Goal: Task Accomplishment & Management: Complete application form

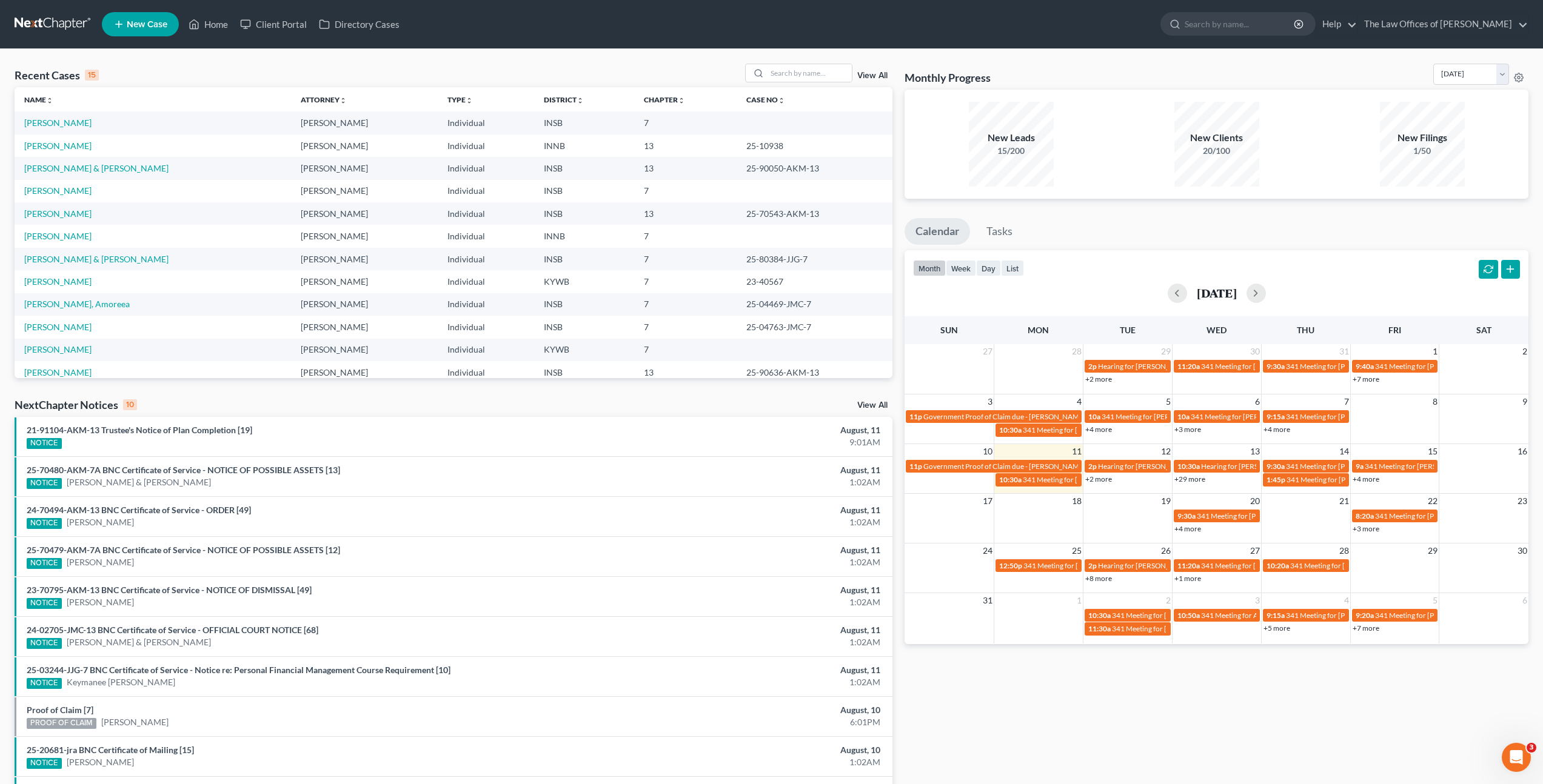
click at [511, 396] on div "Recent Cases 15 View All Name unfold_more expand_more expand_less Attorney unfo…" at bounding box center [453, 449] width 890 height 772
click at [375, 395] on div "Recent Cases 15 View All Name unfold_more expand_more expand_less Attorney unfo…" at bounding box center [453, 449] width 890 height 772
click at [377, 394] on div "Recent Cases 15 View All Name unfold_more expand_more expand_less Attorney unfo…" at bounding box center [453, 449] width 890 height 772
click at [466, 76] on div "Recent Cases 15 View All" at bounding box center [453, 75] width 878 height 23
click at [333, 402] on div "NextChapter Notices 10 View All" at bounding box center [453, 407] width 878 height 20
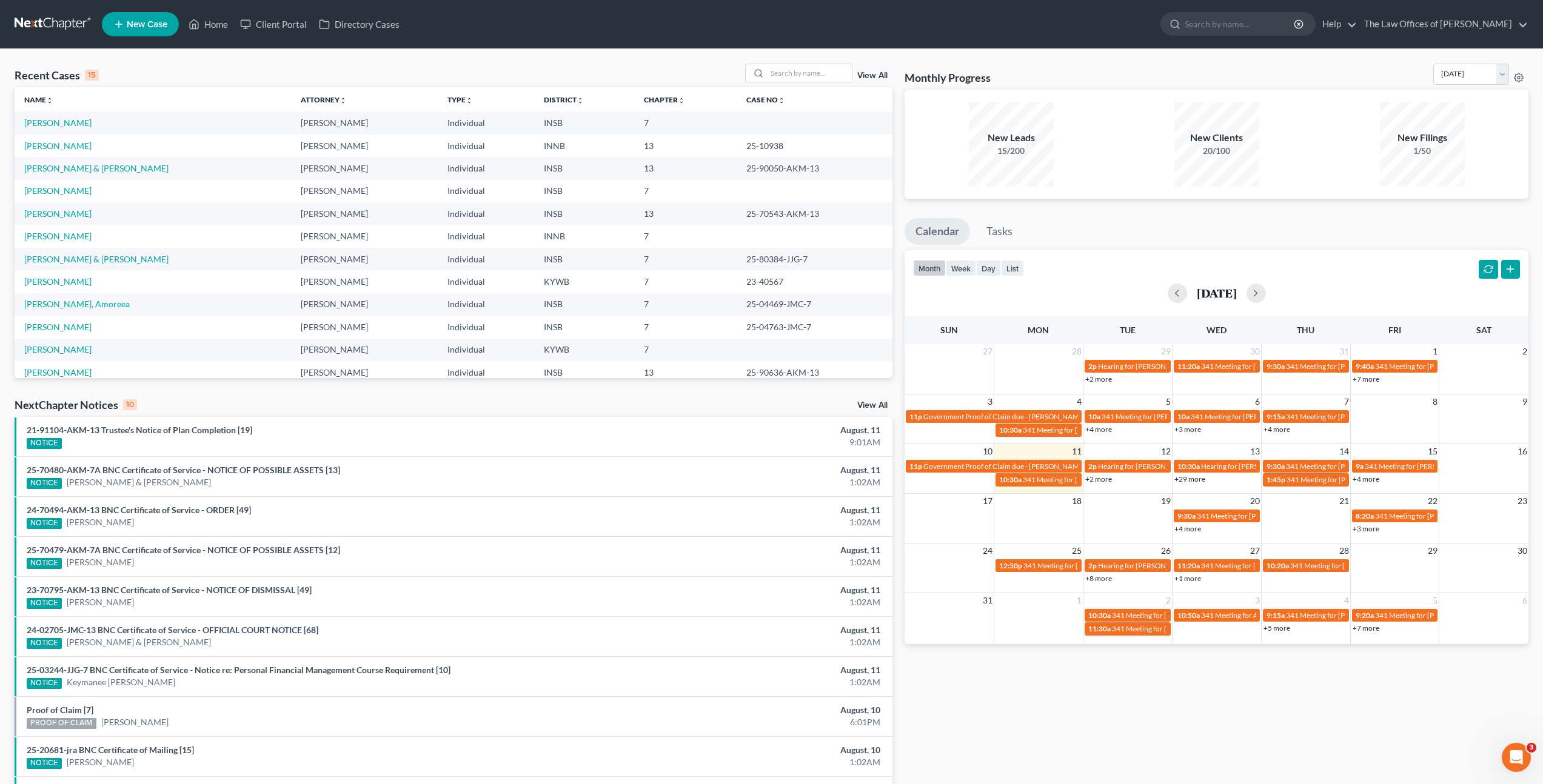
click at [387, 398] on div "NextChapter Notices 10 View All" at bounding box center [453, 407] width 878 height 20
click at [781, 78] on input "search" at bounding box center [810, 73] width 85 height 18
click at [786, 71] on input "search" at bounding box center [810, 73] width 85 height 18
click at [785, 76] on input "search" at bounding box center [810, 73] width 85 height 18
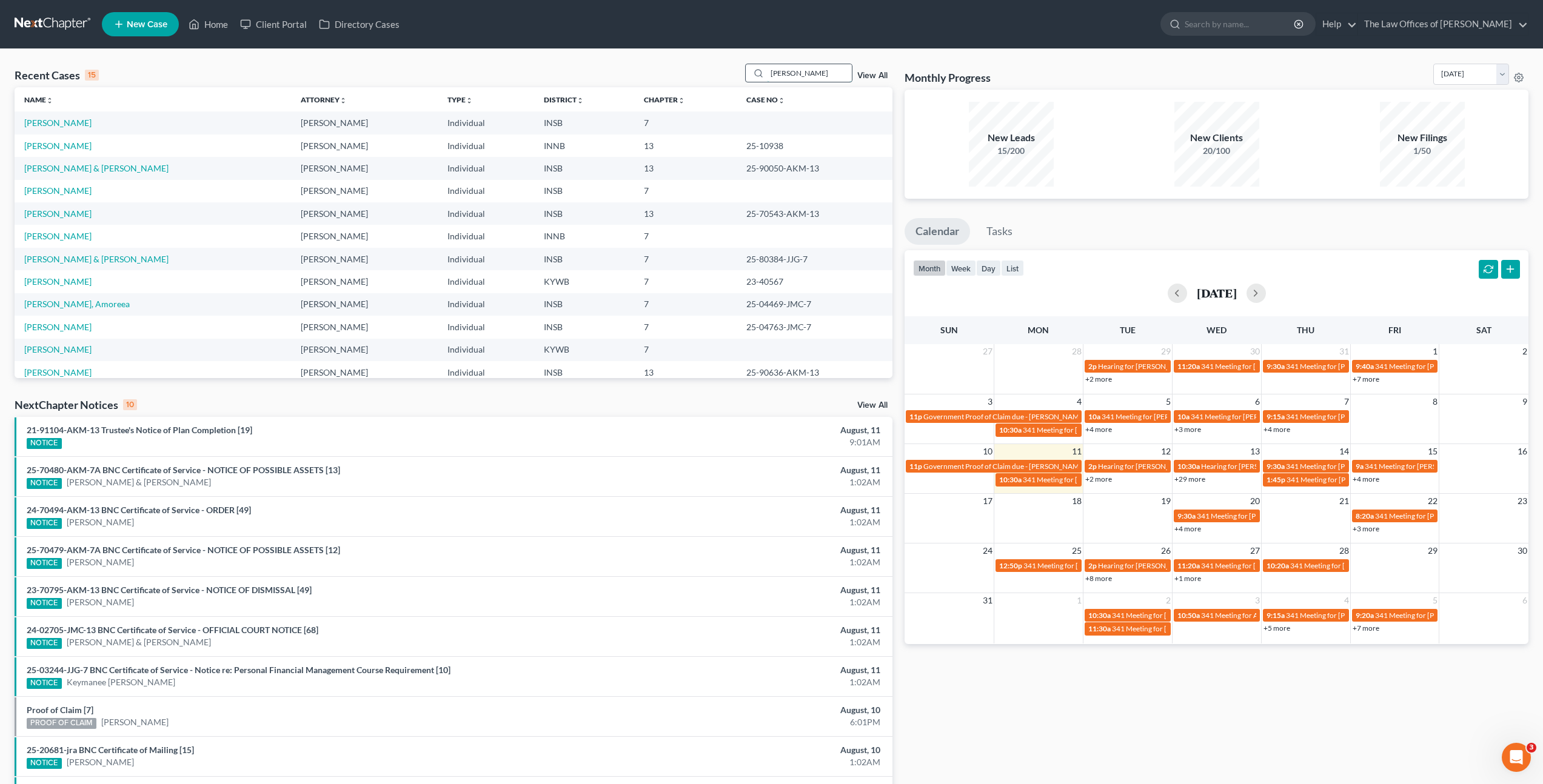
type input "Robby Spears"
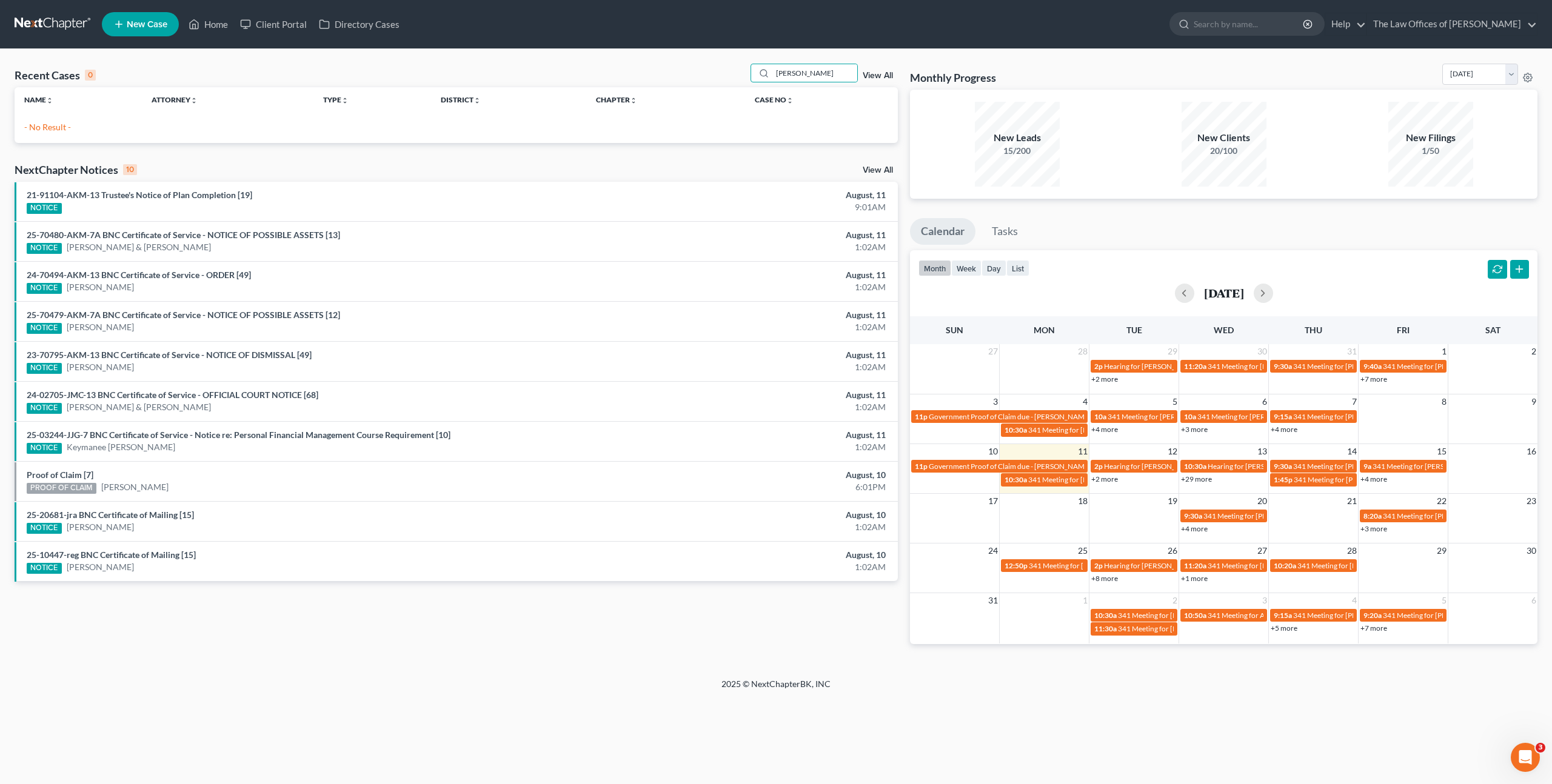
click at [164, 21] on span "New Case" at bounding box center [147, 25] width 41 height 9
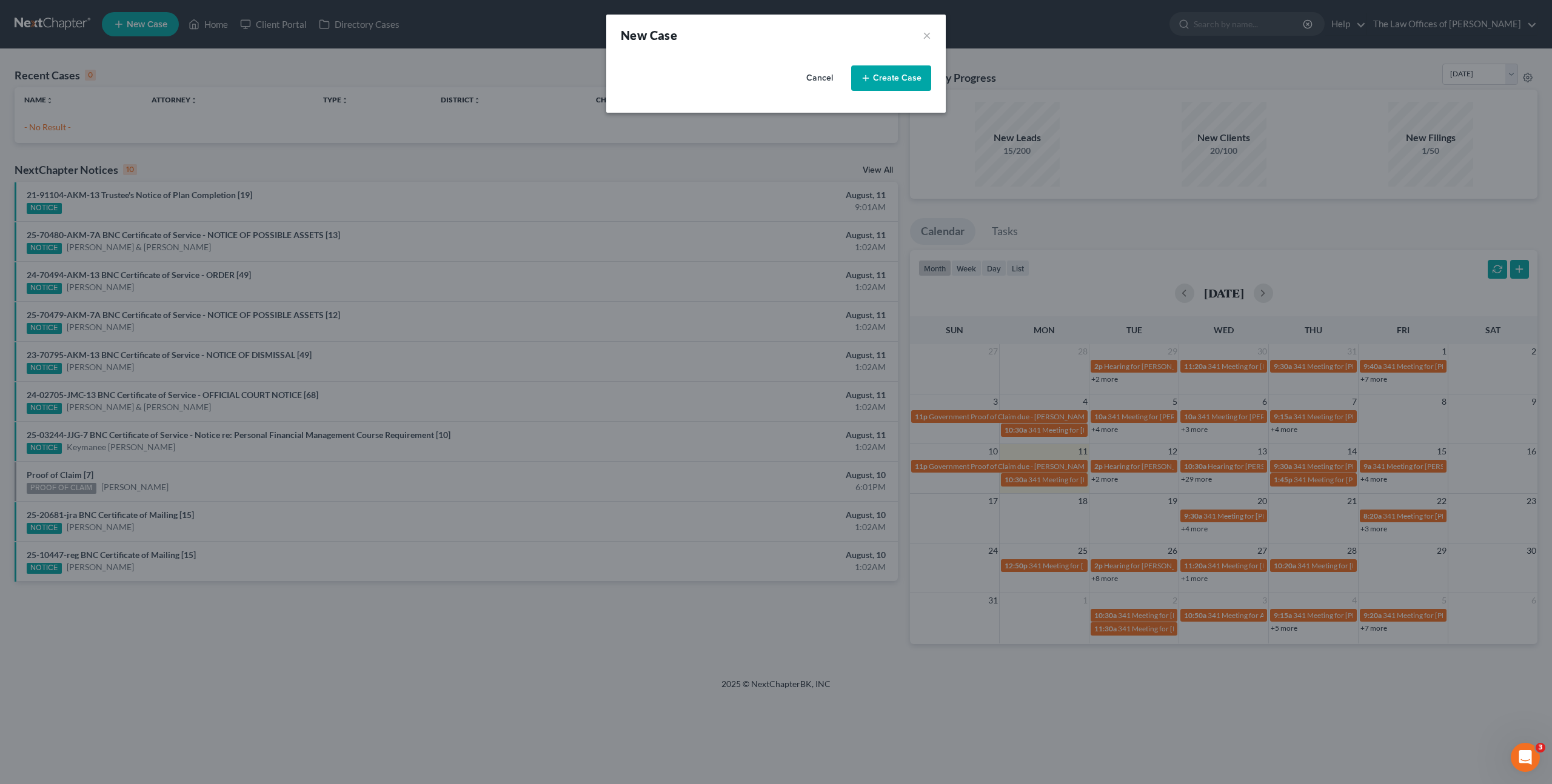
select select "28"
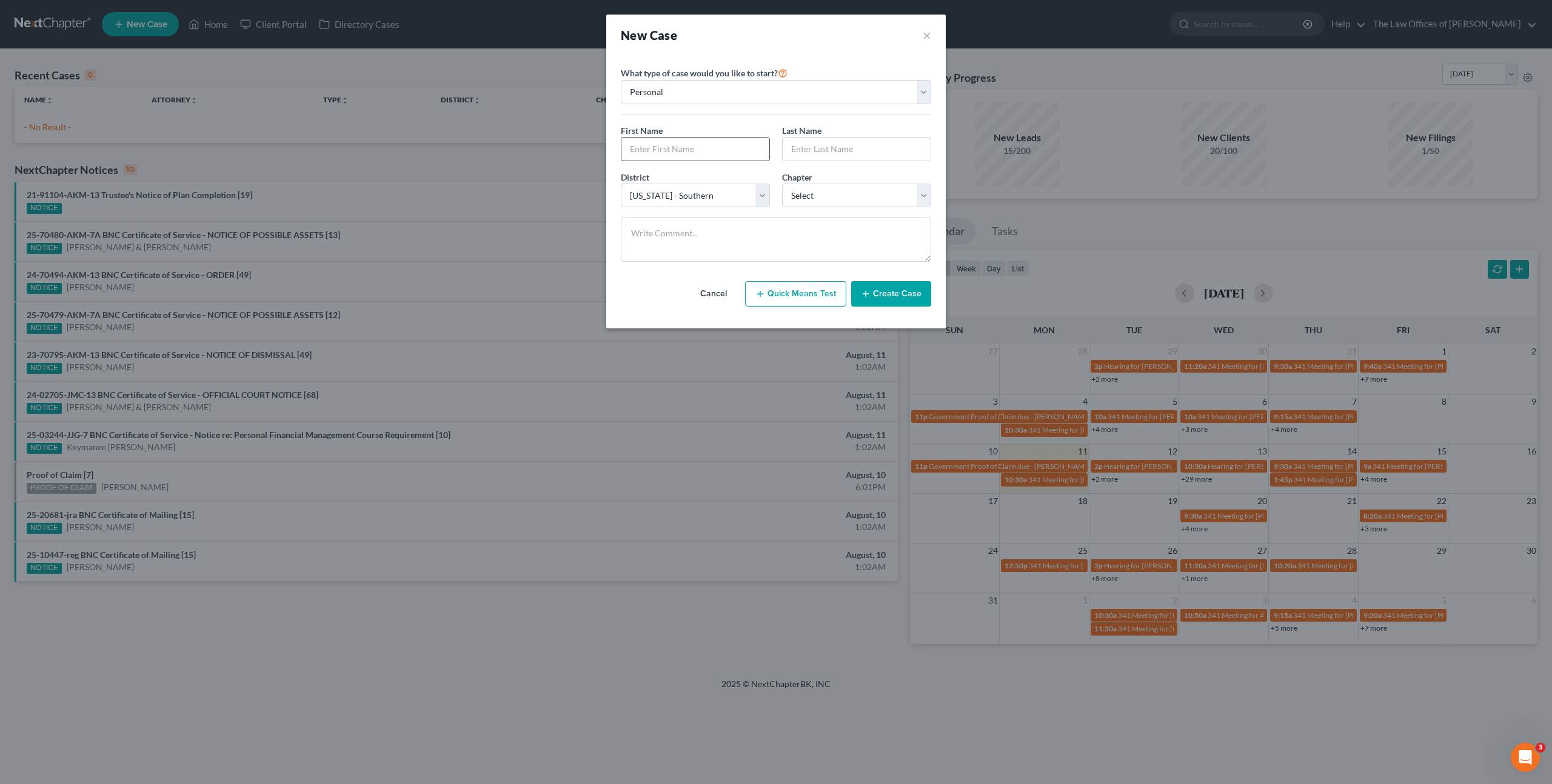
click at [669, 154] on input "text" at bounding box center [695, 149] width 148 height 23
type input "[PERSON_NAME]"
type input "Spears"
click at [827, 192] on select "Select 7 11 12 13" at bounding box center [856, 196] width 149 height 24
select select "0"
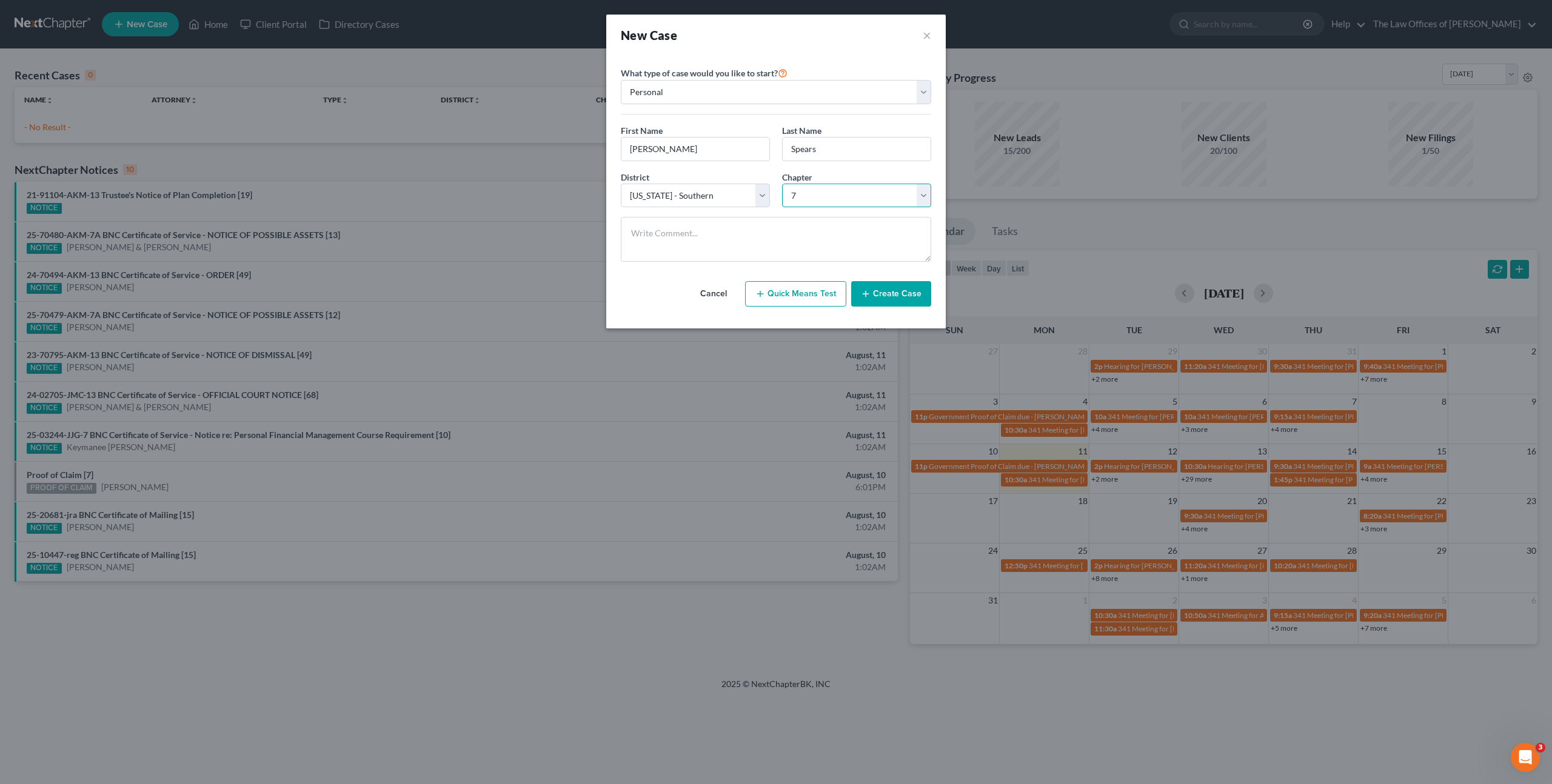
click at [782, 184] on select "Select 7 11 12 13" at bounding box center [856, 196] width 149 height 24
click at [738, 196] on select "Select Alabama - Middle Alabama - Northern Alabama - Southern Alaska Arizona Ar…" at bounding box center [695, 196] width 149 height 24
select select "27"
click at [621, 184] on select "Select Alabama - Middle Alabama - Northern Alabama - Southern Alaska Arizona Ar…" at bounding box center [695, 196] width 149 height 24
click at [867, 288] on button "Create Case" at bounding box center [891, 293] width 80 height 25
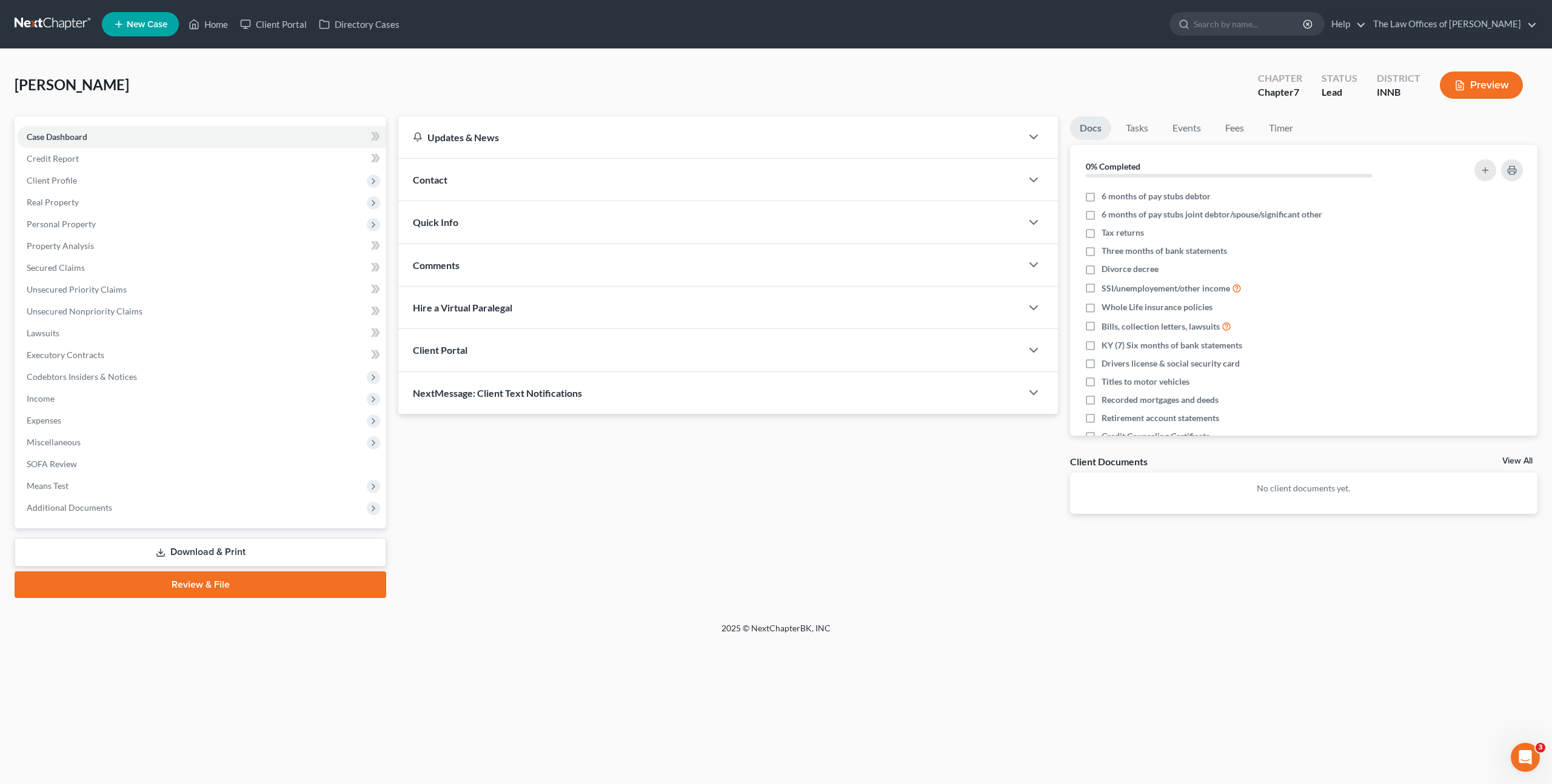
click at [694, 595] on div "Updates & News × Indiana Northern District Notes: Take a look at NextChapter's …" at bounding box center [968, 357] width 1151 height 481
click at [149, 333] on link "Lawsuits" at bounding box center [202, 333] width 369 height 22
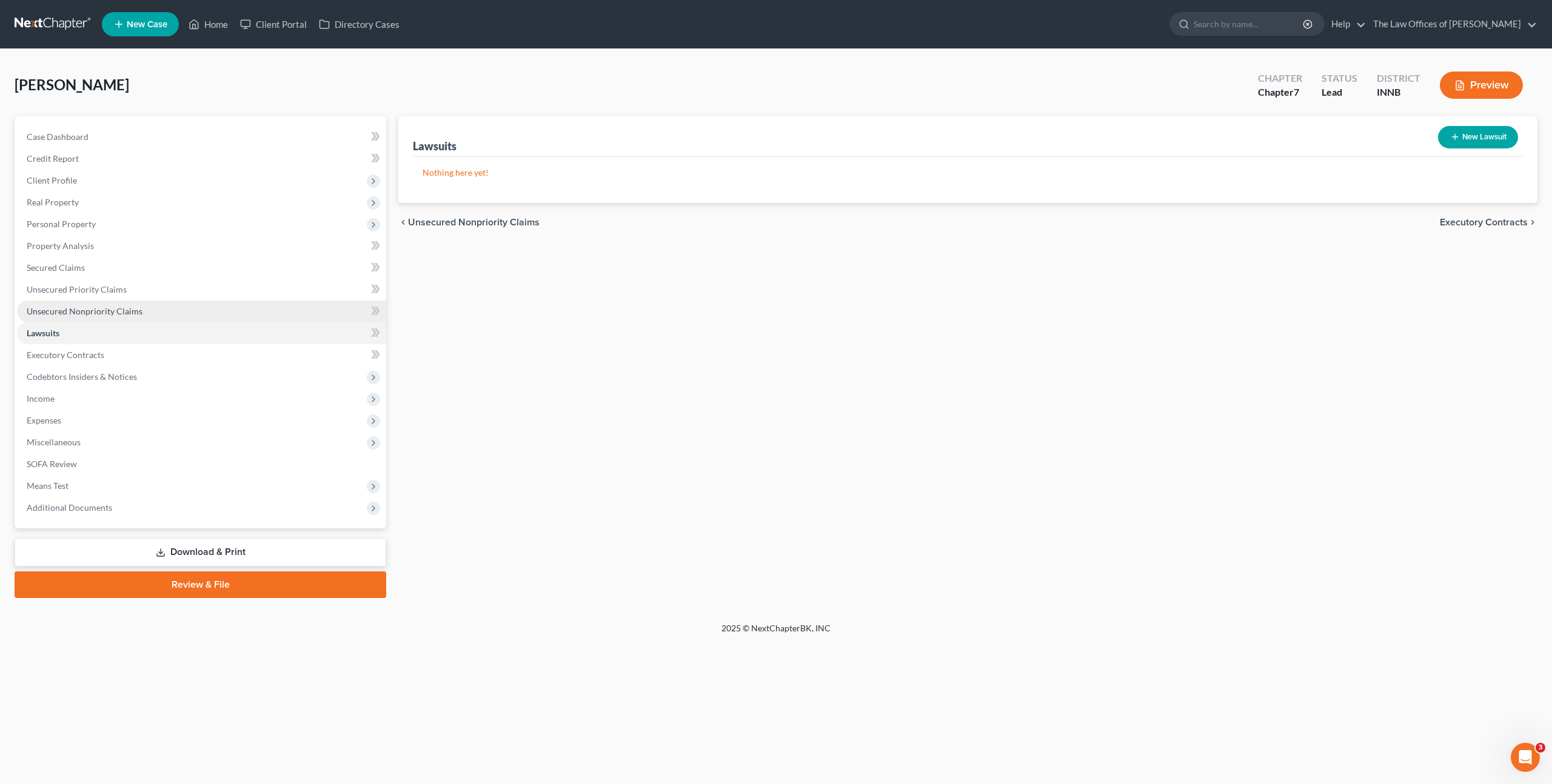
click at [177, 313] on link "Unsecured Nonpriority Claims" at bounding box center [202, 311] width 369 height 22
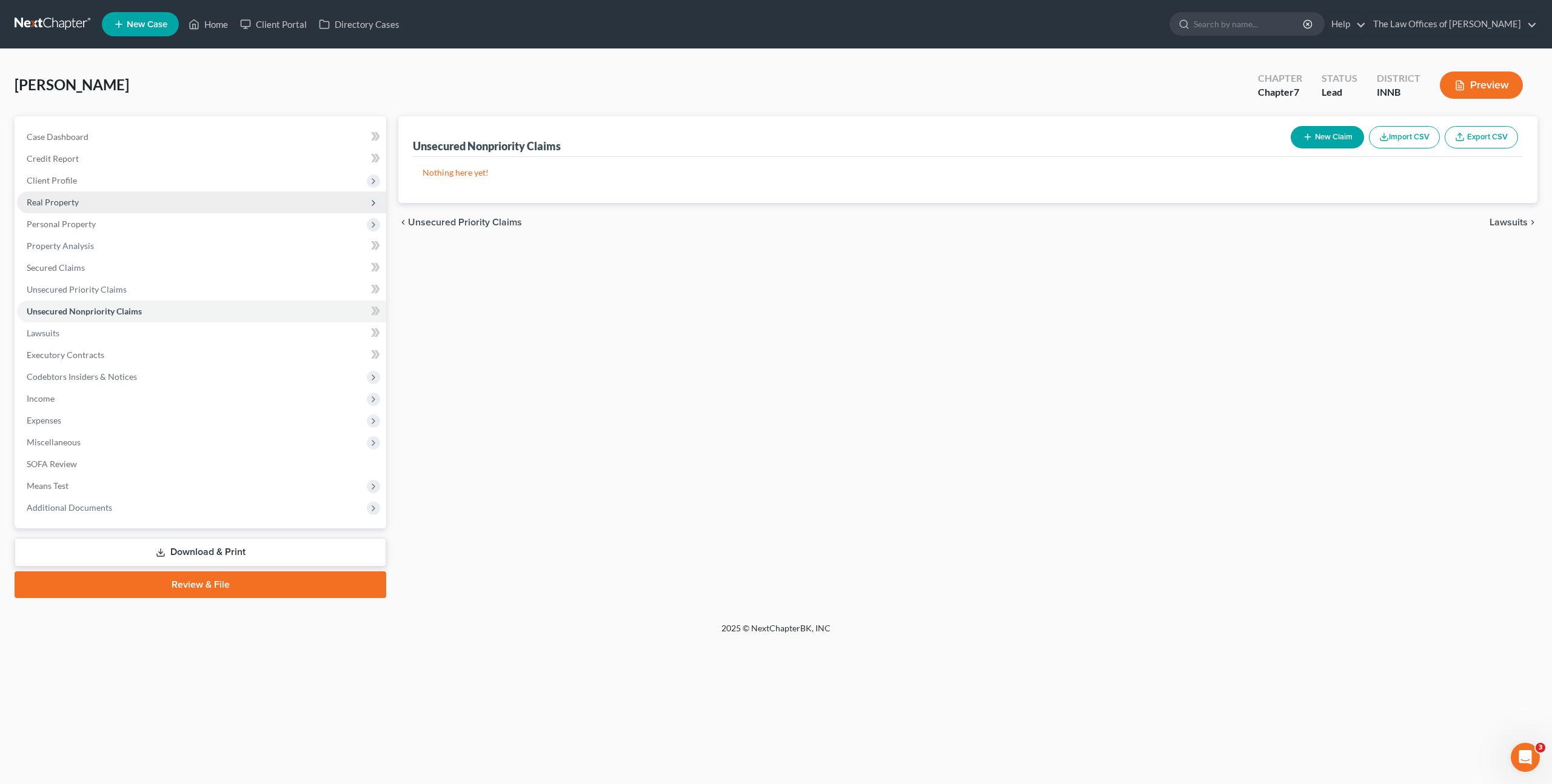
click at [91, 191] on span "Real Property" at bounding box center [202, 202] width 369 height 22
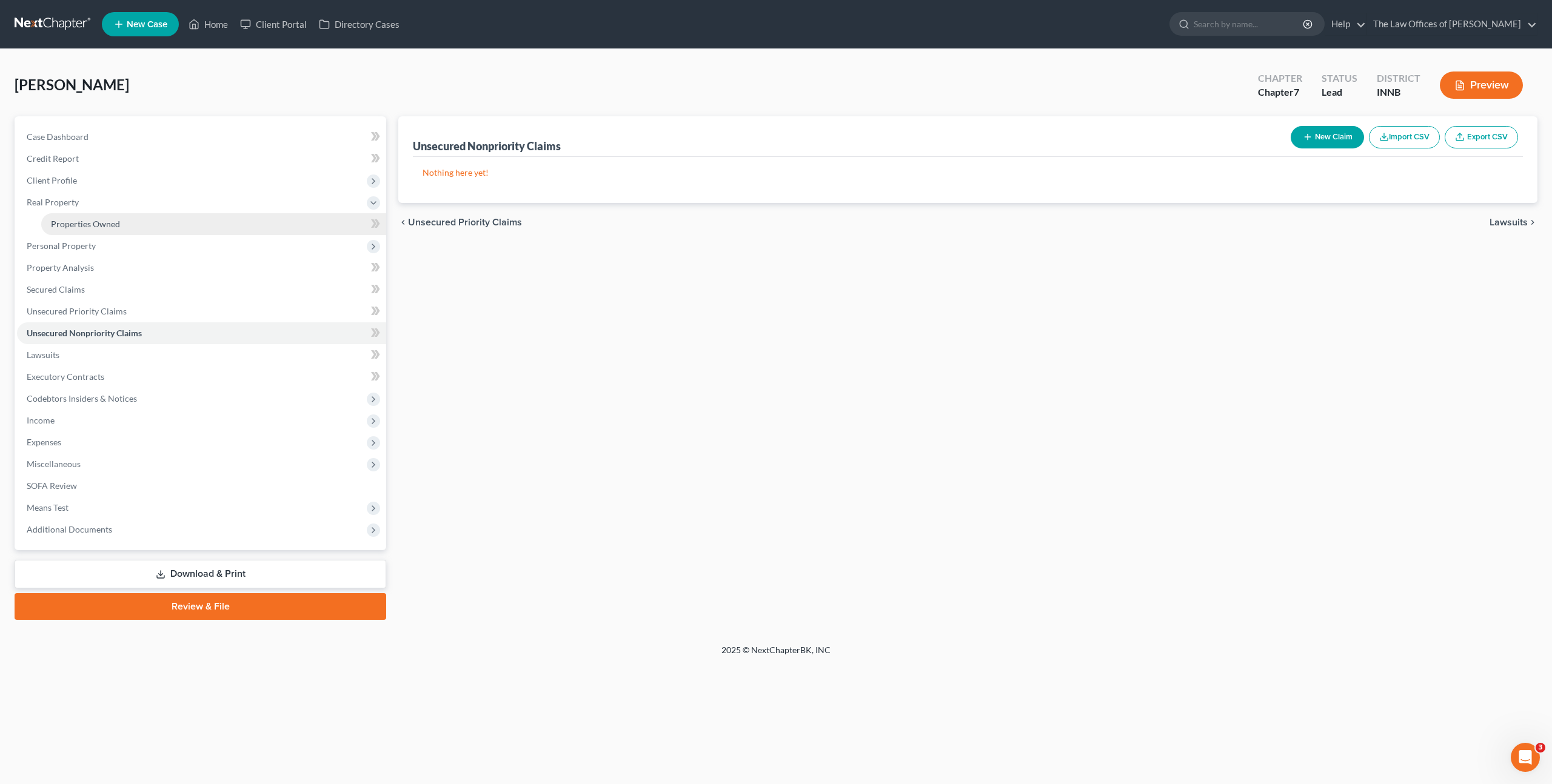
click at [157, 216] on link "Properties Owned" at bounding box center [213, 224] width 345 height 22
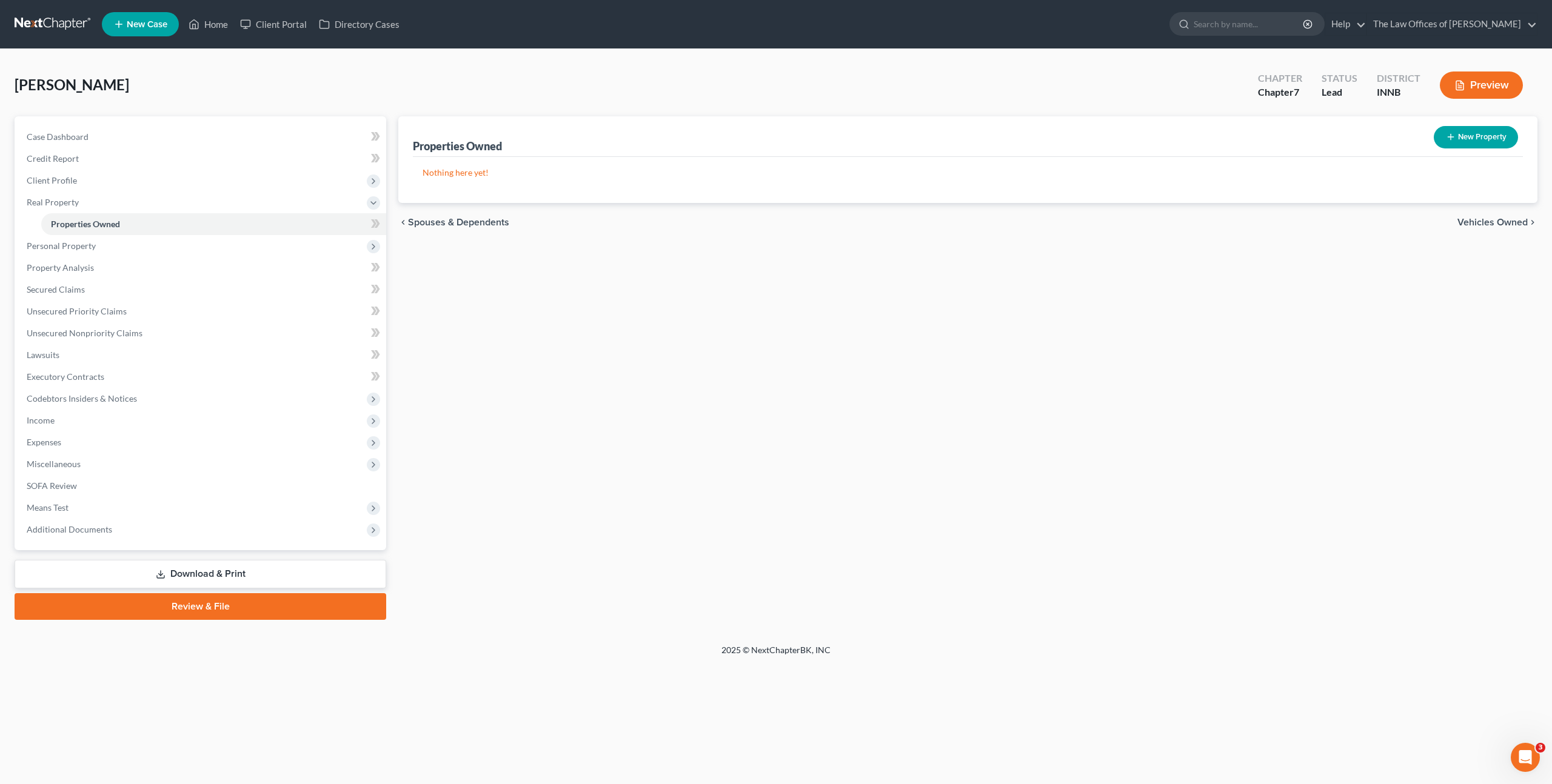
click at [504, 320] on div "Properties Owned New Property Nothing here yet! Property Market Value Liens Exe…" at bounding box center [968, 368] width 1151 height 504
click at [221, 275] on link "Property Analysis" at bounding box center [202, 267] width 369 height 22
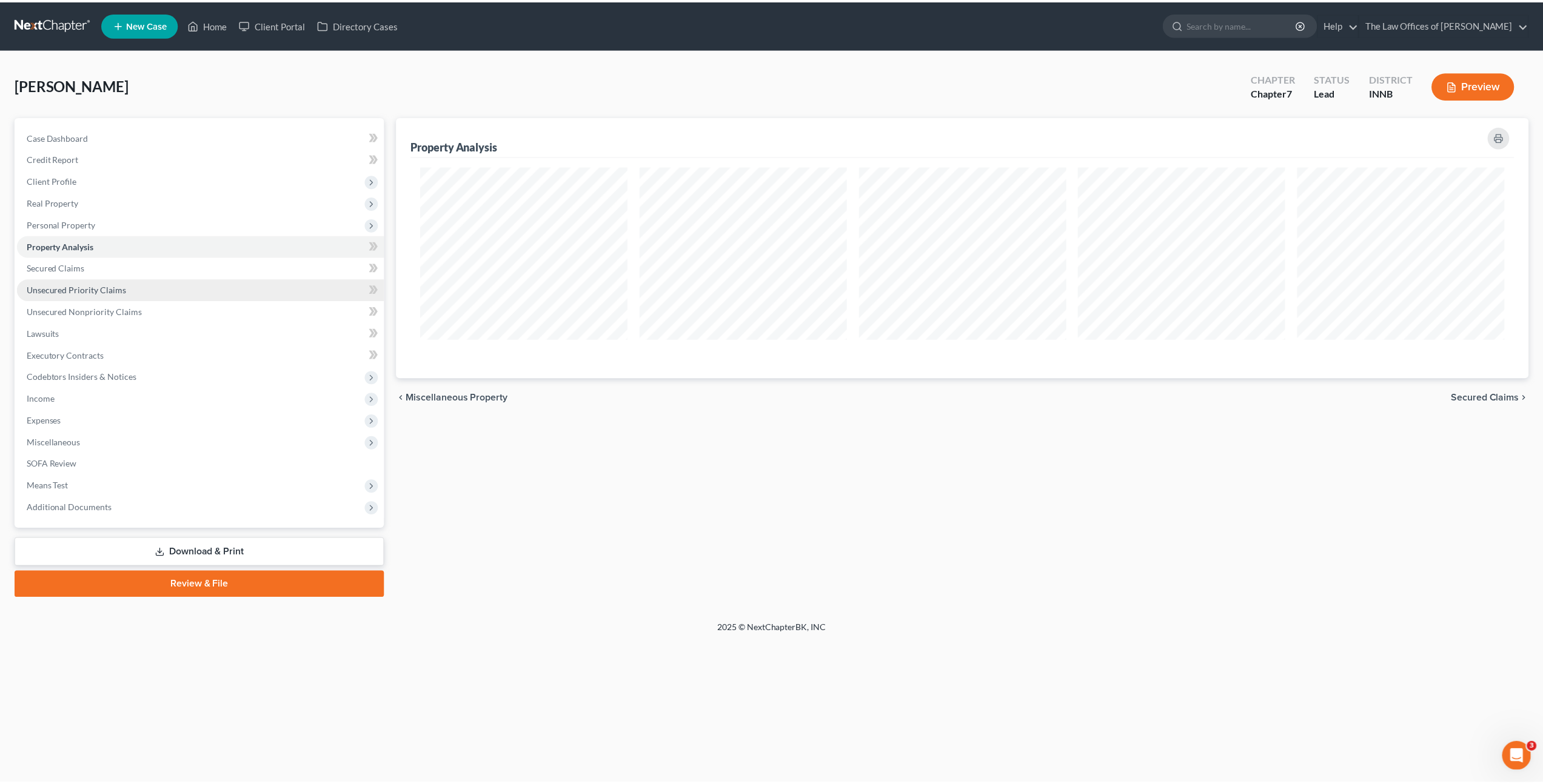
scroll to position [262, 1139]
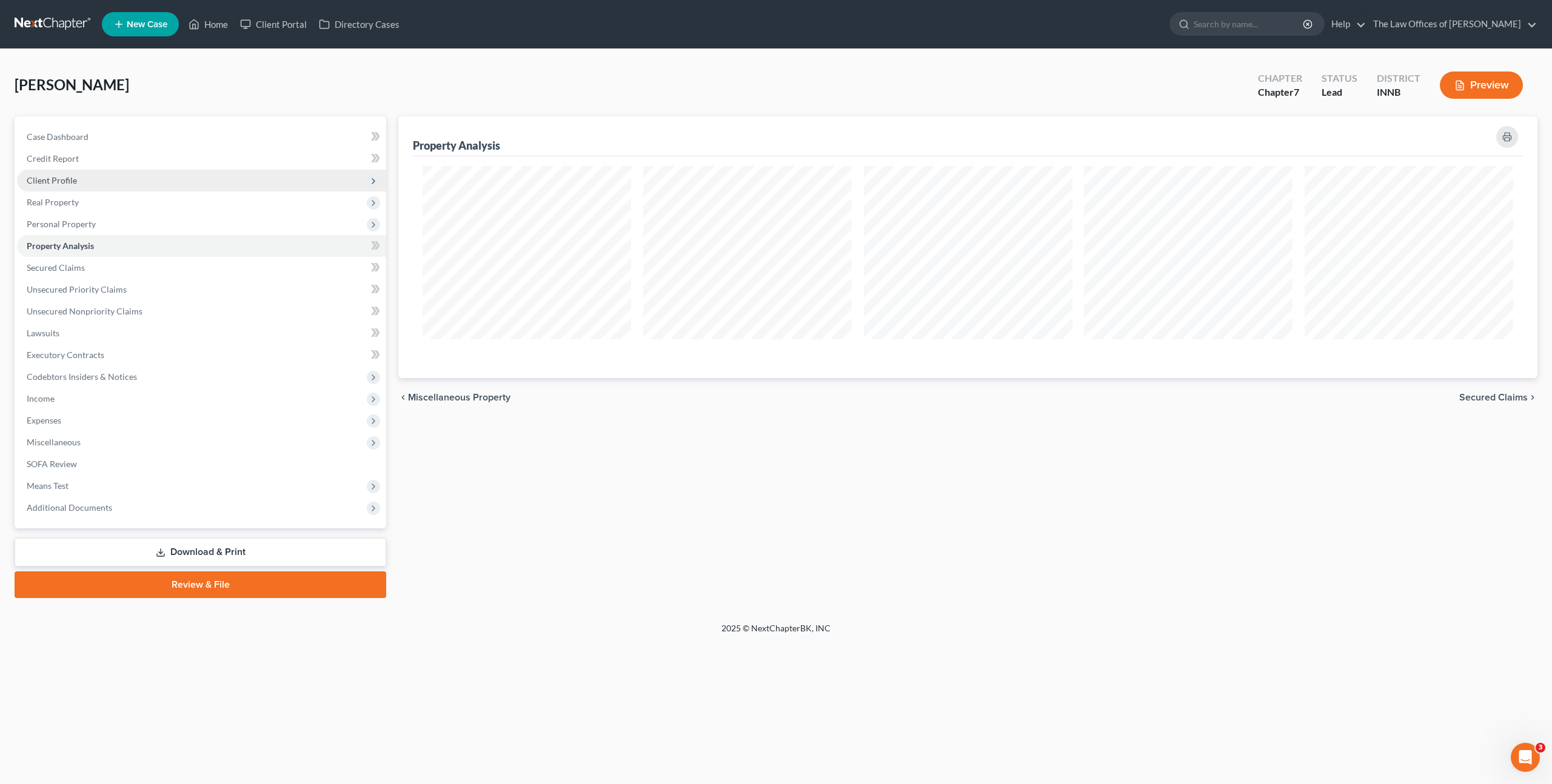
click at [40, 182] on span "Client Profile" at bounding box center [52, 180] width 50 height 10
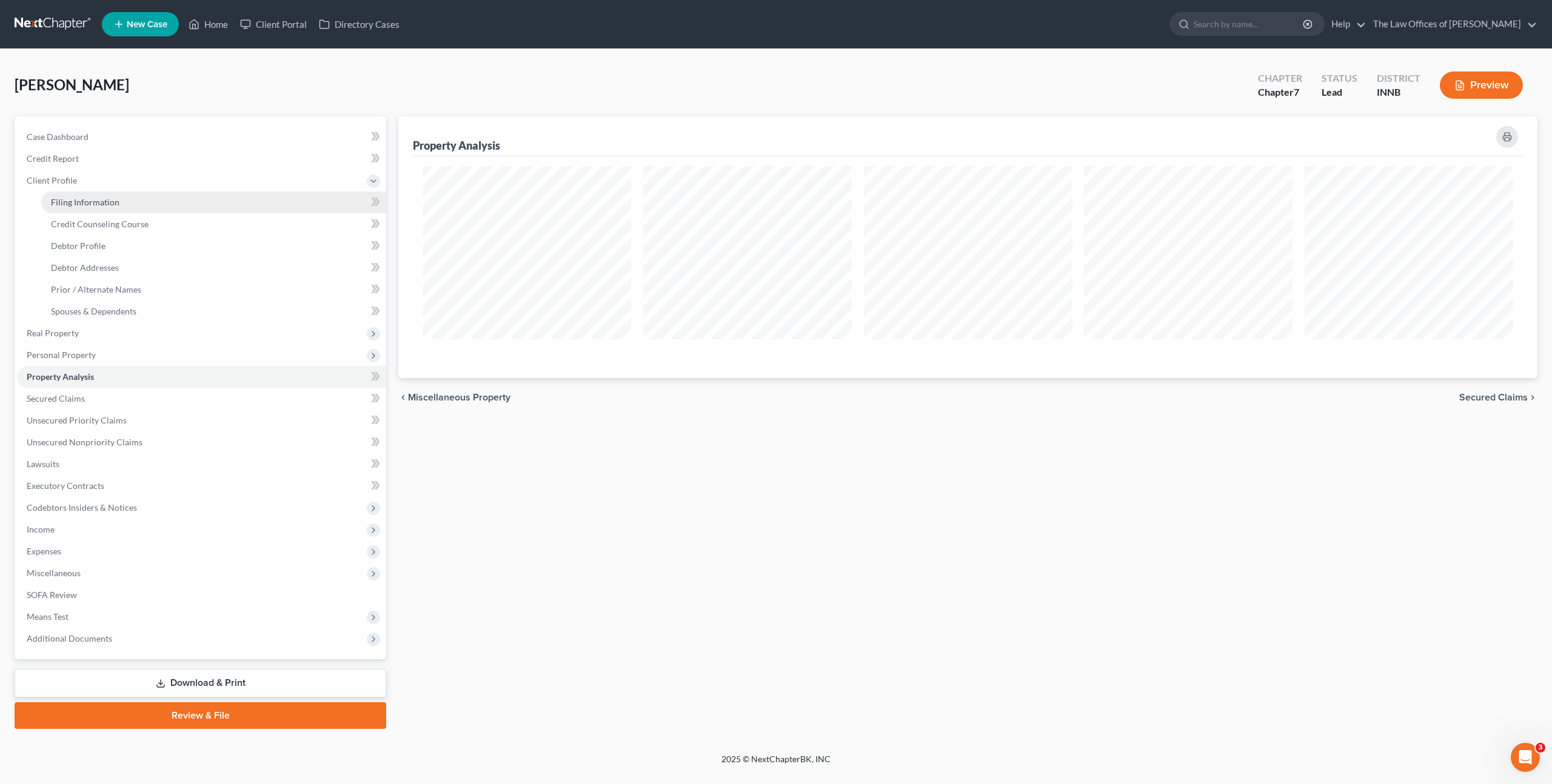
click at [49, 192] on link "Filing Information" at bounding box center [213, 202] width 345 height 22
select select "1"
select select "0"
select select "27"
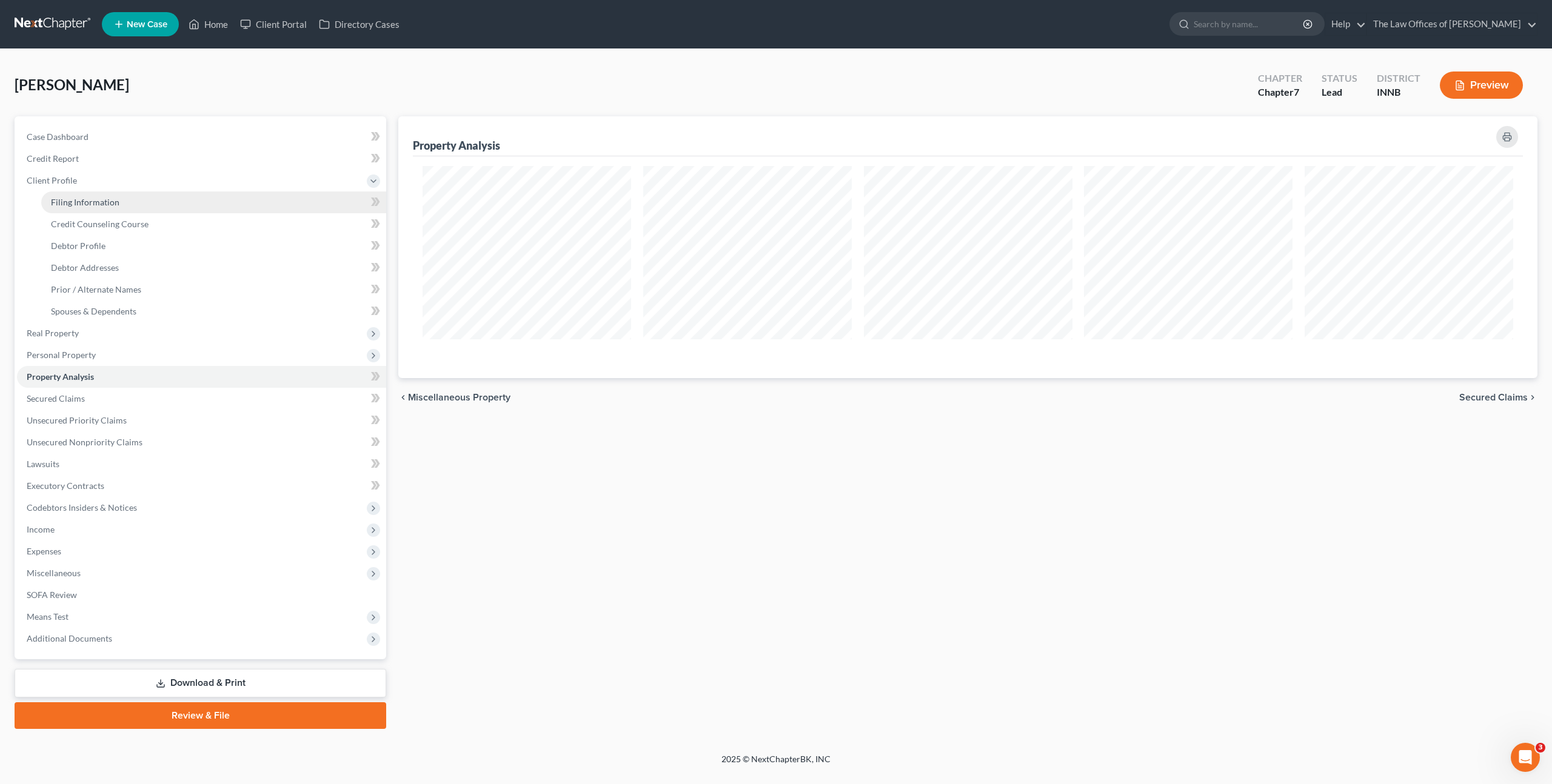
select select "15"
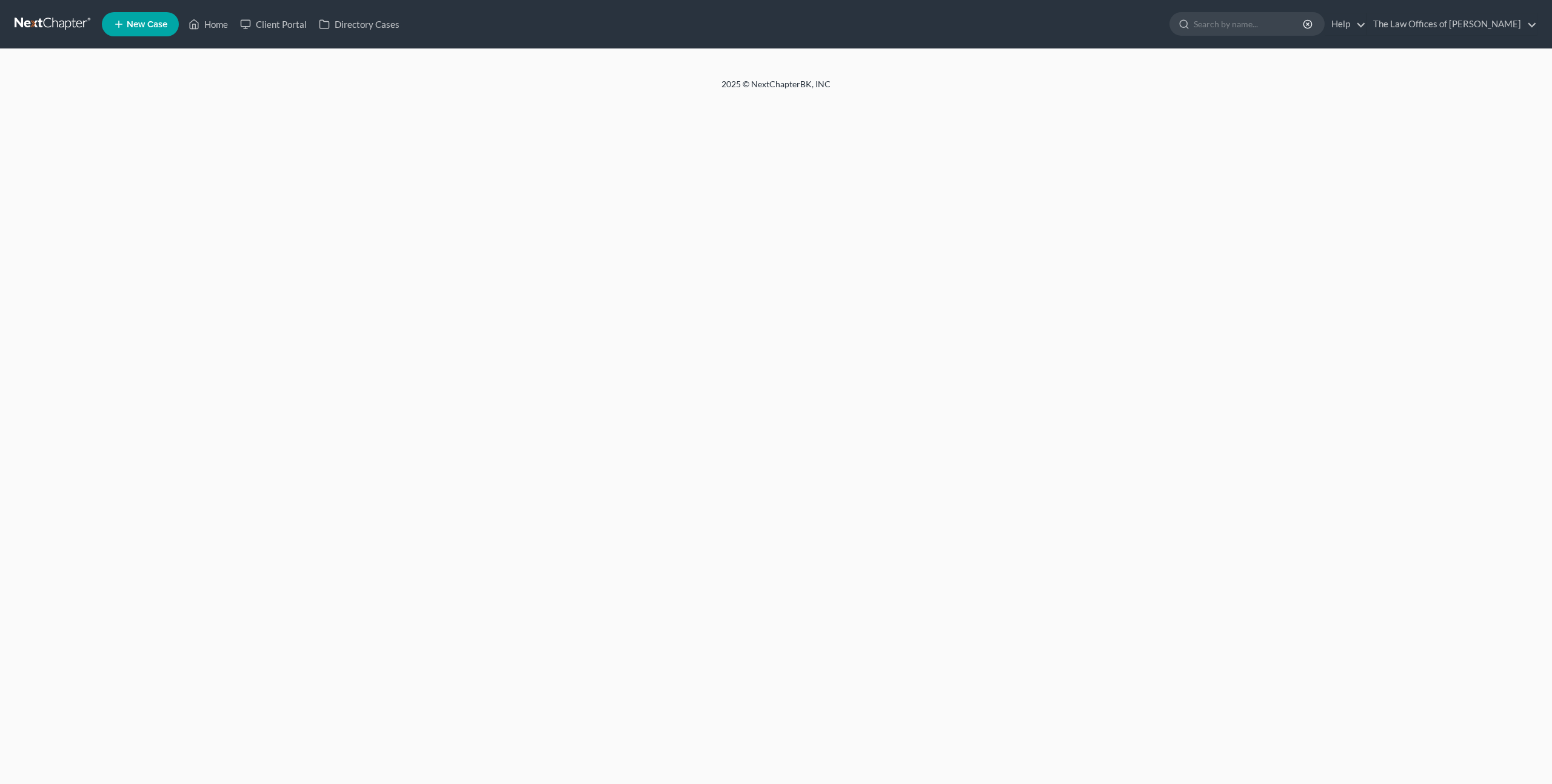
select select "1"
select select "0"
select select "27"
select select "15"
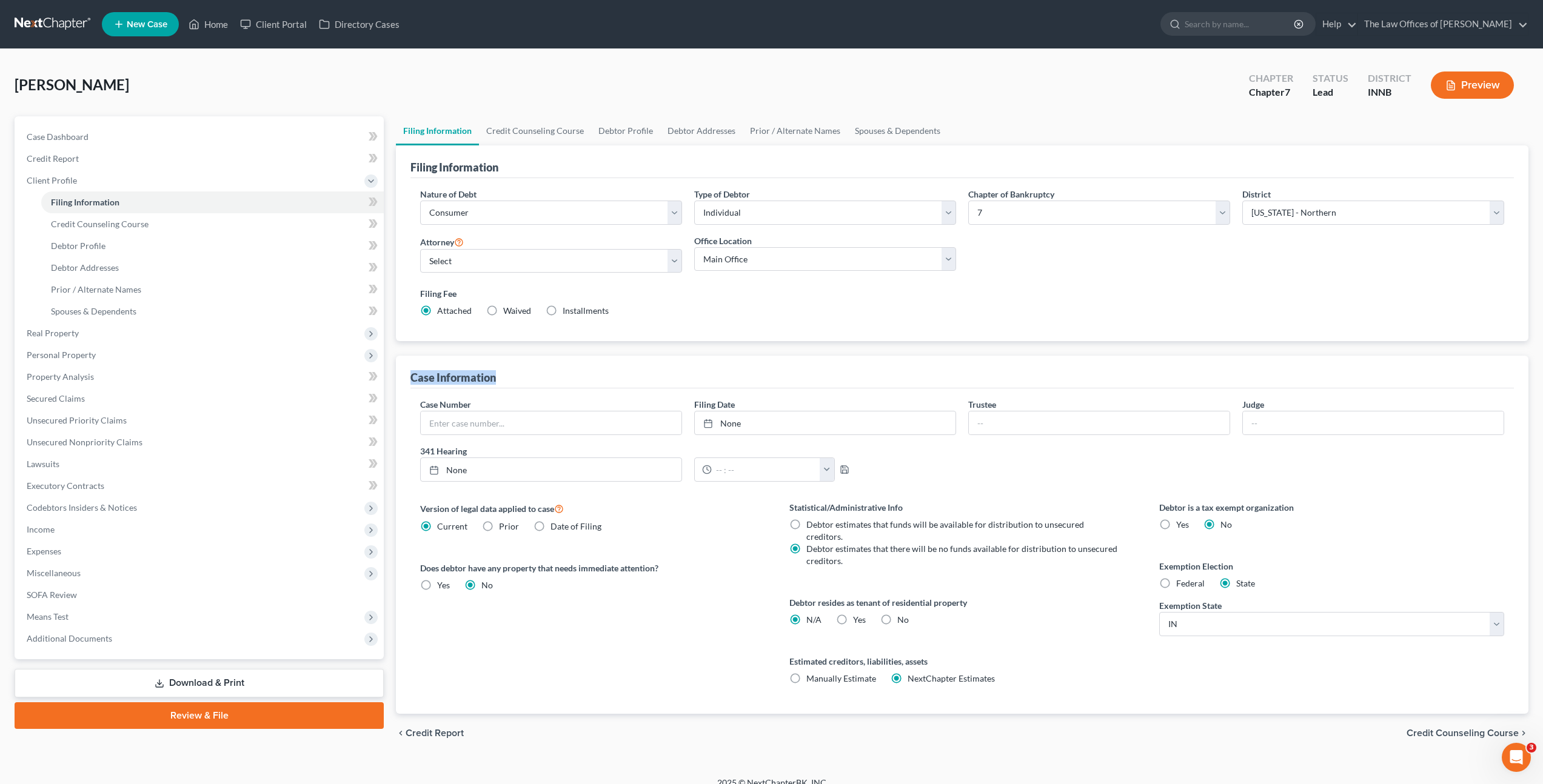
click at [611, 372] on div "Case Information" at bounding box center [962, 371] width 1104 height 33
click at [450, 90] on div "[PERSON_NAME] Upgraded Chapter Chapter 7 Status Lead District INNB Preview" at bounding box center [772, 90] width 1514 height 53
click at [516, 276] on div "Attorney Select [PERSON_NAME] - INSB [PERSON_NAME] - INSB [PERSON_NAME] [PERSON…" at bounding box center [551, 258] width 274 height 49
click at [517, 268] on select "Select [PERSON_NAME] - INSB [PERSON_NAME] - INSB [PERSON_NAME] [PERSON_NAME] - …" at bounding box center [551, 261] width 262 height 24
select select "3"
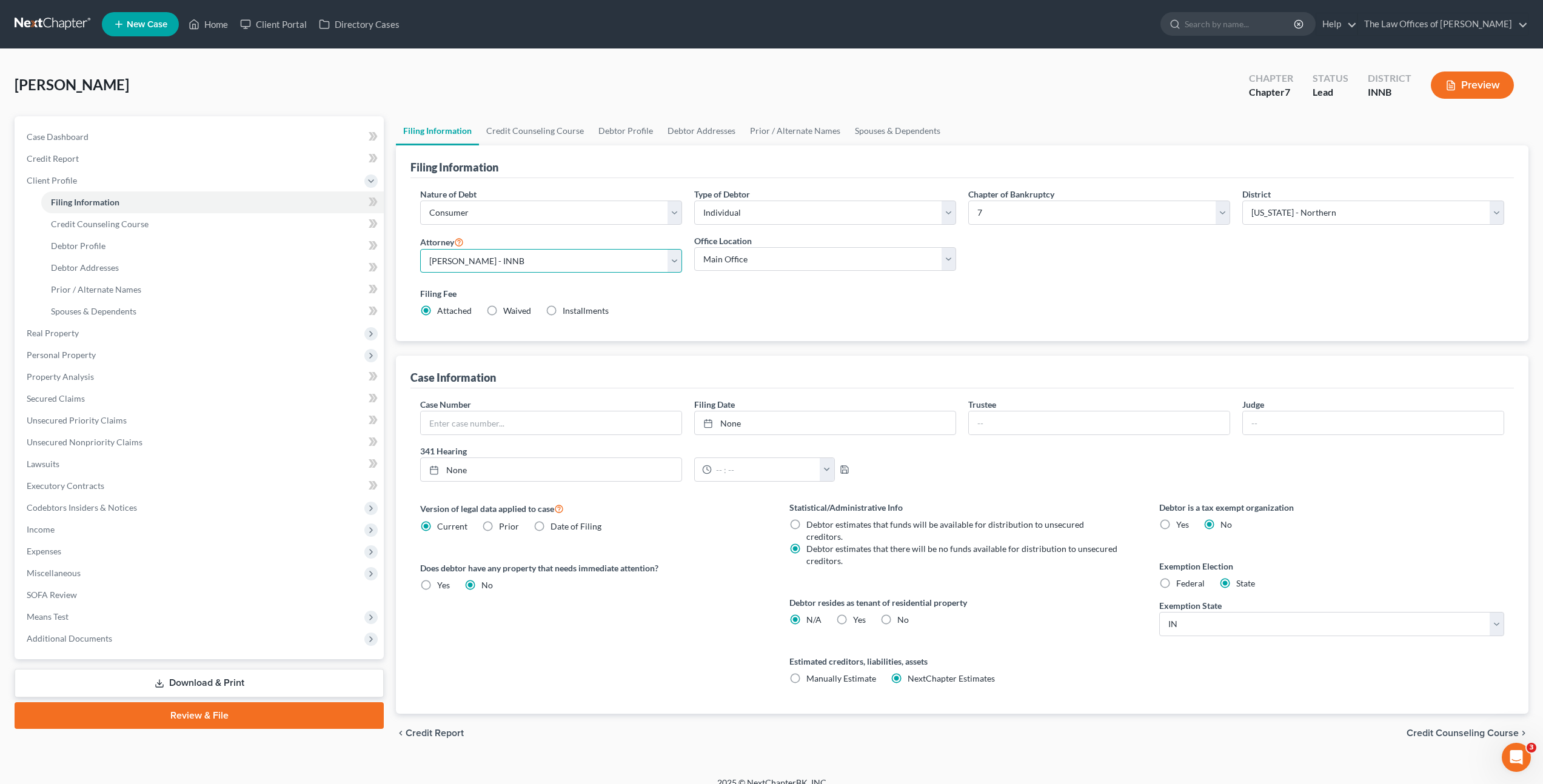
click at [420, 249] on select "Select [PERSON_NAME] - INSB [PERSON_NAME] - INSB [PERSON_NAME] [PERSON_NAME] - …" at bounding box center [551, 261] width 262 height 24
click at [740, 319] on div "Filing Fee Attached Waived Waived Installments Installments" at bounding box center [962, 304] width 1096 height 44
click at [526, 130] on link "Credit Counseling Course" at bounding box center [535, 130] width 112 height 29
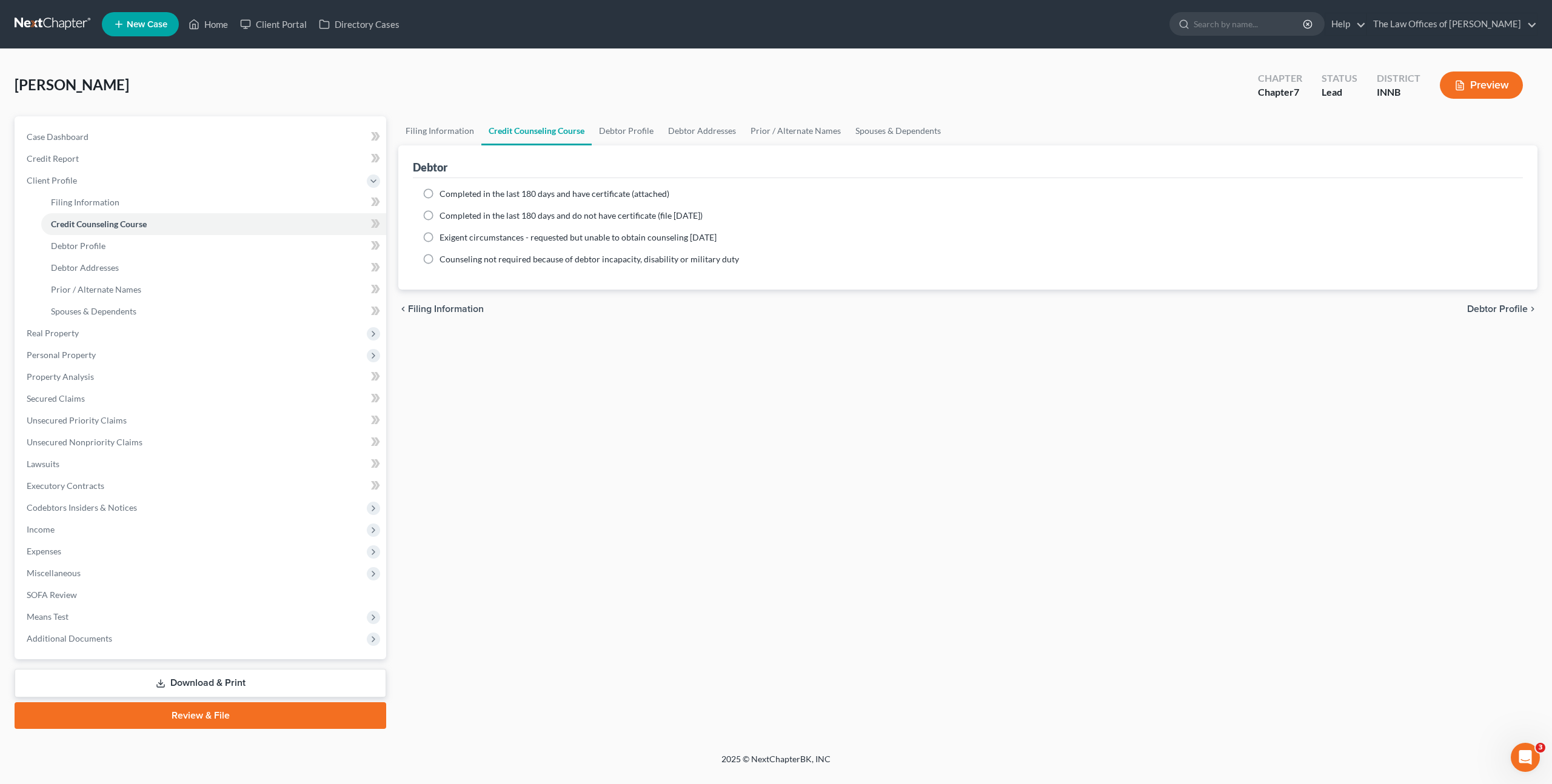
click at [474, 196] on span "Completed in the last 180 days and have certificate (attached)" at bounding box center [554, 193] width 229 height 10
click at [452, 196] on input "Completed in the last 180 days and have certificate (attached)" at bounding box center [448, 191] width 8 height 8
radio input "true"
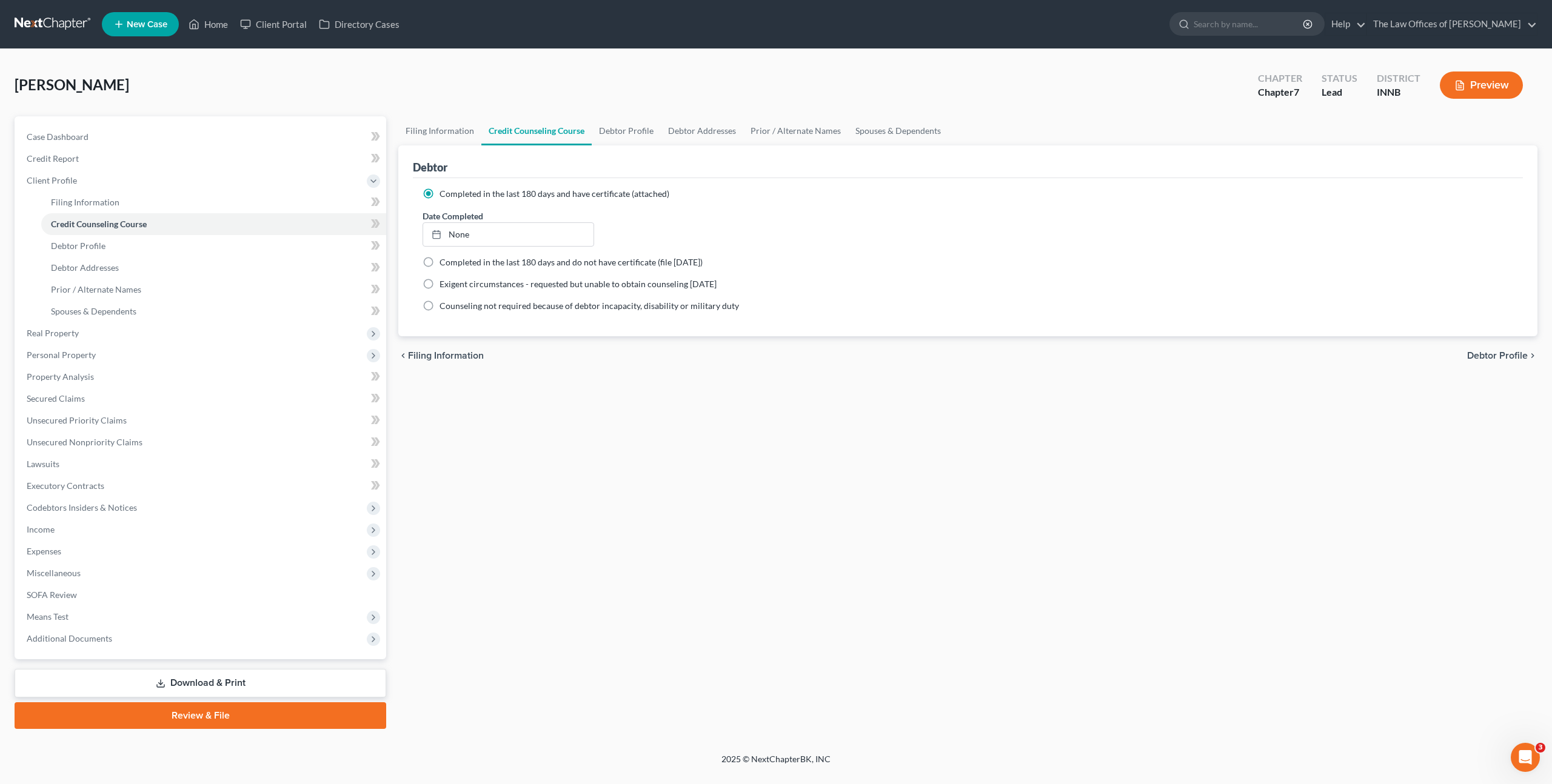
click at [483, 220] on label "Date Completed" at bounding box center [453, 216] width 61 height 13
type input "[DATE]"
click at [484, 229] on link "None" at bounding box center [508, 234] width 170 height 23
click at [375, 224] on icon at bounding box center [373, 224] width 6 height 9
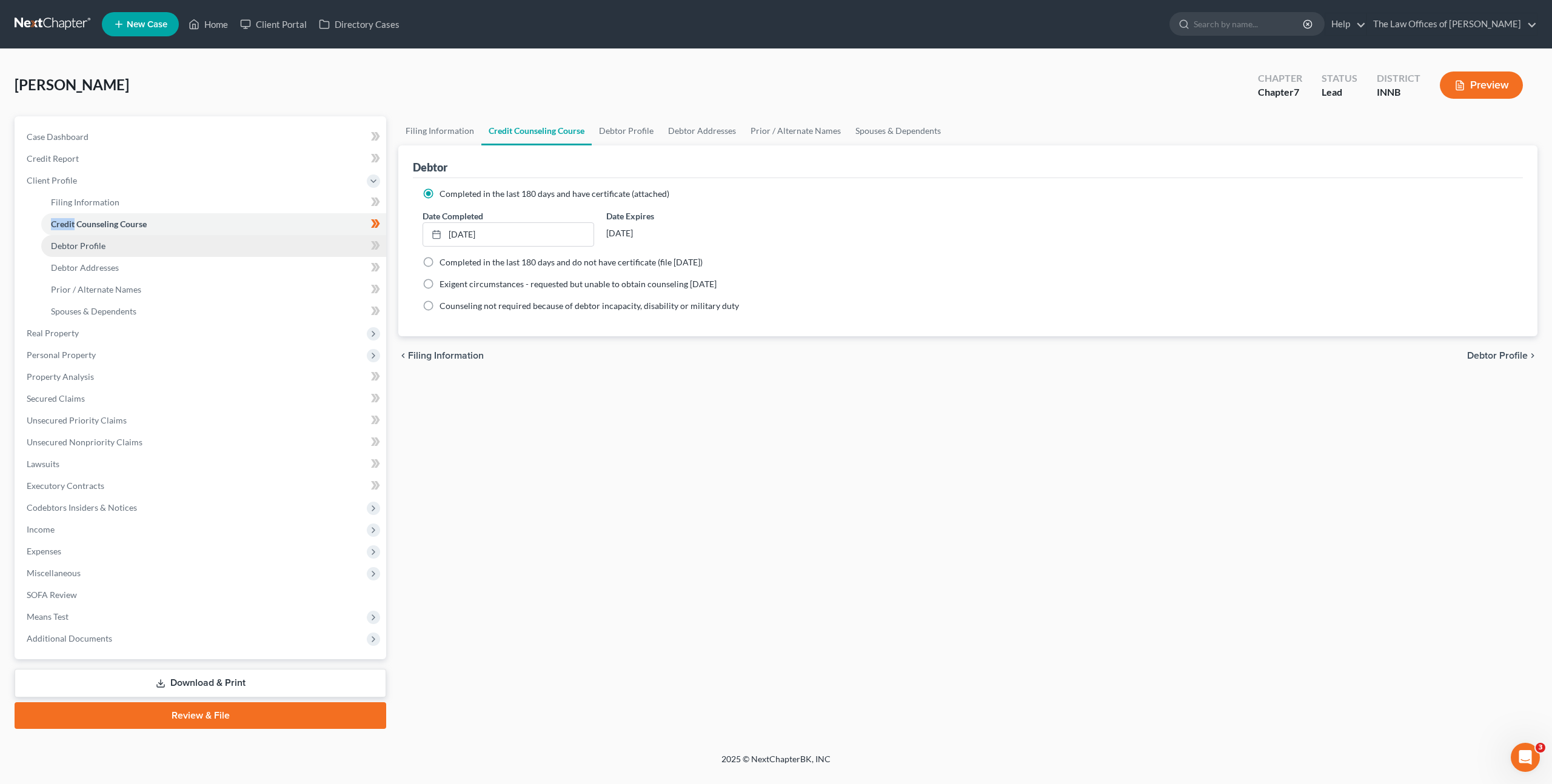
click at [281, 242] on link "Debtor Profile" at bounding box center [213, 245] width 345 height 22
select select "0"
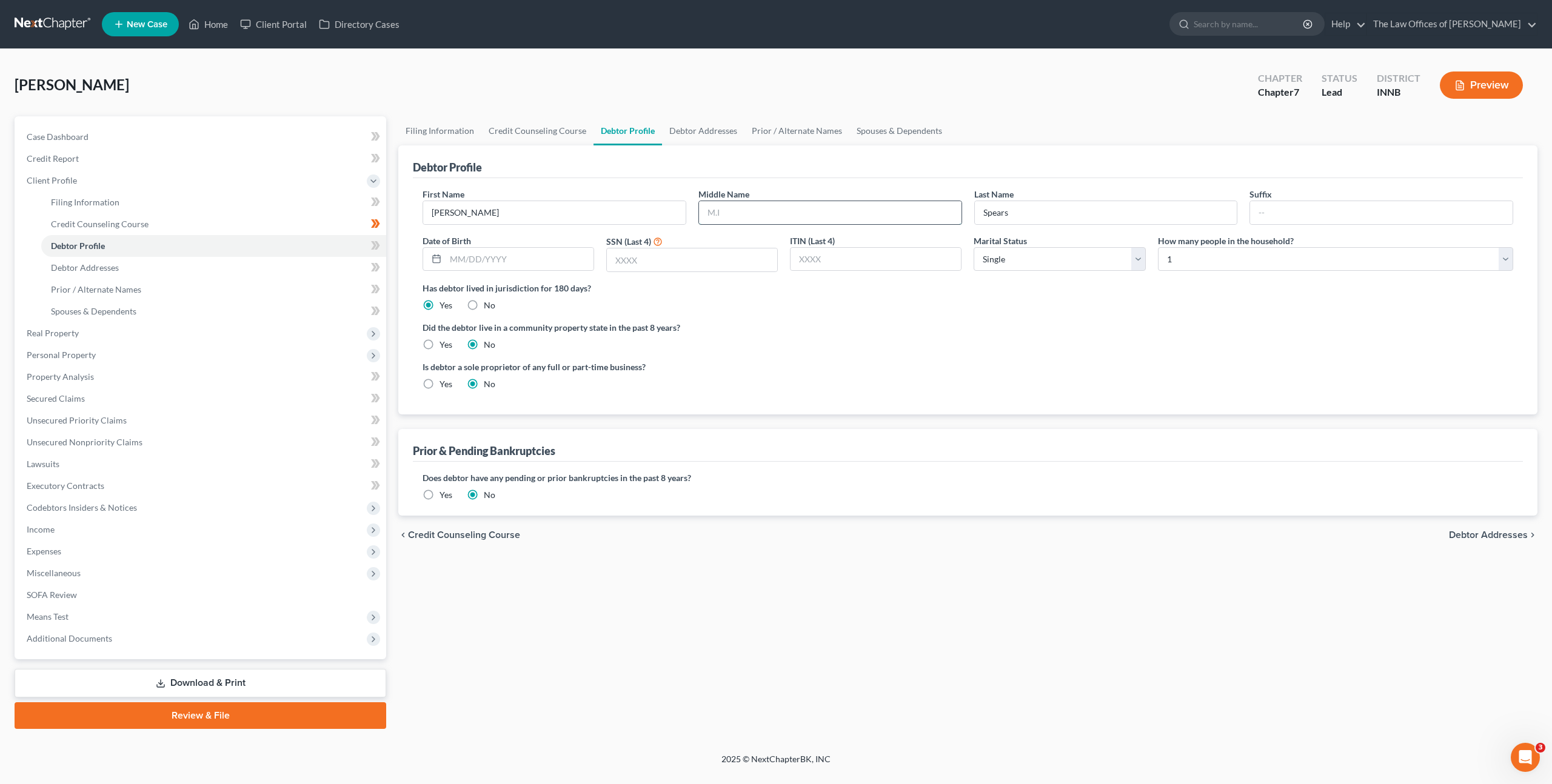
click at [739, 212] on input "text" at bounding box center [830, 212] width 263 height 23
type input "[PERSON_NAME]"
type input "[DATE]"
click at [712, 261] on input "text" at bounding box center [691, 259] width 170 height 23
type input "2818"
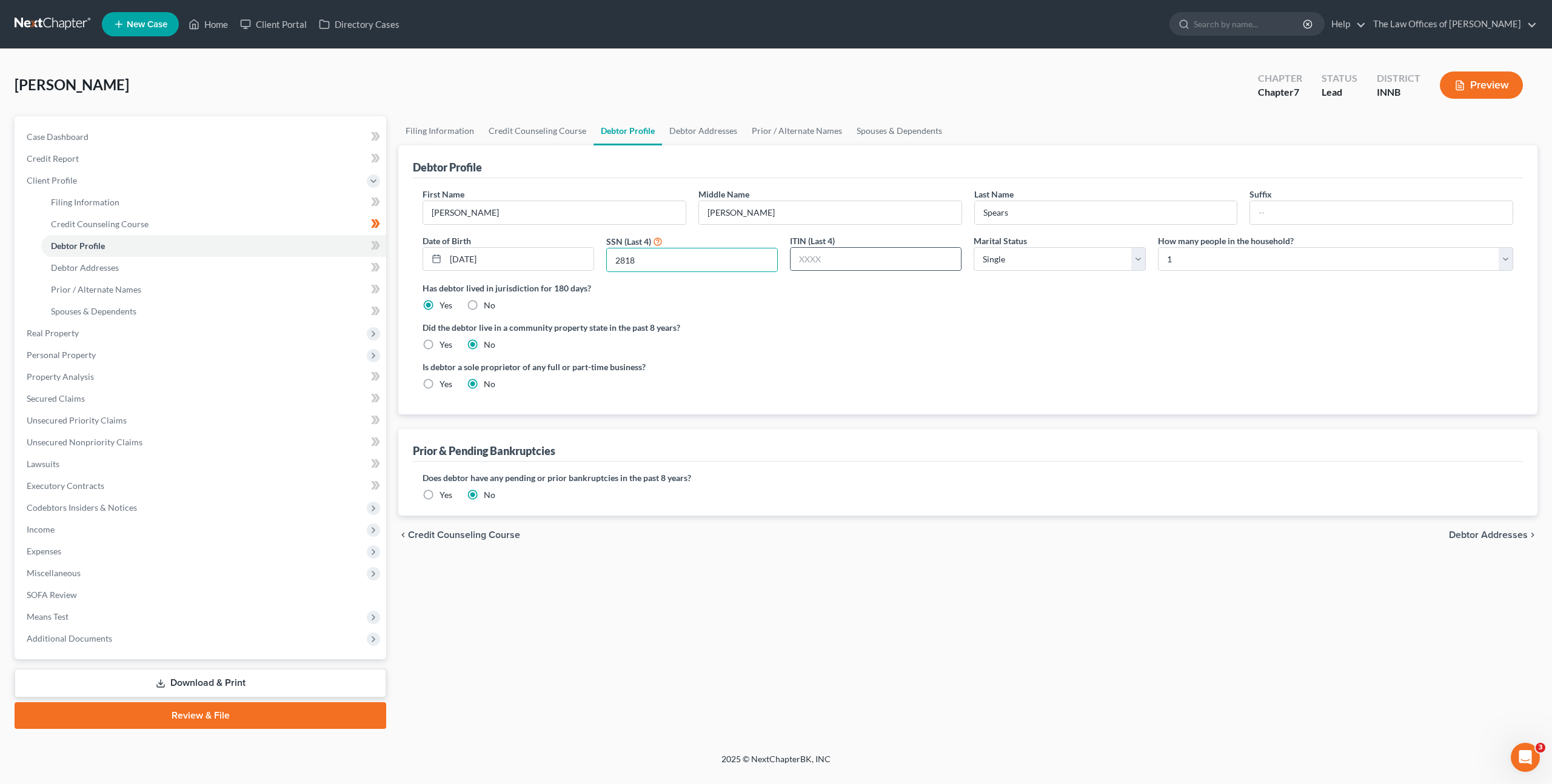
click at [864, 247] on div at bounding box center [875, 259] width 172 height 24
click at [687, 136] on link "Debtor Addresses" at bounding box center [703, 130] width 82 height 29
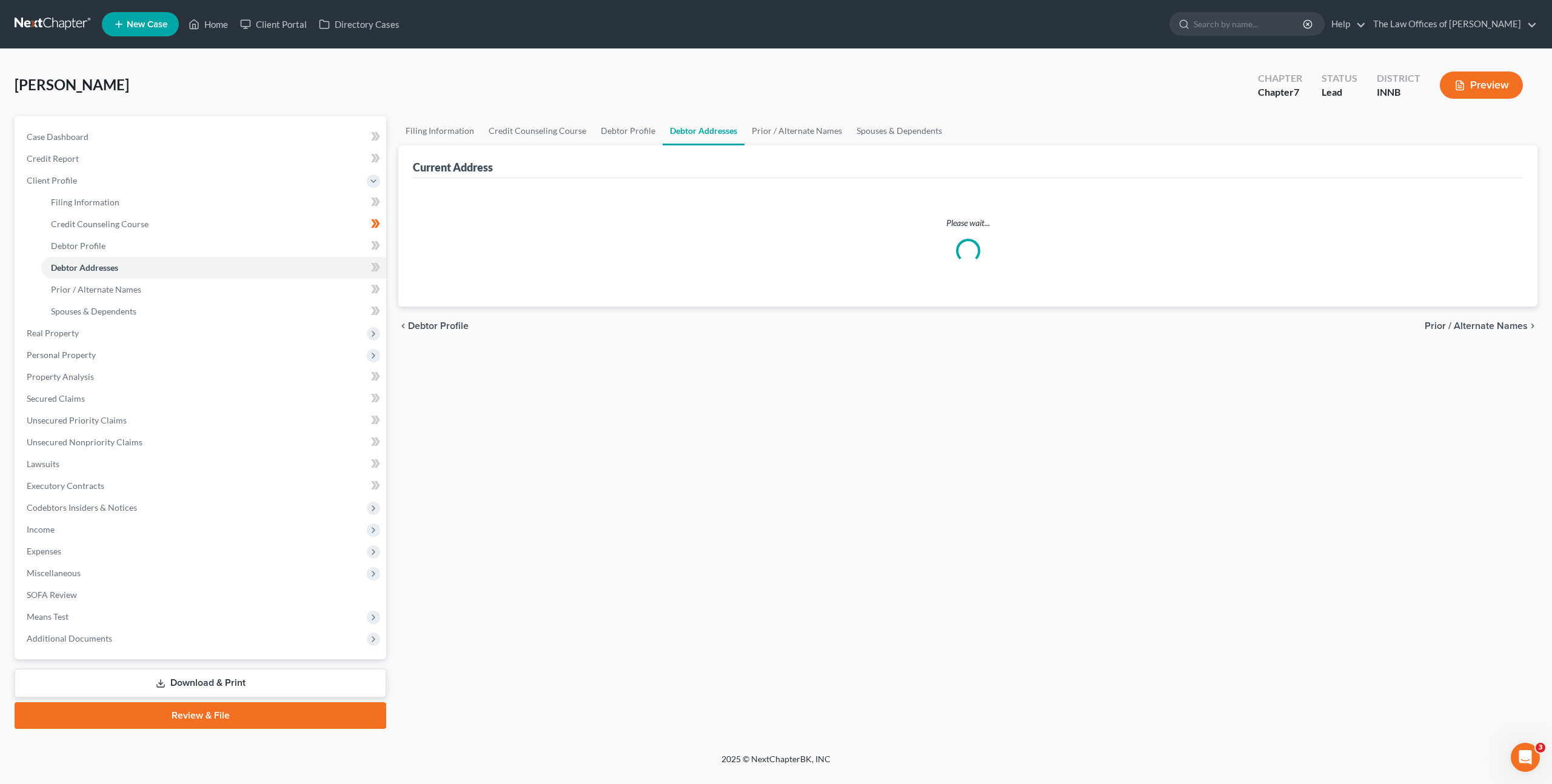
select select "0"
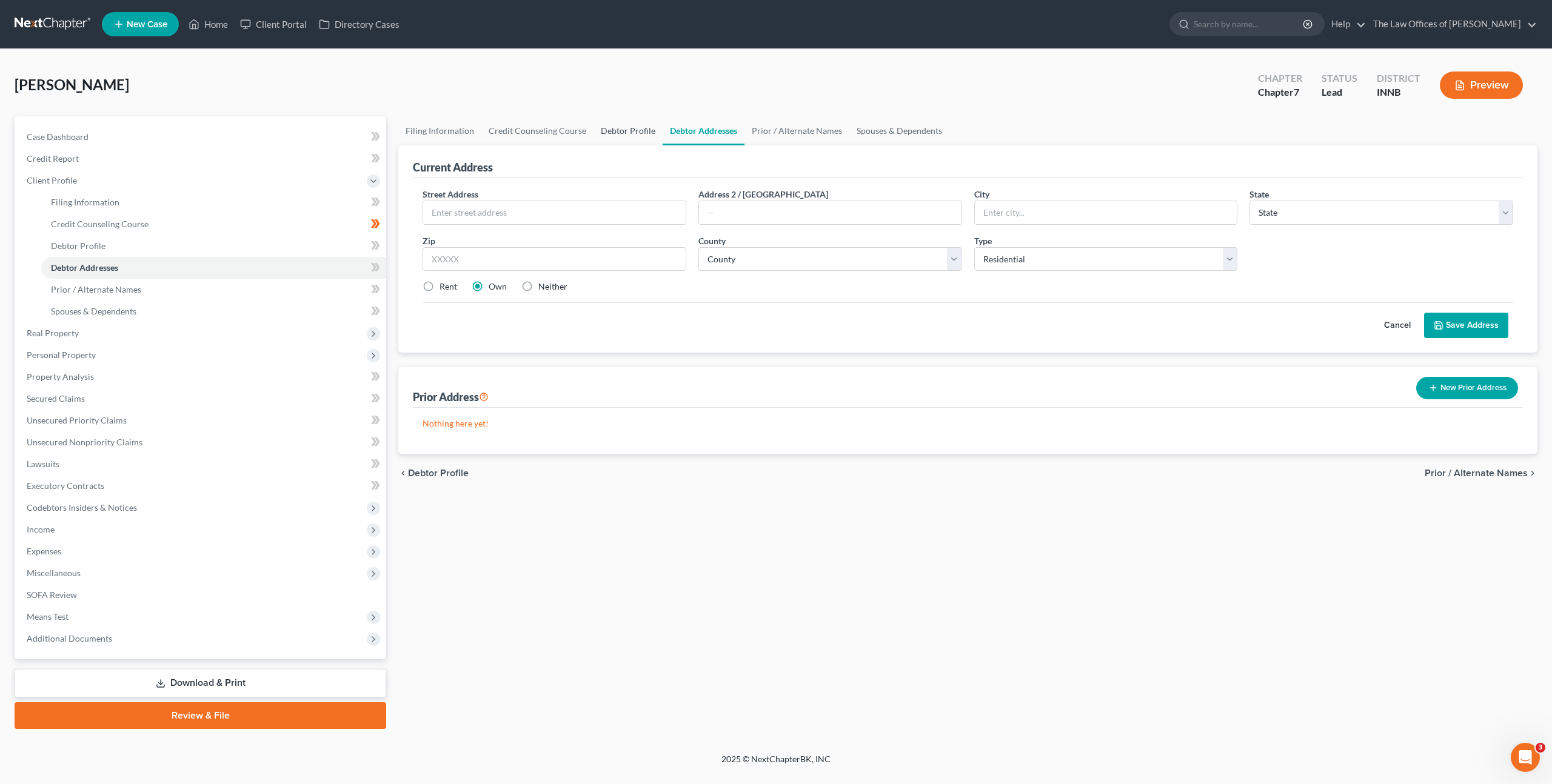
click at [638, 130] on link "Debtor Profile" at bounding box center [628, 130] width 69 height 29
select select "0"
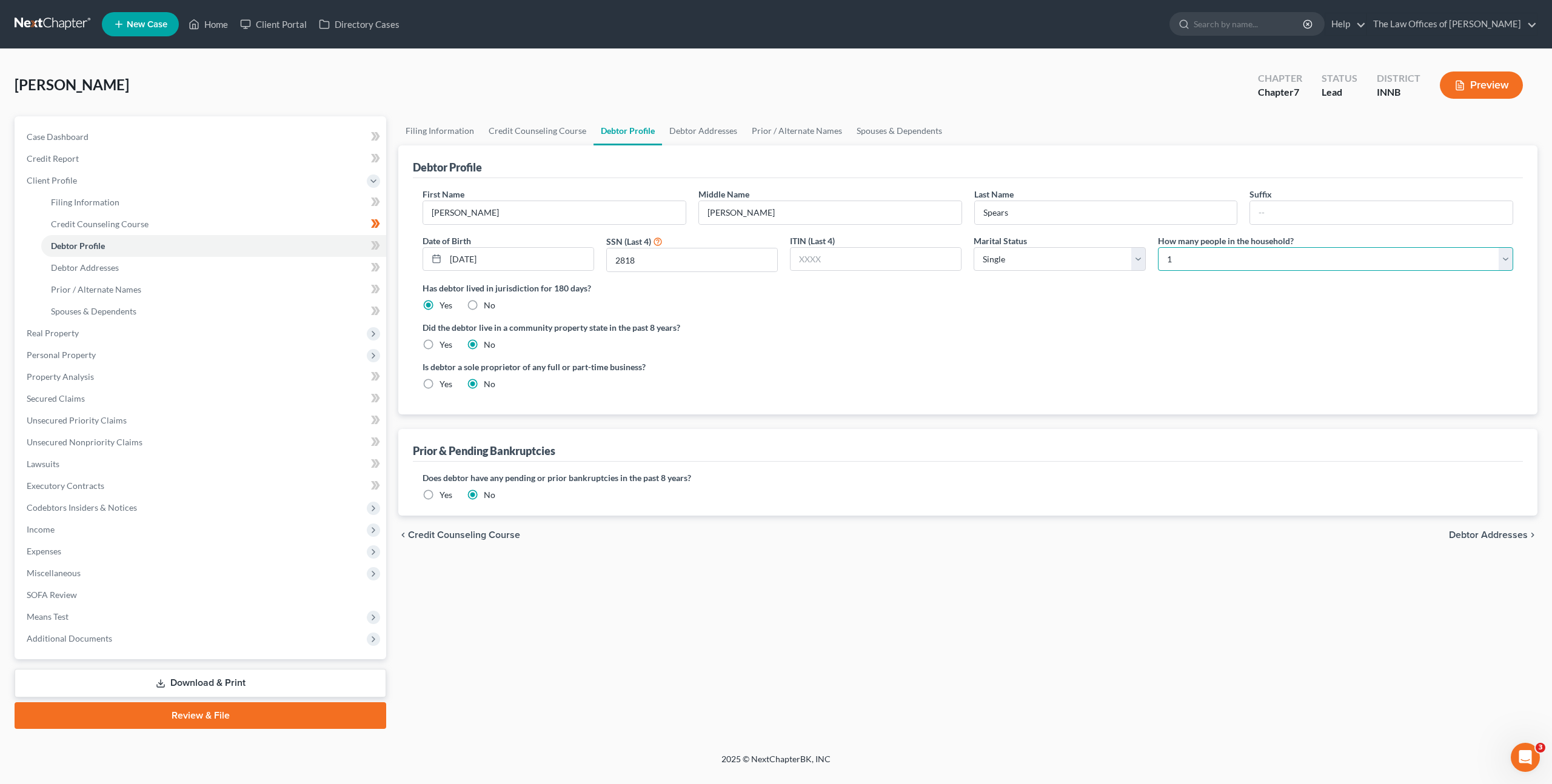
click at [1268, 250] on select "Select 1 2 3 4 5 6 7 8 9 10 11 12 13 14 15 16 17 18 19 20" at bounding box center [1335, 259] width 355 height 24
select select "2"
click at [1158, 247] on select "Select 1 2 3 4 5 6 7 8 9 10 11 12 13 14 15 16 17 18 19 20" at bounding box center [1335, 259] width 355 height 24
click at [691, 123] on link "Debtor Addresses" at bounding box center [703, 130] width 82 height 29
select select "0"
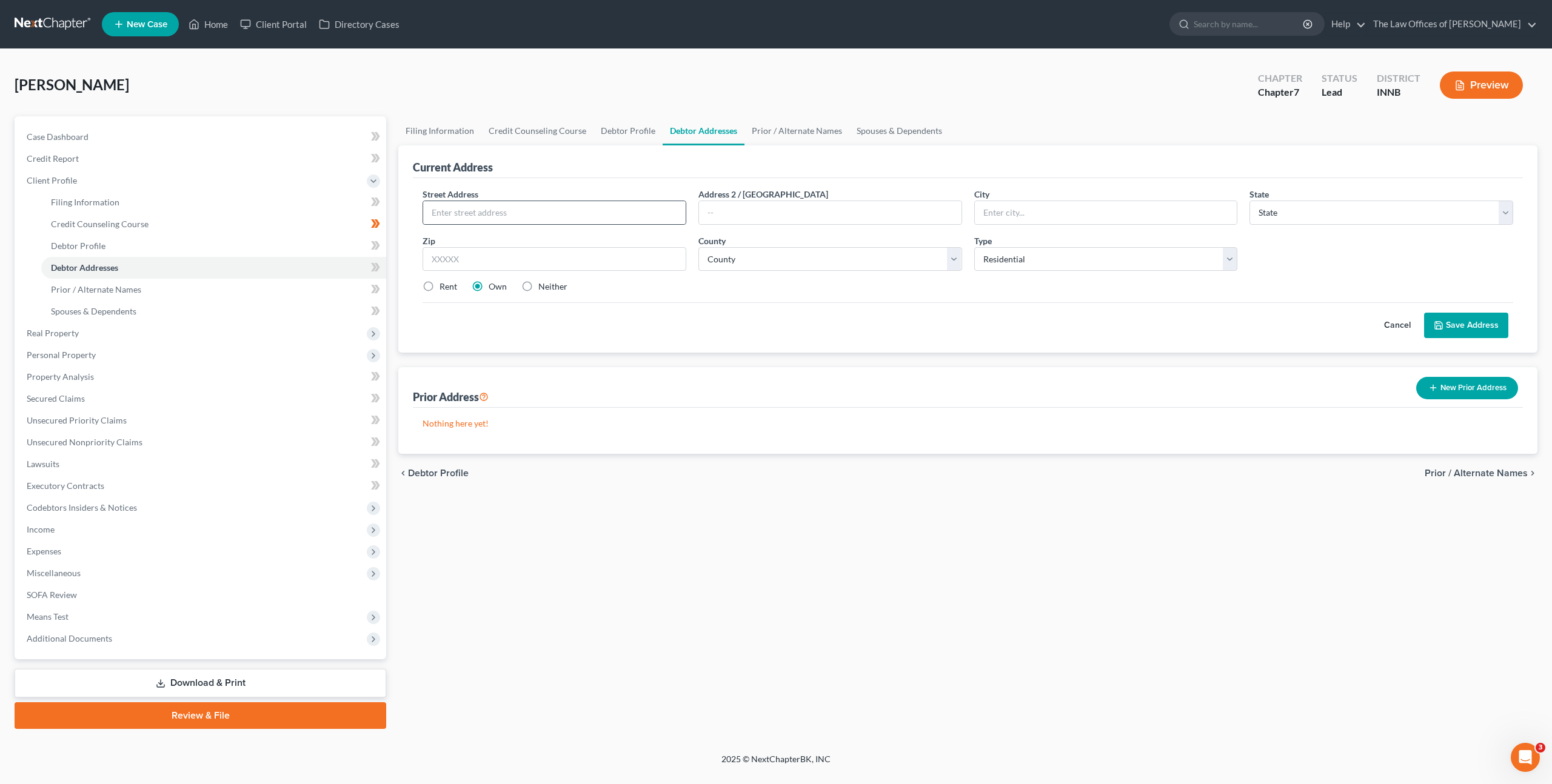
click at [569, 200] on div at bounding box center [554, 212] width 264 height 24
drag, startPoint x: 455, startPoint y: 221, endPoint x: 545, endPoint y: 221, distance: 90.0
click at [456, 220] on input "text" at bounding box center [554, 212] width 263 height 23
type input "[STREET_ADDRESS]"
type input "47993"
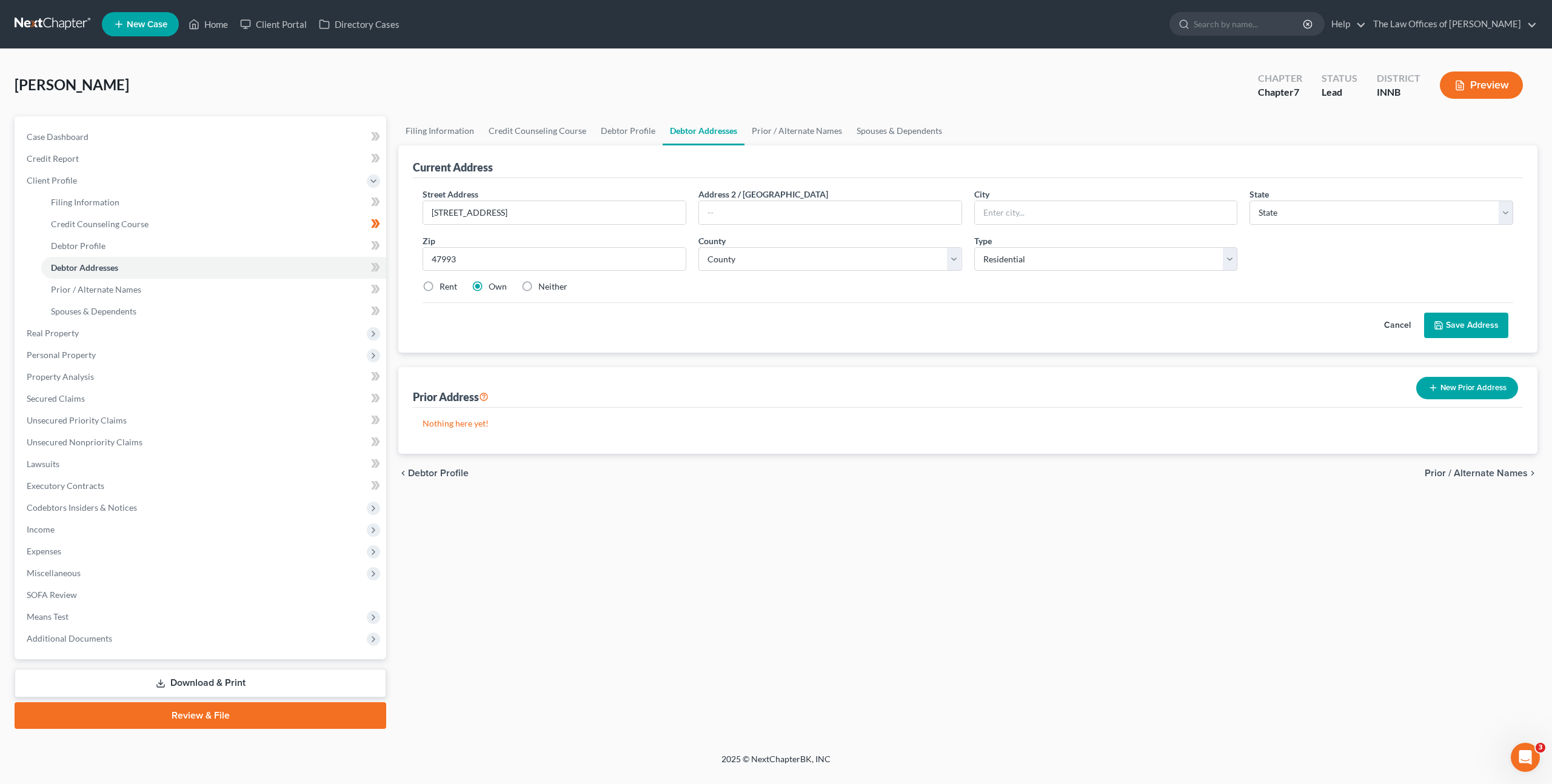
click at [842, 314] on div "Cancel Save Address" at bounding box center [968, 320] width 1091 height 36
type input "Williamsport"
select select "15"
click at [439, 283] on label "Rent" at bounding box center [448, 287] width 18 height 12
click at [444, 283] on input "Rent" at bounding box center [448, 284] width 8 height 8
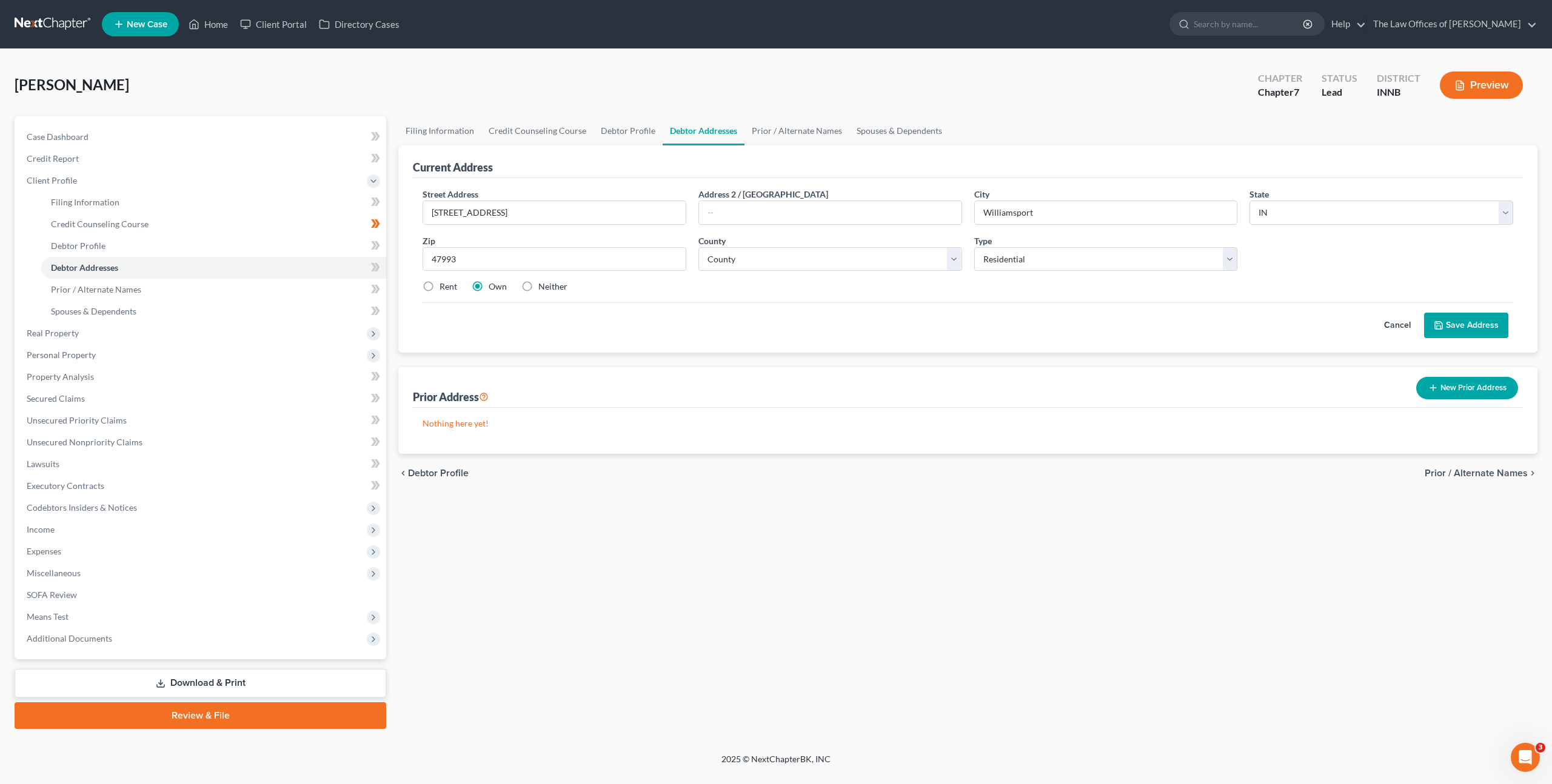
radio input "true"
click at [782, 263] on select "County [GEOGRAPHIC_DATA] [GEOGRAPHIC_DATA] [GEOGRAPHIC_DATA] [GEOGRAPHIC_DATA] …" at bounding box center [830, 259] width 264 height 24
select select "85"
click at [698, 247] on select "County [GEOGRAPHIC_DATA] [GEOGRAPHIC_DATA] [GEOGRAPHIC_DATA] [GEOGRAPHIC_DATA] …" at bounding box center [830, 259] width 264 height 24
click at [1031, 328] on div "Cancel Save Address" at bounding box center [968, 320] width 1091 height 36
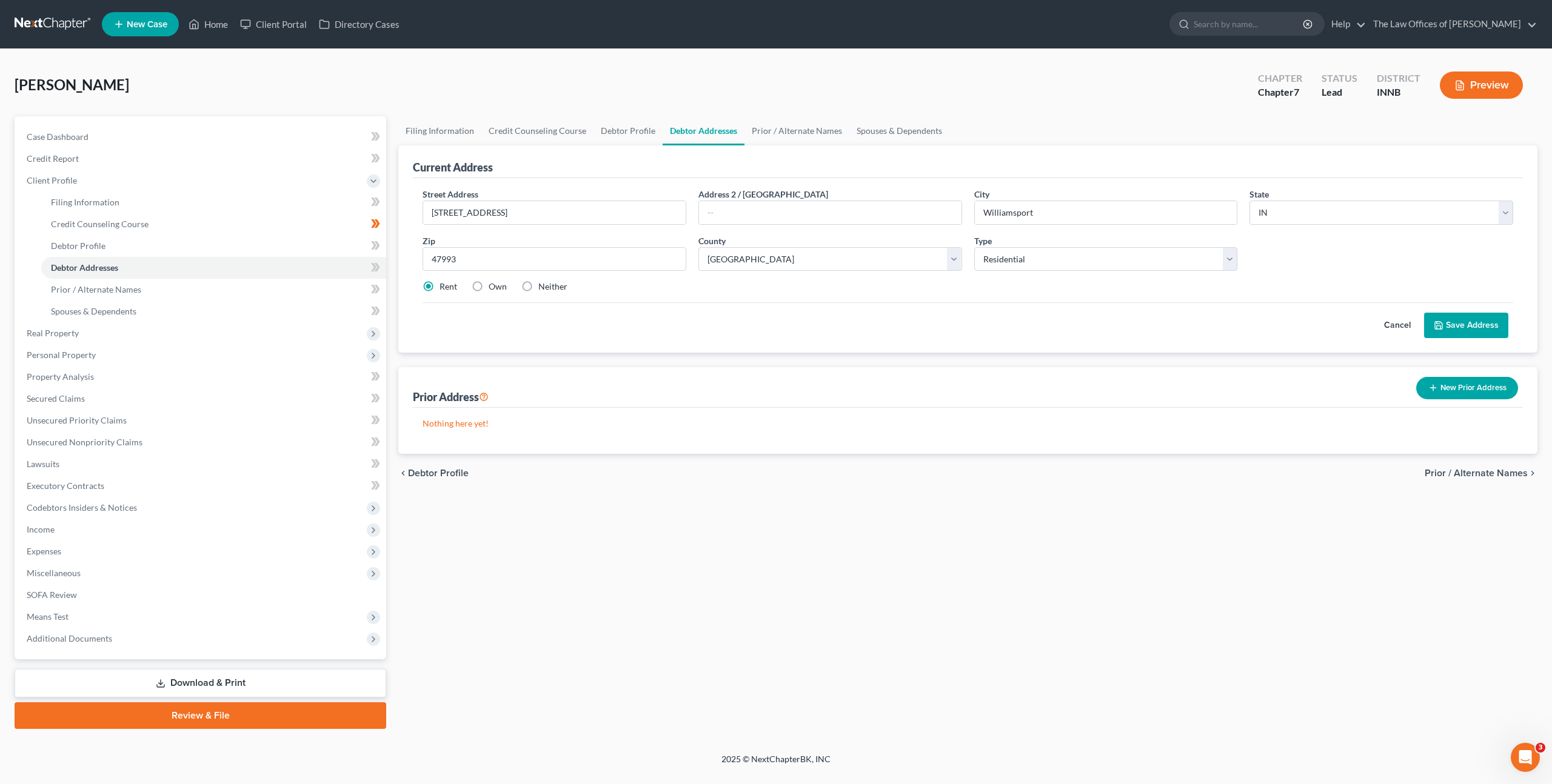
click at [1464, 325] on button "Save Address" at bounding box center [1466, 325] width 84 height 25
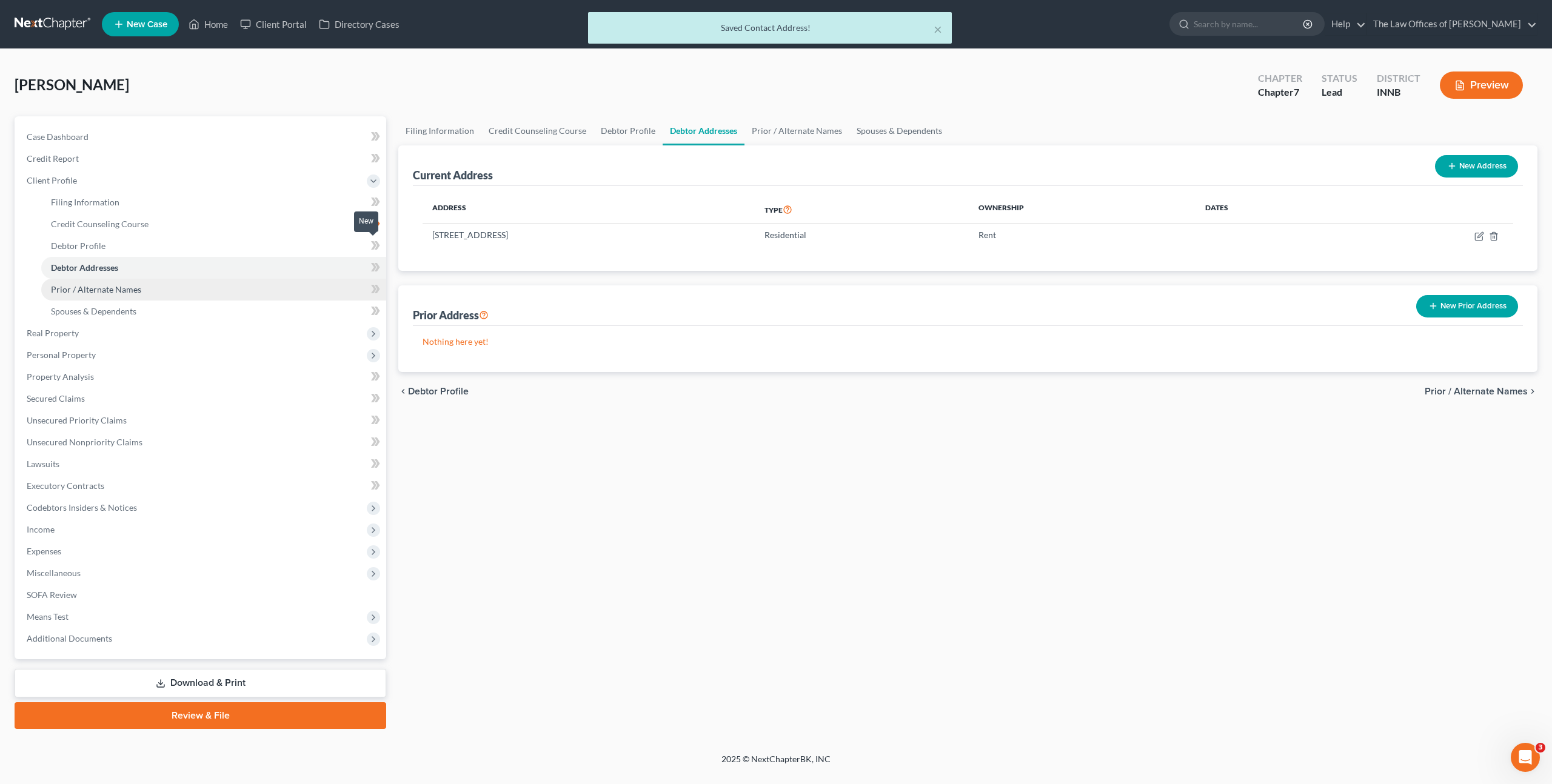
drag, startPoint x: 375, startPoint y: 248, endPoint x: 345, endPoint y: 283, distance: 46.1
click at [375, 247] on icon at bounding box center [375, 245] width 9 height 15
click at [371, 269] on icon at bounding box center [375, 267] width 9 height 15
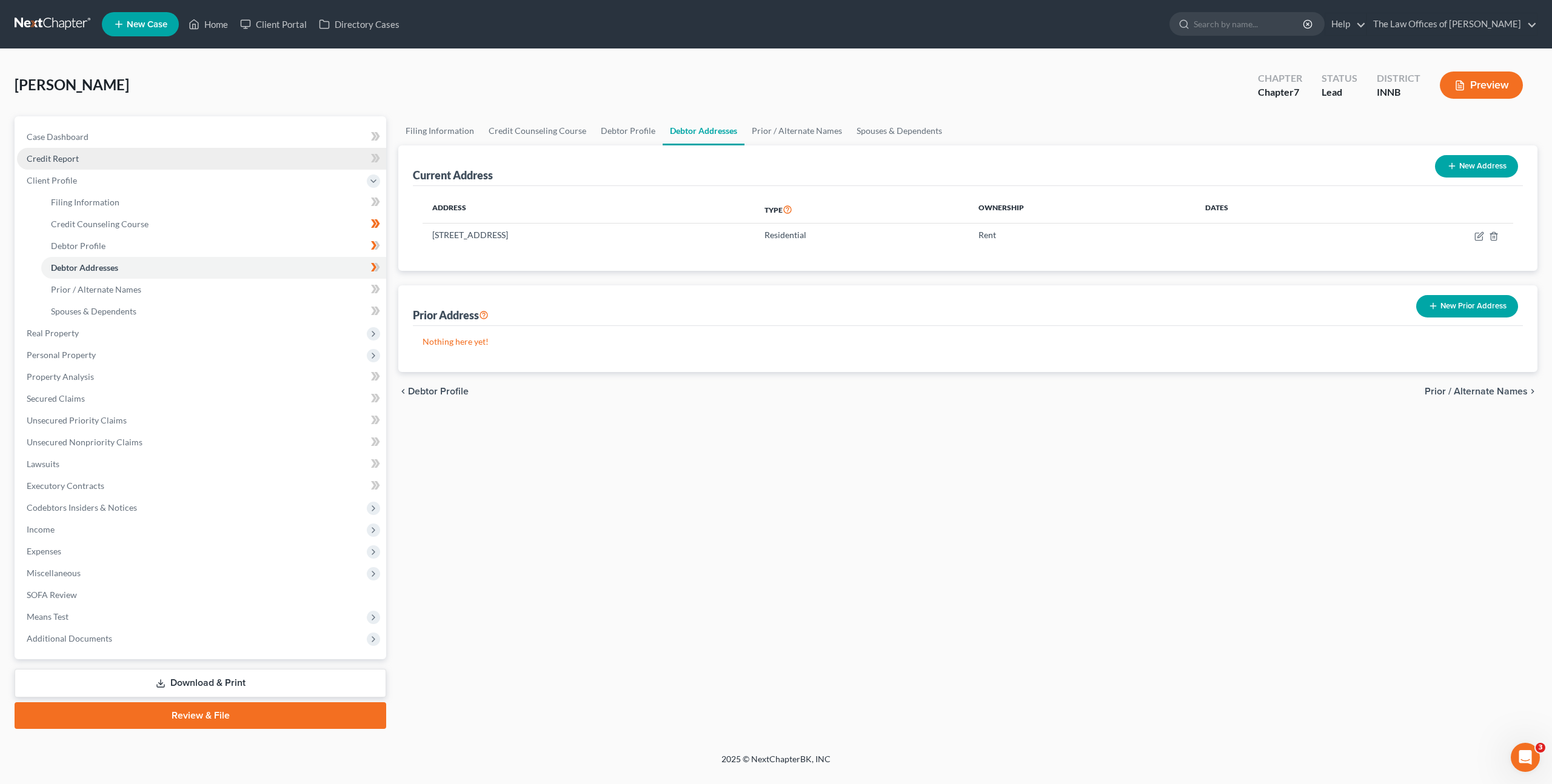
click at [114, 154] on link "Credit Report" at bounding box center [202, 158] width 369 height 22
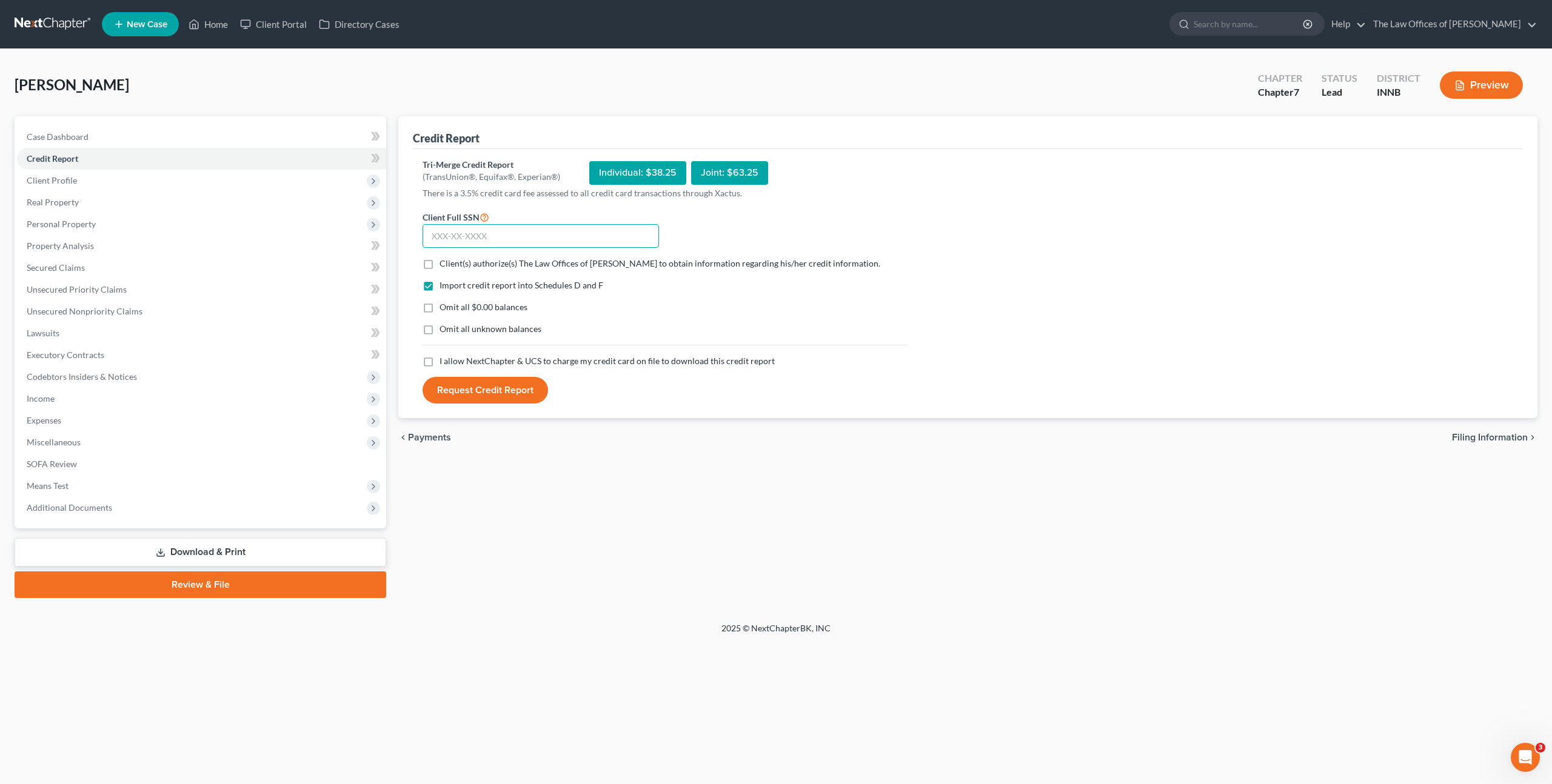
click at [498, 233] on input "text" at bounding box center [541, 236] width 236 height 24
paste input "305-74-2818"
type input "305-74-2818"
click at [439, 263] on label "Client(s) authorize(s) The Law Offices of [PERSON_NAME] to obtain information r…" at bounding box center [659, 264] width 440 height 12
click at [444, 263] on input "Client(s) authorize(s) The Law Offices of [PERSON_NAME] to obtain information r…" at bounding box center [448, 261] width 8 height 8
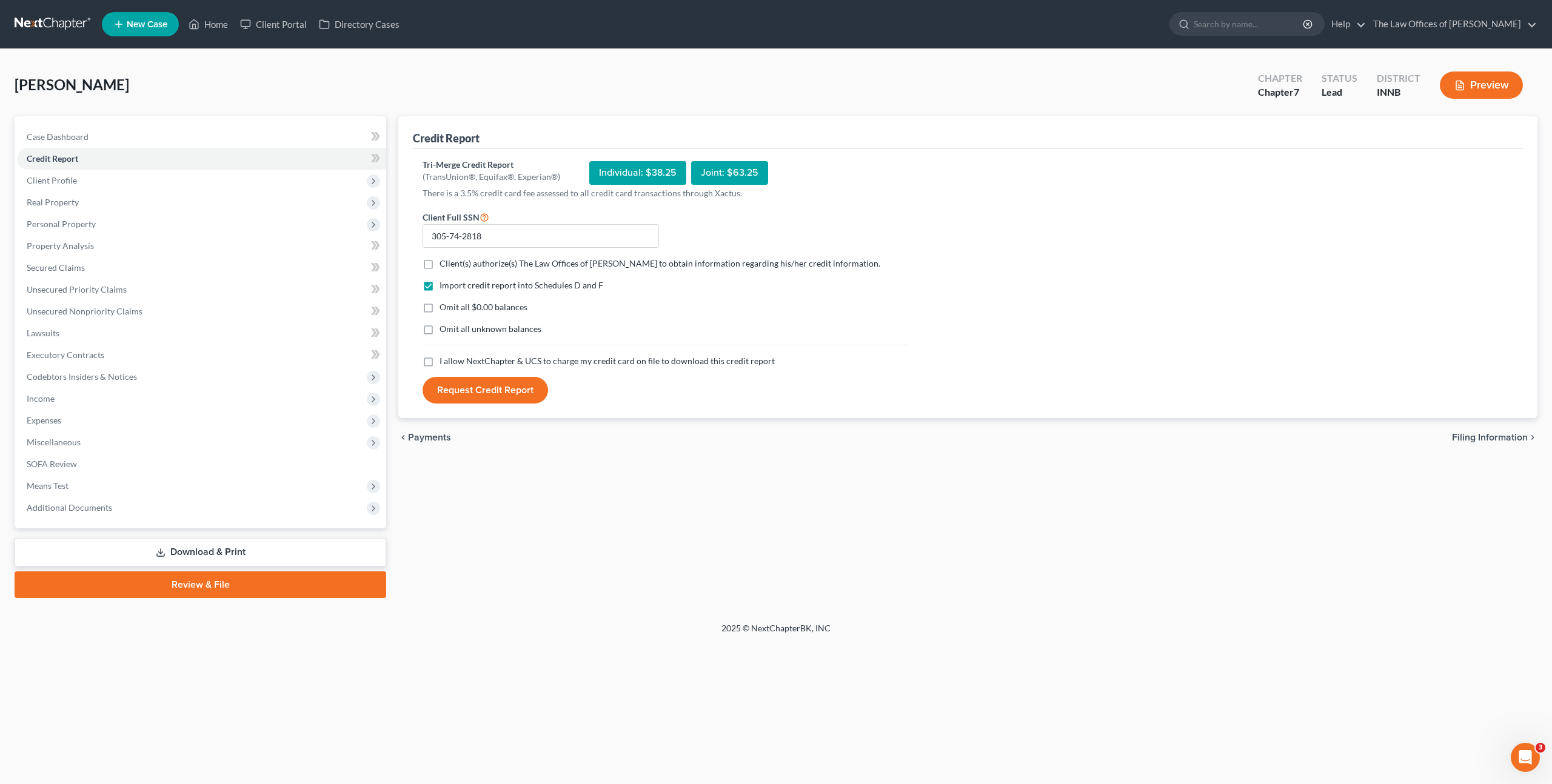
checkbox input "true"
click at [439, 365] on label "I allow NextChapter & UCS to charge my credit card on file to download this cre…" at bounding box center [607, 361] width 335 height 12
click at [444, 363] on input "I allow NextChapter & UCS to charge my credit card on file to download this cre…" at bounding box center [448, 358] width 8 height 8
checkbox input "true"
click at [465, 392] on button "Request Credit Report" at bounding box center [485, 390] width 125 height 26
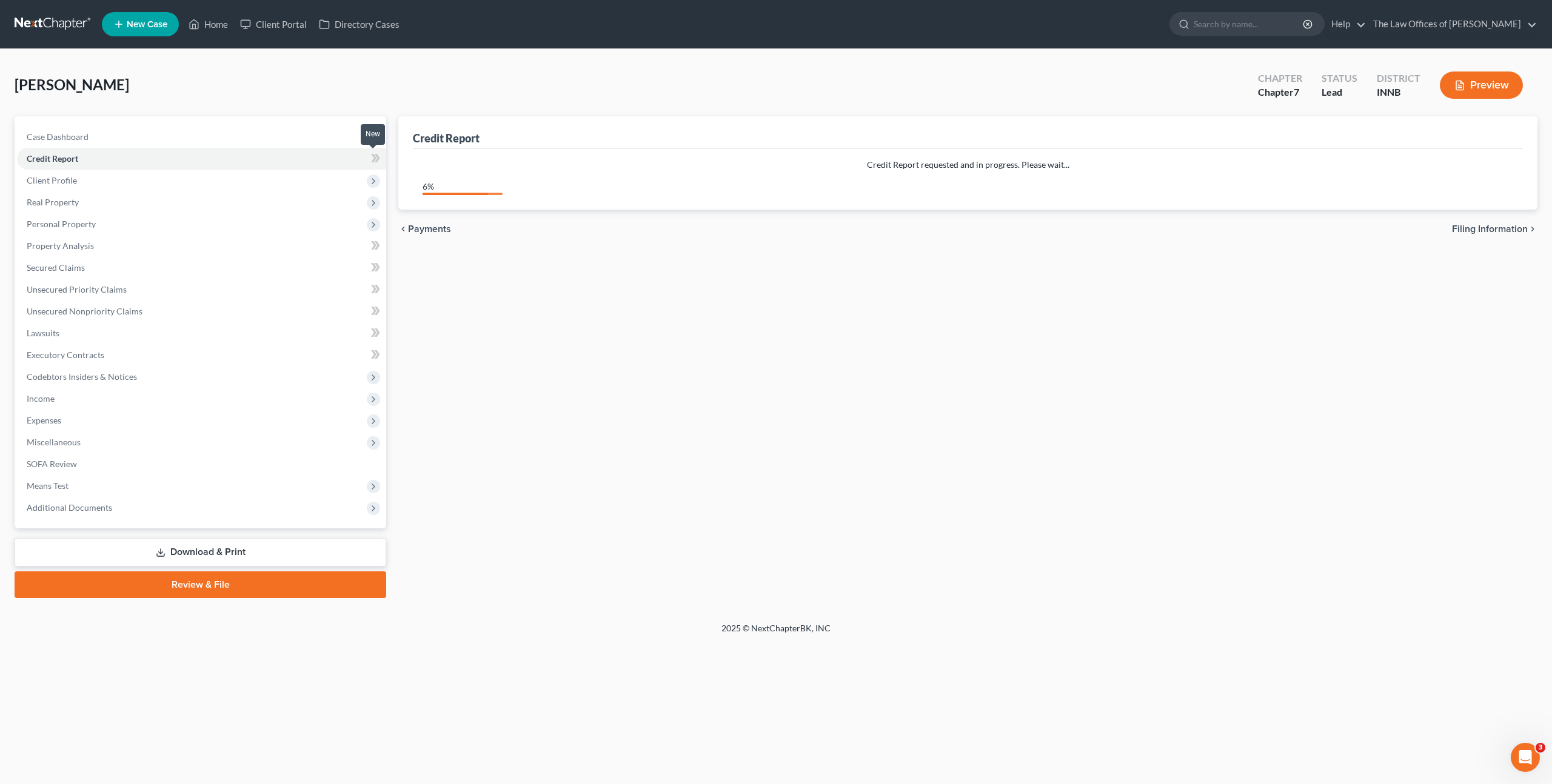
click at [371, 156] on icon at bounding box center [375, 158] width 9 height 15
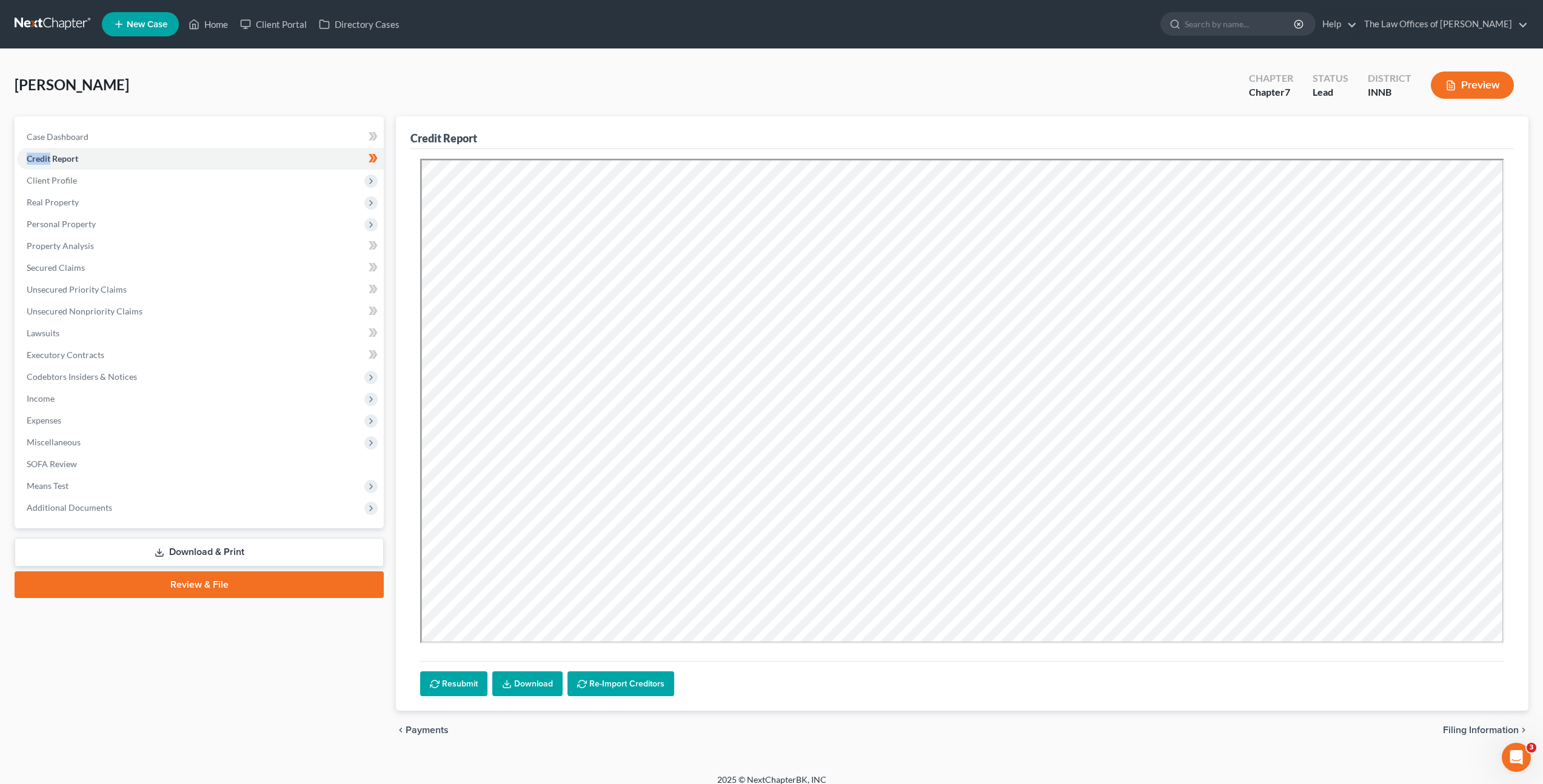
click at [533, 687] on link "Download" at bounding box center [527, 684] width 70 height 25
drag, startPoint x: 140, startPoint y: 397, endPoint x: 140, endPoint y: 405, distance: 8.0
click at [140, 397] on span "Income" at bounding box center [201, 398] width 367 height 22
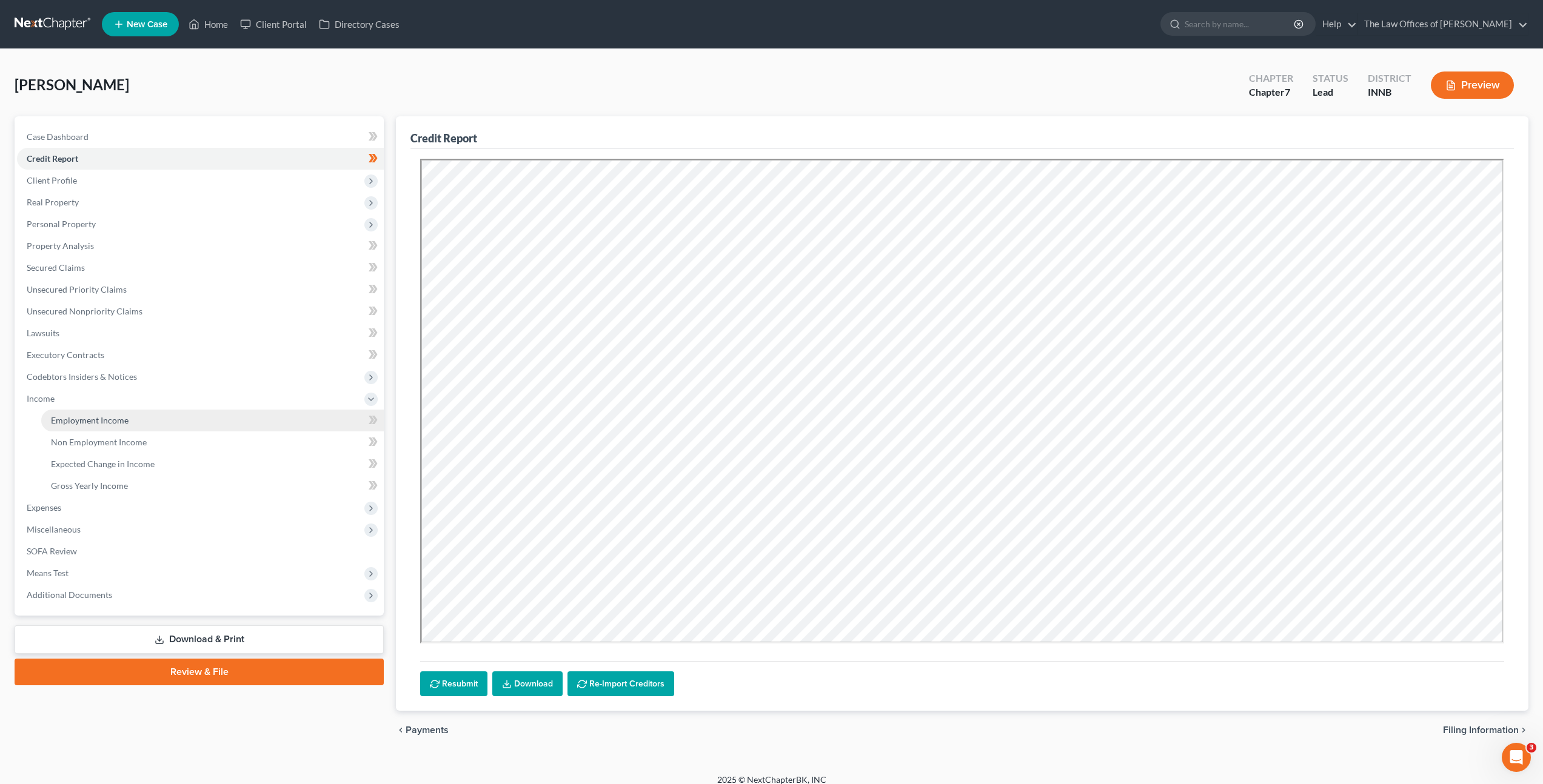
click at [138, 412] on link "Employment Income" at bounding box center [212, 420] width 343 height 22
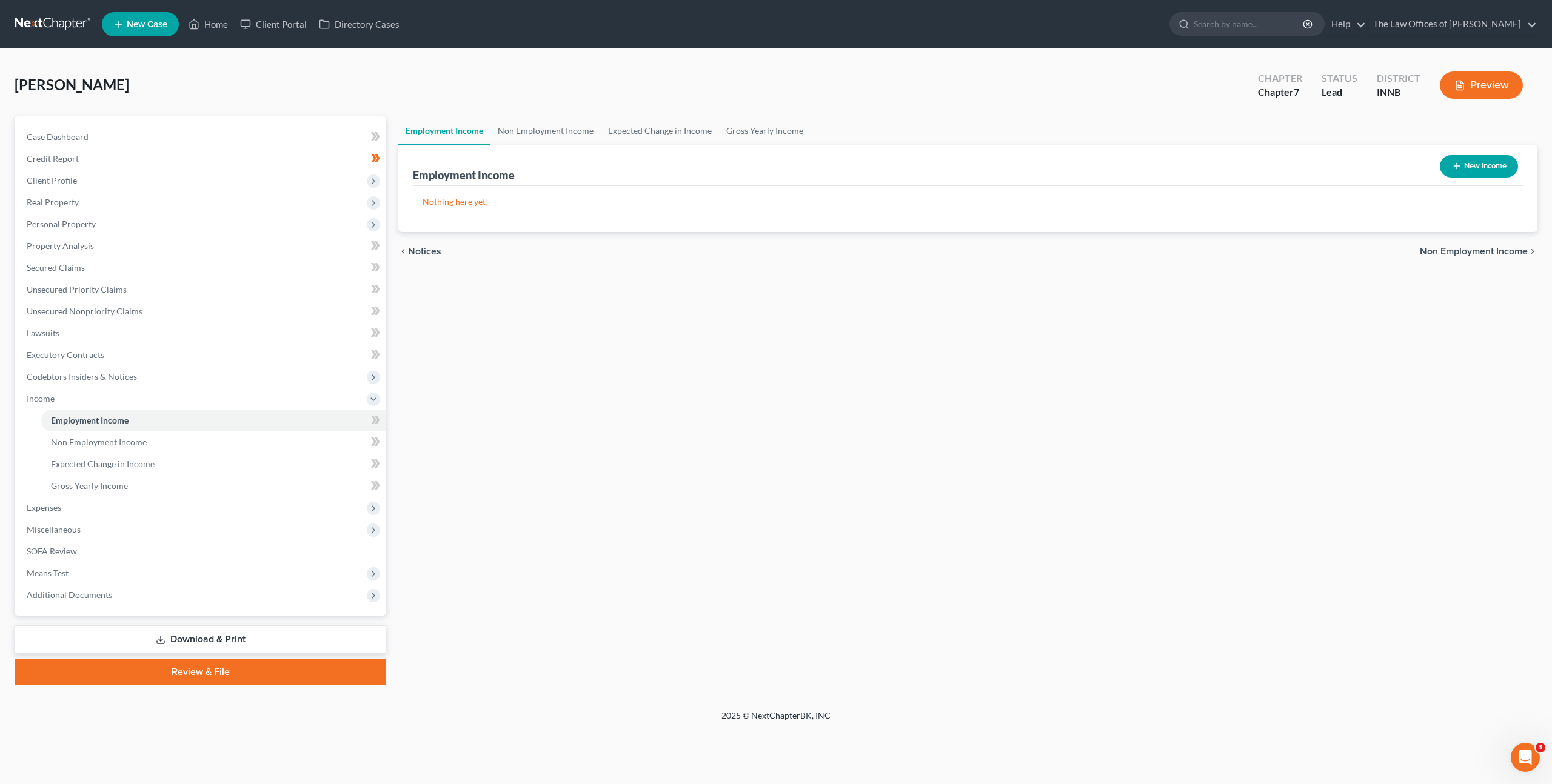
click at [1486, 162] on button "New Income" at bounding box center [1479, 166] width 78 height 22
select select "0"
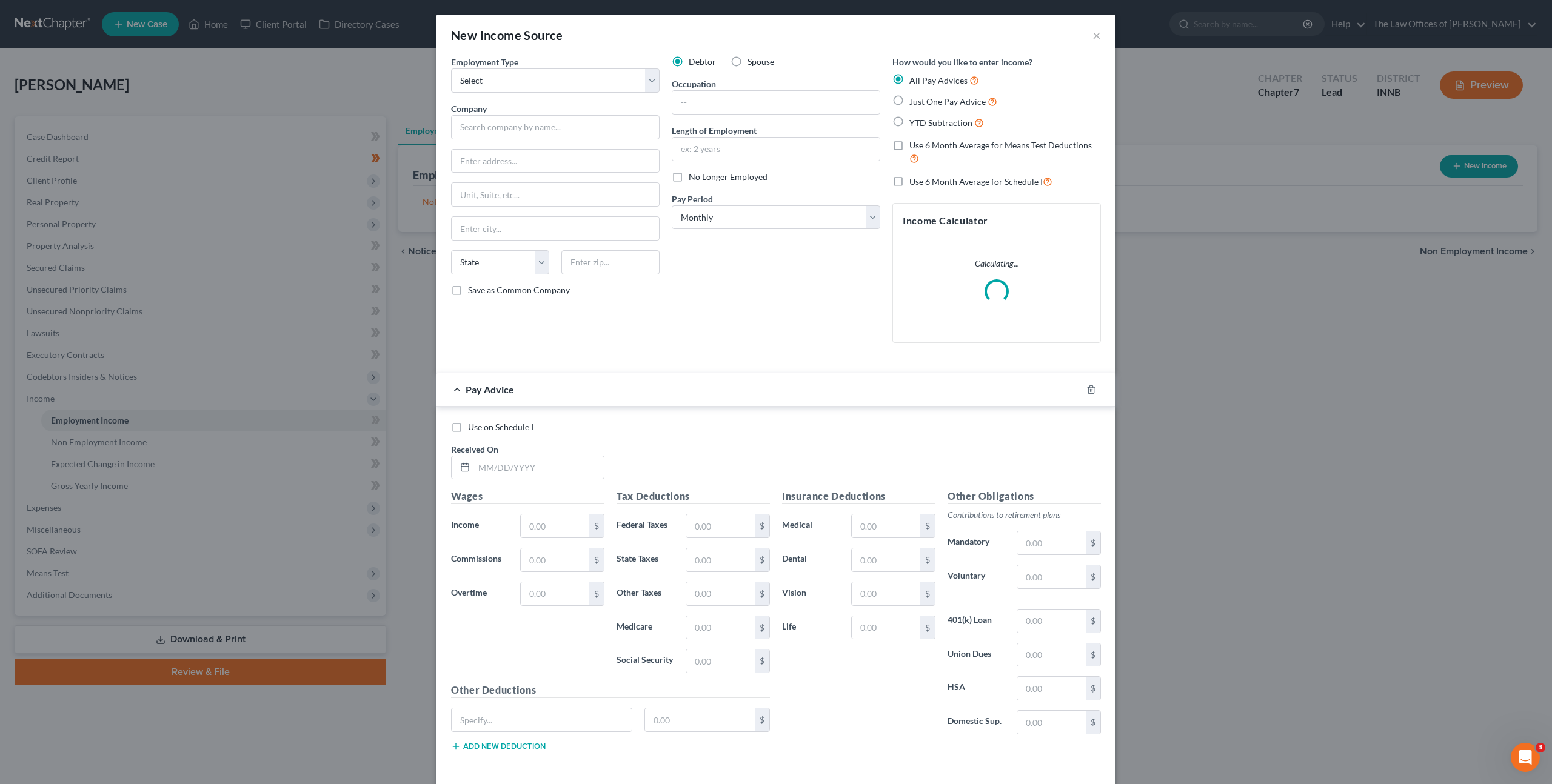
click at [477, 68] on label "Employment Type *" at bounding box center [484, 62] width 67 height 13
click at [479, 85] on select "Select Full or [DEMOGRAPHIC_DATA] Employment Self Employment" at bounding box center [555, 80] width 209 height 24
select select "0"
click at [451, 68] on select "Select Full or [DEMOGRAPHIC_DATA] Employment Self Employment" at bounding box center [555, 80] width 209 height 24
click at [499, 137] on input "text" at bounding box center [555, 127] width 209 height 24
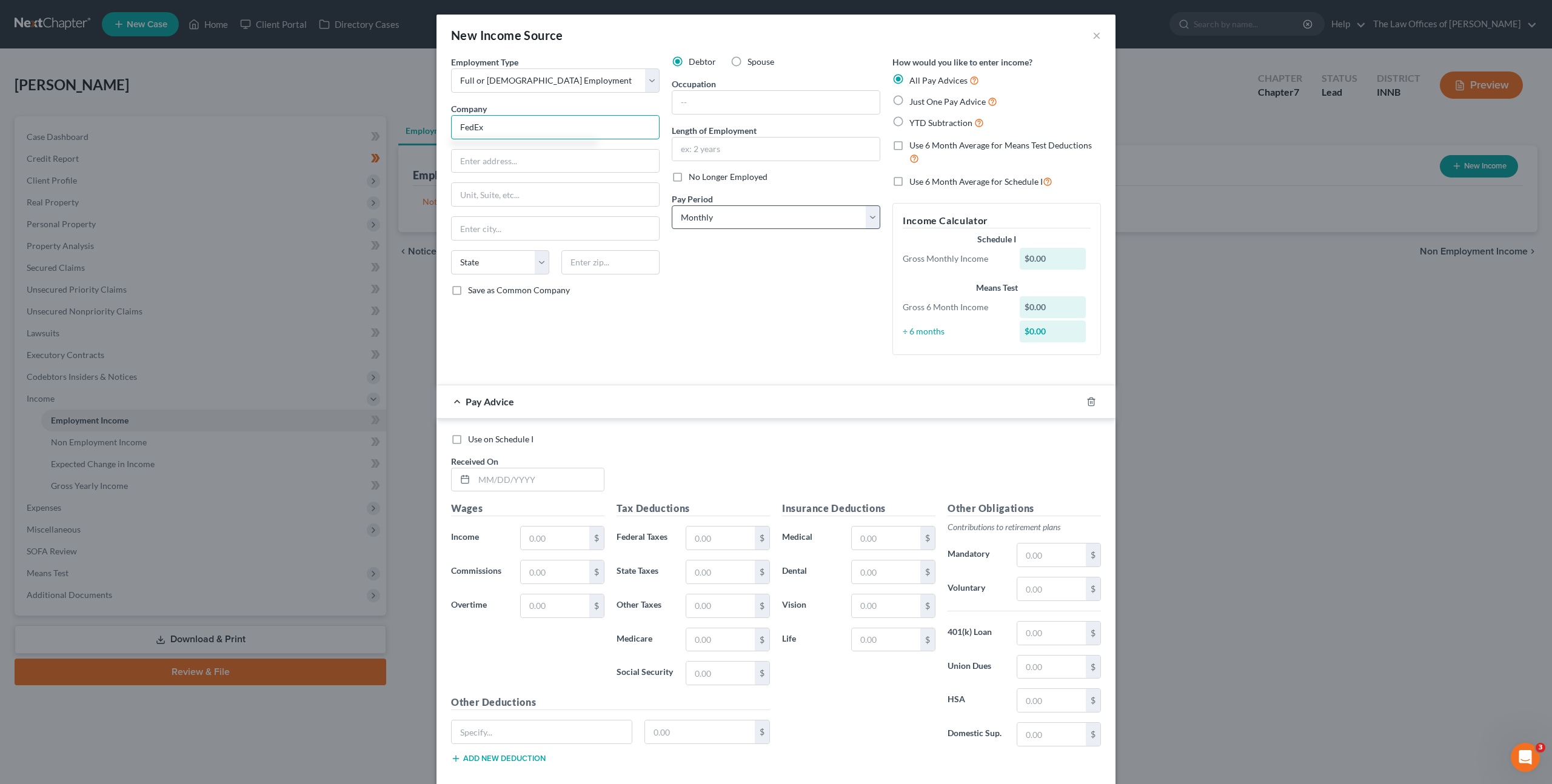
type input "FedEx"
click at [681, 111] on input "text" at bounding box center [776, 102] width 207 height 23
type input "Associate"
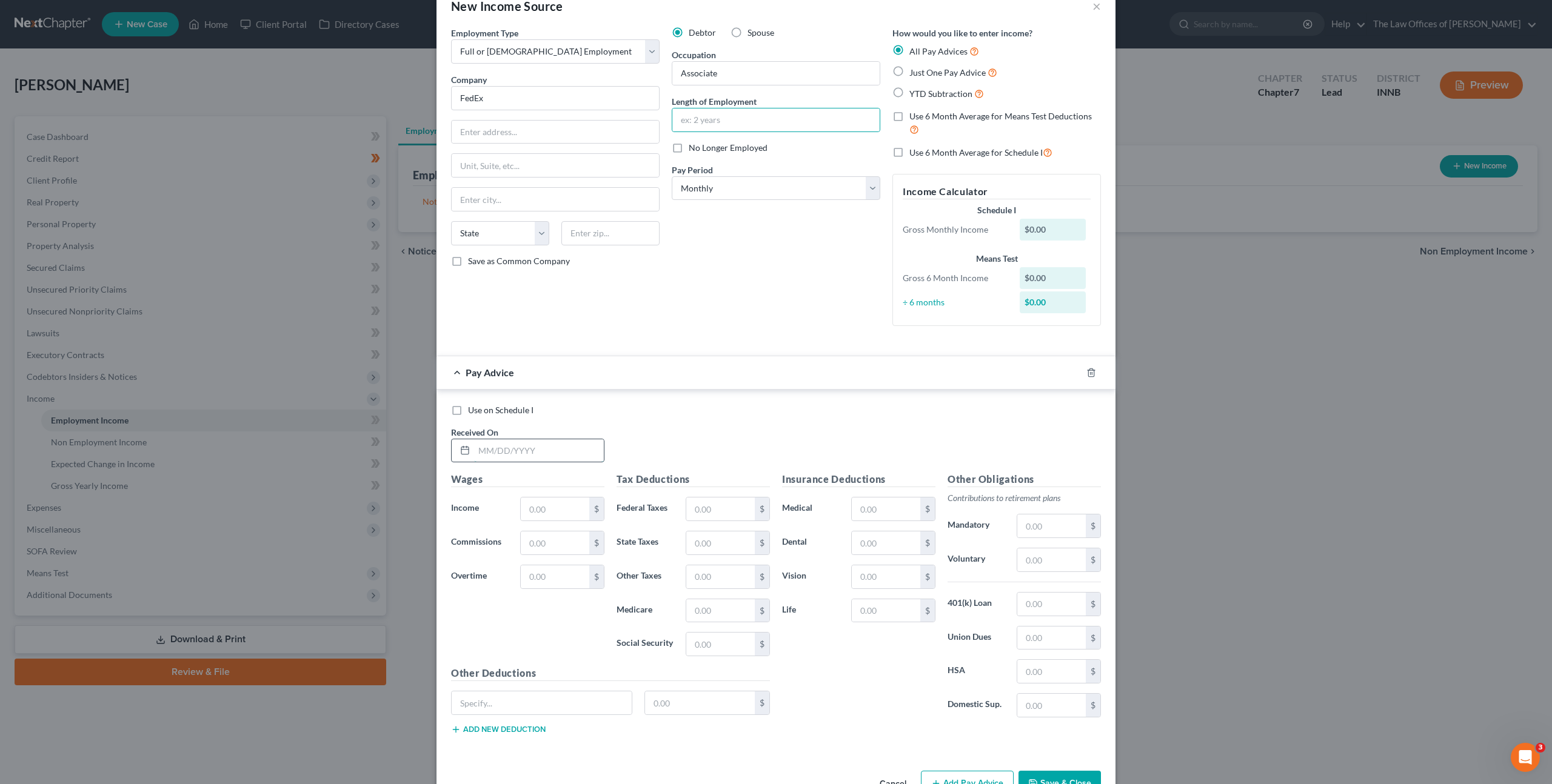
click at [552, 447] on input "text" at bounding box center [539, 450] width 130 height 23
click at [771, 189] on select "Select Monthly Twice Monthly Every Other Week Weekly" at bounding box center [776, 188] width 209 height 24
select select "3"
click at [672, 176] on select "Select Monthly Twice Monthly Every Other Week Weekly" at bounding box center [776, 188] width 209 height 24
click at [515, 461] on input "text" at bounding box center [539, 450] width 130 height 23
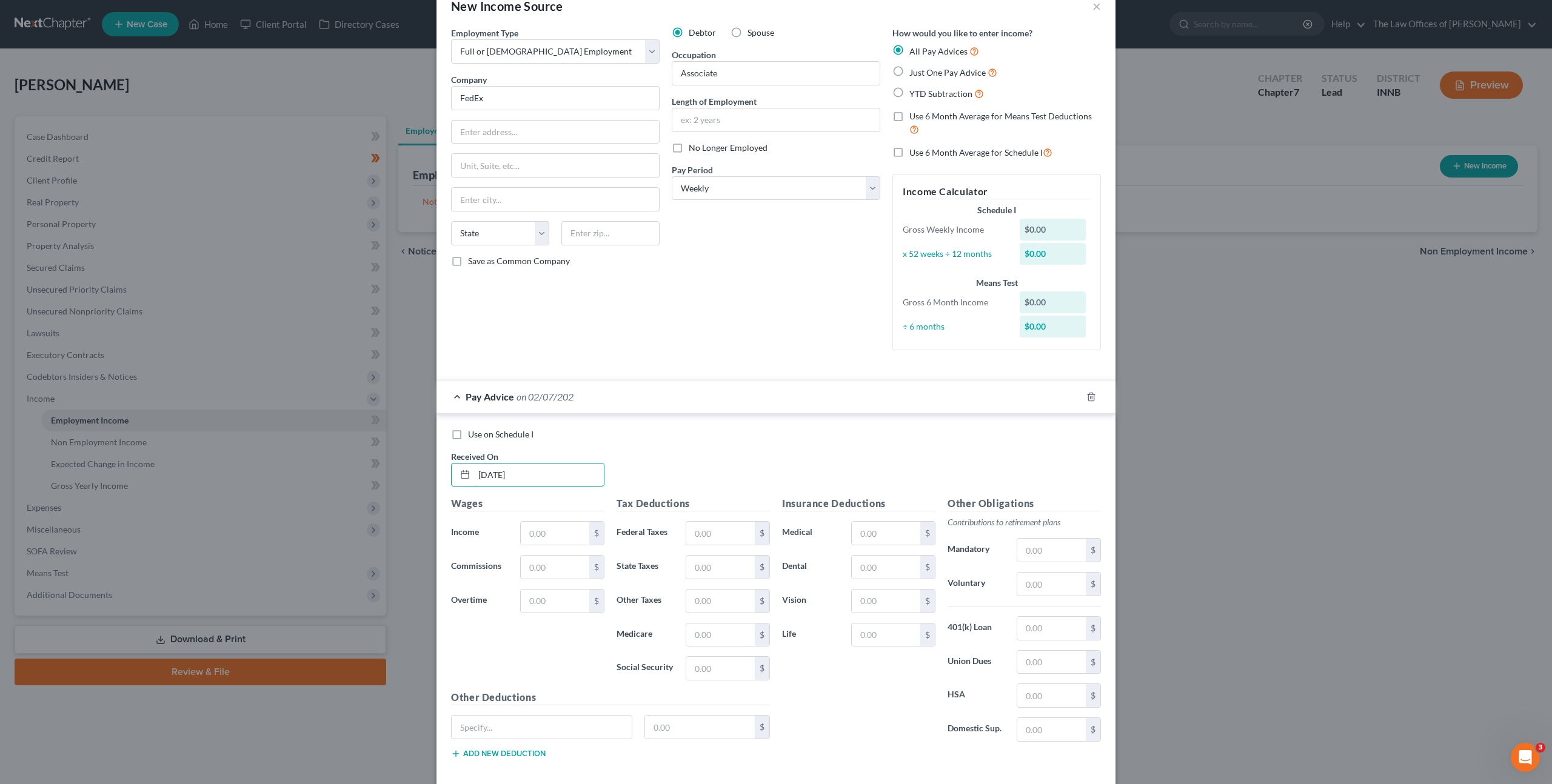
type input "[DATE]"
type input "275.73"
type input "0"
type input "11.72"
type input "3.68"
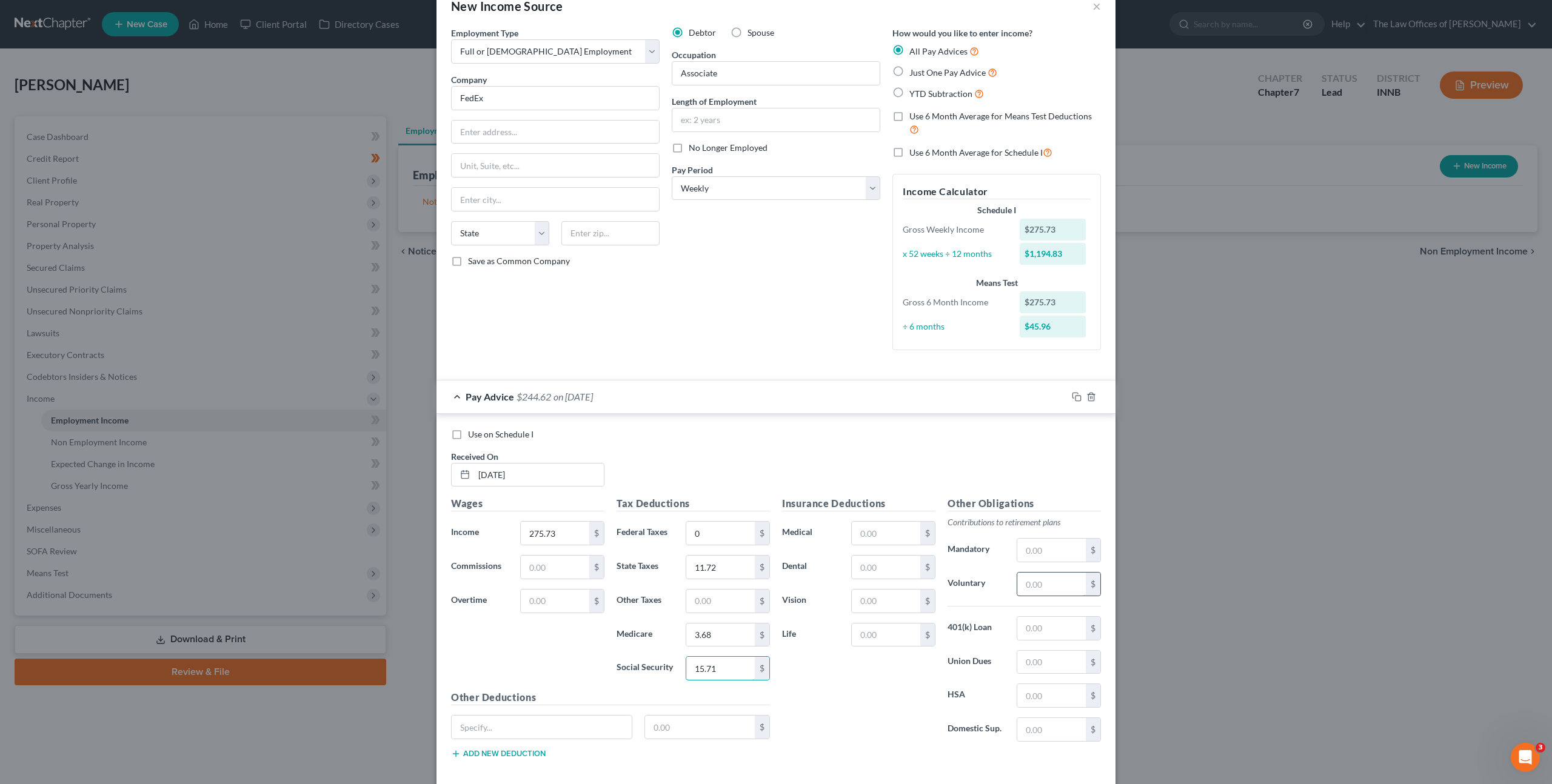
type input "15.71"
click at [1040, 587] on input "text" at bounding box center [1051, 584] width 68 height 23
type input "16.54"
click at [877, 564] on input "text" at bounding box center [886, 567] width 68 height 23
type input "2.54"
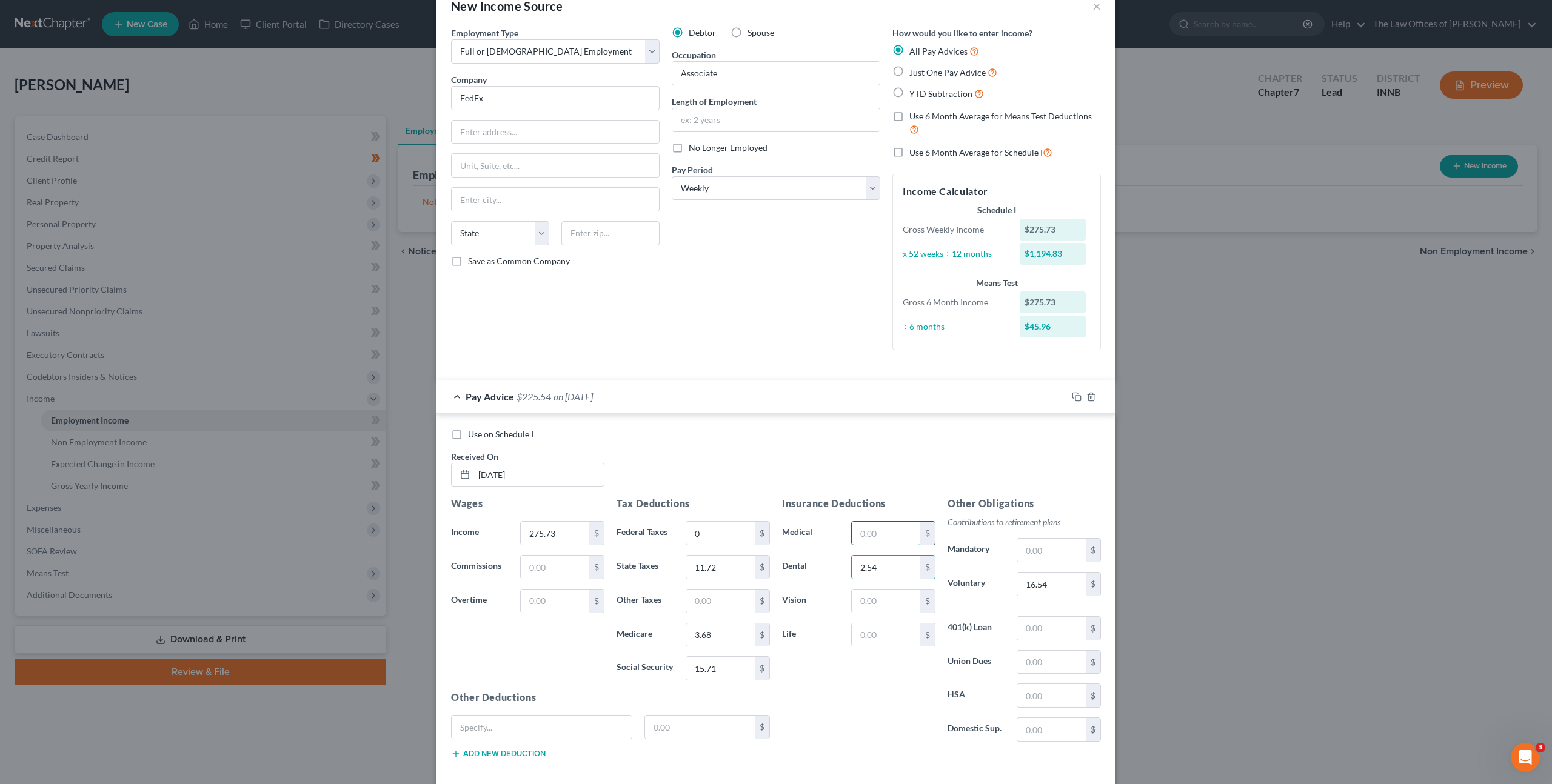
click at [878, 531] on input "text" at bounding box center [886, 533] width 68 height 23
type input "1"
type input "18.23"
type input "1.56"
drag, startPoint x: 845, startPoint y: 455, endPoint x: 854, endPoint y: 453, distance: 9.2
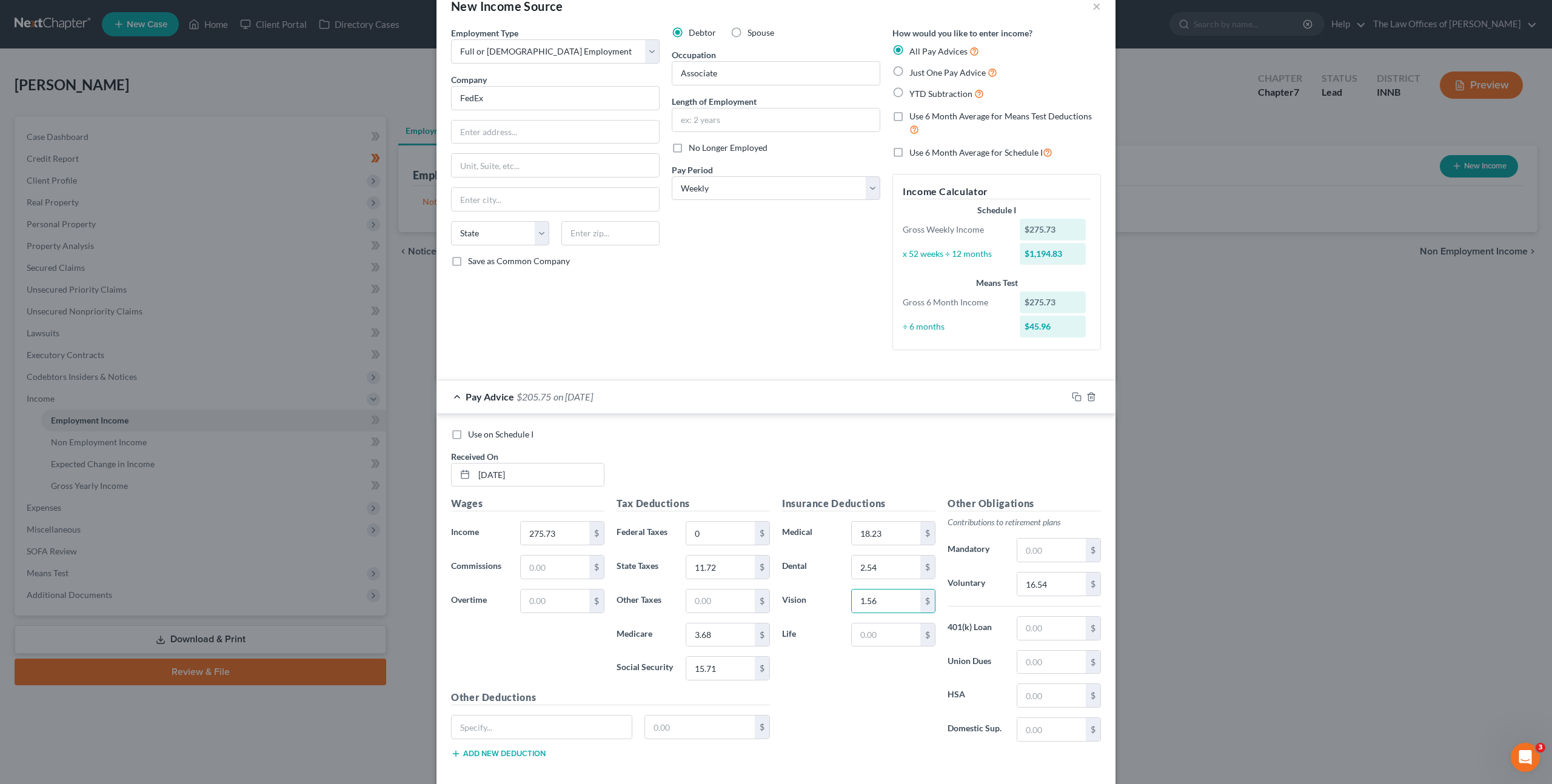
click at [846, 455] on div "Use on Schedule I Received On * [DATE]" at bounding box center [776, 462] width 662 height 68
click at [1074, 399] on icon "button" at bounding box center [1076, 397] width 10 height 10
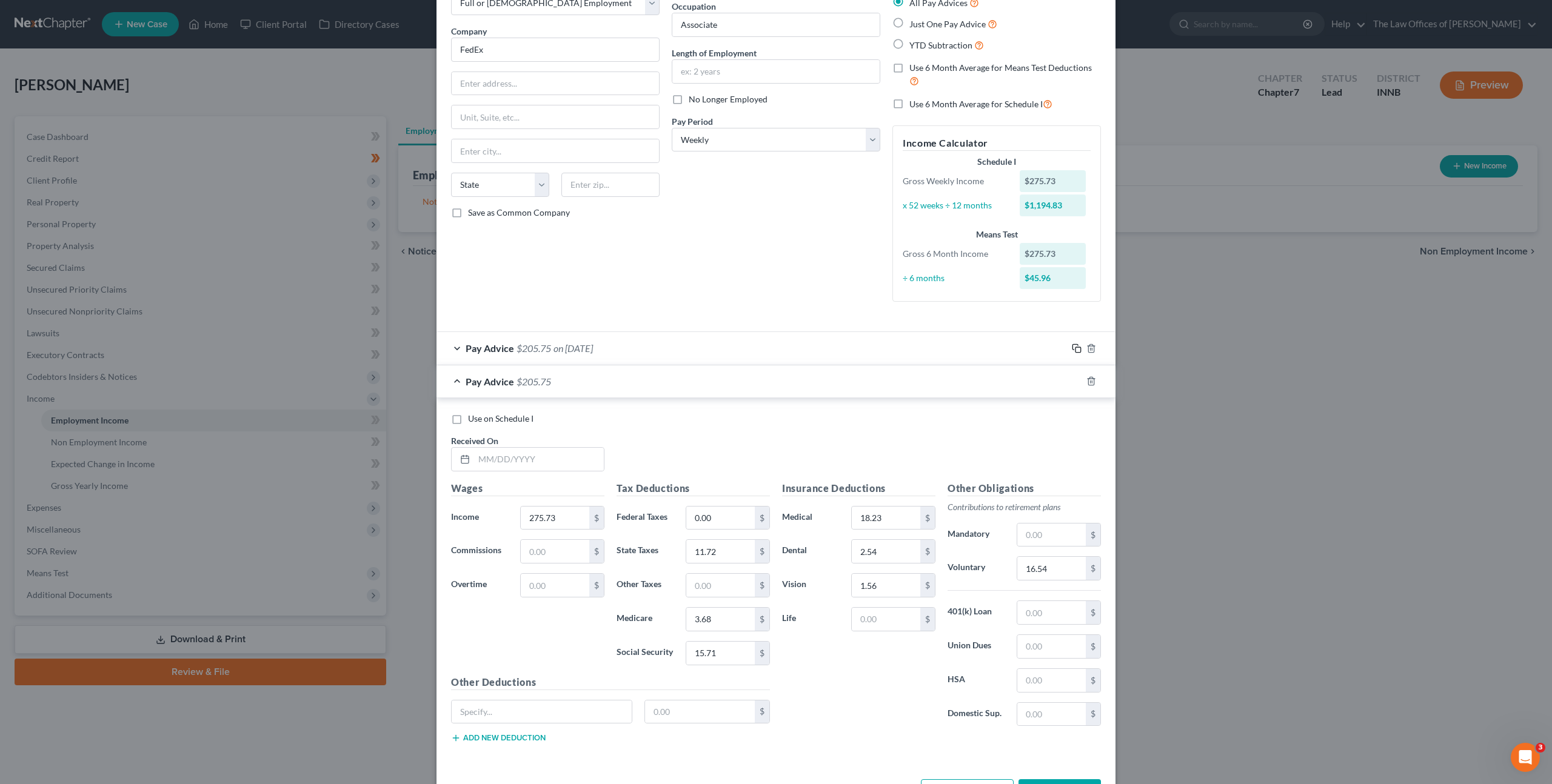
scroll to position [122, 0]
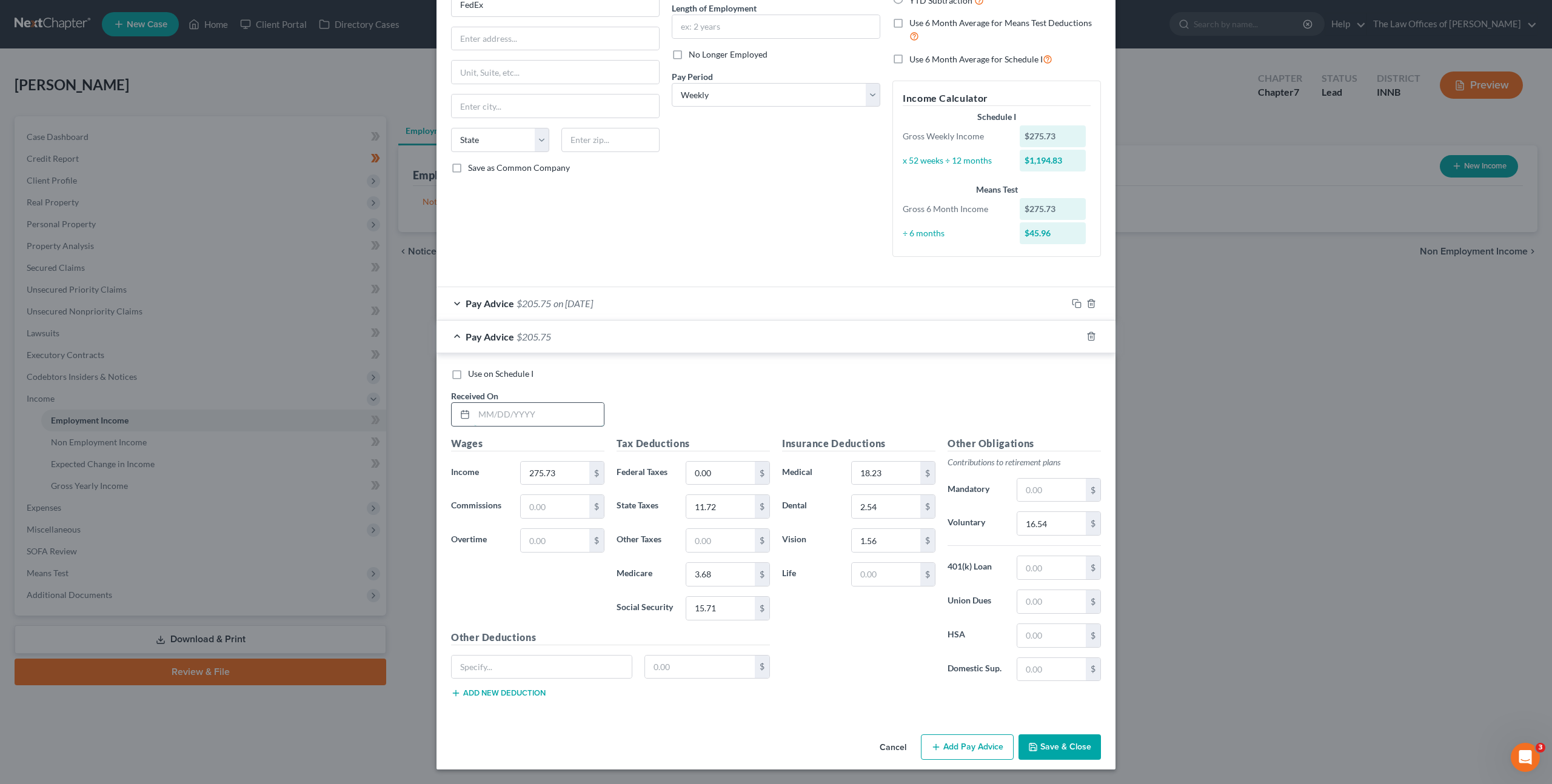
click at [570, 419] on input "text" at bounding box center [539, 414] width 130 height 23
drag, startPoint x: 539, startPoint y: 412, endPoint x: 689, endPoint y: 403, distance: 150.3
click at [539, 412] on input "text" at bounding box center [539, 414] width 130 height 23
type input "[DATE]"
type input "238.76"
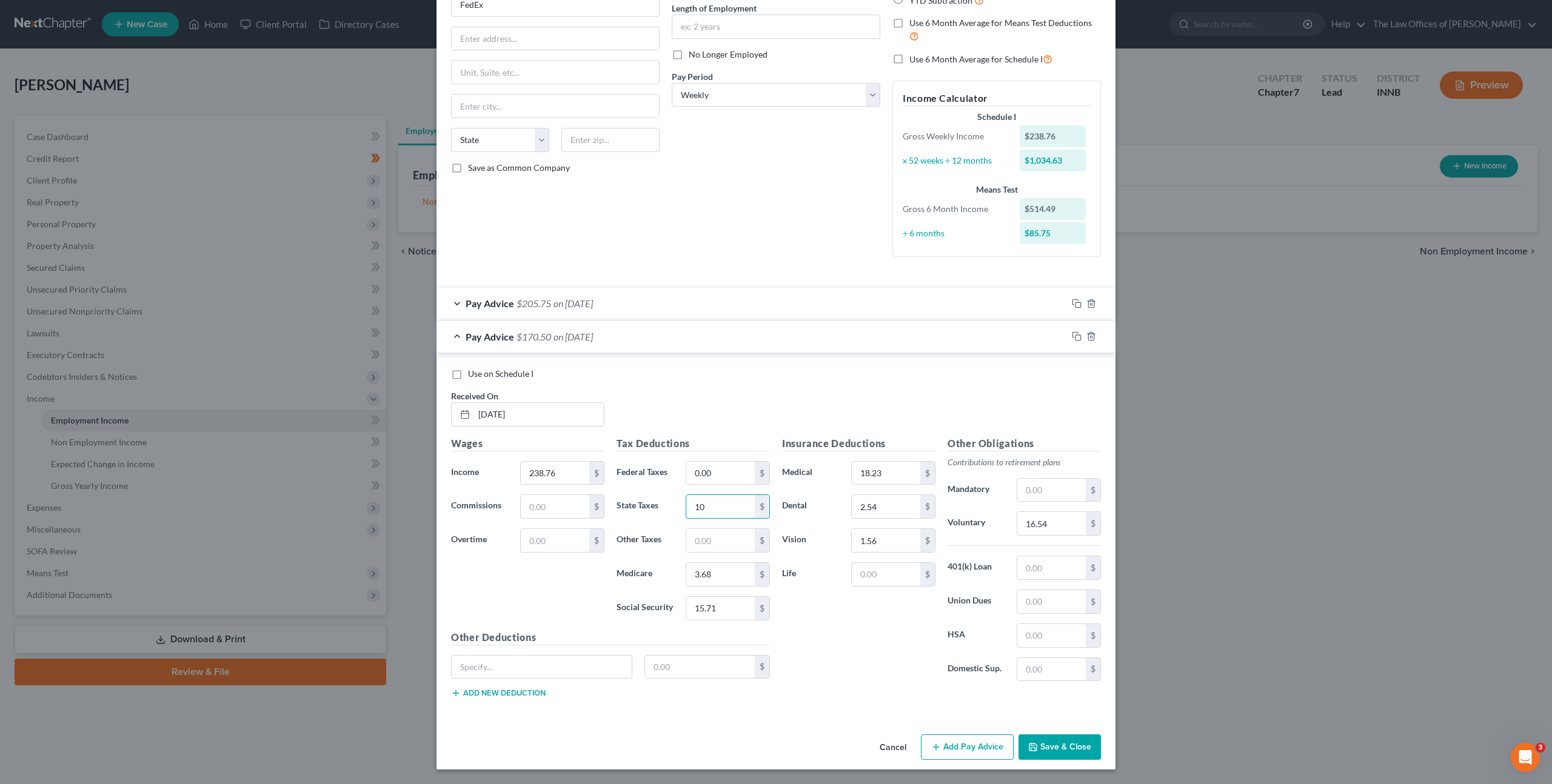
type input "10"
type input "3.13"
type input "13.42"
click at [1046, 523] on input "16.54" at bounding box center [1051, 523] width 68 height 23
drag, startPoint x: 957, startPoint y: 507, endPoint x: 924, endPoint y: 506, distance: 33.0
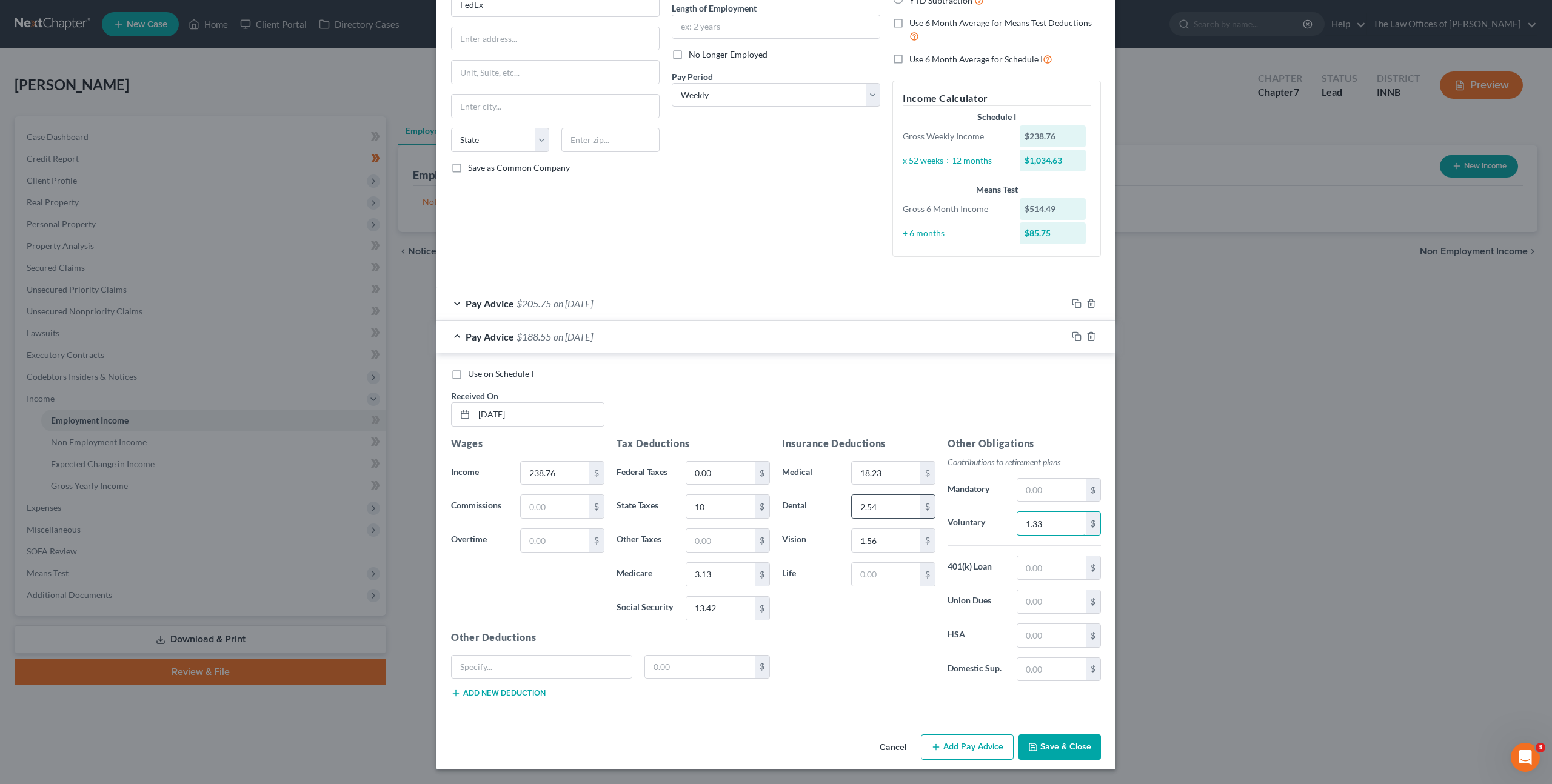
click at [925, 506] on div "Insurance Deductions Medical 18.23 $ Dental 2.54 $ Vision 1.56 $ Life $ Other O…" at bounding box center [941, 564] width 331 height 255
type input "14.33"
click at [1073, 338] on icon "button" at bounding box center [1076, 336] width 10 height 10
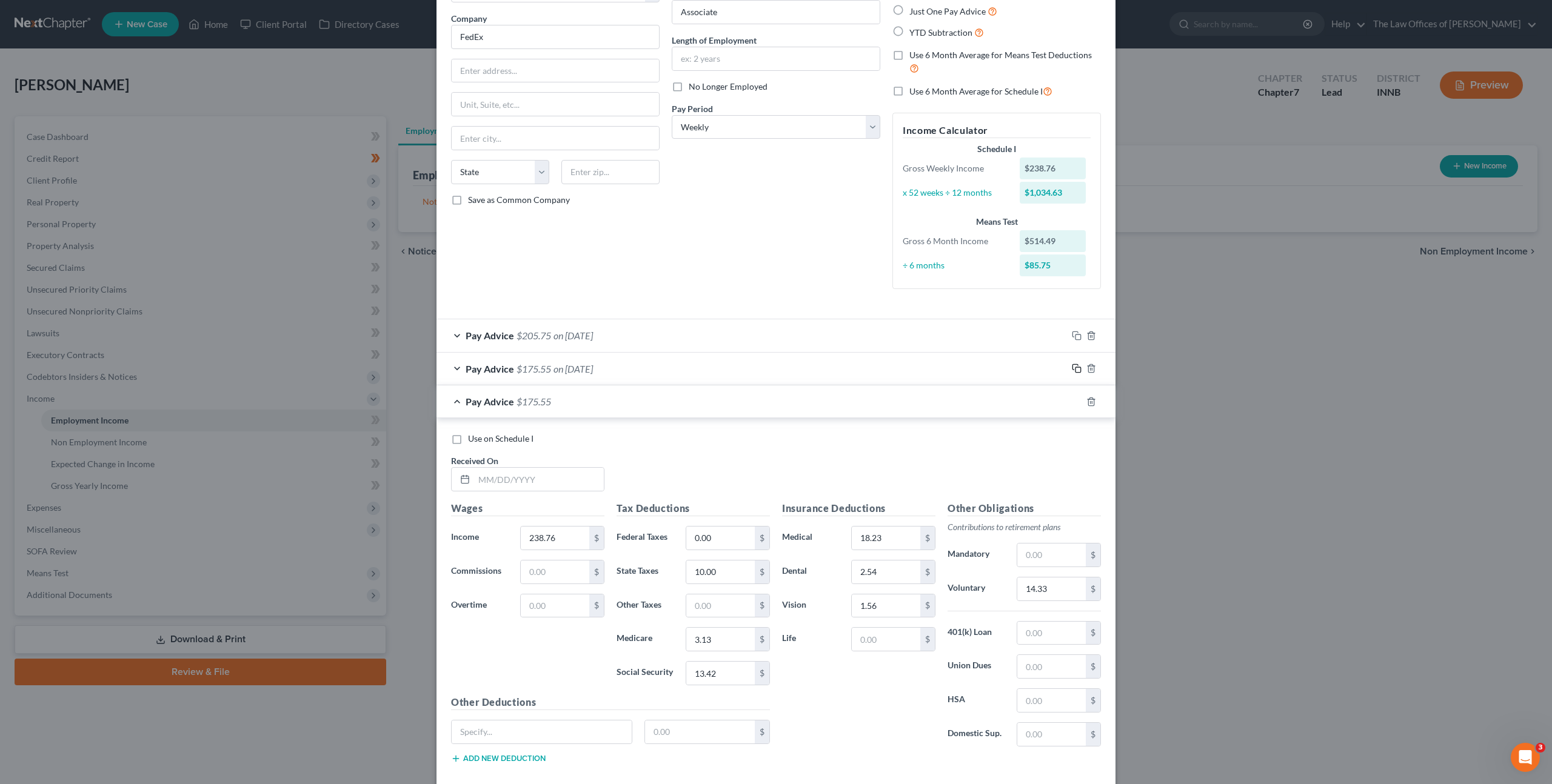
scroll to position [155, 0]
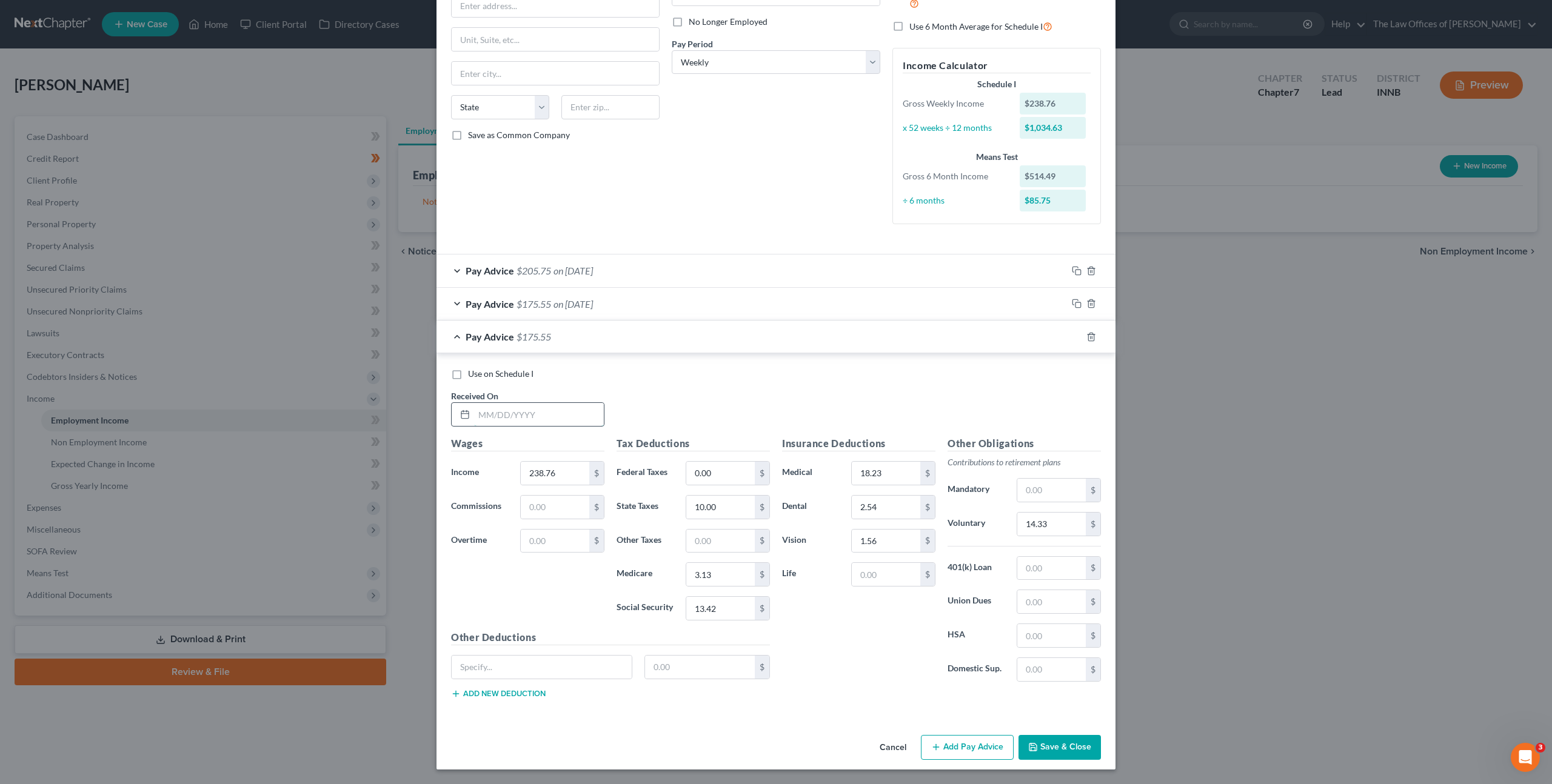
drag, startPoint x: 543, startPoint y: 411, endPoint x: 549, endPoint y: 411, distance: 6.0
click at [543, 411] on input "text" at bounding box center [539, 414] width 130 height 23
drag, startPoint x: 488, startPoint y: 423, endPoint x: 504, endPoint y: 417, distance: 17.1
click at [489, 422] on input "text" at bounding box center [539, 414] width 130 height 23
click at [552, 408] on input "text" at bounding box center [539, 414] width 130 height 23
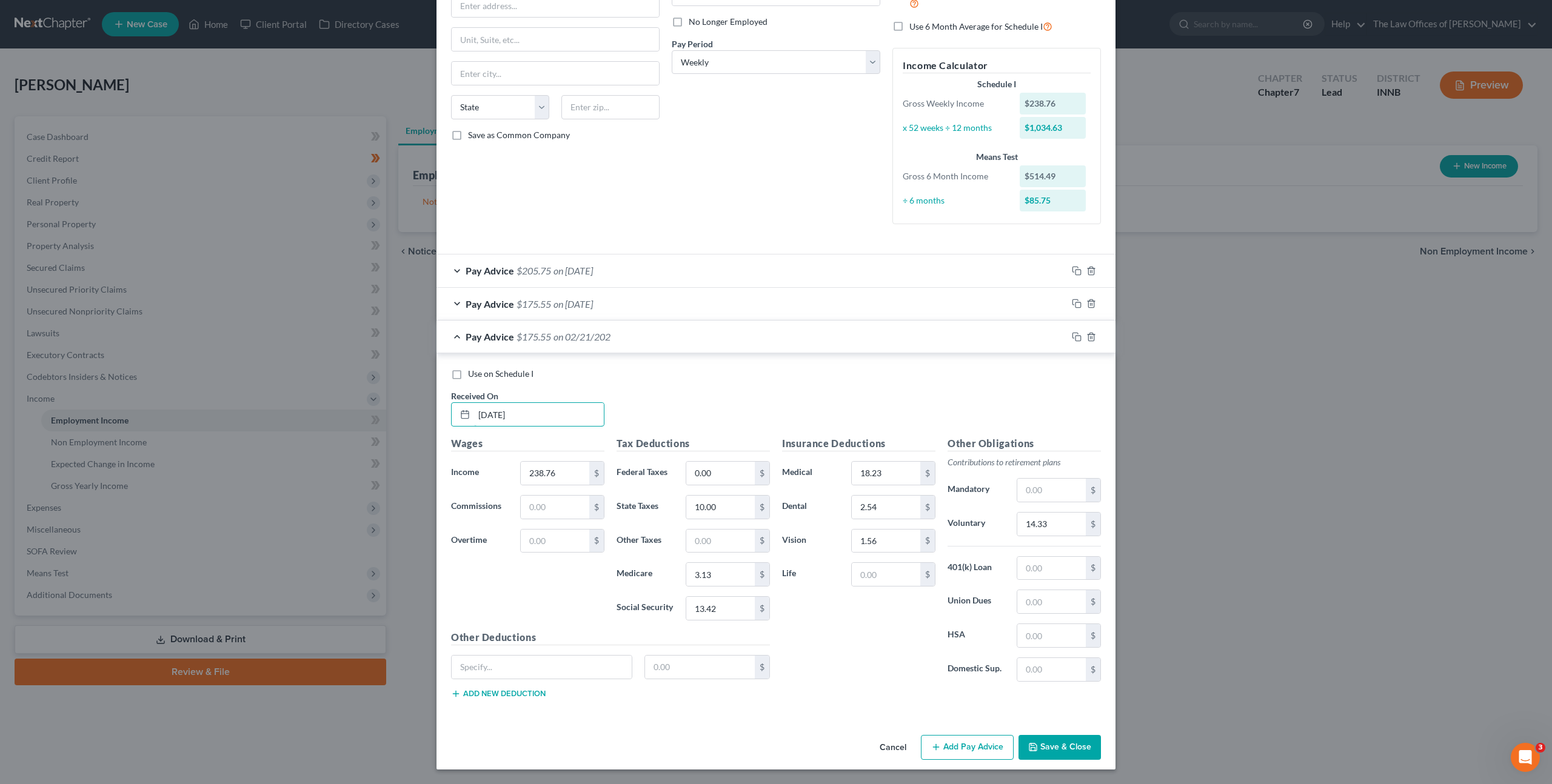
type input "[DATE]"
type input "281.55"
type input "12"
type input "3.76"
type input "16.07"
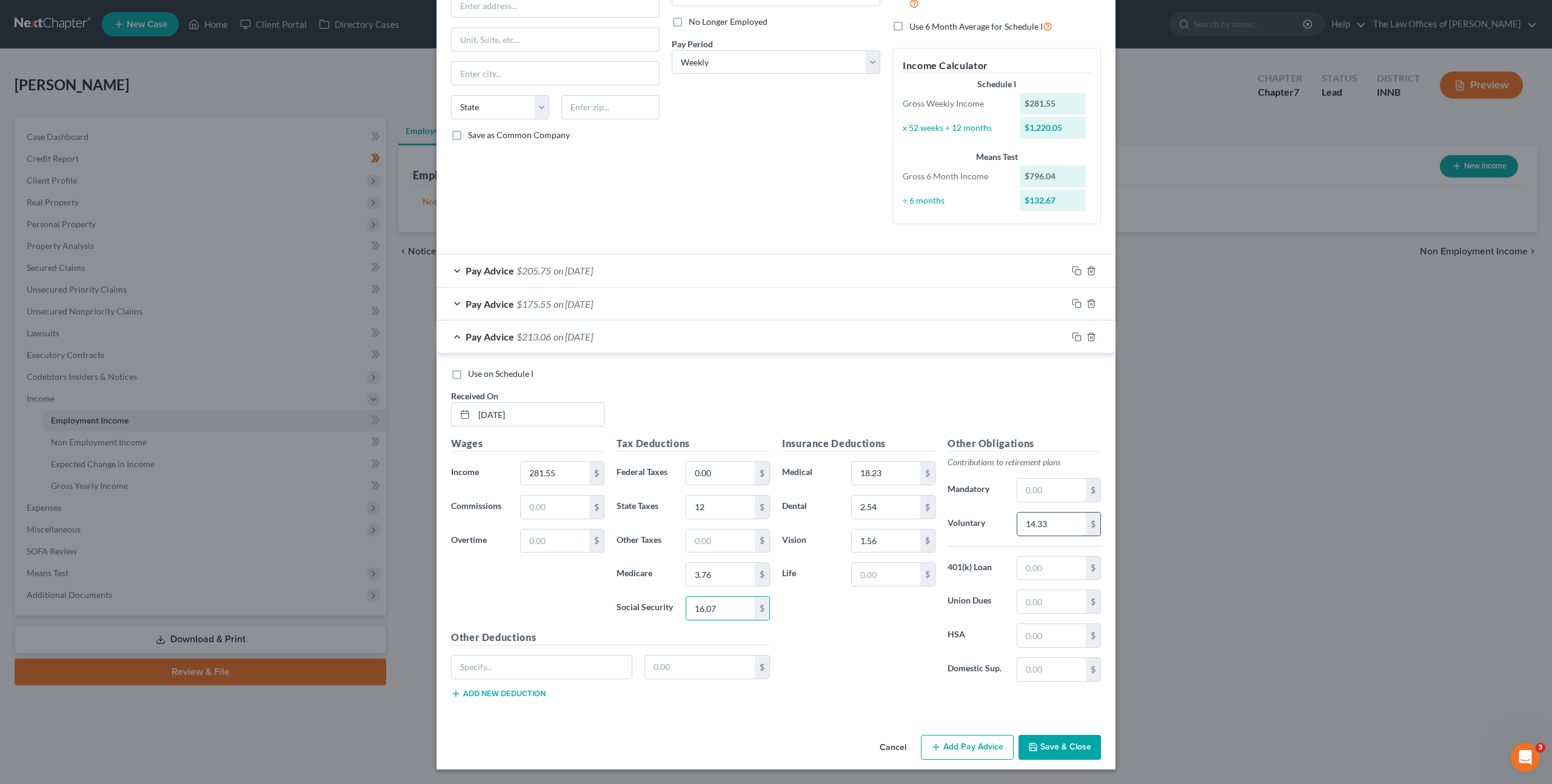
click at [1037, 525] on input "14.33" at bounding box center [1051, 524] width 68 height 23
type input "16.89"
click at [1075, 339] on rect "button" at bounding box center [1078, 338] width 6 height 6
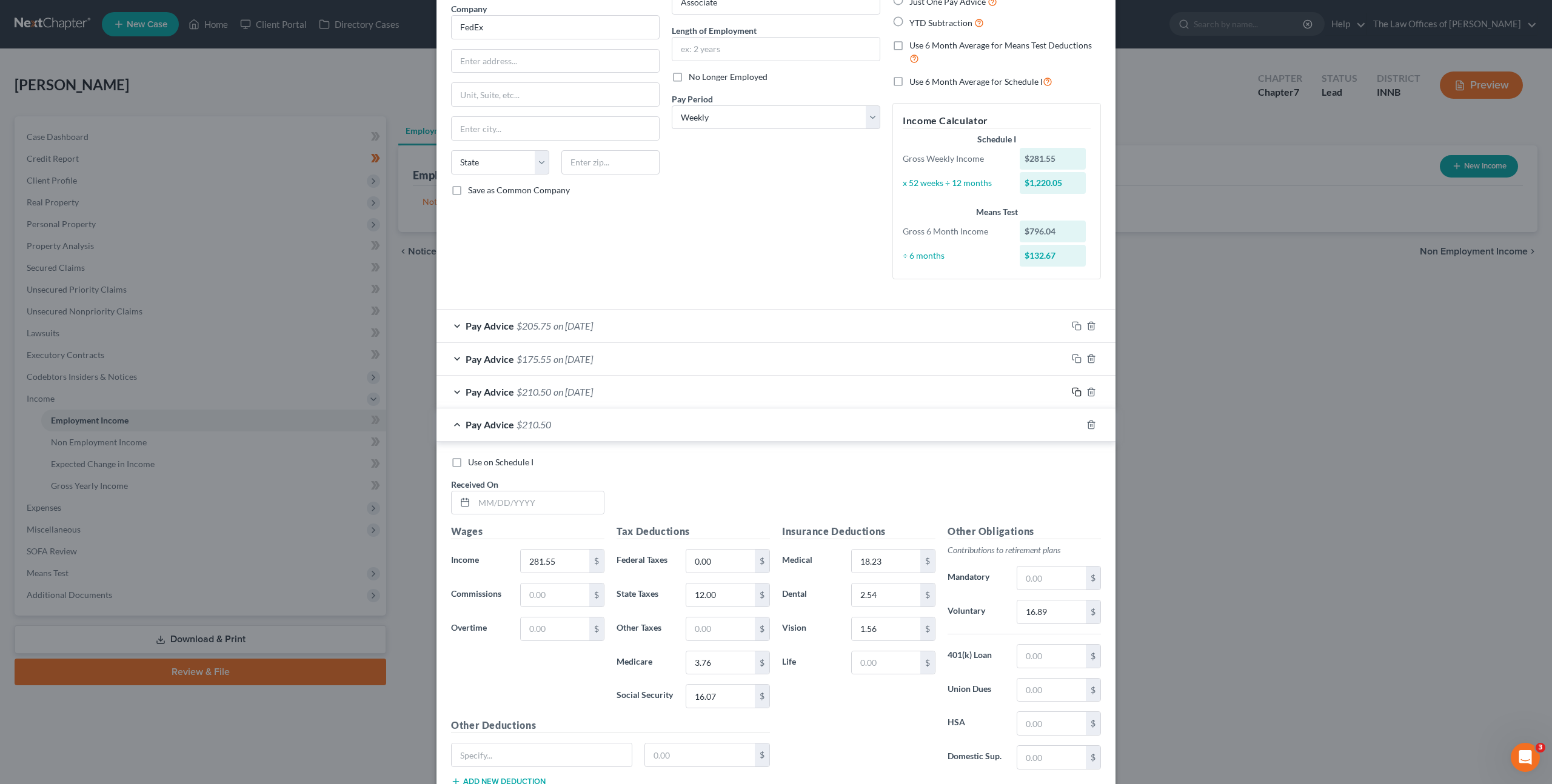
scroll to position [188, 0]
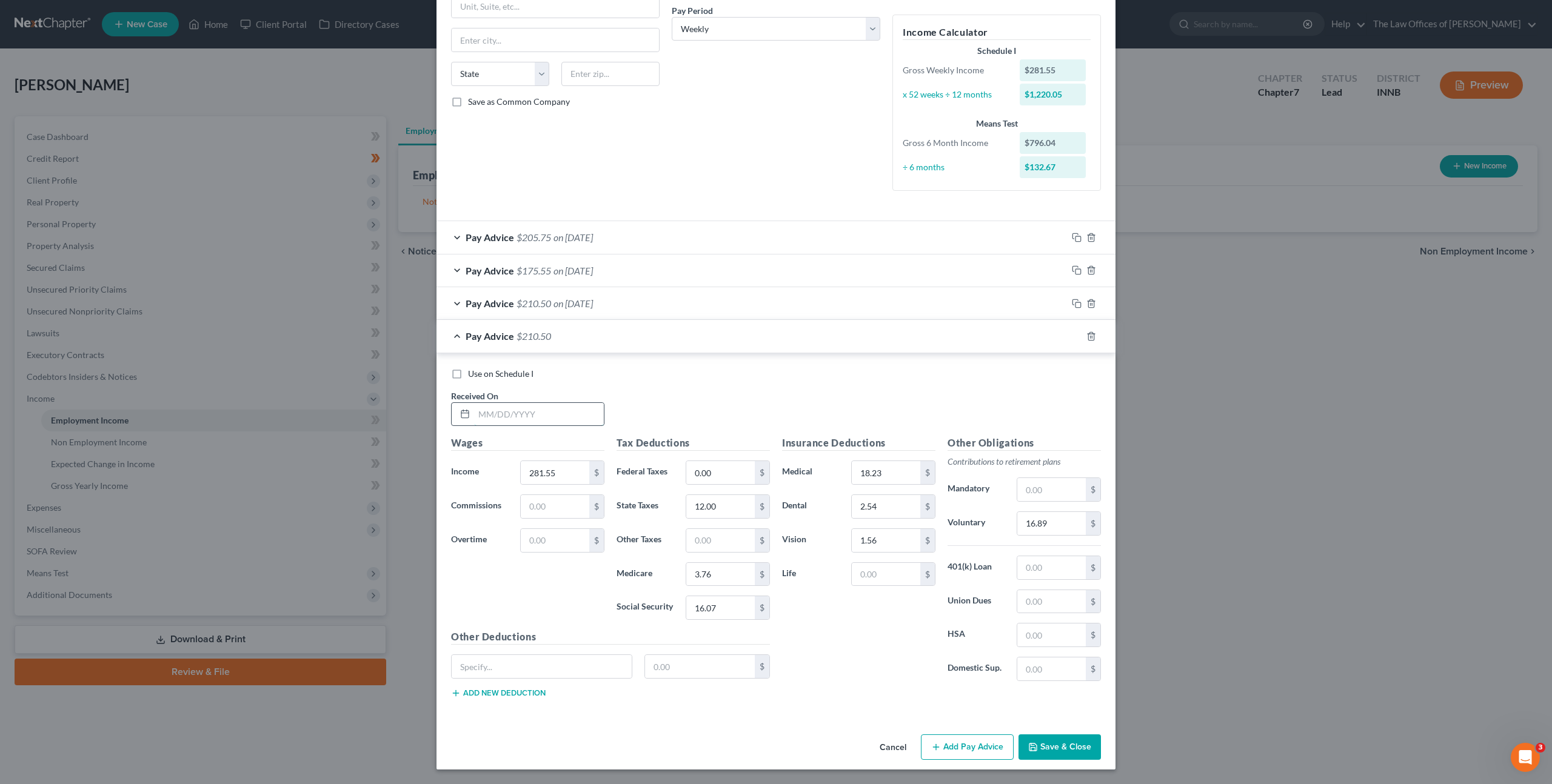
click at [526, 416] on input "text" at bounding box center [539, 414] width 130 height 23
type input "[DATE]"
type input "342.66"
type input "1.90"
type input "14.84"
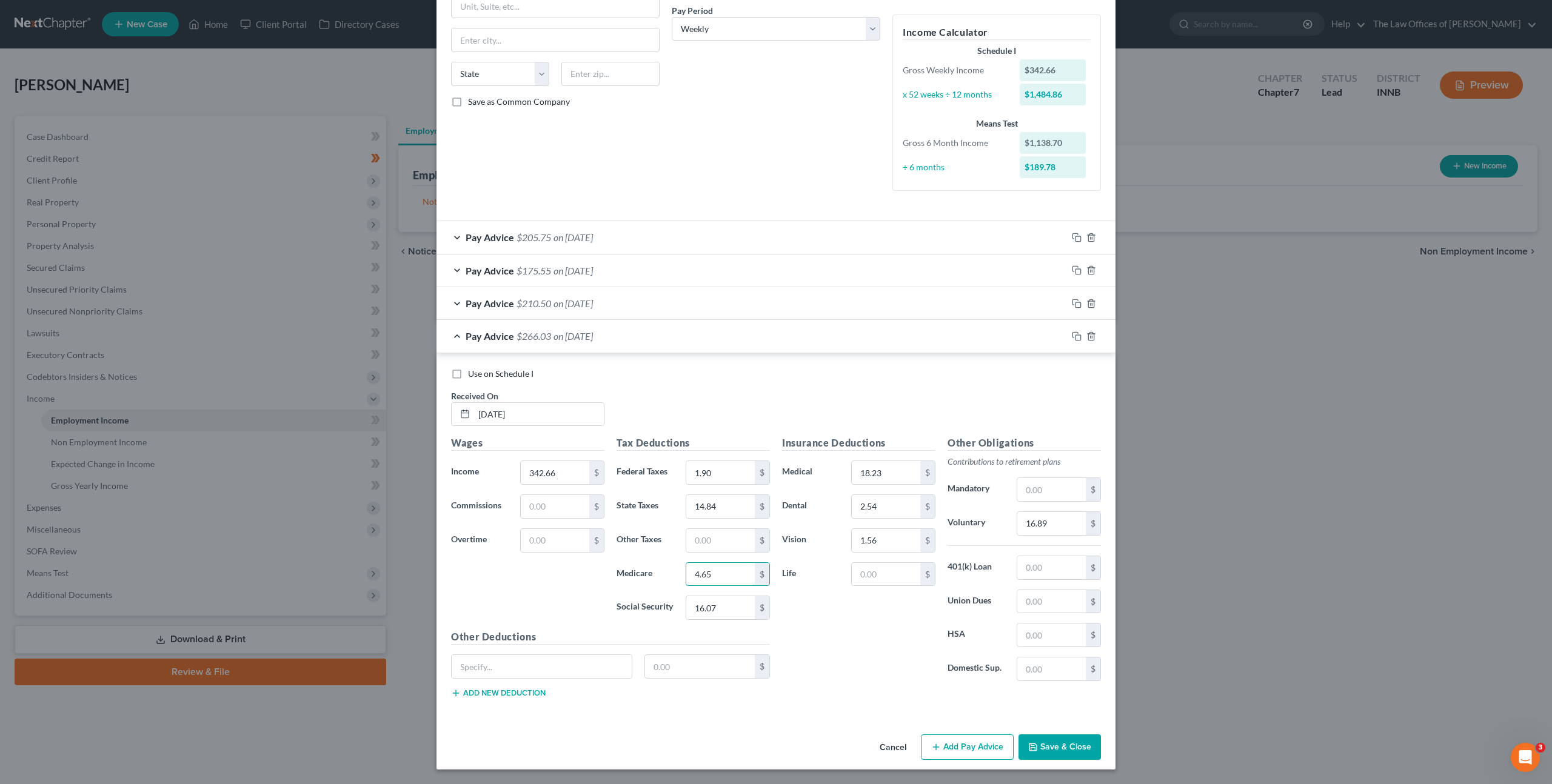
type input "4.65"
type input "19.86"
drag, startPoint x: 1061, startPoint y: 525, endPoint x: 1070, endPoint y: 522, distance: 9.5
click at [1061, 525] on input "16.89" at bounding box center [1051, 523] width 68 height 23
type input "20.56"
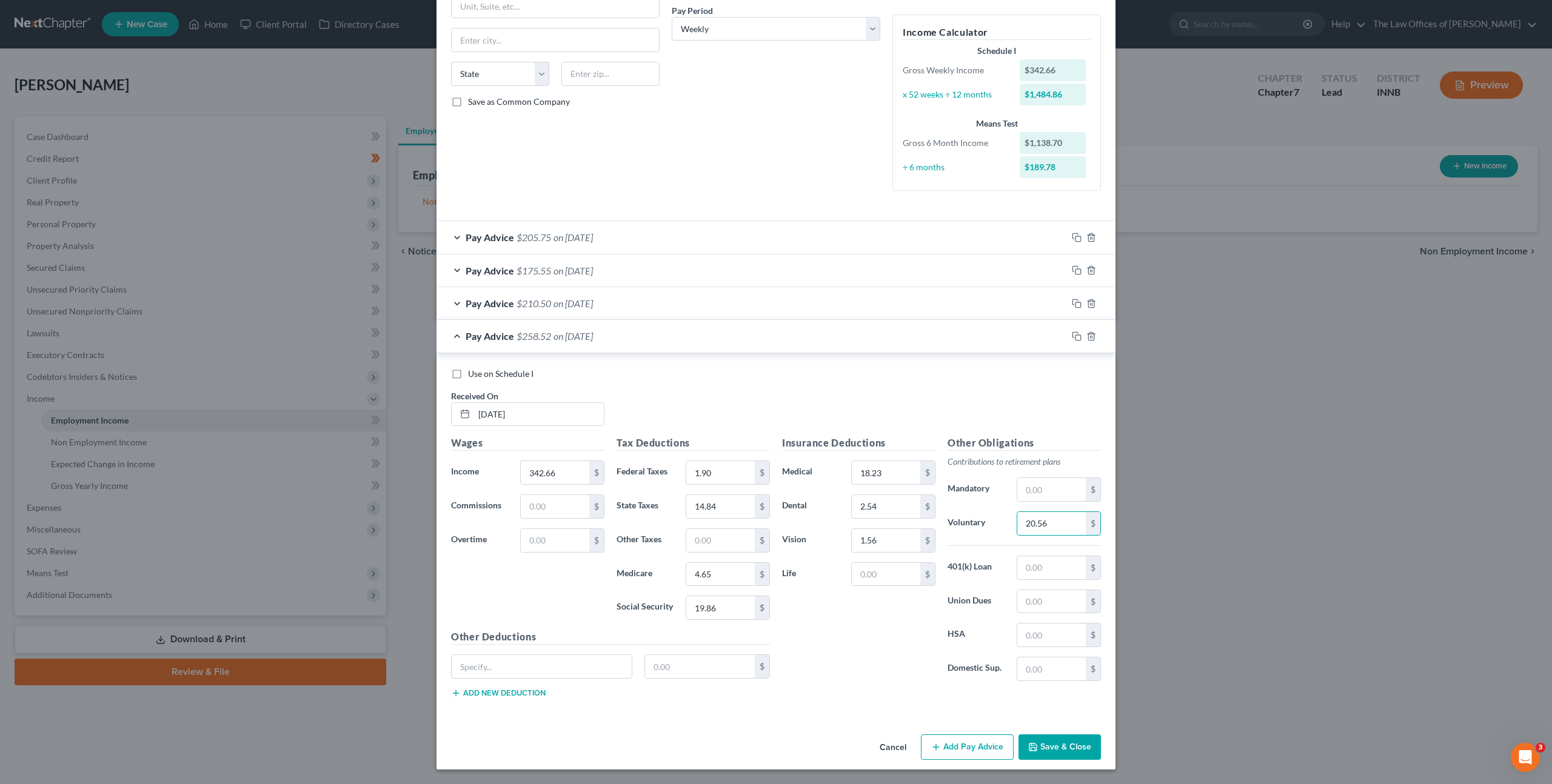
click at [866, 629] on div "Insurance Deductions Medical 18.23 $ Dental 2.54 $ Vision 1.56 $ Life $" at bounding box center [858, 563] width 165 height 255
click at [1072, 335] on icon "button" at bounding box center [1076, 336] width 10 height 10
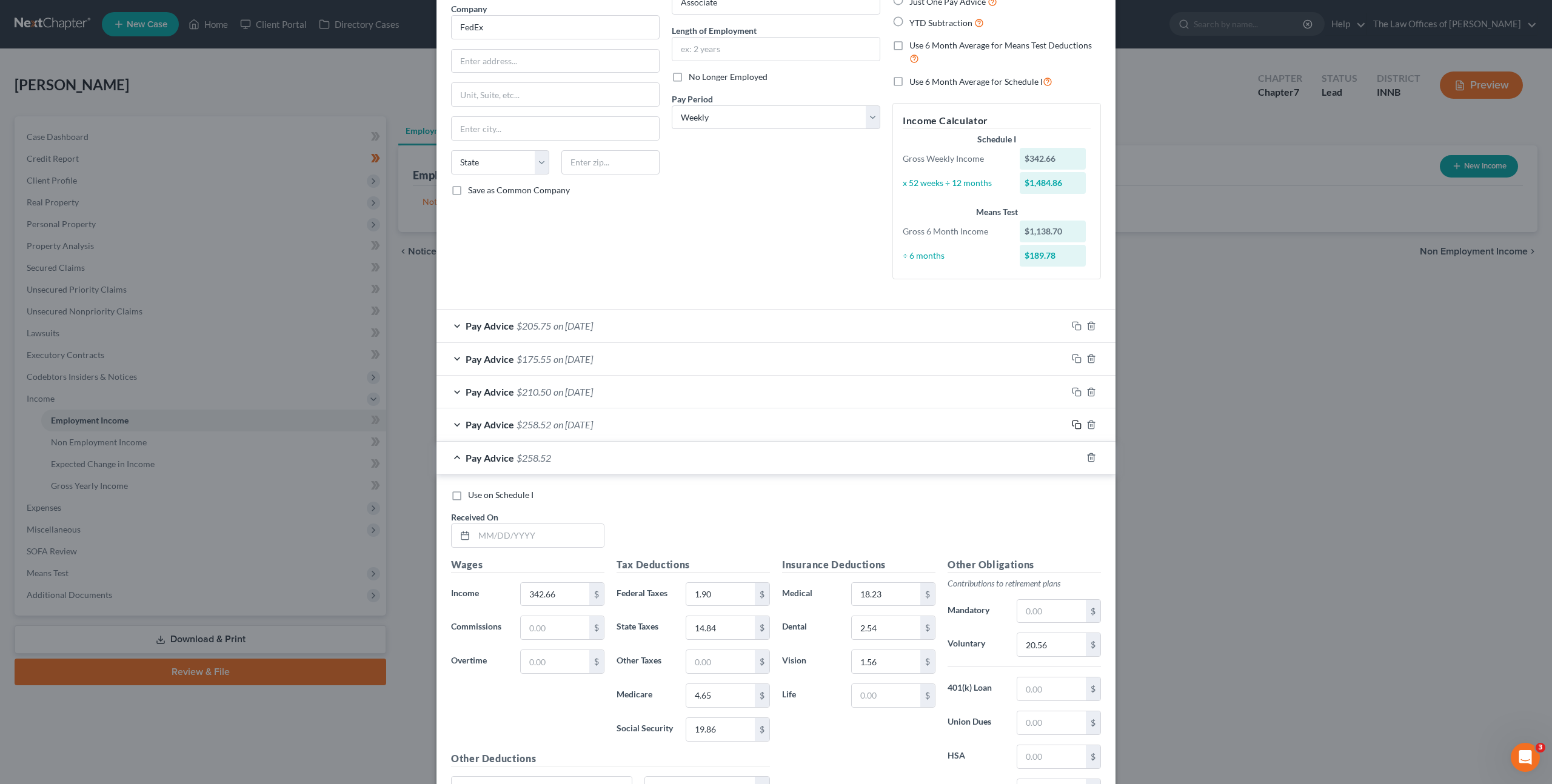
scroll to position [221, 0]
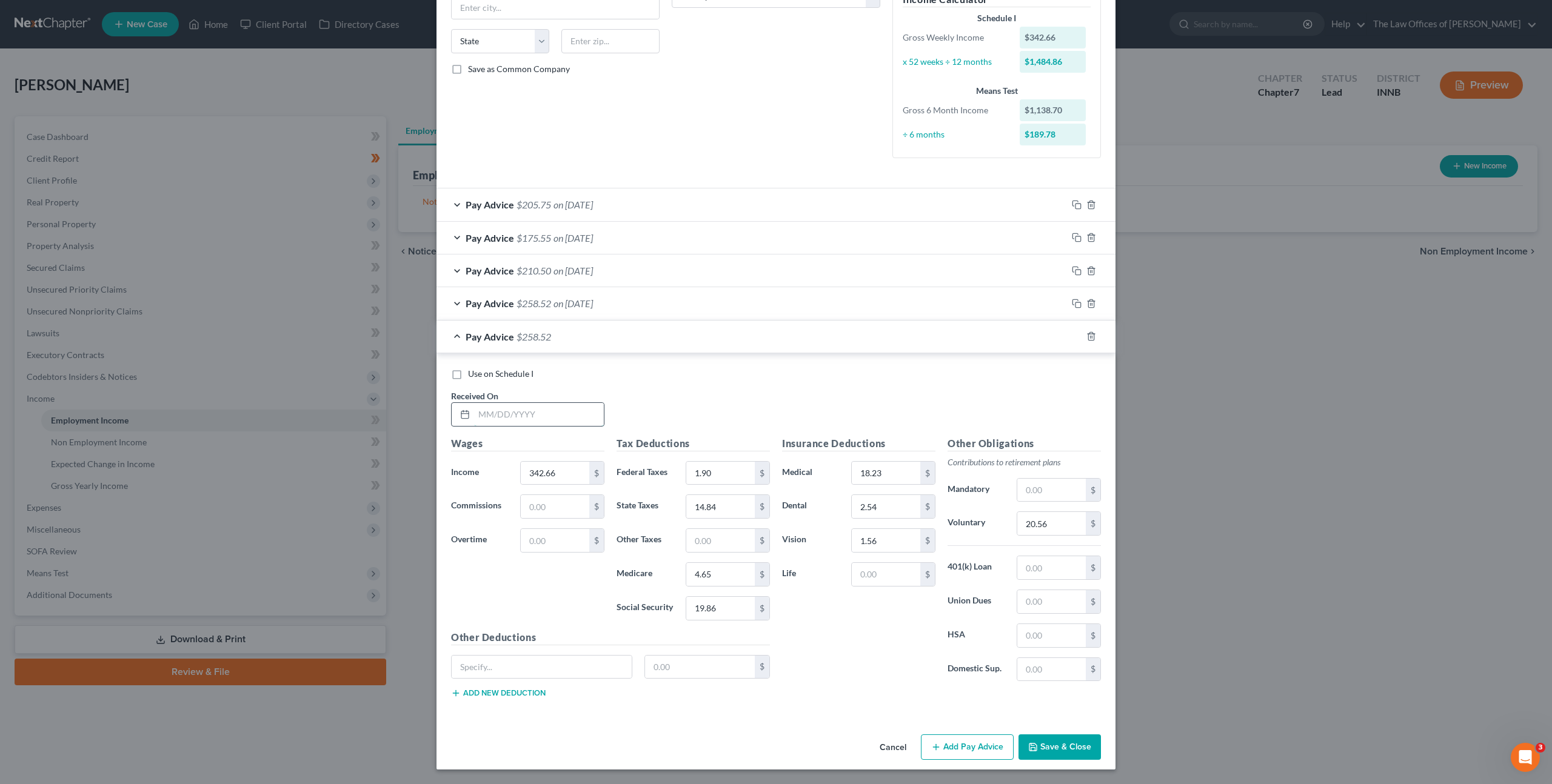
click at [515, 410] on input "text" at bounding box center [539, 414] width 130 height 23
type input "[DATE]"
type input "346.71"
type input "2.28"
type input "15.03"
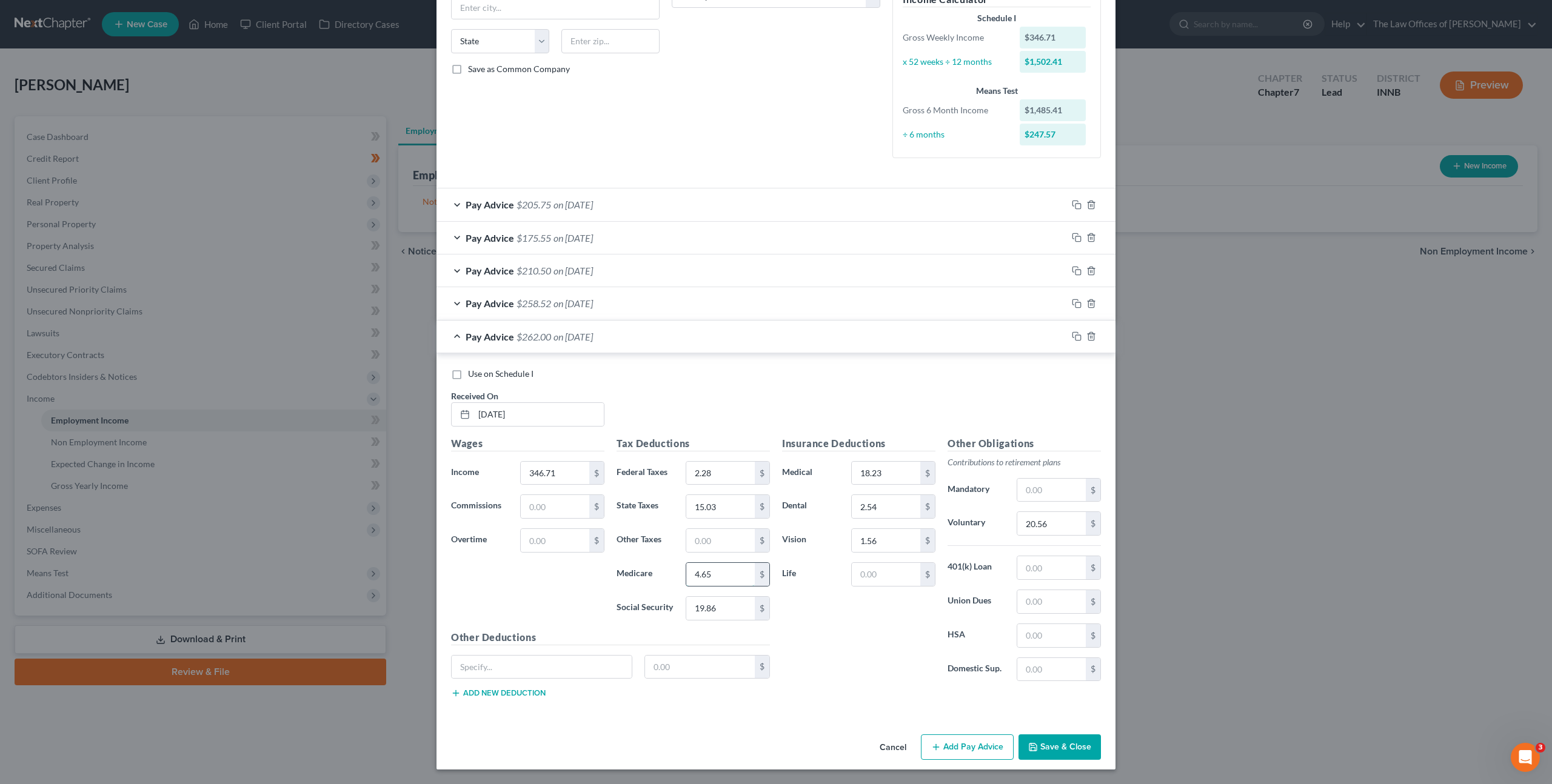
click at [720, 577] on input "4.65" at bounding box center [720, 574] width 68 height 23
type input "4.70"
type input "20.12"
click at [1055, 526] on input "20.56" at bounding box center [1051, 523] width 68 height 23
type input "20.80"
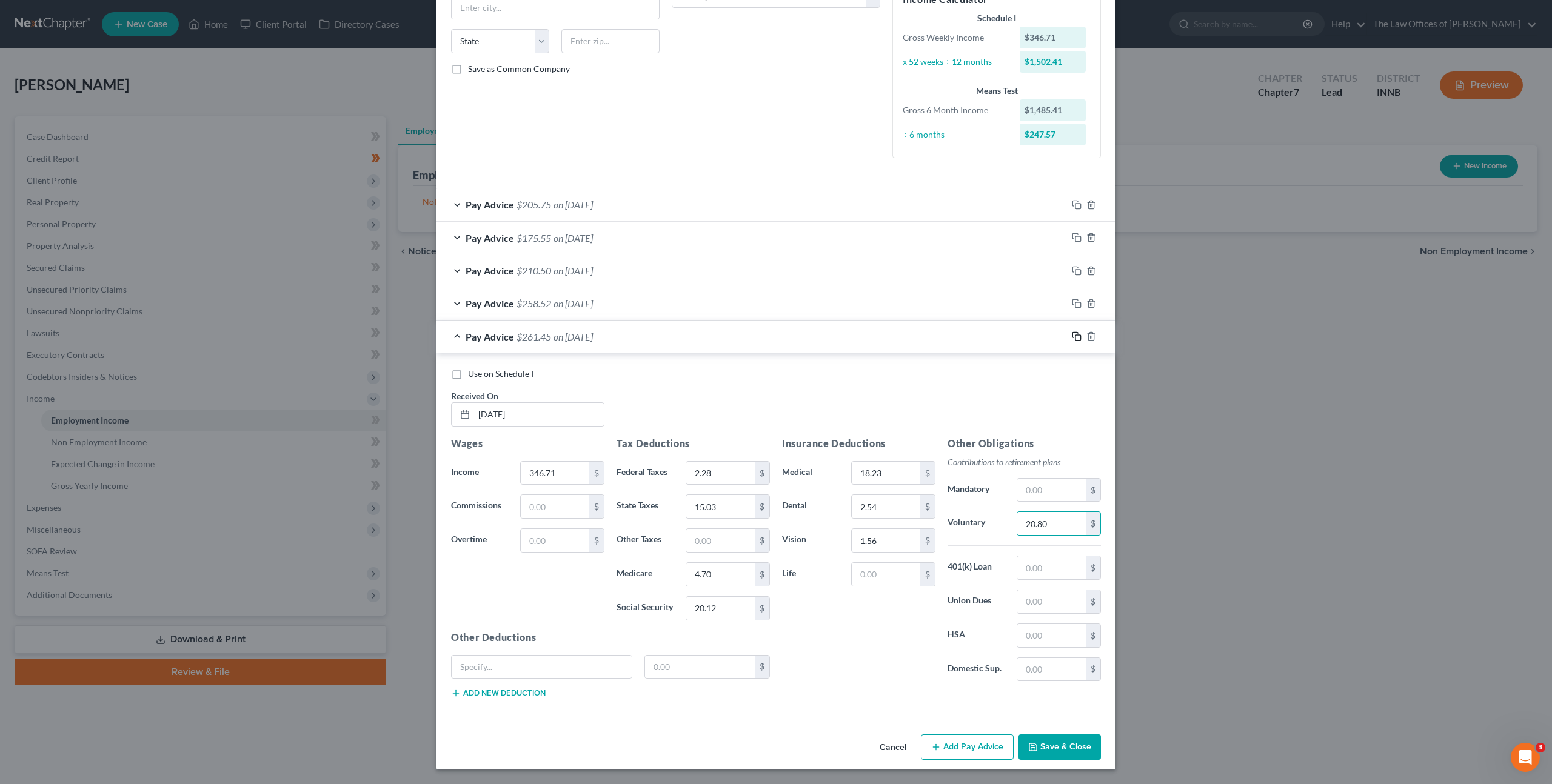
click at [1072, 335] on icon "button" at bounding box center [1076, 336] width 10 height 10
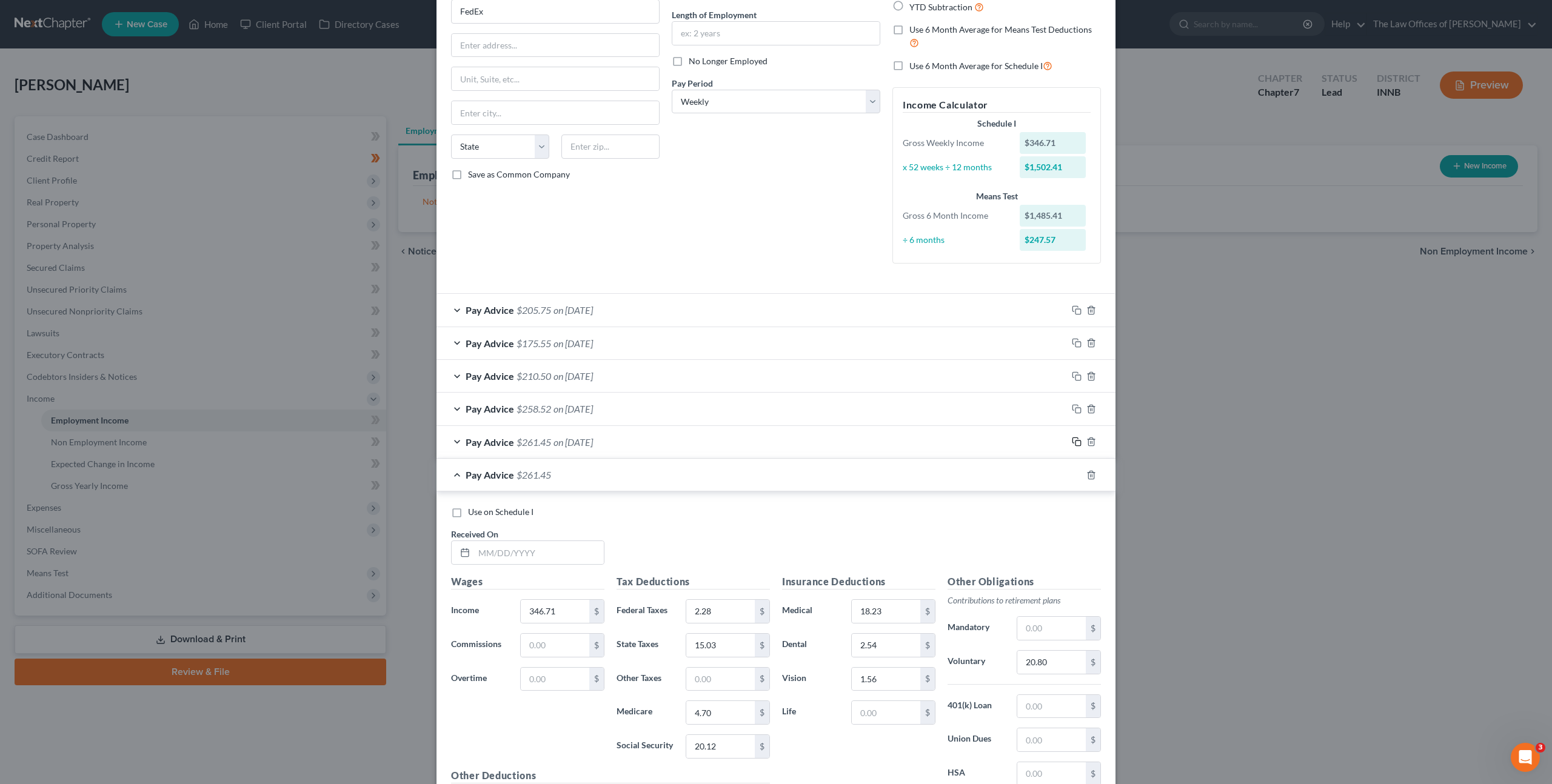
scroll to position [254, 0]
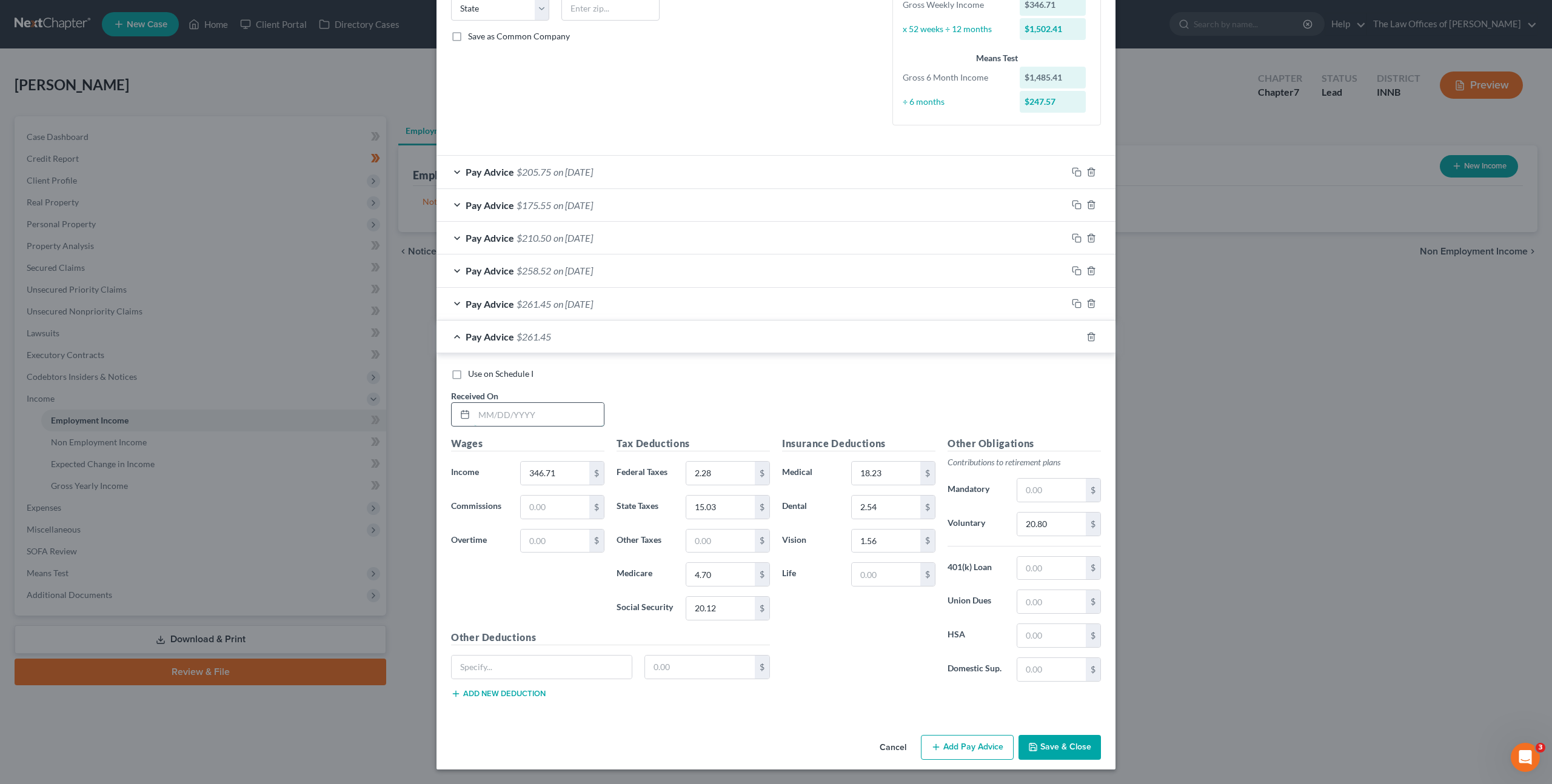
click at [578, 409] on input "text" at bounding box center [539, 414] width 130 height 23
type input "[DATE]"
type input "368.91"
type input "4.37"
type input "16.06"
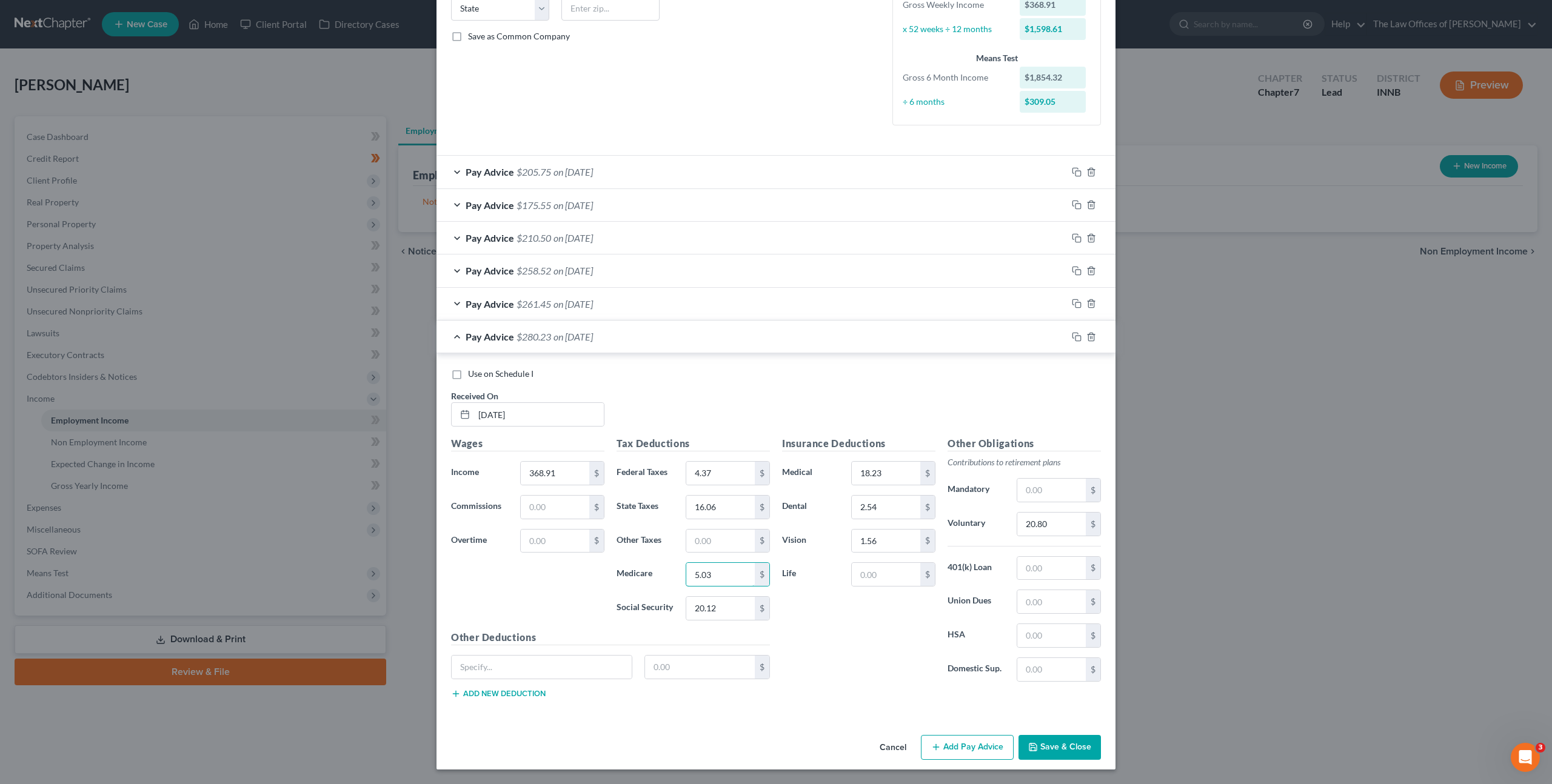
type input "5.03"
type input "21.48"
click at [1049, 520] on input "20.80" at bounding box center [1051, 524] width 68 height 23
type input "22.13"
click at [1073, 338] on icon "button" at bounding box center [1076, 337] width 10 height 10
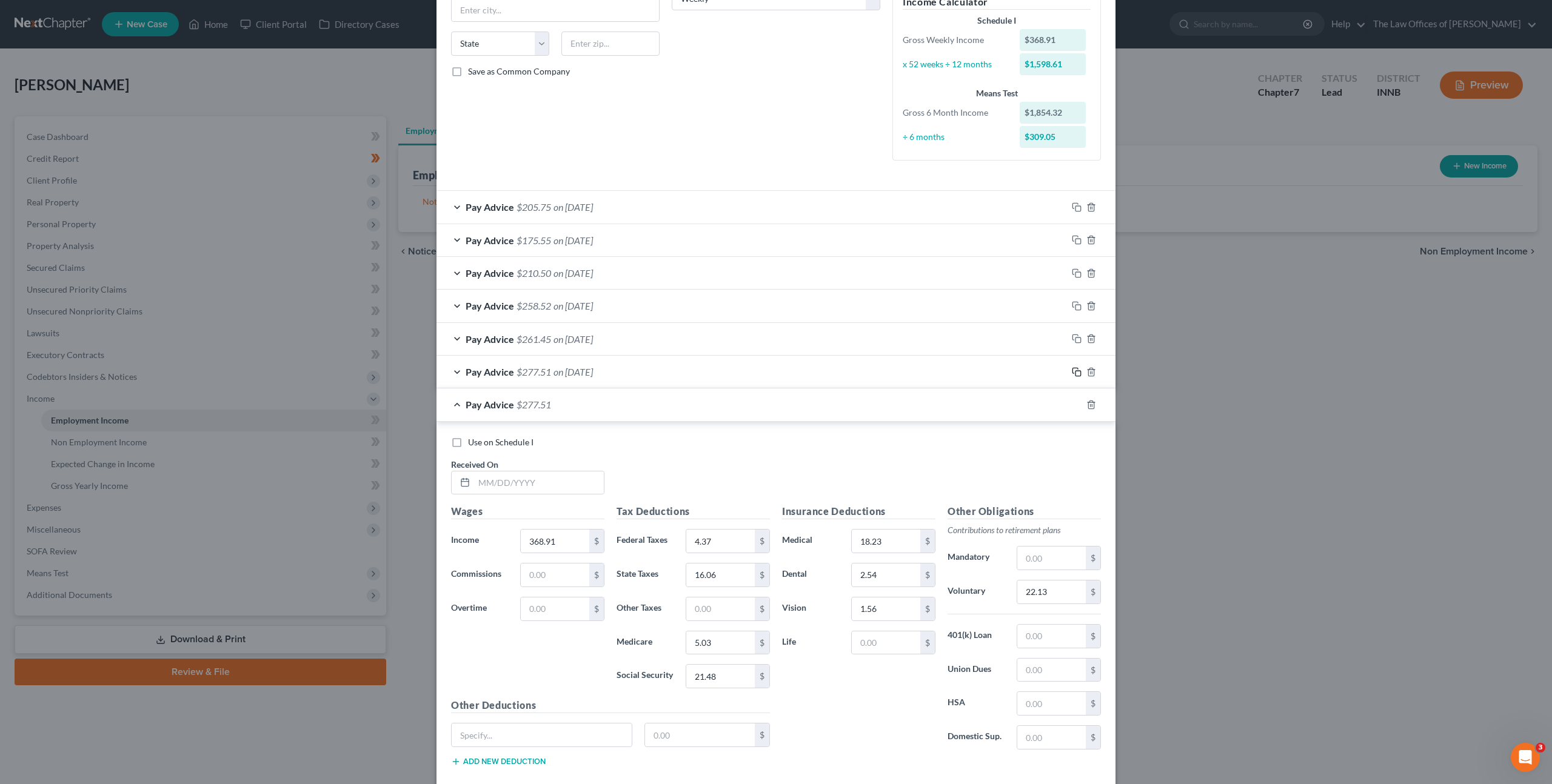
scroll to position [287, 0]
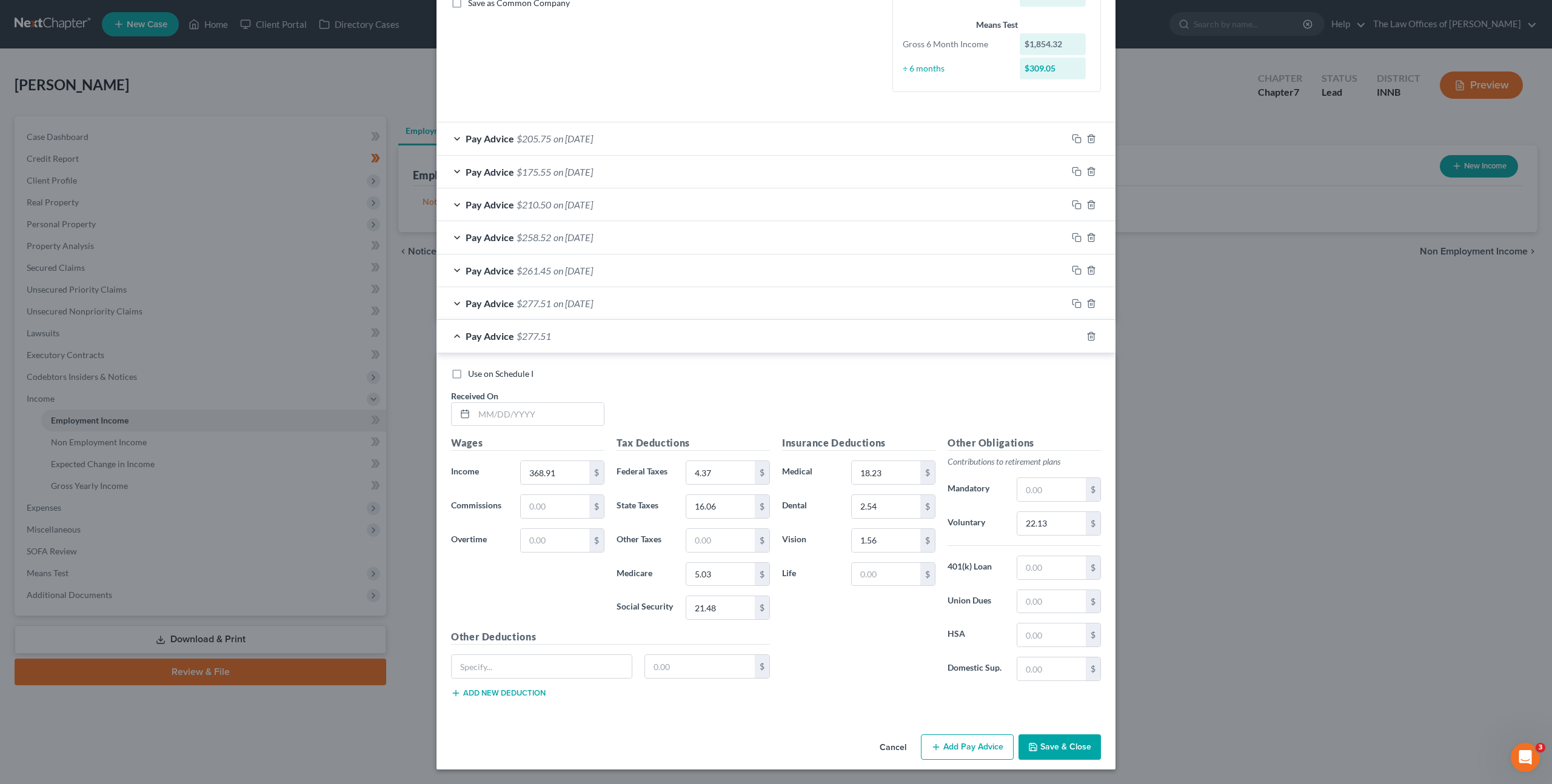
click at [574, 430] on div "Use on Schedule I Received On *" at bounding box center [776, 402] width 662 height 68
click at [595, 414] on input "text" at bounding box center [539, 414] width 130 height 23
type input "[DATE]"
type input "344.53"
type input "2.08"
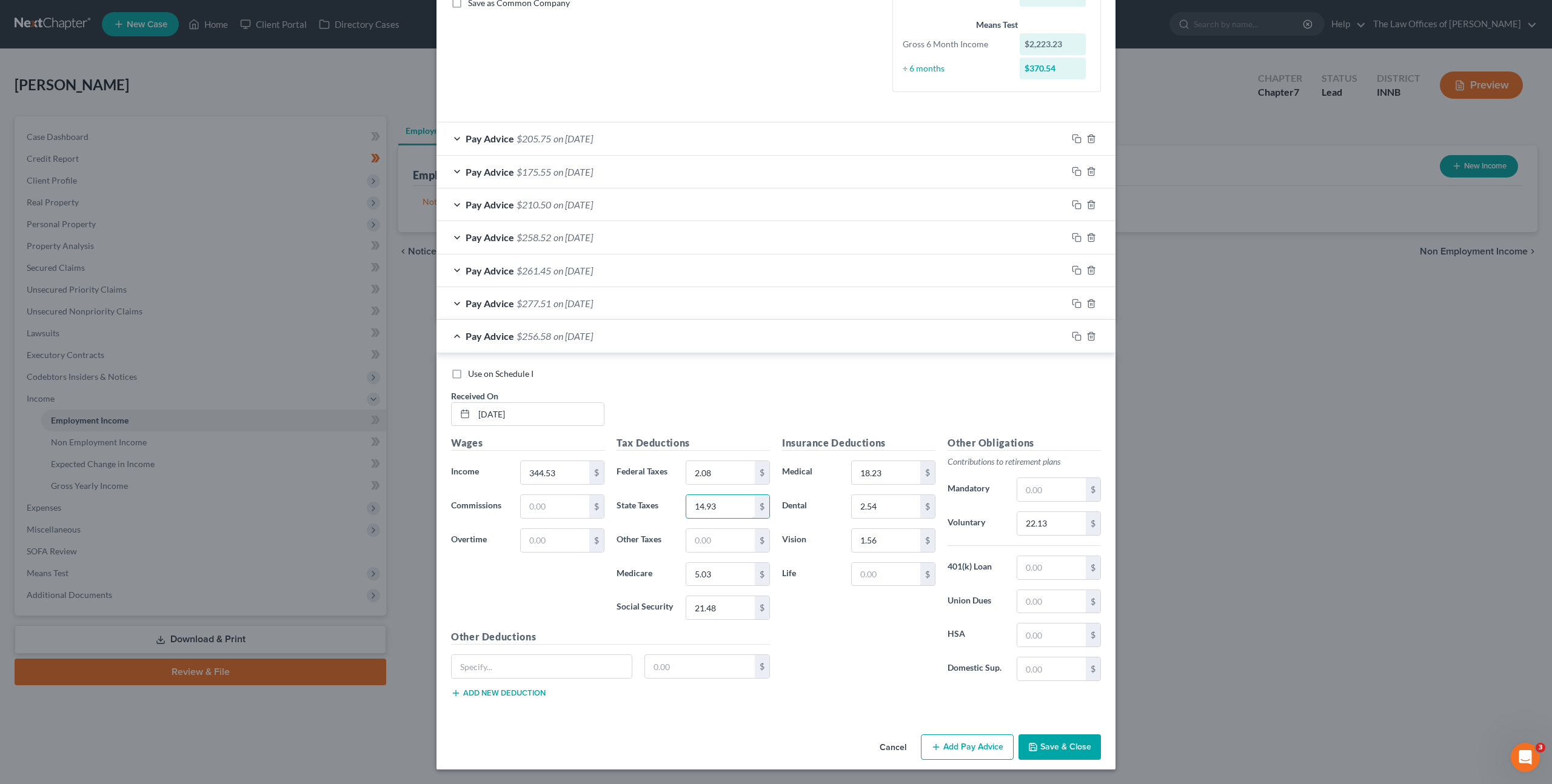
type input "14.93"
type input "4.67"
type input "19.98"
drag, startPoint x: 1044, startPoint y: 525, endPoint x: 1062, endPoint y: 519, distance: 19.0
click at [1044, 525] on input "22.13" at bounding box center [1051, 523] width 68 height 23
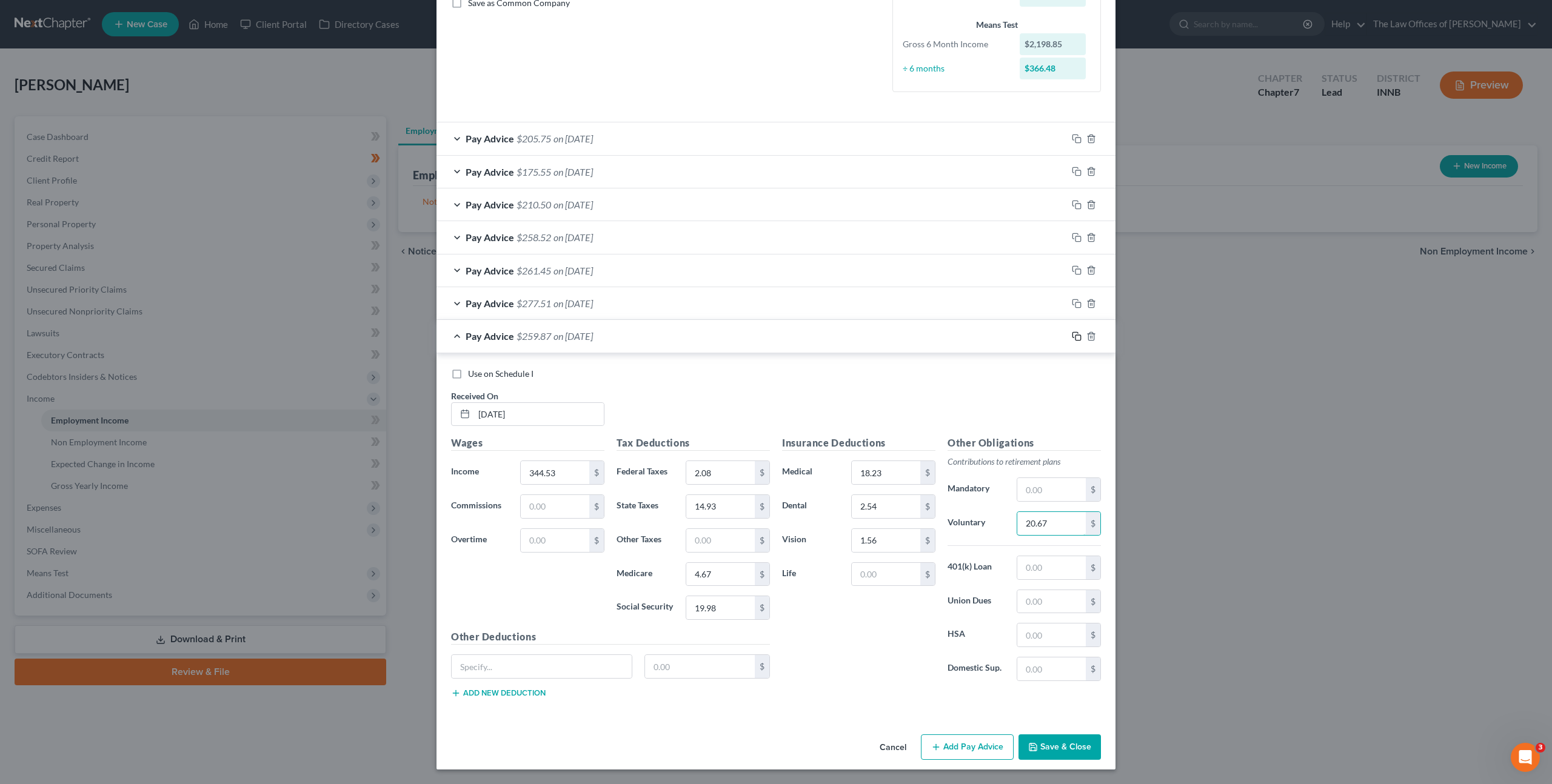
type input "20.67"
click at [1072, 333] on icon "button" at bounding box center [1076, 336] width 10 height 10
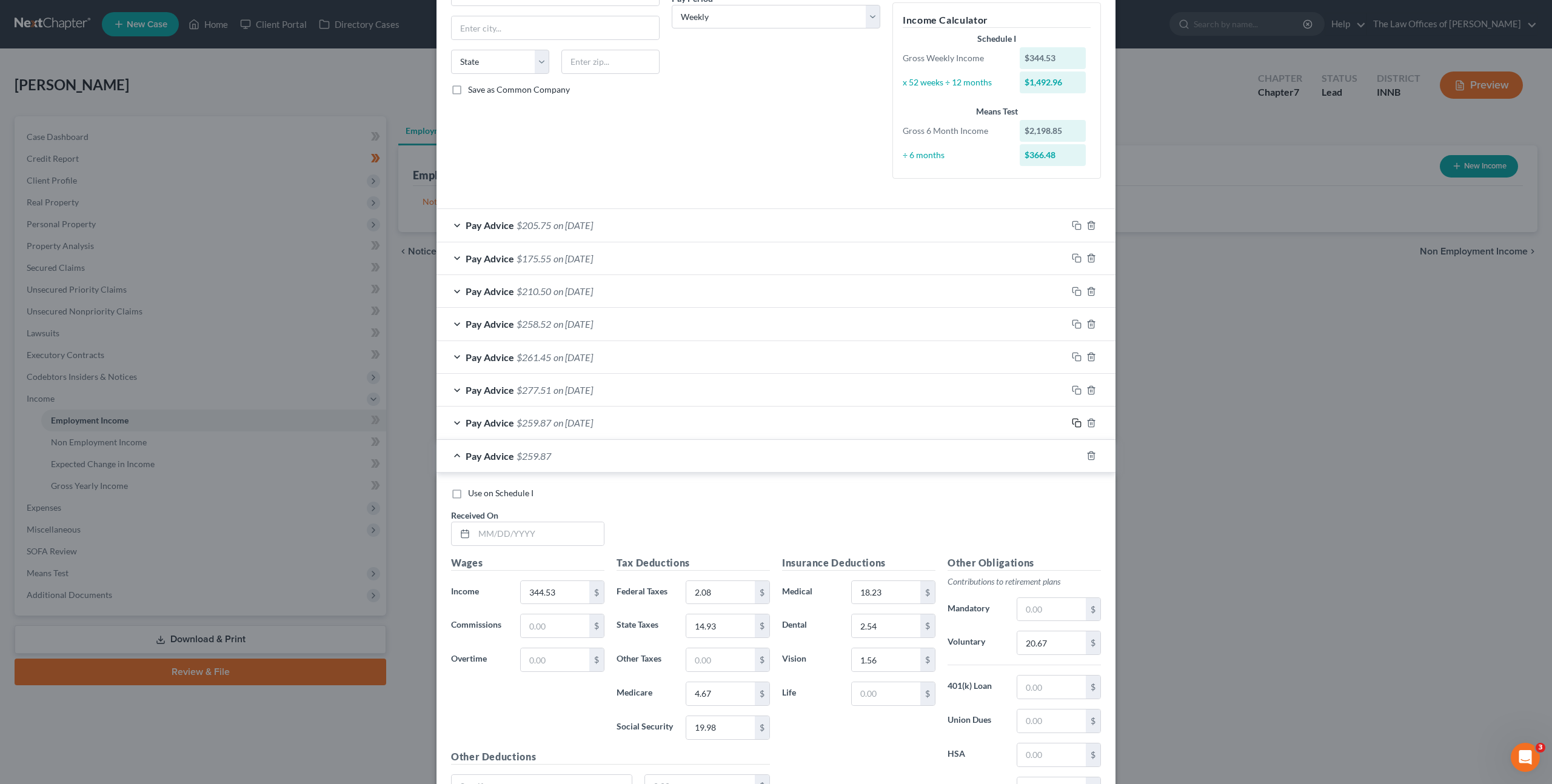
scroll to position [320, 0]
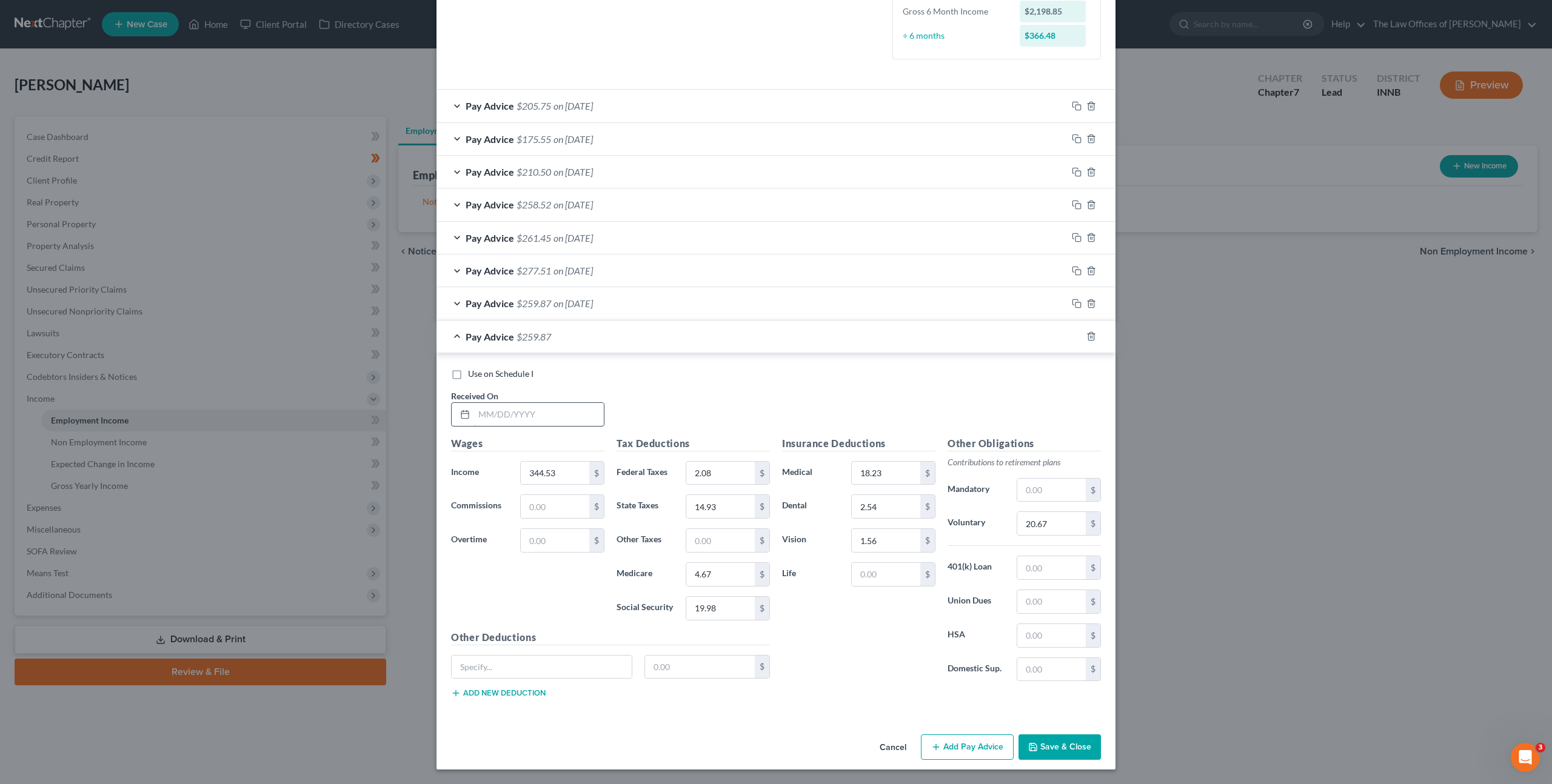
click at [529, 419] on input "text" at bounding box center [539, 414] width 130 height 23
click at [522, 415] on input "text" at bounding box center [539, 414] width 130 height 23
type input "[DATE]"
type input "272.45"
type input "0"
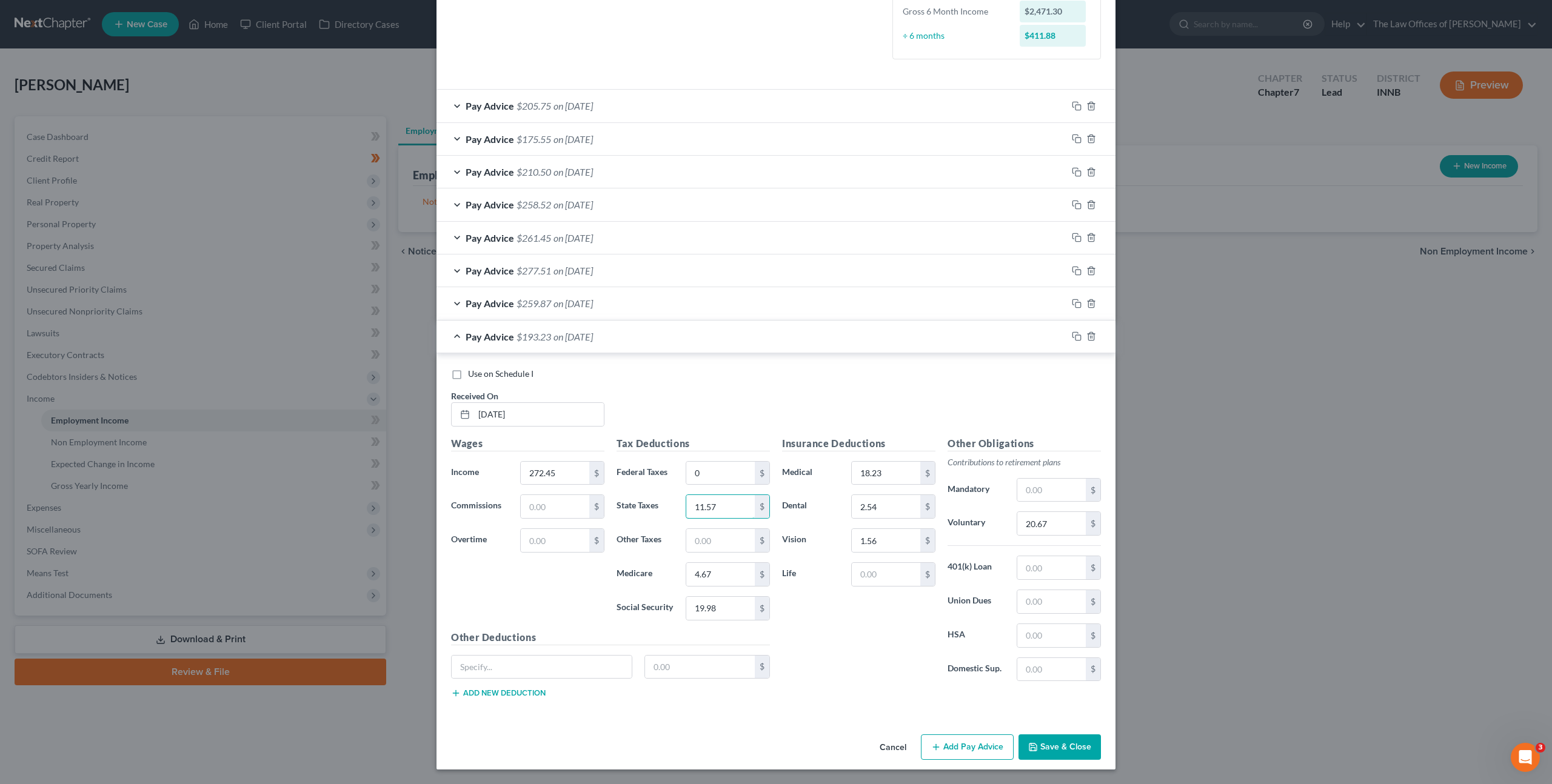
type input "11.57"
type input "3.62"
type input "15.51"
click at [1075, 335] on rect "button" at bounding box center [1078, 338] width 6 height 6
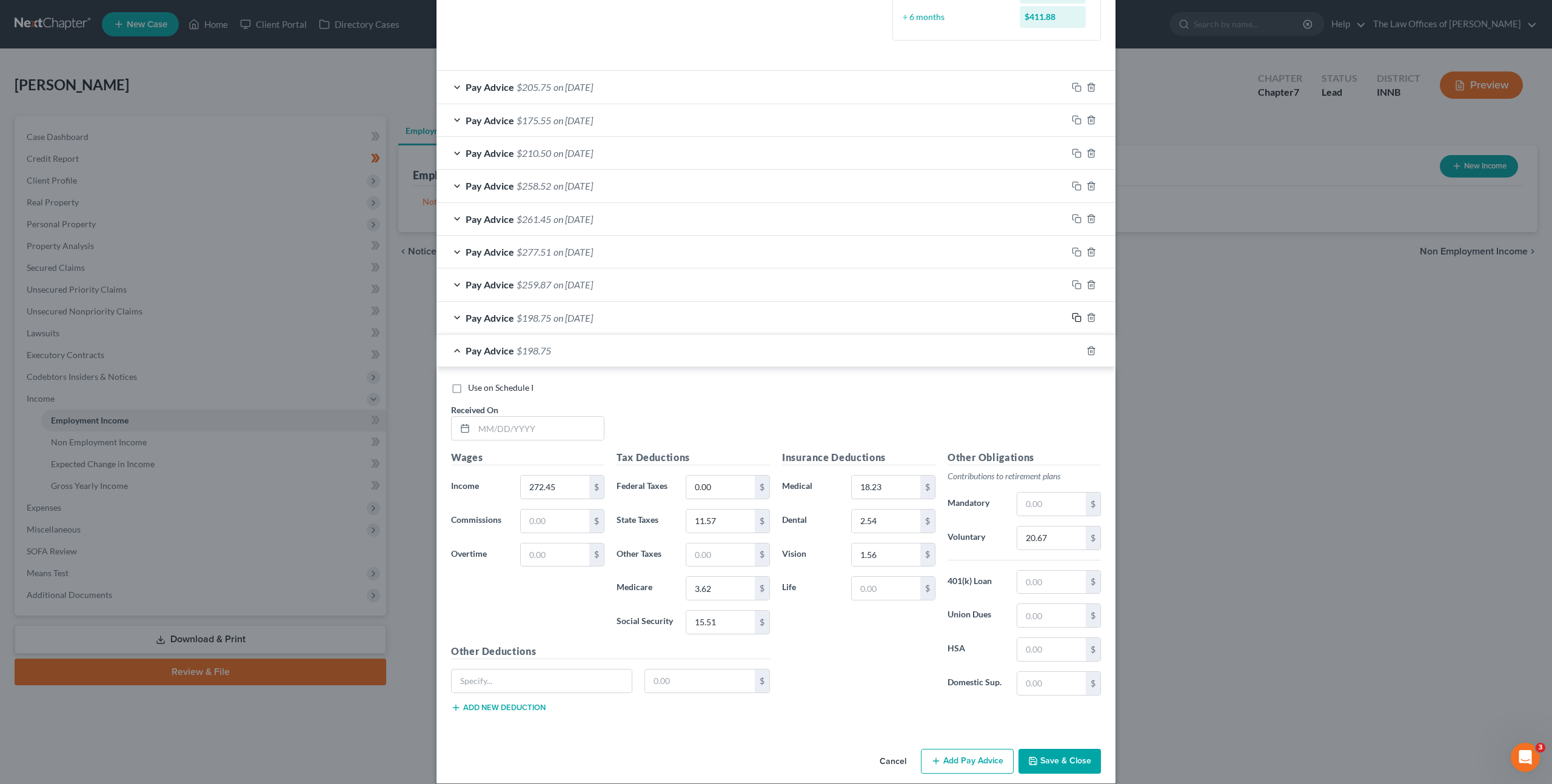
scroll to position [353, 0]
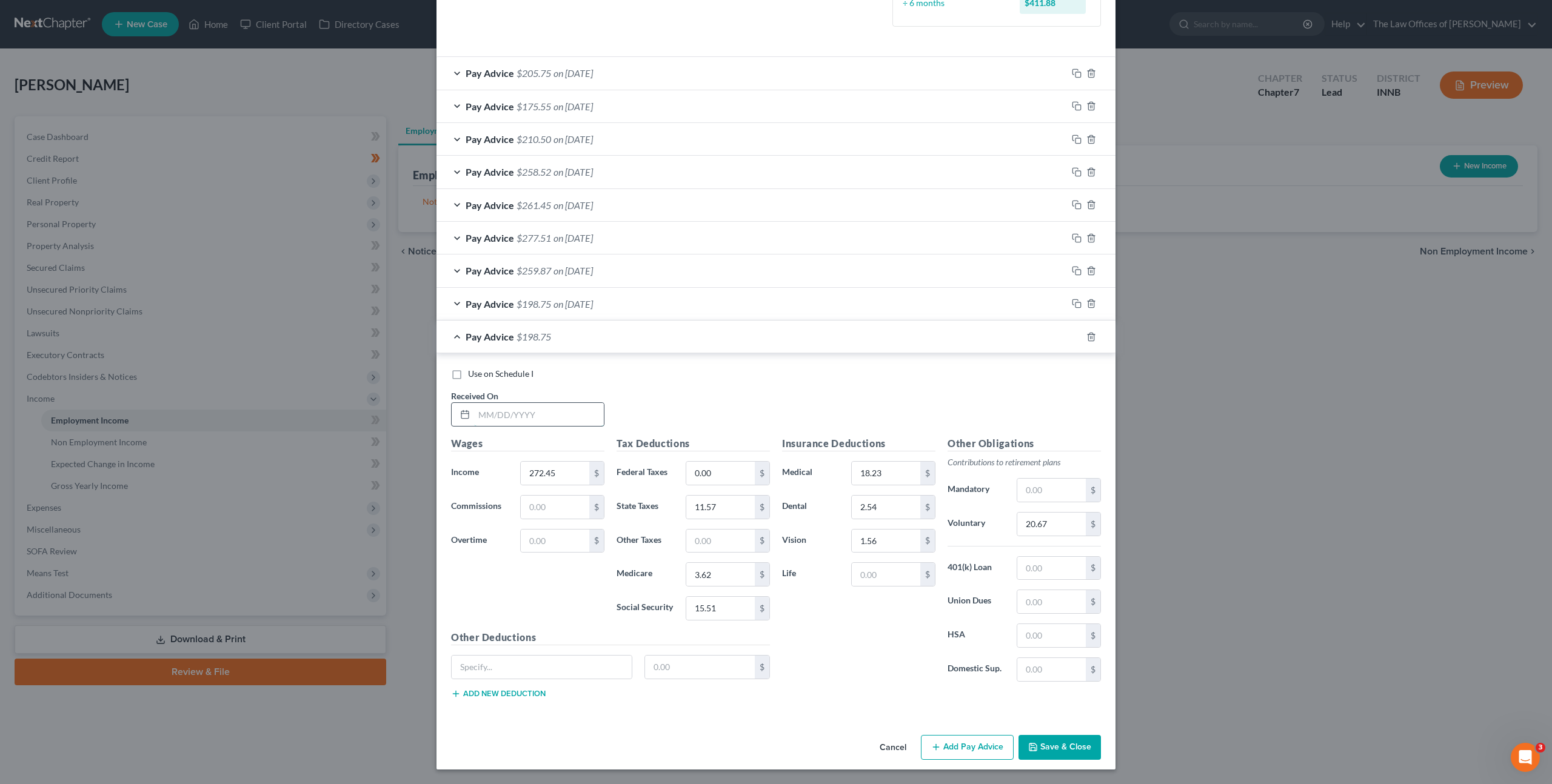
click at [551, 411] on input "text" at bounding box center [539, 414] width 130 height 23
type input "[DATE]"
type input "317.59"
type input "13.67"
type input "4.29"
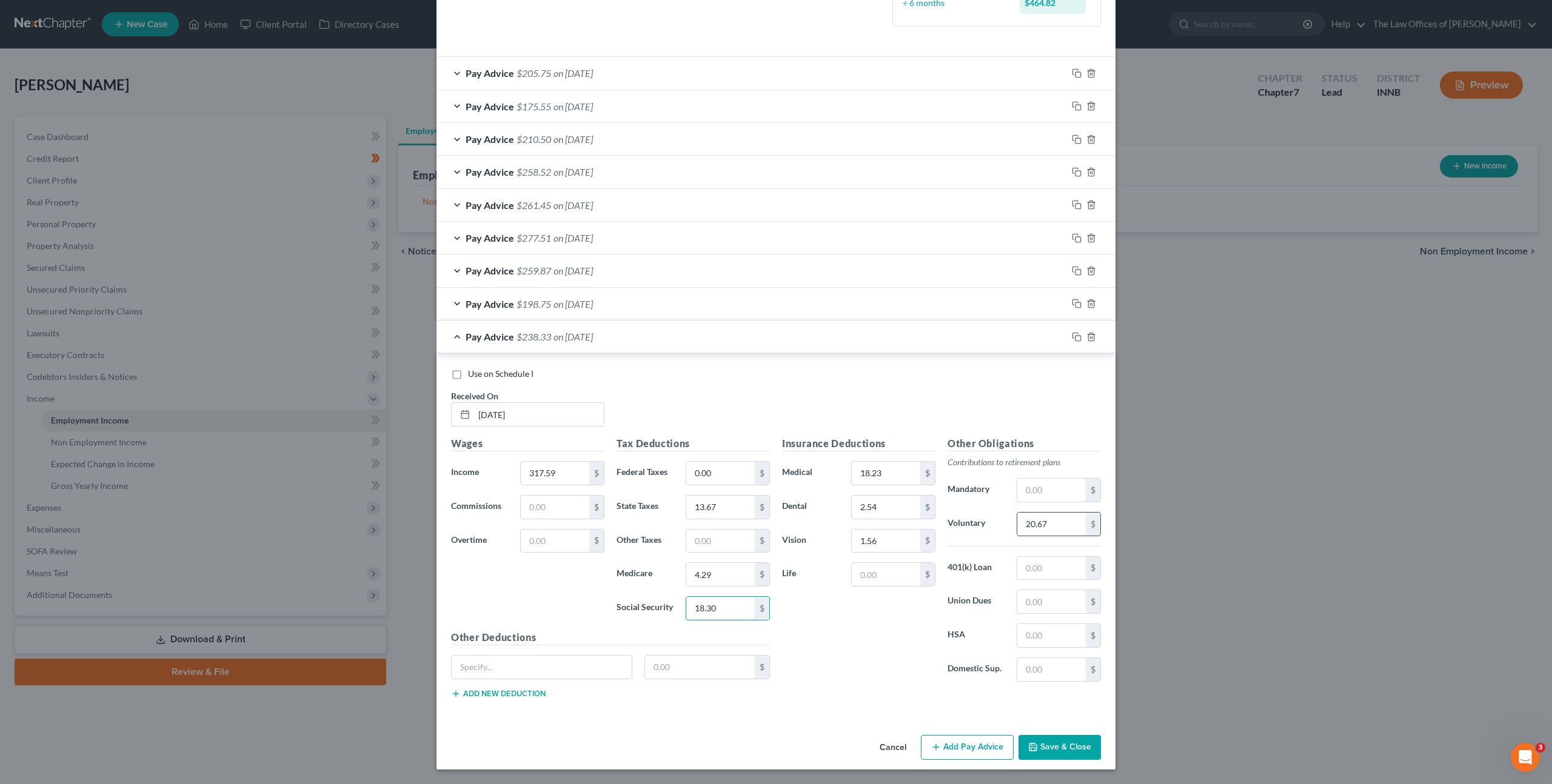
type input "18.30"
click at [1058, 517] on input "20.67" at bounding box center [1051, 524] width 68 height 23
type input "19.06"
click at [1074, 338] on icon "button" at bounding box center [1076, 337] width 10 height 10
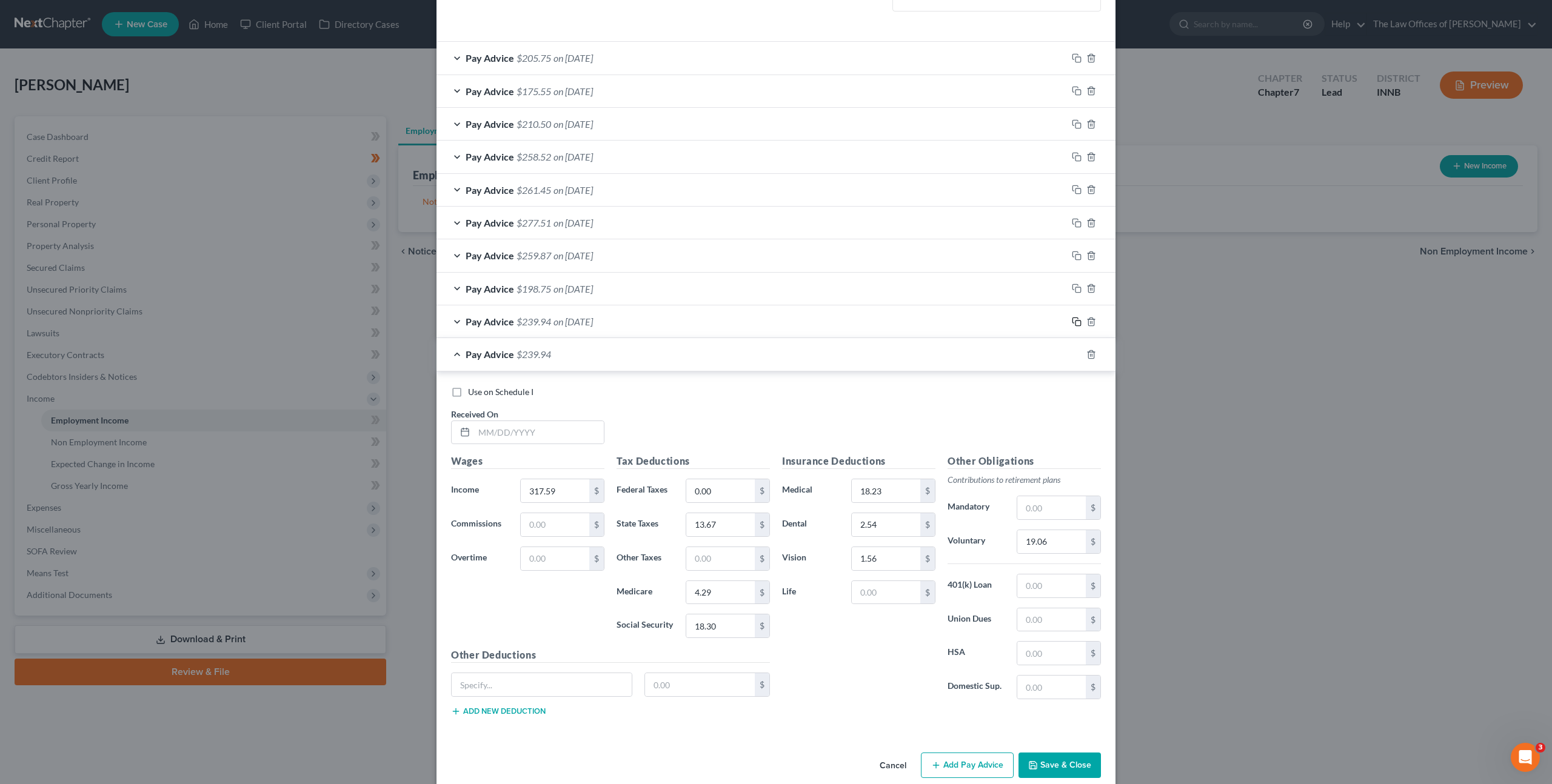
scroll to position [386, 0]
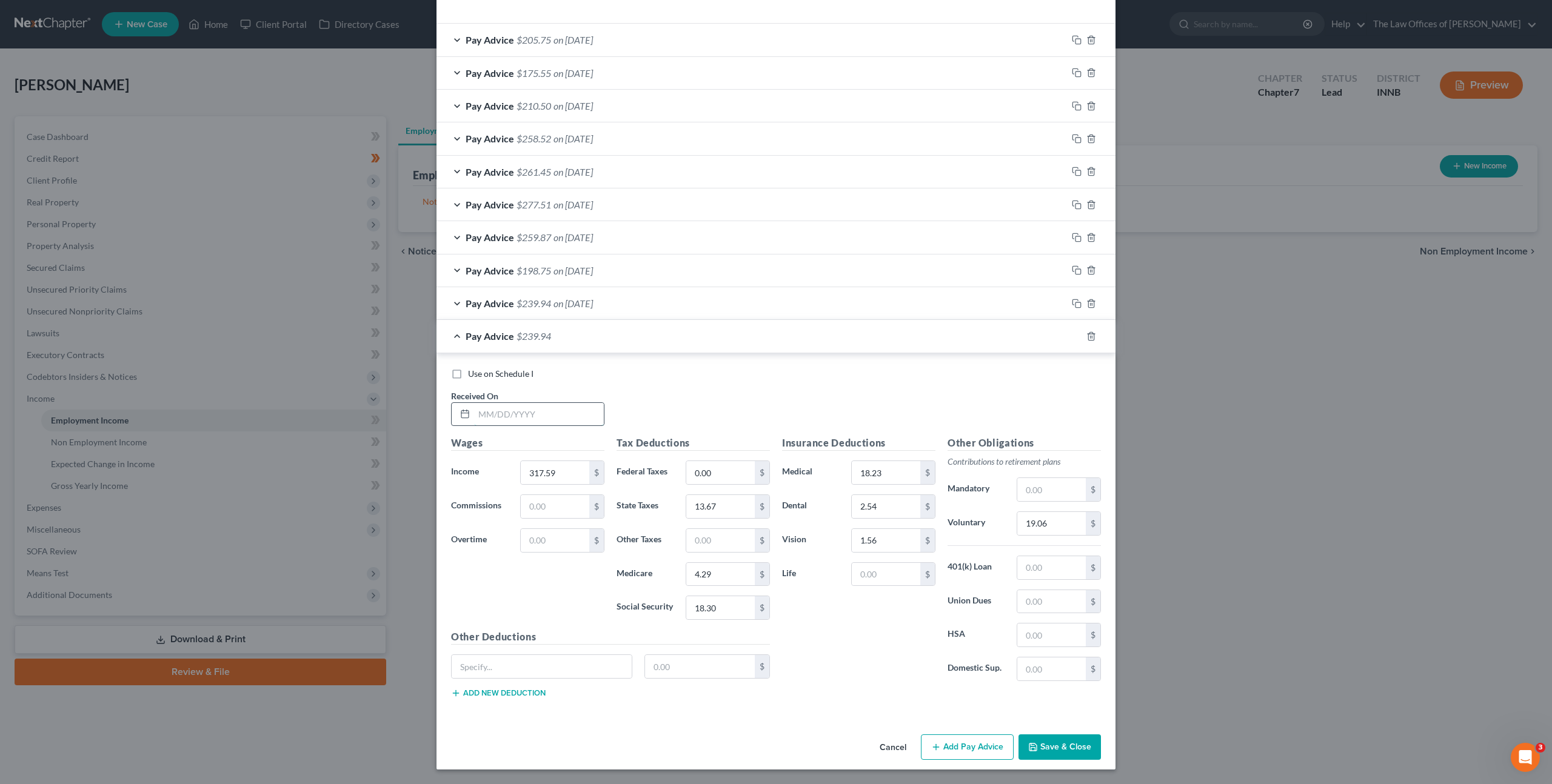
click at [562, 413] on input "text" at bounding box center [539, 414] width 130 height 23
type input "[DATE]"
type input "341.61"
type input "1.80"
type input "14.79"
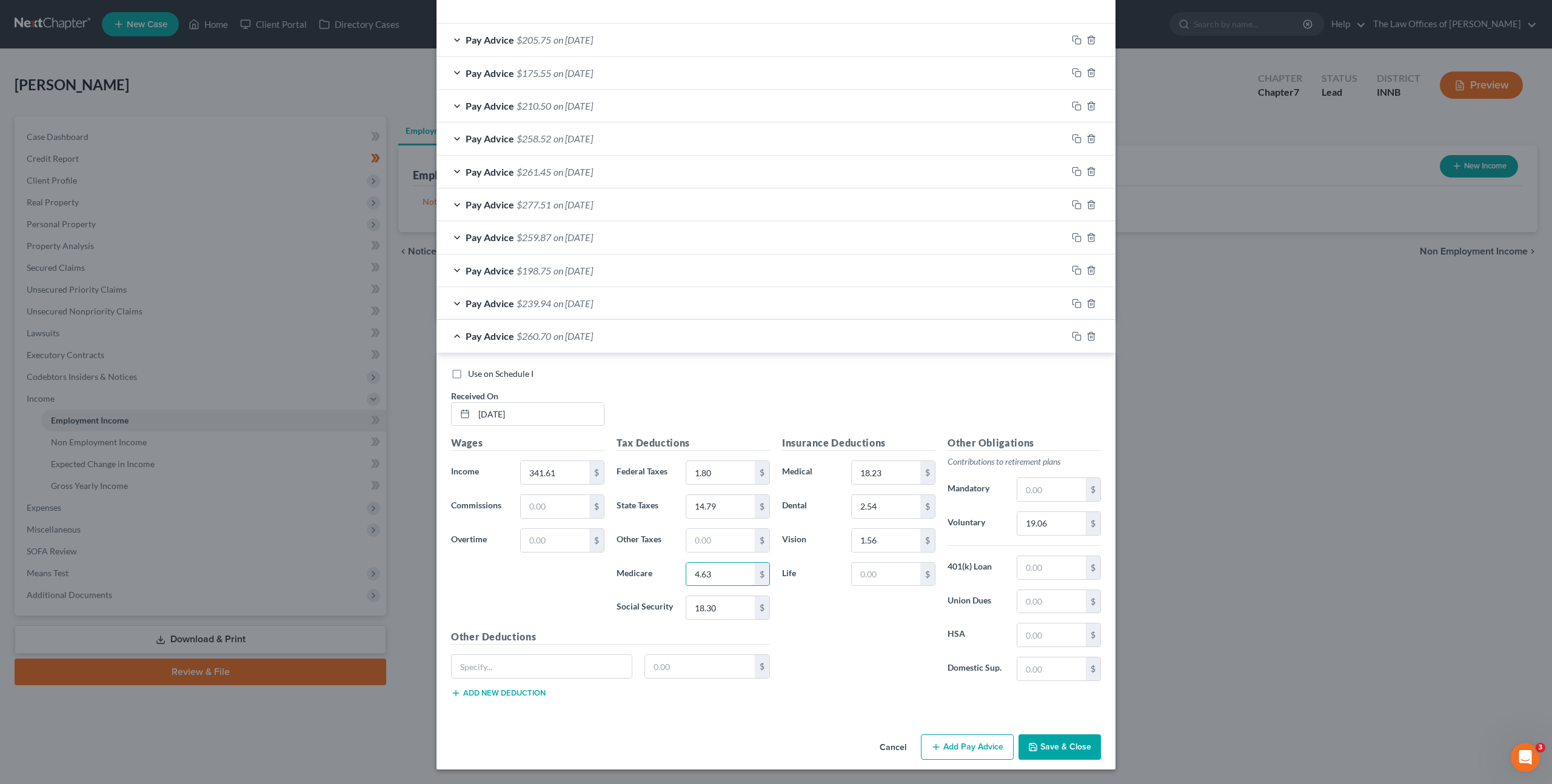
type input "4.63"
type input "19.80"
click at [1042, 518] on input "19.06" at bounding box center [1051, 523] width 68 height 23
type input "20.50"
click at [1075, 339] on icon "button" at bounding box center [1076, 336] width 10 height 10
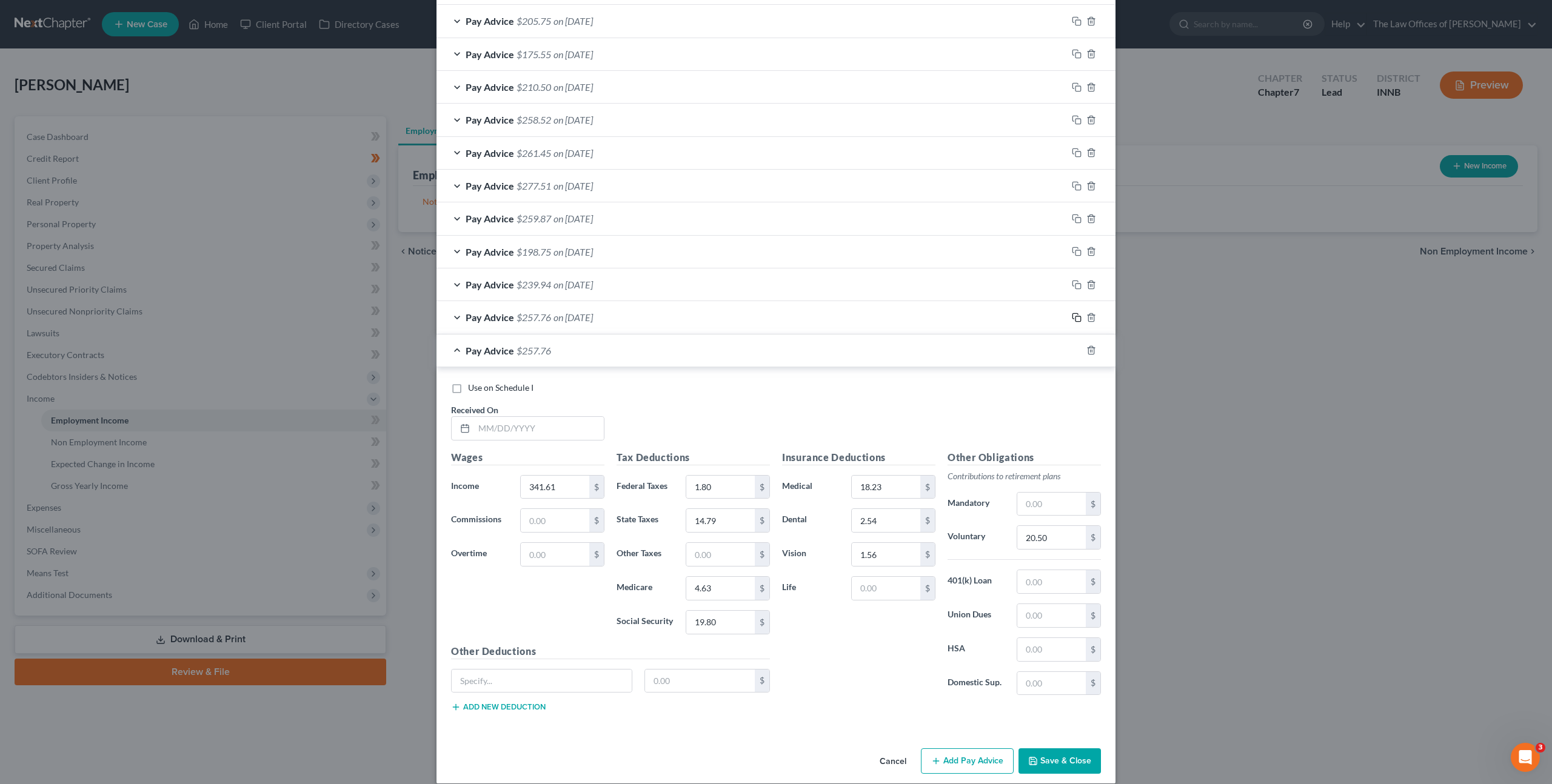
scroll to position [419, 0]
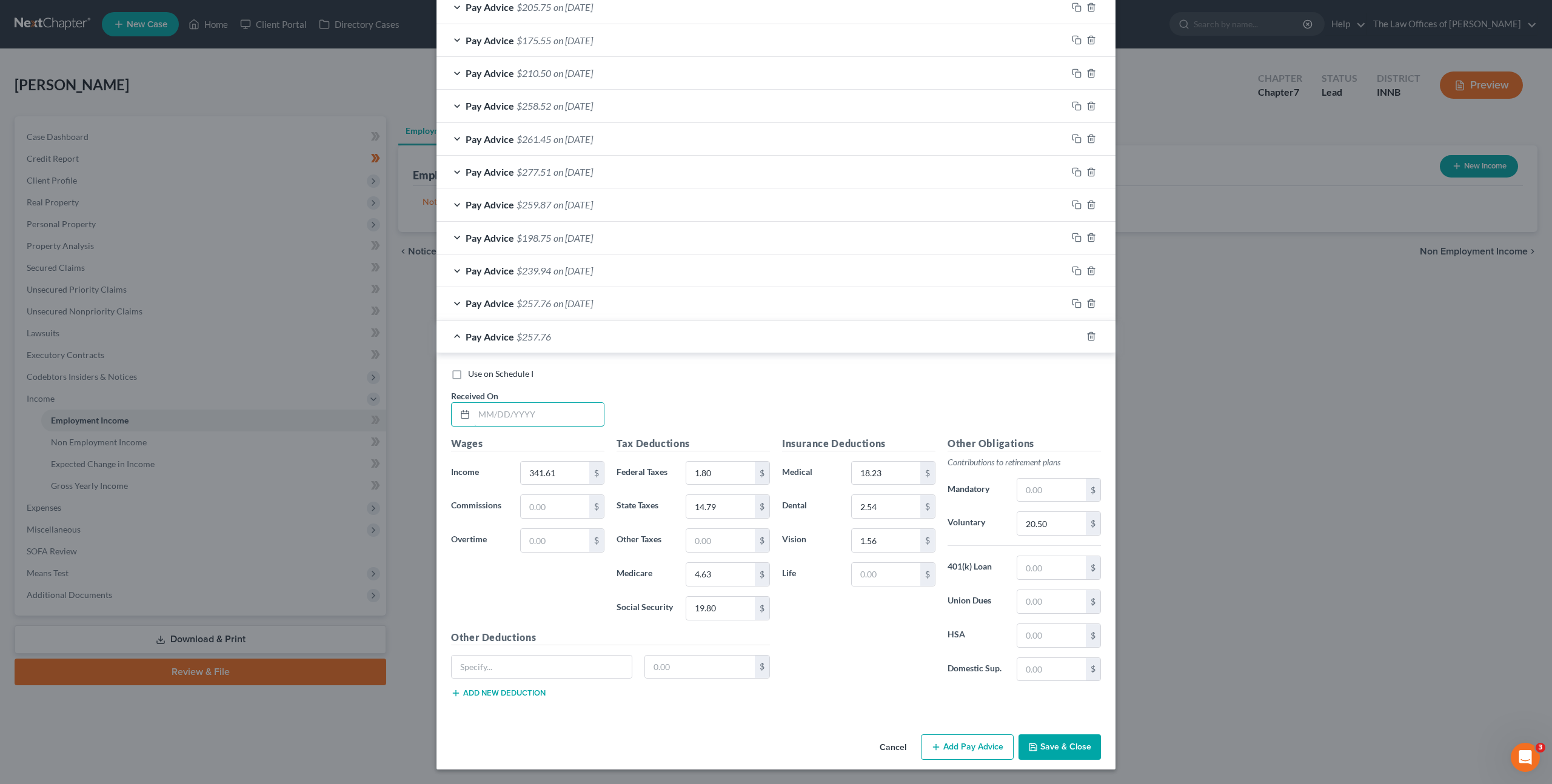
drag, startPoint x: 517, startPoint y: 421, endPoint x: 672, endPoint y: 435, distance: 155.6
click at [521, 421] on input "text" at bounding box center [539, 414] width 130 height 23
type input "[DATE]"
type input "347.98"
type input "2.40"
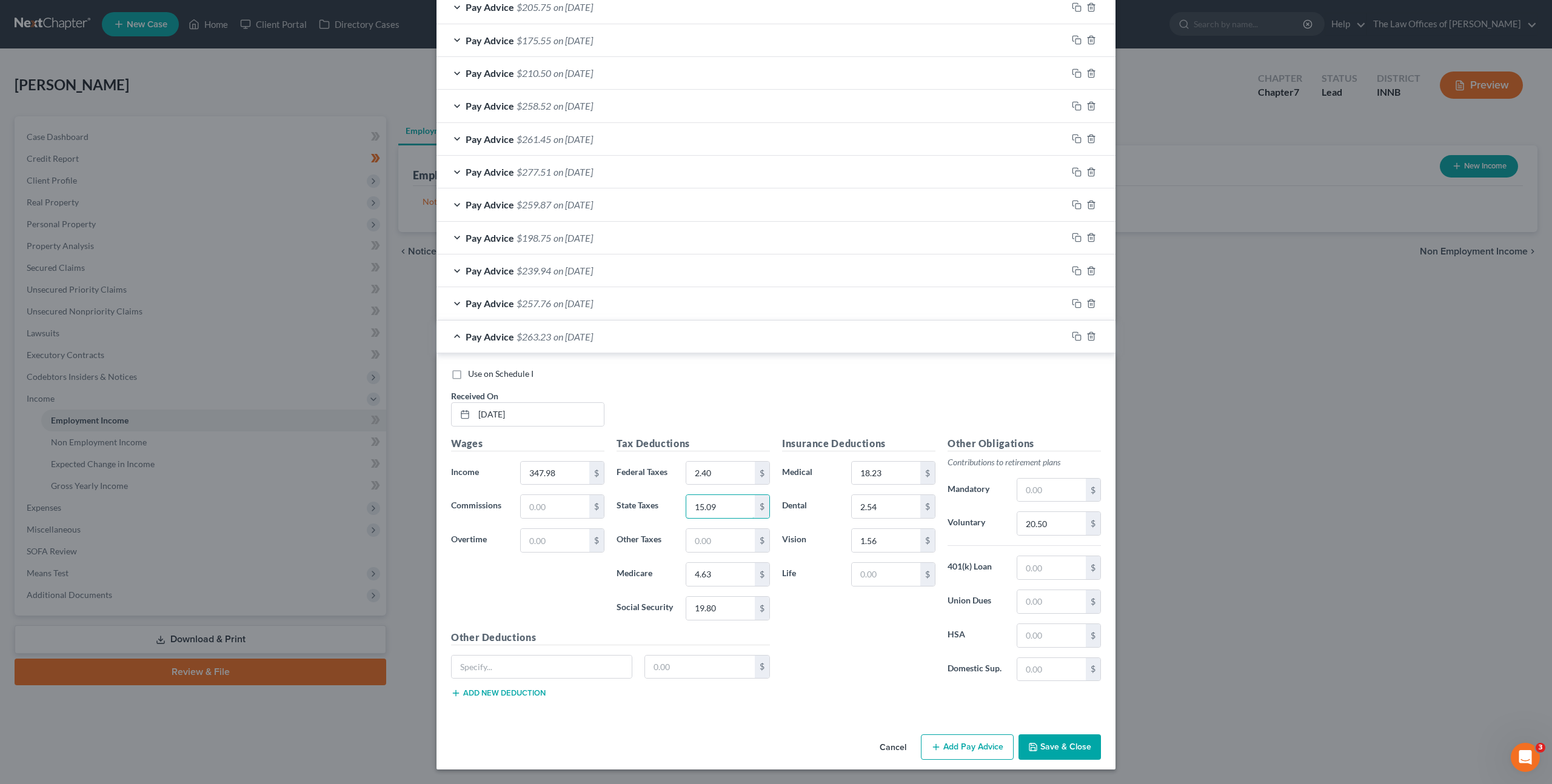
type input "15.09"
type input "4.72"
type input "20.19"
click at [1043, 516] on input "20.50" at bounding box center [1051, 523] width 68 height 23
click at [963, 510] on div "Other Obligations Contributions to retirement plans Mandatory $ Voluntary 20.50…" at bounding box center [1024, 564] width 165 height 255
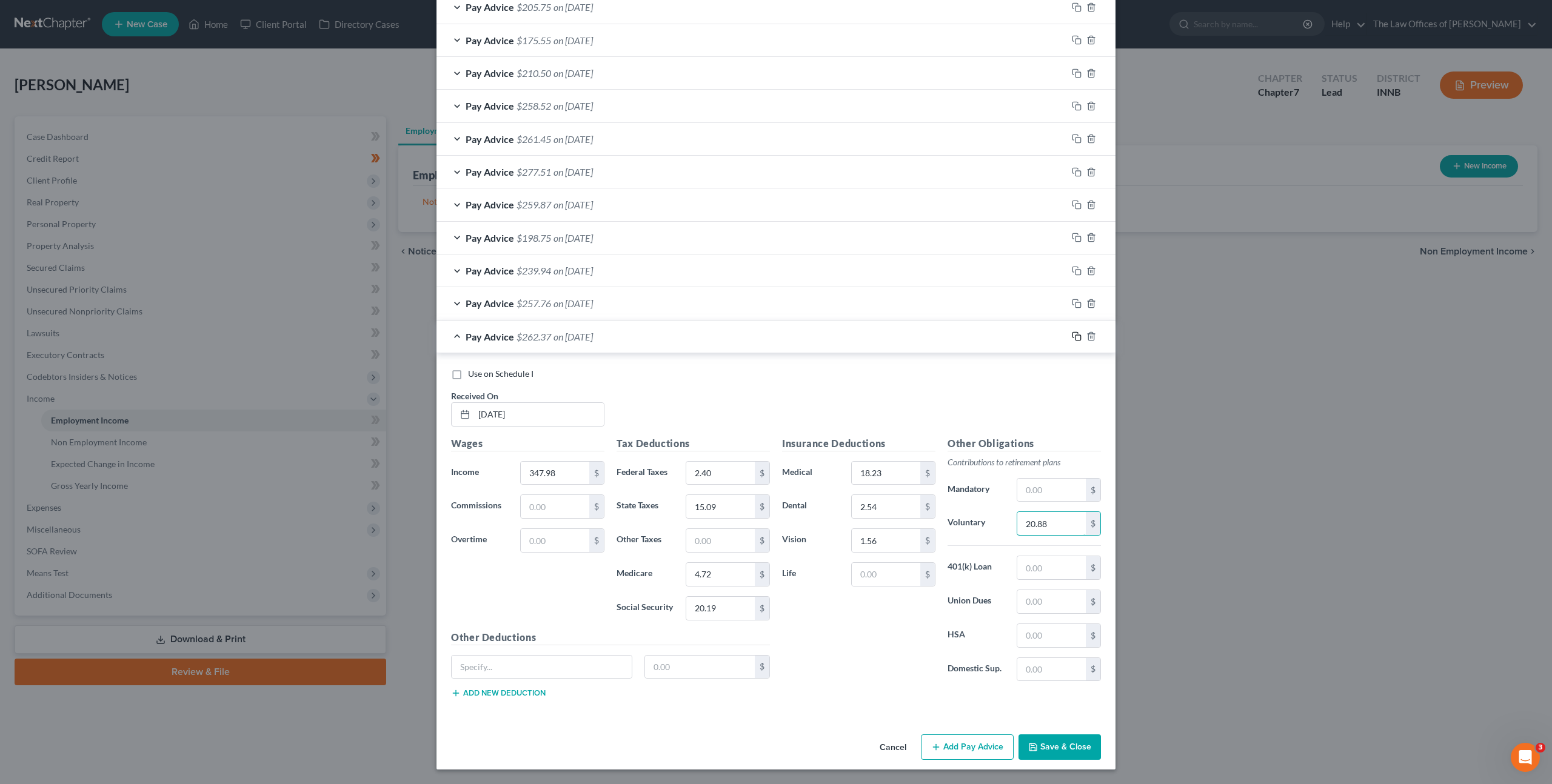
type input "20.88"
click at [1075, 336] on icon "button" at bounding box center [1076, 336] width 10 height 10
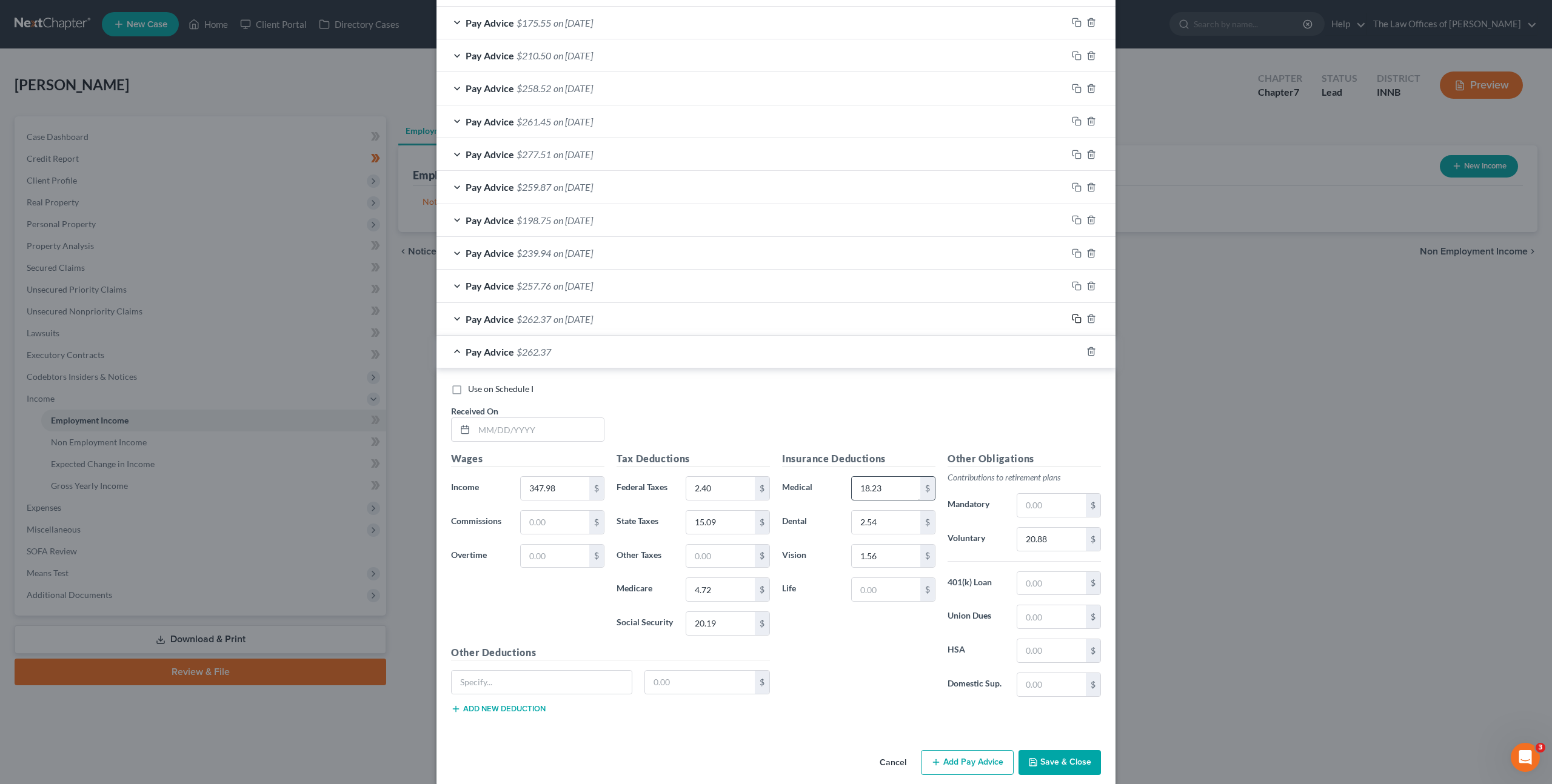
scroll to position [451, 0]
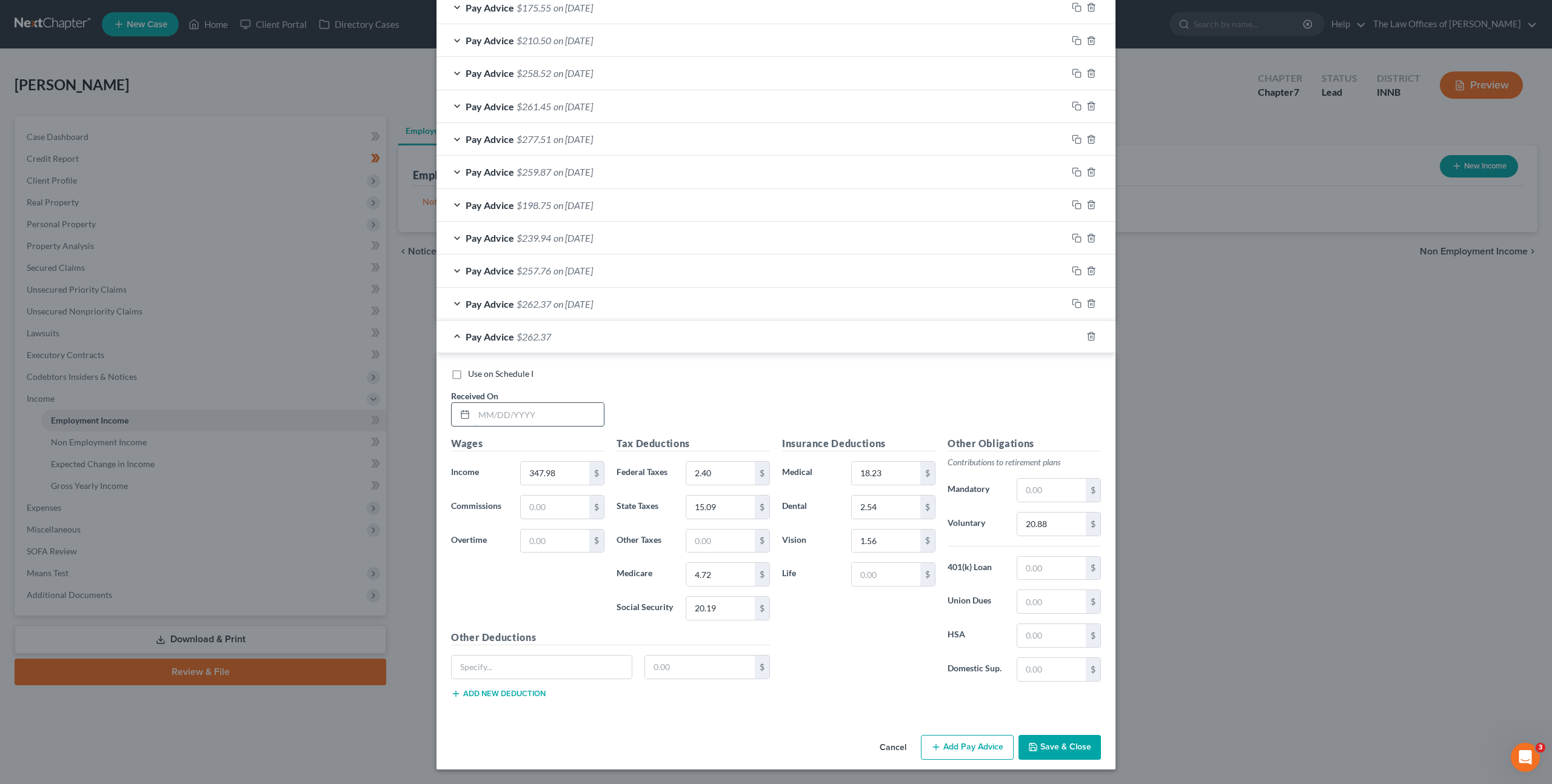
click at [491, 411] on input "text" at bounding box center [539, 414] width 130 height 23
type input "[DATE]"
type input "266.27"
type input "0"
type input "11.28"
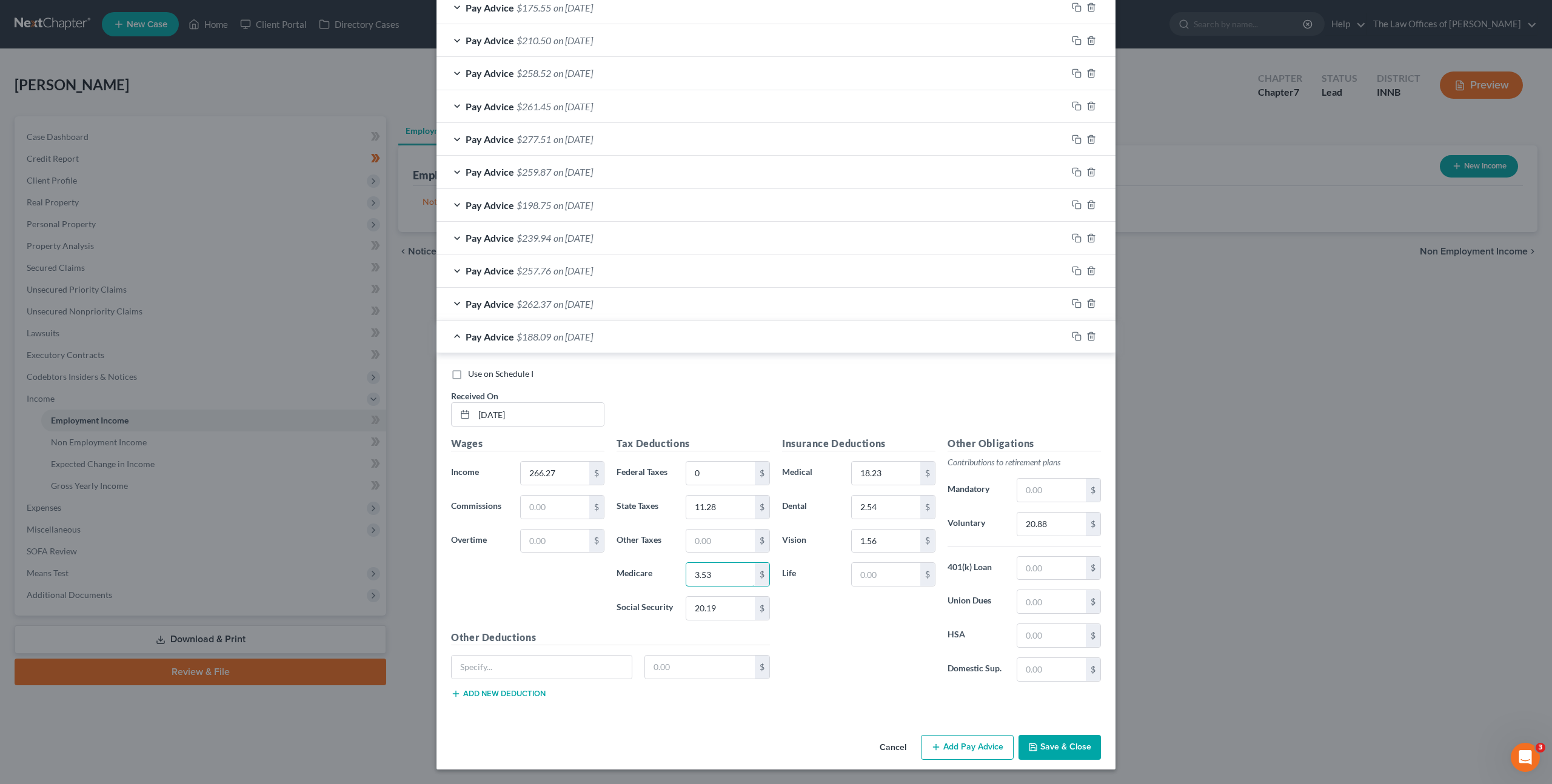
type input "3.53"
type input "15.12"
click at [1053, 516] on input "20.88" at bounding box center [1051, 524] width 68 height 23
type input "15.98"
click at [1073, 333] on icon "button" at bounding box center [1075, 335] width 6 height 6
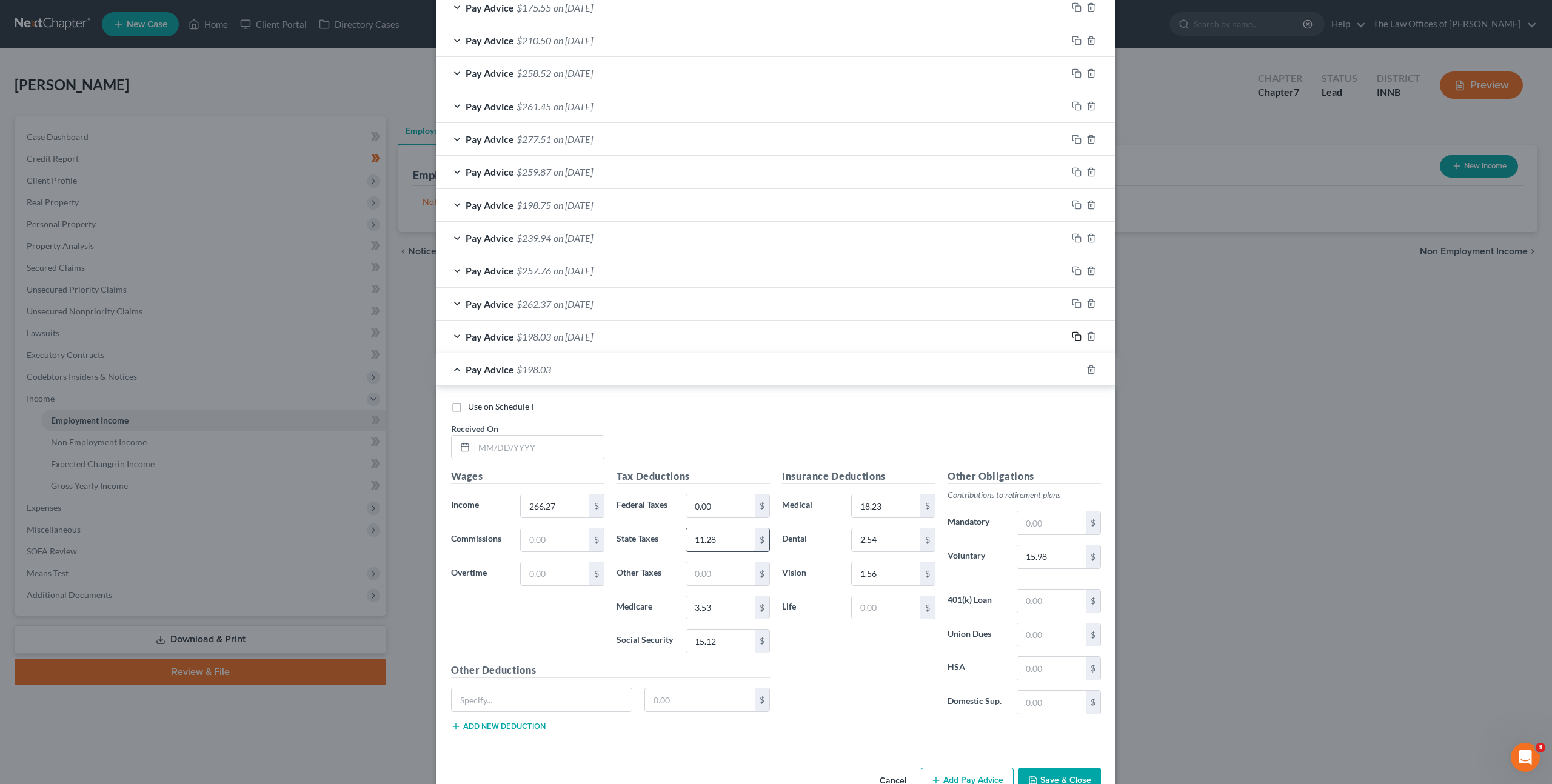
scroll to position [485, 0]
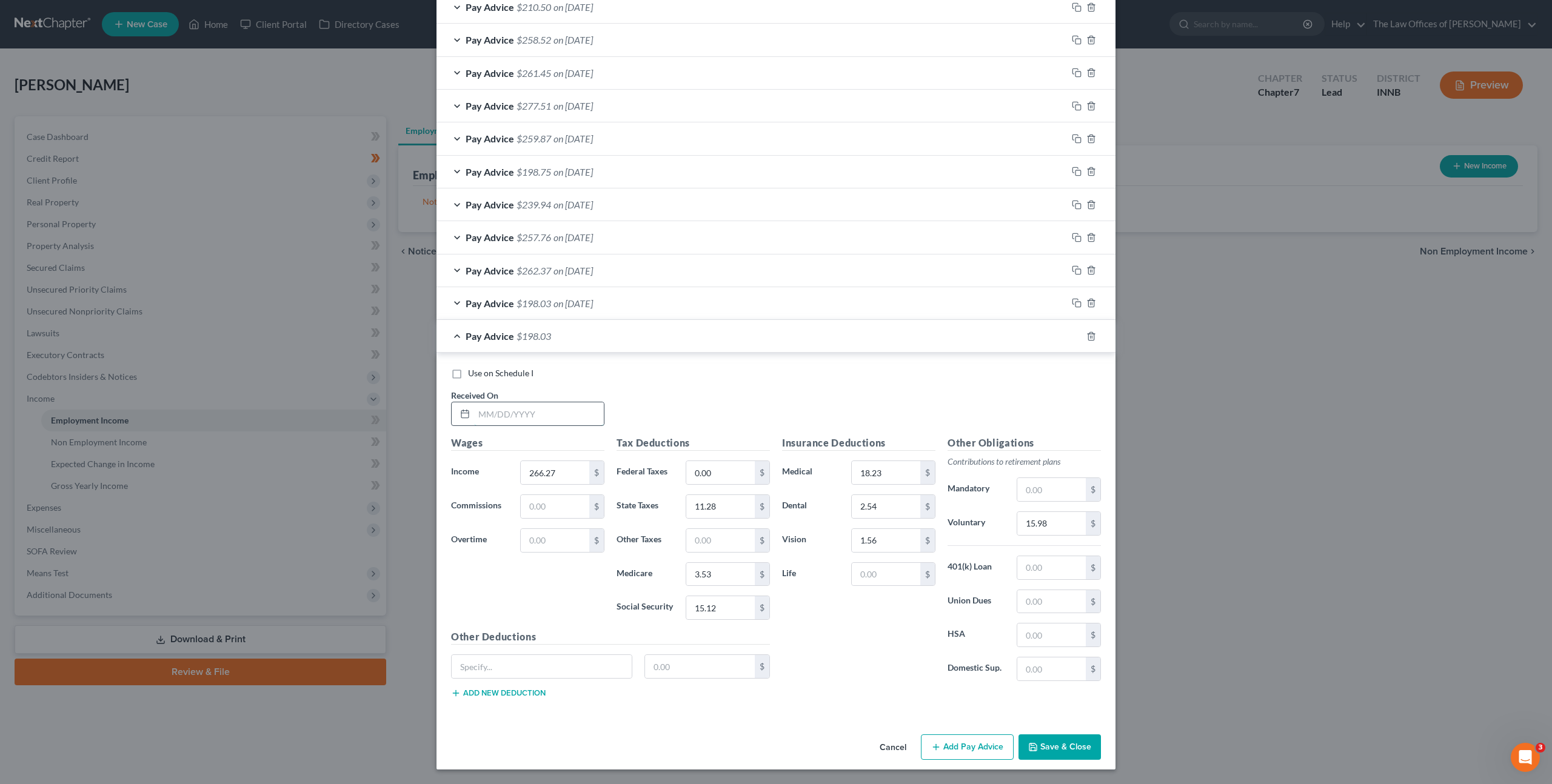
click at [496, 424] on input "text" at bounding box center [539, 413] width 130 height 23
type input "[DATE]"
type input "262.08"
type input "3.48"
type input "11.09"
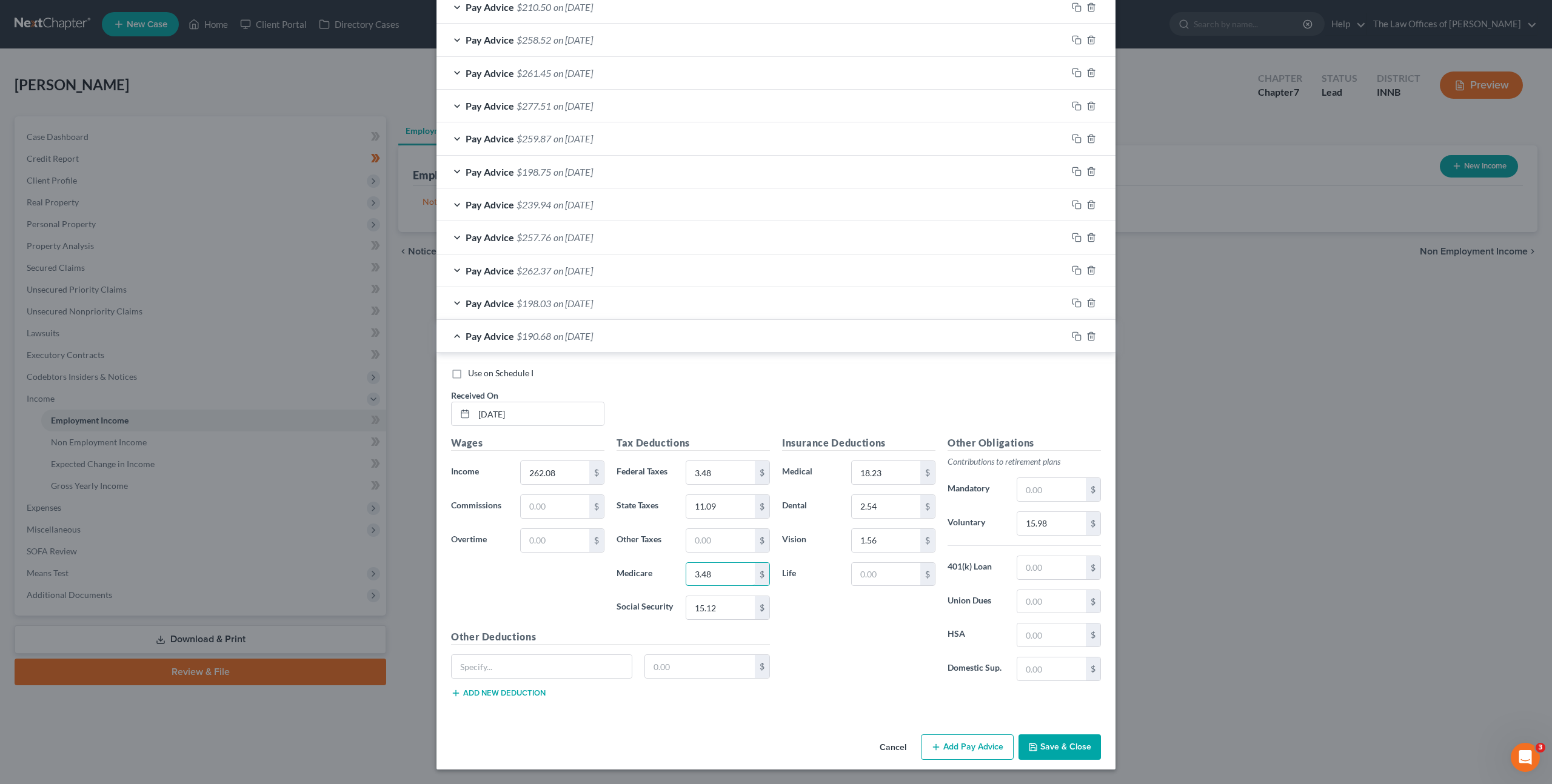
type input "3.48"
type input "14.87"
click at [1045, 525] on input "15.98" at bounding box center [1051, 523] width 68 height 23
type input "15.72"
click at [1072, 335] on icon "button" at bounding box center [1076, 336] width 10 height 10
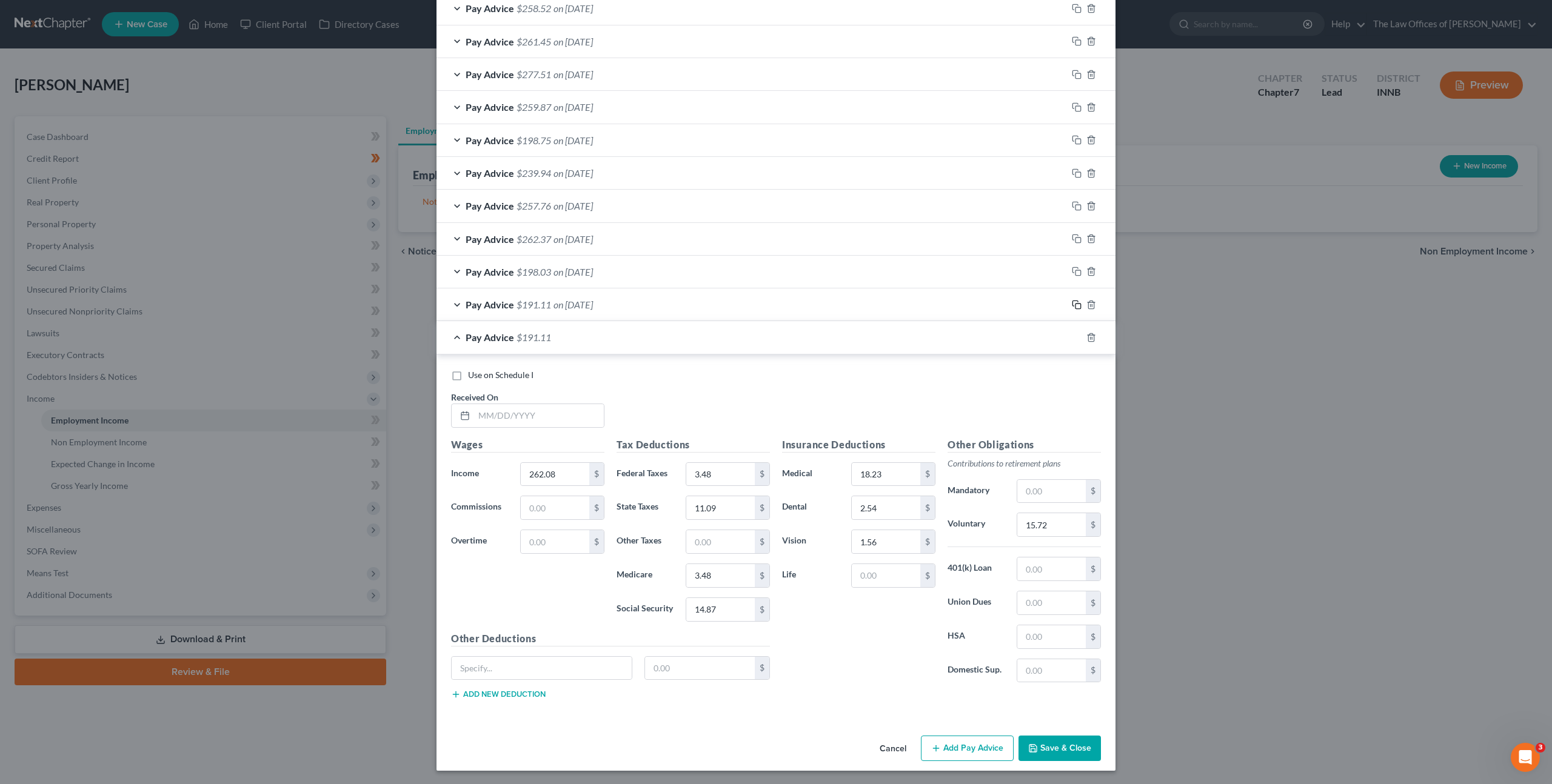
scroll to position [518, 0]
click at [503, 411] on input "text" at bounding box center [539, 414] width 130 height 23
type input "[DATE]"
type input "329.97"
type input "0.71"
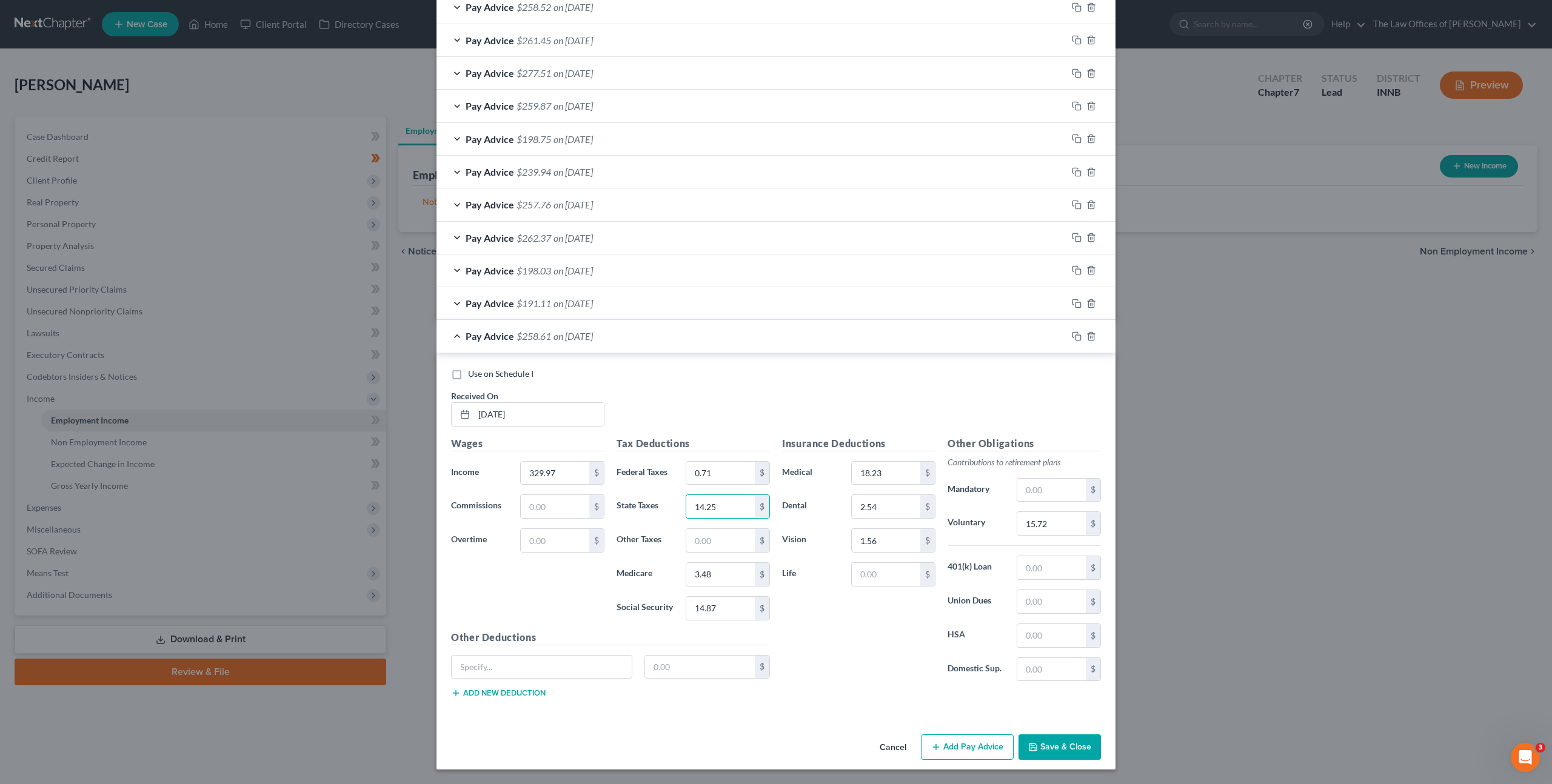
type input "14.25"
type input "4.46"
type input "19.07"
click at [1033, 513] on input "15.72" at bounding box center [1051, 523] width 68 height 23
type input "19.80"
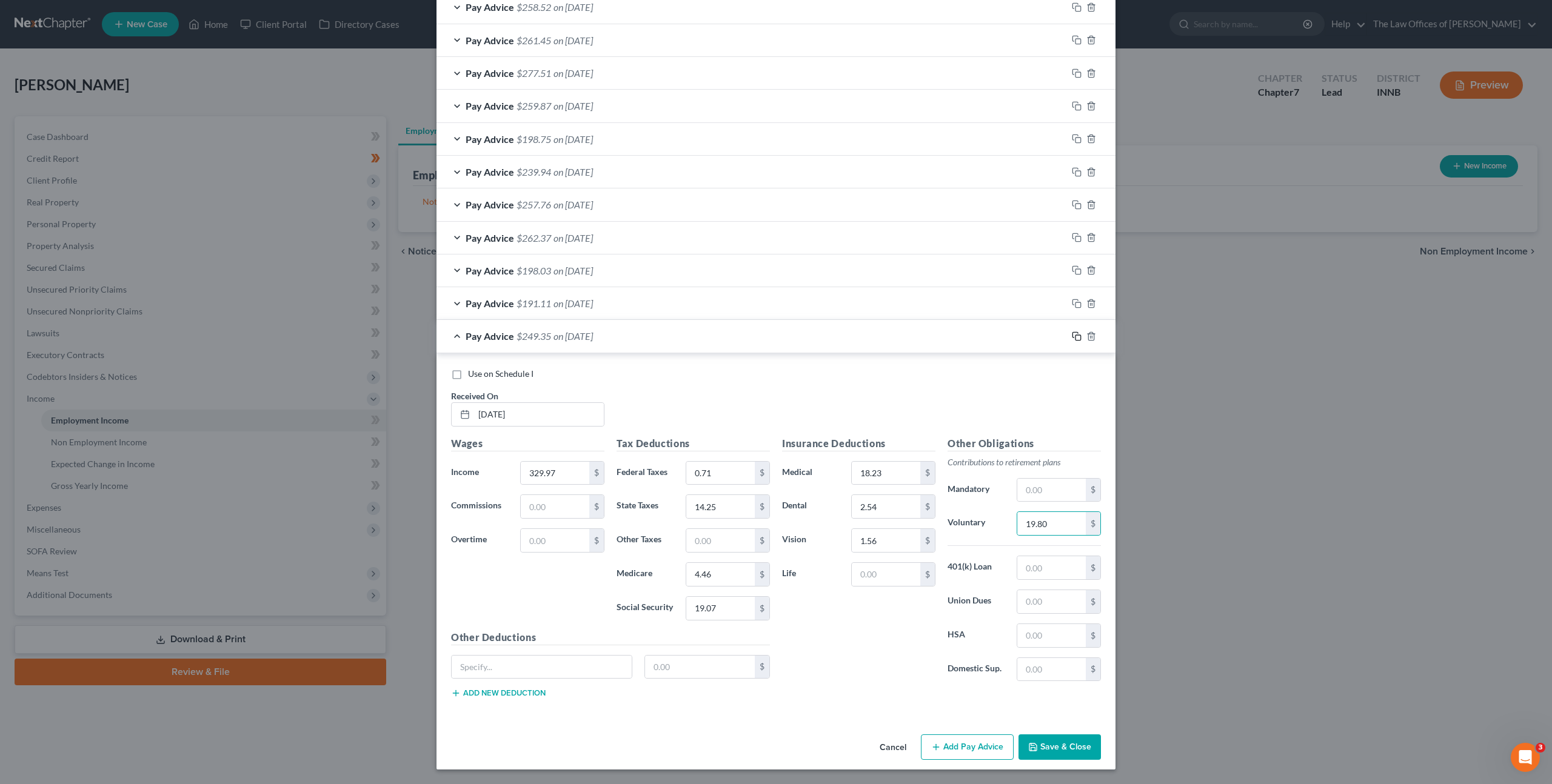
click at [1072, 337] on icon "button" at bounding box center [1076, 336] width 10 height 10
drag, startPoint x: 519, startPoint y: 418, endPoint x: 768, endPoint y: 379, distance: 252.0
click at [519, 418] on input "text" at bounding box center [539, 414] width 130 height 23
type input "[DATE]"
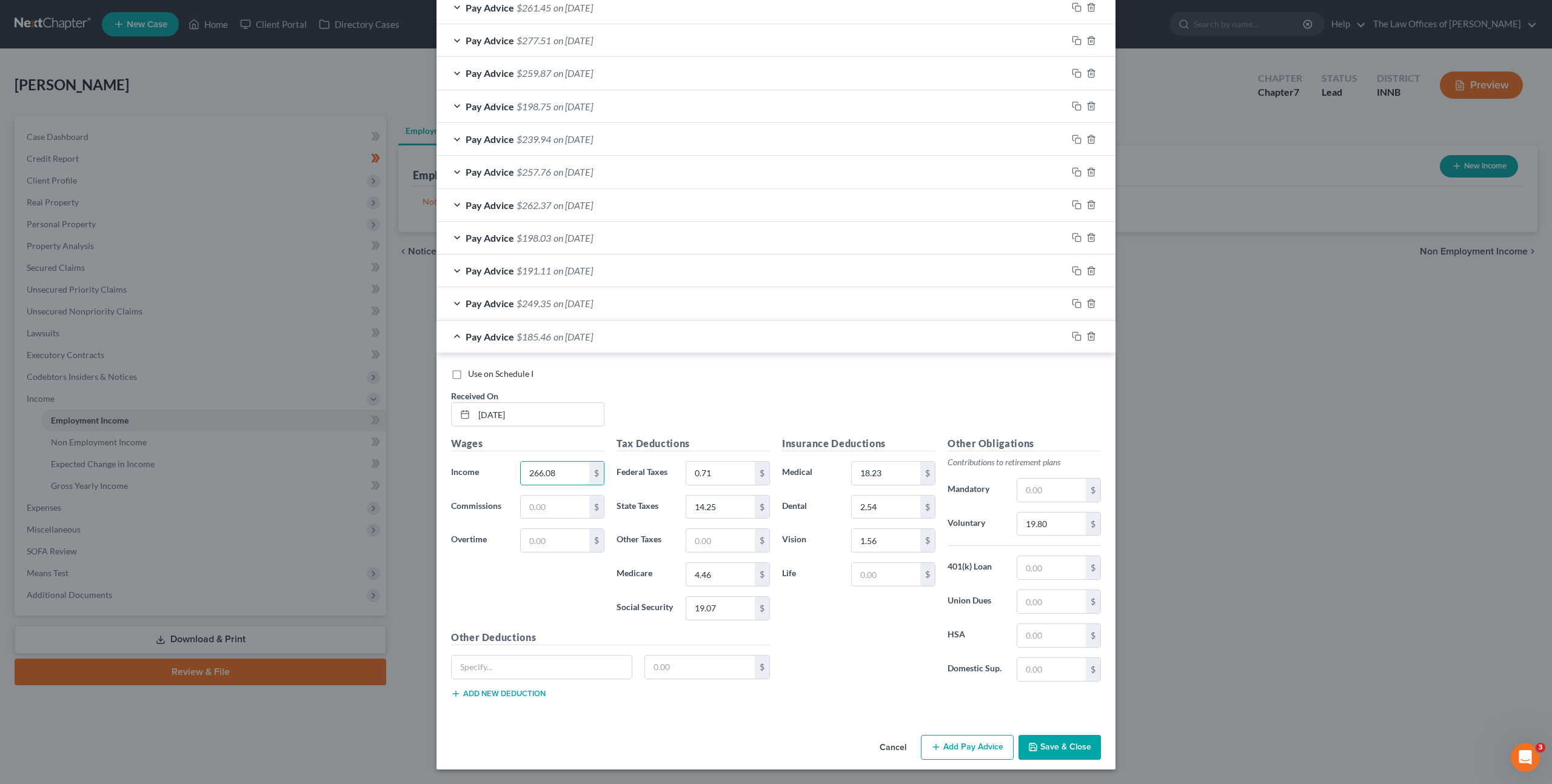
type input "266.08"
type input "0"
type input "11.28"
type input "3.54"
type input "15.11"
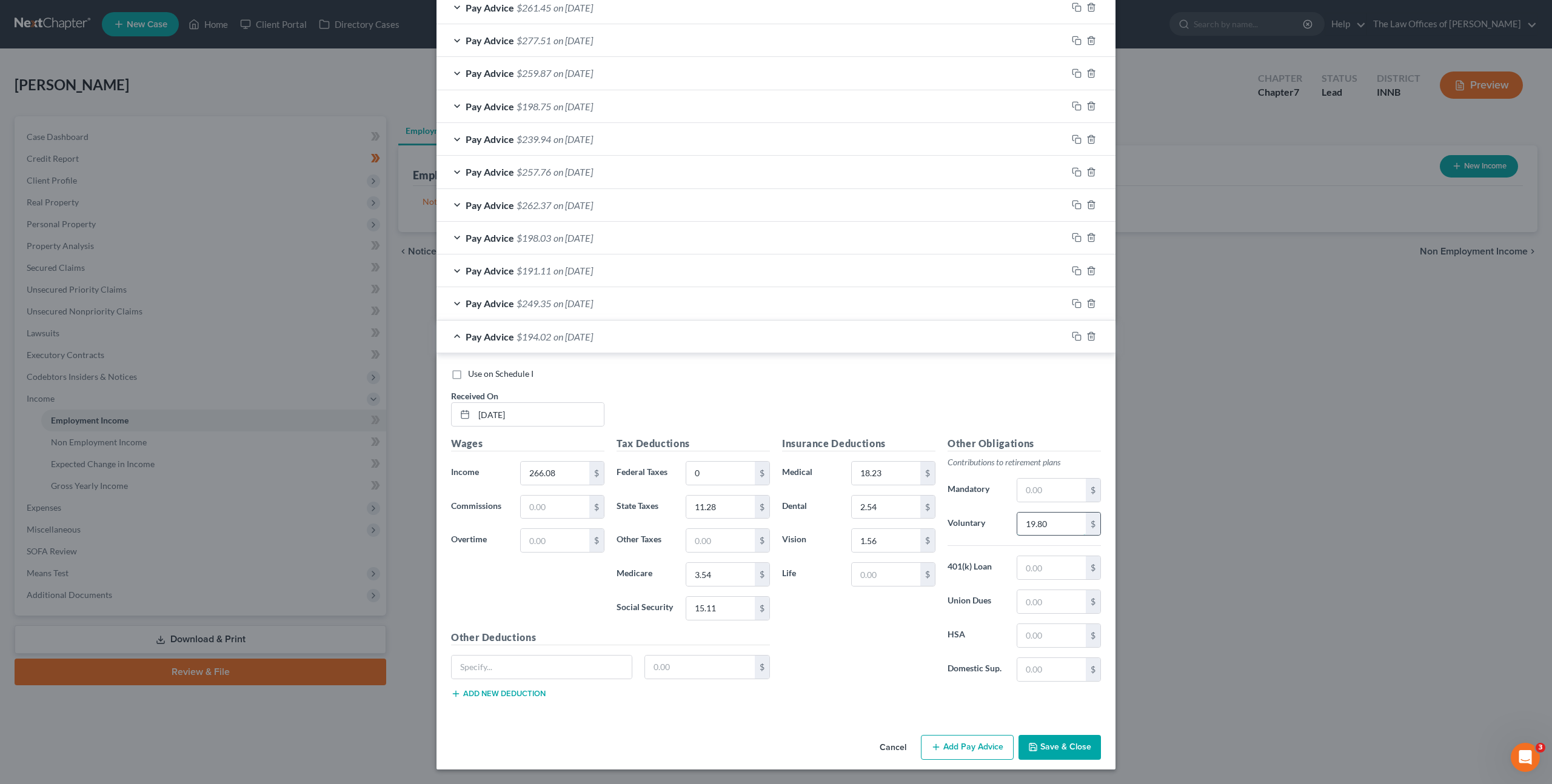
click at [1041, 524] on input "19.80" at bounding box center [1051, 524] width 68 height 23
type input "15.96"
click at [1075, 335] on rect "button" at bounding box center [1078, 338] width 6 height 6
click at [553, 410] on input "text" at bounding box center [539, 413] width 130 height 23
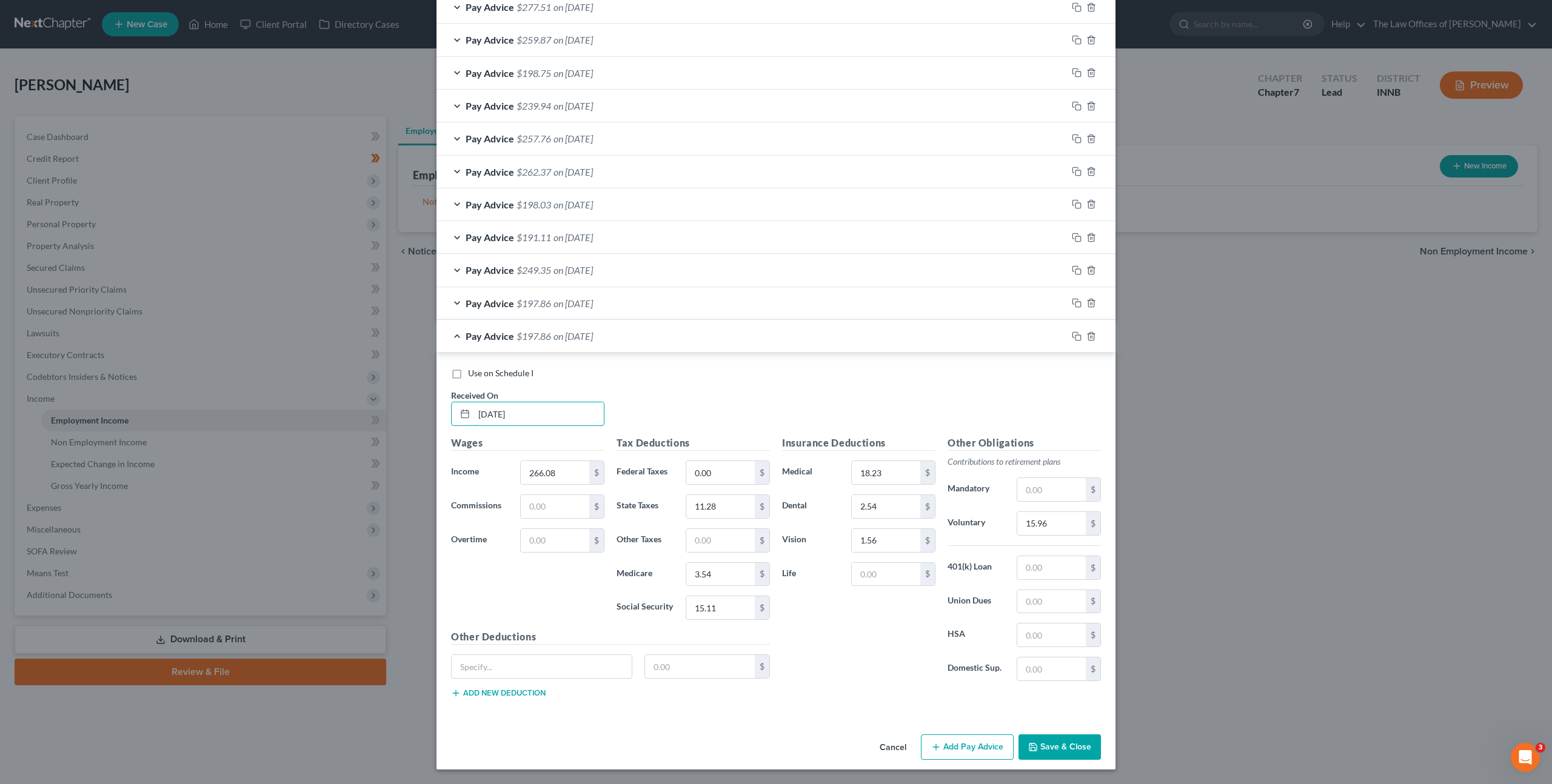
type input "[DATE]"
type input "270.27"
type input "11.47"
type input "3.59"
type input "15.38"
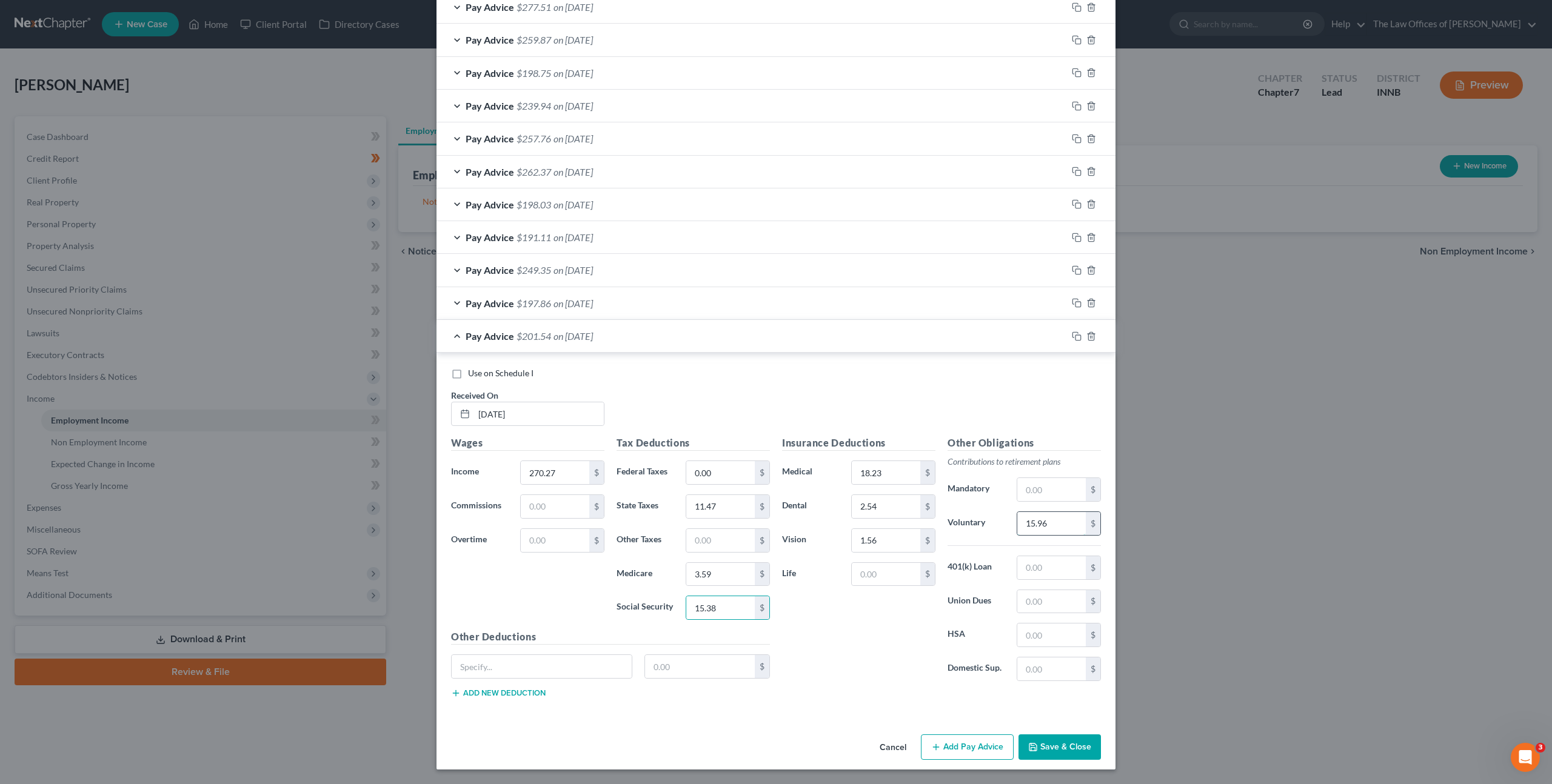
drag, startPoint x: 1039, startPoint y: 520, endPoint x: 1060, endPoint y: 515, distance: 21.6
click at [1041, 519] on input "15.96" at bounding box center [1051, 523] width 68 height 23
type input "16.22"
click at [1075, 336] on icon "button" at bounding box center [1076, 336] width 10 height 10
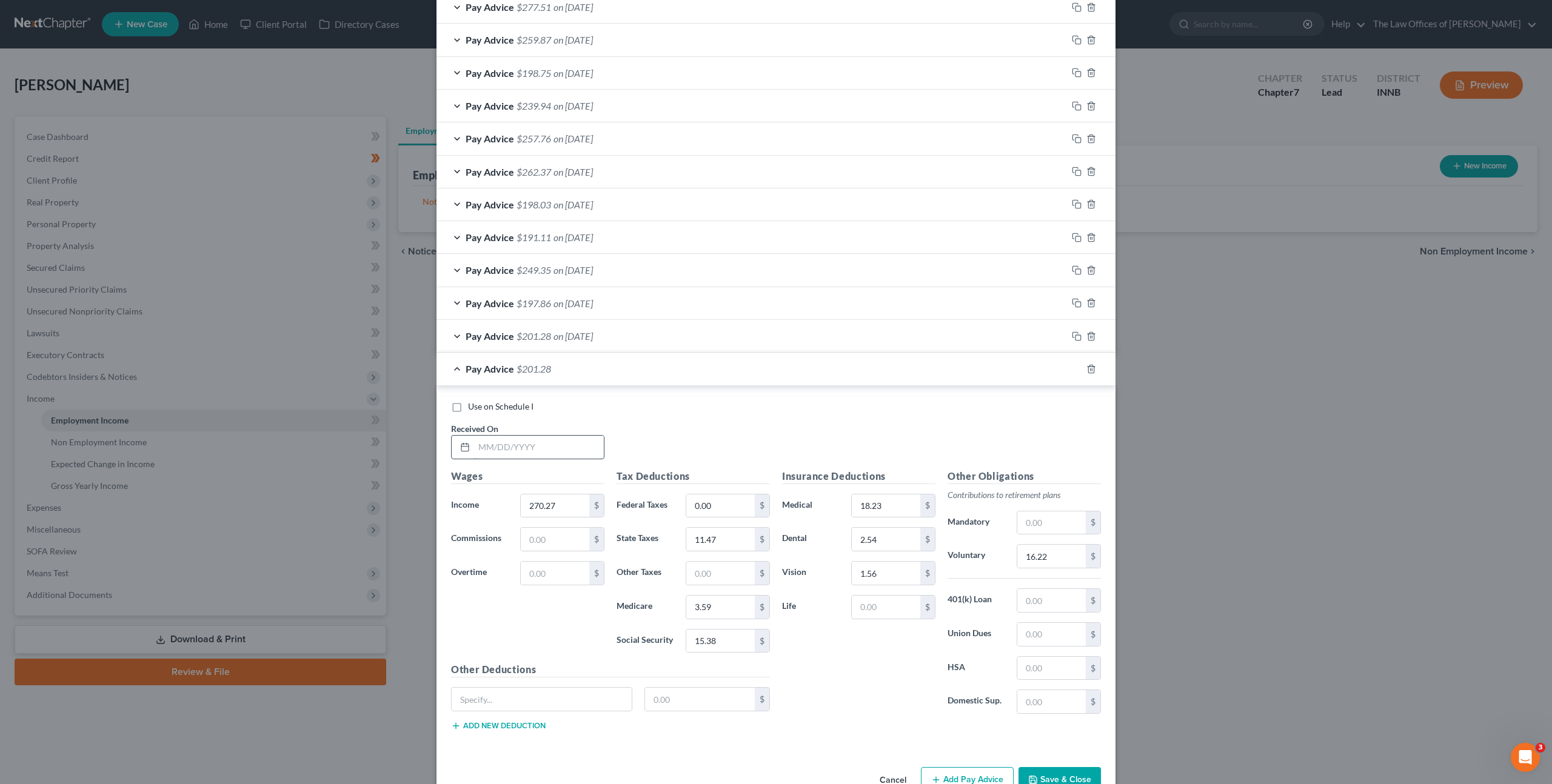
click at [549, 455] on input "text" at bounding box center [539, 447] width 130 height 23
type input "[DATE]"
type input "240.24"
type input "10.07"
type input "3.16"
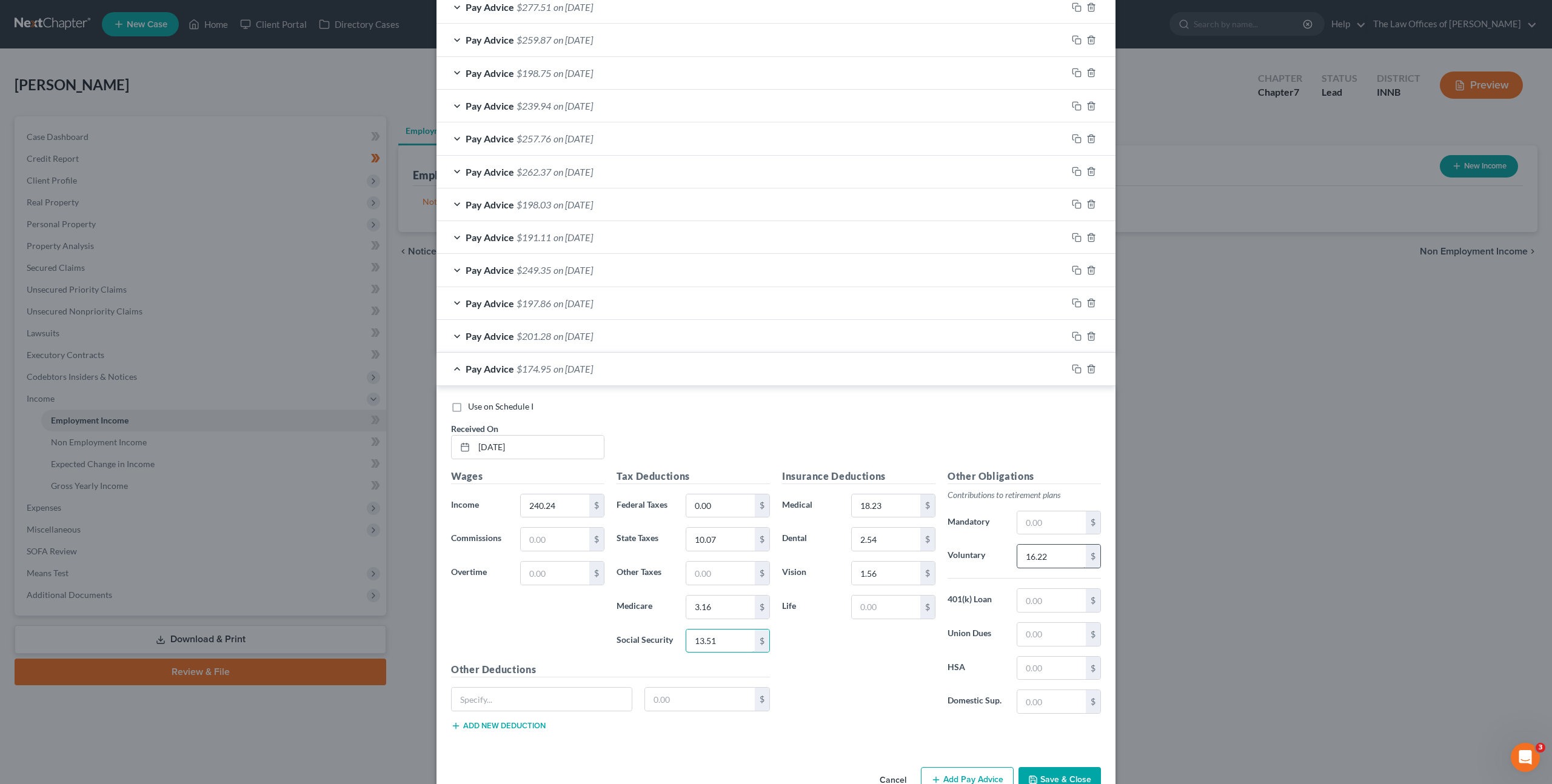
type input "13.51"
drag, startPoint x: 1037, startPoint y: 556, endPoint x: 1041, endPoint y: 550, distance: 7.2
click at [1037, 556] on input "16.22" at bounding box center [1051, 556] width 68 height 23
type input "14.41"
click at [1072, 372] on icon "button" at bounding box center [1076, 369] width 10 height 10
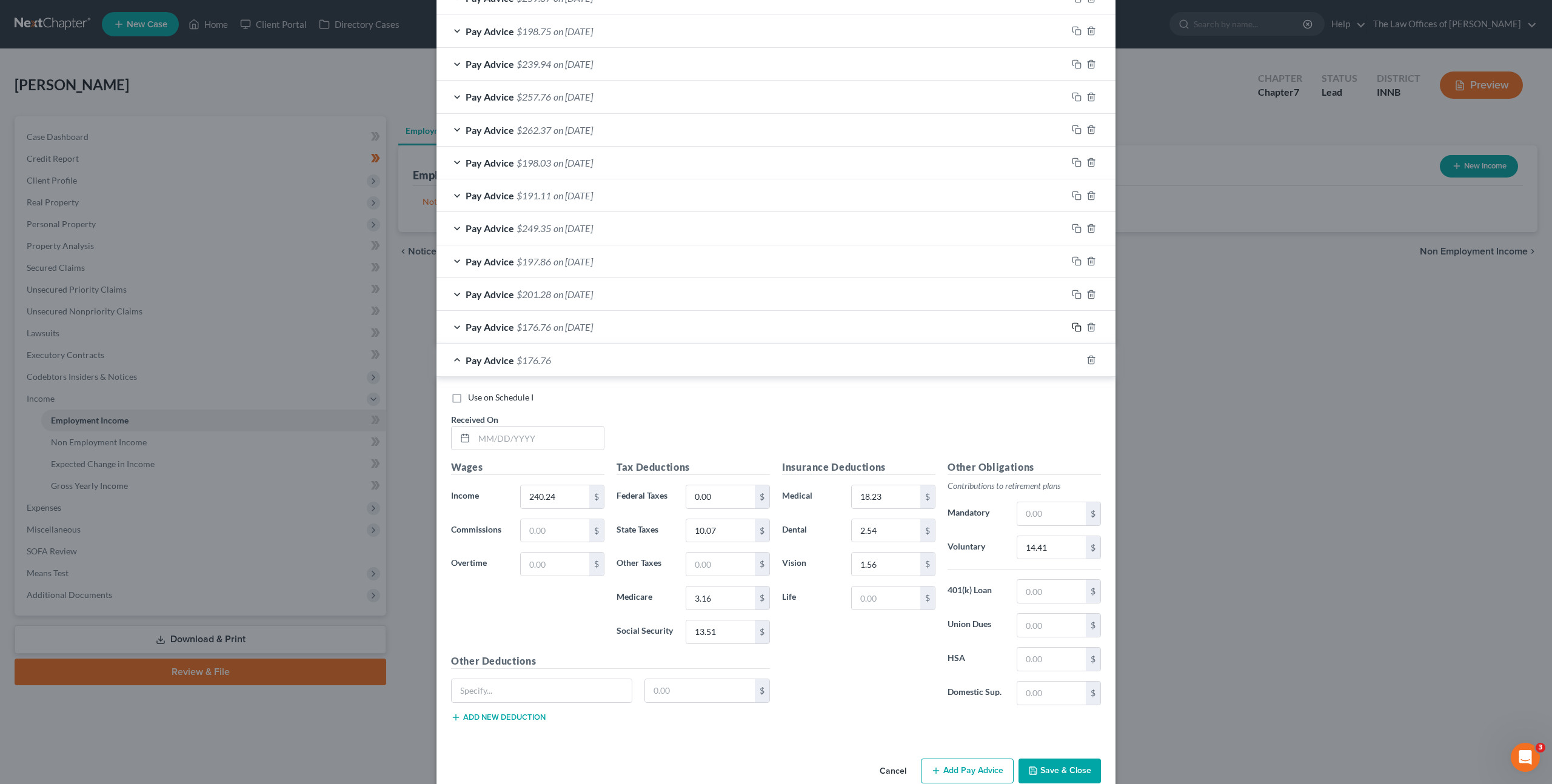
scroll to position [649, 0]
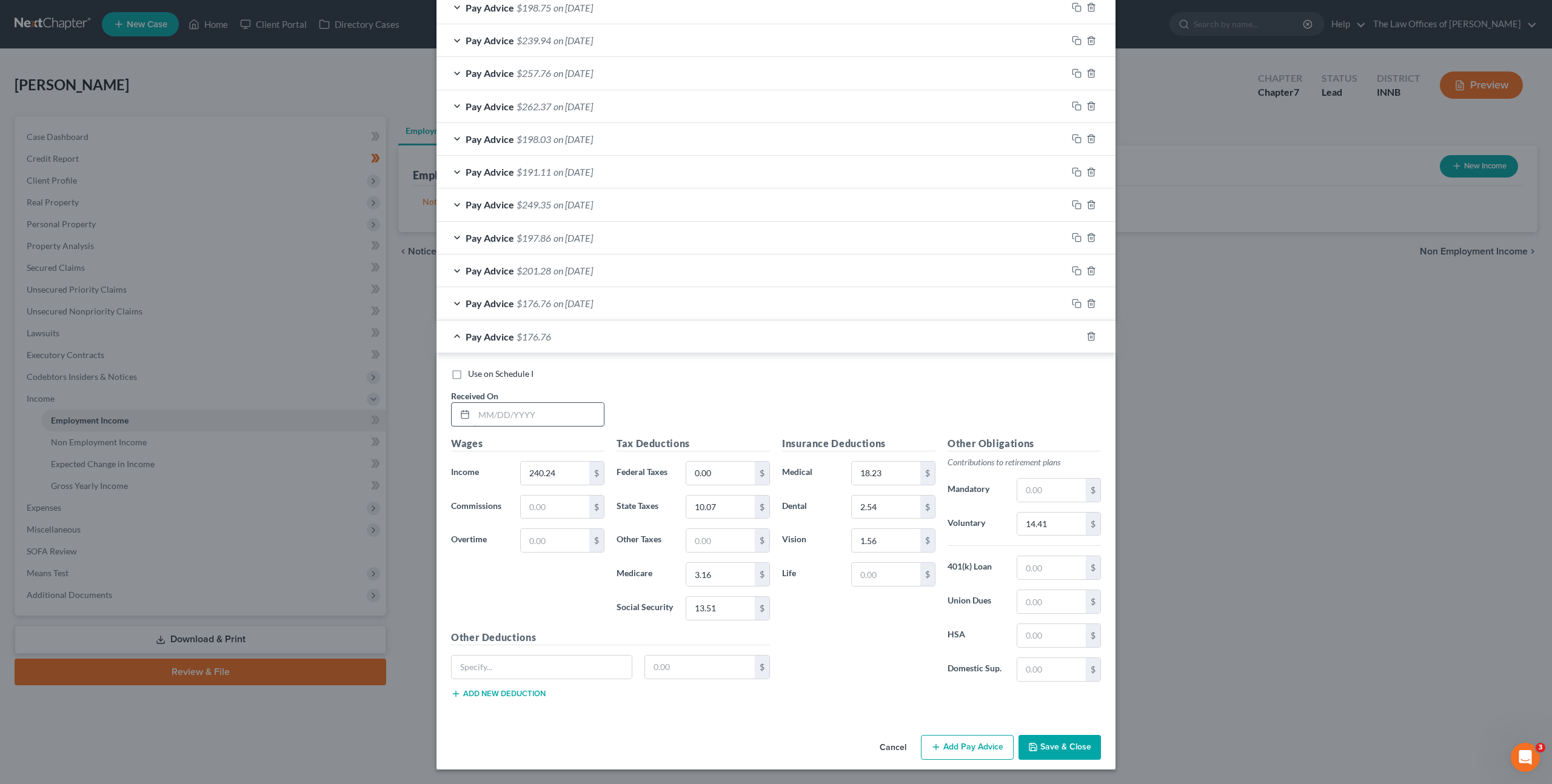
click at [527, 413] on input "text" at bounding box center [539, 414] width 130 height 23
type input "[DATE]"
type input "756.57"
type input "97.23"
type input "34.10"
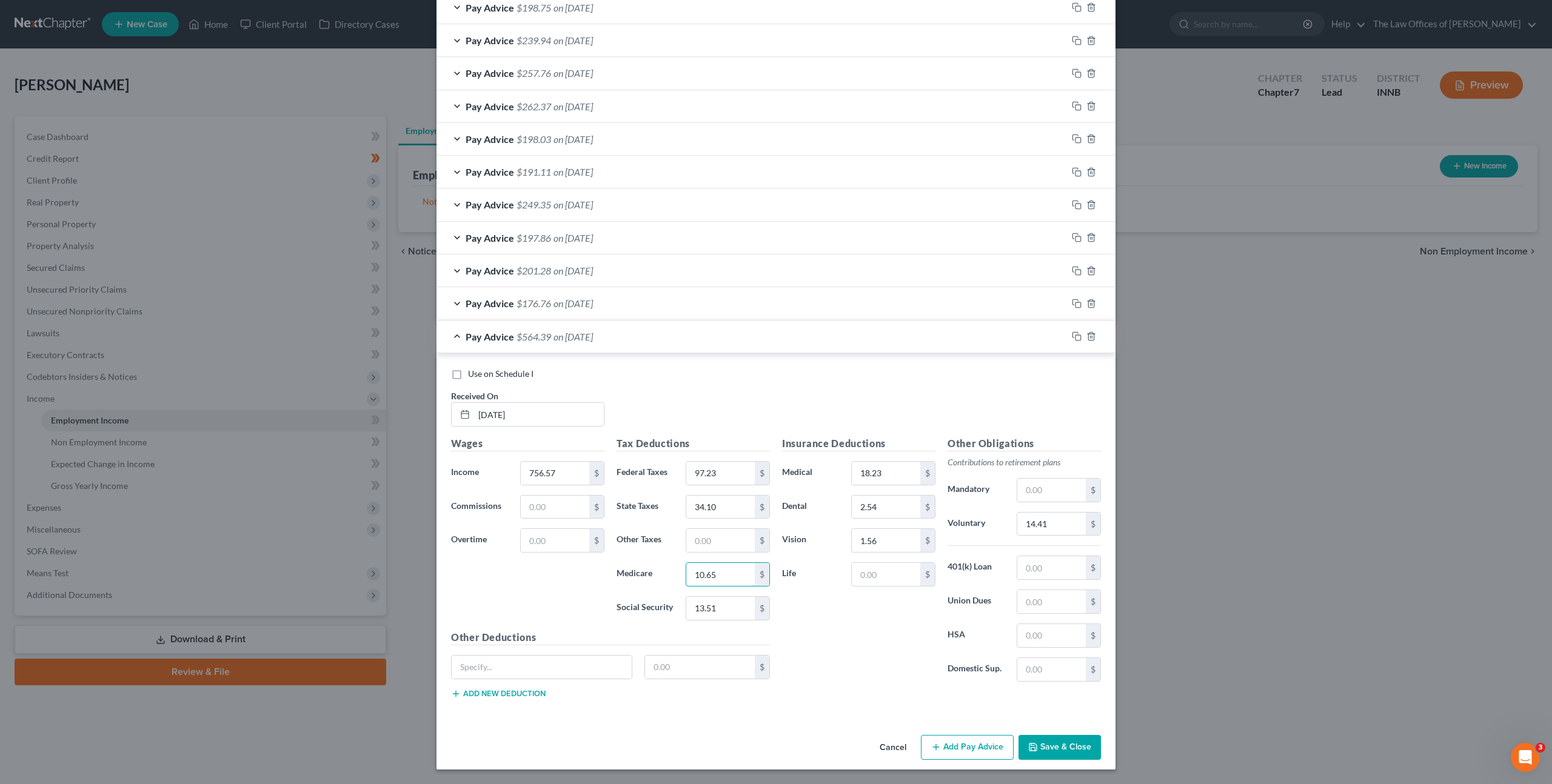
type input "10.65"
type input "45.52"
drag, startPoint x: 1054, startPoint y: 522, endPoint x: 1062, endPoint y: 496, distance: 27.2
click at [1054, 522] on input "14.41" at bounding box center [1051, 524] width 68 height 23
type input "45.39"
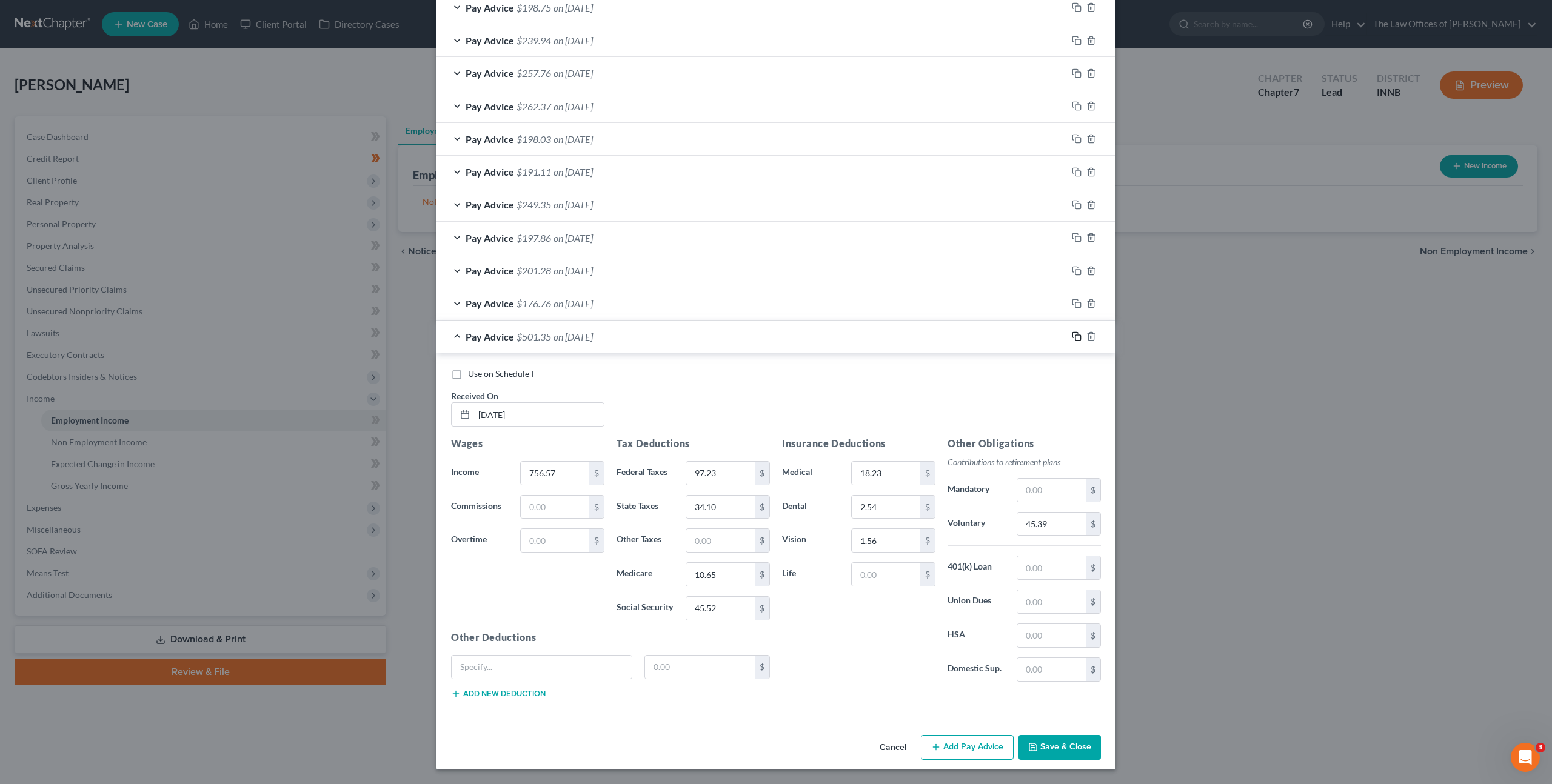
click at [1072, 339] on icon "button" at bounding box center [1076, 336] width 10 height 10
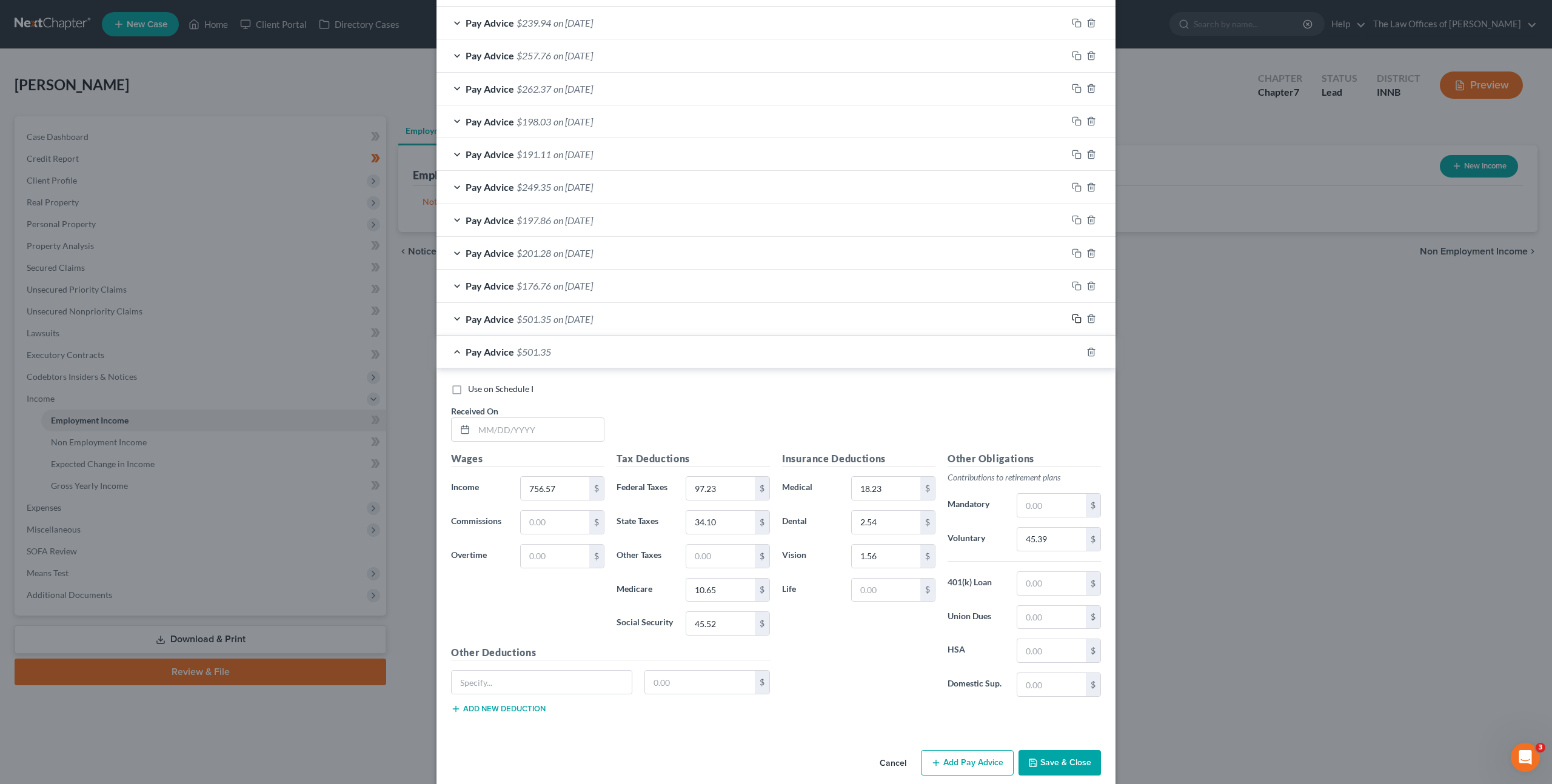
scroll to position [683, 0]
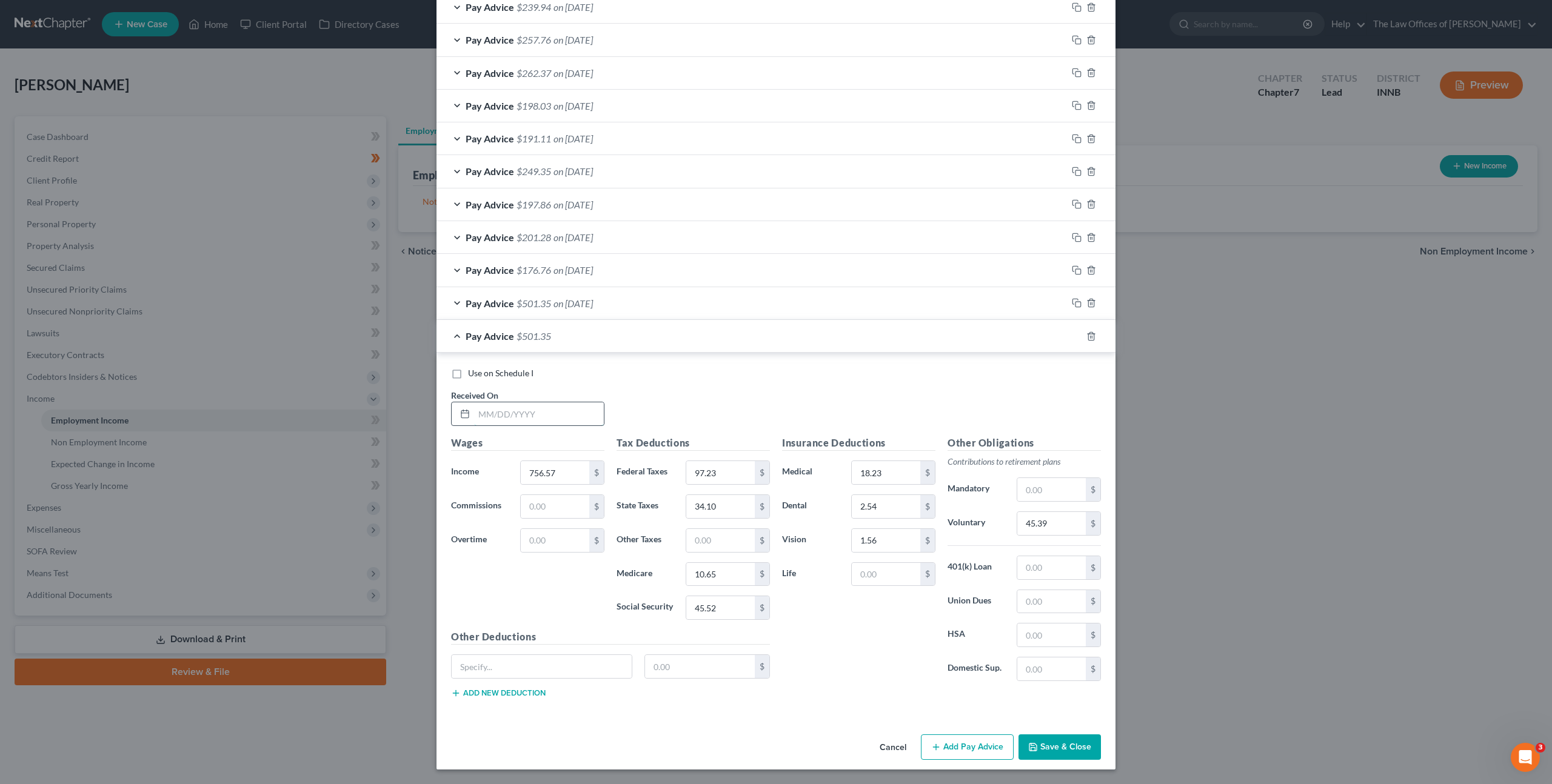
click at [523, 406] on input "text" at bounding box center [539, 413] width 130 height 23
type input "[DATE]"
type input "212.58"
type input "0"
type input "8.79"
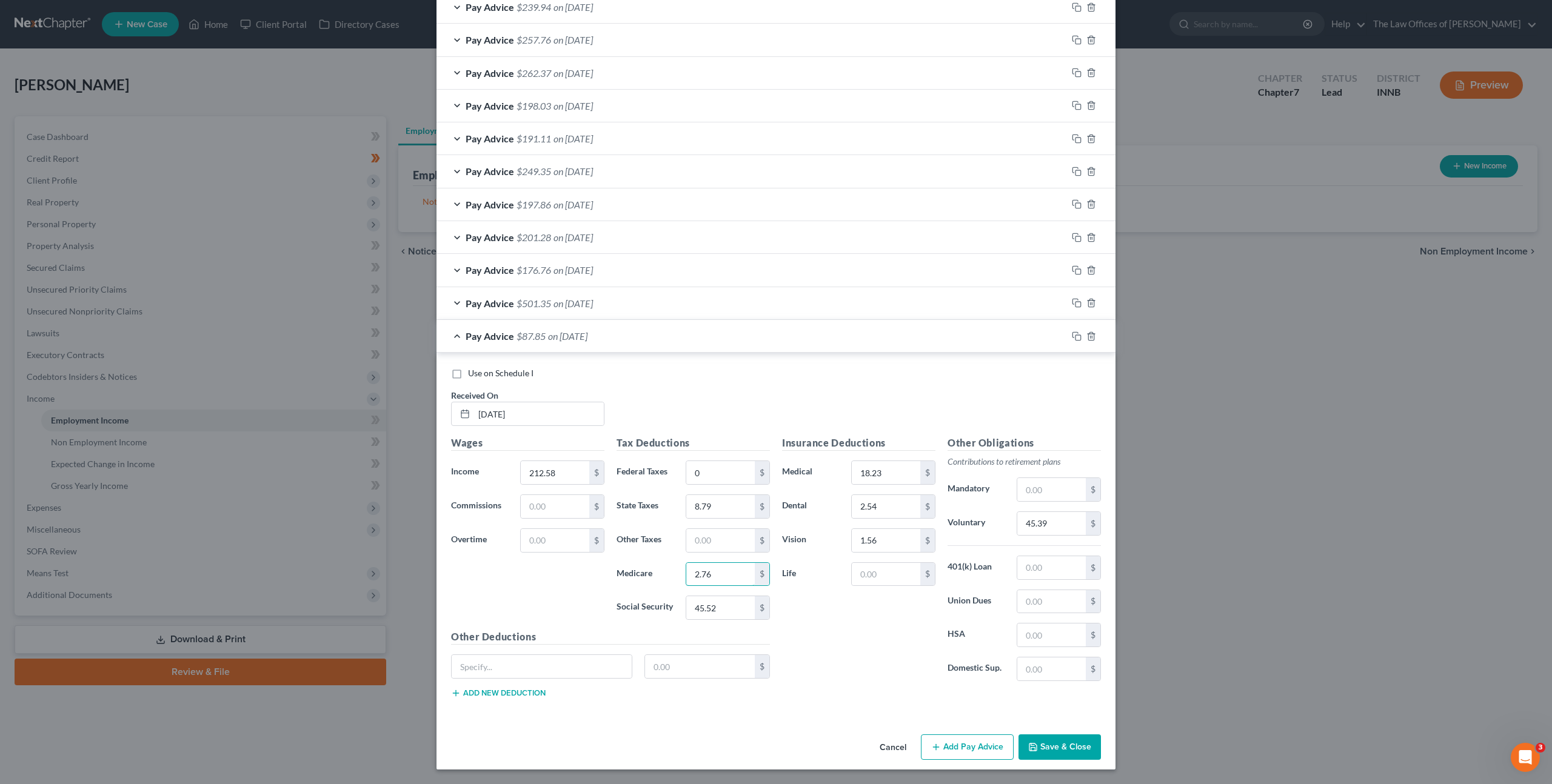
type input "2.76"
type input "11.80"
click at [1021, 521] on input "45.39" at bounding box center [1051, 523] width 68 height 23
type input "12.75"
click at [1072, 335] on icon "button" at bounding box center [1076, 336] width 10 height 10
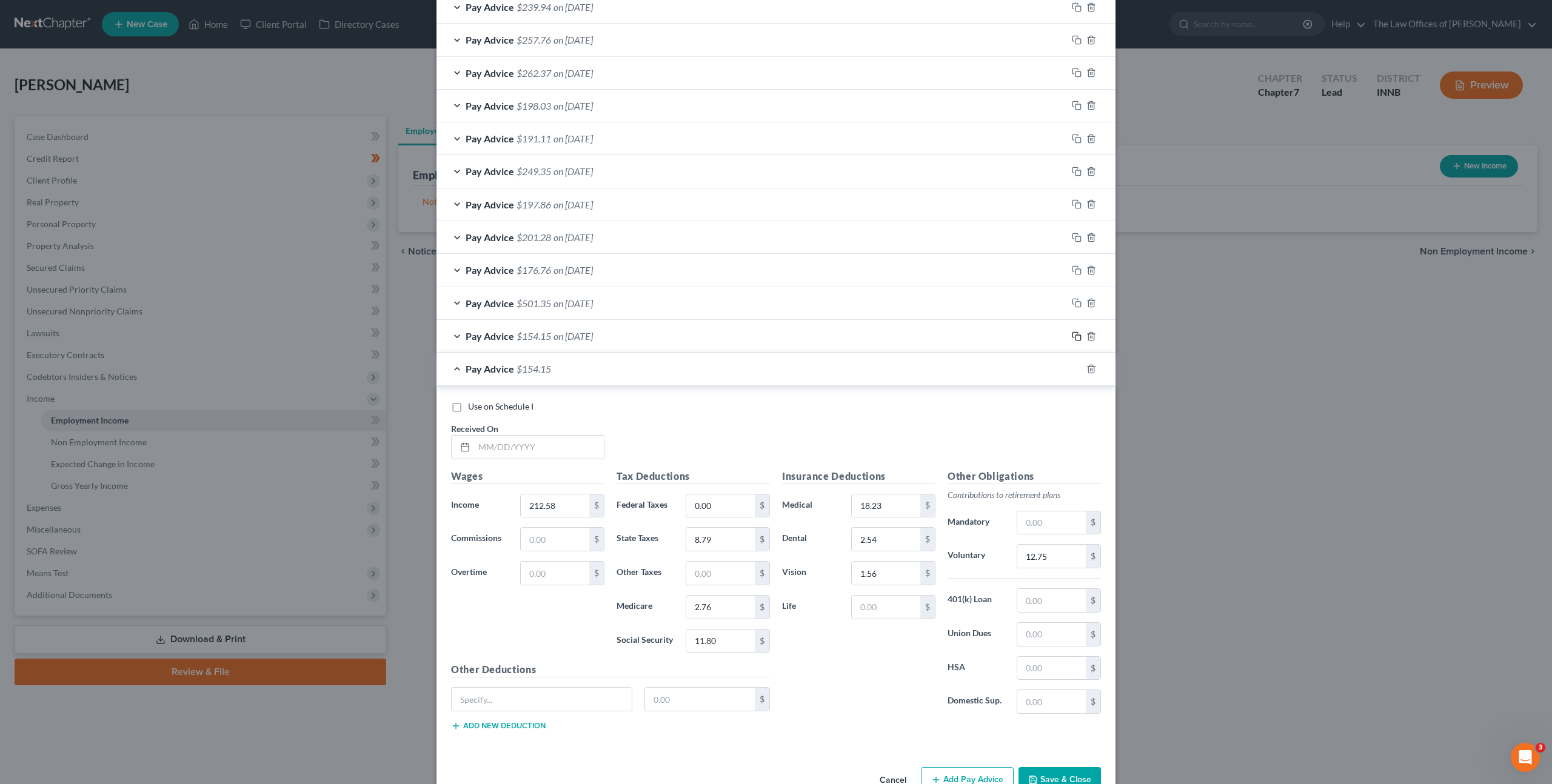
scroll to position [715, 0]
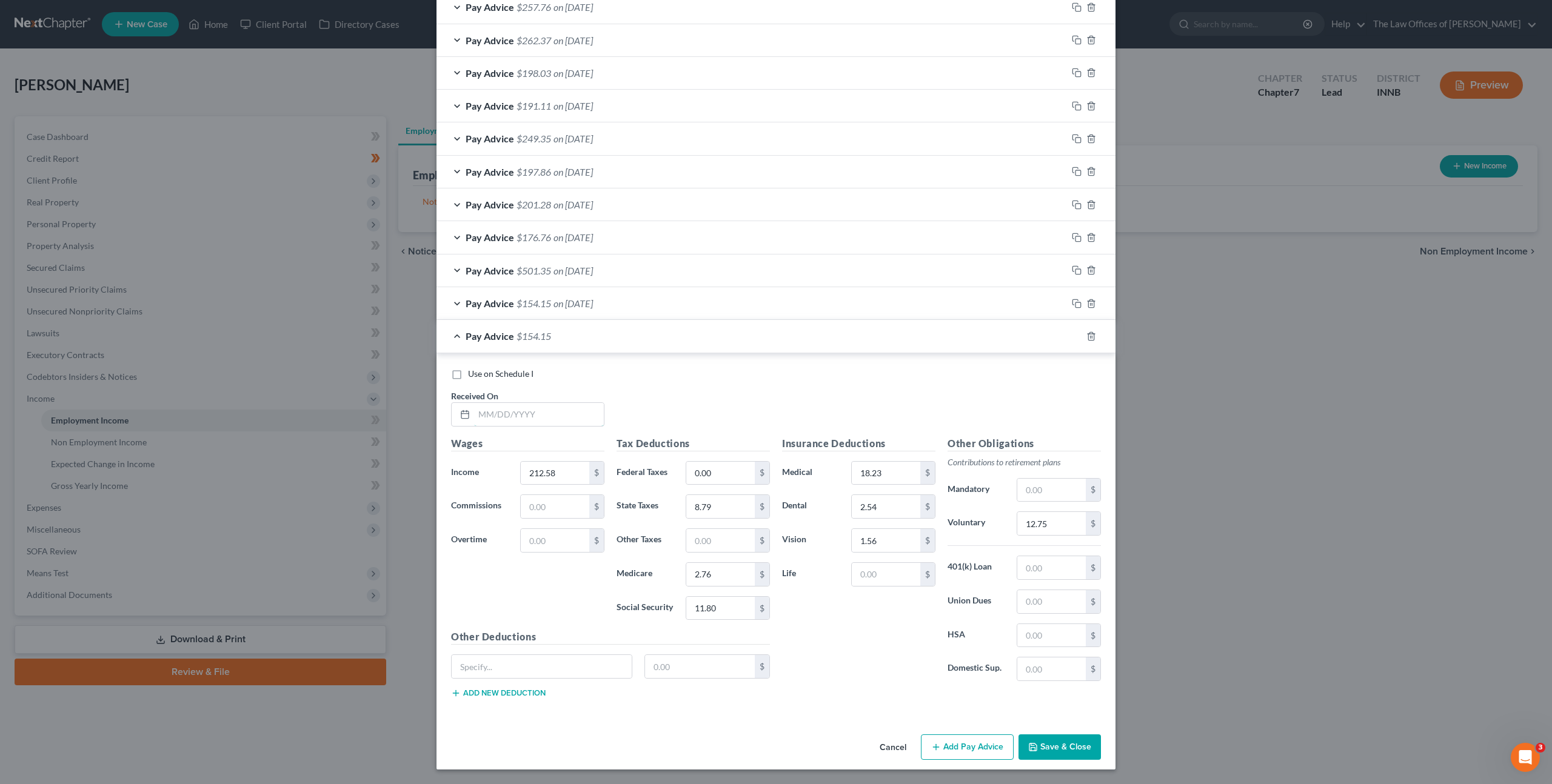
drag, startPoint x: 522, startPoint y: 422, endPoint x: 778, endPoint y: 379, distance: 259.6
click at [522, 422] on input "text" at bounding box center [539, 414] width 130 height 23
type input "[DATE]"
type input "289.02"
type input "12.34"
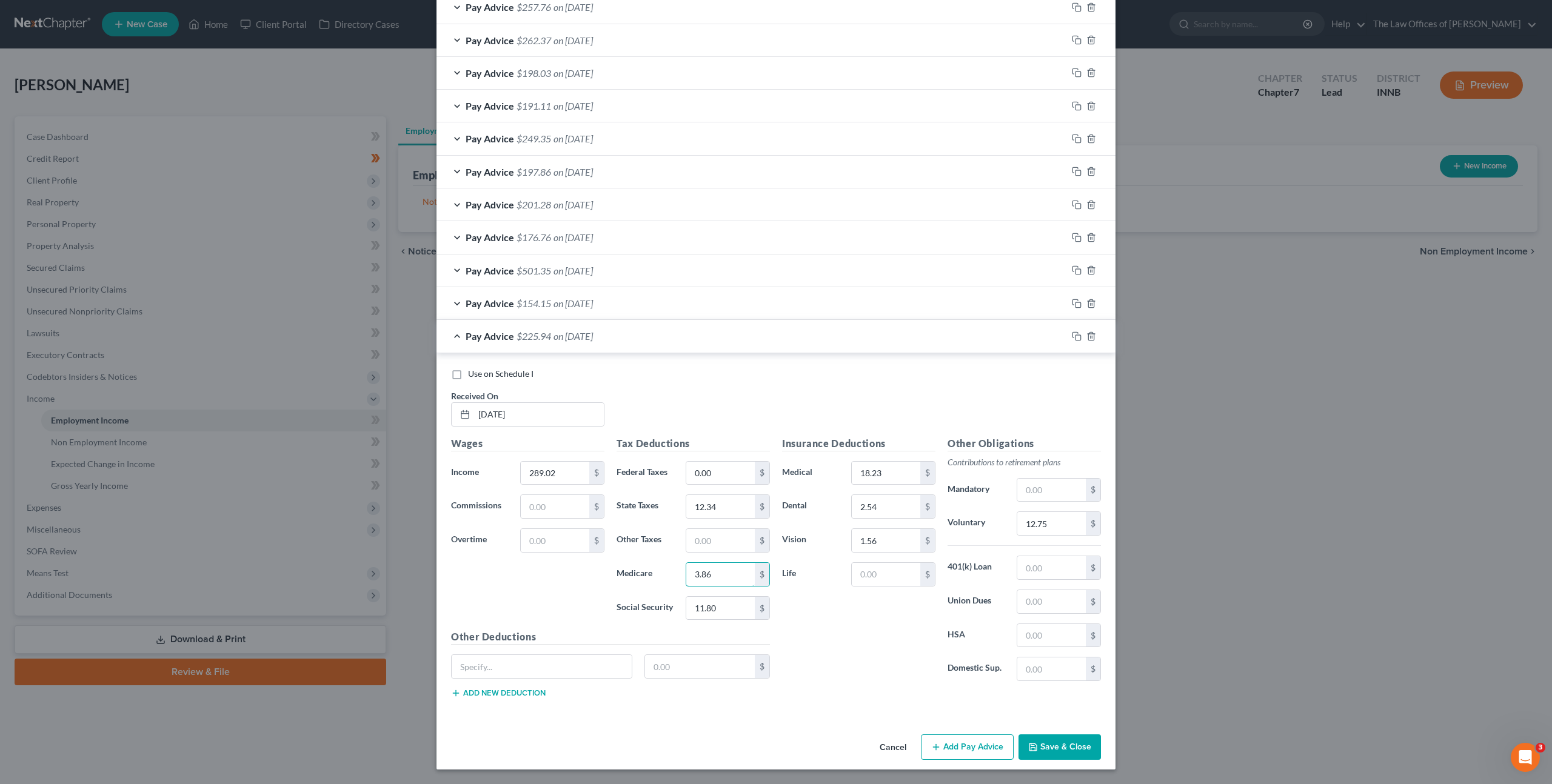
type input "3.86"
type input "16.53"
drag, startPoint x: 1051, startPoint y: 527, endPoint x: 1080, endPoint y: 507, distance: 35.2
click at [1051, 526] on input "12.75" at bounding box center [1051, 523] width 68 height 23
type input "17.34"
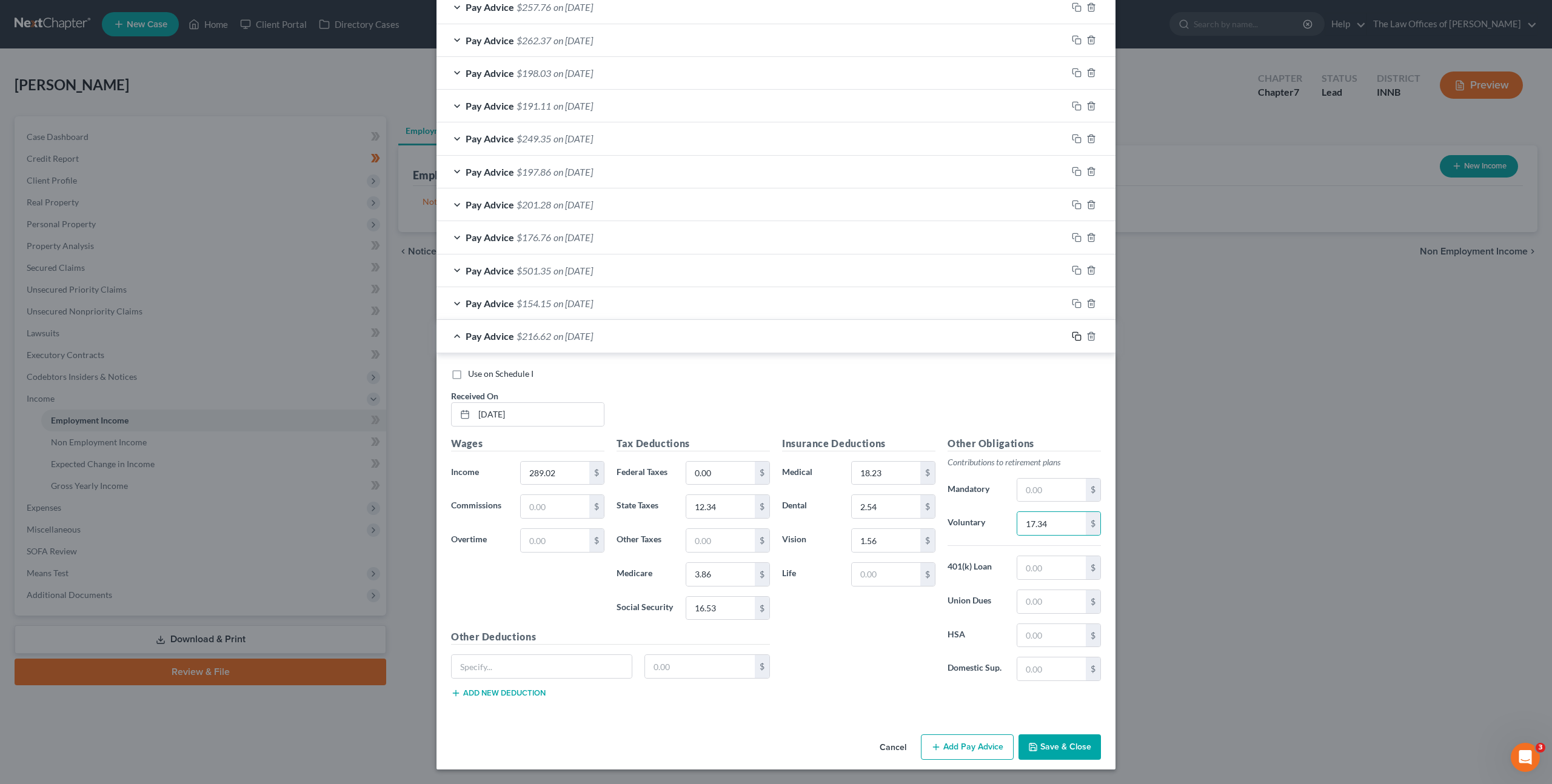
click at [1076, 339] on rect "button" at bounding box center [1078, 338] width 6 height 6
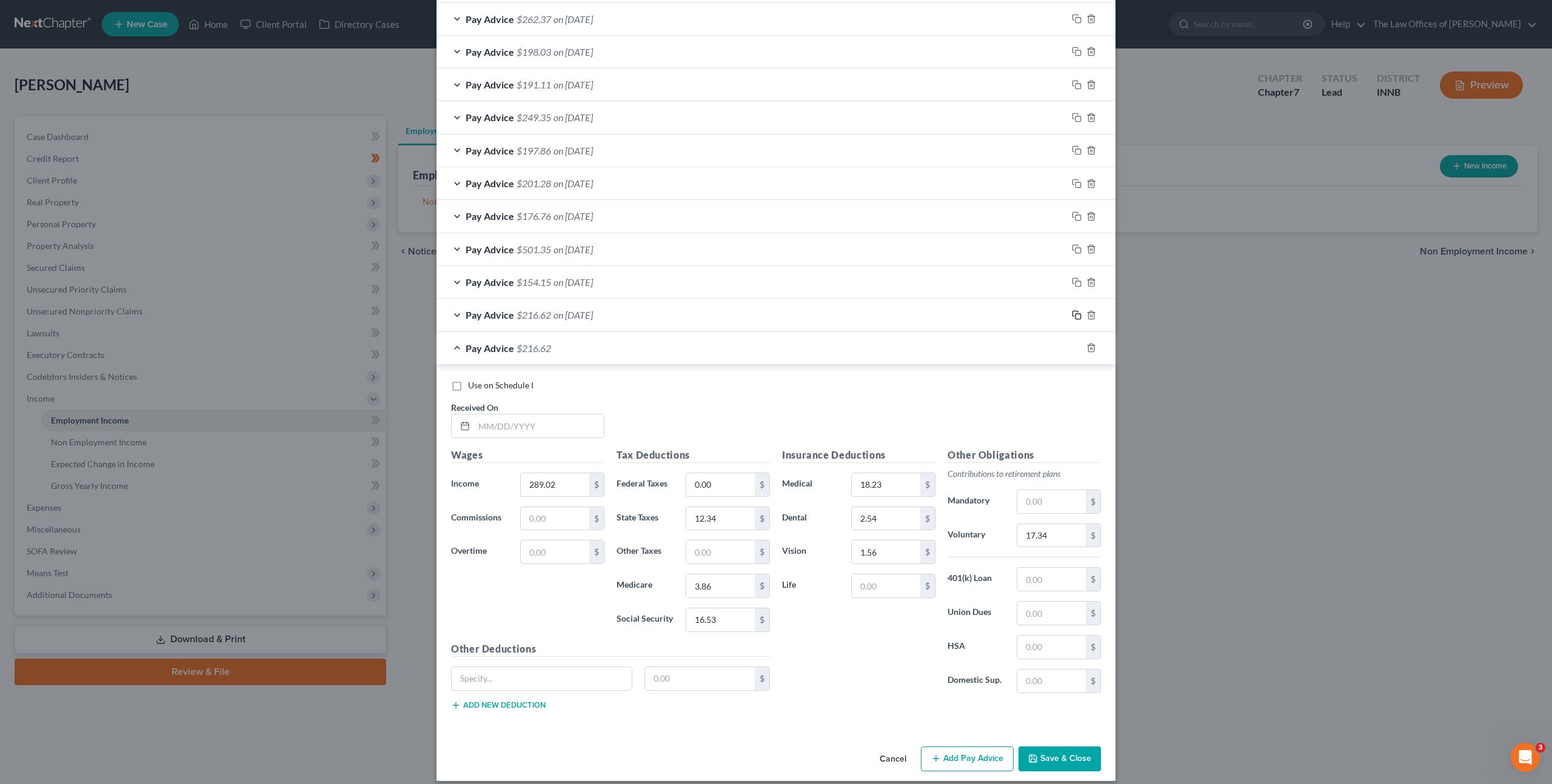
scroll to position [748, 0]
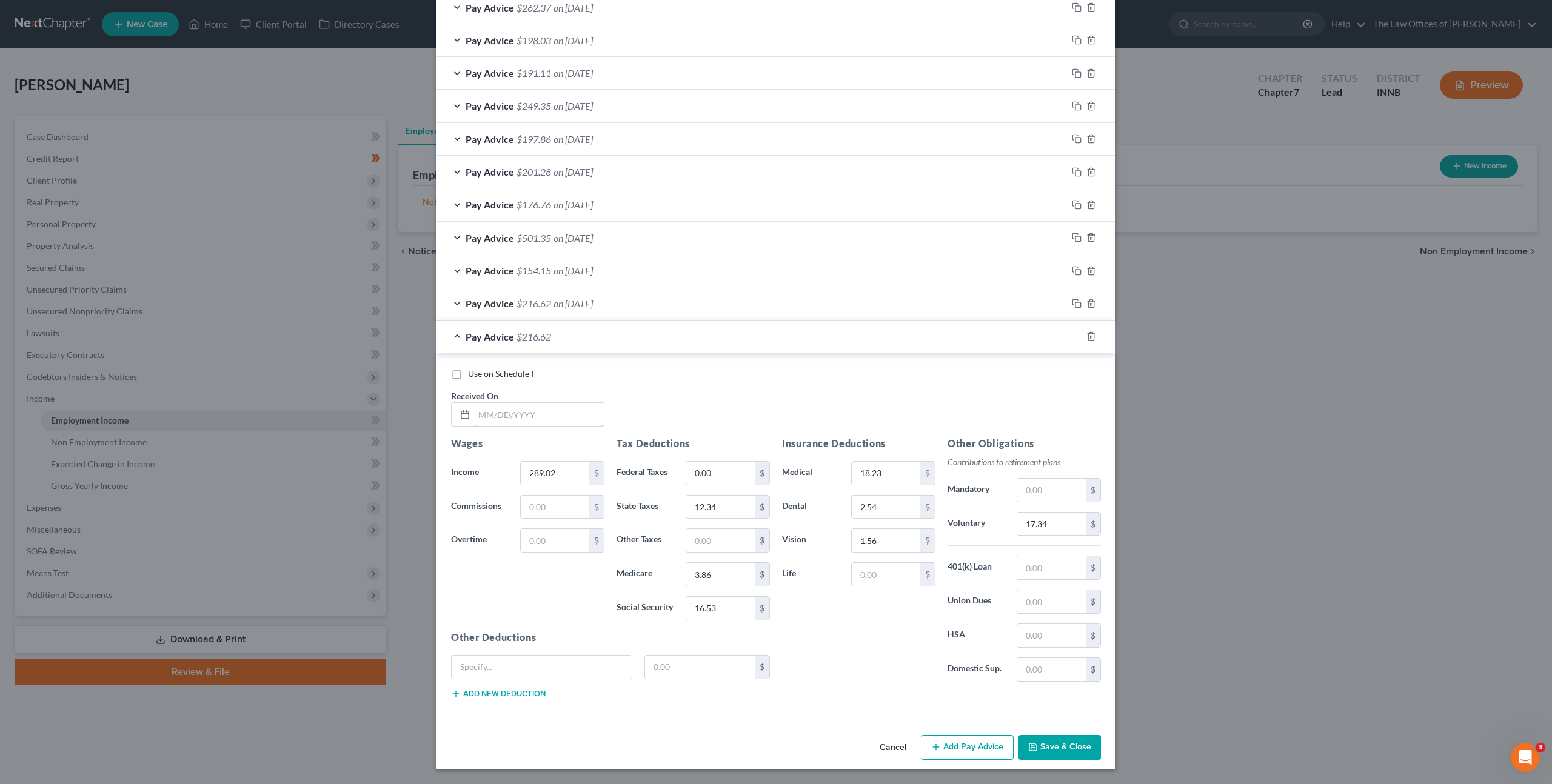
drag, startPoint x: 551, startPoint y: 422, endPoint x: 873, endPoint y: 439, distance: 322.4
click at [551, 422] on input "text" at bounding box center [539, 414] width 130 height 23
type input "[DATE]"
type input "363.07"
type input "3.05"
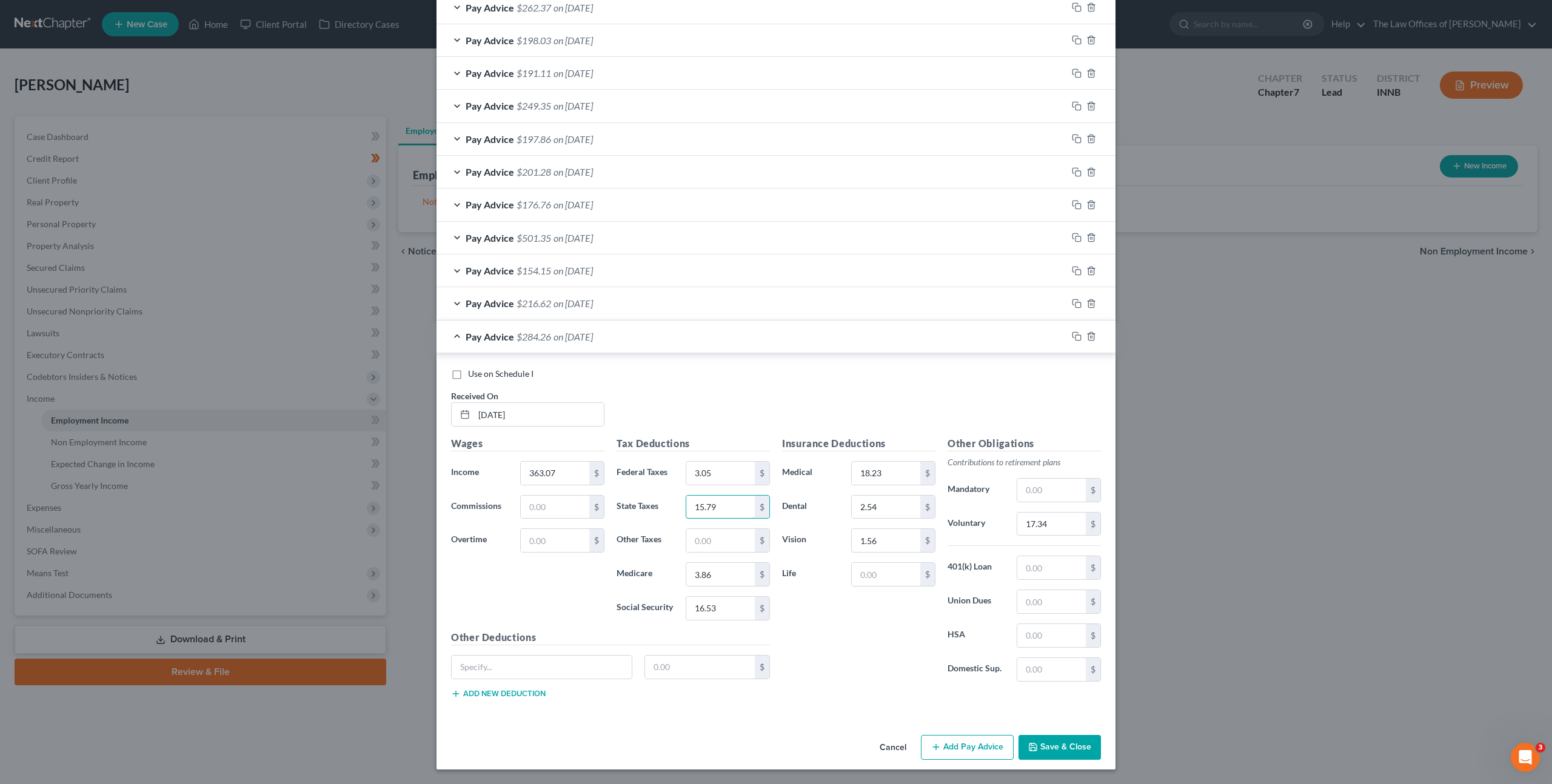
type input "15.79"
type input "4.94"
type input "21.13"
click at [1044, 529] on input "17.34" at bounding box center [1051, 524] width 68 height 23
type input "21.78"
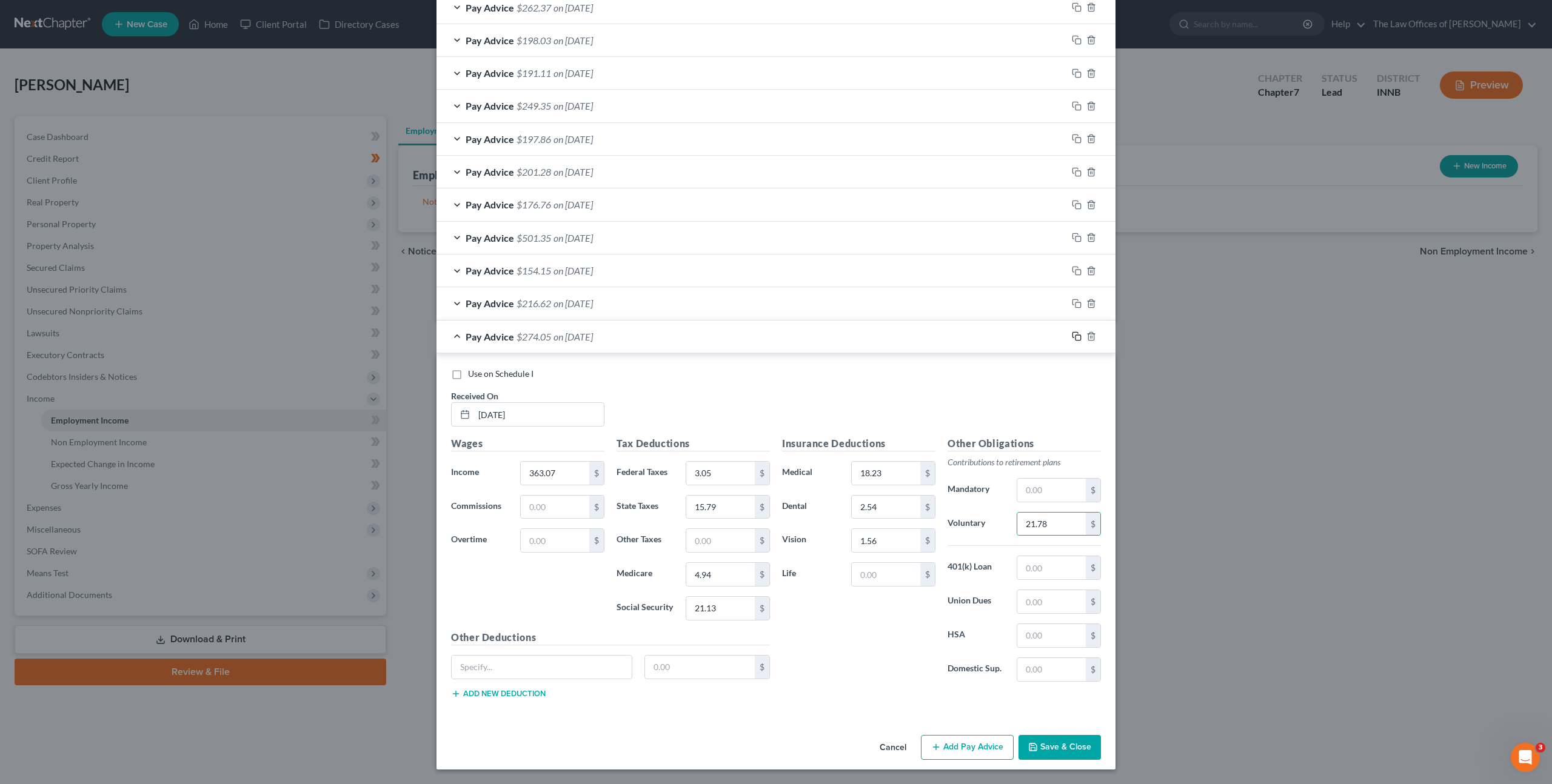
click at [1072, 339] on icon "button" at bounding box center [1076, 336] width 10 height 10
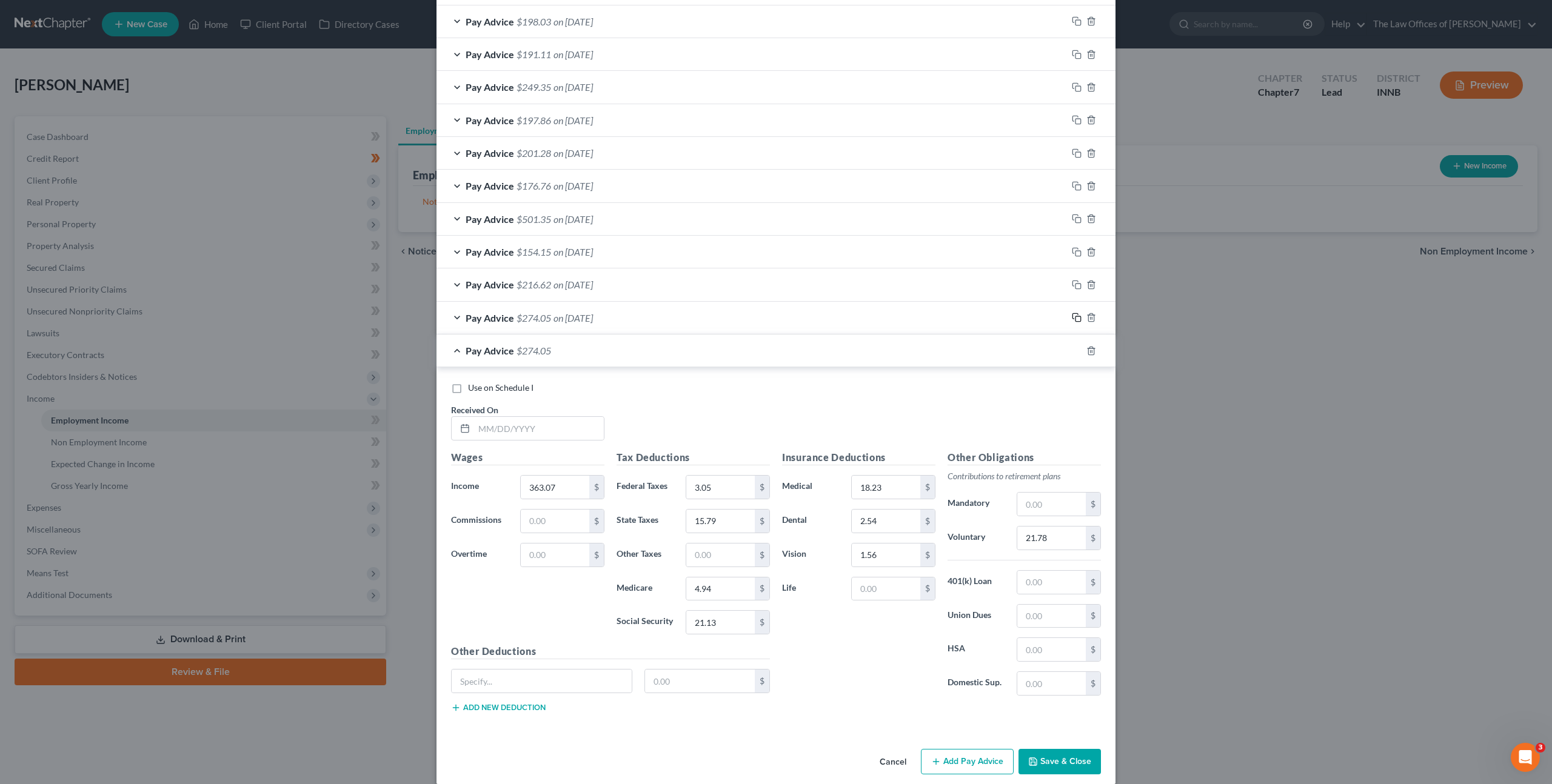
scroll to position [781, 0]
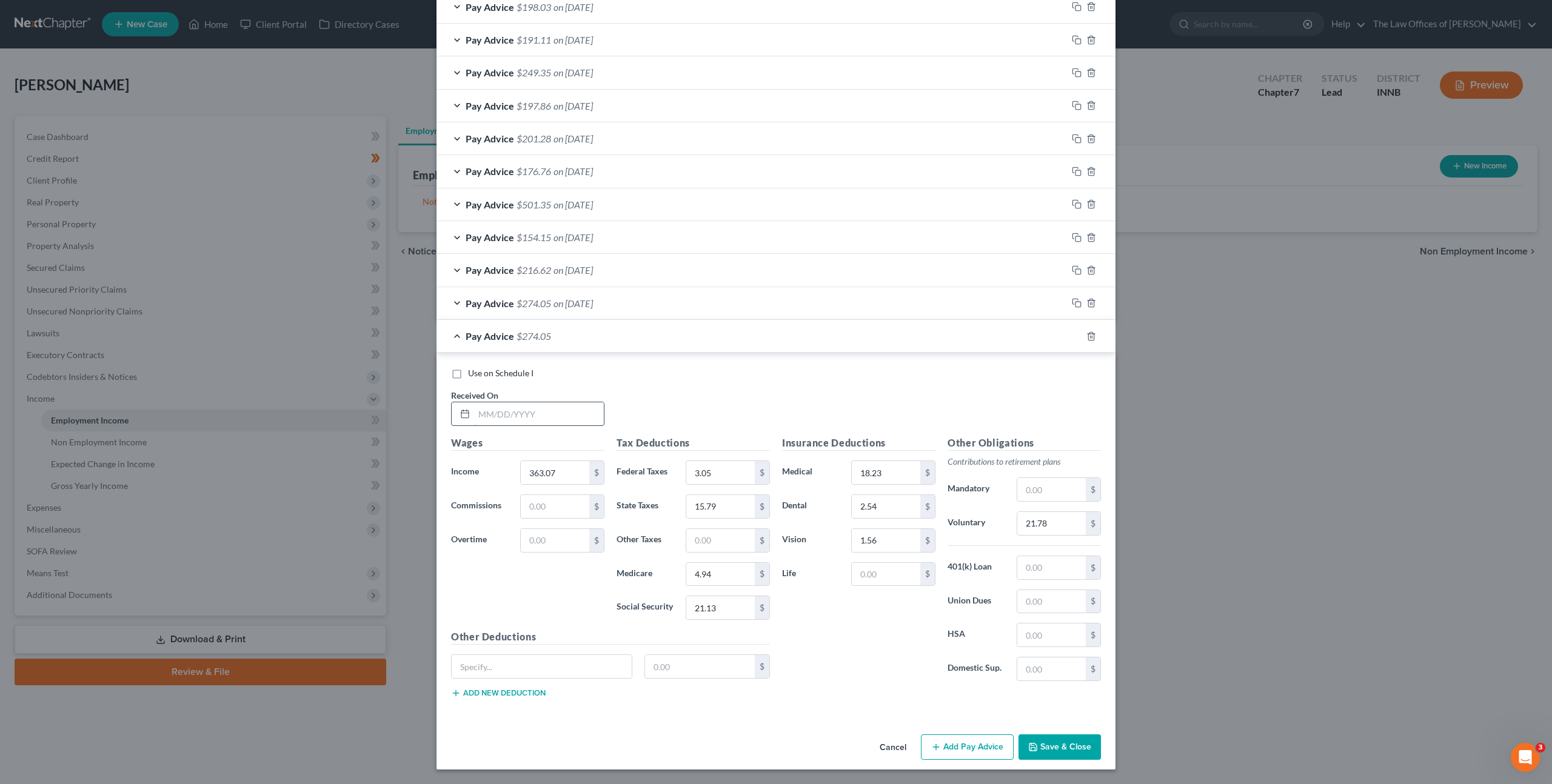
click at [570, 422] on input "text" at bounding box center [539, 413] width 130 height 23
type input "[DATE]"
type input "277.91"
type input "3.71"
type input "11.83"
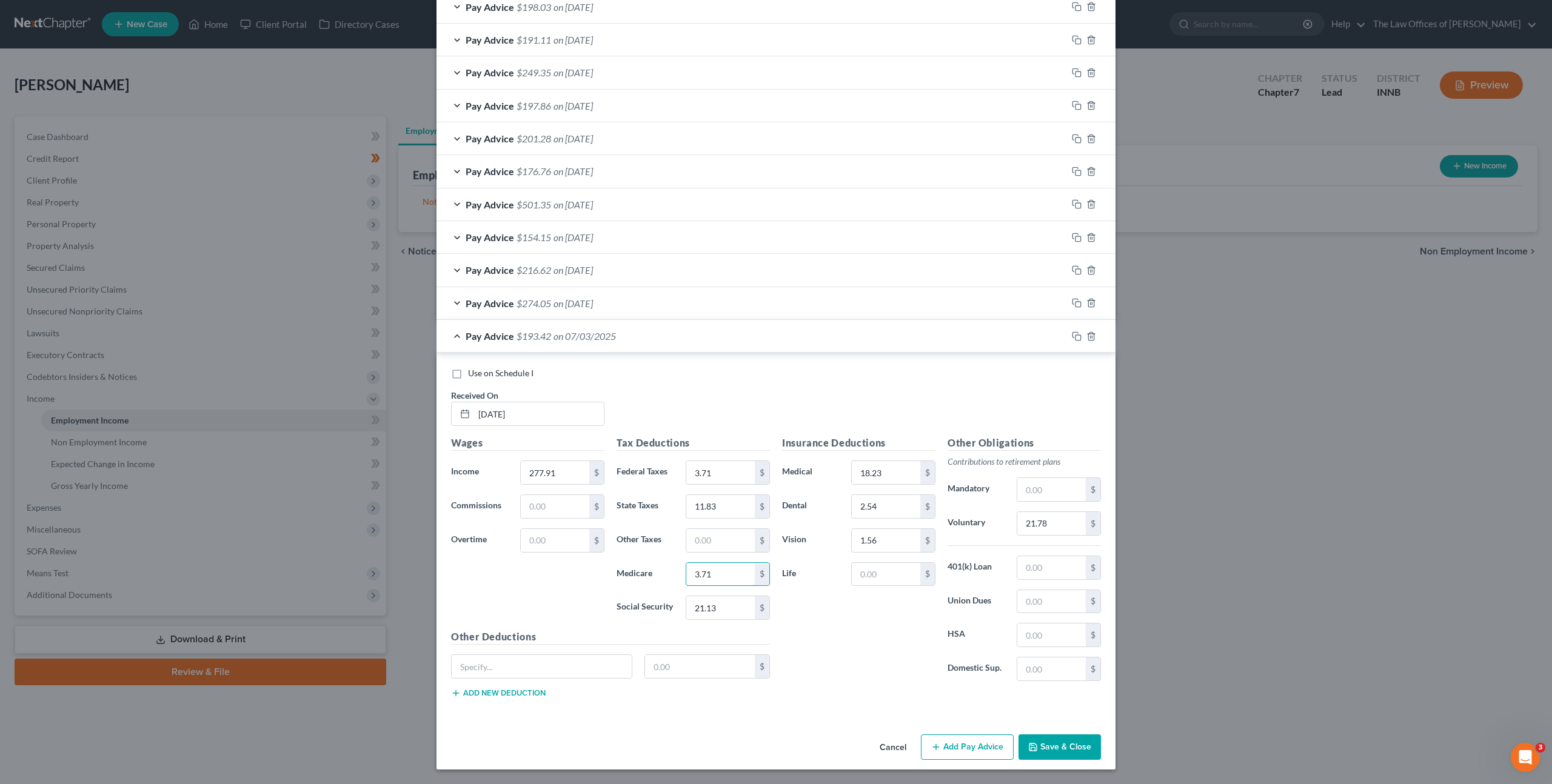
type input "3.71"
type input "15.84"
click at [1051, 531] on input "21.78" at bounding box center [1051, 523] width 68 height 23
type input "16.67"
click at [1074, 336] on icon "button" at bounding box center [1076, 336] width 10 height 10
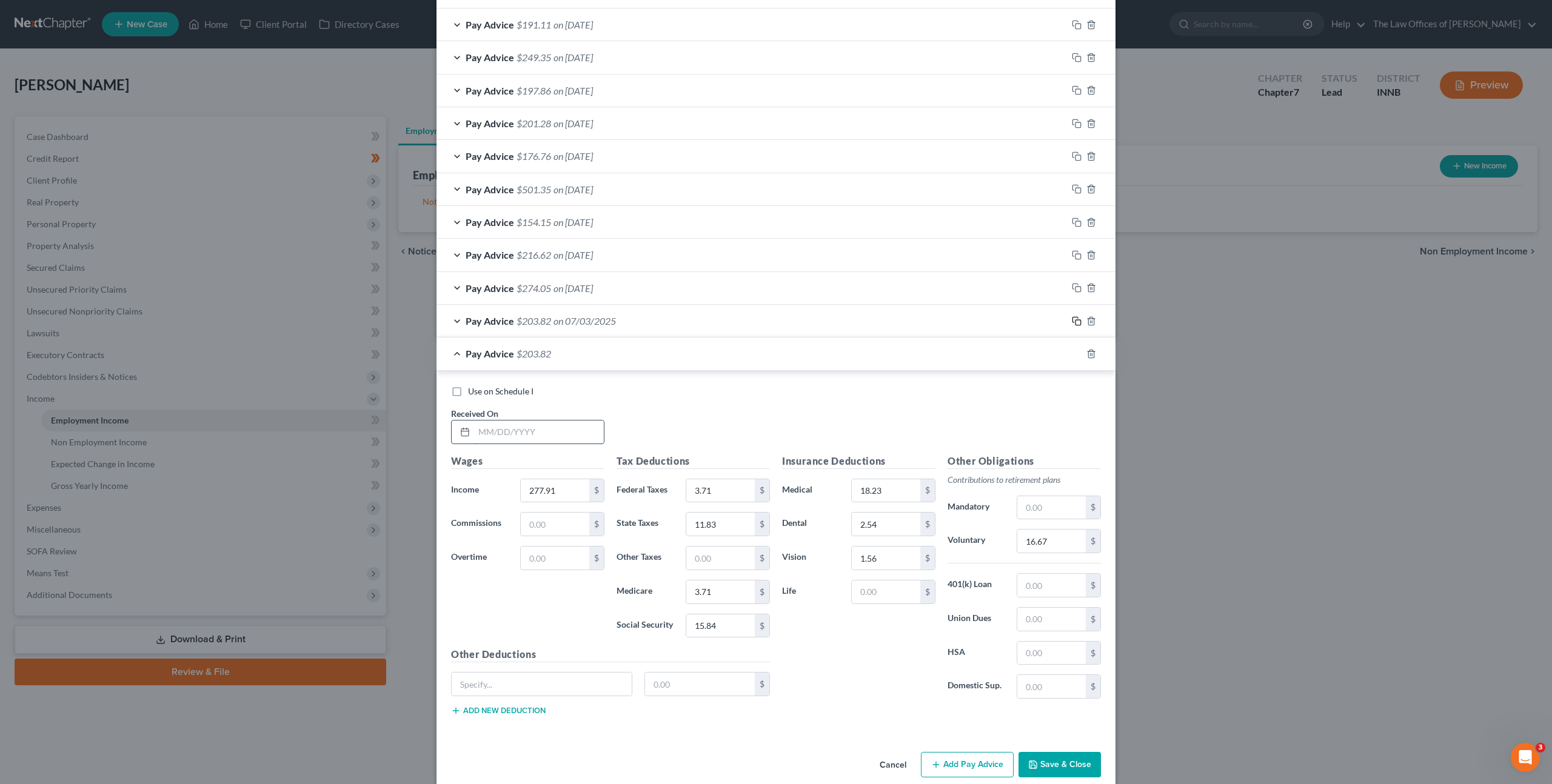
scroll to position [814, 0]
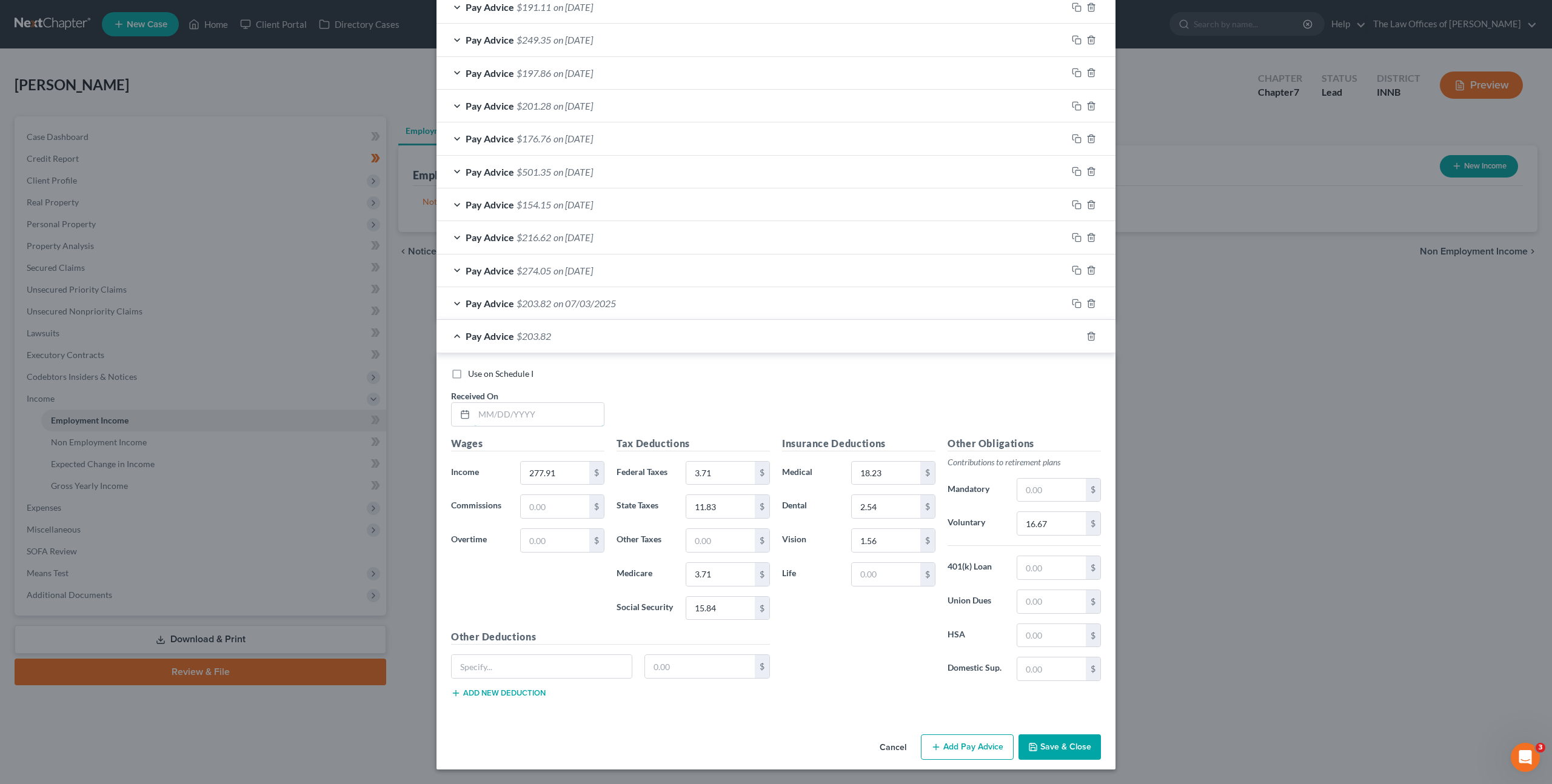
click at [542, 416] on input "text" at bounding box center [539, 414] width 130 height 23
type input "[DATE]"
type input "282.10"
type input "0"
type input "12.02"
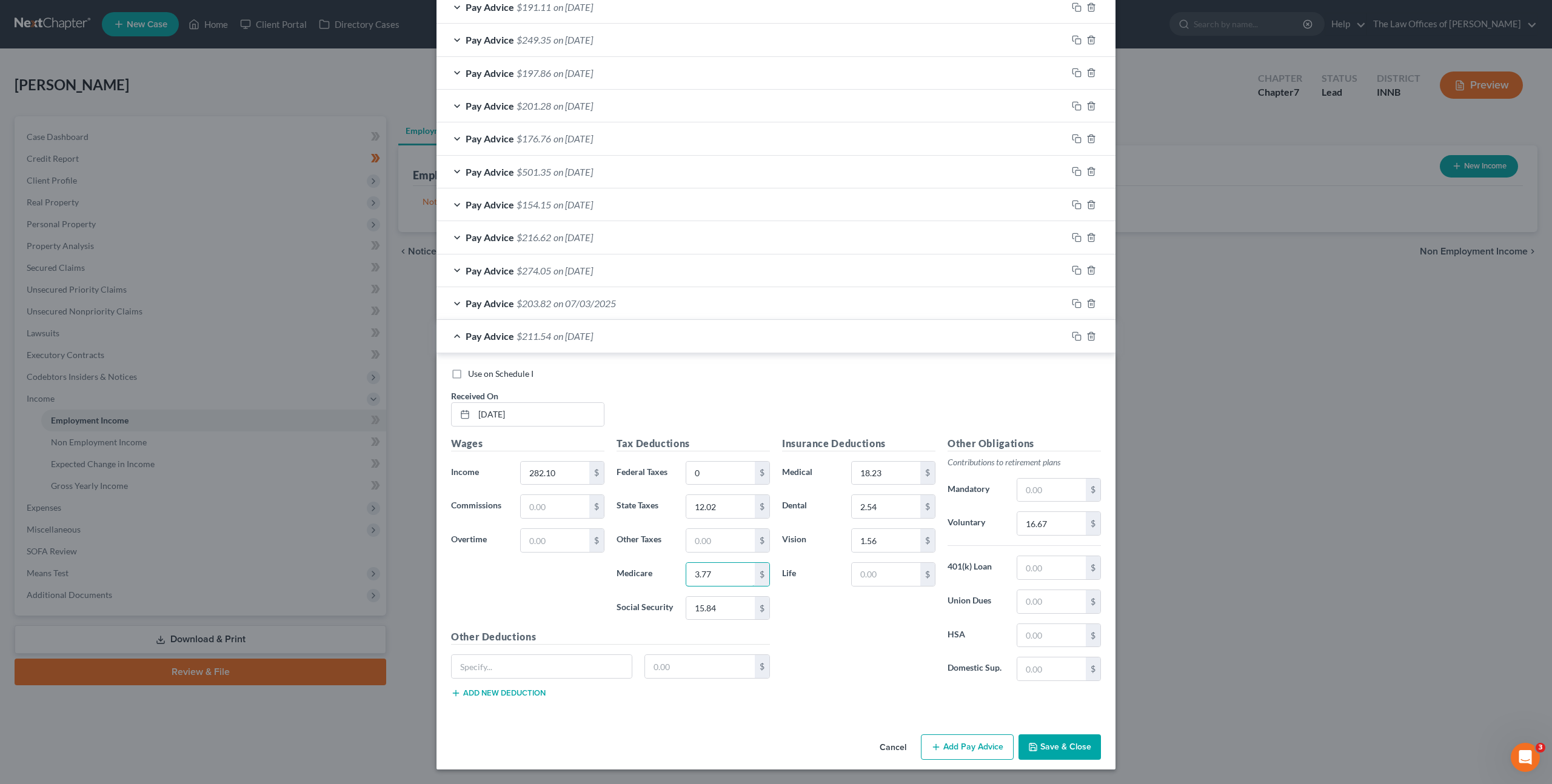
type input "3.77"
type input "16.11"
click at [1051, 520] on input "16.67" at bounding box center [1051, 523] width 68 height 23
type input "16.93"
click at [1072, 338] on icon "button" at bounding box center [1076, 336] width 10 height 10
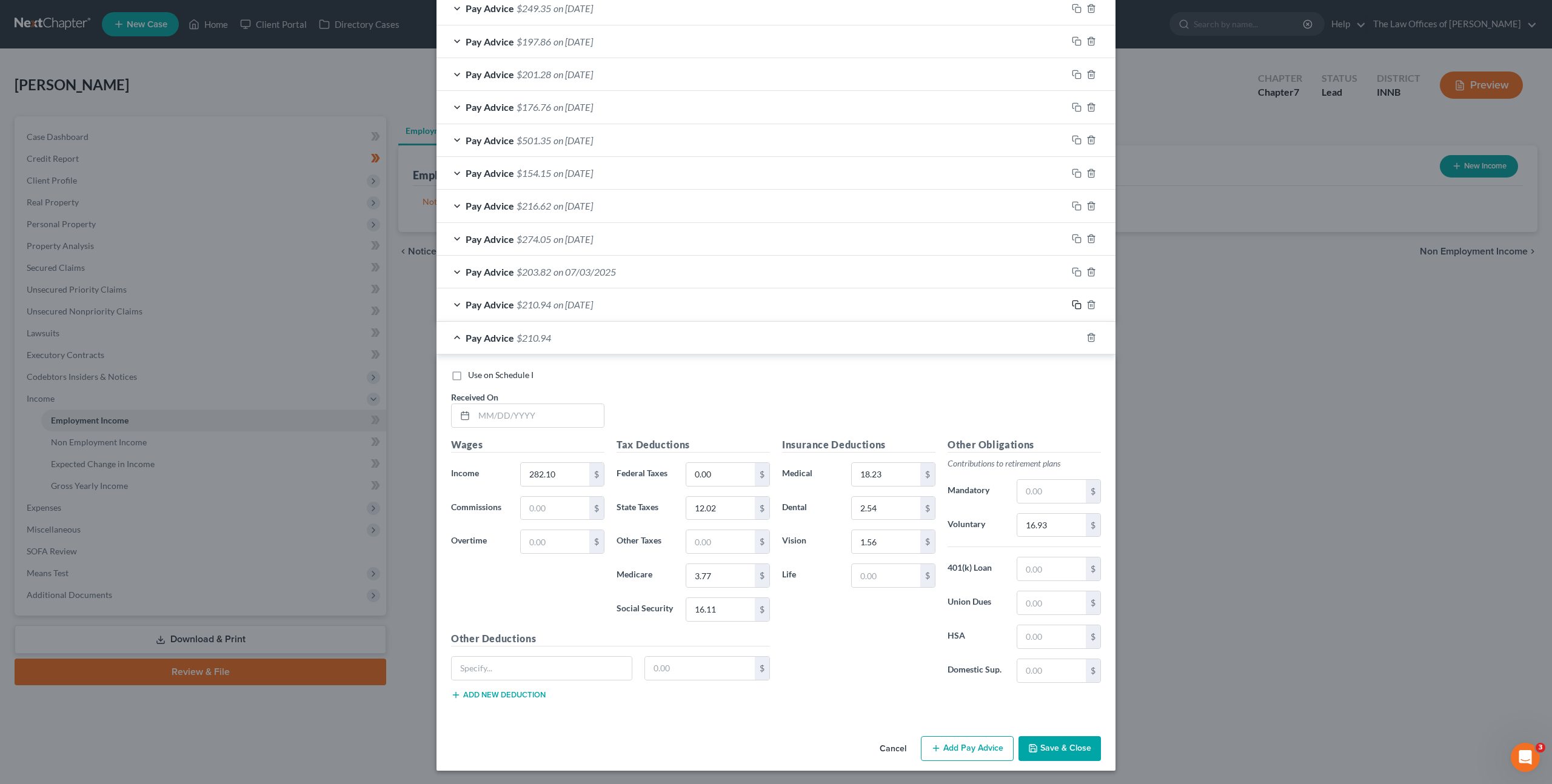
scroll to position [847, 0]
drag, startPoint x: 488, startPoint y: 422, endPoint x: 525, endPoint y: 417, distance: 37.3
click at [491, 421] on input "text" at bounding box center [539, 414] width 130 height 23
type input "[DATE]"
type input "293.02"
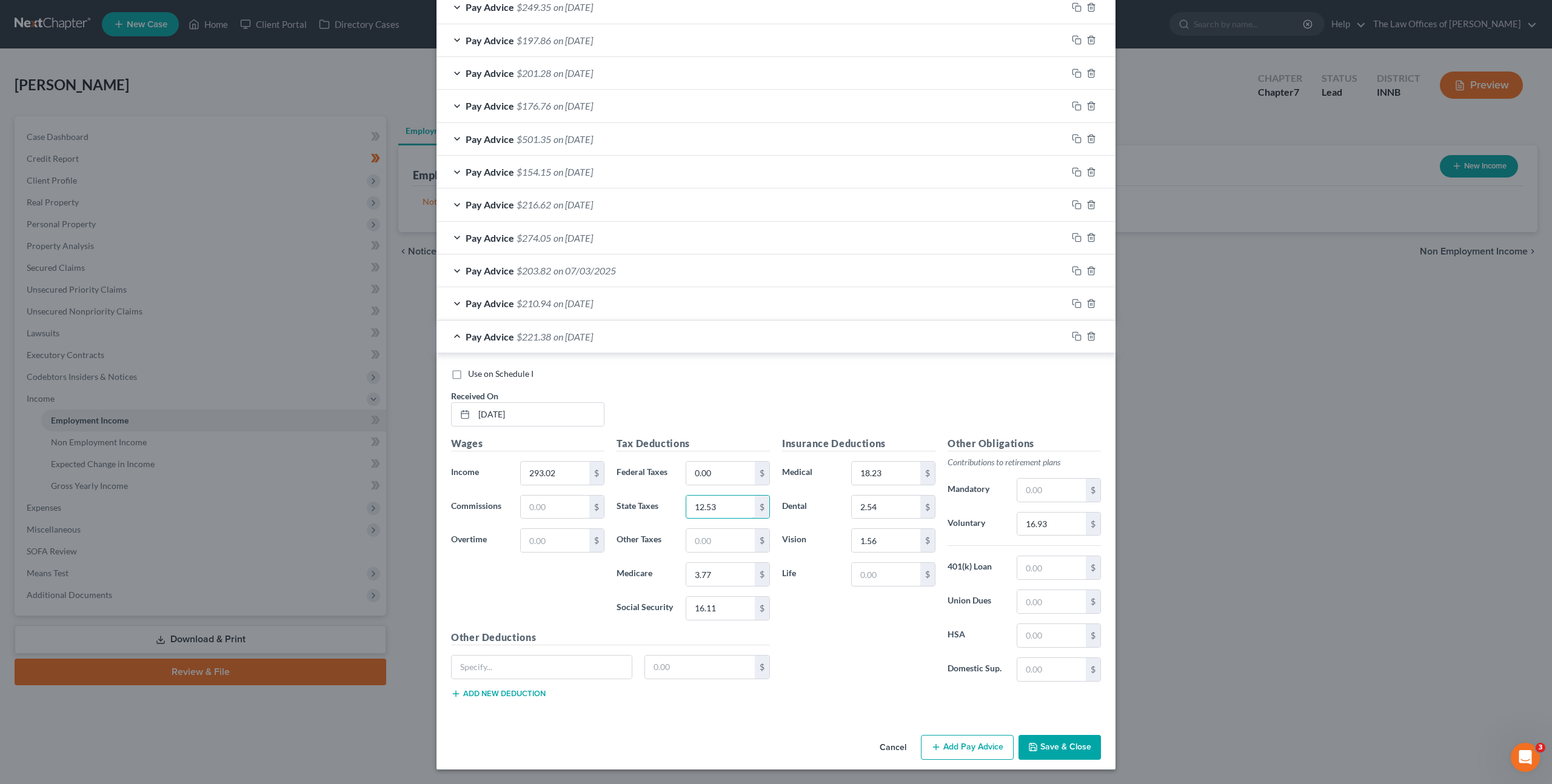
type input "12.53"
type input "3.92"
type input "16.78"
click at [1048, 528] on input "16.93" at bounding box center [1051, 524] width 68 height 23
type input "17.58"
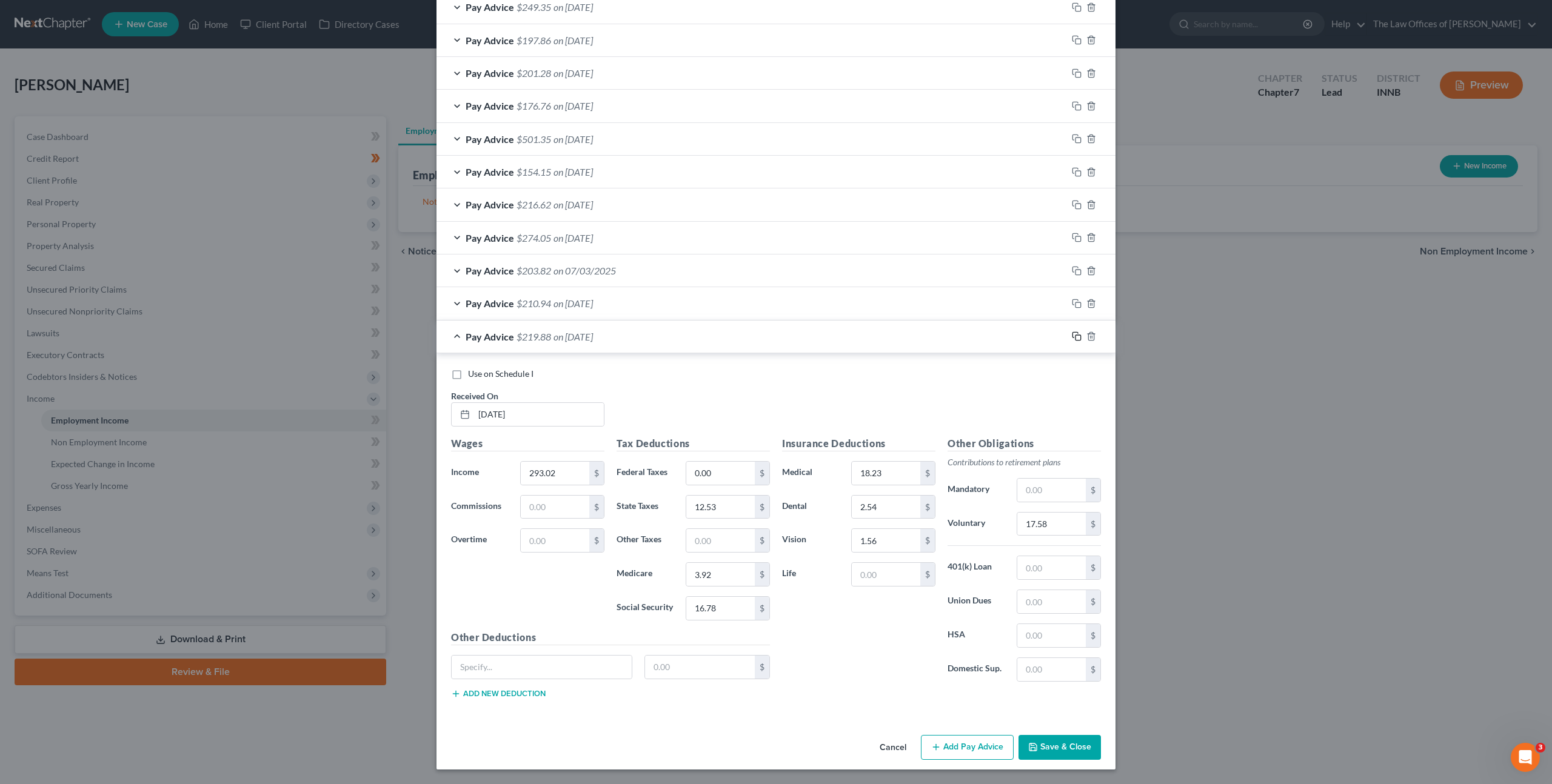
click at [1075, 336] on rect "button" at bounding box center [1078, 338] width 6 height 6
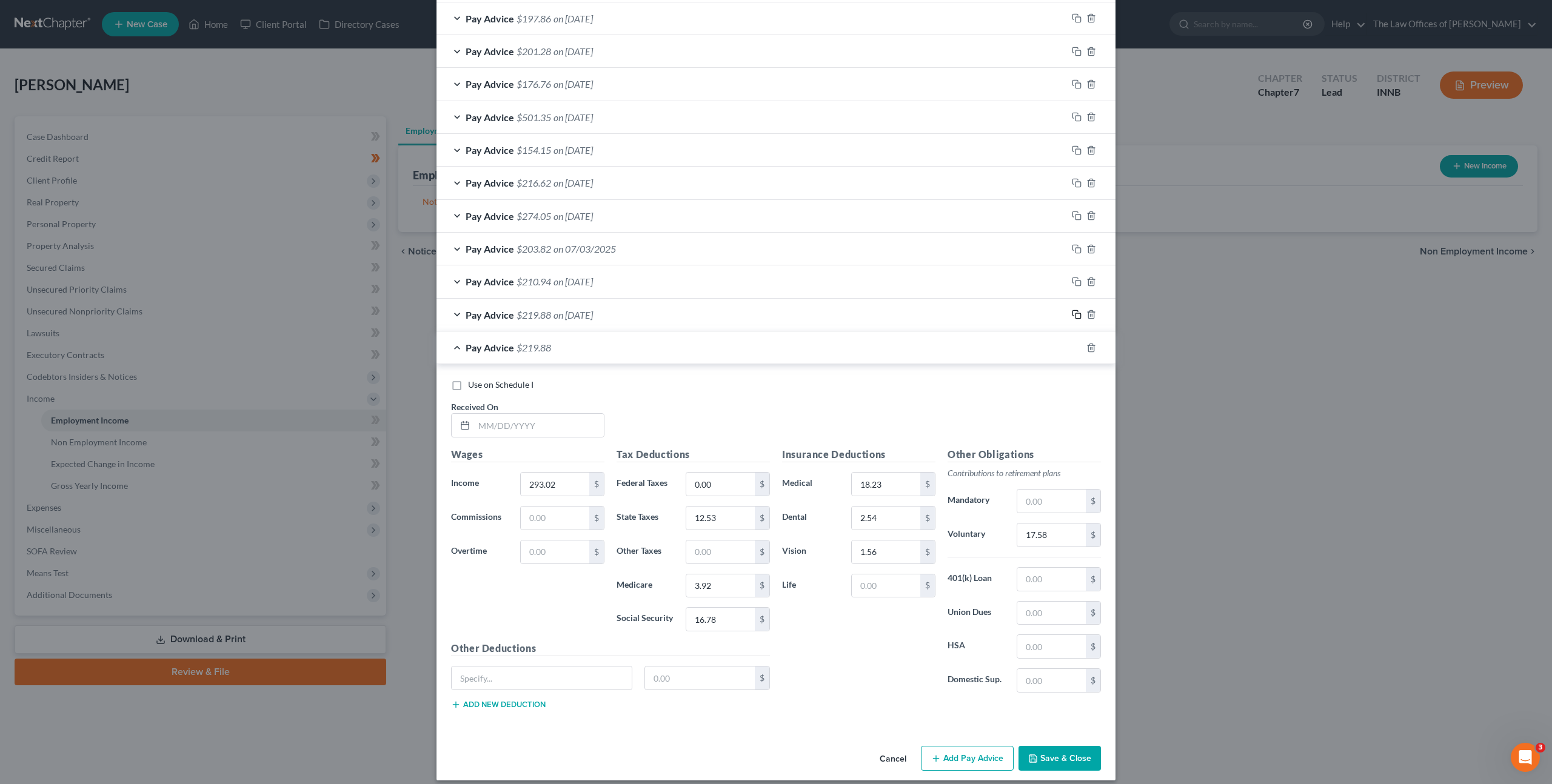
scroll to position [879, 0]
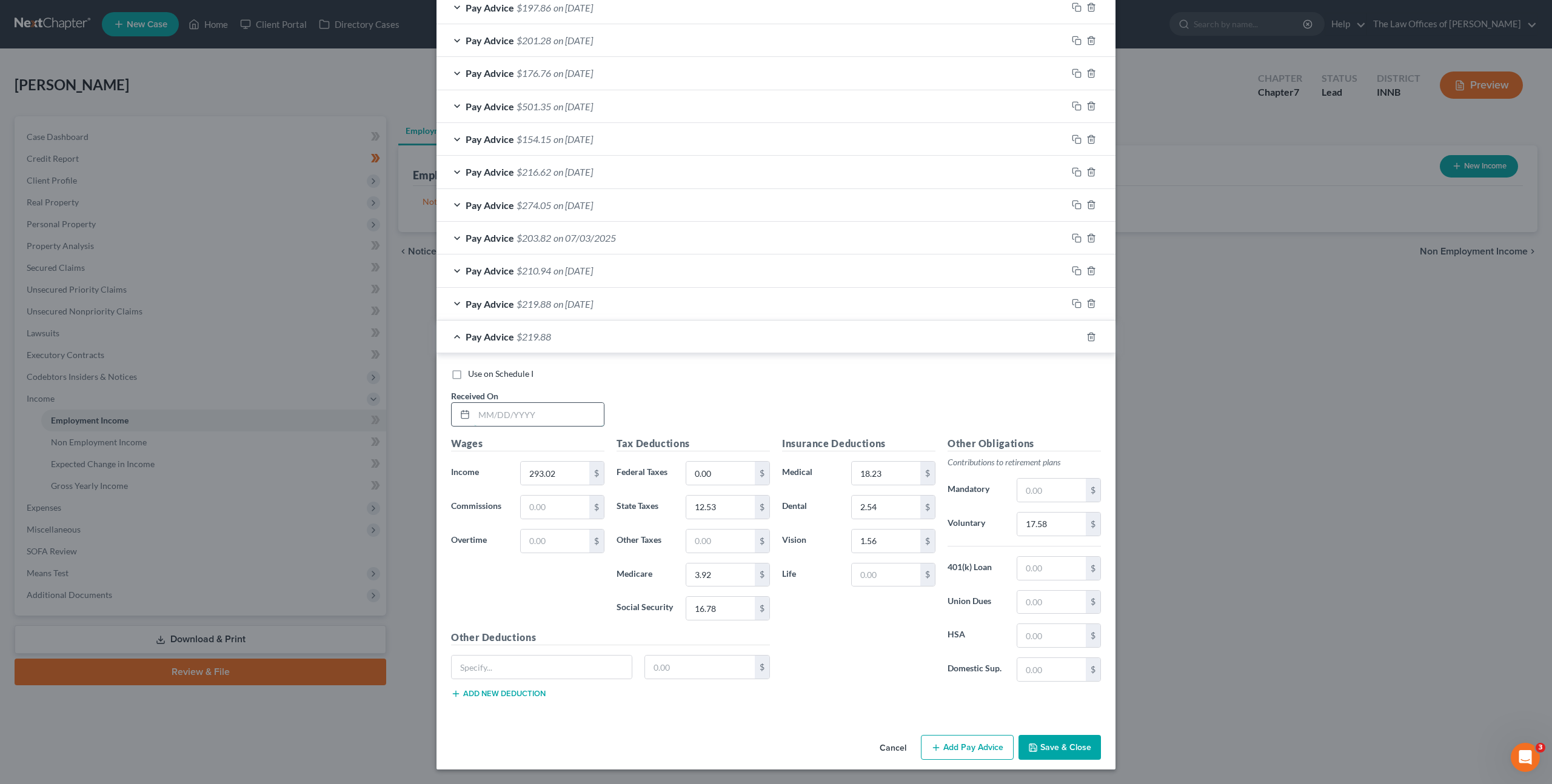
drag, startPoint x: 561, startPoint y: 407, endPoint x: 597, endPoint y: 396, distance: 37.6
click at [562, 406] on input "text" at bounding box center [539, 414] width 130 height 23
type input "[DATE]"
type input "330.88"
type input "0.02"
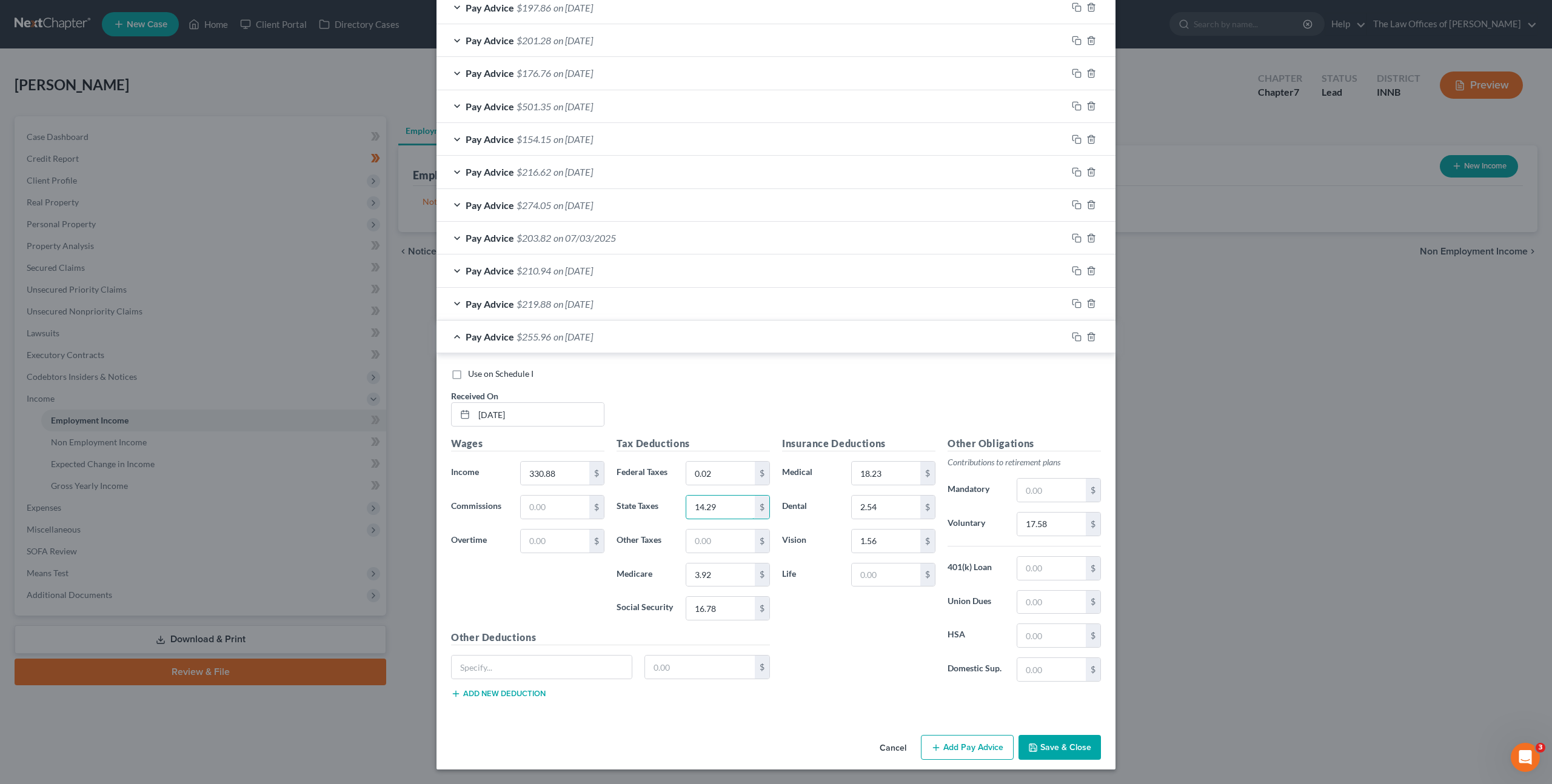
type input "14.29"
type input "4.47"
drag, startPoint x: 1045, startPoint y: 512, endPoint x: 1018, endPoint y: 464, distance: 55.1
click at [1045, 512] on div "17.58 $" at bounding box center [1059, 524] width 84 height 24
click at [1033, 515] on input "17.58" at bounding box center [1051, 524] width 68 height 23
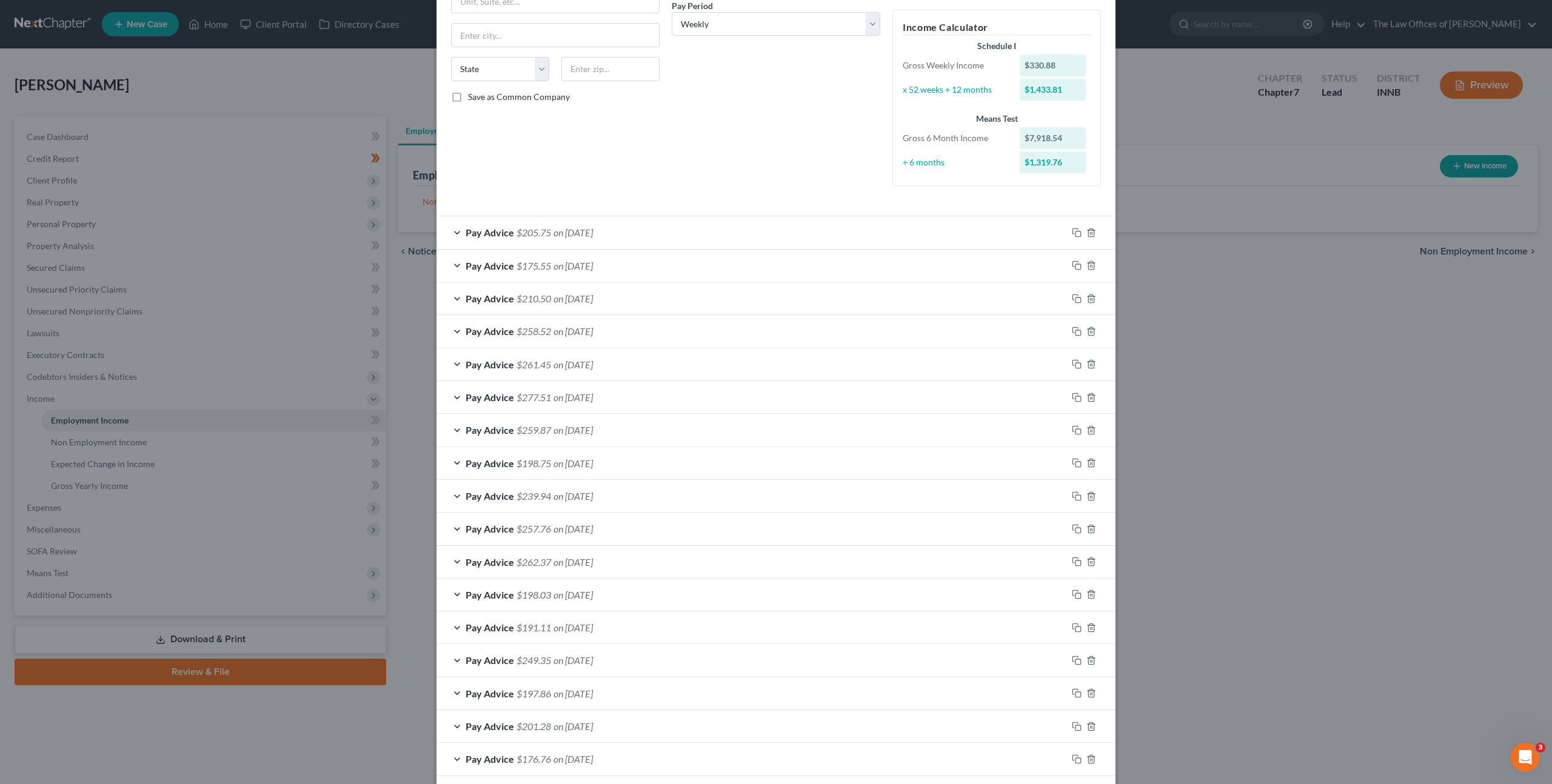
scroll to position [0, 0]
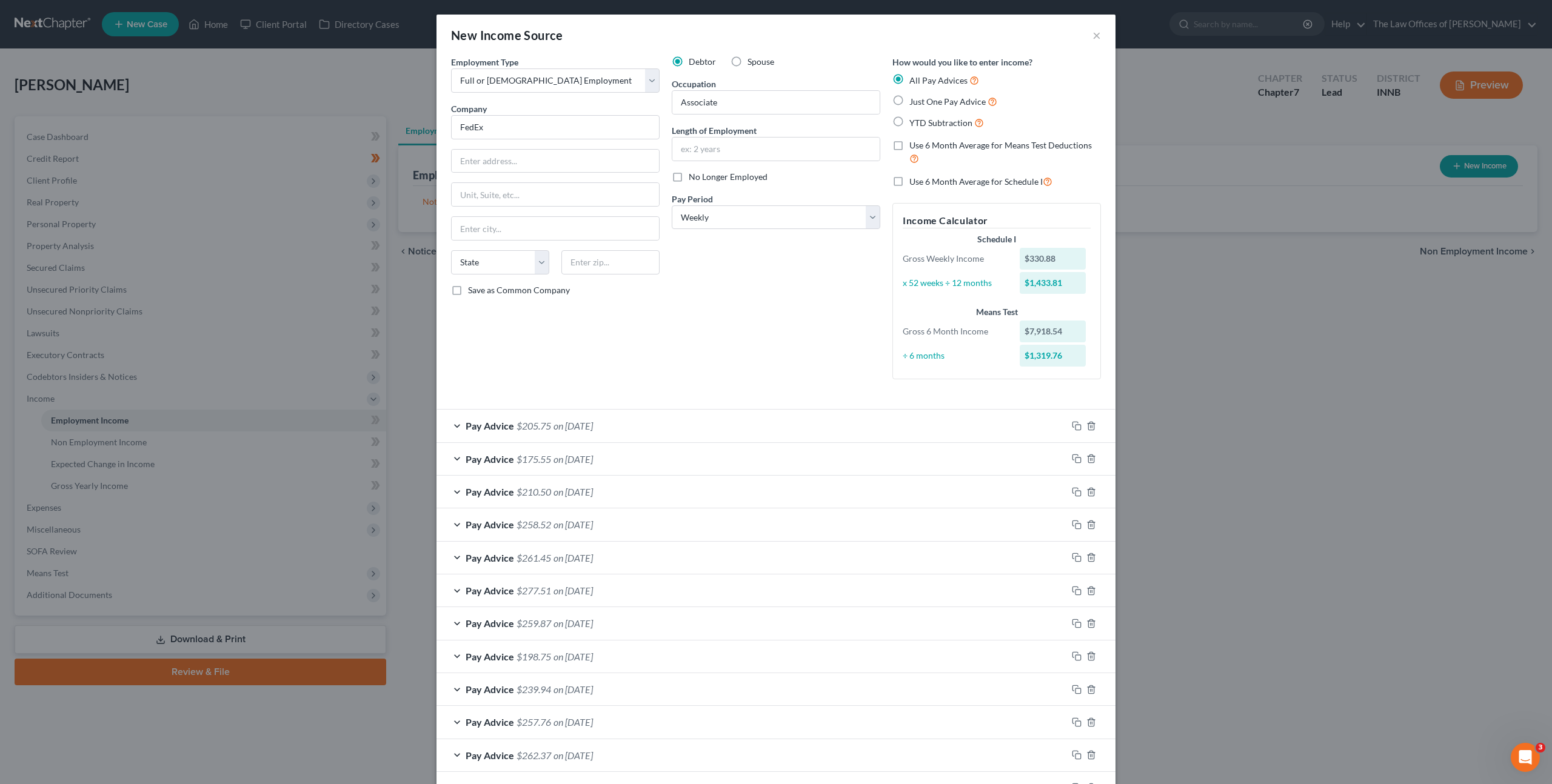
click at [909, 180] on label "Use 6 Month Average for Schedule I" at bounding box center [981, 181] width 143 height 14
click at [914, 180] on input "Use 6 Month Average for Schedule I" at bounding box center [918, 178] width 8 height 8
click at [796, 327] on div "Debtor Spouse Occupation Associate Length of Employment No Longer Employed Pay …" at bounding box center [776, 223] width 221 height 333
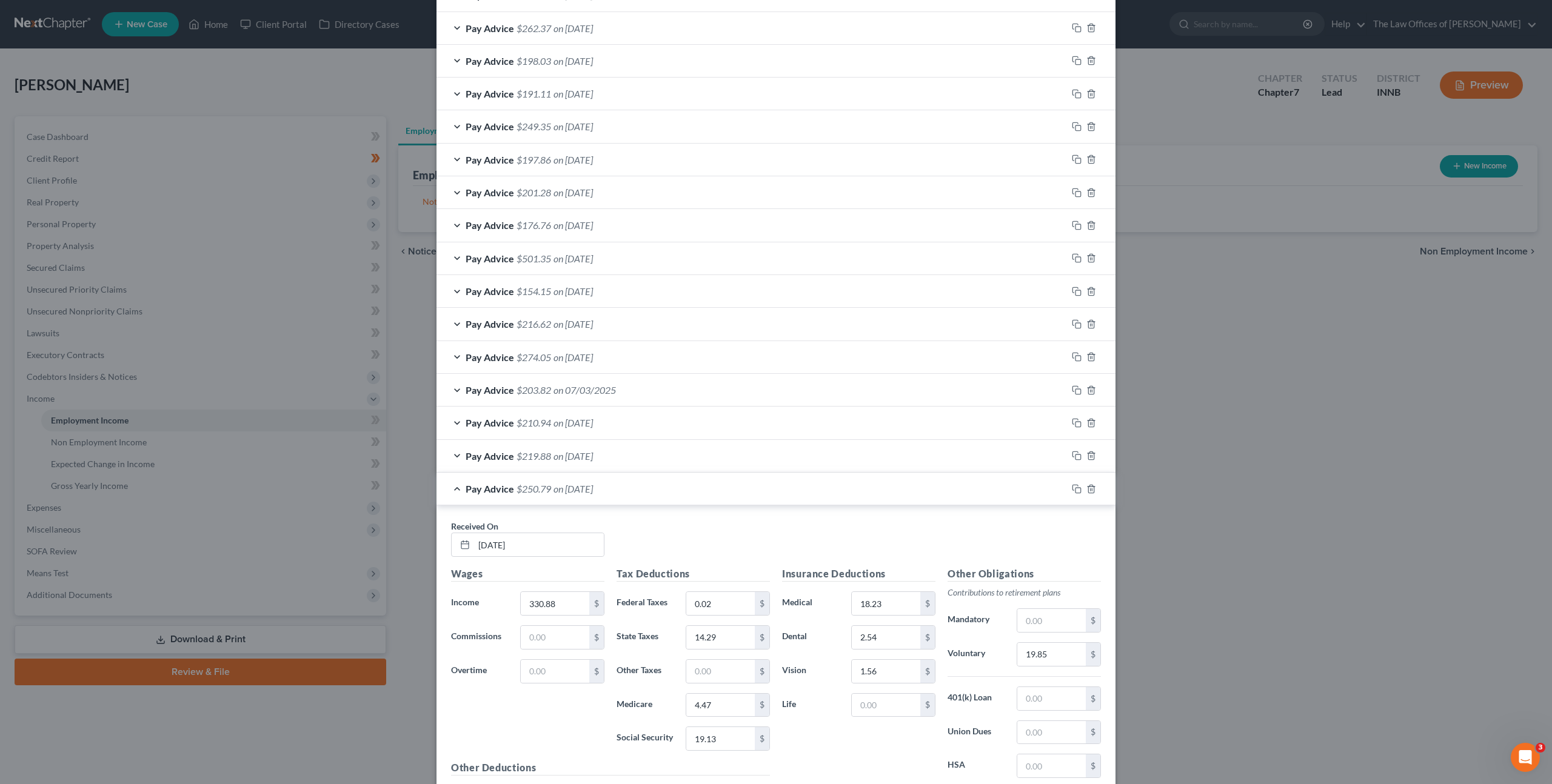
scroll to position [857, 0]
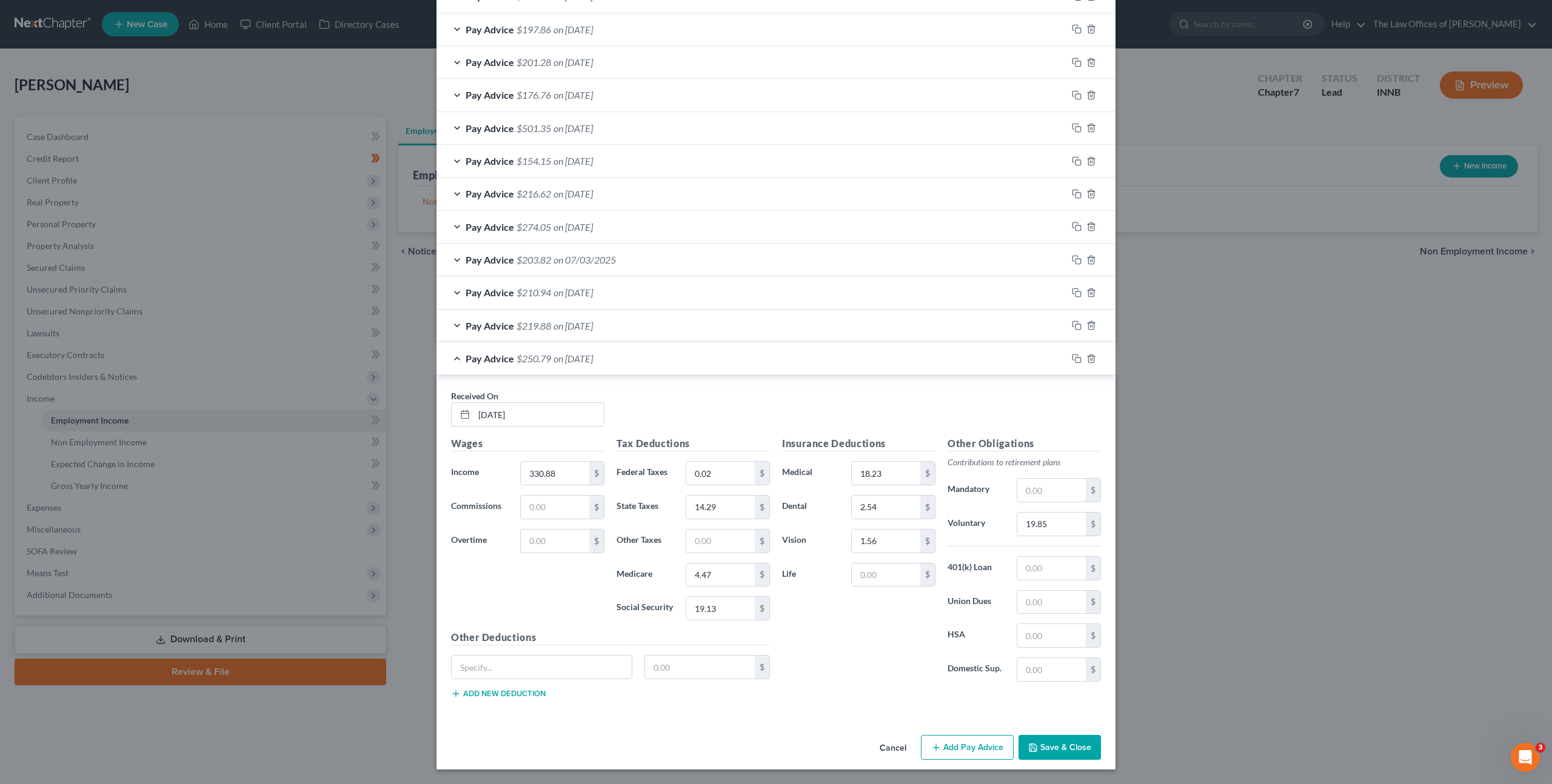
click at [1048, 746] on button "Save & Close" at bounding box center [1060, 747] width 82 height 25
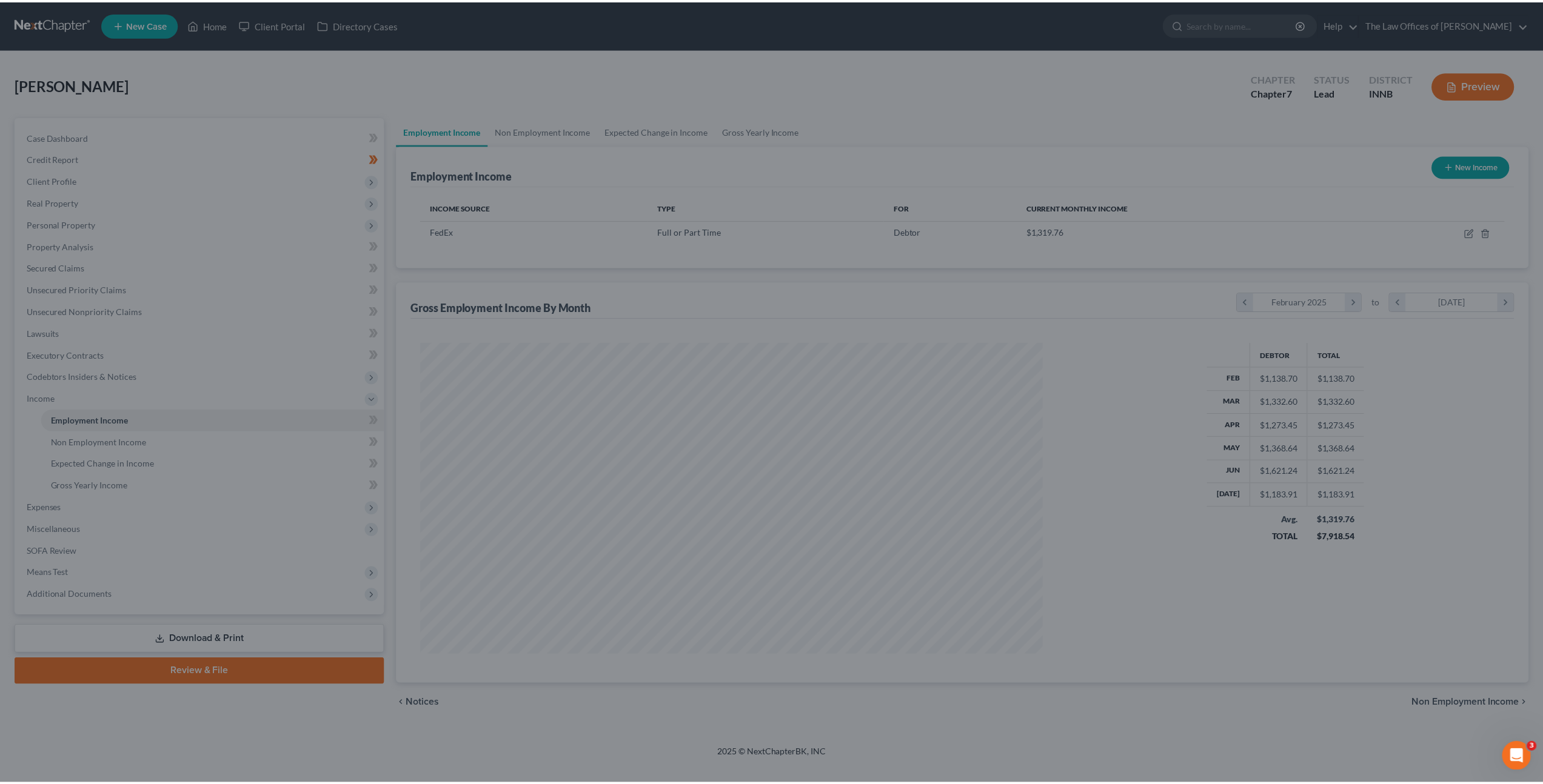
scroll to position [313, 650]
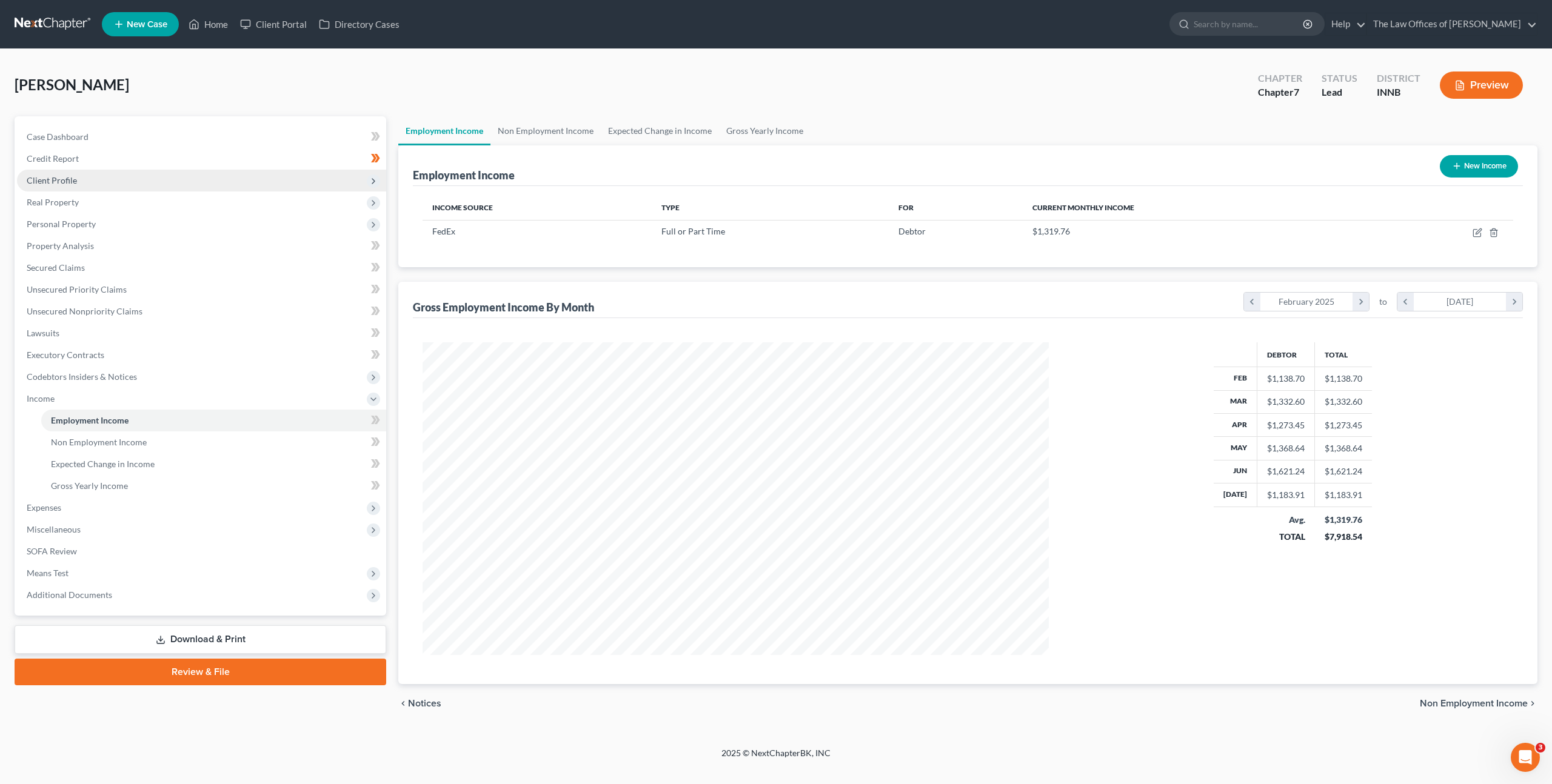
click at [260, 182] on span "Client Profile" at bounding box center [202, 180] width 369 height 22
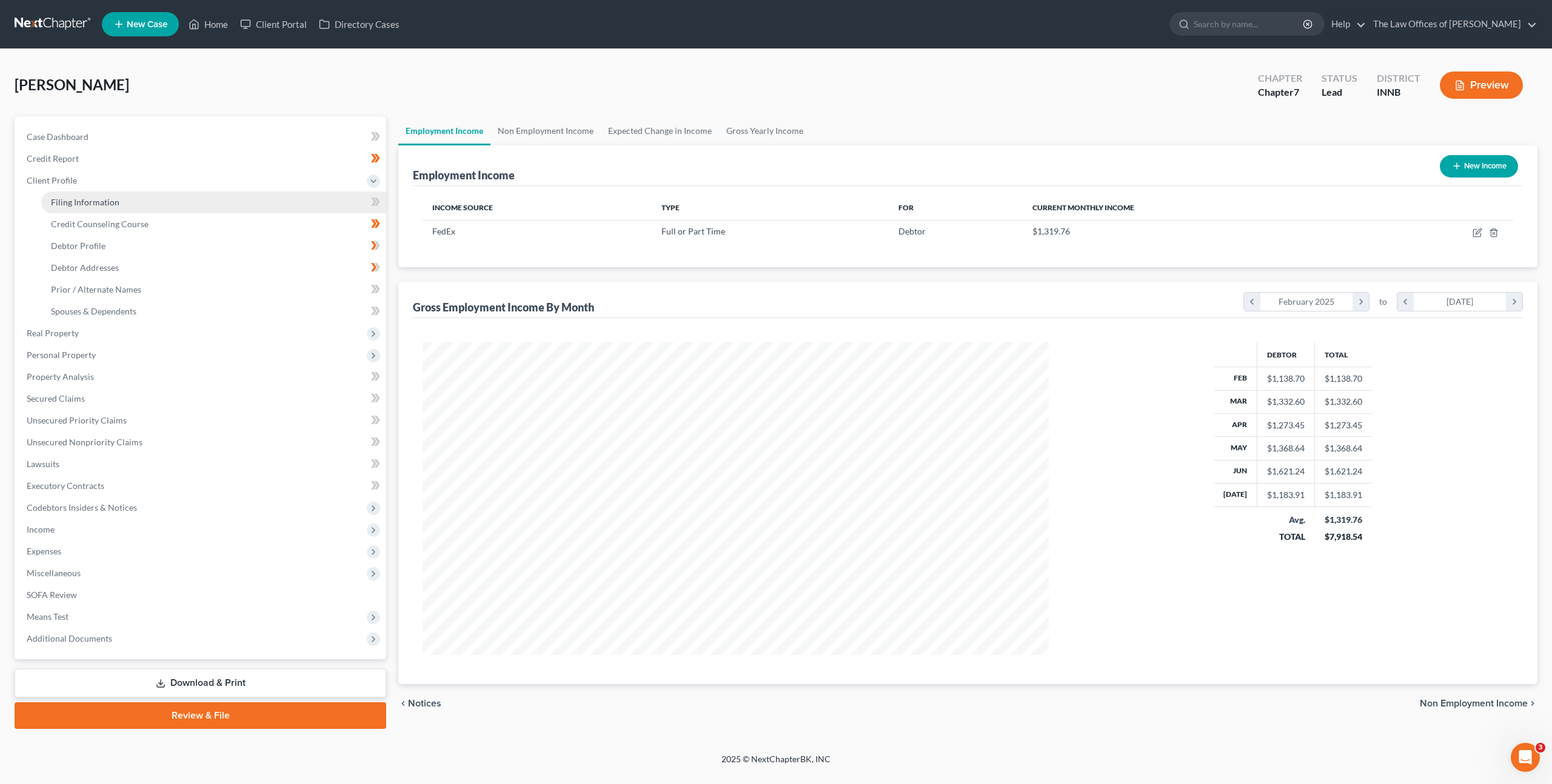
click at [250, 197] on link "Filing Information" at bounding box center [213, 202] width 345 height 22
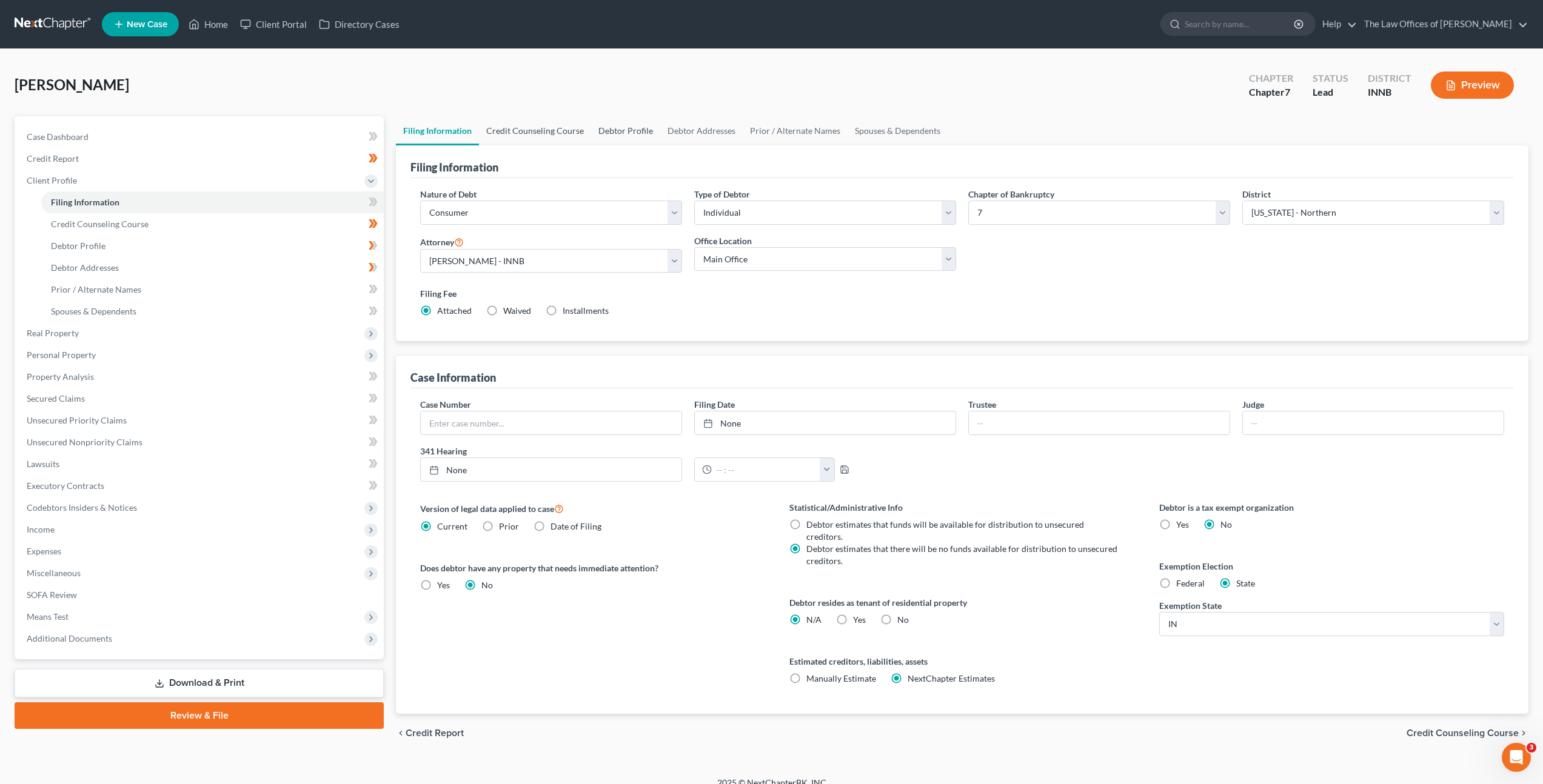
drag, startPoint x: 549, startPoint y: 129, endPoint x: 606, endPoint y: 134, distance: 57.2
click at [549, 129] on link "Credit Counseling Course" at bounding box center [535, 130] width 112 height 29
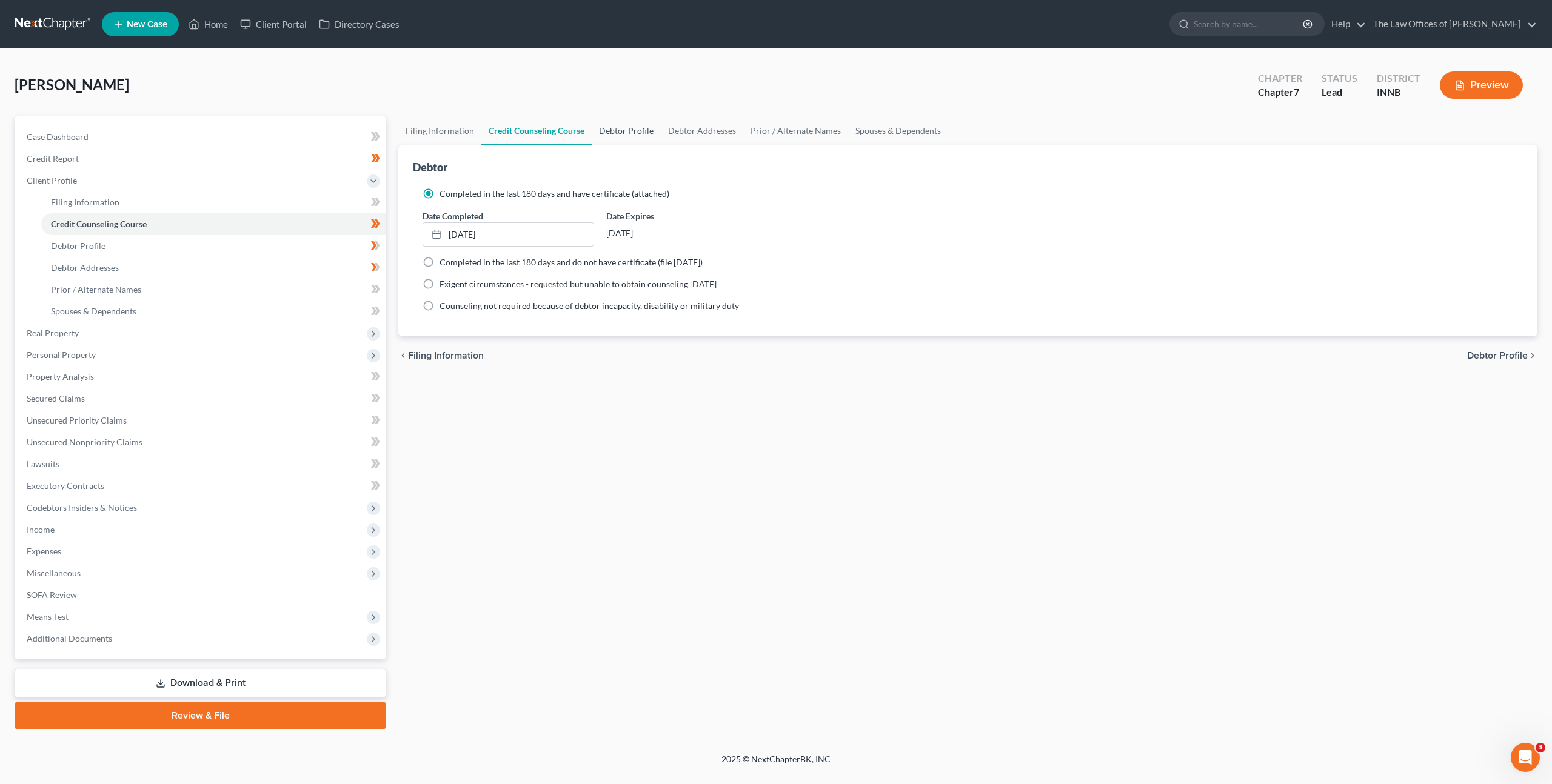
click at [637, 132] on link "Debtor Profile" at bounding box center [626, 130] width 69 height 29
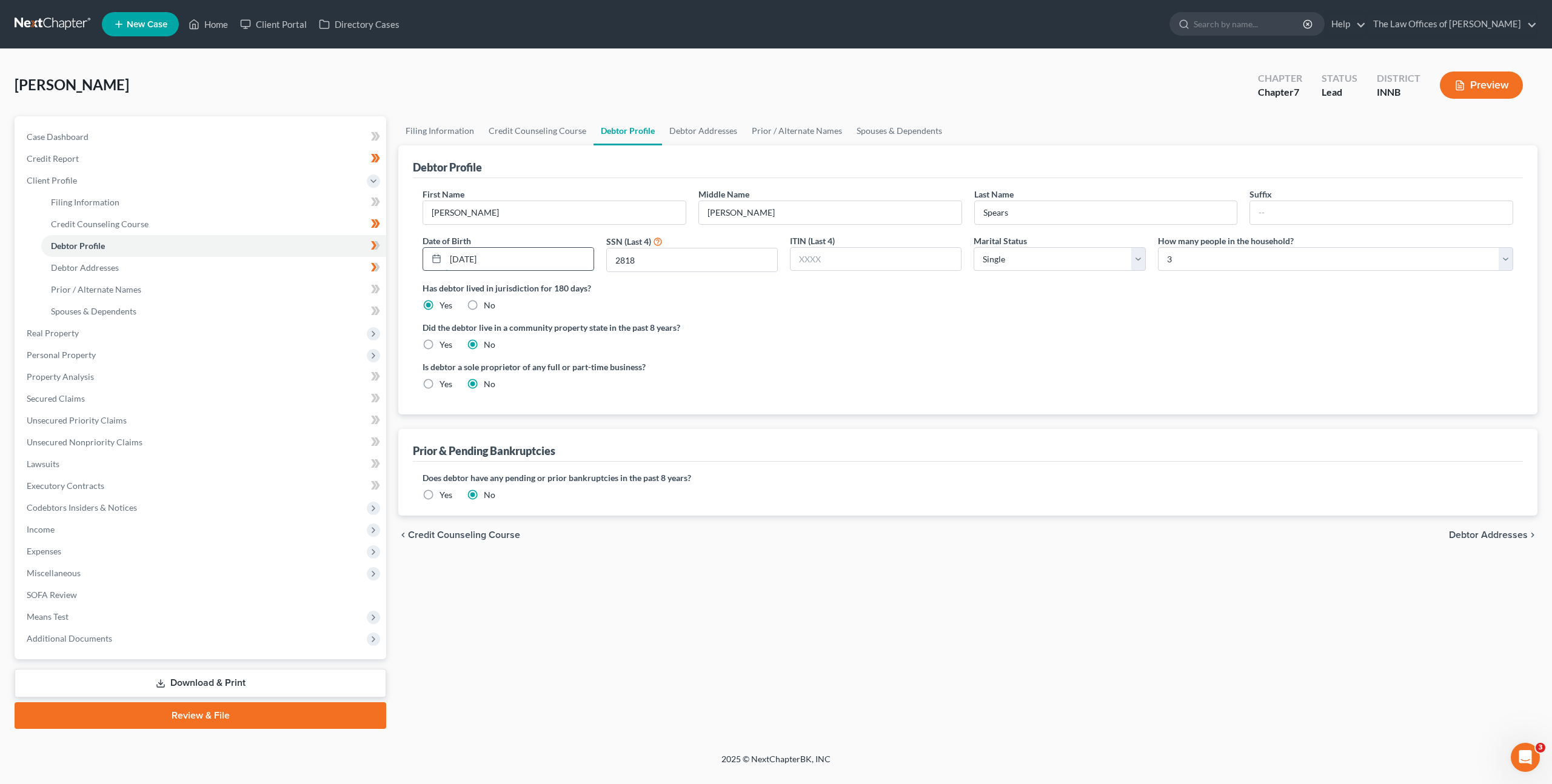
click at [471, 254] on input "[DATE]" at bounding box center [519, 259] width 148 height 23
drag, startPoint x: 730, startPoint y: 257, endPoint x: 745, endPoint y: 274, distance: 22.7
click at [730, 257] on input "2818" at bounding box center [691, 259] width 170 height 23
click at [1254, 252] on select "Select 1 2 3 4 5 6 7 8 9 10 11 12 13 14 15 16 17 18 19 20" at bounding box center [1335, 259] width 355 height 24
click at [1158, 247] on select "Select 1 2 3 4 5 6 7 8 9 10 11 12 13 14 15 16 17 18 19 20" at bounding box center [1335, 259] width 355 height 24
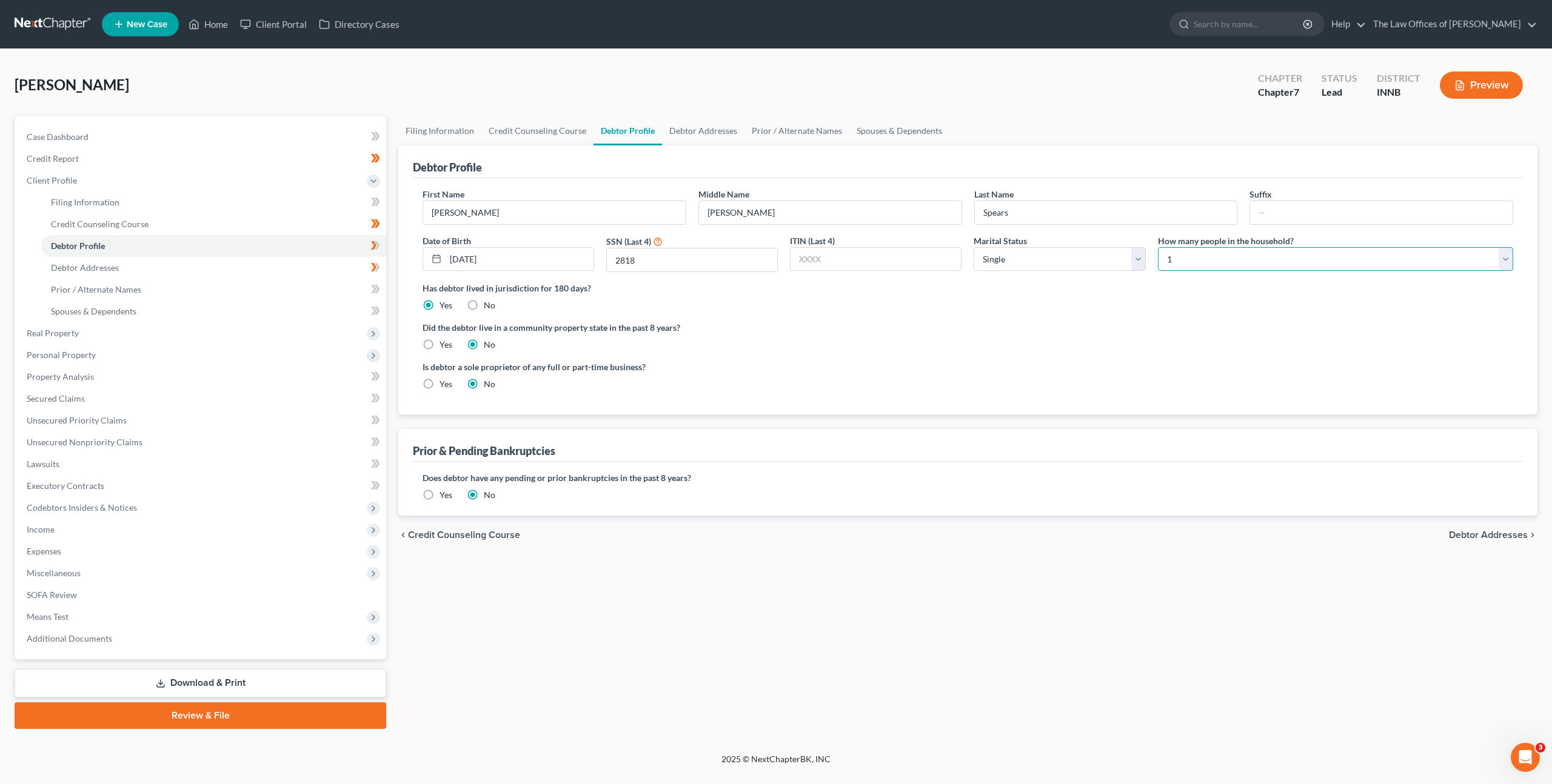
click at [1233, 261] on select "Select 1 2 3 4 5 6 7 8 9 10 11 12 13 14 15 16 17 18 19 20" at bounding box center [1335, 259] width 355 height 24
click at [1158, 247] on select "Select 1 2 3 4 5 6 7 8 9 10 11 12 13 14 15 16 17 18 19 20" at bounding box center [1335, 259] width 355 height 24
click at [1119, 322] on label "Did the debtor live in a community property state in the past 8 years?" at bounding box center [968, 327] width 1091 height 13
click at [679, 131] on link "Debtor Addresses" at bounding box center [703, 130] width 82 height 29
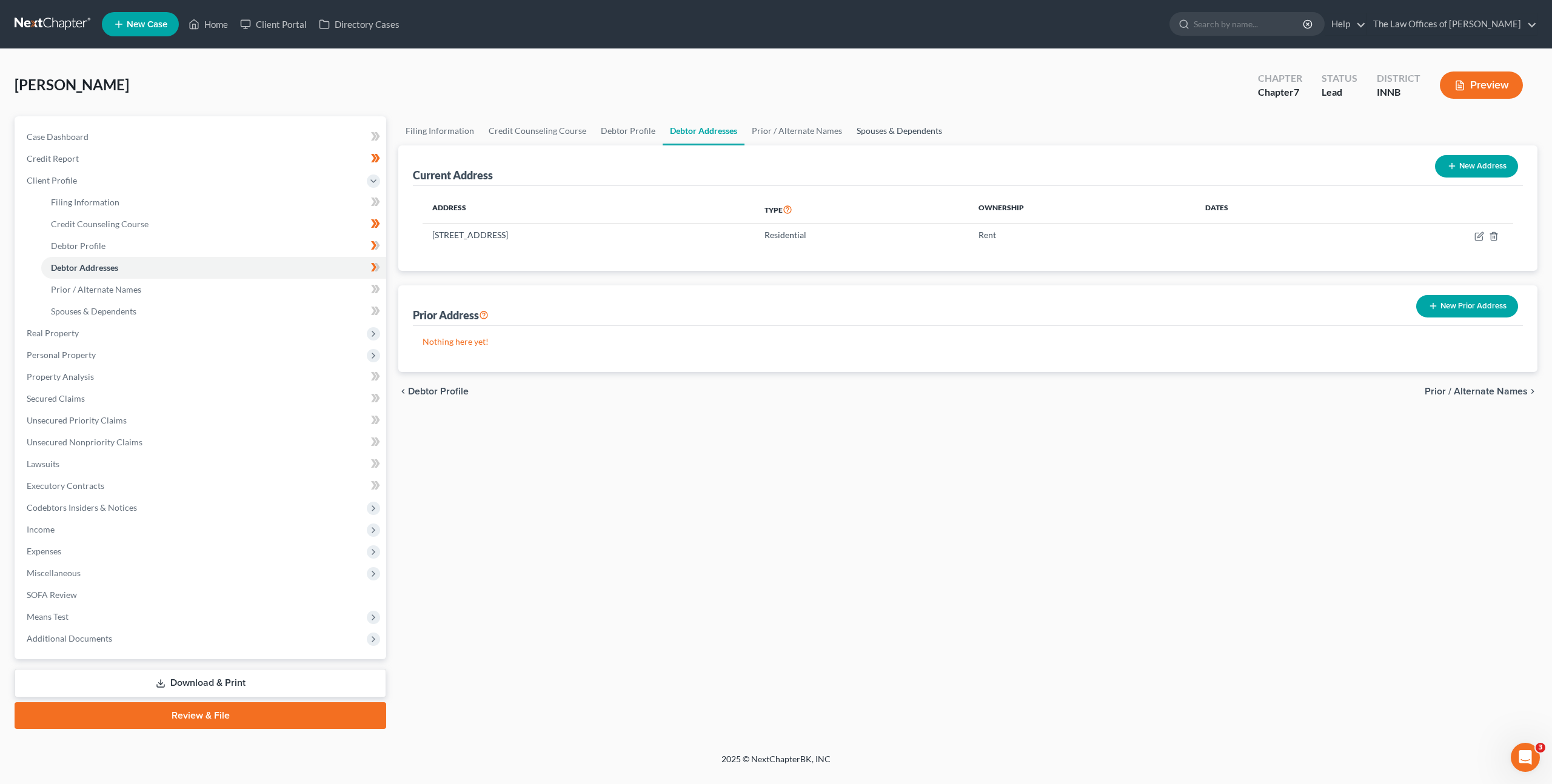
click at [931, 118] on link "Spouses & Dependents" at bounding box center [899, 130] width 100 height 29
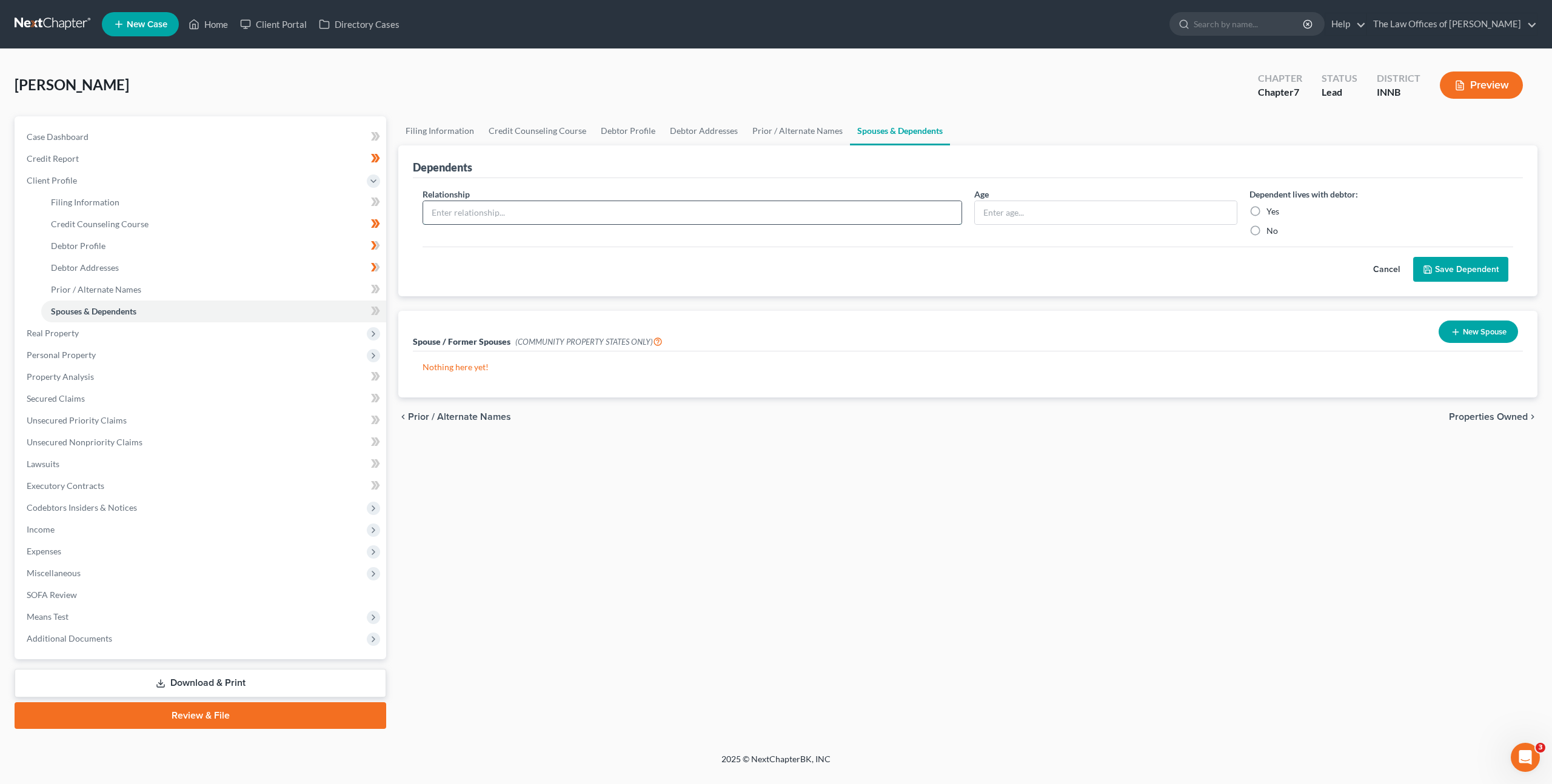
click at [792, 218] on input "text" at bounding box center [692, 212] width 538 height 23
click at [812, 221] on input "text" at bounding box center [692, 212] width 538 height 23
click at [1126, 215] on input "text" at bounding box center [1106, 212] width 263 height 23
click at [1267, 213] on label "Yes" at bounding box center [1273, 212] width 13 height 12
click at [1271, 213] on input "Yes" at bounding box center [1275, 209] width 8 height 8
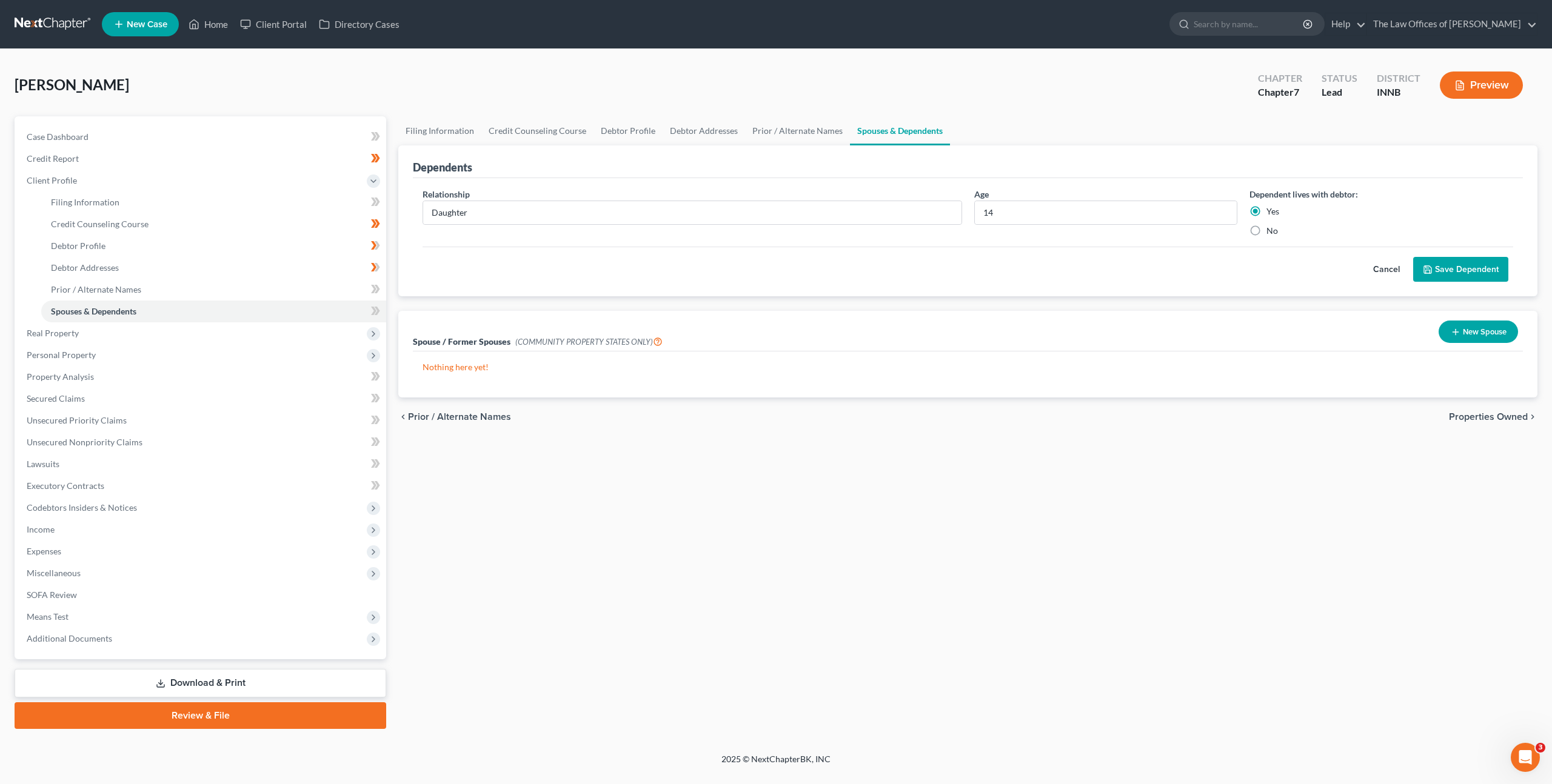
click at [1443, 268] on button "Save Dependent" at bounding box center [1460, 269] width 95 height 25
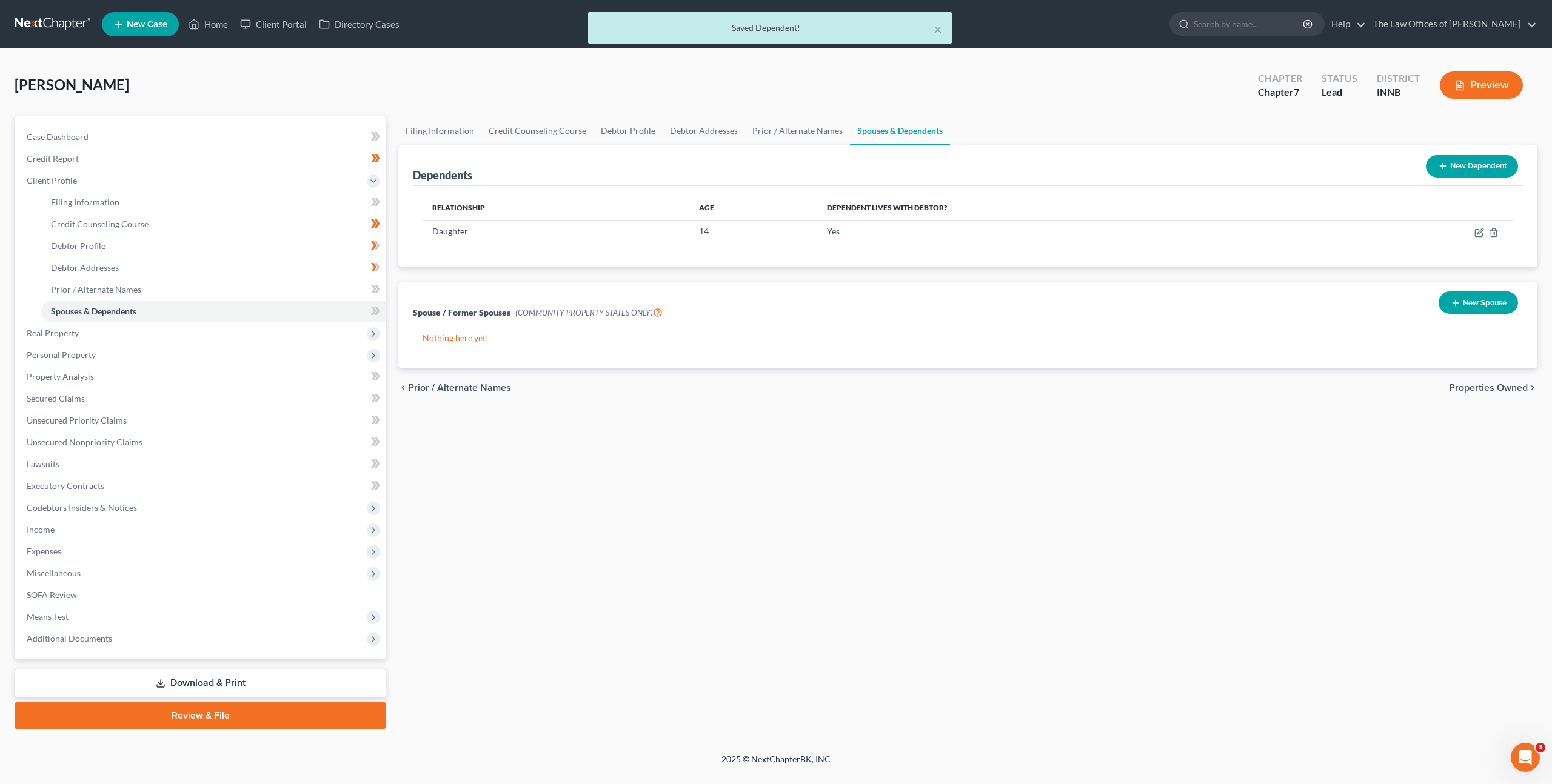
click at [1487, 158] on button "New Dependent" at bounding box center [1472, 166] width 92 height 22
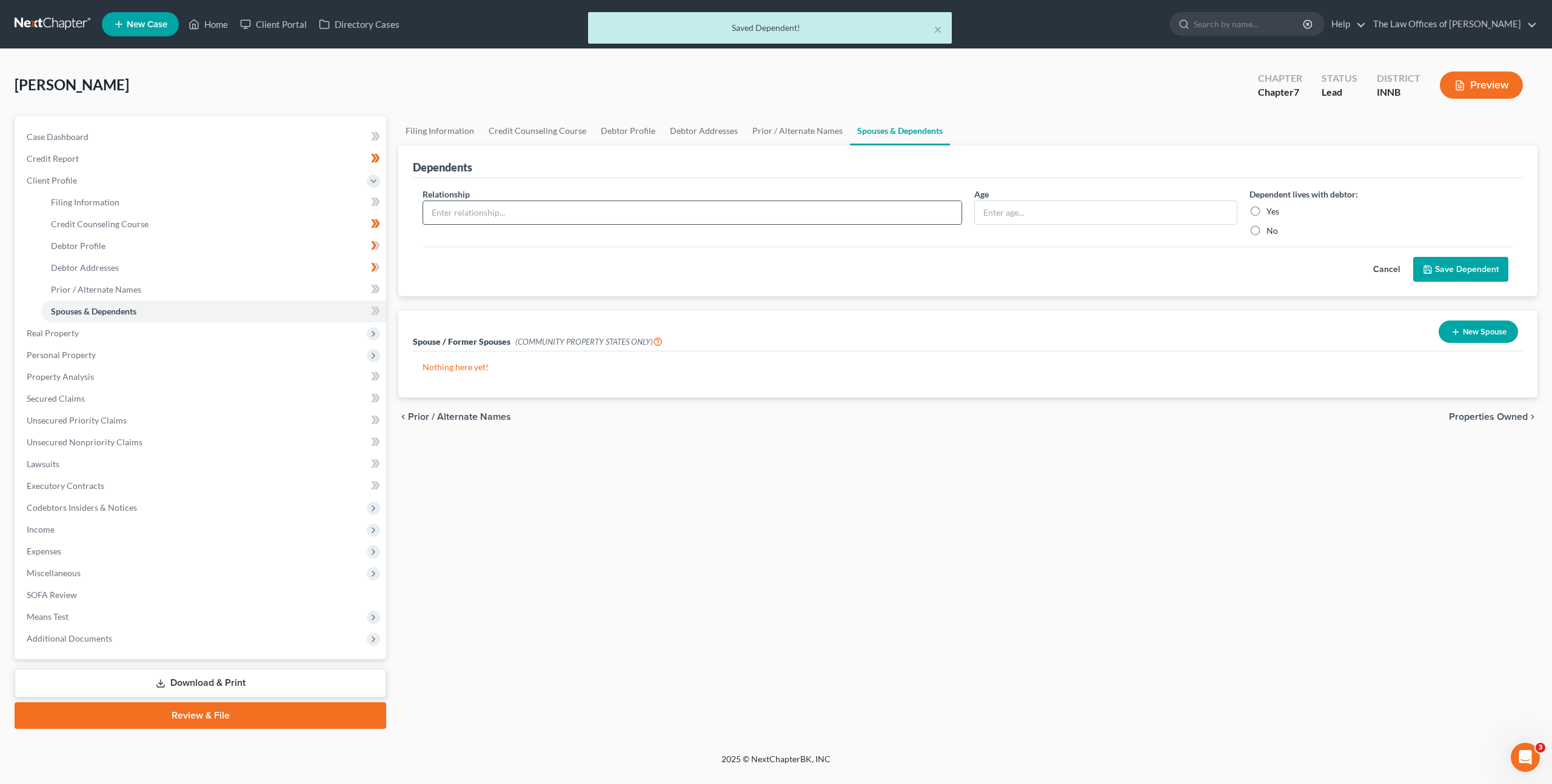
drag, startPoint x: 578, startPoint y: 221, endPoint x: 661, endPoint y: 222, distance: 83.0
click at [583, 221] on input "text" at bounding box center [692, 212] width 538 height 23
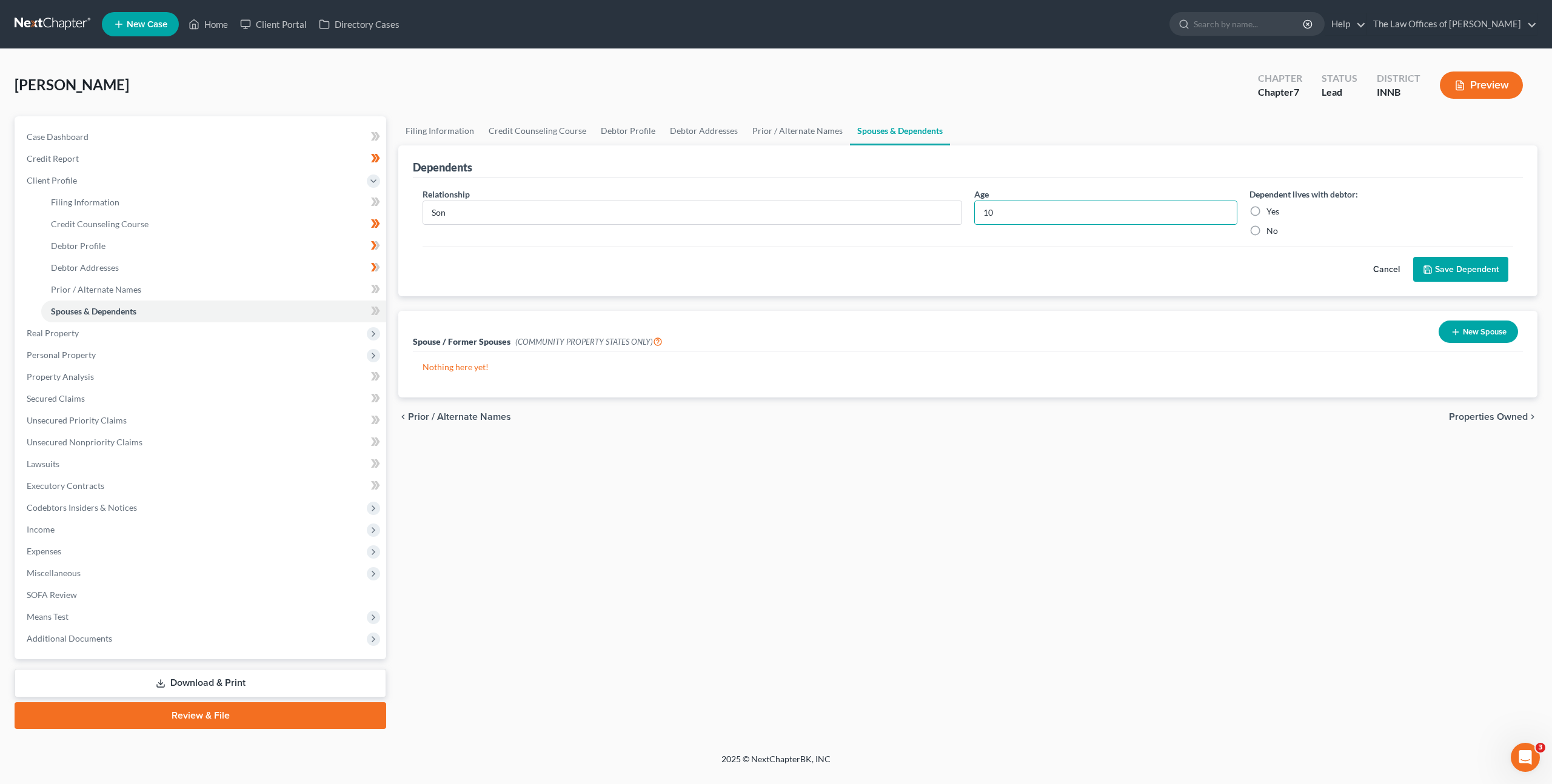
click at [1267, 210] on label "Yes" at bounding box center [1273, 212] width 13 height 12
click at [1271, 210] on input "Yes" at bounding box center [1275, 209] width 8 height 8
click at [1423, 261] on button "Save Dependent" at bounding box center [1460, 269] width 95 height 25
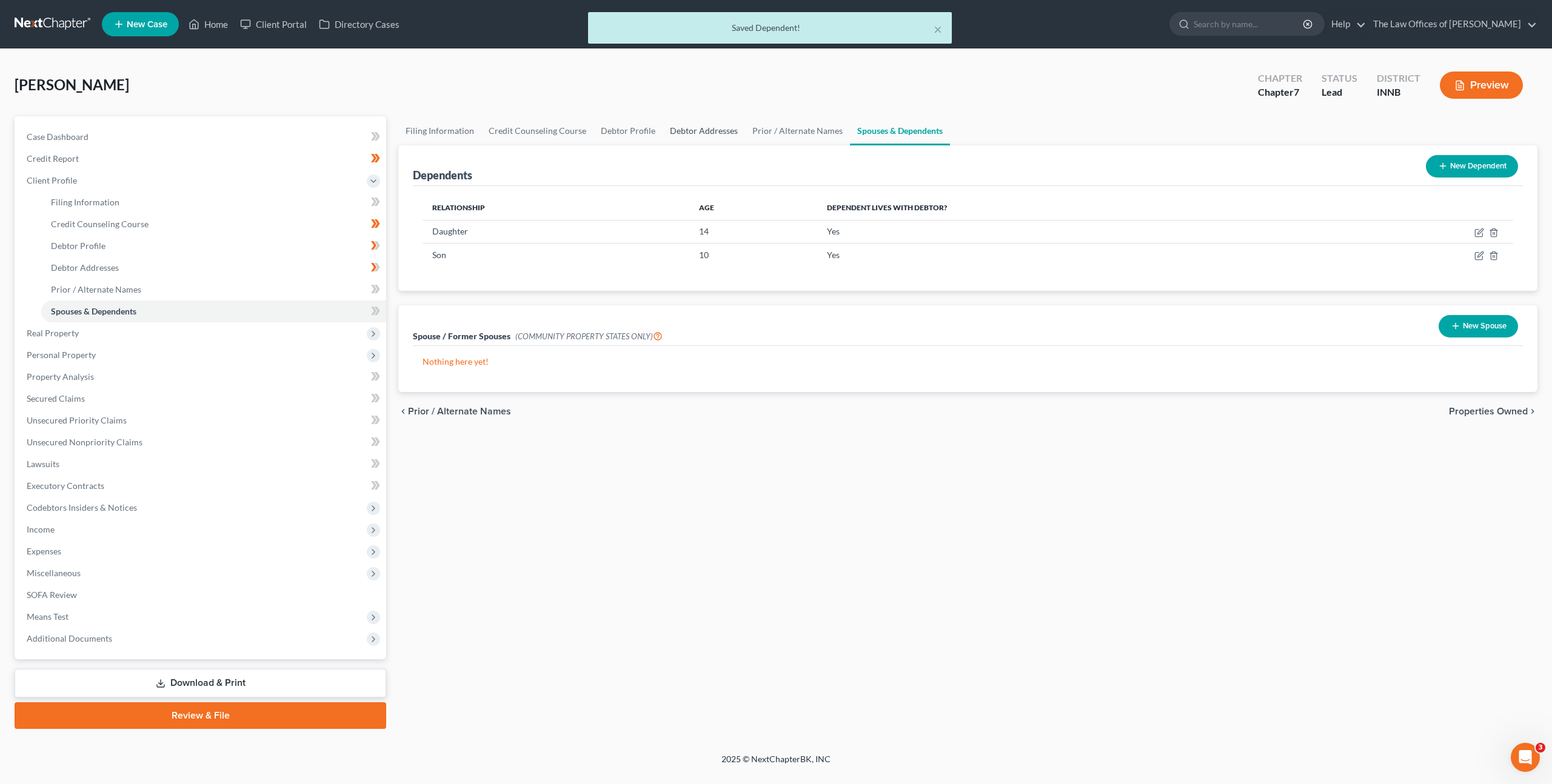
click at [674, 133] on link "Debtor Addresses" at bounding box center [704, 130] width 82 height 29
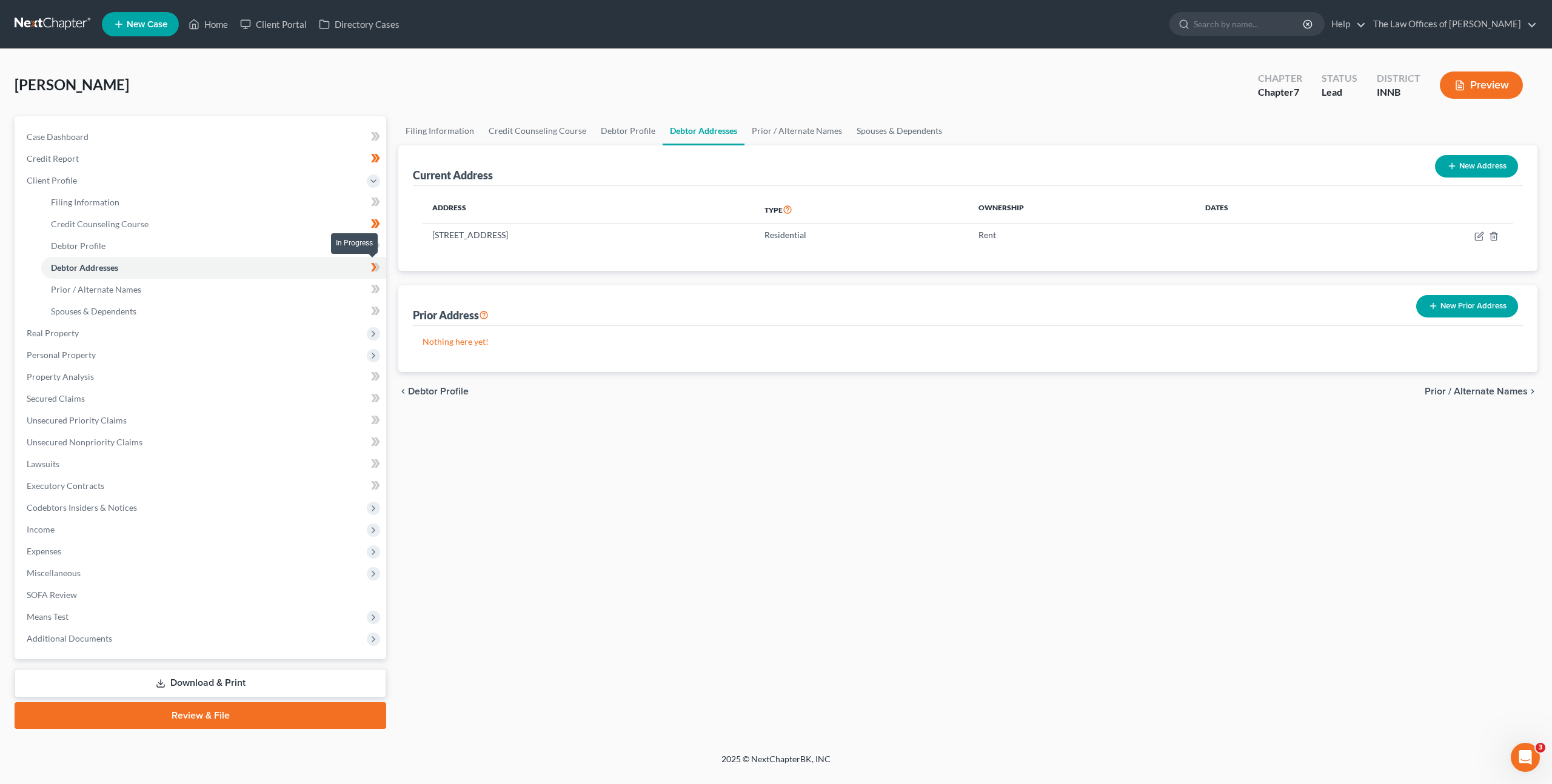
click at [377, 268] on icon at bounding box center [377, 267] width 6 height 9
drag, startPoint x: 300, startPoint y: 253, endPoint x: 316, endPoint y: 250, distance: 16.3
click at [300, 253] on link "Debtor Profile" at bounding box center [213, 245] width 345 height 22
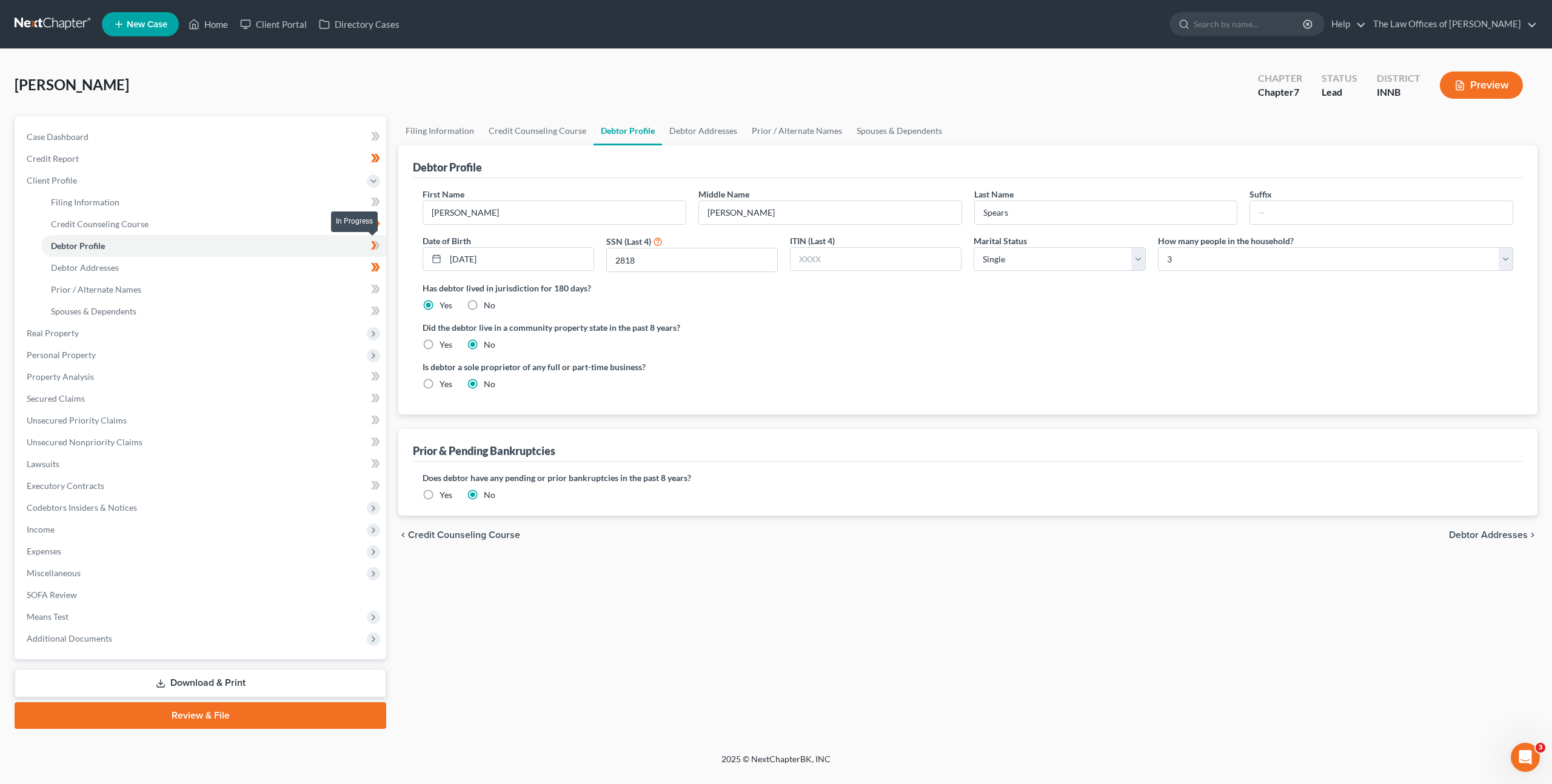
click at [374, 246] on icon at bounding box center [373, 245] width 6 height 9
click at [328, 288] on link "Prior / Alternate Names" at bounding box center [213, 289] width 345 height 22
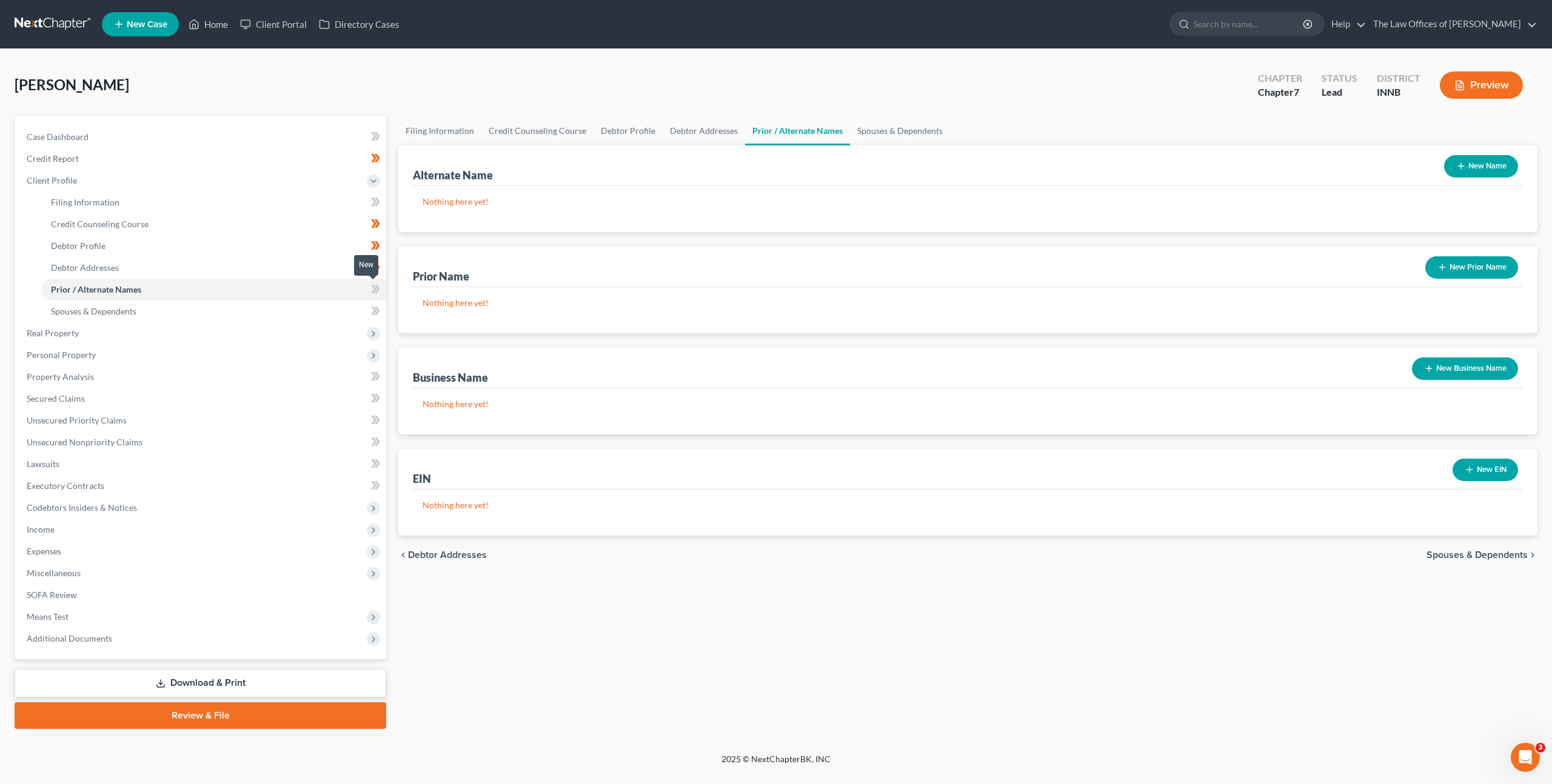
click at [375, 291] on icon at bounding box center [373, 289] width 6 height 9
click at [355, 313] on link "Spouses & Dependents" at bounding box center [213, 311] width 345 height 22
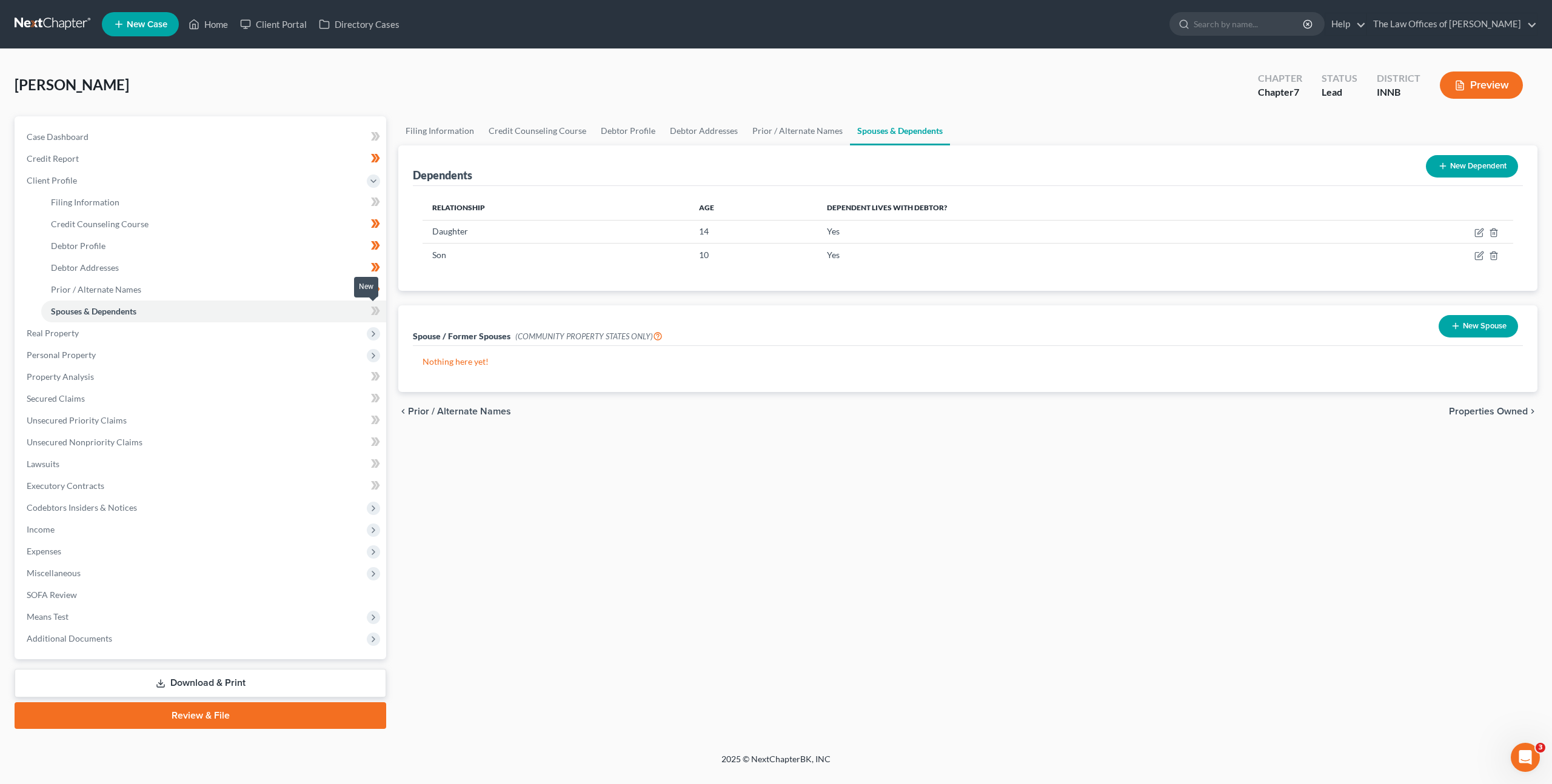
click at [376, 311] on icon at bounding box center [375, 311] width 9 height 15
click at [960, 523] on div "Filing Information Credit Counseling Course Debtor Profile Debtor Addresses Pri…" at bounding box center [968, 422] width 1151 height 612
click at [212, 334] on span "Real Property" at bounding box center [202, 333] width 369 height 22
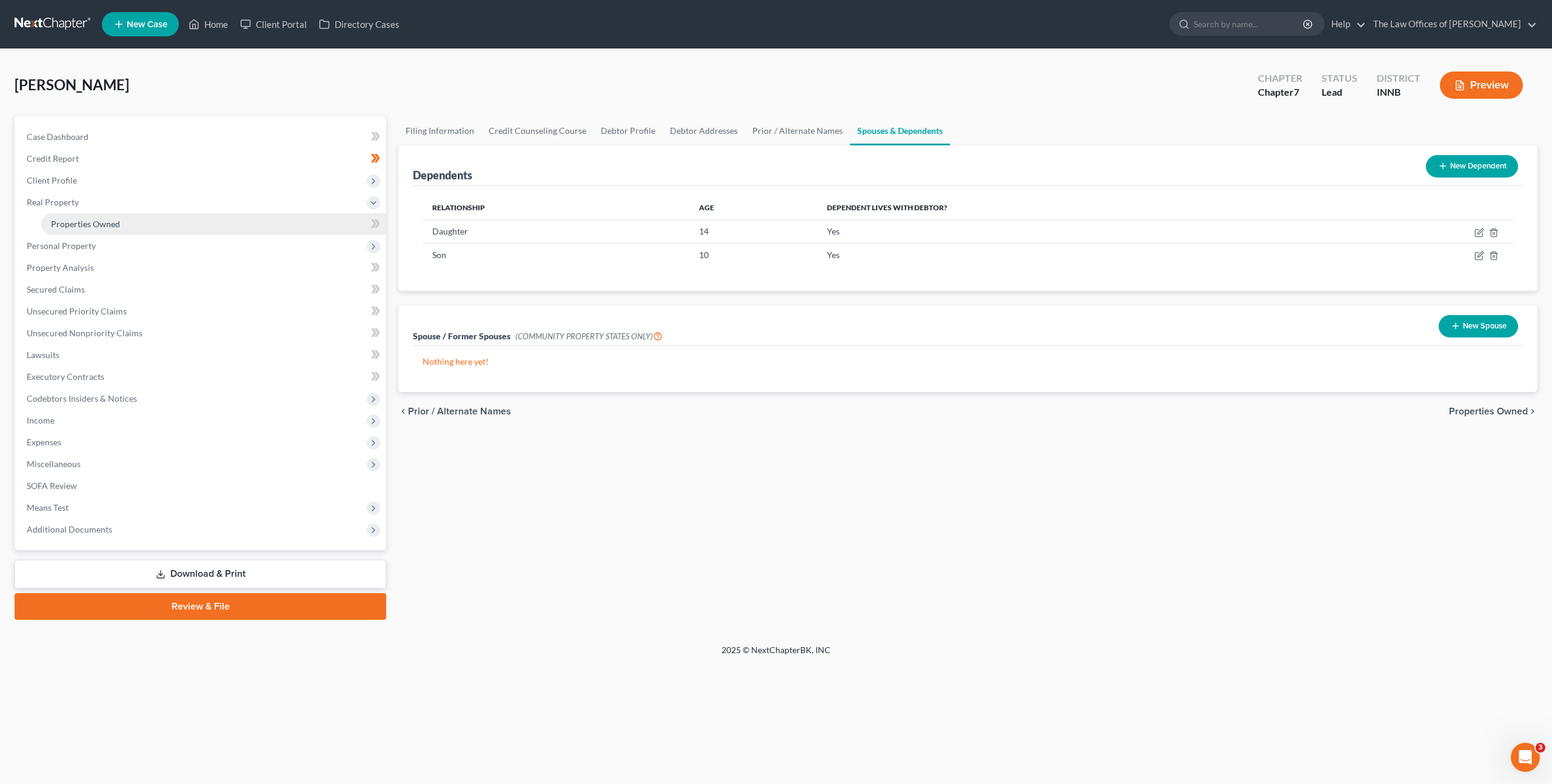
click at [186, 223] on link "Properties Owned" at bounding box center [213, 224] width 345 height 22
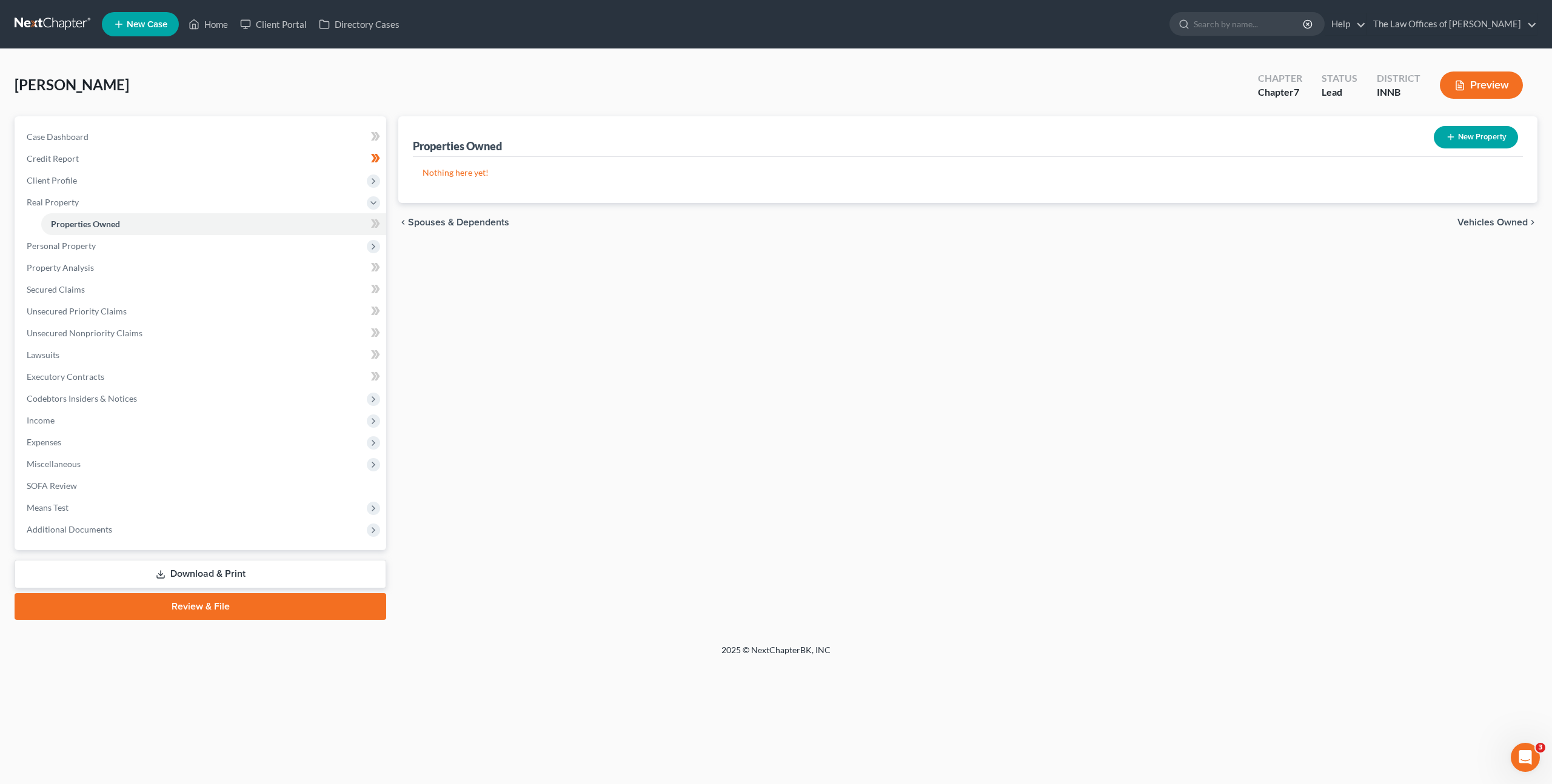
click at [639, 392] on div "Properties Owned New Property Nothing here yet! Property Market Value Liens Exe…" at bounding box center [968, 368] width 1151 height 504
click at [375, 223] on div "New" at bounding box center [366, 215] width 24 height 20
click at [378, 221] on icon at bounding box center [375, 224] width 9 height 15
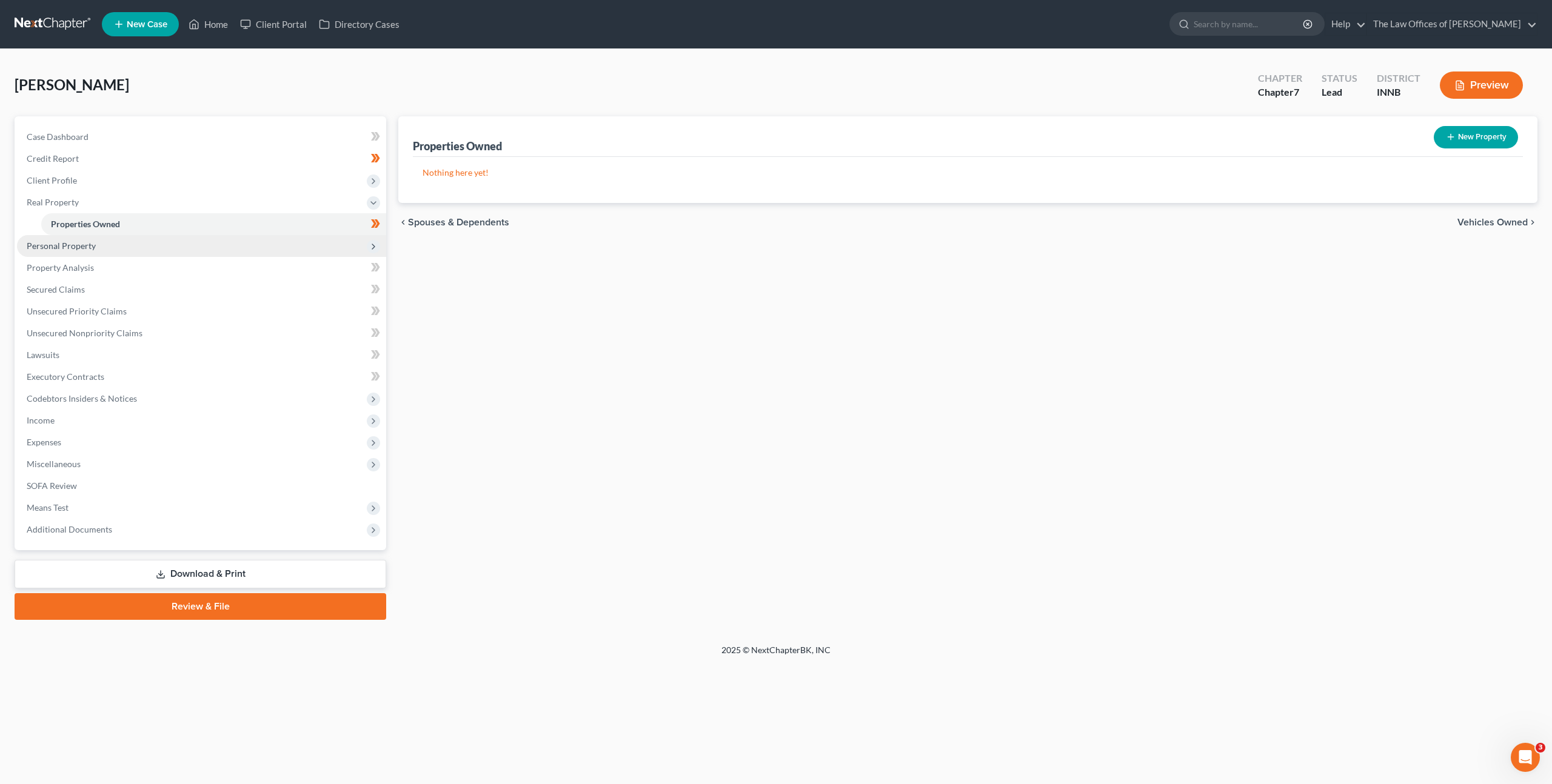
click at [341, 238] on span "Personal Property" at bounding box center [202, 245] width 369 height 22
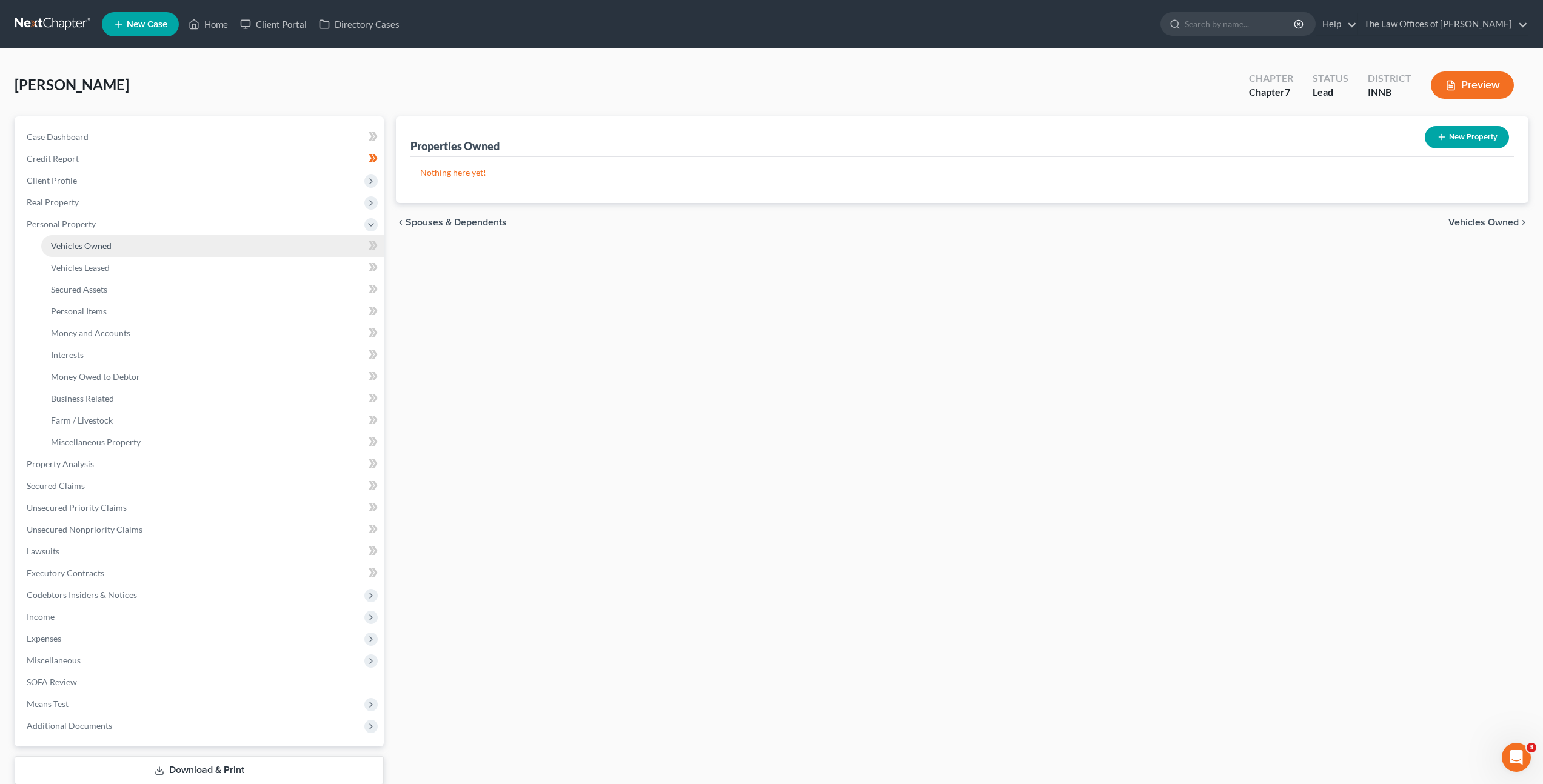
click at [281, 251] on link "Vehicles Owned" at bounding box center [212, 245] width 343 height 22
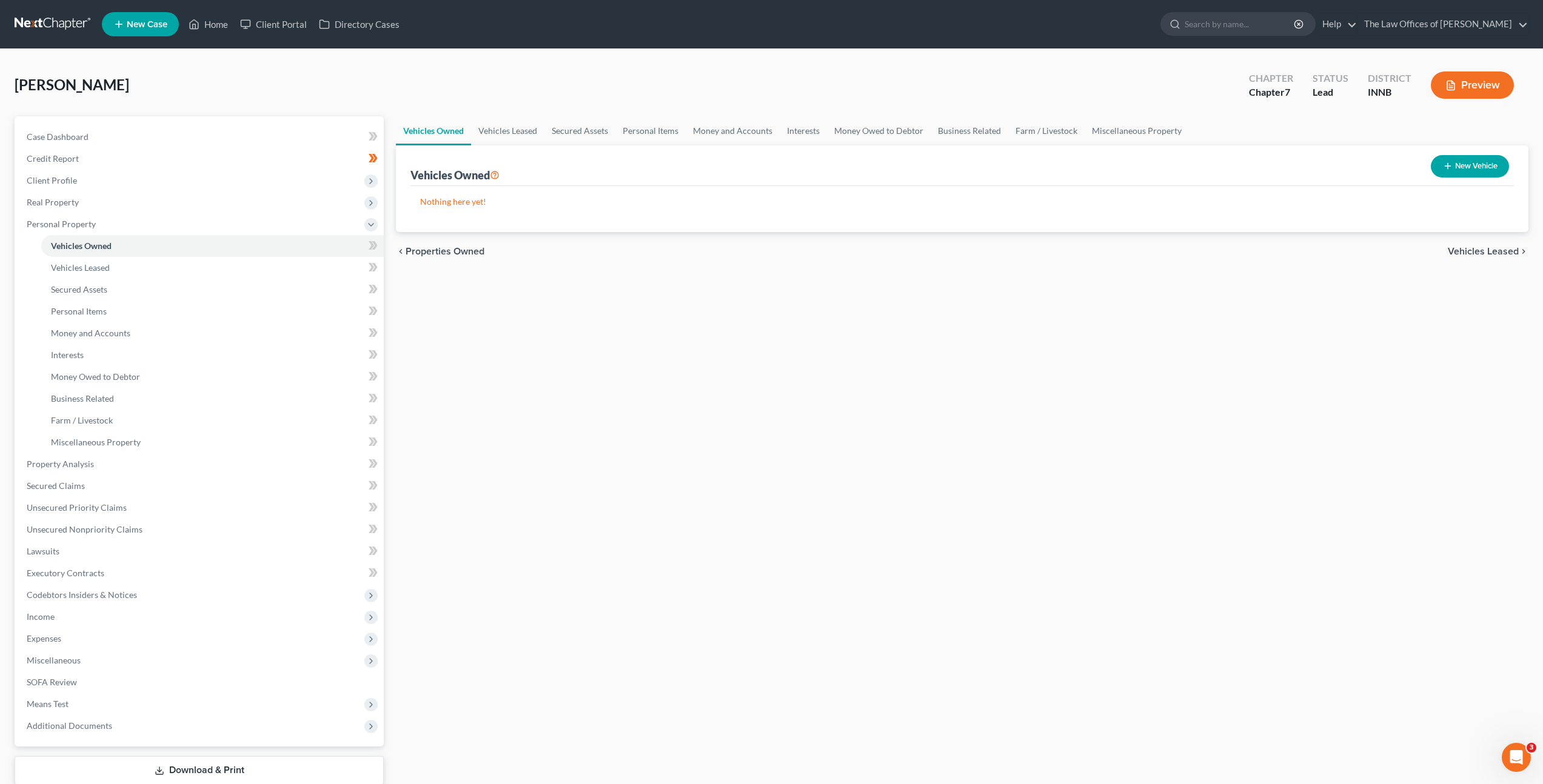
click at [1455, 161] on button "New Vehicle" at bounding box center [1470, 166] width 78 height 22
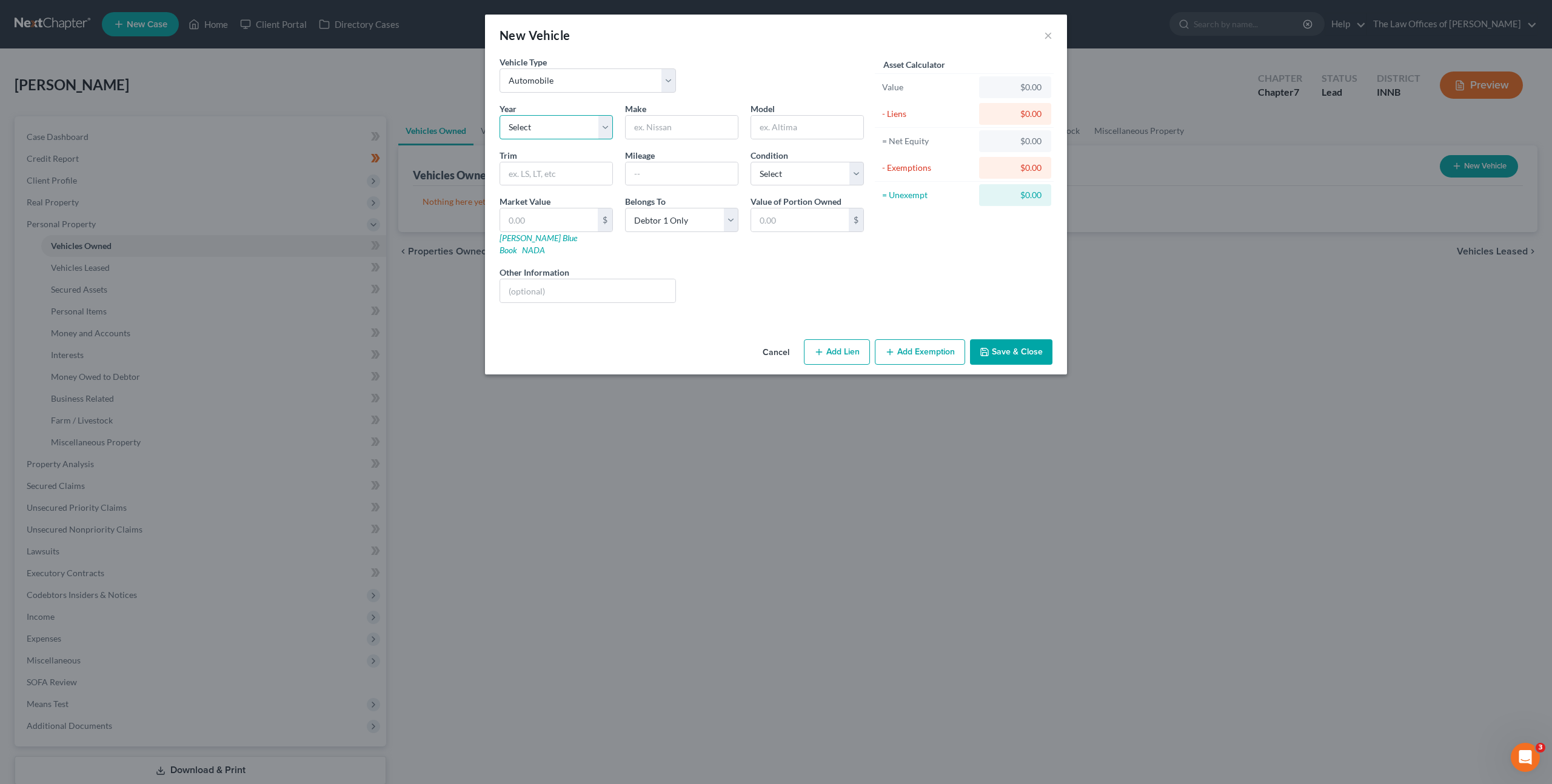
click at [579, 127] on select "Select 2026 2025 2024 2023 2022 2021 2020 2019 2018 2017 2016 2015 2014 2013 20…" at bounding box center [556, 127] width 113 height 24
click at [545, 245] on link "NADA" at bounding box center [533, 250] width 23 height 10
click at [524, 135] on select "Select 2026 2025 2024 2023 2022 2021 2020 2019 2018 2017 2016 2015 2014 2013 20…" at bounding box center [556, 127] width 113 height 24
click at [499, 115] on select "Select 2026 2025 2024 2023 2022 2021 2020 2019 2018 2017 2016 2015 2014 2013 20…" at bounding box center [556, 127] width 113 height 24
click at [666, 126] on input "text" at bounding box center [682, 127] width 112 height 23
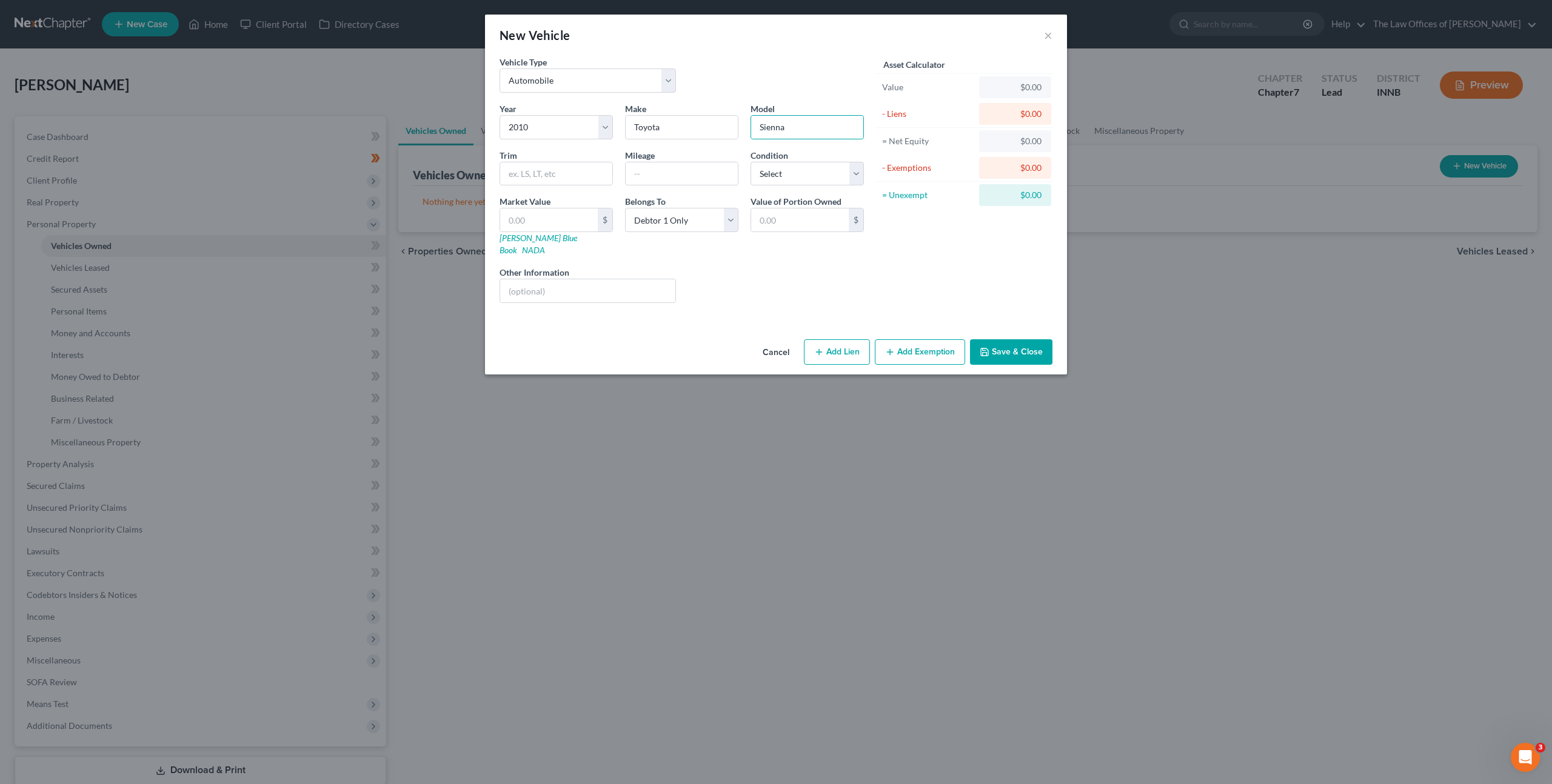
click at [516, 244] on div "Year Select 2026 2025 2024 2023 2022 2021 2020 2019 2018 2017 2016 2015 2014 20…" at bounding box center [682, 208] width 376 height 210
click at [519, 240] on link "[PERSON_NAME] Blue Book" at bounding box center [538, 244] width 78 height 22
click at [523, 223] on input "text" at bounding box center [549, 220] width 98 height 23
drag, startPoint x: 636, startPoint y: 181, endPoint x: 736, endPoint y: 170, distance: 100.6
click at [642, 181] on input "text" at bounding box center [682, 173] width 112 height 23
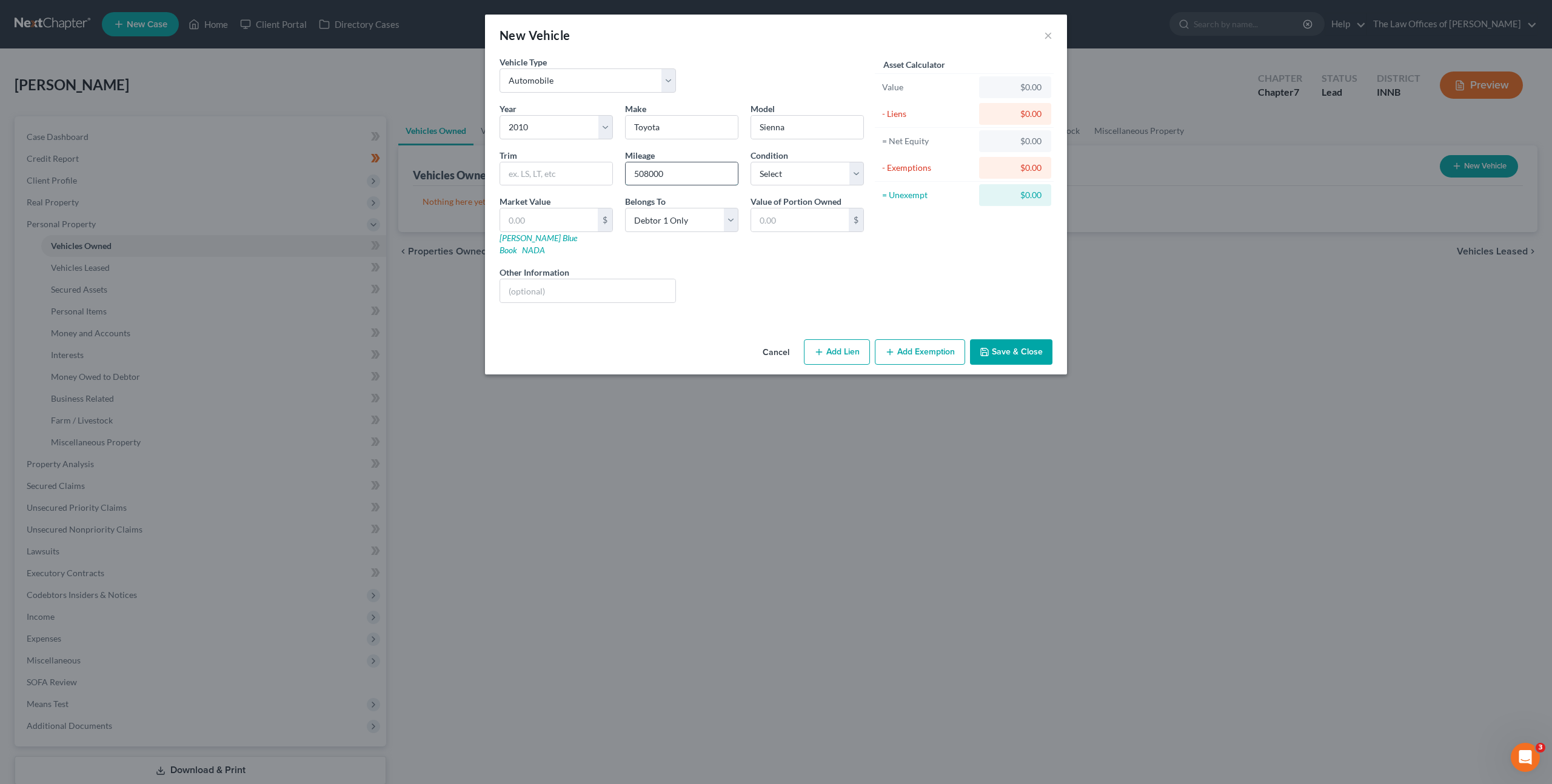
click at [650, 175] on input "508000" at bounding box center [682, 173] width 112 height 23
drag, startPoint x: 682, startPoint y: 179, endPoint x: 600, endPoint y: 176, distance: 82.1
click at [600, 176] on div "Year Select 2026 2025 2024 2023 2022 2021 2020 2019 2018 2017 2016 2015 2014 20…" at bounding box center [682, 208] width 376 height 210
click at [517, 170] on input "text" at bounding box center [556, 173] width 112 height 23
click at [856, 176] on select "Select Excellent Very Good Good Fair Poor" at bounding box center [807, 173] width 113 height 24
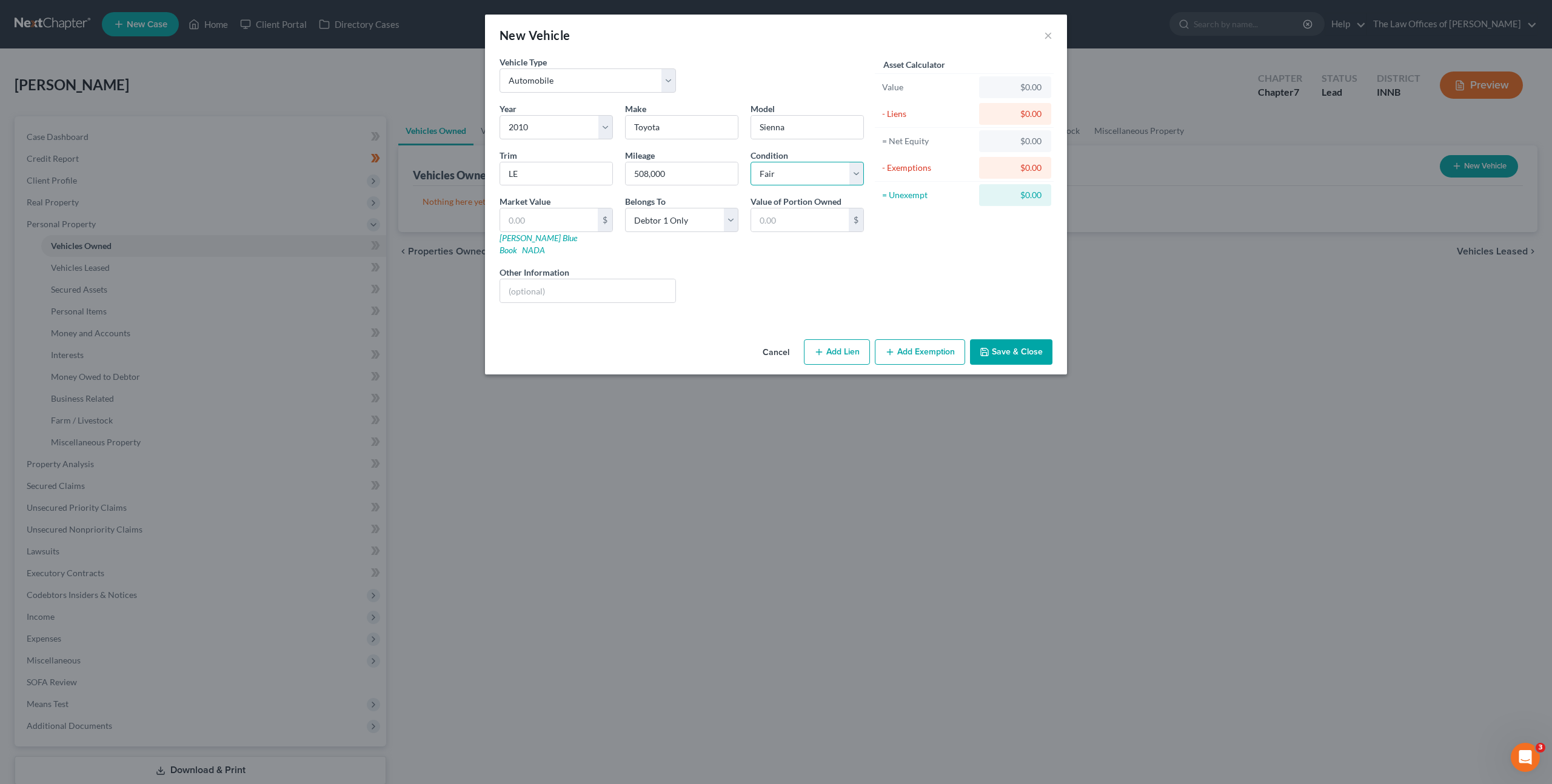
click at [750, 162] on select "Select Excellent Very Good Good Fair Poor" at bounding box center [807, 173] width 113 height 24
click at [936, 258] on div "Asset Calculator Value $0.00 - Liens $0.00 = Net Equity $0.00 - Exemptions $0.0…" at bounding box center [964, 184] width 188 height 257
click at [842, 167] on select "Select Excellent Very Good Good Fair Poor" at bounding box center [807, 173] width 113 height 24
click at [534, 282] on input "text" at bounding box center [587, 290] width 175 height 23
click at [563, 221] on input "text" at bounding box center [549, 220] width 98 height 23
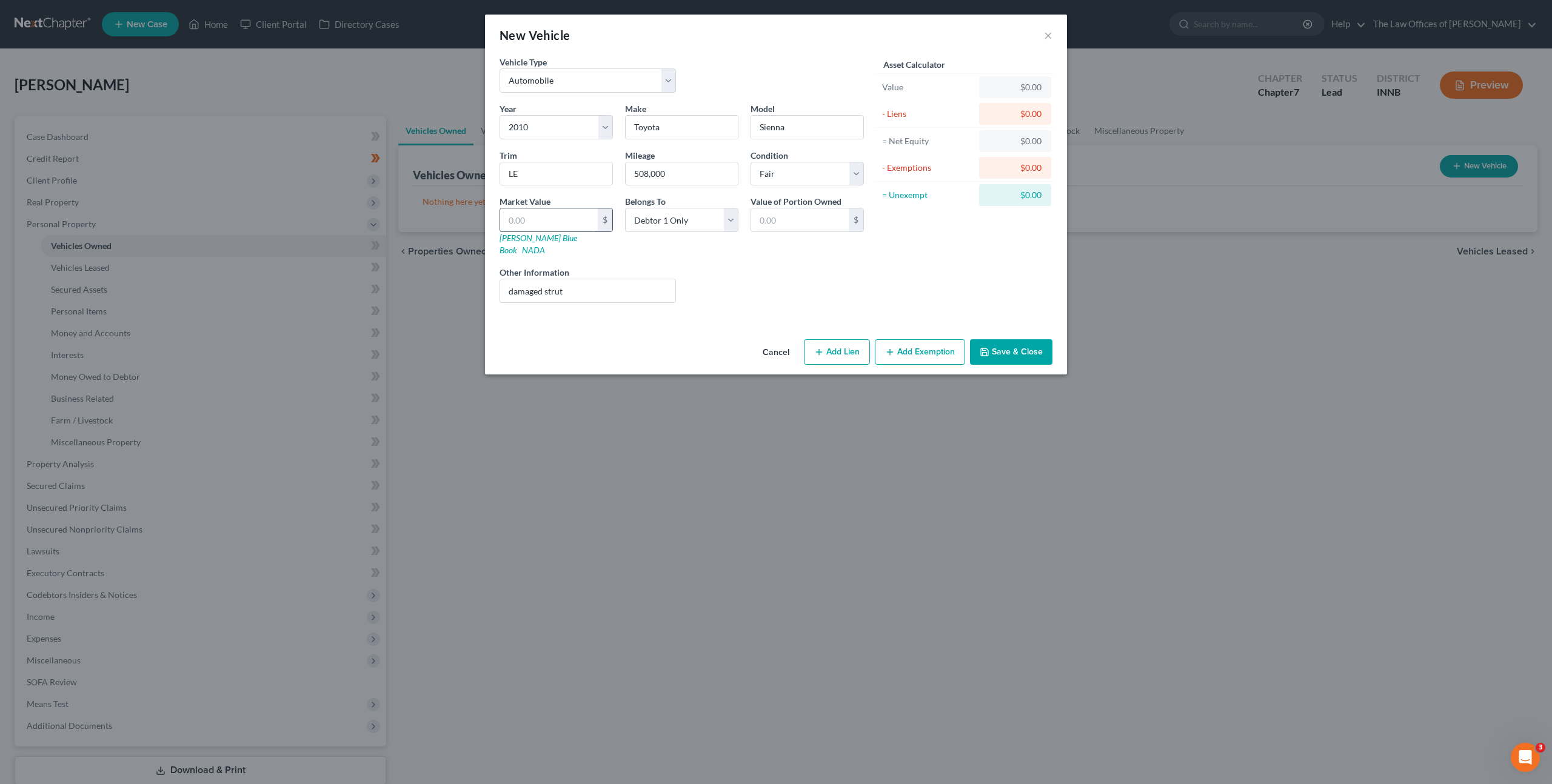
click at [526, 217] on input "text" at bounding box center [549, 220] width 98 height 23
click at [715, 266] on div "Liens Select" at bounding box center [776, 285] width 188 height 37
click at [897, 339] on button "Add Exemption" at bounding box center [920, 352] width 90 height 25
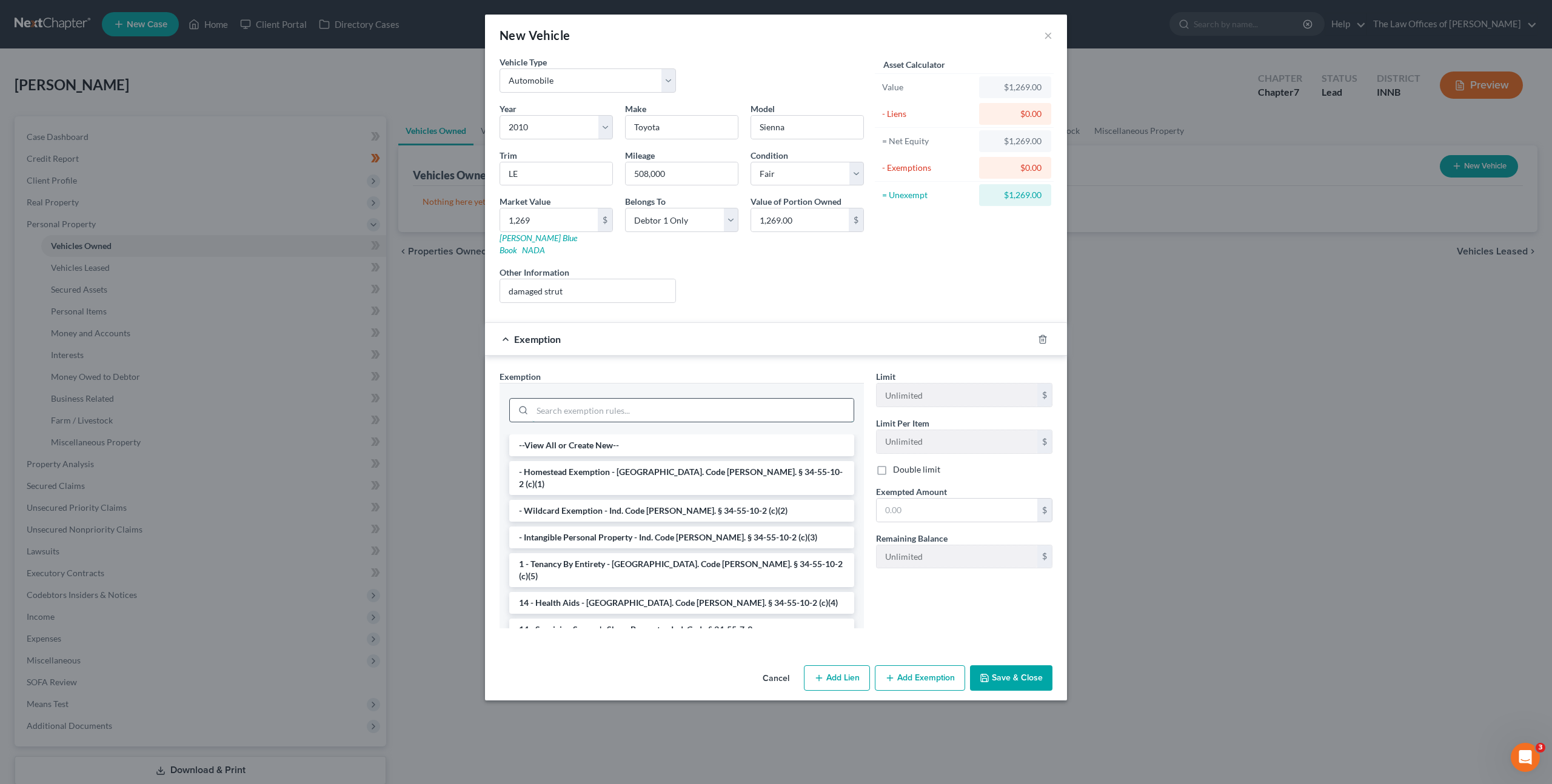
click at [631, 398] on input "search" at bounding box center [693, 410] width 321 height 23
click at [632, 500] on li "- Wildcard Exemption - Ind. Code [PERSON_NAME]. § 34-55-10-2 (c)(2)" at bounding box center [682, 510] width 345 height 22
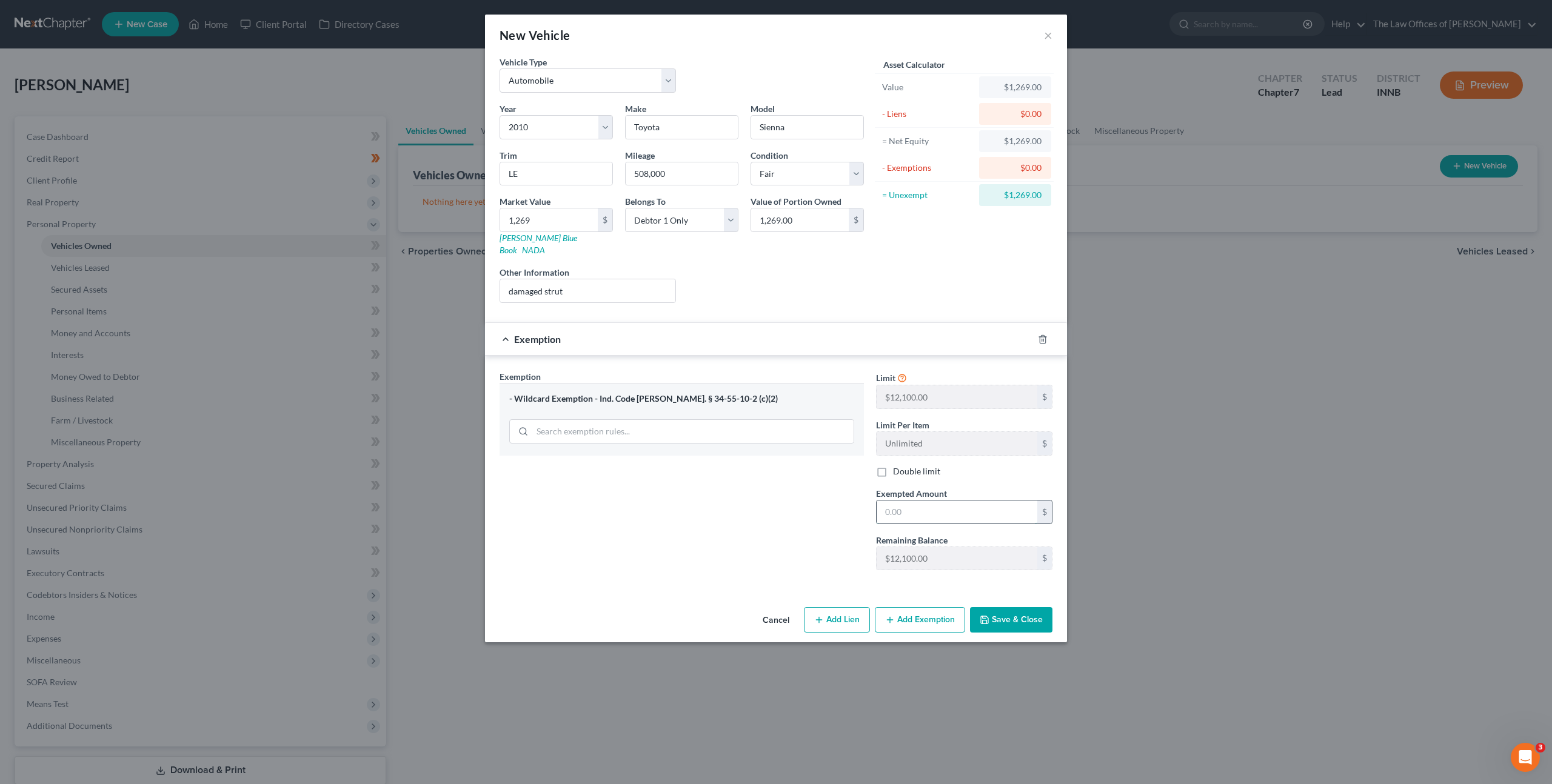
click at [890, 501] on input "text" at bounding box center [957, 512] width 161 height 23
drag, startPoint x: 917, startPoint y: 500, endPoint x: 829, endPoint y: 501, distance: 88.0
click at [829, 501] on div "Exemption Set must be selected for CA. Exemption * - Wildcard Exemption - Ind. …" at bounding box center [776, 475] width 565 height 210
click at [557, 224] on input "1,269" at bounding box center [549, 220] width 98 height 23
click at [748, 279] on div "Liens Select" at bounding box center [776, 285] width 188 height 37
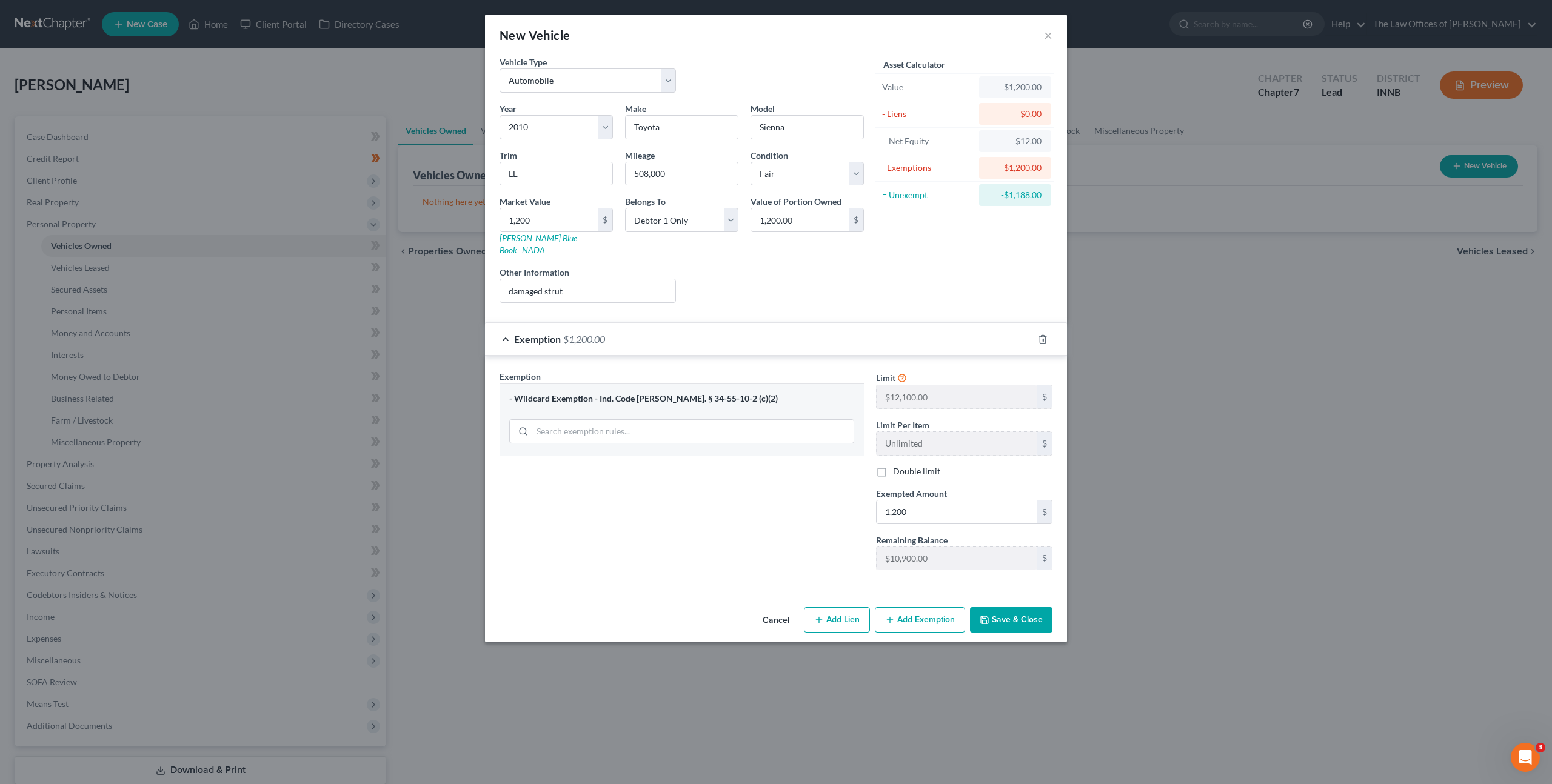
click at [798, 288] on div "Liens Select" at bounding box center [776, 285] width 188 height 37
drag, startPoint x: 570, startPoint y: 222, endPoint x: 365, endPoint y: 183, distance: 208.7
click at [365, 183] on div "New Vehicle × Vehicle Type Select Automobile Truck Trailer Watercraft Aircraft …" at bounding box center [776, 392] width 1552 height 784
drag, startPoint x: 543, startPoint y: 215, endPoint x: 487, endPoint y: 213, distance: 56.0
click at [487, 213] on div "Vehicle Type Select Automobile Truck Trailer Watercraft Aircraft Motor Home Atv…" at bounding box center [776, 329] width 582 height 547
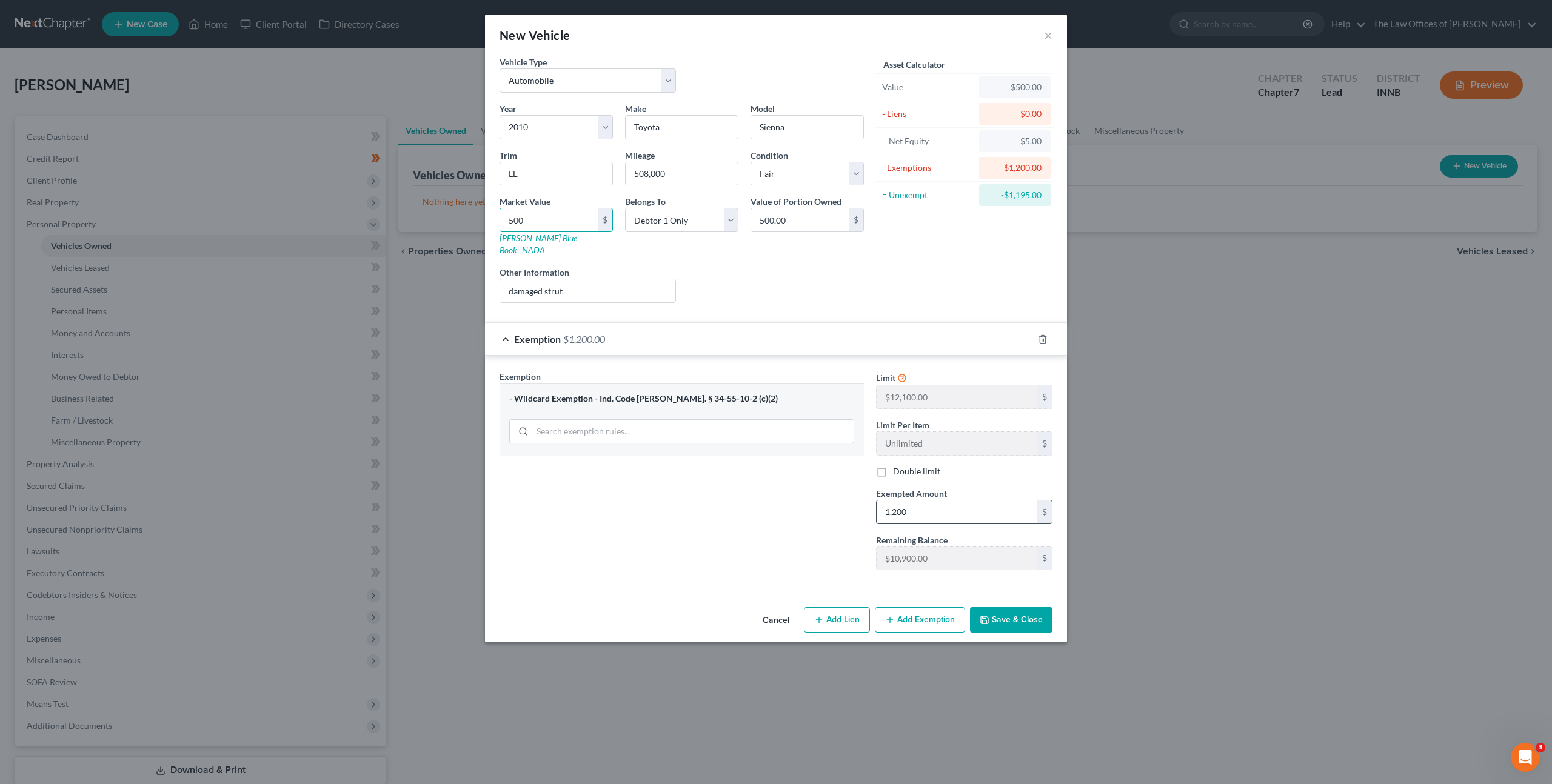
click at [907, 501] on input "1,200" at bounding box center [957, 512] width 161 height 23
click at [691, 482] on div "Exemption Set must be selected for CA. Exemption * - Wildcard Exemption - Ind. …" at bounding box center [682, 475] width 376 height 210
click at [994, 607] on button "Save & Close" at bounding box center [1011, 619] width 82 height 25
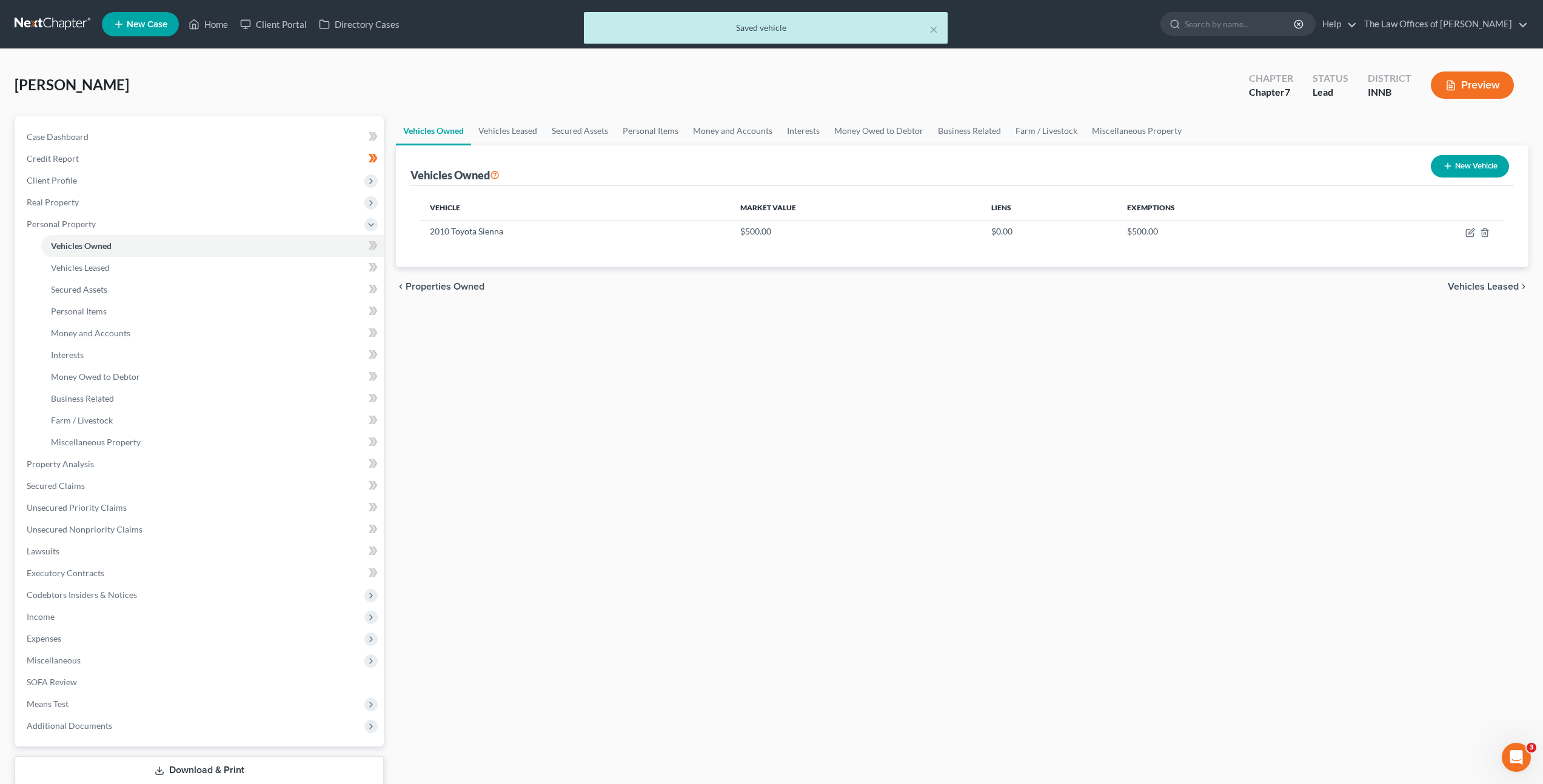
click at [908, 464] on div "Vehicles Owned Vehicles Leased Secured Assets Personal Items Money and Accounts…" at bounding box center [962, 466] width 1145 height 700
click at [1443, 161] on icon "button" at bounding box center [1448, 166] width 10 height 10
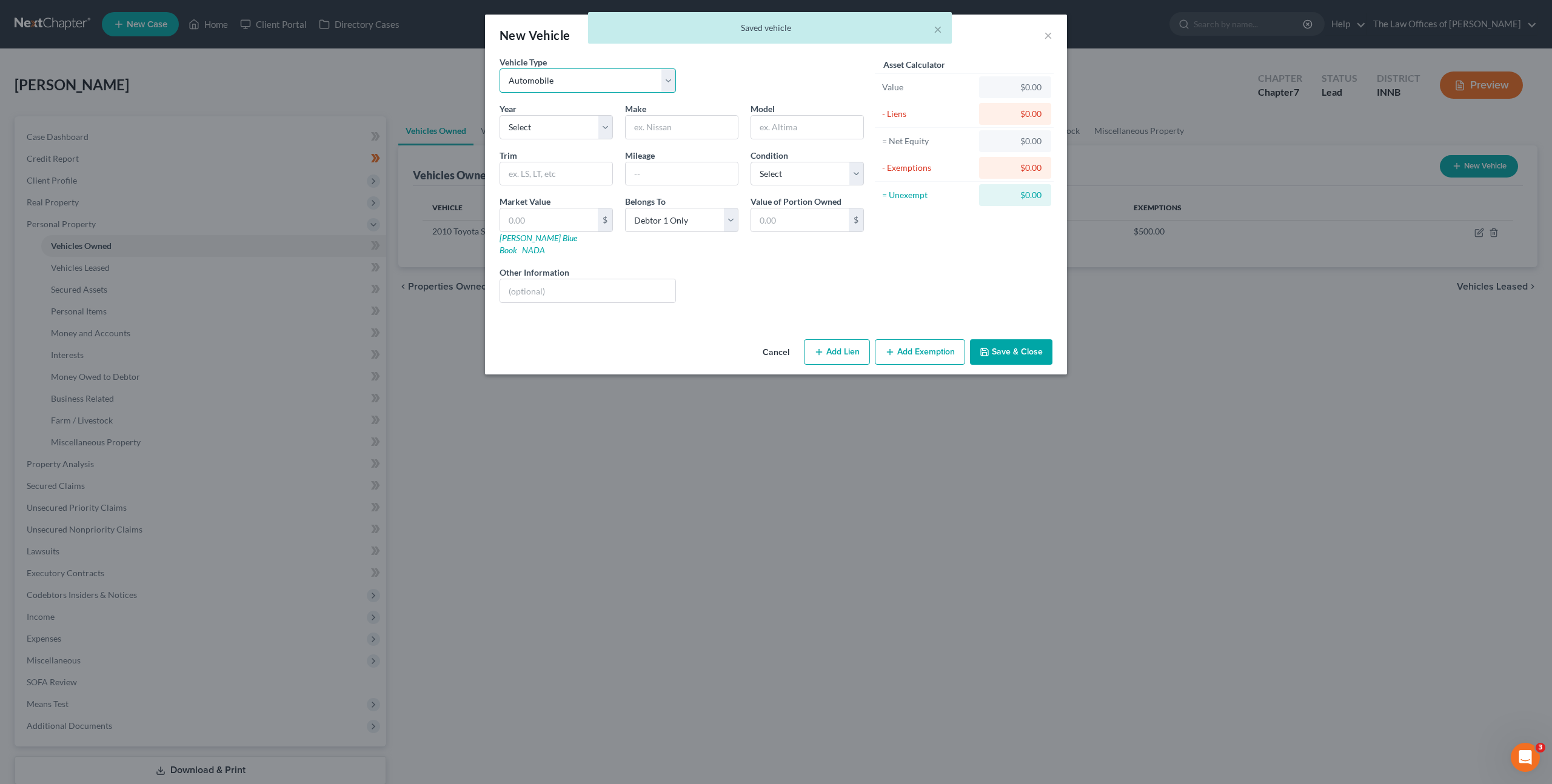
click at [616, 78] on select "Select Automobile Truck Trailer Watercraft Aircraft Motor Home Atv Other Vehicle" at bounding box center [587, 80] width 177 height 24
click at [584, 124] on select "Select 2026 2025 2024 2023 2022 2021 2020 2019 2018 2017 2016 2015 2014 2013 20…" at bounding box center [556, 127] width 113 height 24
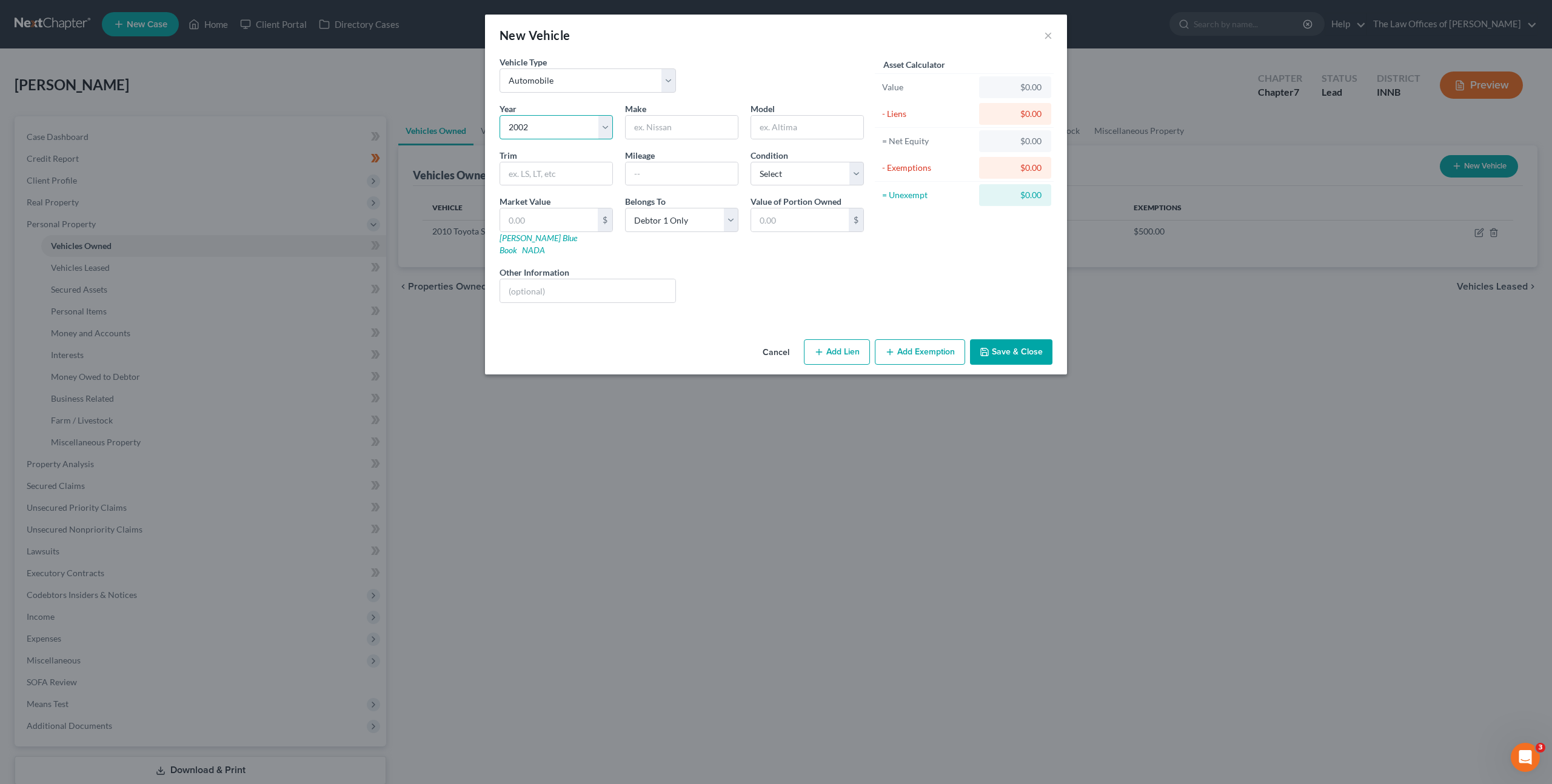
click at [499, 115] on select "Select 2026 2025 2024 2023 2022 2021 2020 2019 2018 2017 2016 2015 2014 2013 20…" at bounding box center [556, 127] width 113 height 24
drag, startPoint x: 656, startPoint y: 126, endPoint x: 714, endPoint y: 116, distance: 58.9
click at [663, 122] on input "text" at bounding box center [682, 127] width 112 height 23
click at [543, 173] on input "text" at bounding box center [556, 173] width 112 height 23
click at [647, 175] on input "text" at bounding box center [682, 173] width 112 height 23
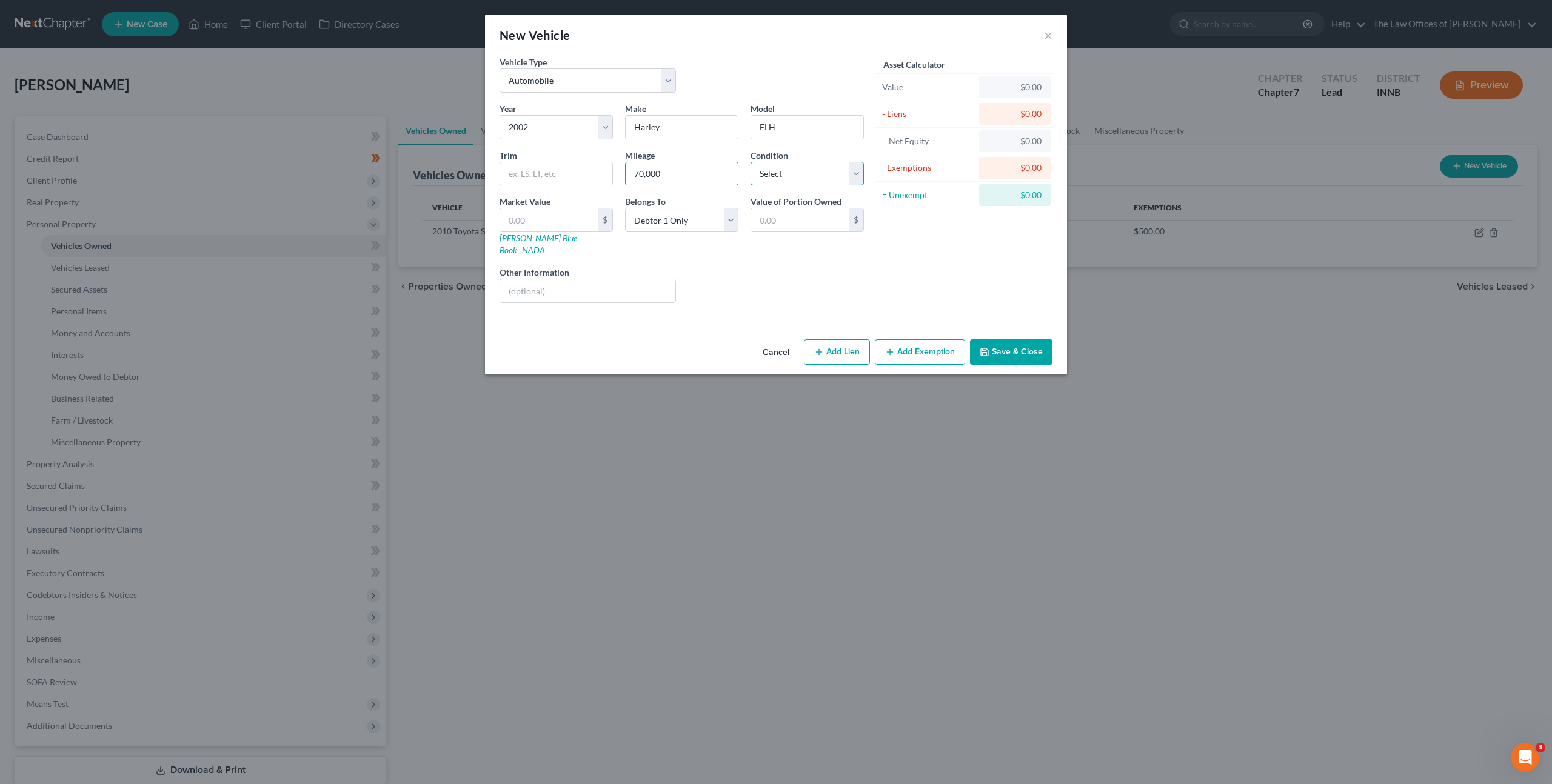
click at [765, 178] on select "Select Excellent Very Good Good Fair Poor" at bounding box center [807, 173] width 113 height 24
click at [750, 162] on select "Select Excellent Very Good Good Fair Poor" at bounding box center [807, 173] width 113 height 24
click at [755, 284] on div "Liens Select" at bounding box center [776, 285] width 188 height 37
click at [636, 279] on input "text" at bounding box center [587, 290] width 175 height 23
drag, startPoint x: 554, startPoint y: 223, endPoint x: 578, endPoint y: 234, distance: 26.4
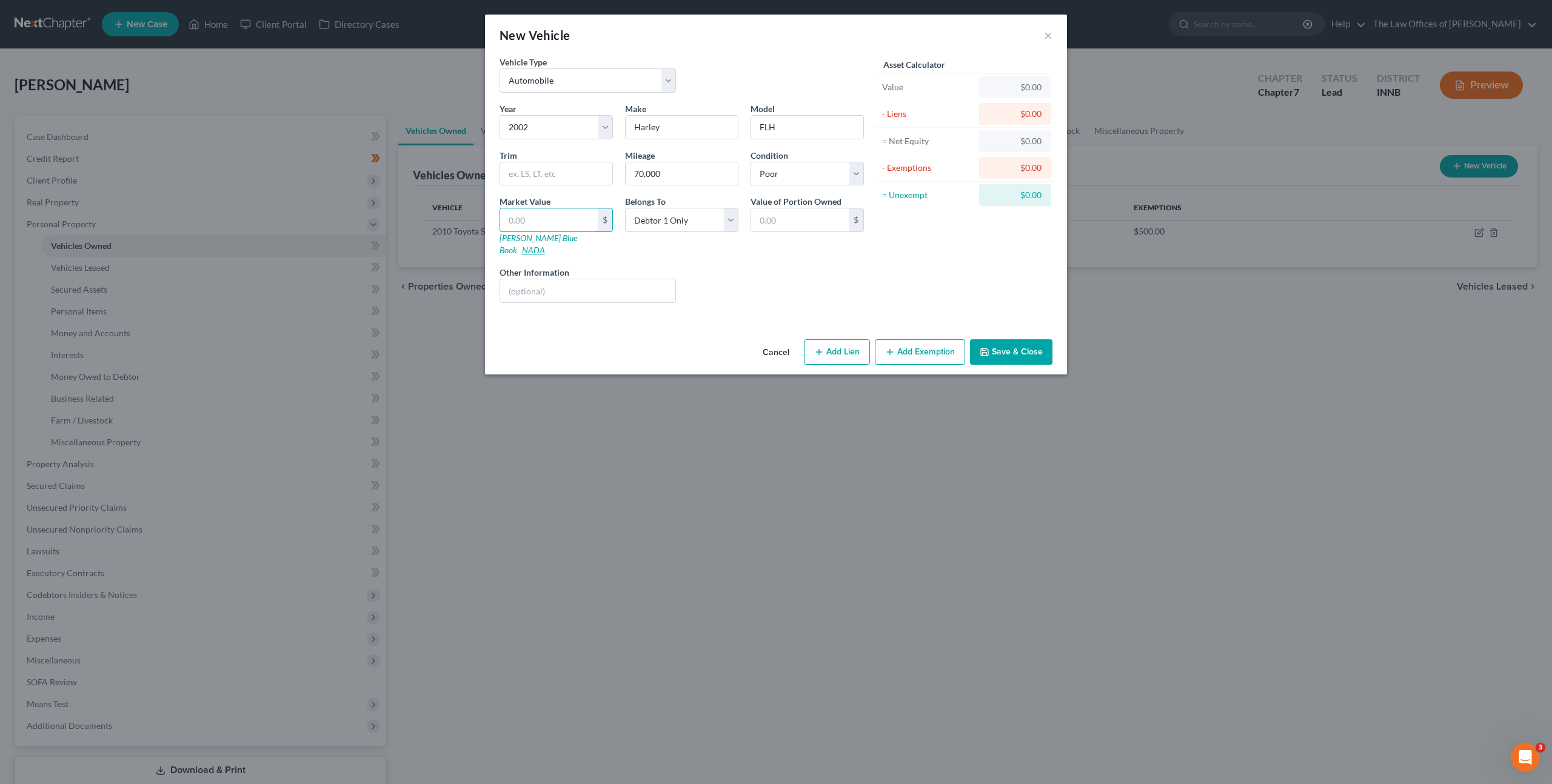
click at [554, 223] on input "text" at bounding box center [549, 220] width 98 height 23
click at [931, 347] on button "Add Exemption" at bounding box center [920, 352] width 90 height 25
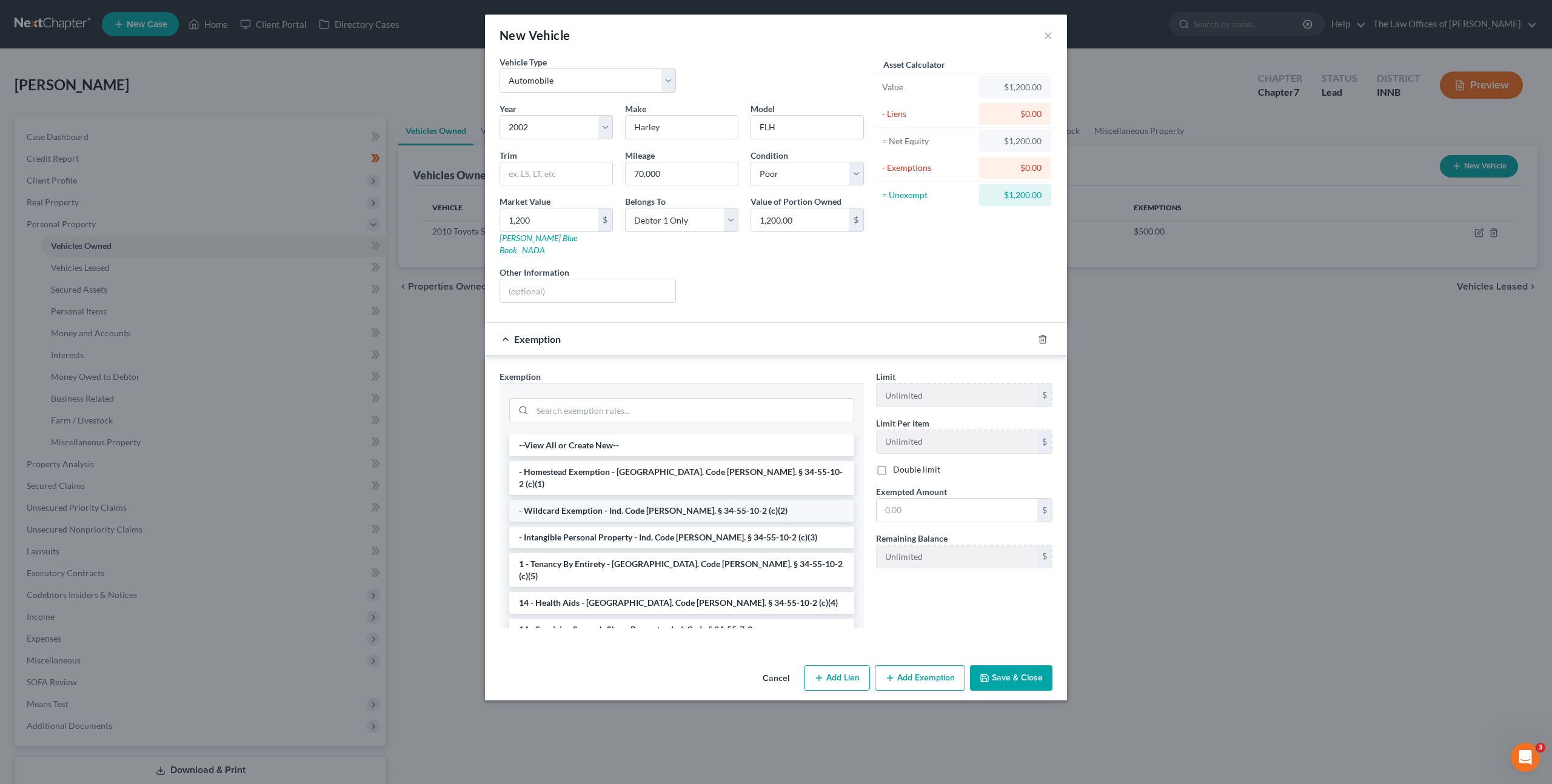
click at [623, 500] on li "- Wildcard Exemption - Ind. Code [PERSON_NAME]. § 34-55-10-2 (c)(2)" at bounding box center [682, 510] width 345 height 22
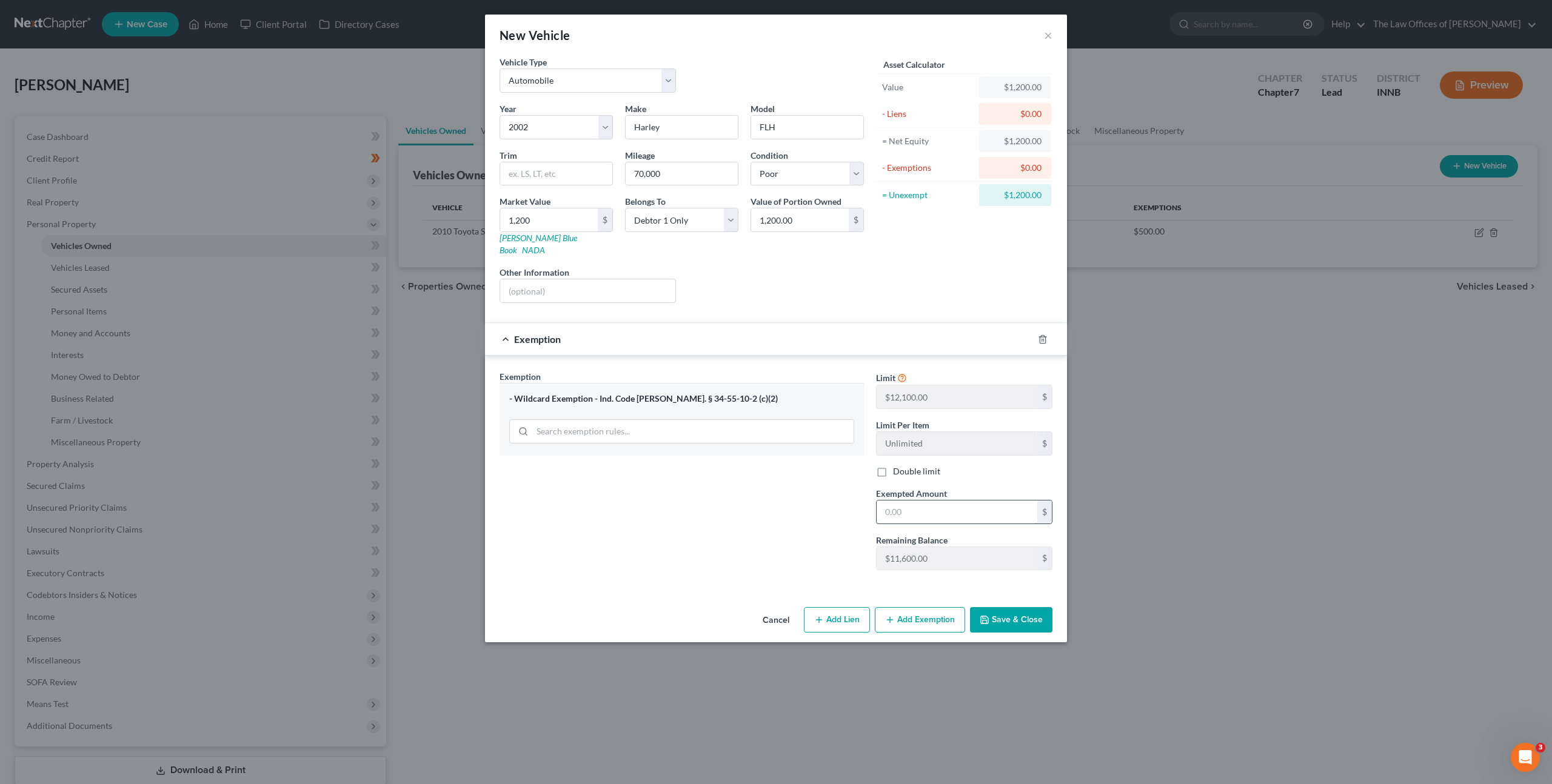
drag, startPoint x: 926, startPoint y: 507, endPoint x: 892, endPoint y: 504, distance: 34.1
click at [925, 507] on input "text" at bounding box center [957, 512] width 161 height 23
click at [569, 279] on input "text" at bounding box center [587, 290] width 175 height 23
click at [681, 337] on div "Exemption $1,200.00" at bounding box center [758, 339] width 548 height 32
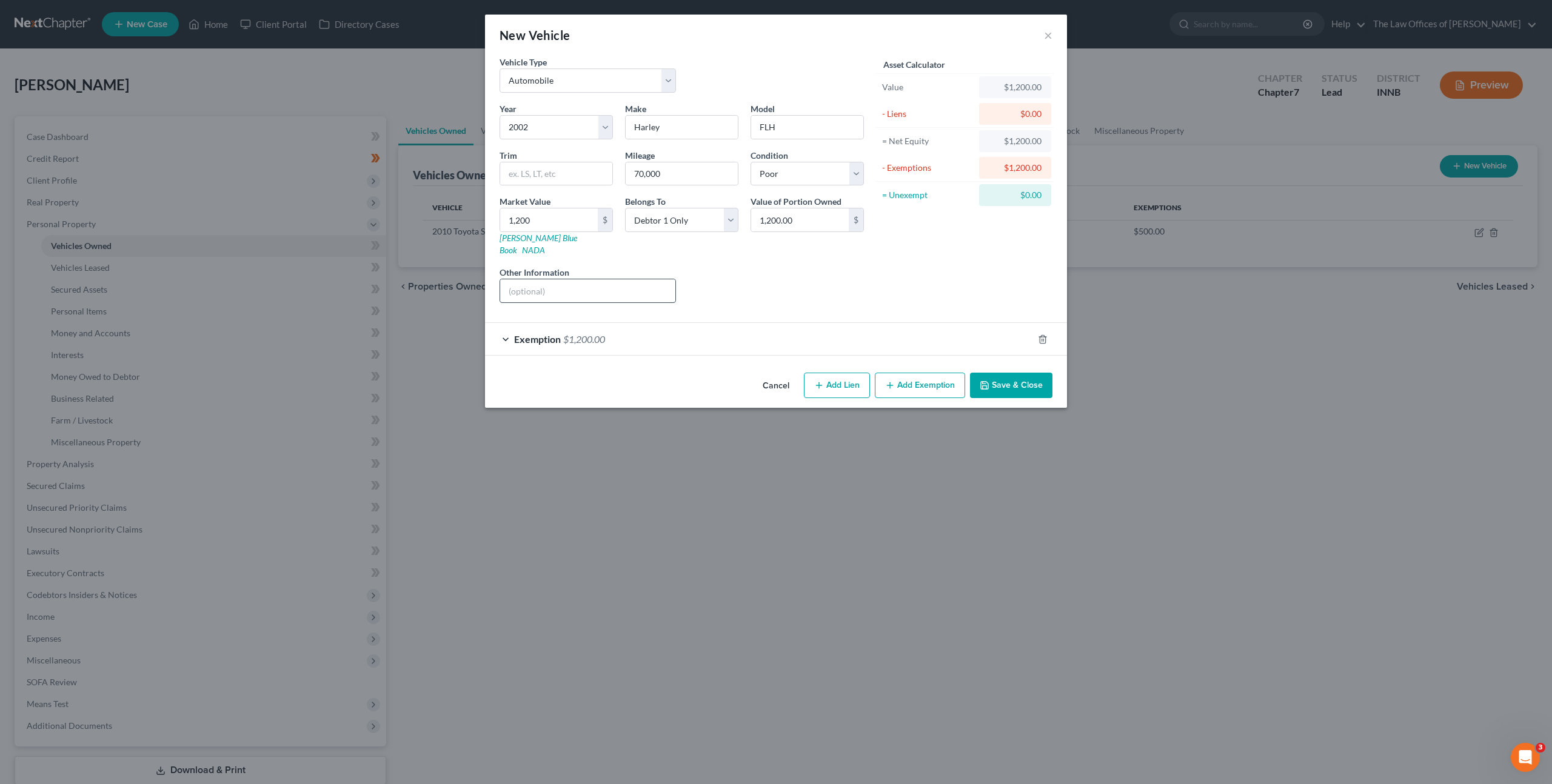
click at [617, 290] on div at bounding box center [587, 290] width 177 height 24
click at [596, 279] on input "text" at bounding box center [587, 290] width 175 height 23
click at [583, 279] on input "text" at bounding box center [587, 290] width 175 height 23
click at [822, 266] on div "Liens Select" at bounding box center [776, 285] width 188 height 37
click at [1005, 373] on button "Save & Close" at bounding box center [1011, 385] width 82 height 25
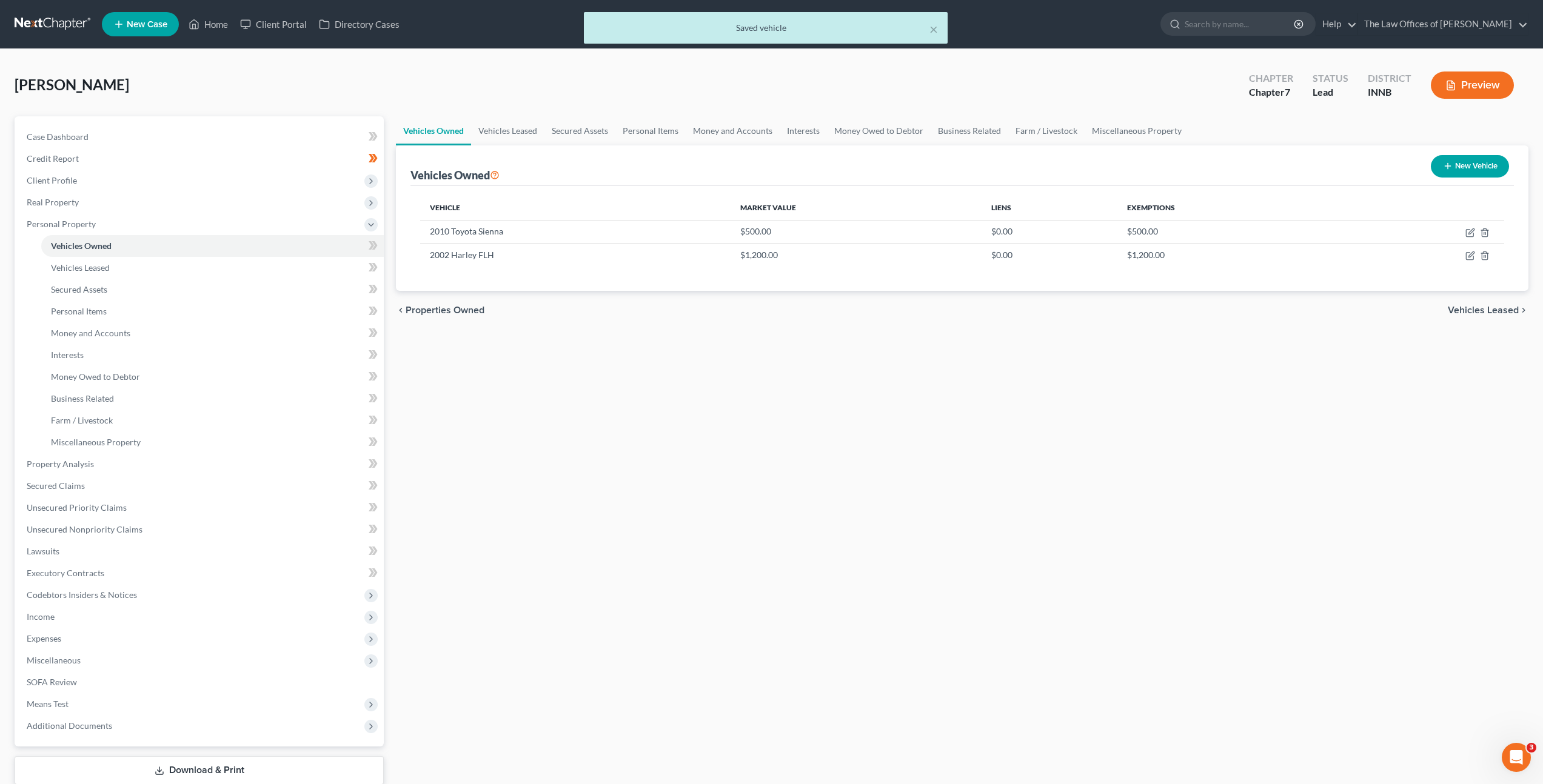
click at [671, 435] on div "Vehicles Owned Vehicles Leased Secured Assets Personal Items Money and Accounts…" at bounding box center [962, 466] width 1145 height 700
click at [370, 245] on icon at bounding box center [373, 245] width 9 height 15
drag, startPoint x: 672, startPoint y: 413, endPoint x: 826, endPoint y: 392, distance: 155.4
click at [672, 413] on div "Vehicles Owned Vehicles Leased Secured Assets Personal Items Money and Accounts…" at bounding box center [962, 466] width 1145 height 700
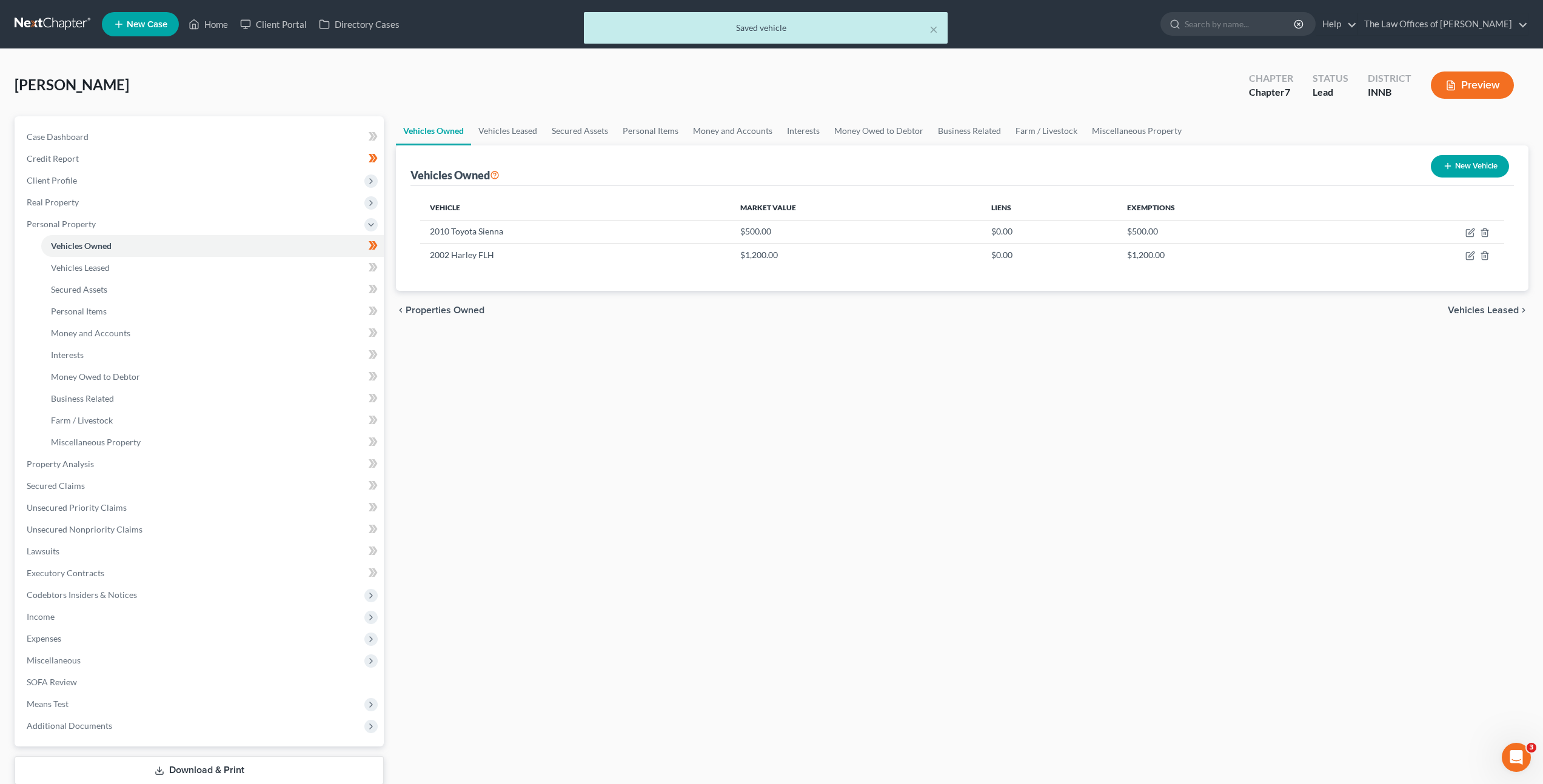
click at [1476, 157] on button "New Vehicle" at bounding box center [1470, 166] width 78 height 22
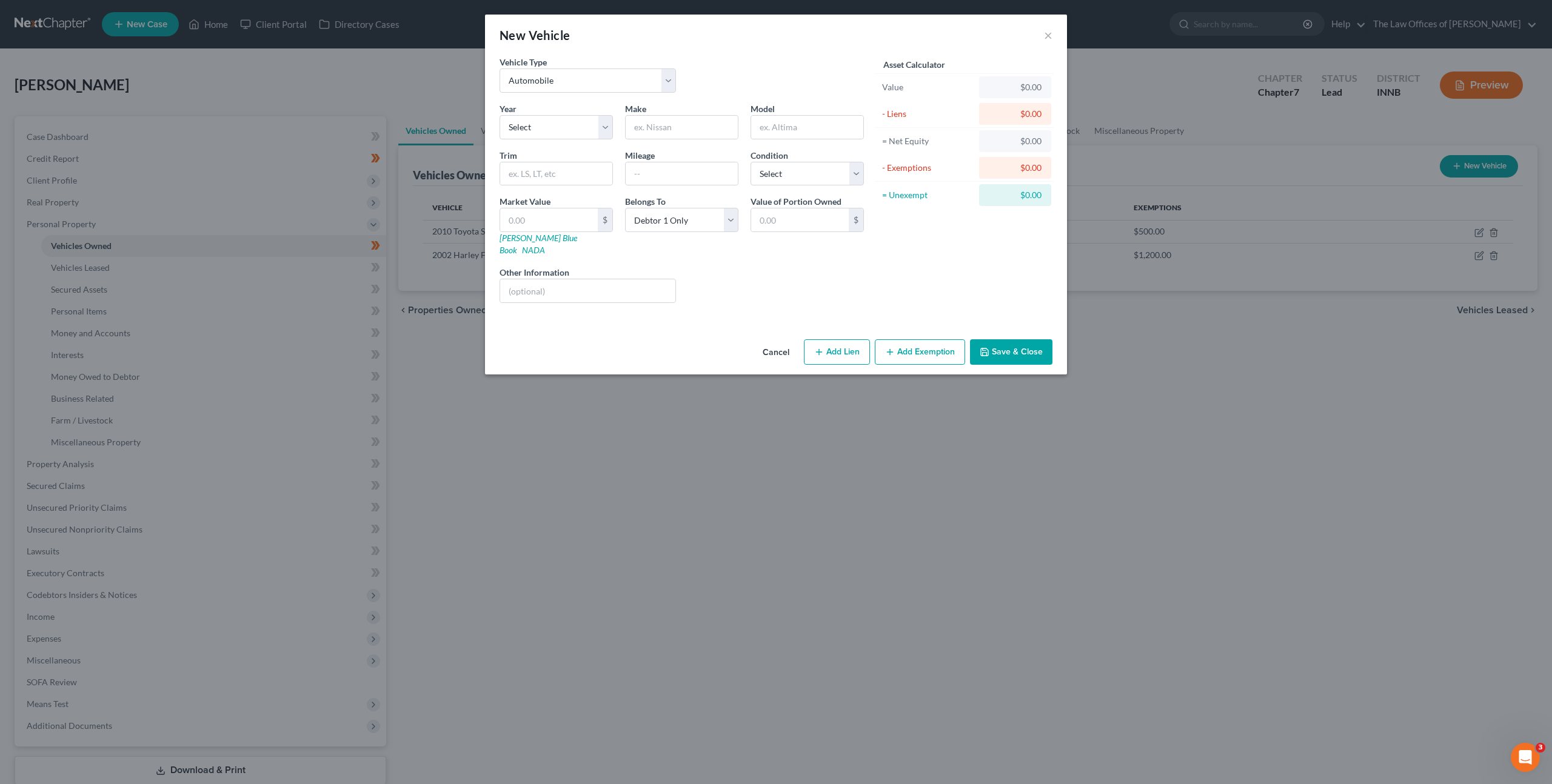
click at [784, 341] on button "Cancel" at bounding box center [776, 352] width 46 height 24
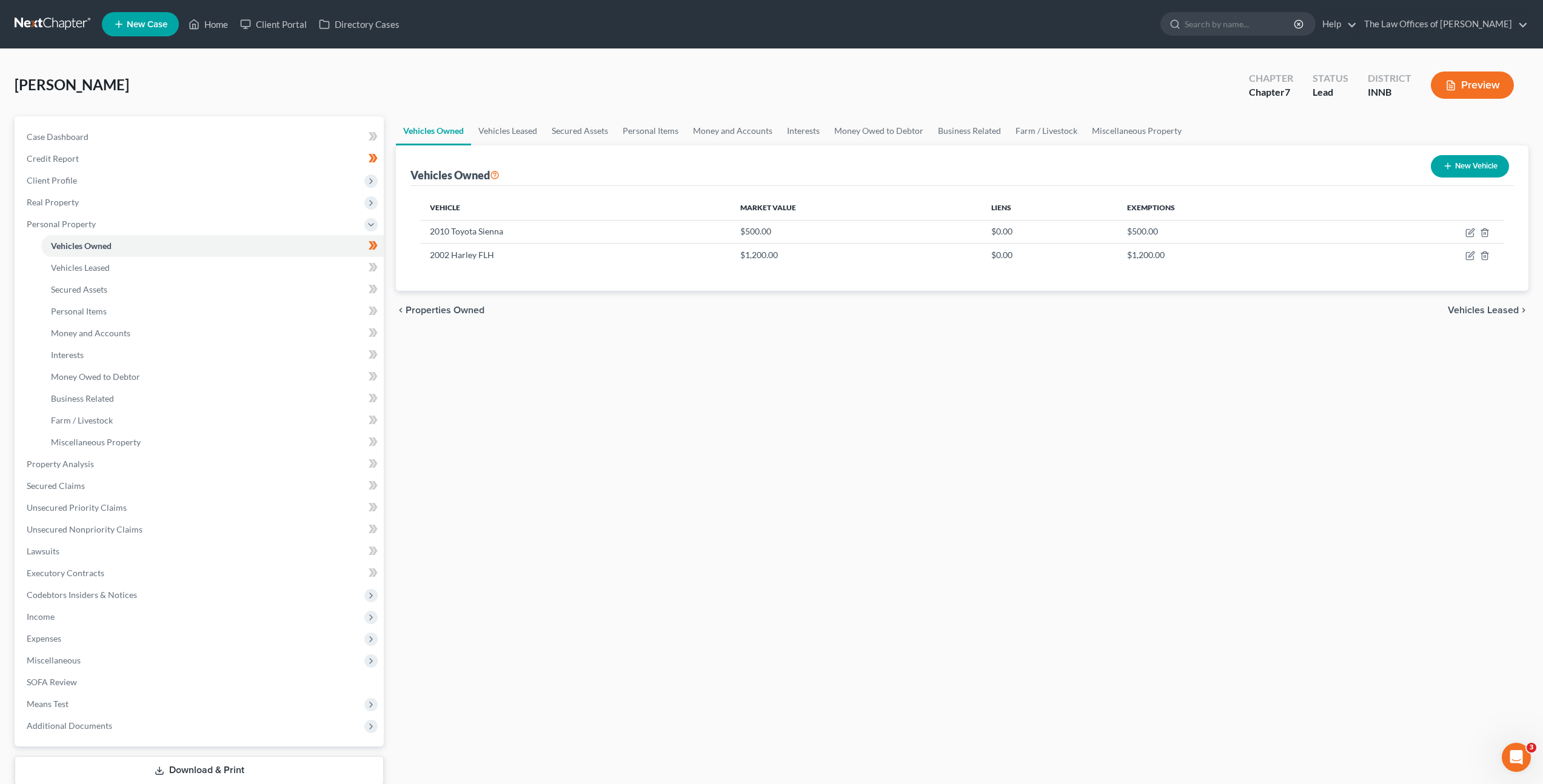
click at [1444, 162] on icon "button" at bounding box center [1448, 166] width 10 height 10
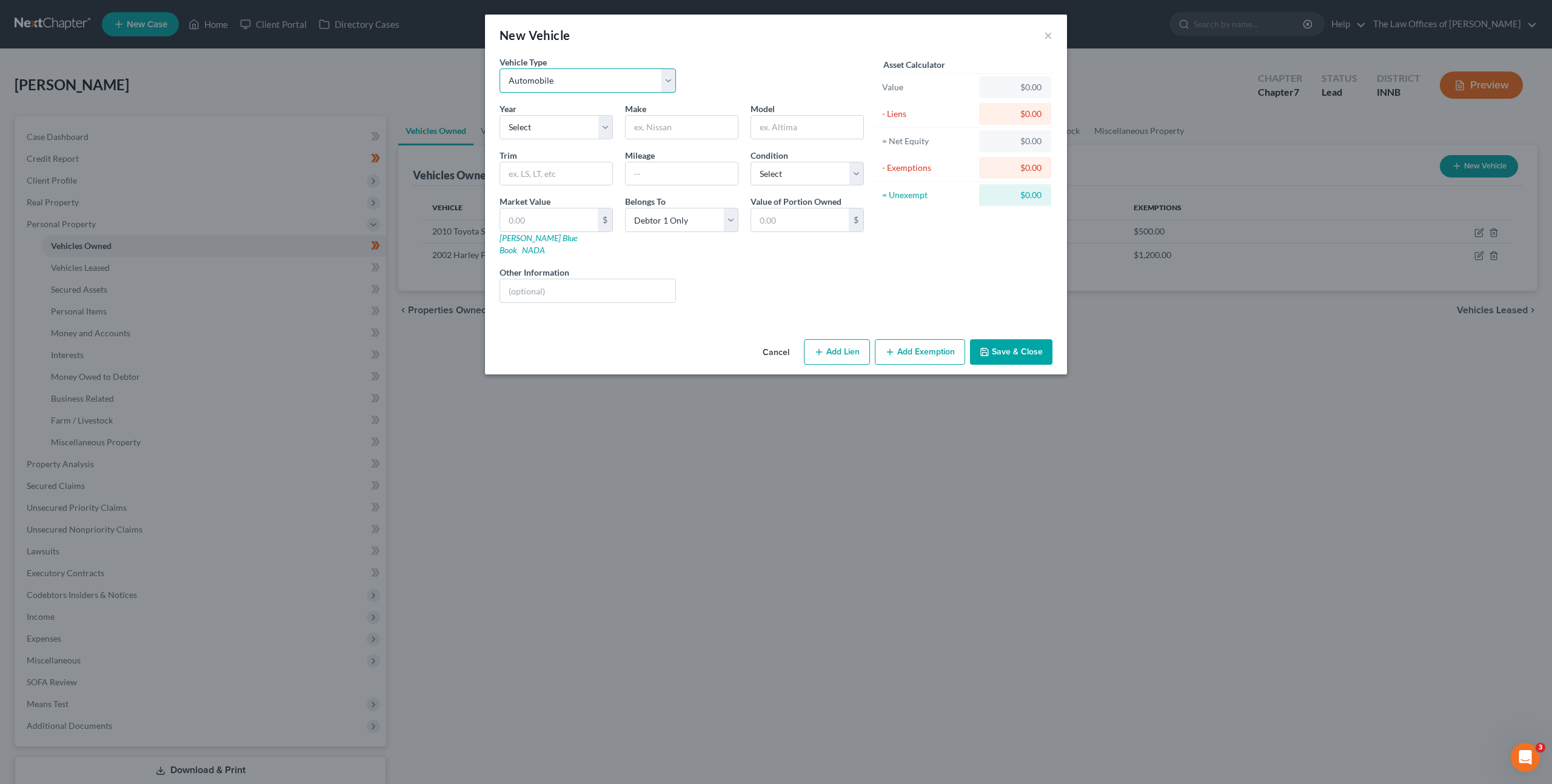
click at [589, 87] on select "Select Automobile Truck Trailer Watercraft Aircraft Motor Home Atv Other Vehicle" at bounding box center [587, 80] width 177 height 24
click at [623, 76] on select "Select Automobile Truck Trailer Watercraft Aircraft Motor Home Atv Other Vehicle" at bounding box center [587, 80] width 177 height 24
click at [768, 341] on button "Cancel" at bounding box center [776, 352] width 46 height 24
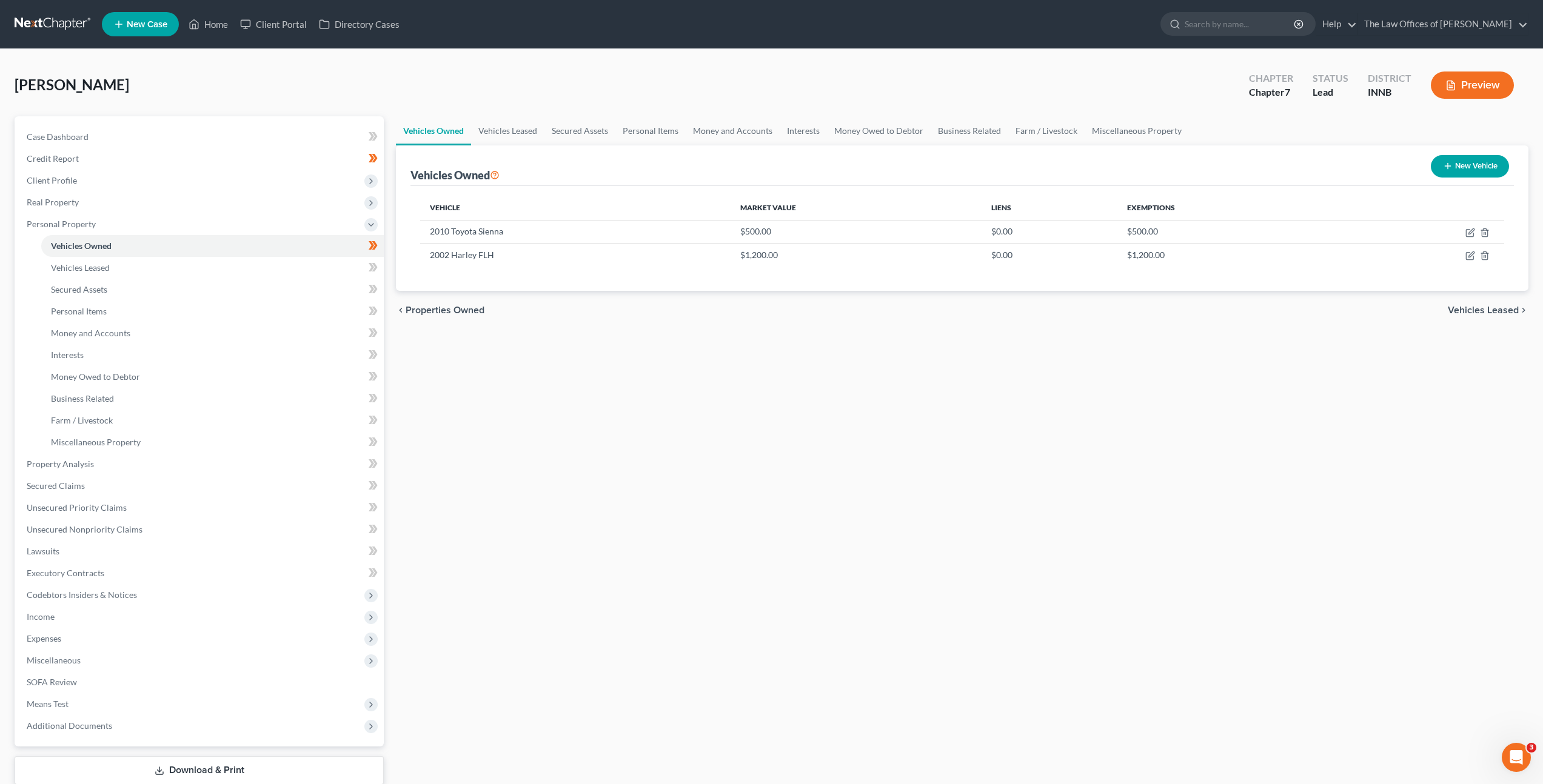
click at [672, 392] on div "Vehicles Owned Vehicles Leased Secured Assets Personal Items Money and Accounts…" at bounding box center [962, 466] width 1145 height 700
click at [1462, 170] on button "New Vehicle" at bounding box center [1470, 166] width 78 height 22
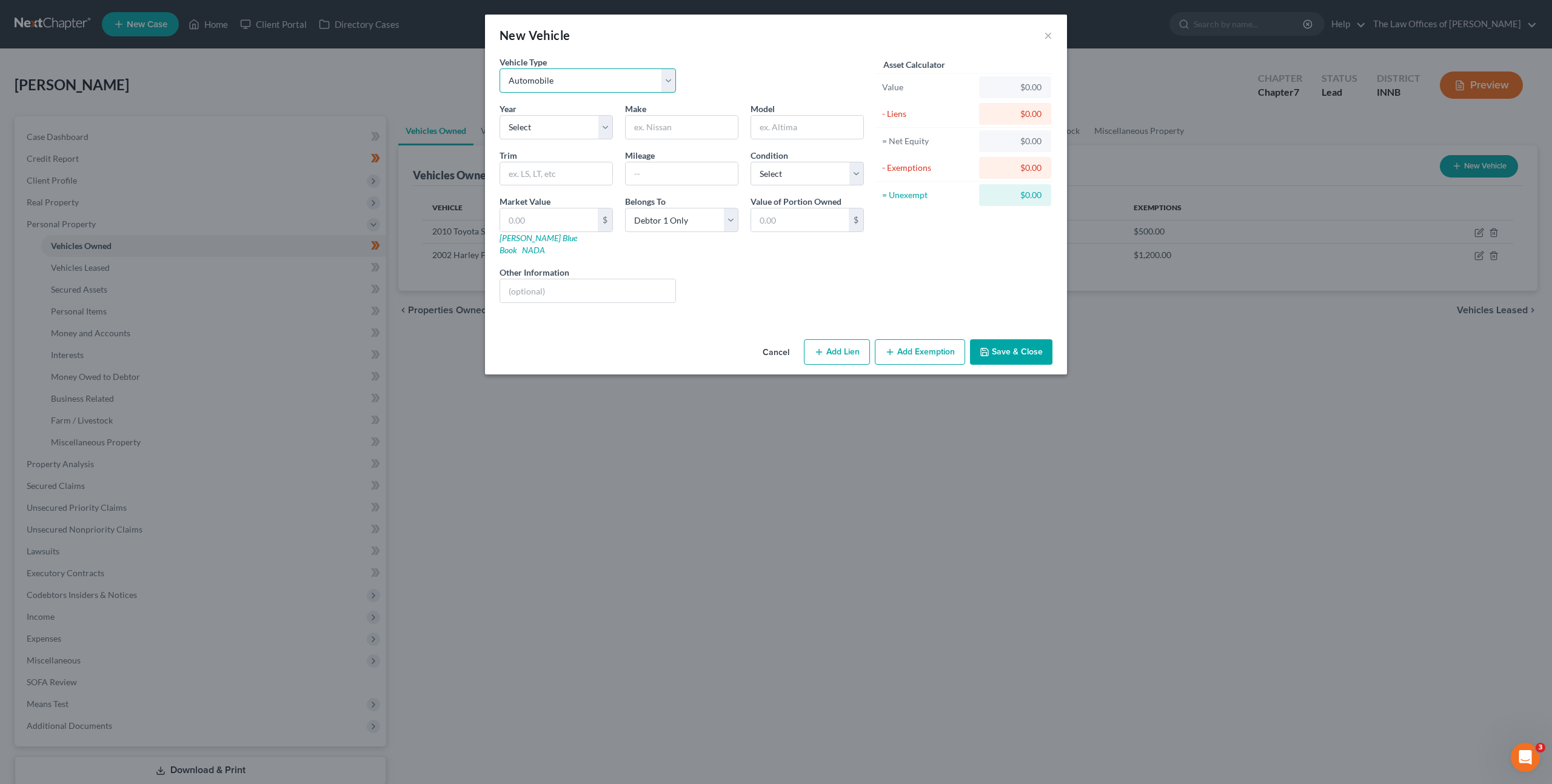
click at [512, 73] on select "Select Automobile Truck Trailer Watercraft Aircraft Motor Home Atv Other Vehicle" at bounding box center [587, 80] width 177 height 24
click at [499, 68] on select "Select Automobile Truck Trailer Watercraft Aircraft Motor Home Atv Other Vehicle" at bounding box center [587, 80] width 177 height 24
click at [540, 125] on select "Select 2026 2025 2024 2023 2022 2021 2020 2019 2018 2017 2016 2015 2014 2013 20…" at bounding box center [556, 127] width 113 height 24
click at [549, 210] on input "text" at bounding box center [549, 220] width 98 height 23
click at [565, 125] on select "Select 2026 2025 2024 2023 2022 2021 2020 2019 2018 2017 2016 2015 2014 2013 20…" at bounding box center [556, 127] width 113 height 24
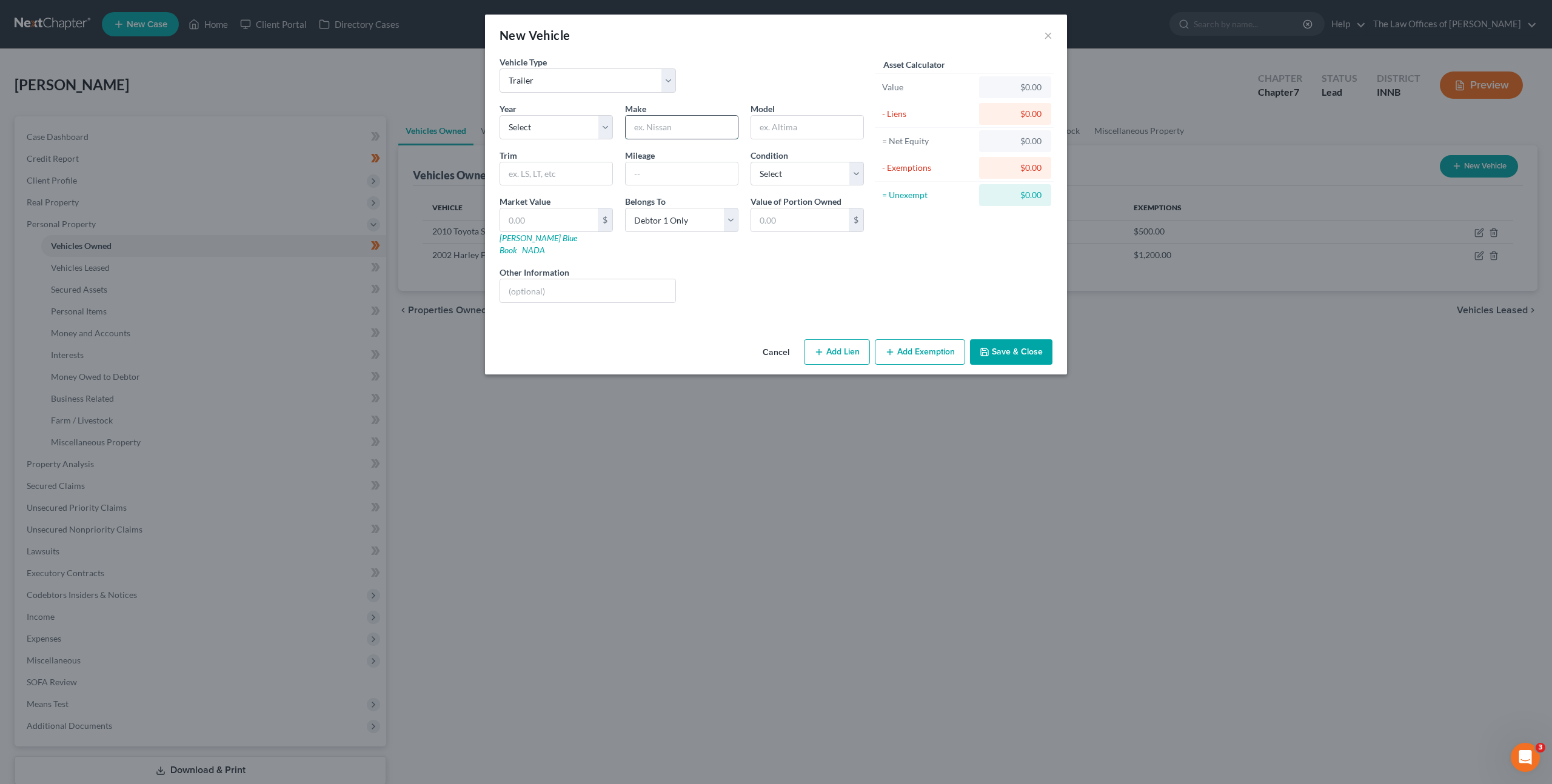
click at [681, 127] on input "text" at bounding box center [682, 127] width 112 height 23
click at [653, 181] on input "text" at bounding box center [682, 173] width 112 height 23
click at [773, 180] on select "Select Excellent Very Good Good Fair Poor" at bounding box center [807, 173] width 113 height 24
click at [750, 162] on select "Select Excellent Very Good Good Fair Poor" at bounding box center [807, 173] width 113 height 24
click at [728, 270] on div "Liens Select" at bounding box center [776, 285] width 188 height 37
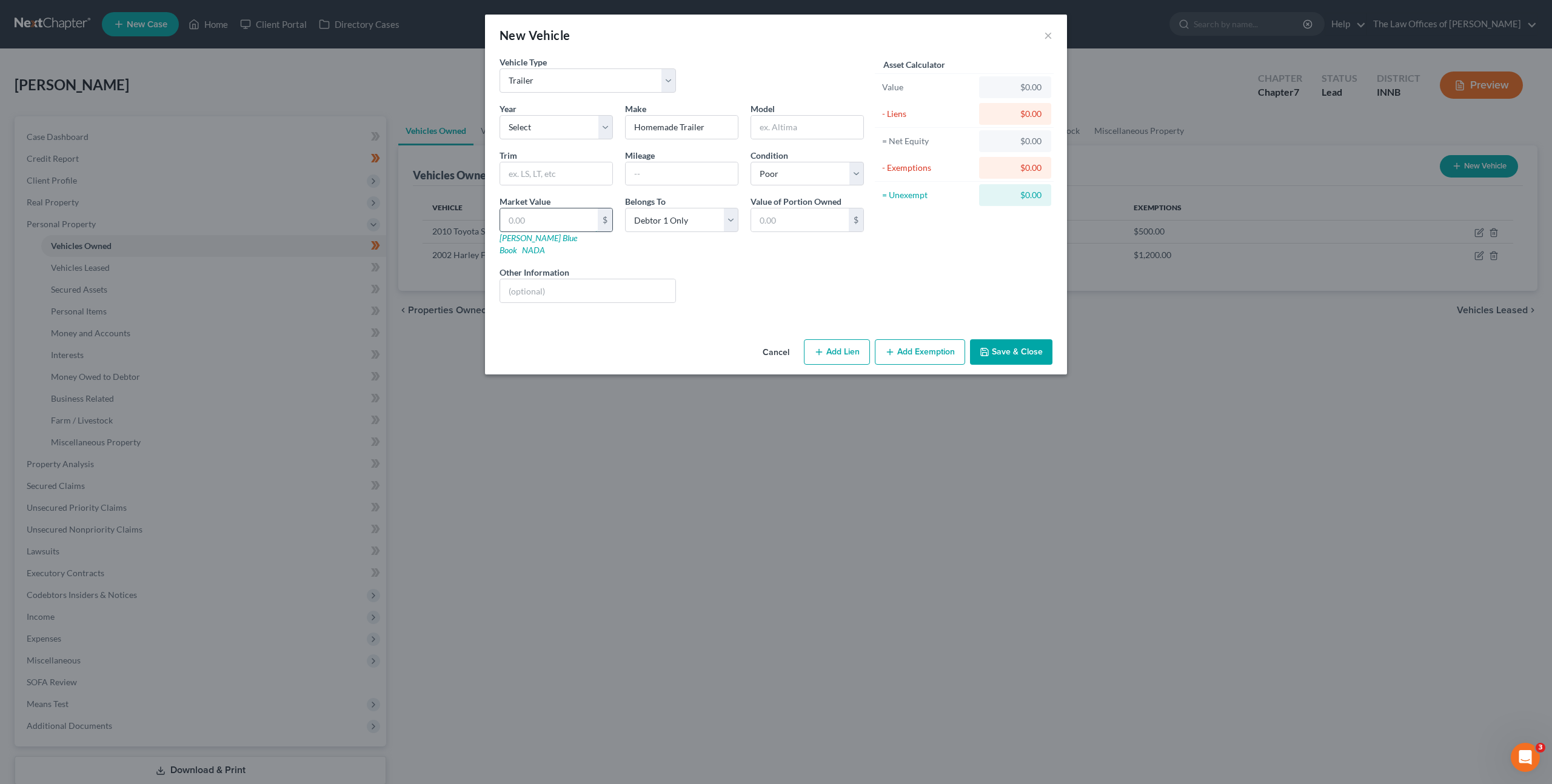
click at [542, 216] on input "text" at bounding box center [549, 220] width 98 height 23
click at [833, 176] on select "Select Excellent Very Good Good Fair Poor" at bounding box center [807, 173] width 113 height 24
click at [750, 162] on select "Select Excellent Very Good Good Fair Poor" at bounding box center [807, 173] width 113 height 24
click at [766, 268] on div "Liens Select" at bounding box center [776, 285] width 188 height 37
click at [562, 225] on input "text" at bounding box center [549, 220] width 98 height 23
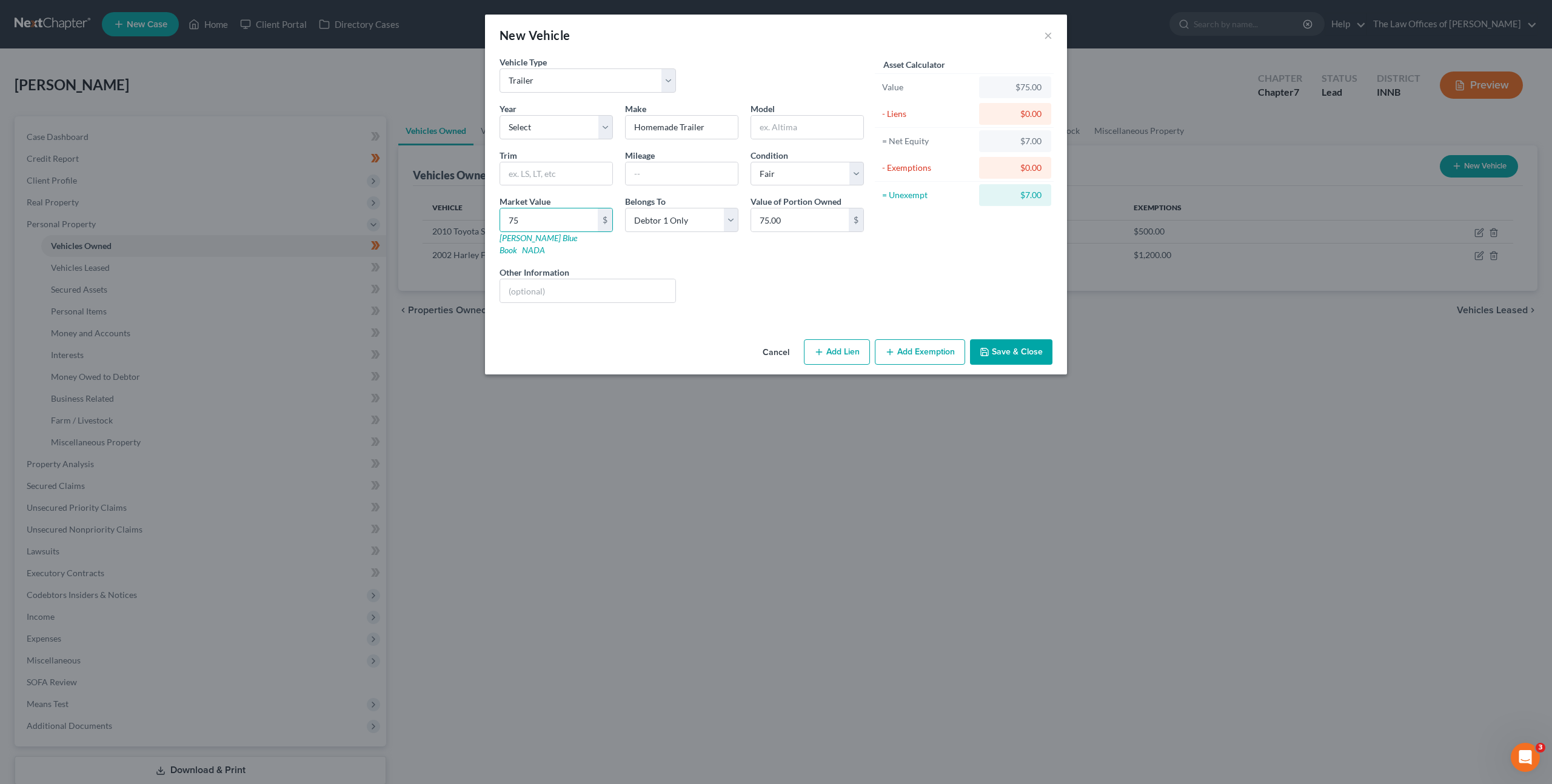
click at [954, 339] on button "Add Exemption" at bounding box center [920, 352] width 90 height 25
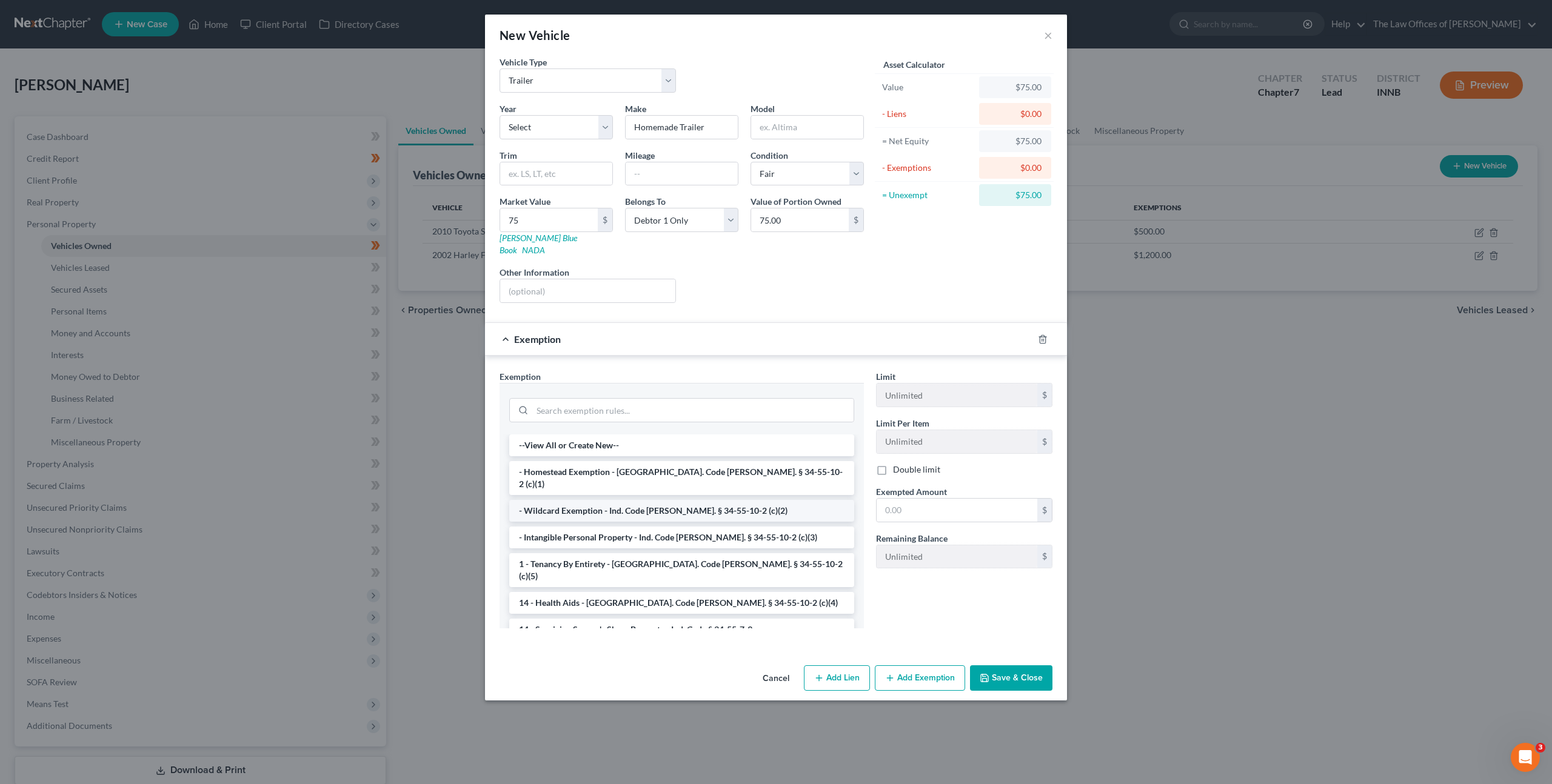
click at [673, 500] on li "- Wildcard Exemption - Ind. Code [PERSON_NAME]. § 34-55-10-2 (c)(2)" at bounding box center [682, 510] width 345 height 22
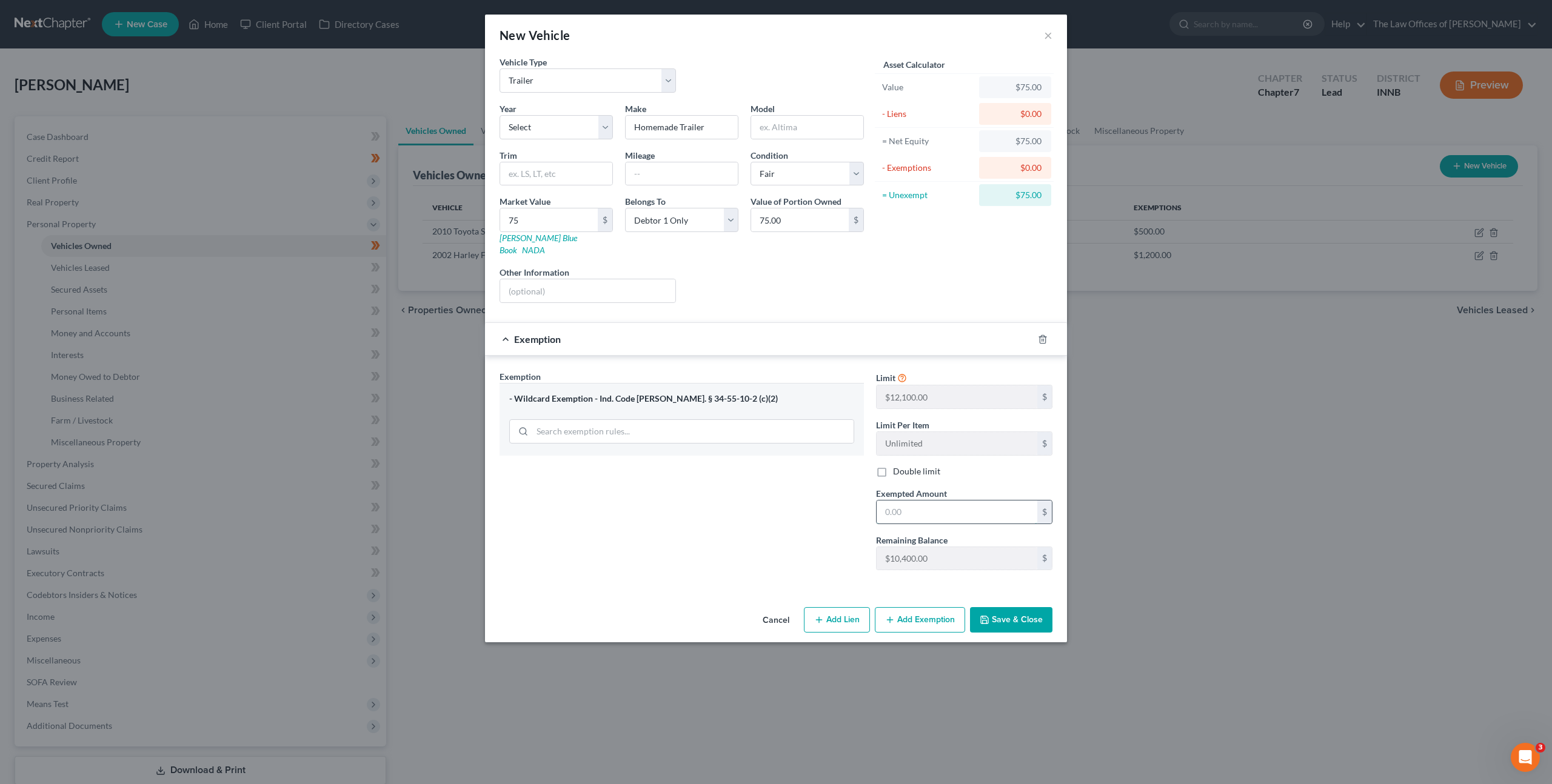
click at [924, 501] on input "text" at bounding box center [957, 512] width 161 height 23
click at [801, 534] on div "Exemption Set must be selected for CA. Exemption * - Wildcard Exemption - Ind. …" at bounding box center [682, 475] width 376 height 210
click at [994, 607] on button "Save & Close" at bounding box center [1011, 619] width 82 height 25
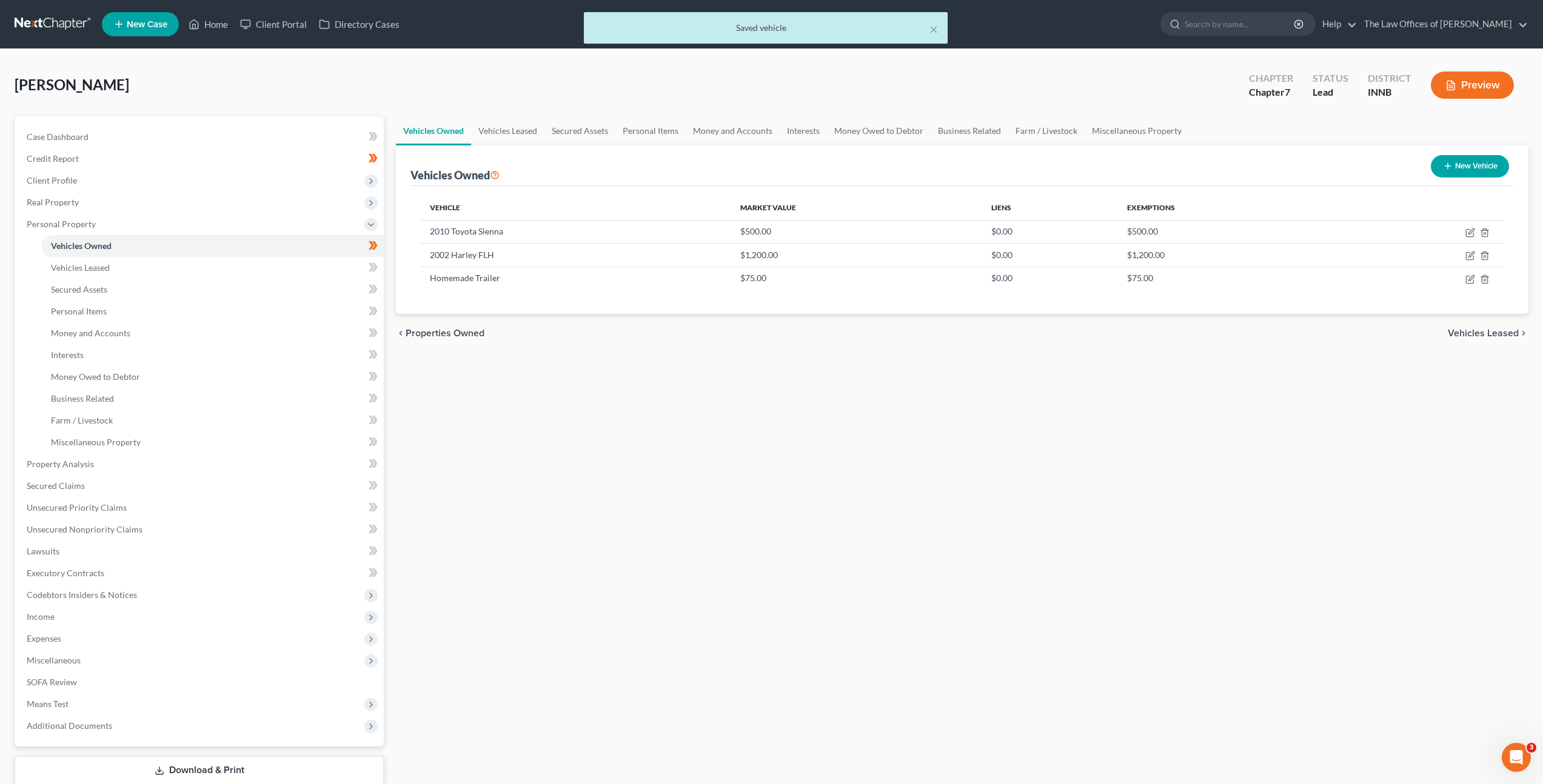
drag, startPoint x: 842, startPoint y: 419, endPoint x: 508, endPoint y: 318, distance: 348.9
click at [842, 419] on div "Vehicles Owned Vehicles Leased Secured Assets Personal Items Money and Accounts…" at bounding box center [962, 466] width 1145 height 700
click at [281, 271] on link "Vehicles Leased" at bounding box center [212, 267] width 343 height 22
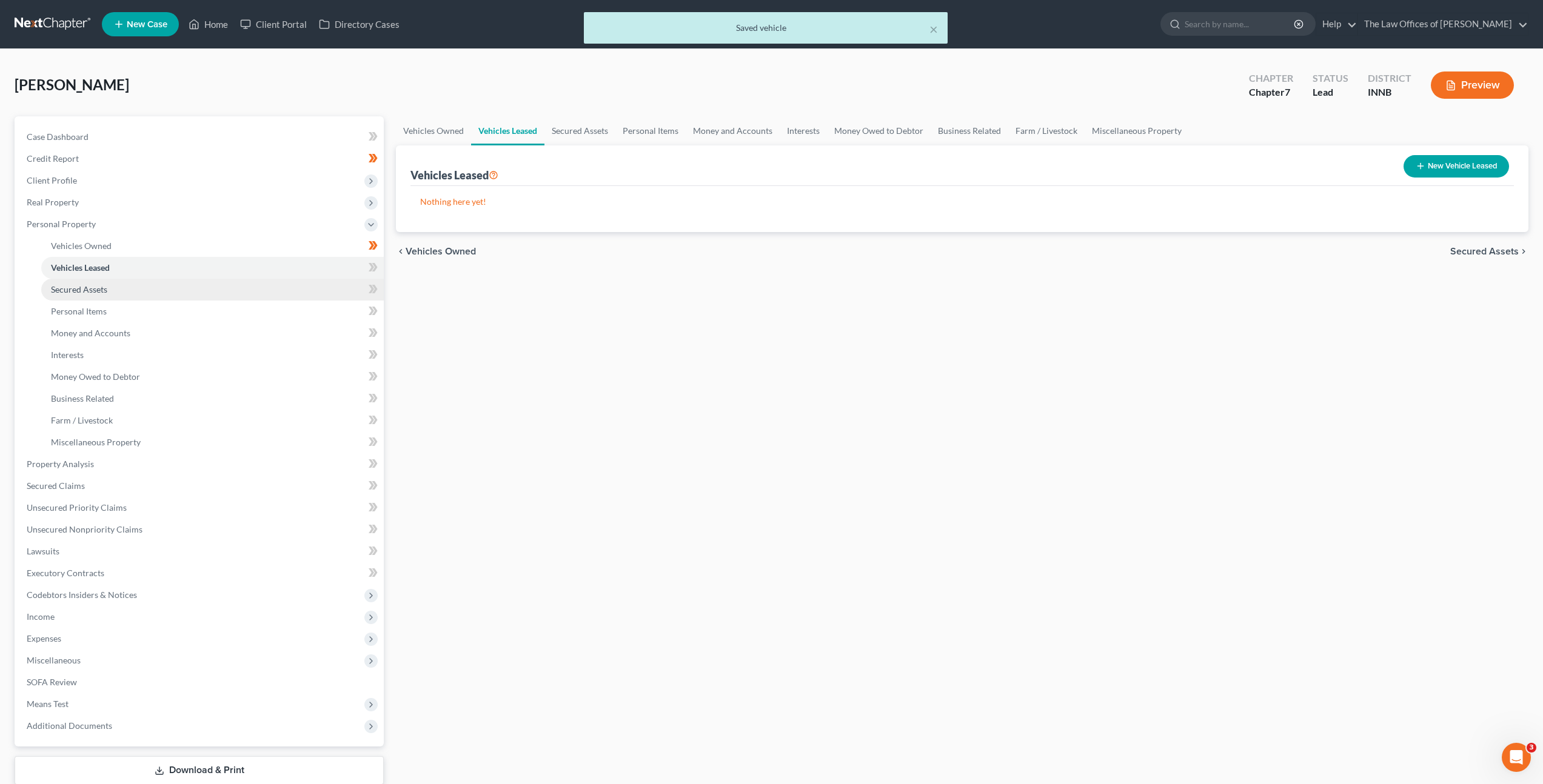
click at [260, 287] on link "Secured Assets" at bounding box center [212, 289] width 343 height 22
click at [321, 271] on link "Vehicles Leased" at bounding box center [212, 267] width 343 height 22
click at [370, 268] on icon at bounding box center [373, 267] width 9 height 15
drag, startPoint x: 370, startPoint y: 268, endPoint x: 333, endPoint y: 277, distance: 38.1
click at [370, 268] on icon at bounding box center [373, 267] width 9 height 15
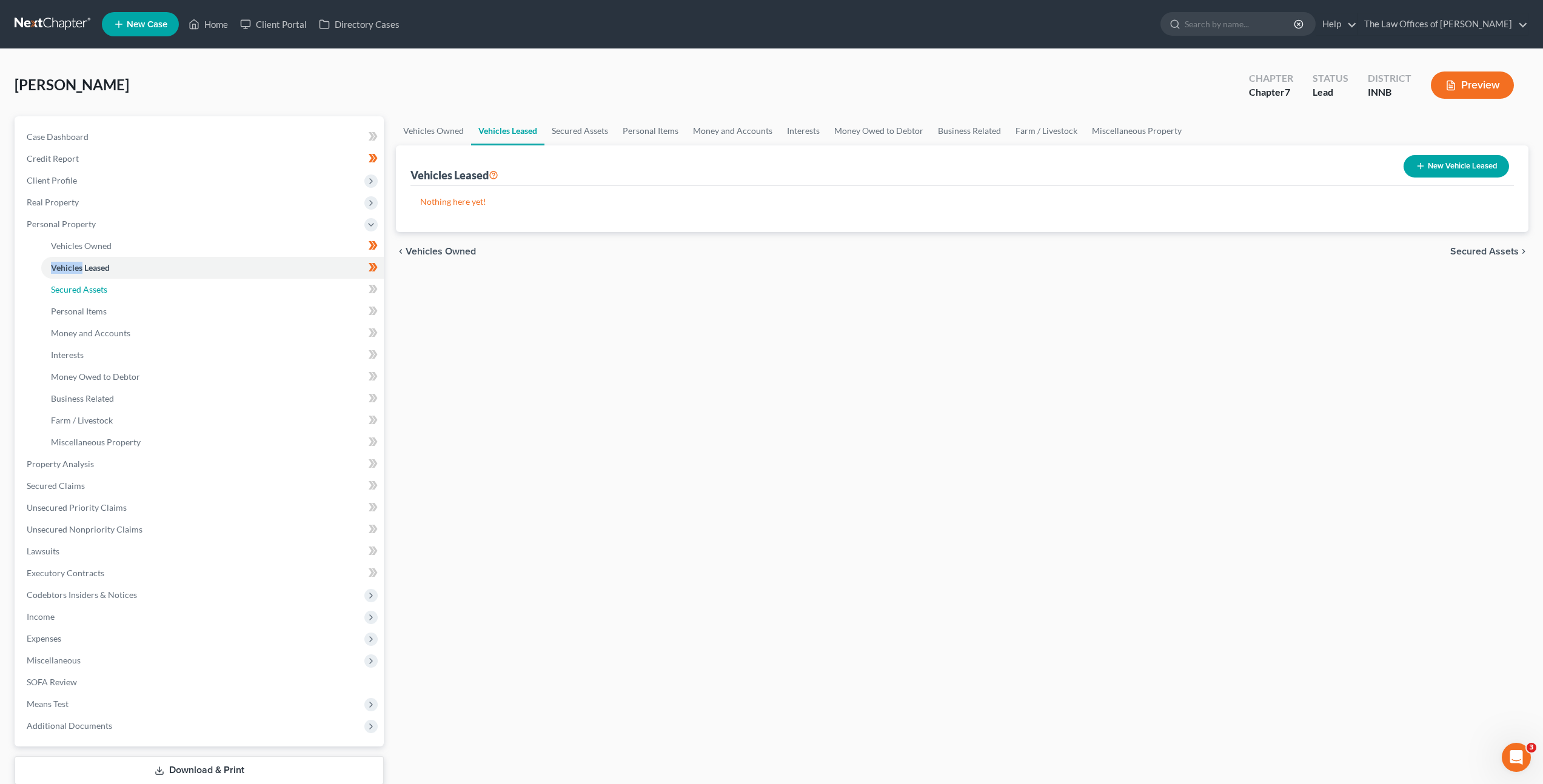
drag, startPoint x: 327, startPoint y: 282, endPoint x: 367, endPoint y: 286, distance: 40.2
click at [327, 282] on link "Secured Assets" at bounding box center [212, 289] width 343 height 22
click at [380, 288] on span at bounding box center [373, 291] width 21 height 18
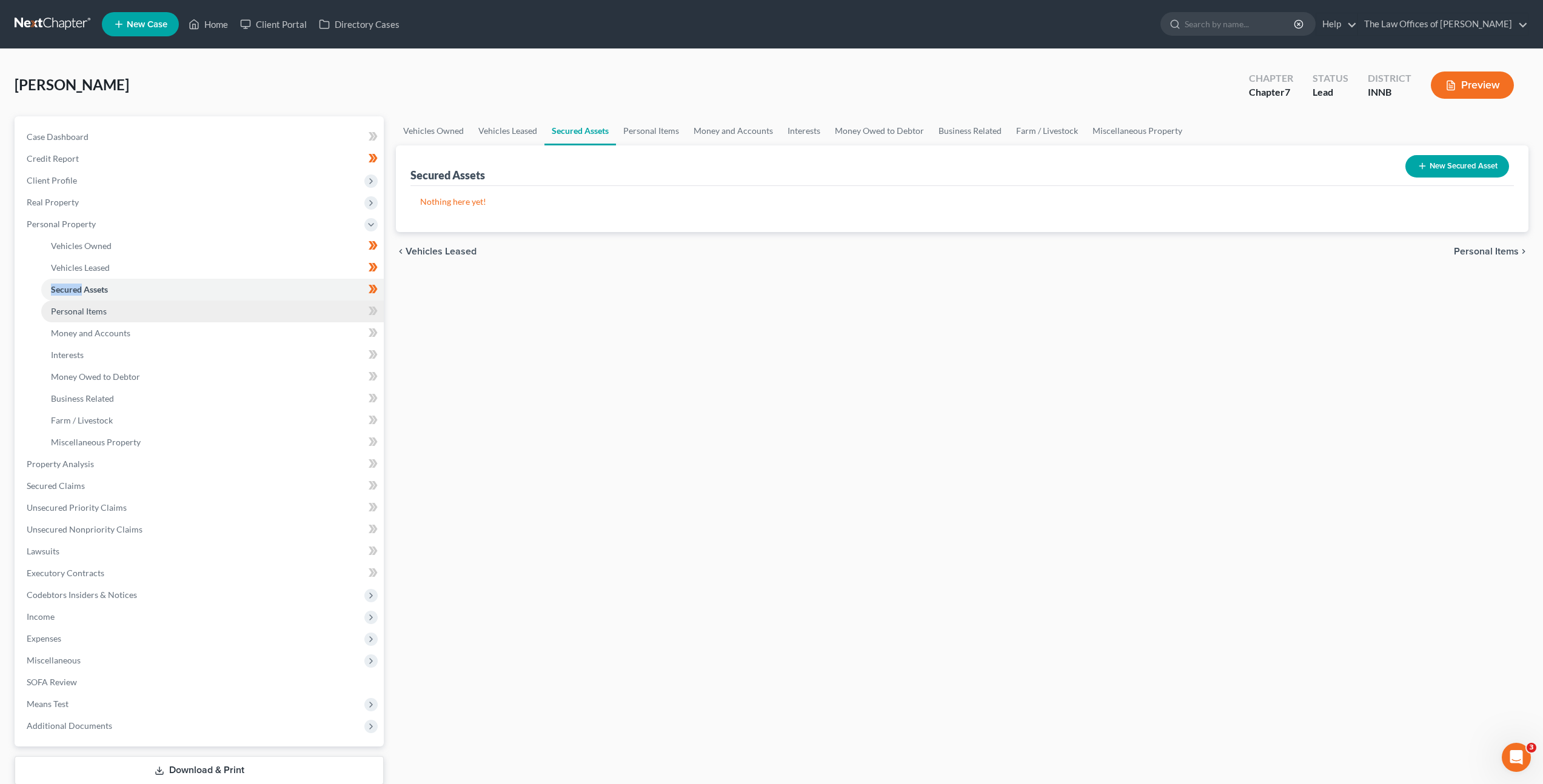
drag, startPoint x: 287, startPoint y: 320, endPoint x: 294, endPoint y: 320, distance: 7.0
click at [288, 320] on link "Personal Items" at bounding box center [212, 311] width 343 height 22
drag, startPoint x: 772, startPoint y: 388, endPoint x: 814, endPoint y: 387, distance: 42.0
click at [775, 388] on div "Vehicles Owned Vehicles Leased Secured Assets Personal Items Money and Accounts…" at bounding box center [962, 466] width 1145 height 700
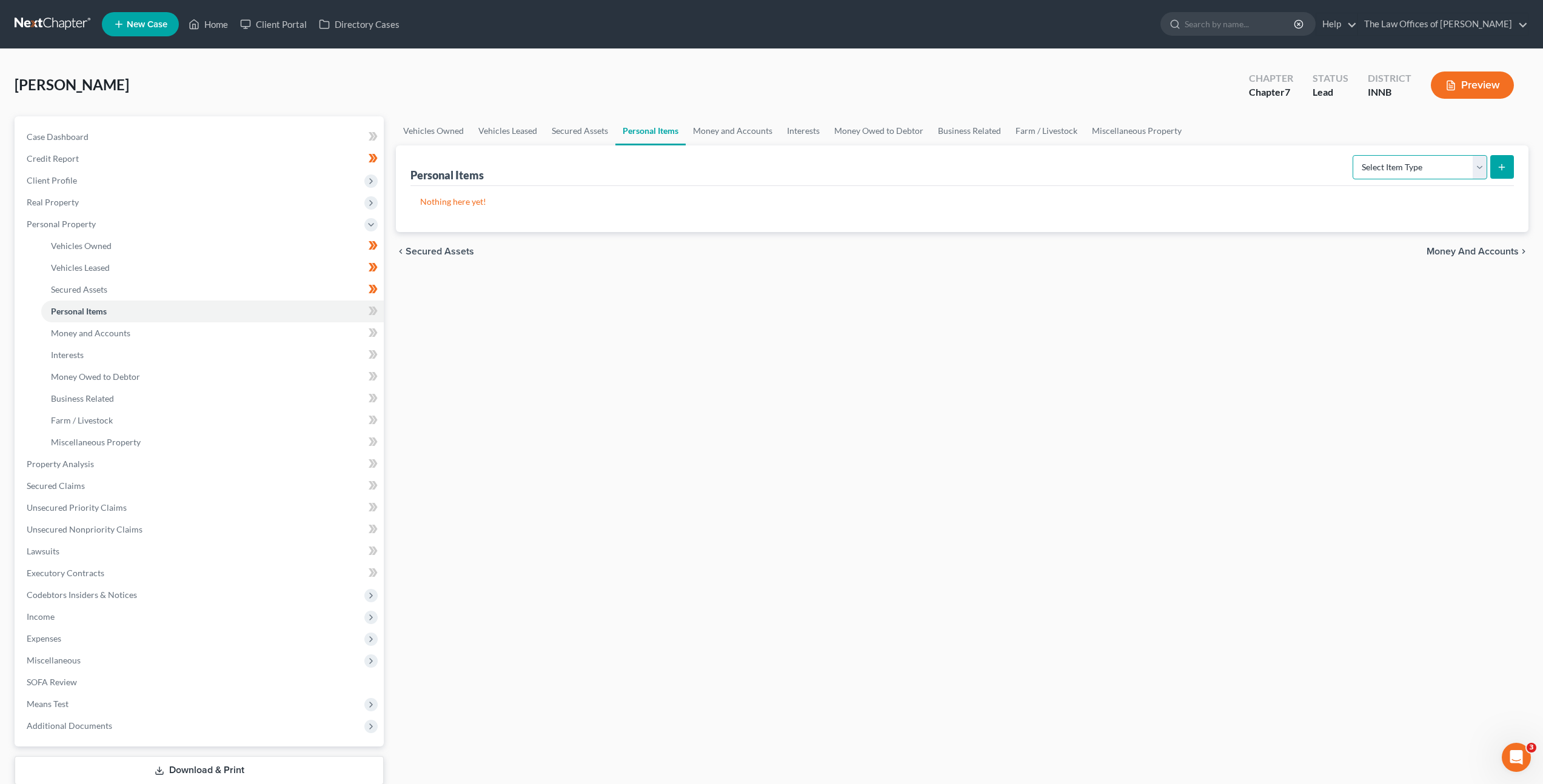
click at [1419, 167] on select "Select Item Type Clothing Collectibles Of Value Electronics Firearms Household …" at bounding box center [1420, 167] width 135 height 24
click at [1354, 155] on select "Select Item Type Clothing Collectibles Of Value Electronics Firearms Household …" at bounding box center [1420, 167] width 135 height 24
click at [1500, 168] on icon "submit" at bounding box center [1502, 167] width 10 height 10
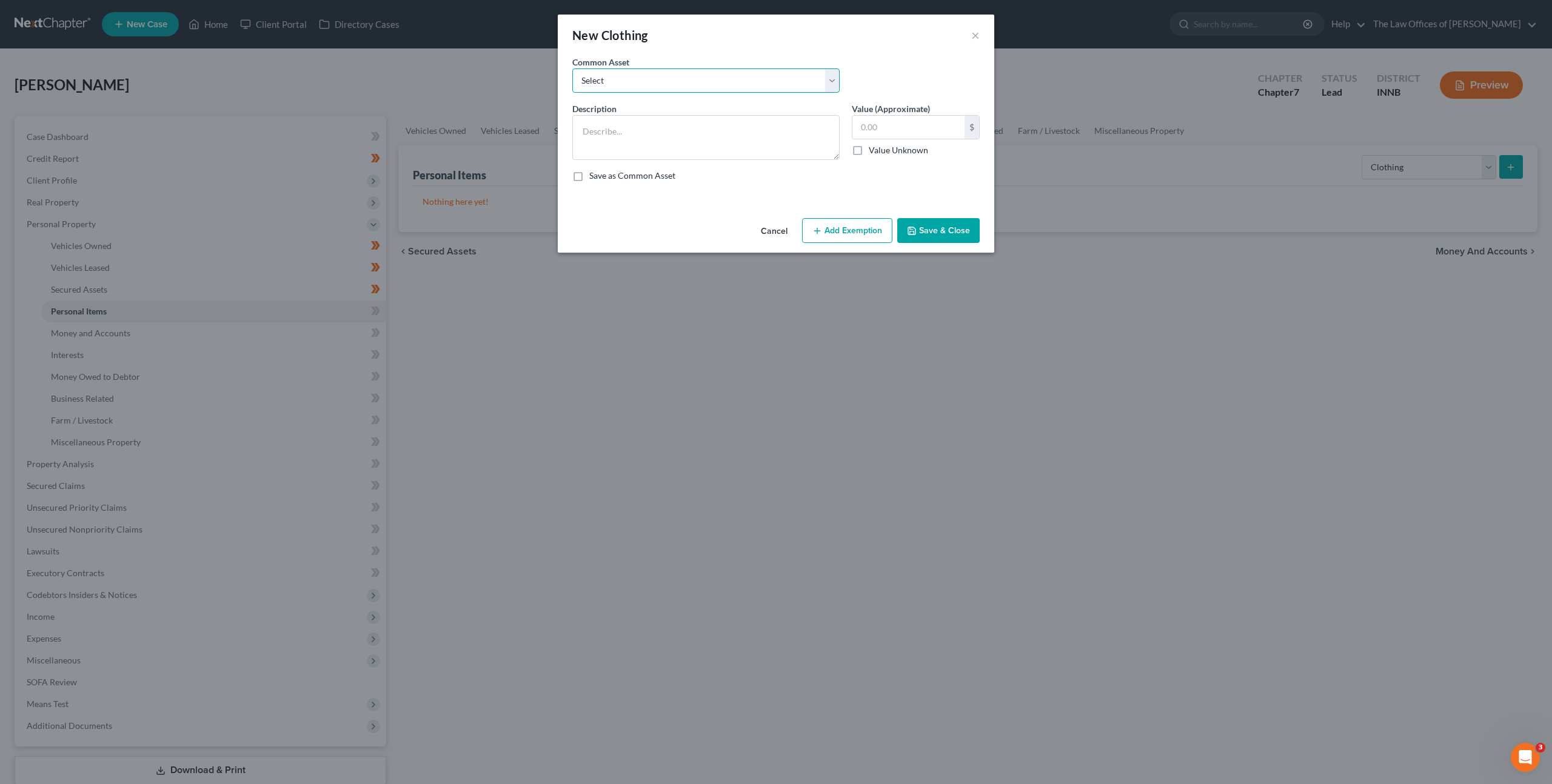
click at [634, 90] on select "Select Debtor's Clothing Joint Debtor's Clothing" at bounding box center [706, 80] width 268 height 24
click at [572, 68] on select "Select Debtor's Clothing Joint Debtor's Clothing" at bounding box center [706, 80] width 268 height 24
click at [836, 234] on button "Add Exemption" at bounding box center [847, 231] width 90 height 25
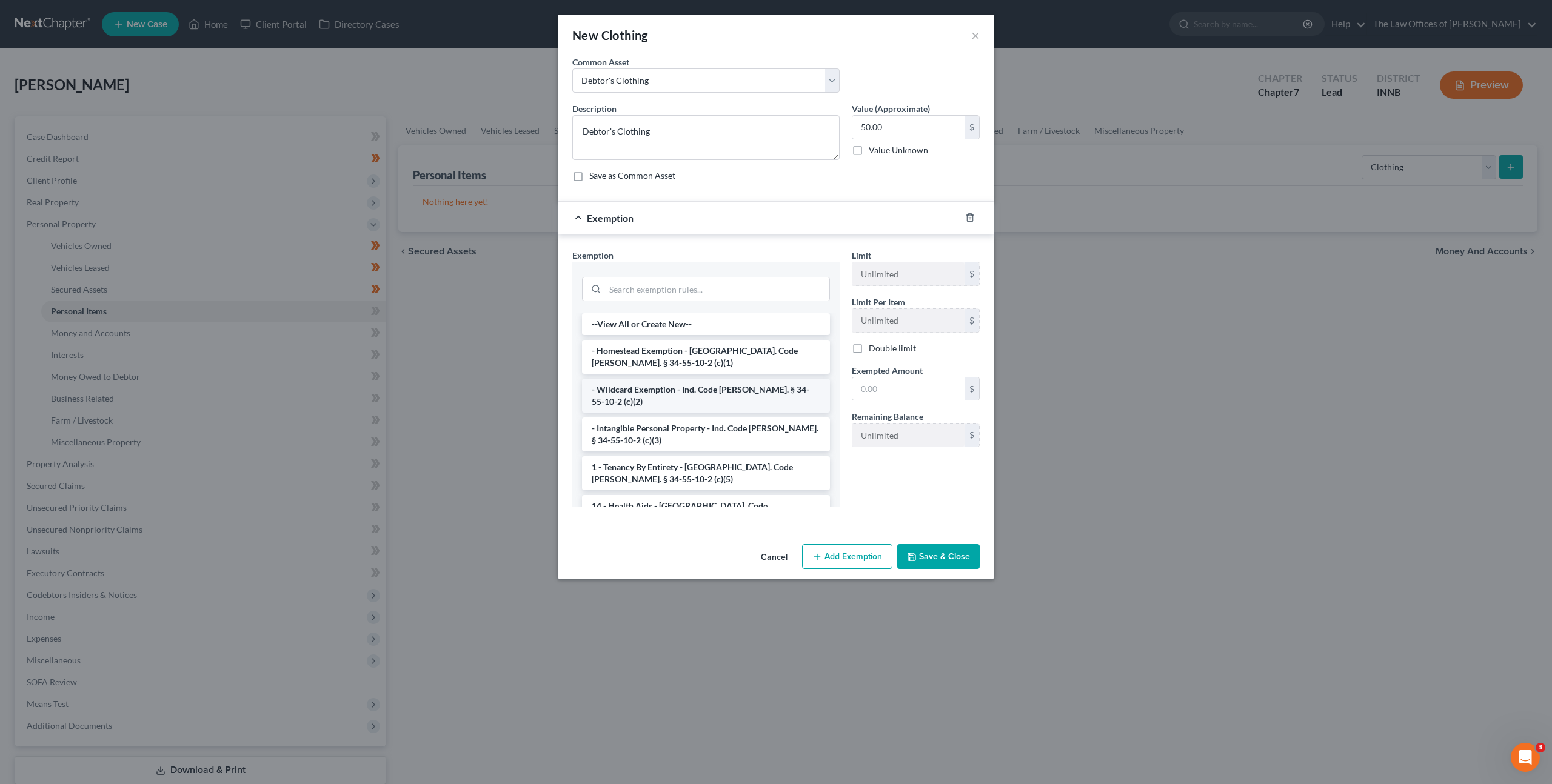
click at [710, 385] on li "- Wildcard Exemption - Ind. Code [PERSON_NAME]. § 34-55-10-2 (c)(2)" at bounding box center [706, 395] width 248 height 34
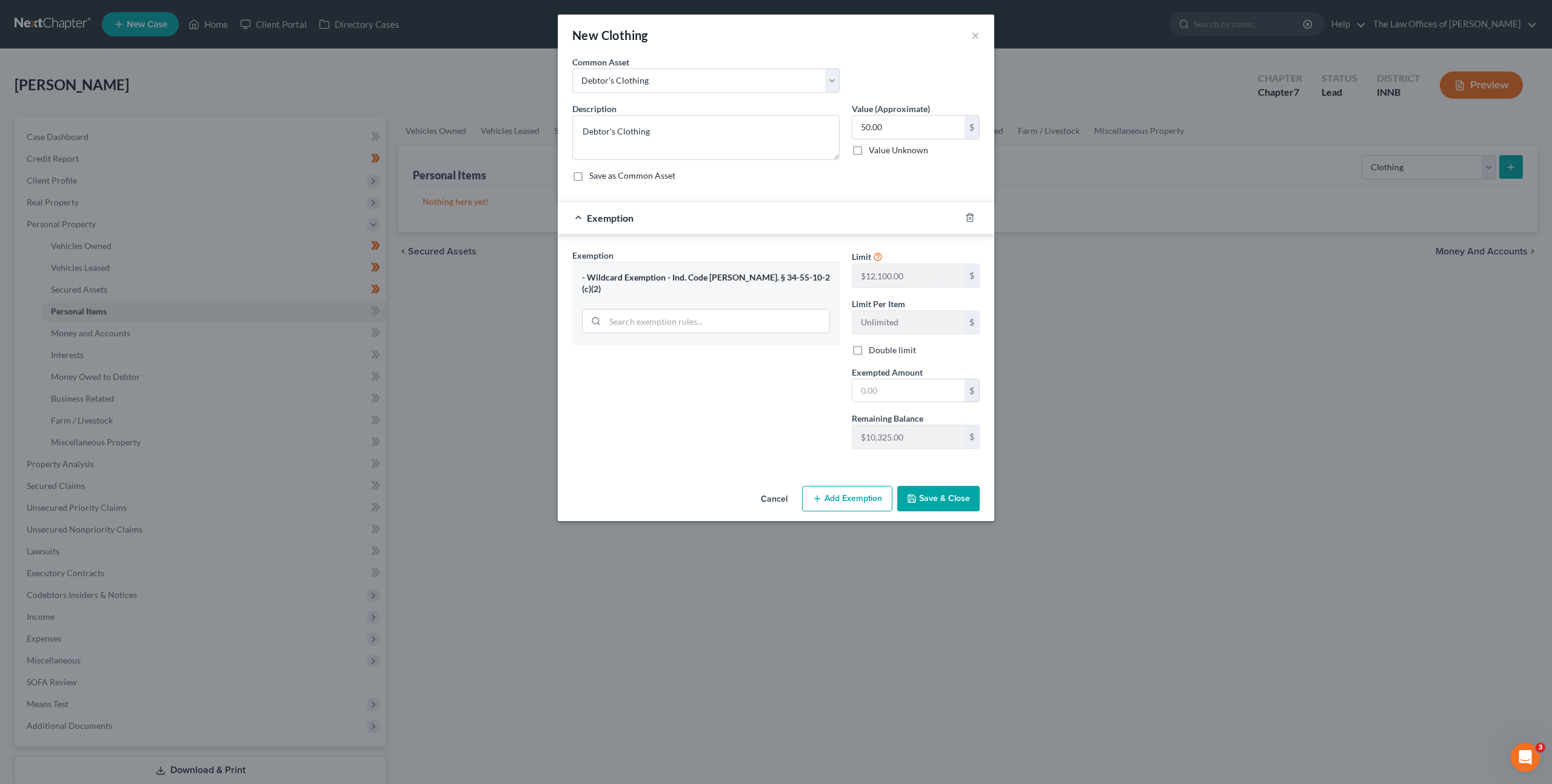
click at [842, 188] on div "Description * Debtor's Clothing Value (Approximate) 50.00 $ Value Unknown Balan…" at bounding box center [776, 147] width 420 height 89
click at [889, 135] on input "50.00" at bounding box center [909, 127] width 112 height 23
click at [912, 389] on input "text" at bounding box center [909, 390] width 112 height 23
click at [929, 497] on button "Save & Close" at bounding box center [939, 498] width 82 height 25
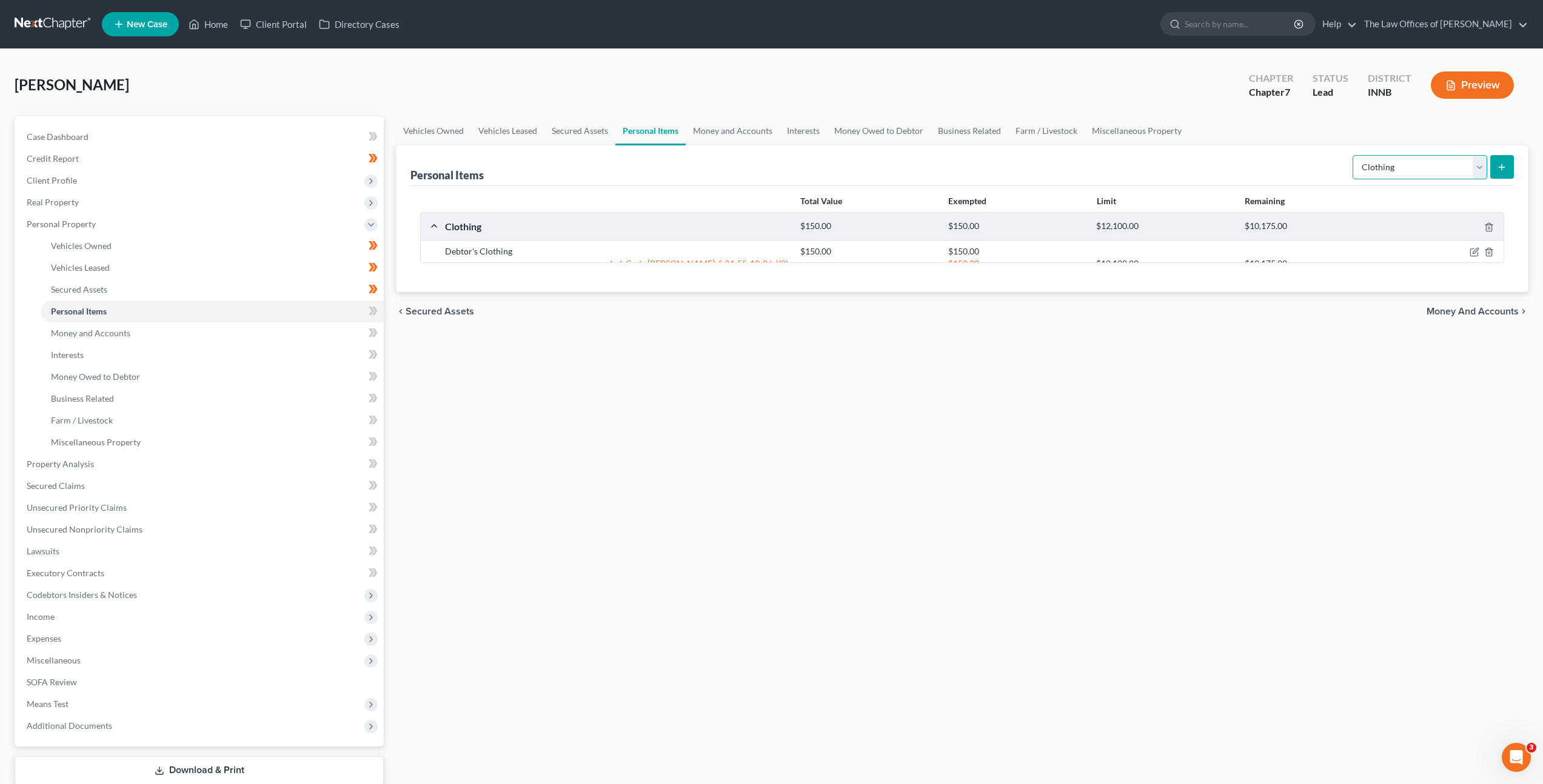
click at [1373, 178] on select "Select Item Type Clothing Collectibles Of Value Electronics Firearms Household …" at bounding box center [1420, 167] width 135 height 24
click at [1354, 155] on select "Select Item Type Clothing Collectibles Of Value Electronics Firearms Household …" at bounding box center [1420, 167] width 135 height 24
click at [1509, 162] on button "submit" at bounding box center [1502, 167] width 23 height 23
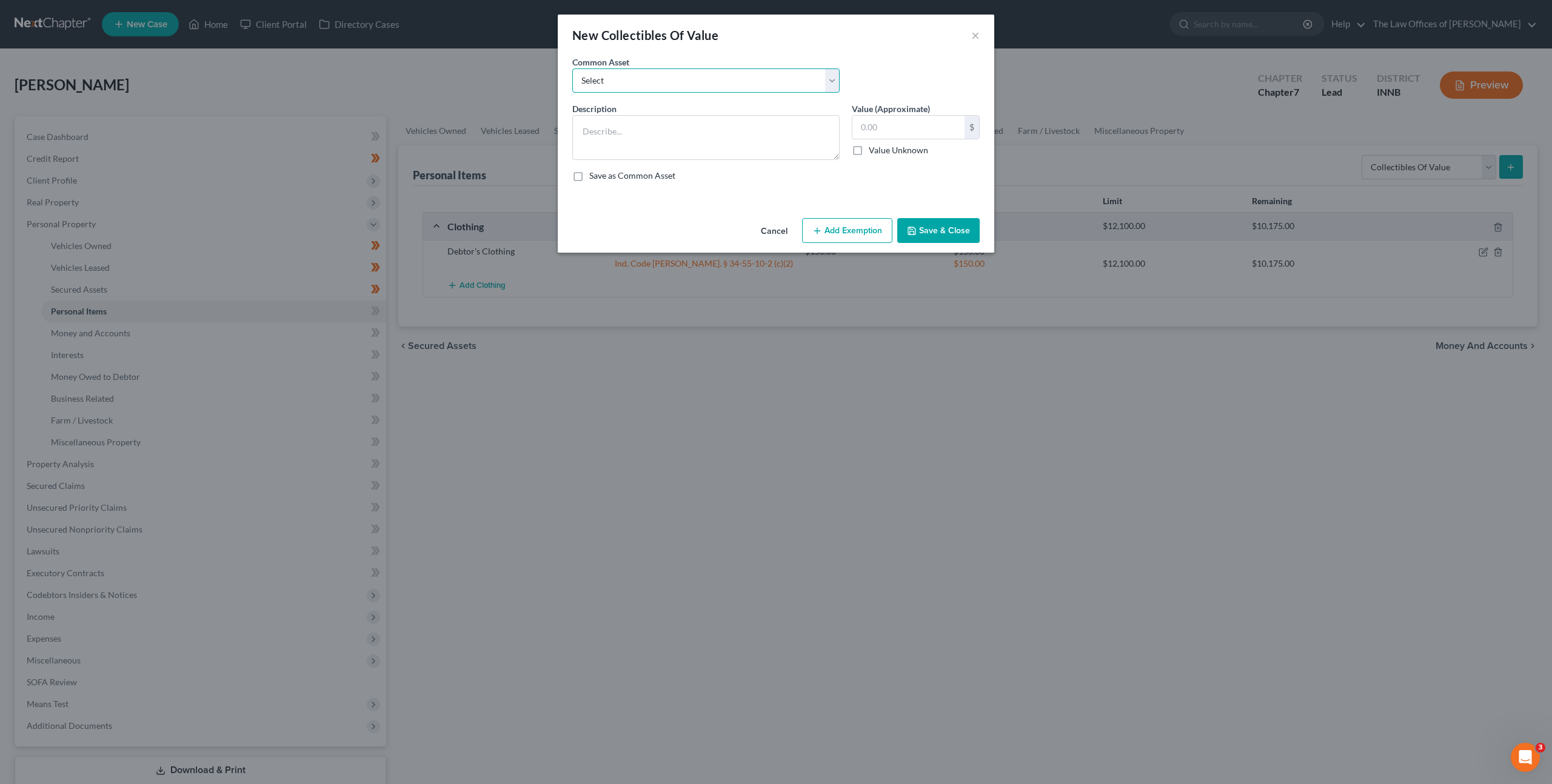
click at [776, 77] on select "Select Family Pictures Family Pictures, Miscellaneous Short Glass" at bounding box center [706, 80] width 268 height 24
click at [778, 229] on button "Cancel" at bounding box center [774, 231] width 46 height 24
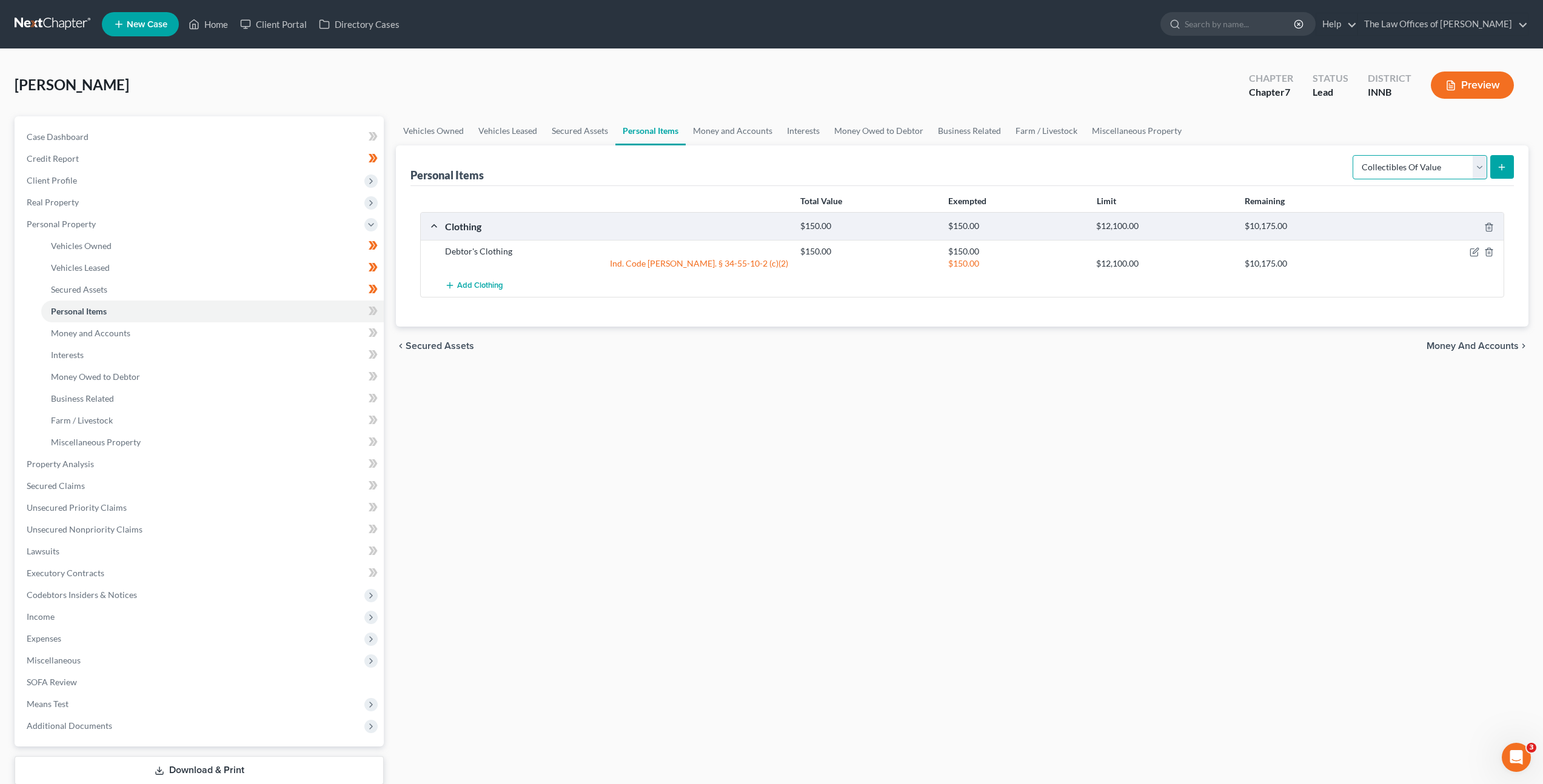
click at [1370, 158] on select "Select Item Type Clothing Collectibles Of Value Electronics Firearms Household …" at bounding box center [1420, 167] width 135 height 24
click at [1354, 155] on select "Select Item Type Clothing Collectibles Of Value Electronics Firearms Household …" at bounding box center [1420, 167] width 135 height 24
click at [1500, 165] on icon "submit" at bounding box center [1502, 167] width 10 height 10
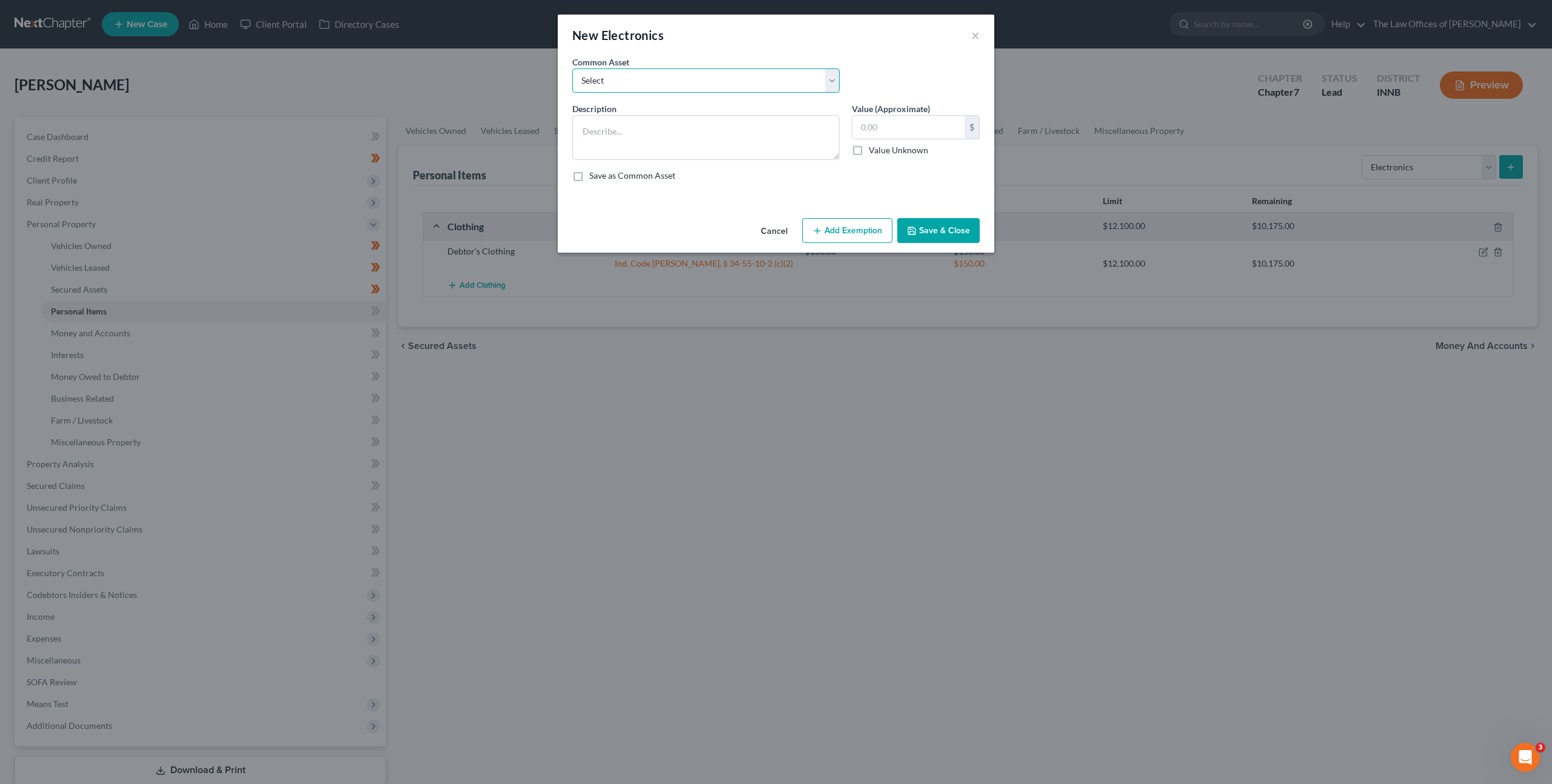
click at [736, 84] on select "Select Cell Phone (1), Television (2), Desktop Computer (1)" at bounding box center [706, 80] width 268 height 24
click at [572, 68] on select "Select Cell Phone (1), Television (2), Desktop Computer (1)" at bounding box center [706, 80] width 268 height 24
click at [833, 220] on button "Add Exemption" at bounding box center [847, 231] width 90 height 25
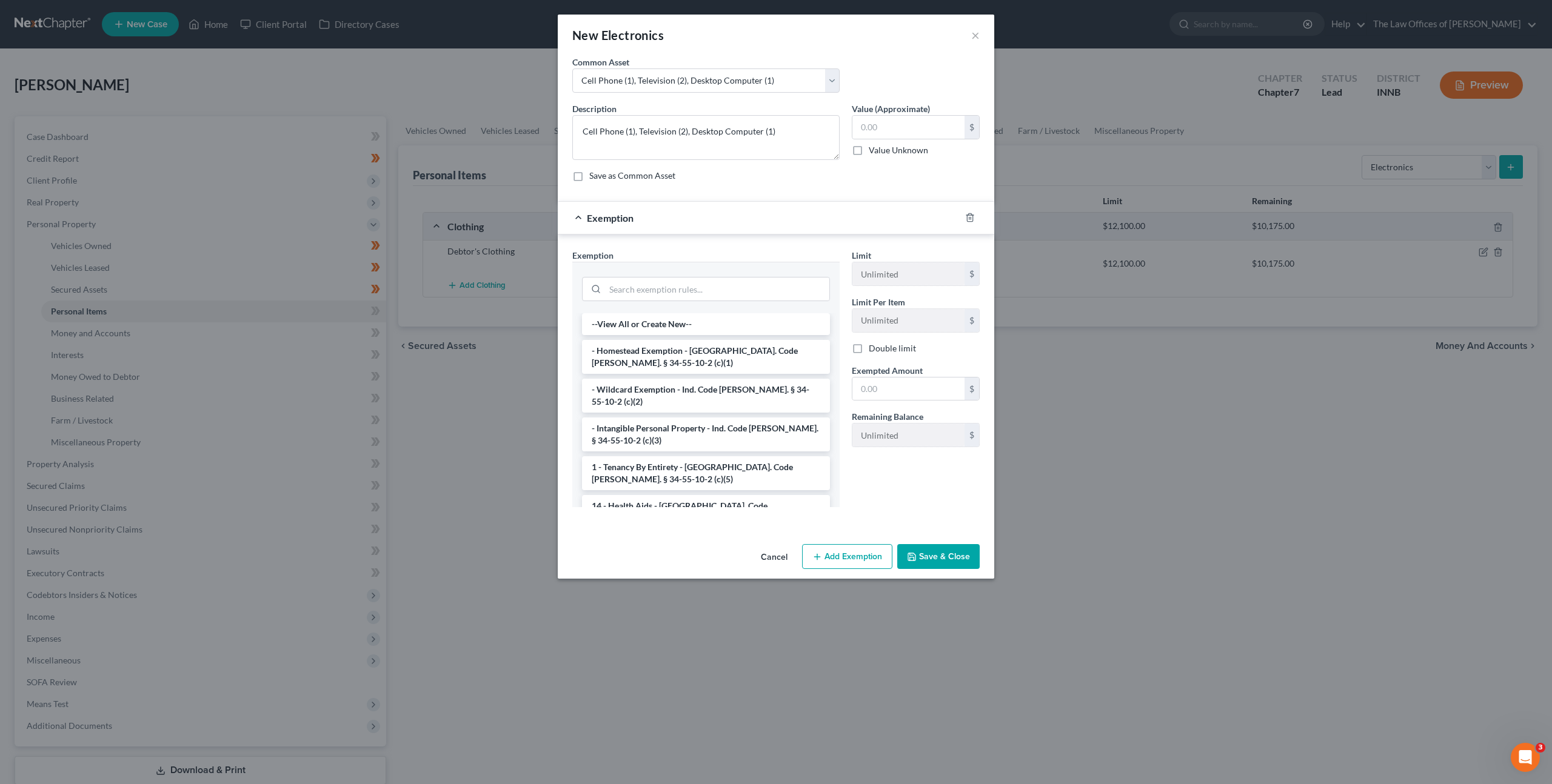
click at [701, 384] on li "- Wildcard Exemption - Ind. Code [PERSON_NAME]. § 34-55-10-2 (c)(2)" at bounding box center [706, 395] width 248 height 34
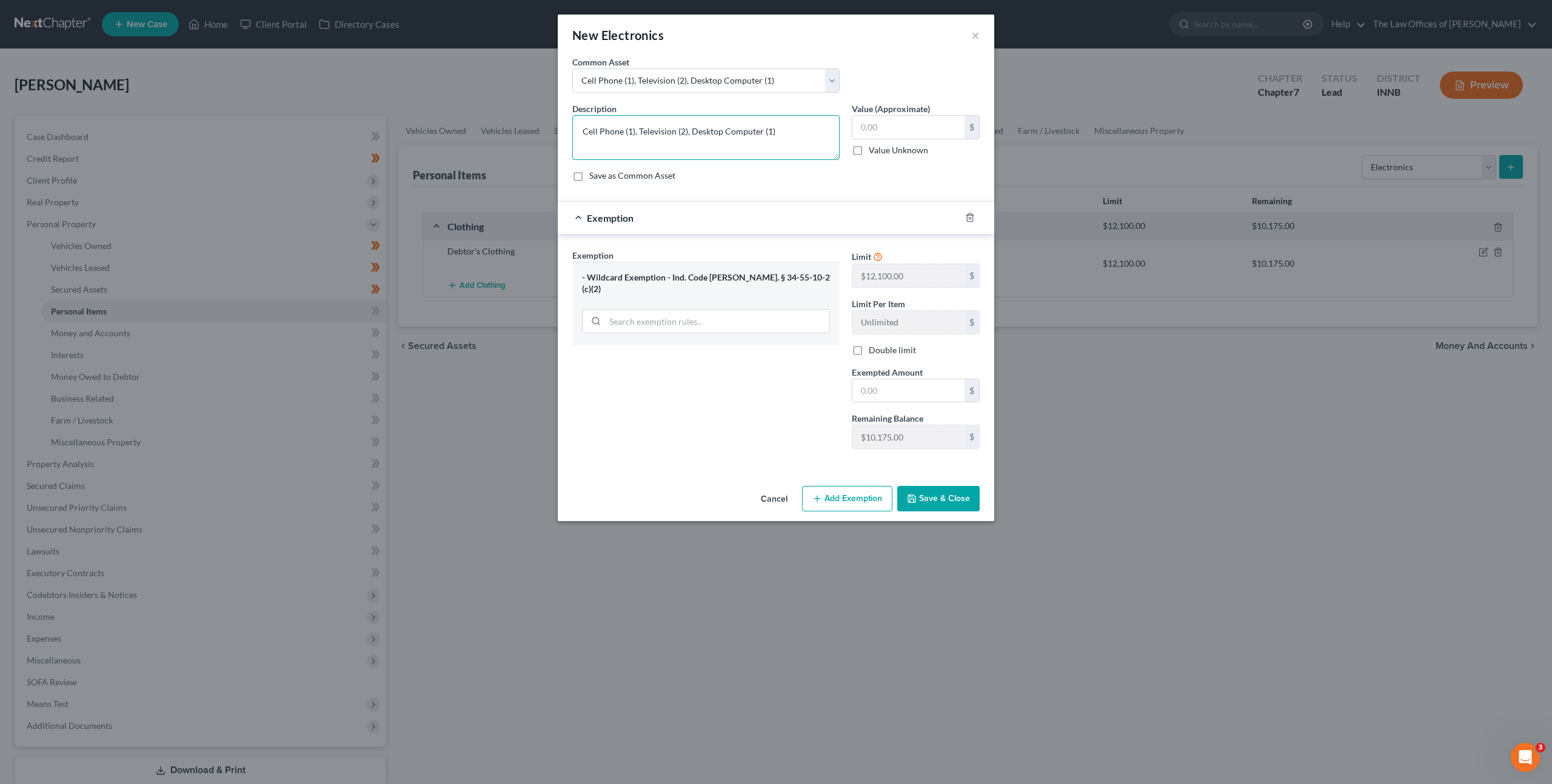
click at [683, 131] on textarea "Cell Phone (1), Television (2), Desktop Computer (1)" at bounding box center [706, 137] width 268 height 45
drag, startPoint x: 781, startPoint y: 132, endPoint x: 720, endPoint y: 138, distance: 61.3
click at [693, 134] on textarea "Cell Phone (1), Television (1), Desktop Computer (1)" at bounding box center [706, 137] width 268 height 45
click at [707, 176] on div "Save as Common Asset" at bounding box center [776, 176] width 407 height 12
click at [913, 119] on input "text" at bounding box center [909, 127] width 112 height 23
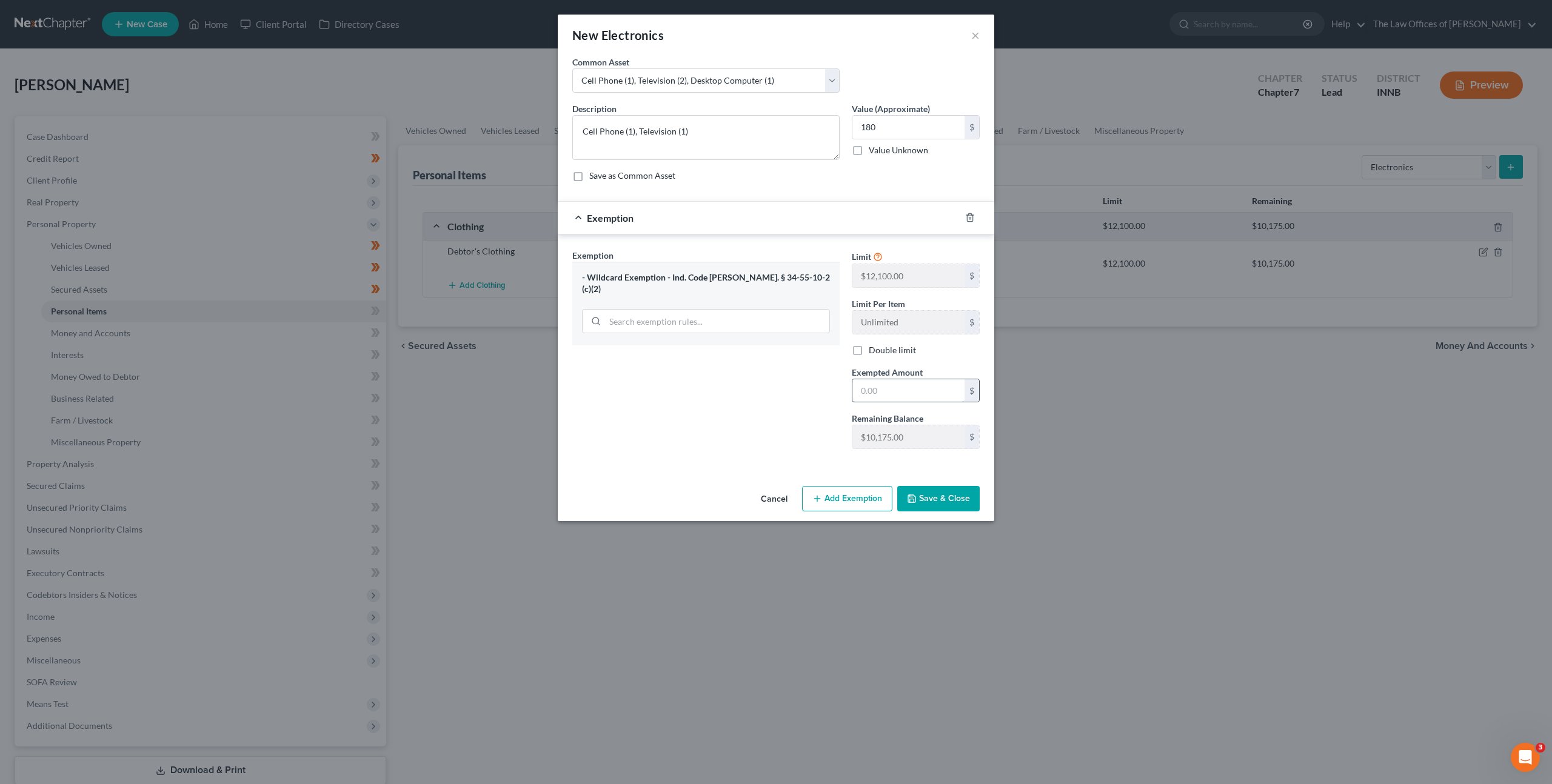
click at [870, 387] on input "text" at bounding box center [909, 390] width 112 height 23
click at [929, 492] on button "Save & Close" at bounding box center [939, 498] width 82 height 25
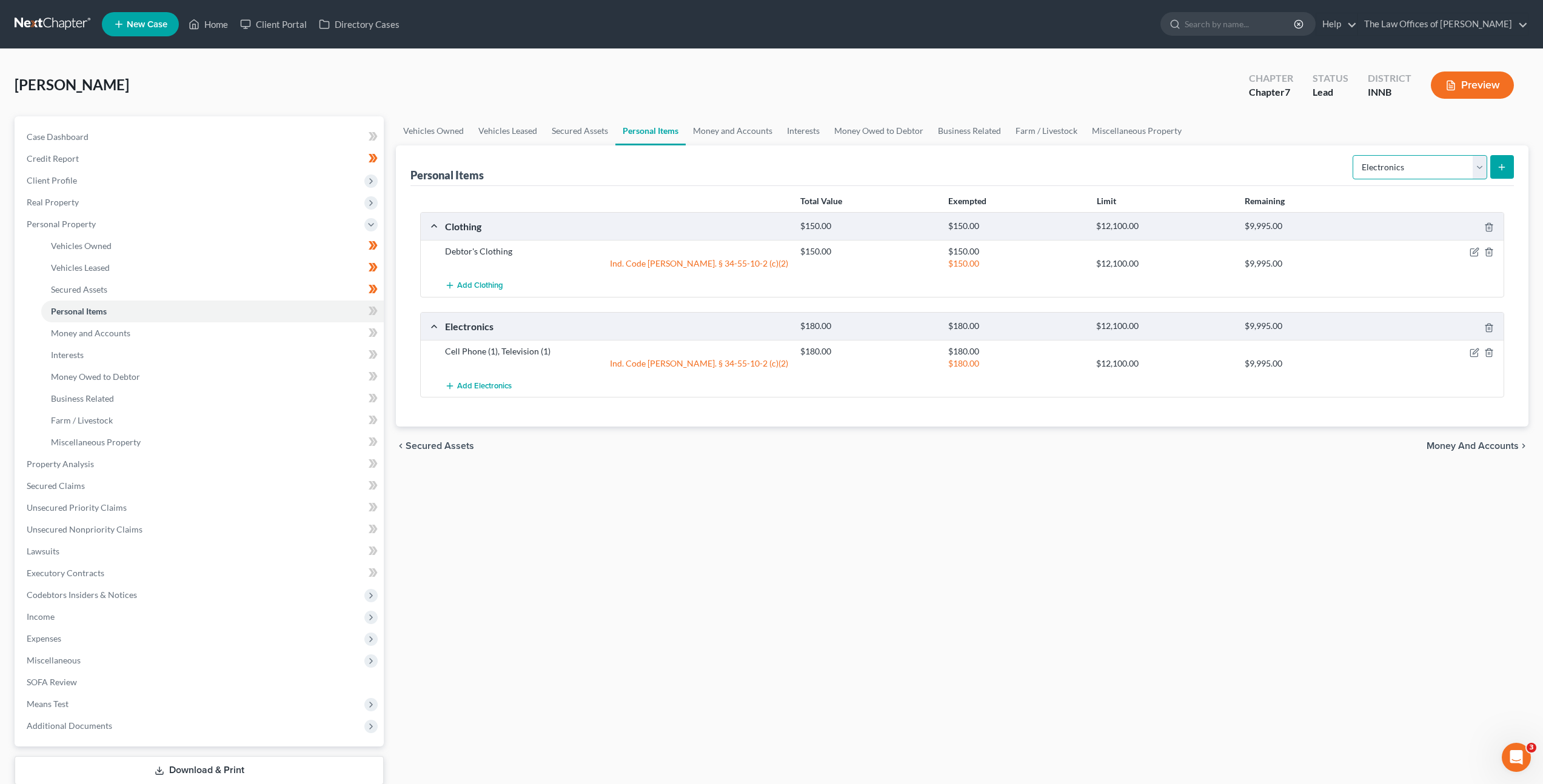
click at [1393, 156] on select "Select Item Type Clothing Collectibles Of Value Electronics Firearms Household …" at bounding box center [1420, 167] width 135 height 24
click at [1354, 155] on select "Select Item Type Clothing Collectibles Of Value Electronics Firearms Household …" at bounding box center [1420, 167] width 135 height 24
click at [1499, 168] on icon "submit" at bounding box center [1502, 167] width 10 height 10
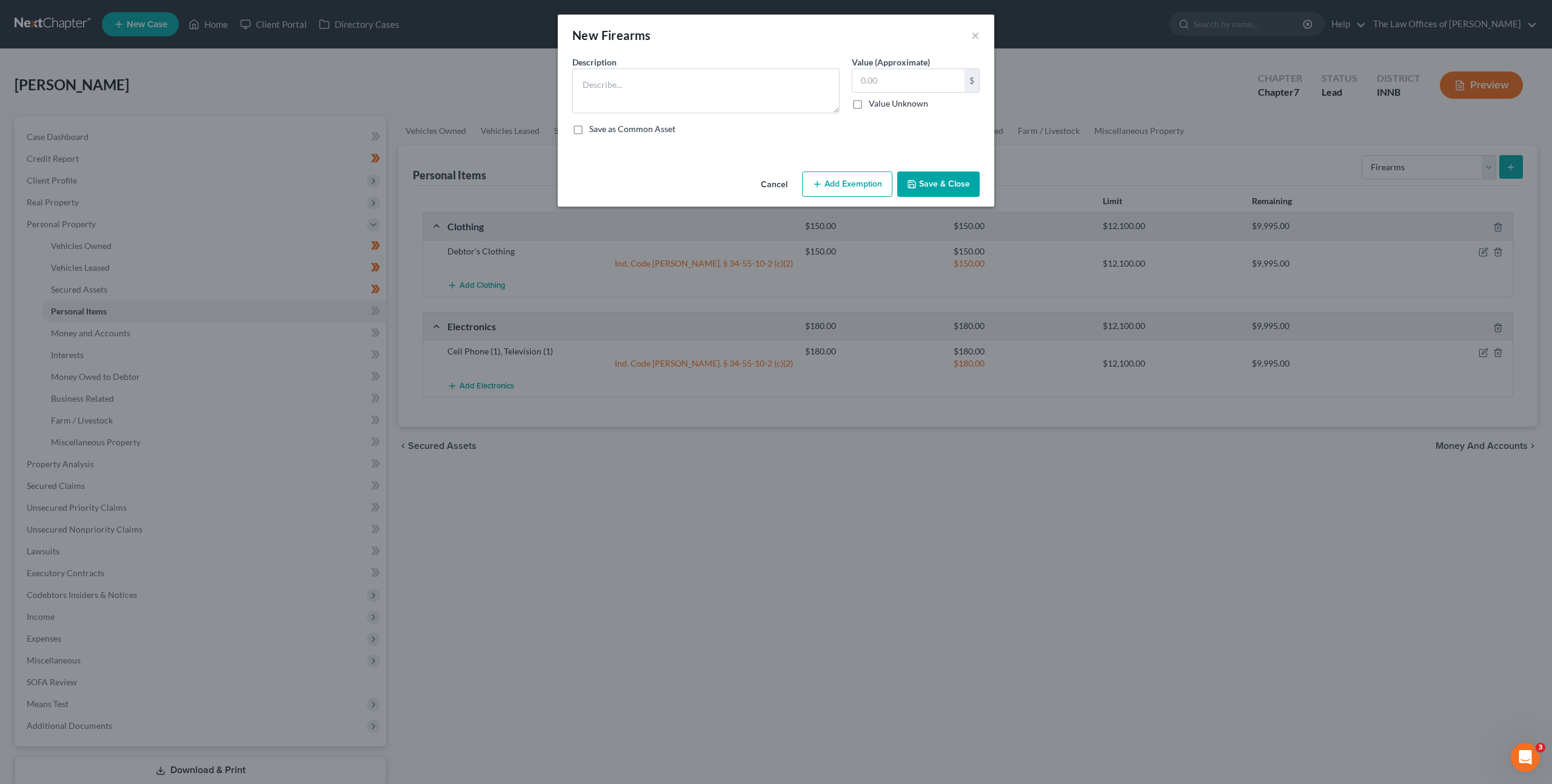
click at [767, 152] on div "An exemption set must first be selected from the Filing Information section. Co…" at bounding box center [776, 111] width 437 height 111
click at [775, 180] on button "Cancel" at bounding box center [774, 184] width 46 height 24
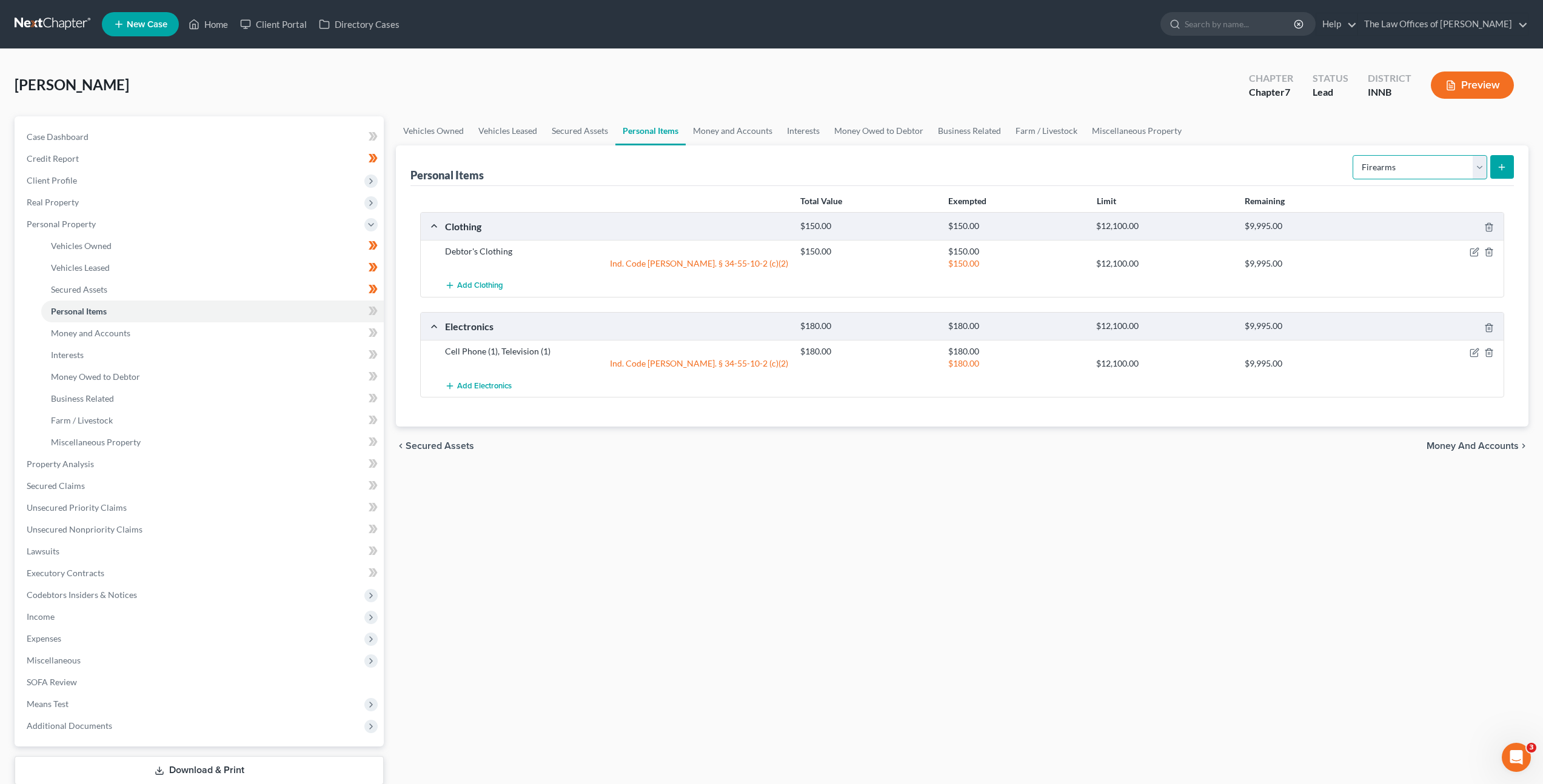
click at [1403, 168] on select "Select Item Type Clothing Collectibles Of Value Electronics Firearms Household …" at bounding box center [1420, 167] width 135 height 24
click at [1354, 155] on select "Select Item Type Clothing Collectibles Of Value Electronics Firearms Household …" at bounding box center [1420, 167] width 135 height 24
click at [1501, 162] on icon "submit" at bounding box center [1502, 167] width 10 height 10
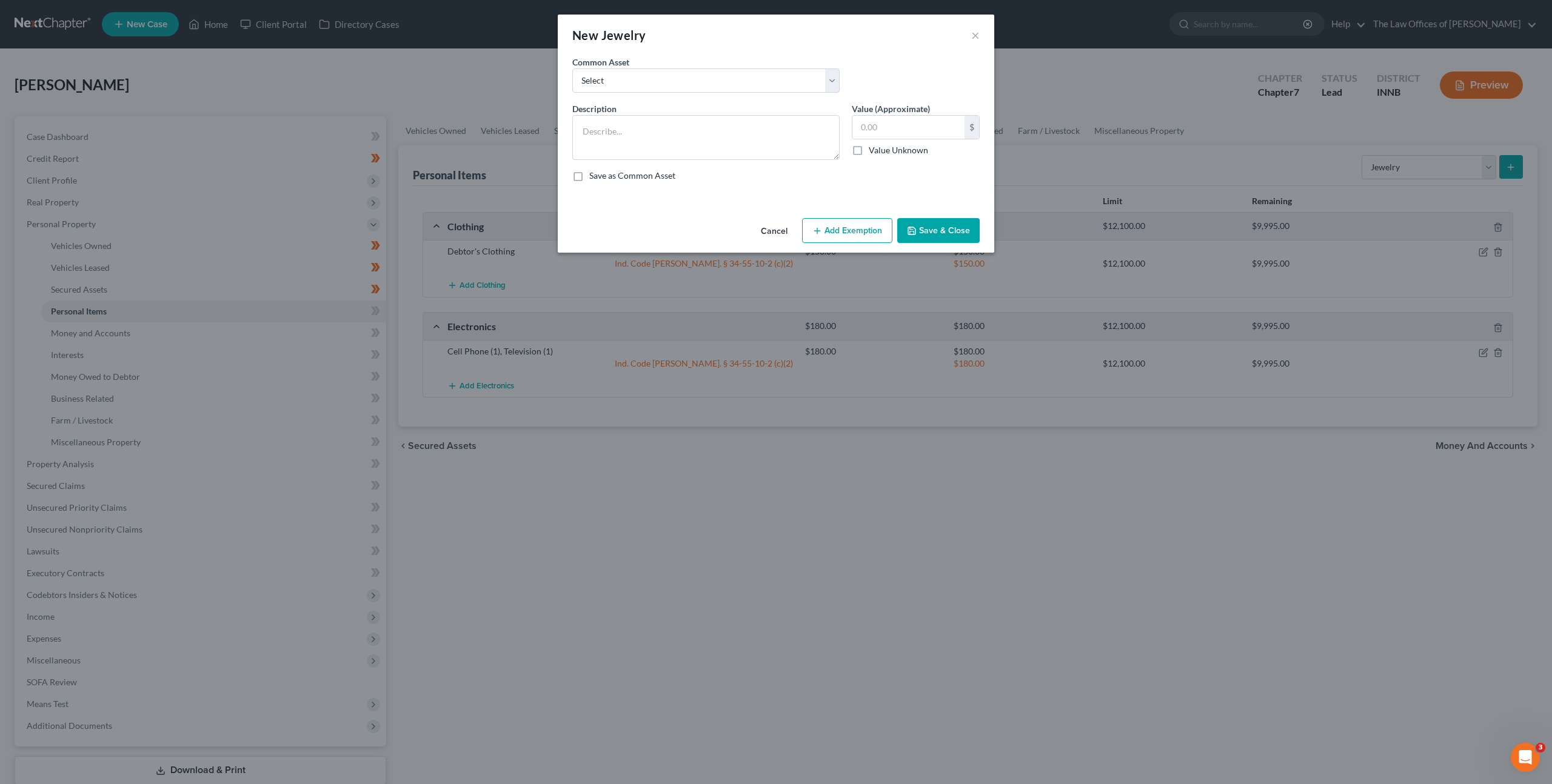
click at [776, 229] on button "Cancel" at bounding box center [774, 231] width 46 height 24
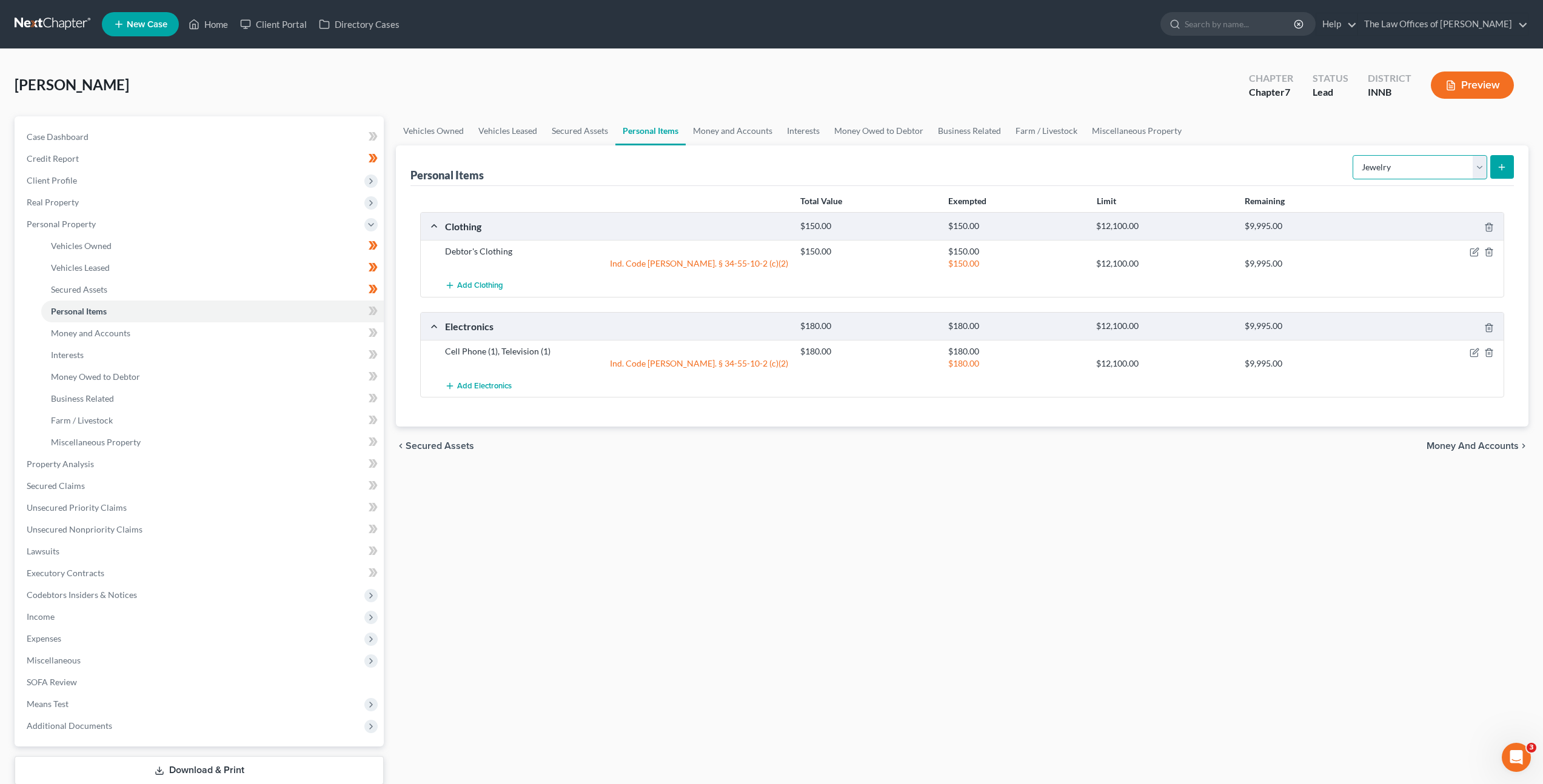
click at [1446, 167] on select "Select Item Type Clothing Collectibles Of Value Electronics Firearms Household …" at bounding box center [1420, 167] width 135 height 24
click at [1354, 155] on select "Select Item Type Clothing Collectibles Of Value Electronics Firearms Household …" at bounding box center [1420, 167] width 135 height 24
click at [1497, 168] on icon "submit" at bounding box center [1502, 167] width 10 height 10
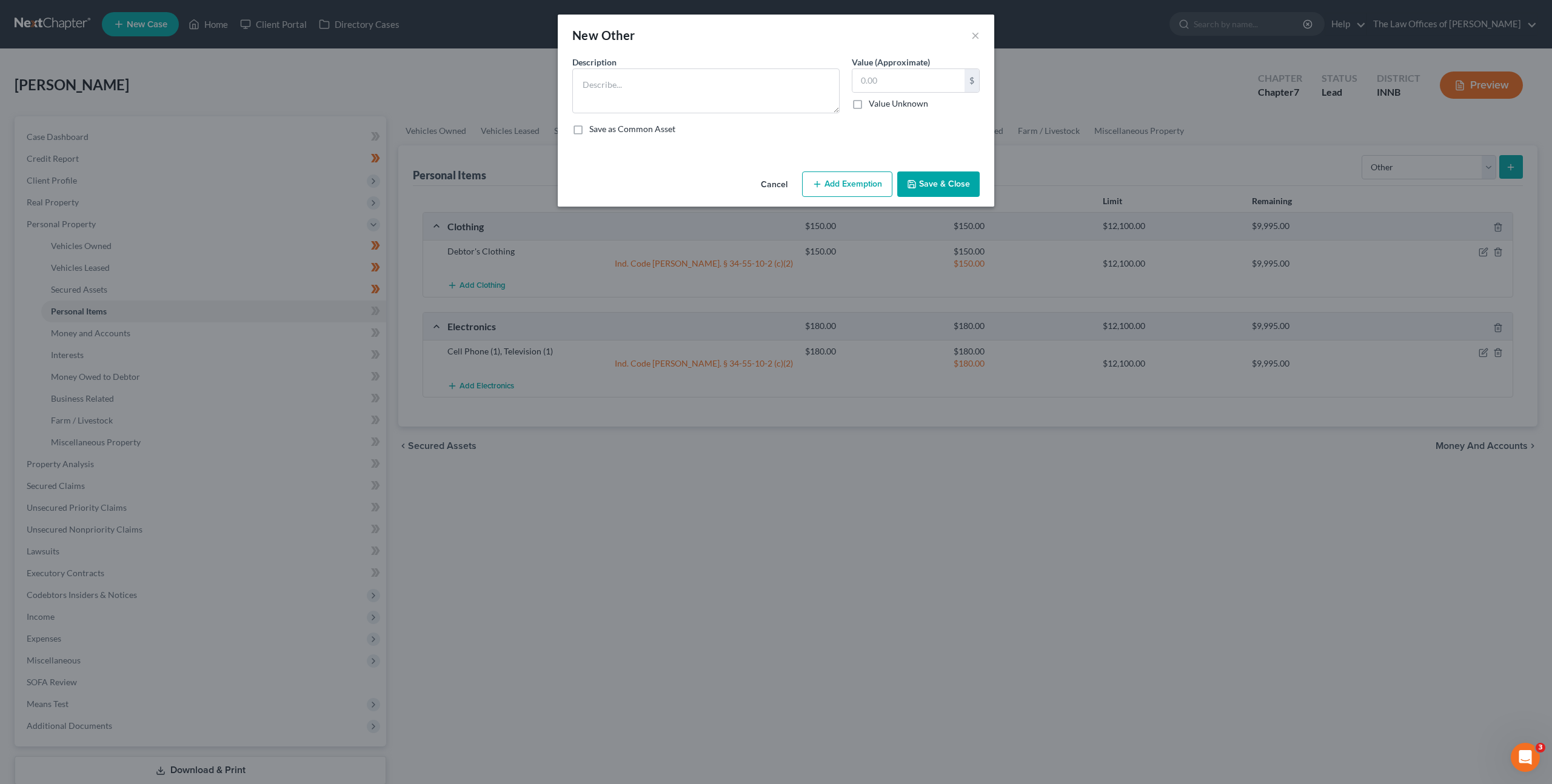
click at [787, 181] on button "Cancel" at bounding box center [774, 184] width 46 height 24
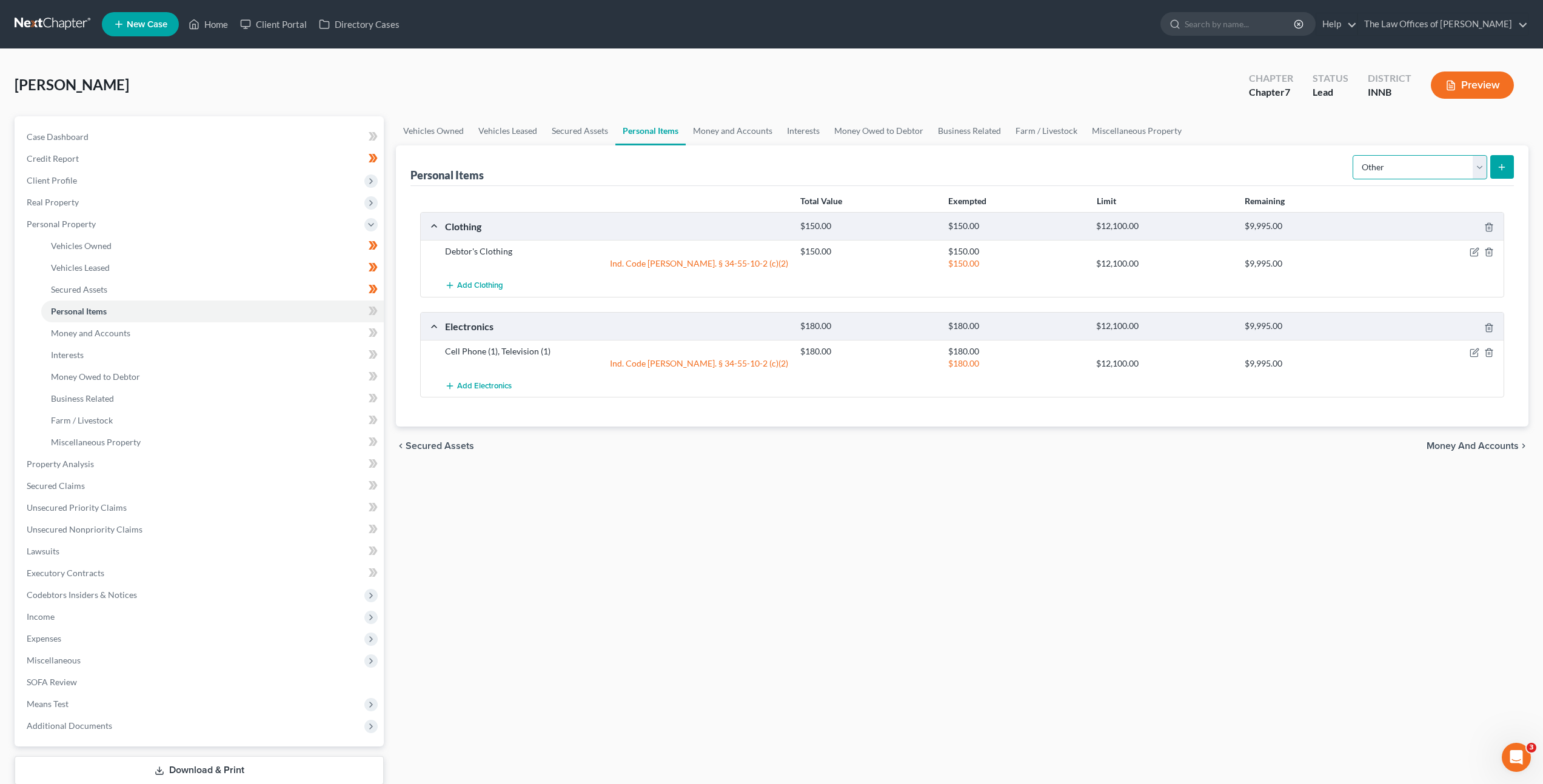
click at [1477, 159] on select "Select Item Type Clothing Collectibles Of Value Electronics Firearms Household …" at bounding box center [1420, 167] width 135 height 24
click at [1354, 155] on select "Select Item Type Clothing Collectibles Of Value Electronics Firearms Household …" at bounding box center [1420, 167] width 135 height 24
click at [1508, 167] on button "submit" at bounding box center [1502, 167] width 23 height 23
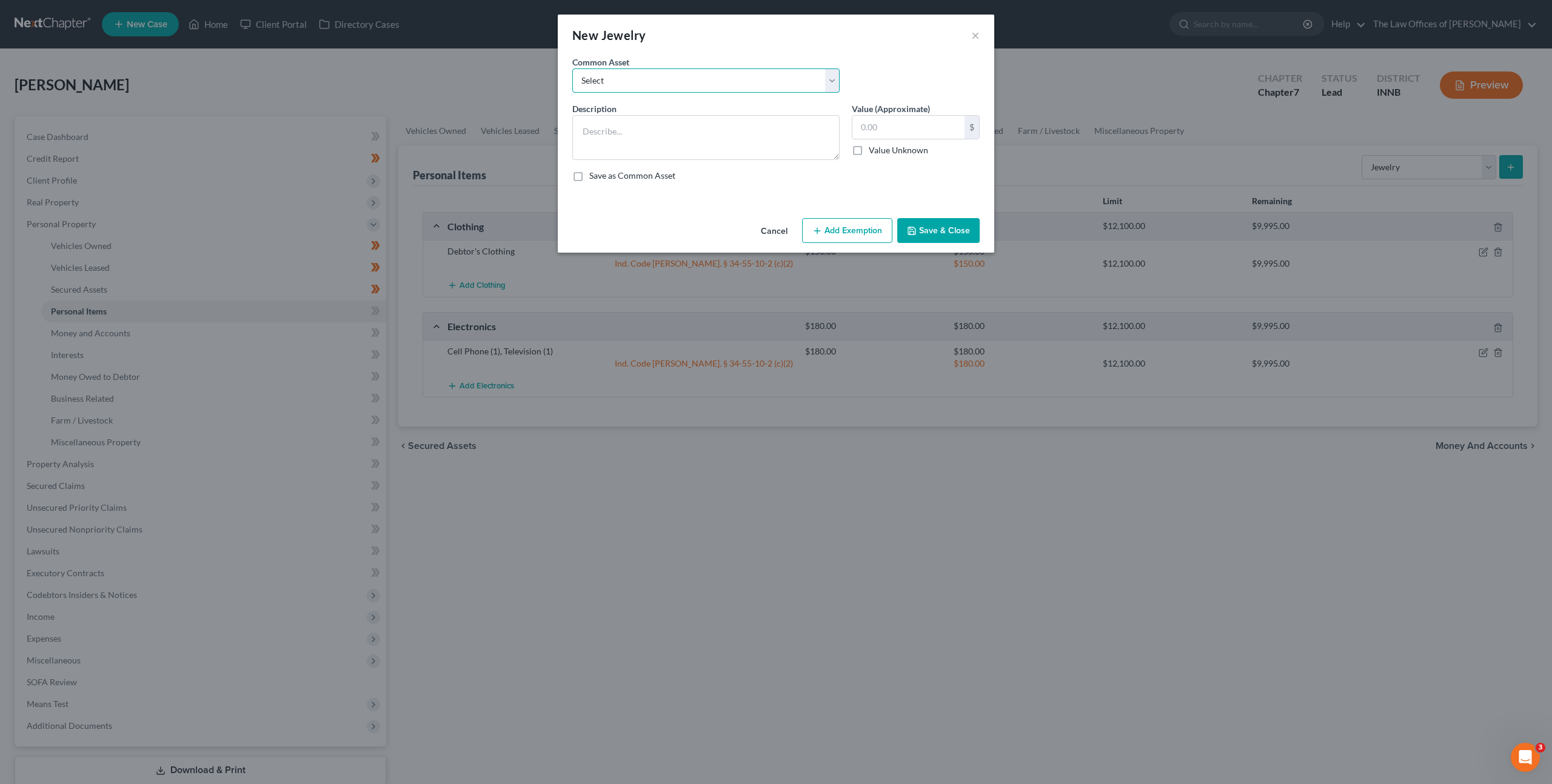
click at [664, 84] on select "Select Costume Jewelry White Gold Necklace with Diamonds (7), White Gold Bracel…" at bounding box center [706, 80] width 268 height 24
click at [572, 68] on select "Select Costume Jewelry White Gold Necklace with Diamonds (7), White Gold Bracel…" at bounding box center [706, 80] width 268 height 24
click at [936, 129] on input "text" at bounding box center [909, 127] width 112 height 23
drag, startPoint x: 870, startPoint y: 129, endPoint x: 818, endPoint y: 112, distance: 54.7
click at [819, 113] on div "Description * Costume Jewelry Value (Approximate) 50.00 $ Value Unknown Balance…" at bounding box center [776, 147] width 420 height 89
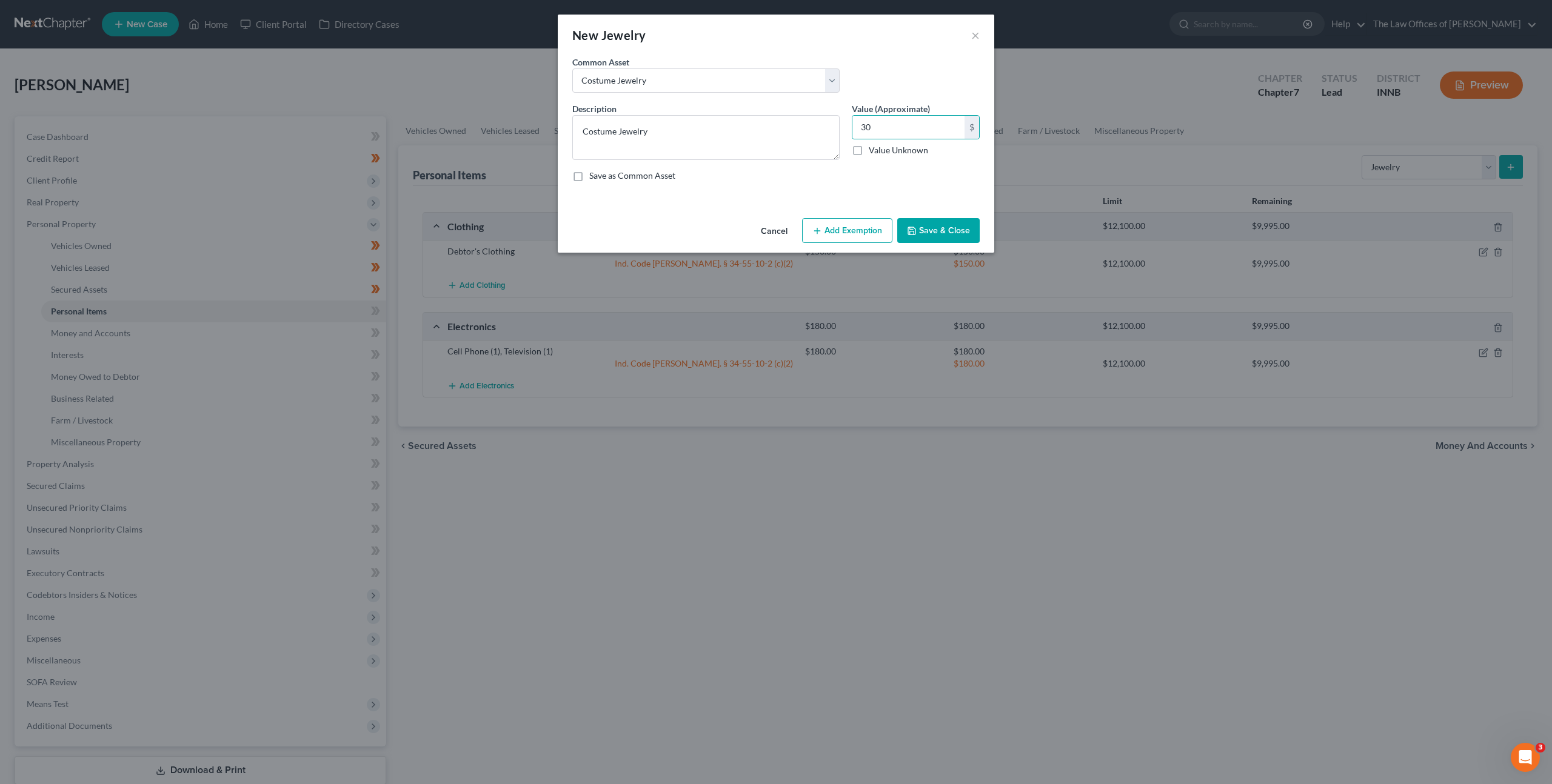
click at [823, 228] on button "Add Exemption" at bounding box center [847, 231] width 90 height 25
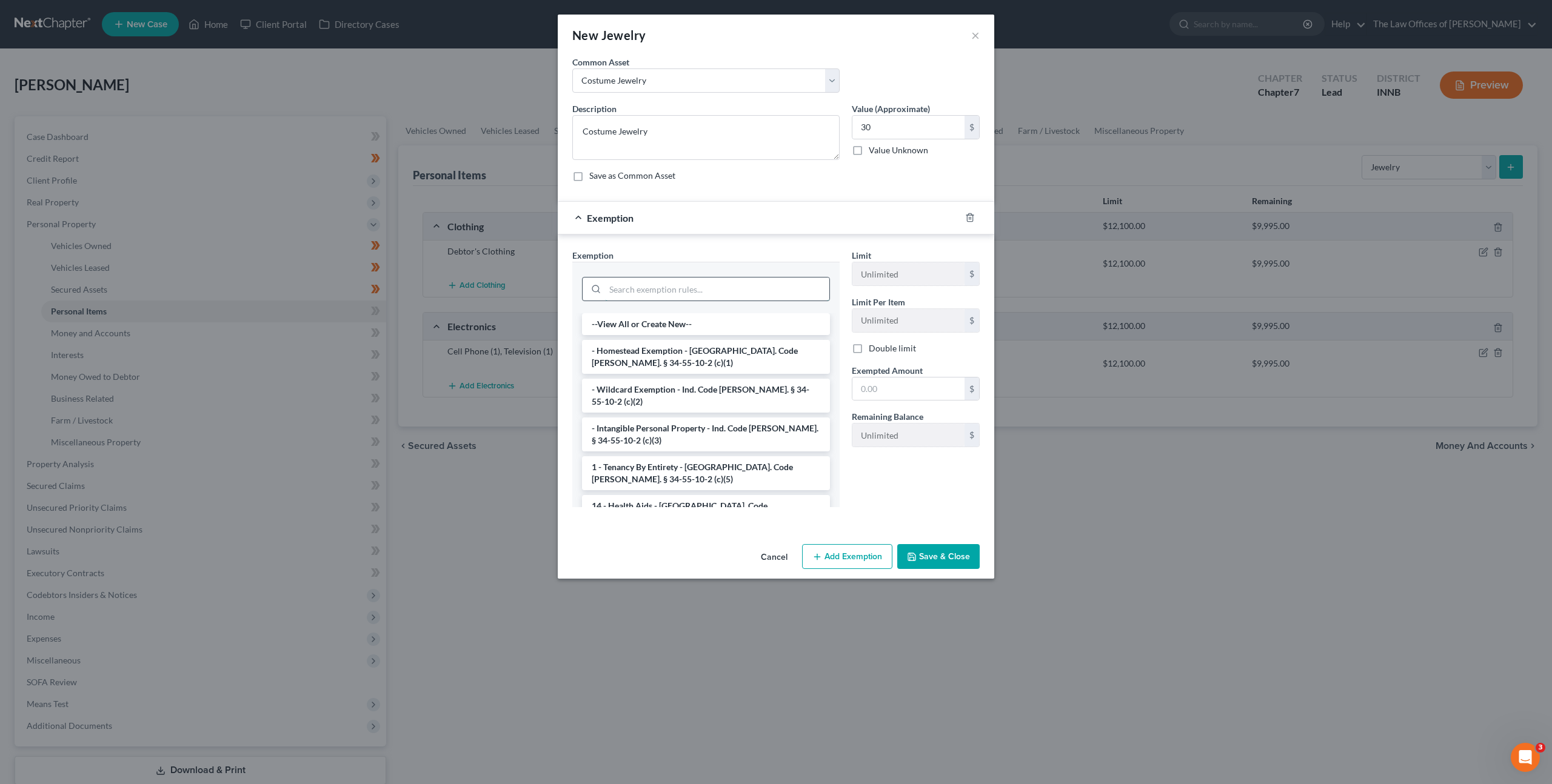
click at [714, 293] on input "search" at bounding box center [717, 288] width 225 height 23
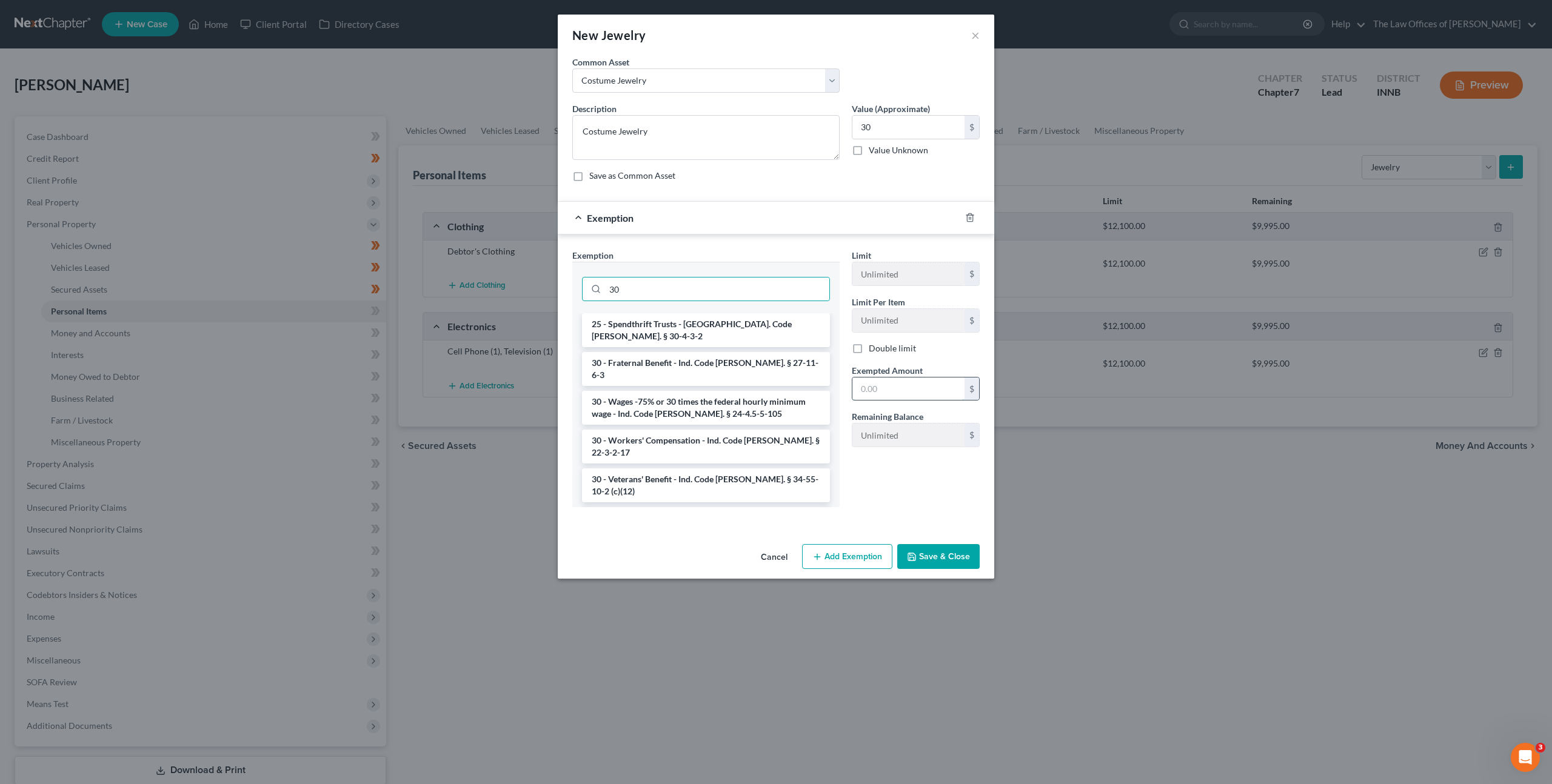
click at [892, 387] on input "text" at bounding box center [909, 389] width 112 height 23
click at [709, 294] on input "30" at bounding box center [717, 288] width 225 height 23
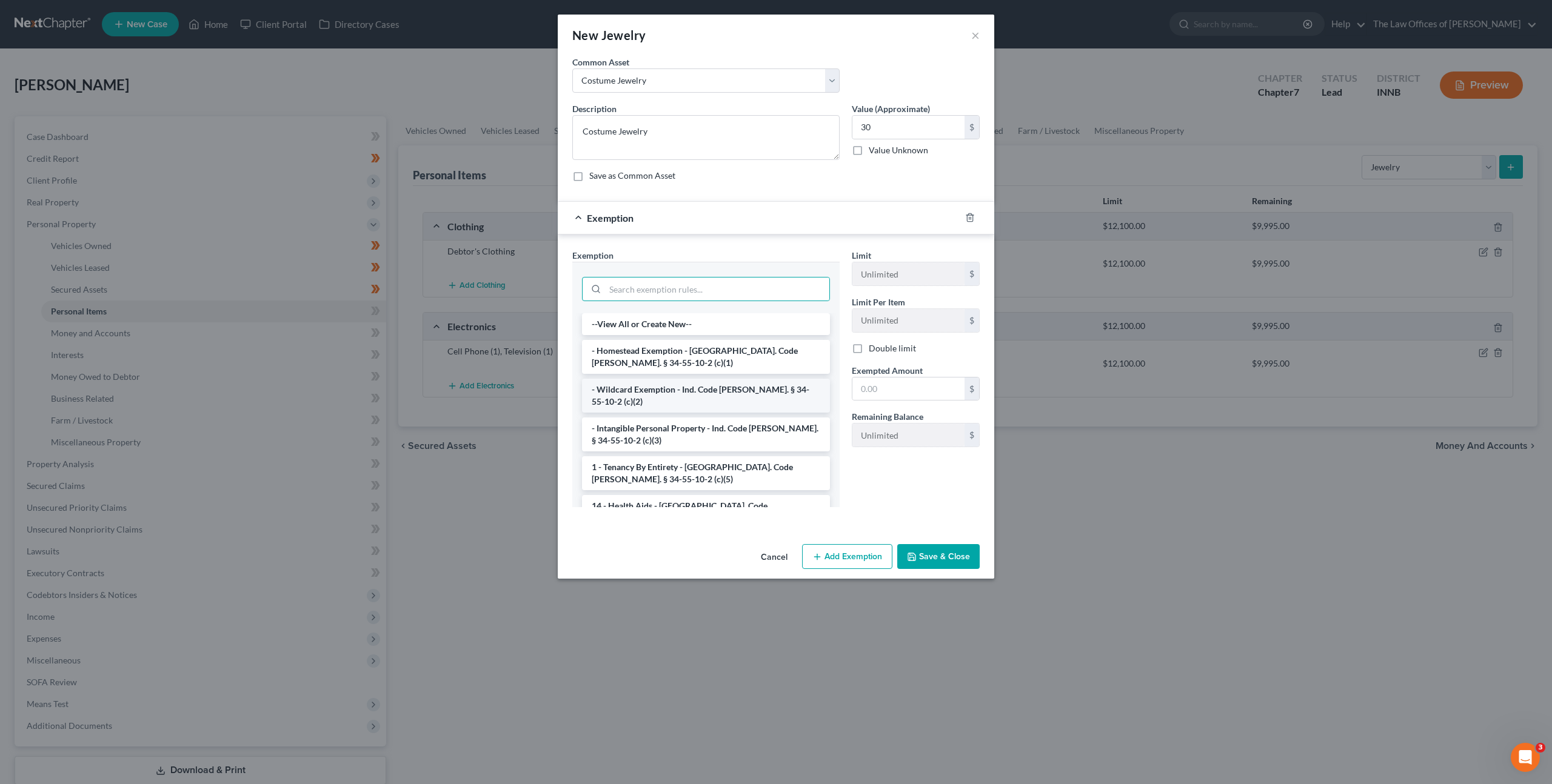
click at [725, 392] on li "- Wildcard Exemption - Ind. Code [PERSON_NAME]. § 34-55-10-2 (c)(2)" at bounding box center [706, 395] width 248 height 34
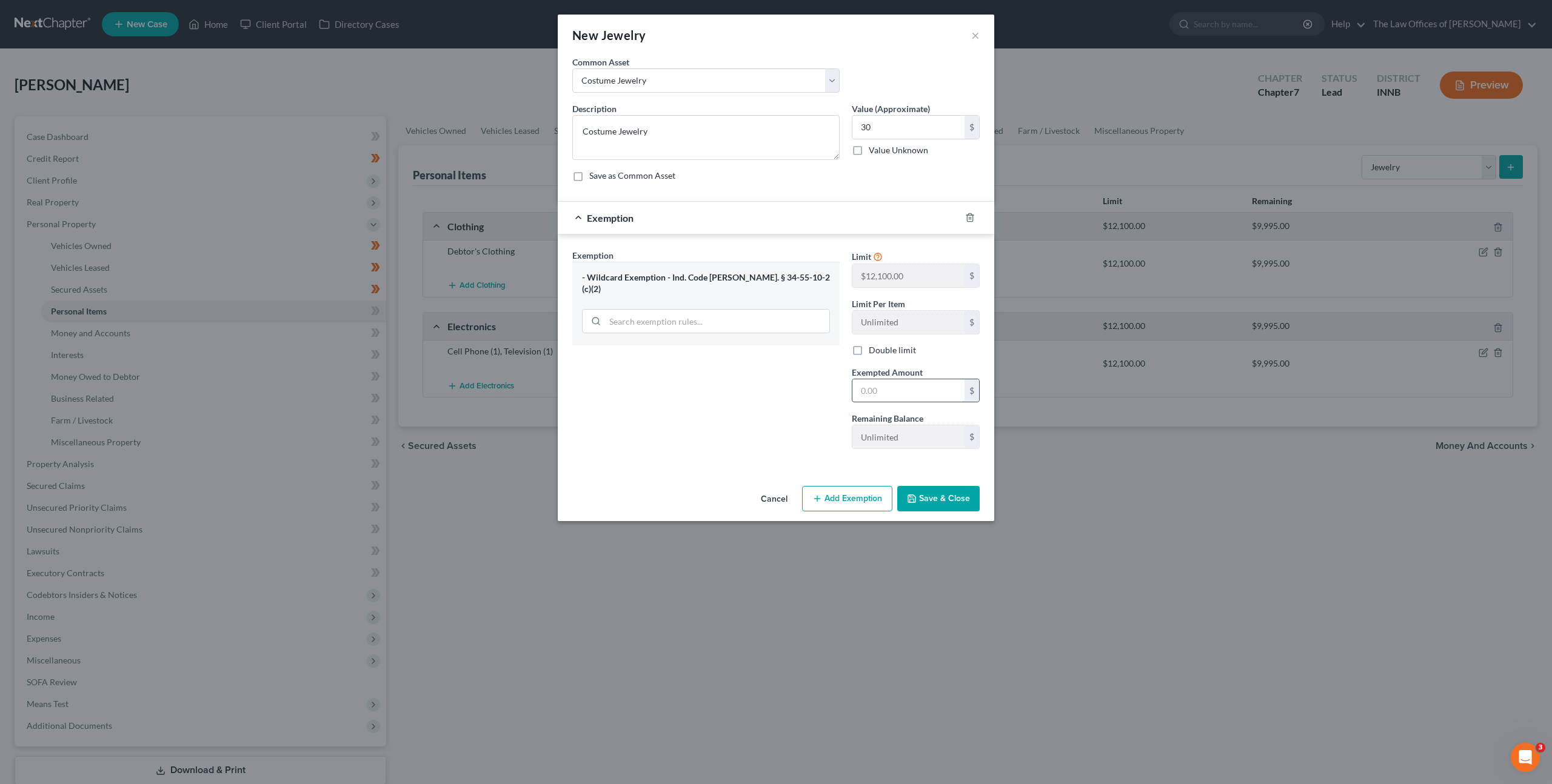
click at [909, 390] on input "text" at bounding box center [909, 390] width 112 height 23
click at [926, 496] on button "Save & Close" at bounding box center [939, 498] width 82 height 25
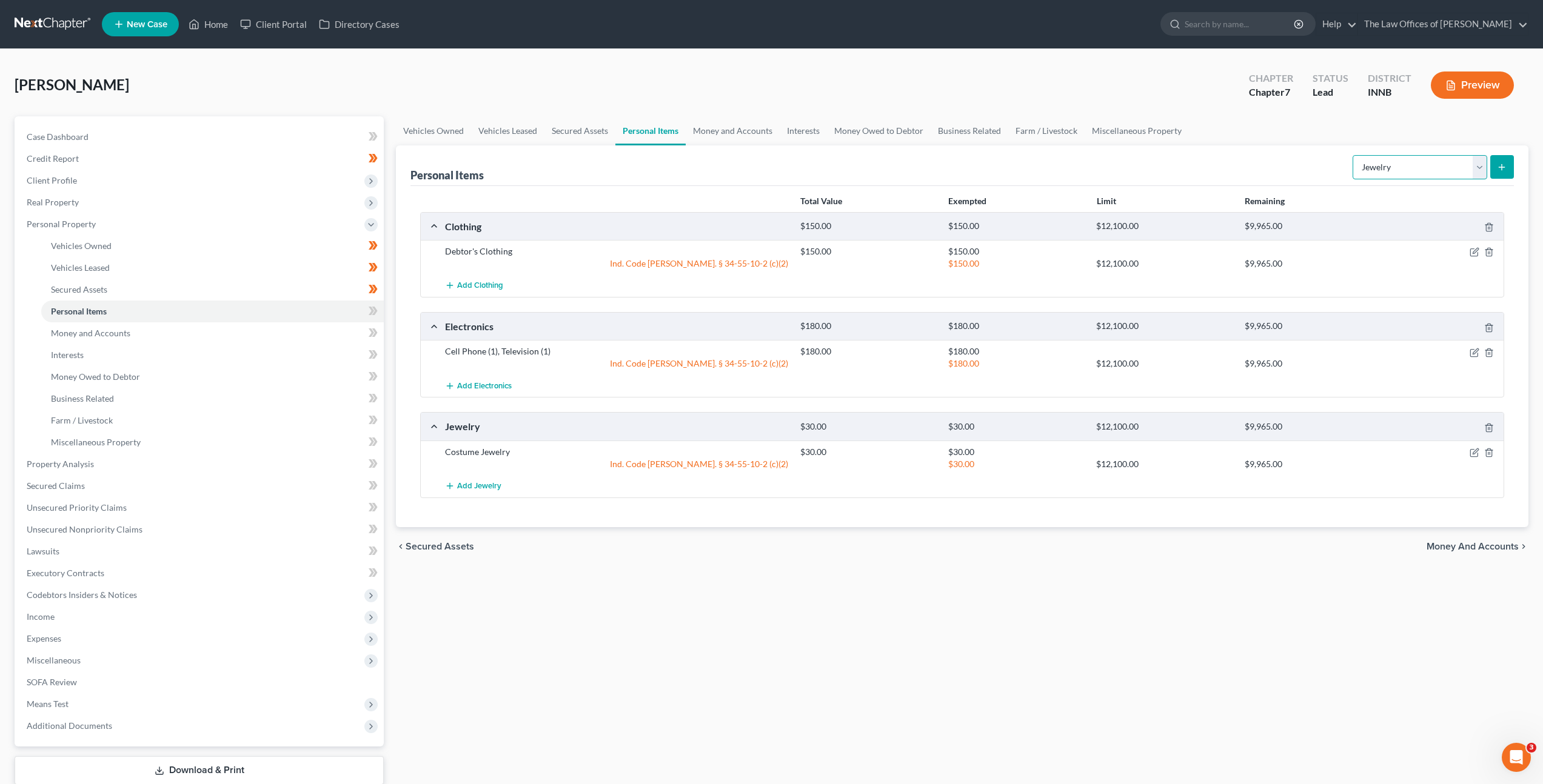
click at [1417, 161] on select "Select Item Type Clothing Collectibles Of Value Electronics Firearms Household …" at bounding box center [1420, 167] width 135 height 24
click at [1354, 155] on select "Select Item Type Clothing Collectibles Of Value Electronics Firearms Household …" at bounding box center [1420, 167] width 135 height 24
click at [1500, 164] on icon "submit" at bounding box center [1502, 167] width 10 height 10
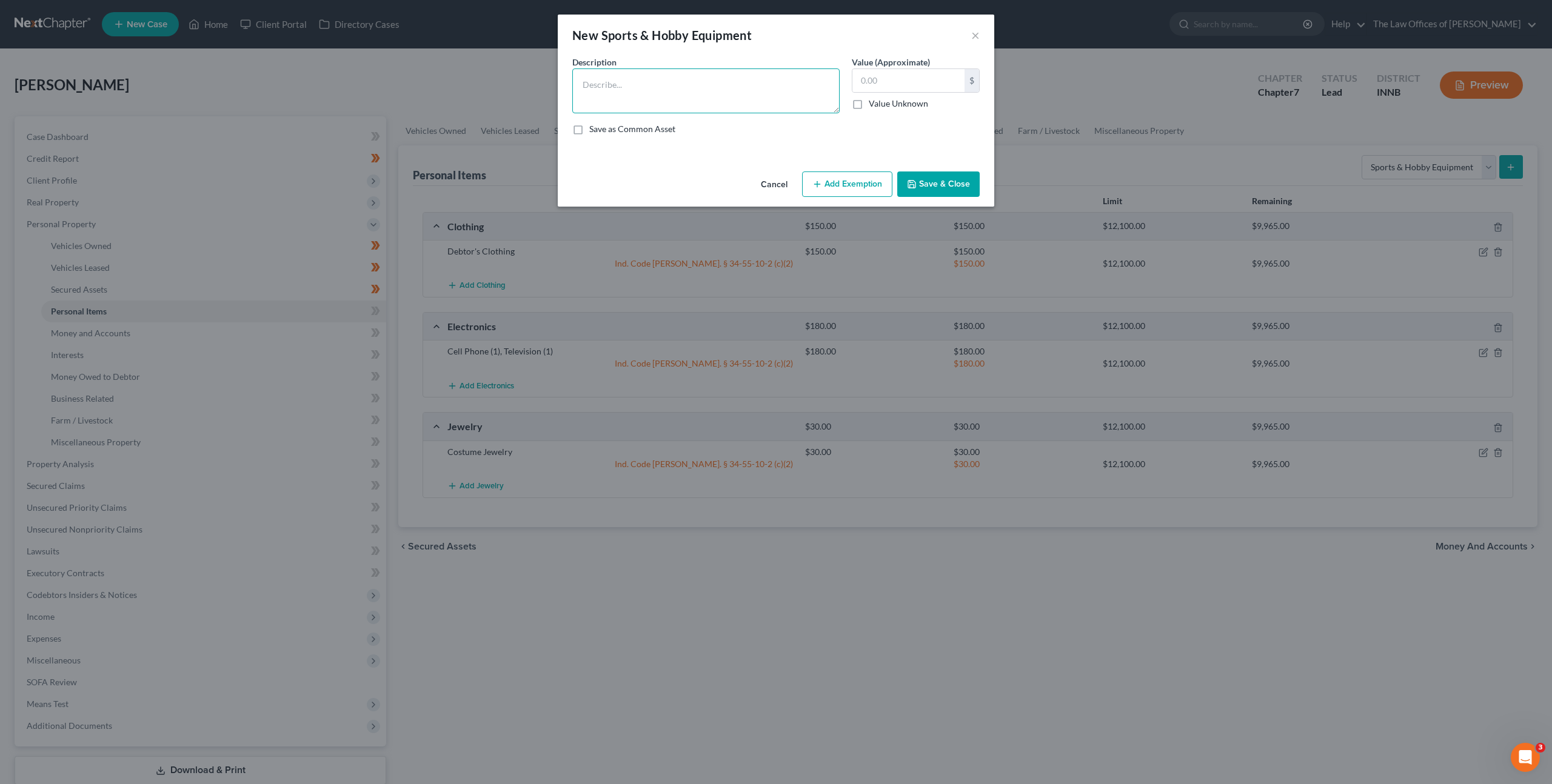
click at [781, 67] on div "Description *" at bounding box center [706, 85] width 279 height 58
click at [879, 63] on label "Value (Approximate)" at bounding box center [891, 62] width 78 height 13
click at [876, 85] on input "text" at bounding box center [909, 80] width 112 height 23
click at [830, 188] on button "Add Exemption" at bounding box center [847, 184] width 90 height 25
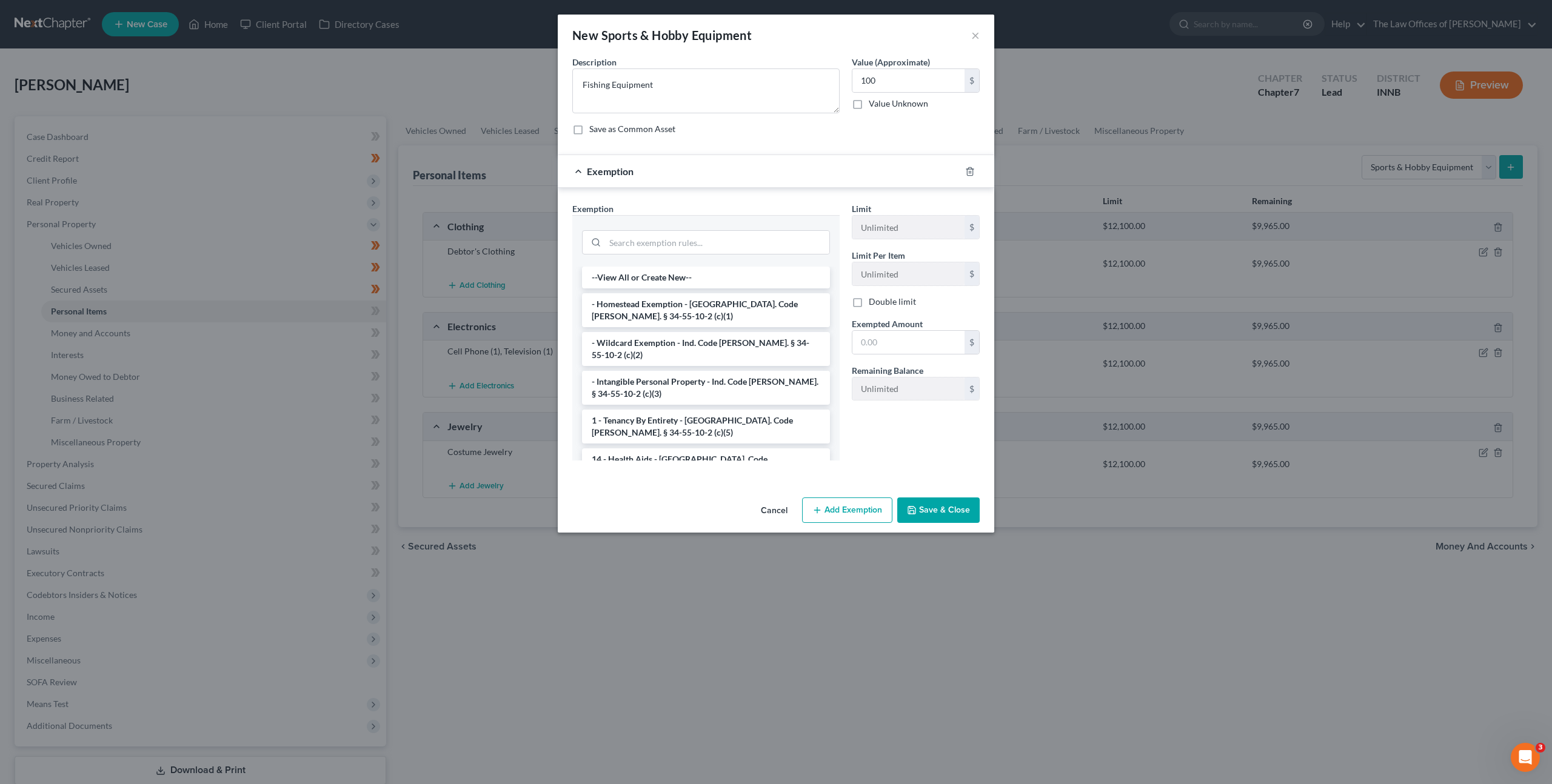
click at [715, 345] on li "- Wildcard Exemption - Ind. Code [PERSON_NAME]. § 34-55-10-2 (c)(2)" at bounding box center [706, 349] width 248 height 34
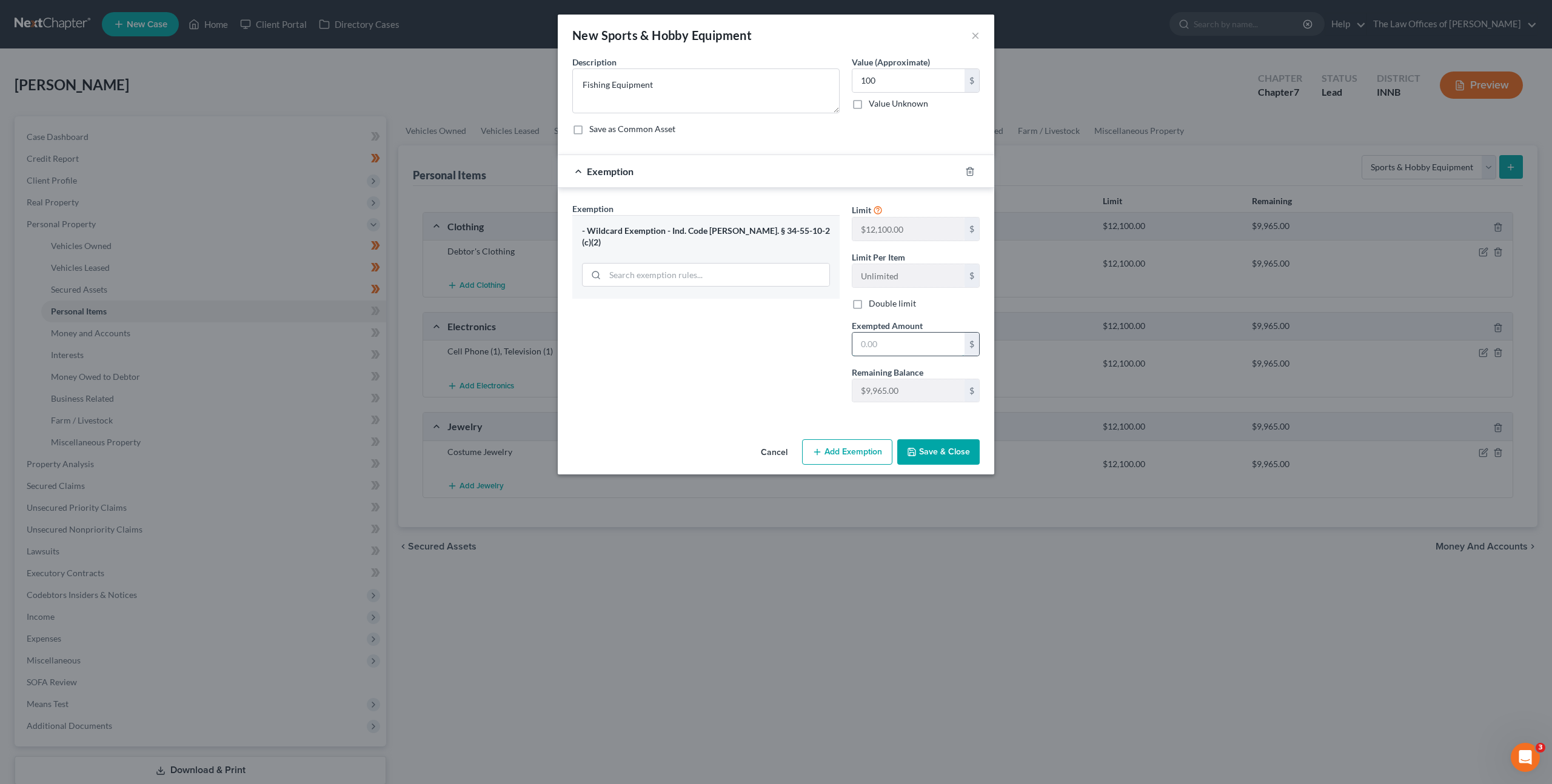
click at [893, 348] on input "text" at bounding box center [909, 344] width 112 height 23
drag, startPoint x: 926, startPoint y: 456, endPoint x: 933, endPoint y: 460, distance: 8.1
click at [927, 456] on button "Save & Close" at bounding box center [939, 451] width 82 height 25
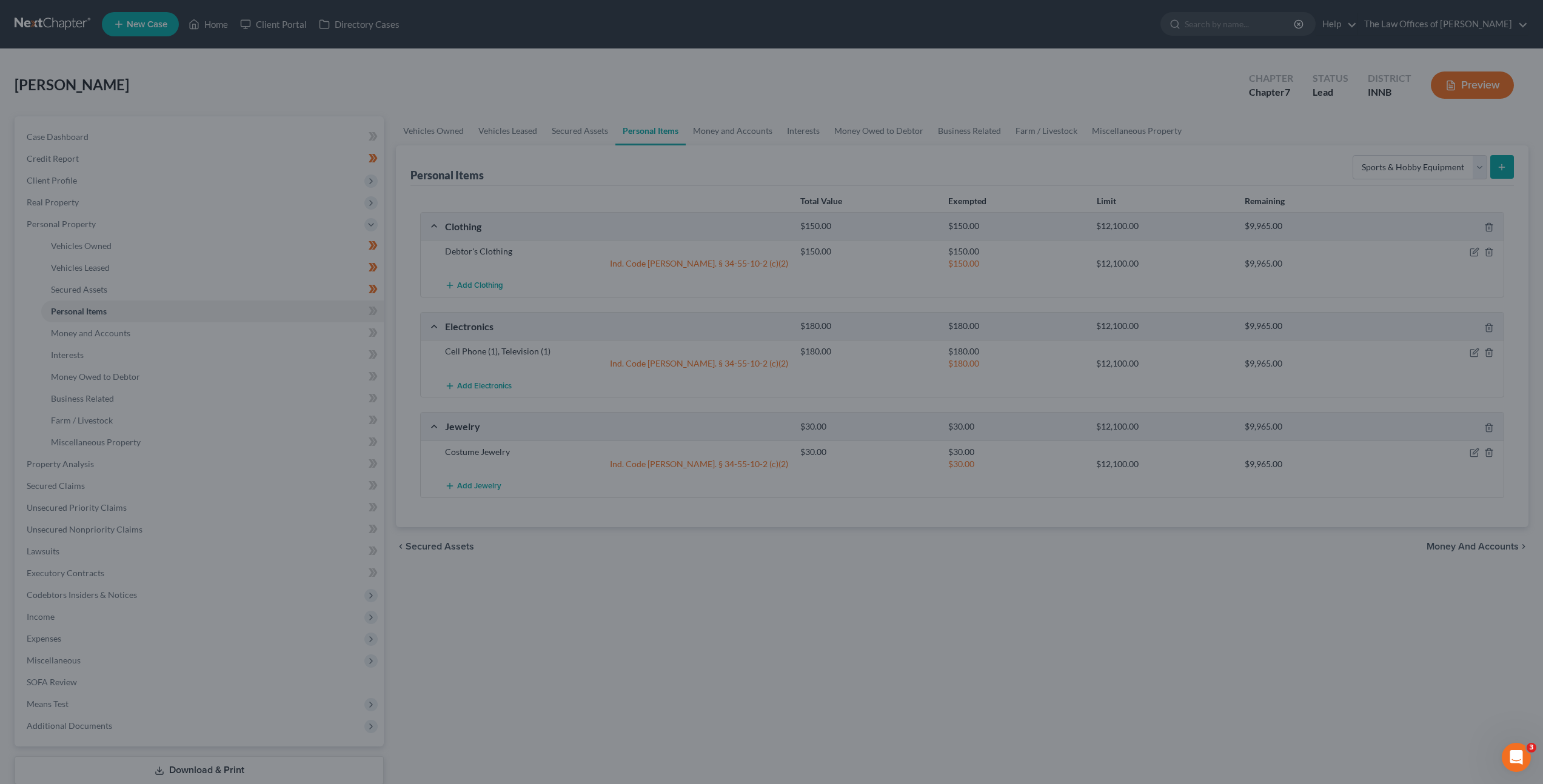
click at [981, 610] on div at bounding box center [772, 392] width 1543 height 784
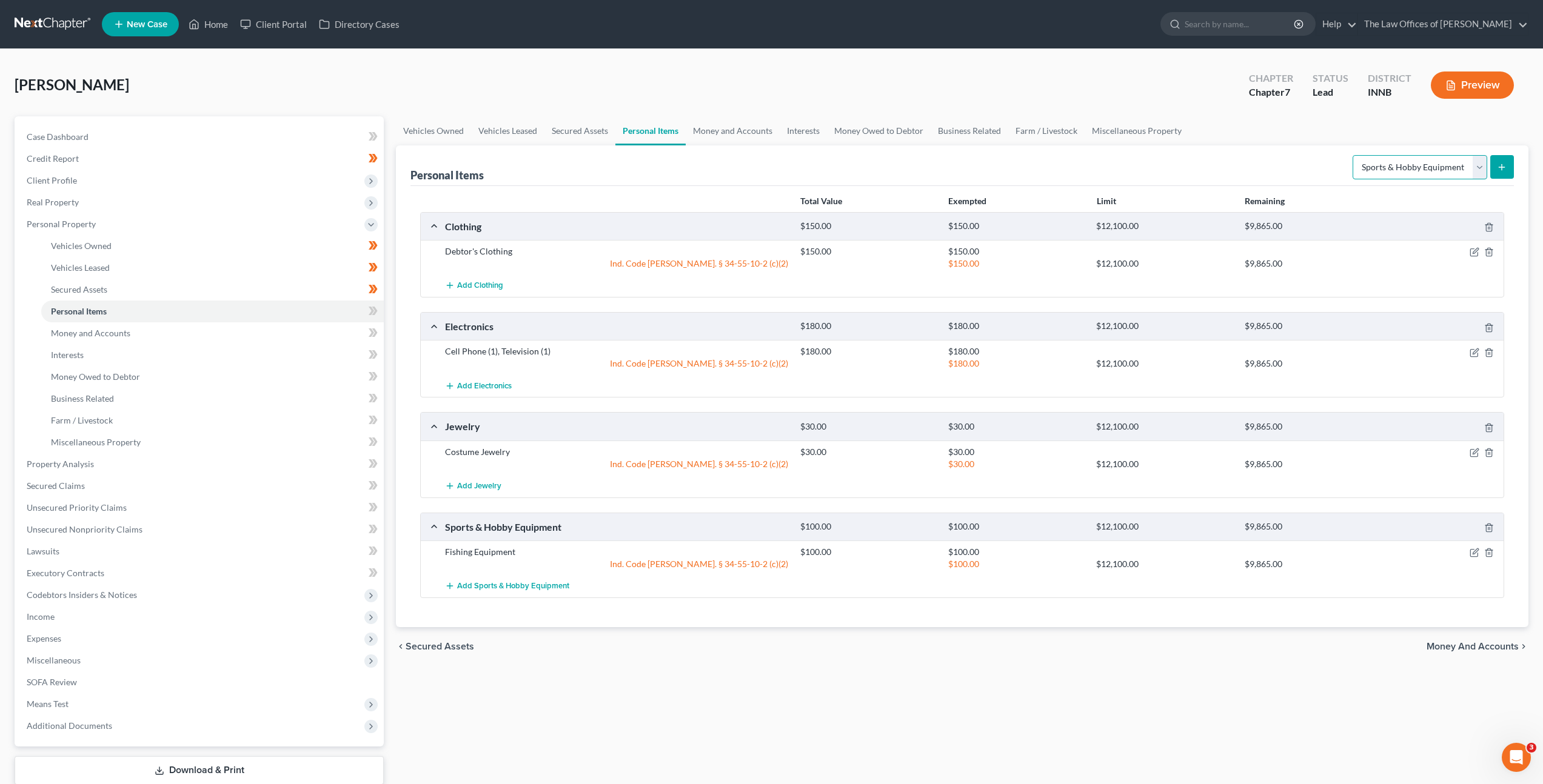
click at [1374, 168] on select "Select Item Type Clothing Collectibles Of Value Electronics Firearms Household …" at bounding box center [1420, 167] width 135 height 24
click at [1354, 155] on select "Select Item Type Clothing Collectibles Of Value Electronics Firearms Household …" at bounding box center [1420, 167] width 135 height 24
click at [1497, 164] on icon "submit" at bounding box center [1502, 167] width 10 height 10
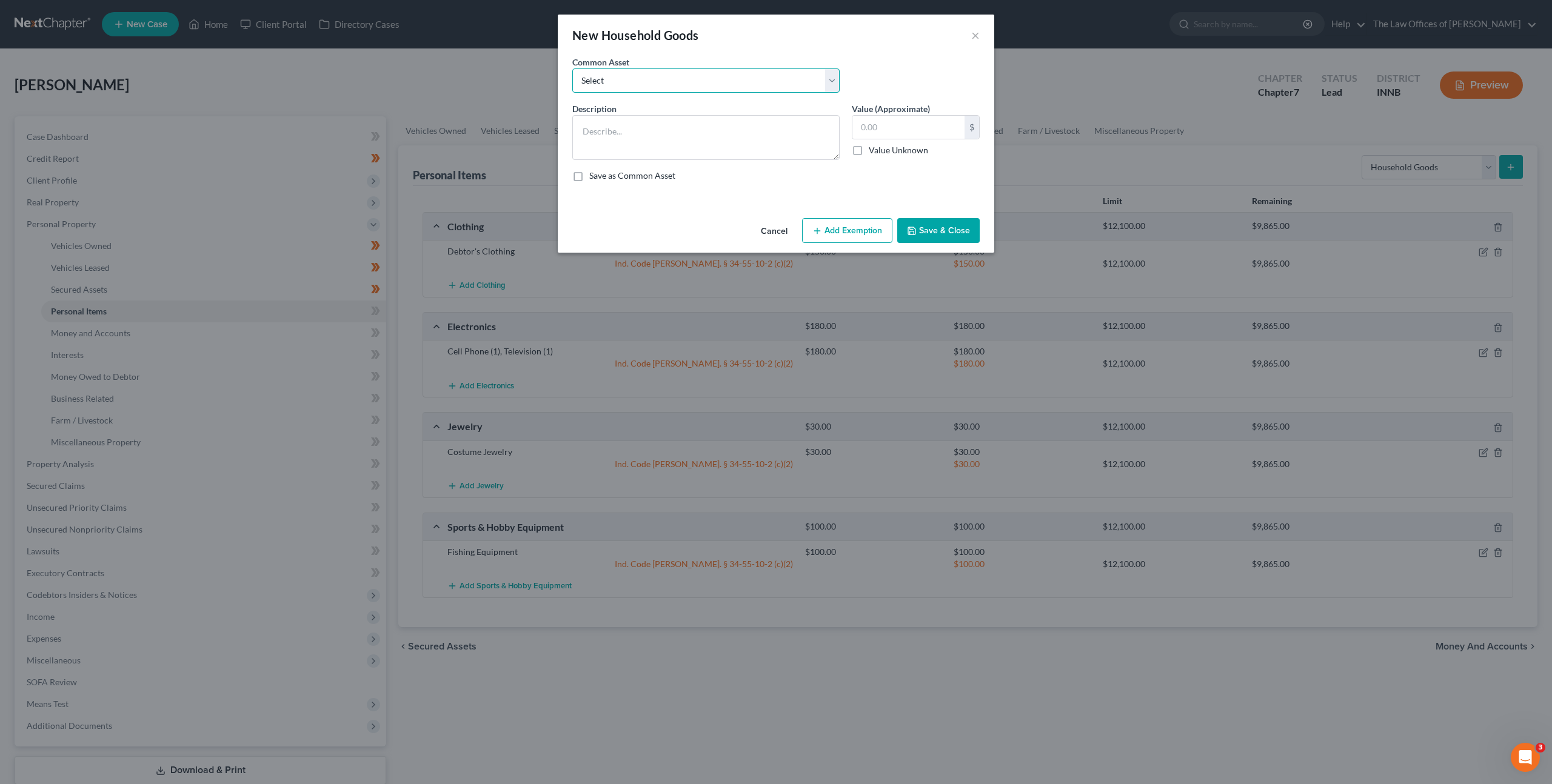
click at [778, 83] on select "Select Living Room Suite, Dining Room Suite, Bedroom Suite, Washer, Dryer, Refr…" at bounding box center [706, 80] width 268 height 24
click at [572, 68] on select "Select Living Room Suite, Dining Room Suite, Bedroom Suite, Washer, Dryer, Refr…" at bounding box center [706, 80] width 268 height 24
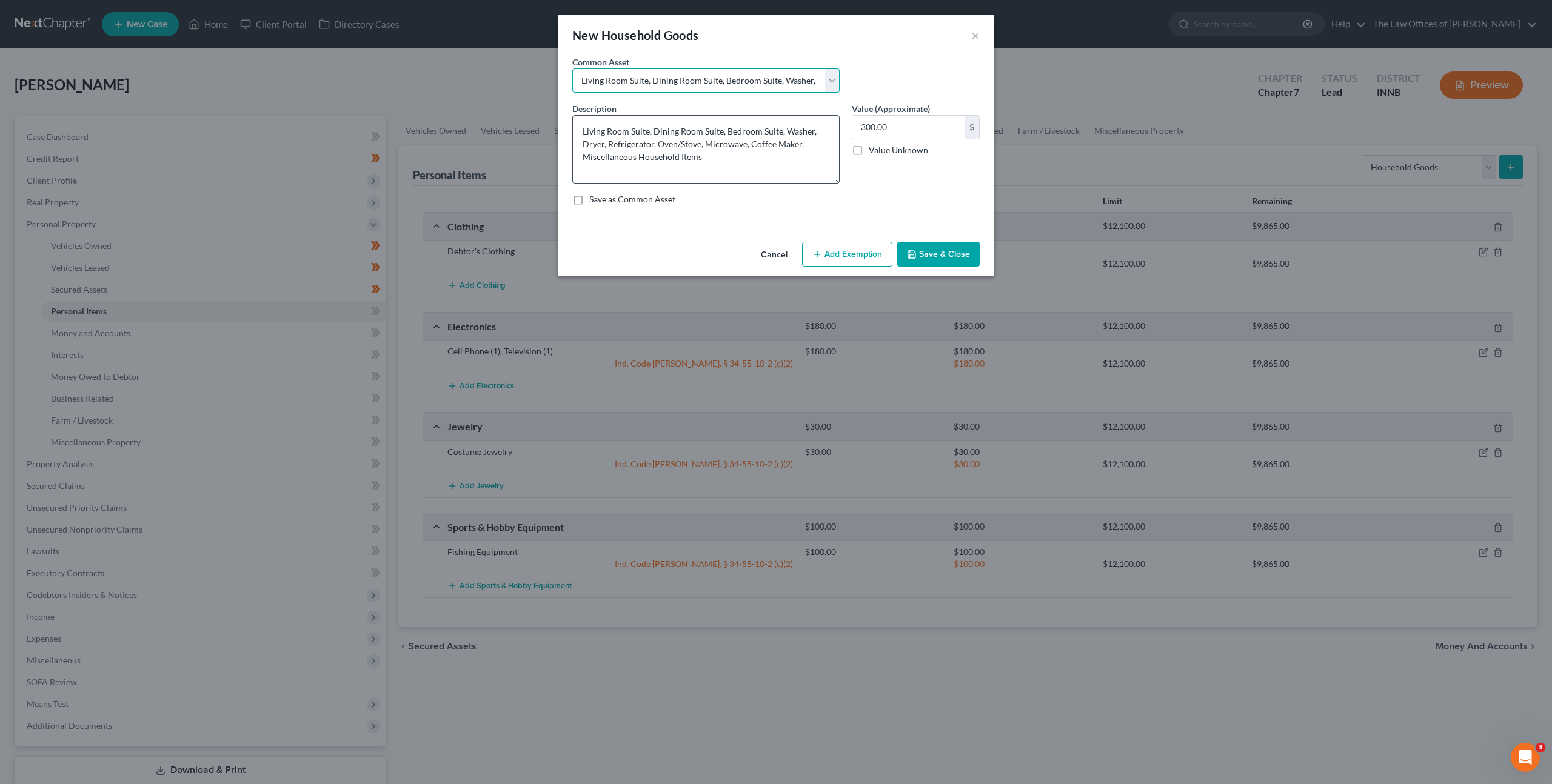
drag, startPoint x: 832, startPoint y: 156, endPoint x: 826, endPoint y: 180, distance: 24.7
click at [826, 180] on textarea "Living Room Suite, Dining Room Suite, Bedroom Suite, Washer, Dryer, Refrigerato…" at bounding box center [706, 149] width 268 height 68
click at [846, 259] on button "Add Exemption" at bounding box center [847, 254] width 90 height 25
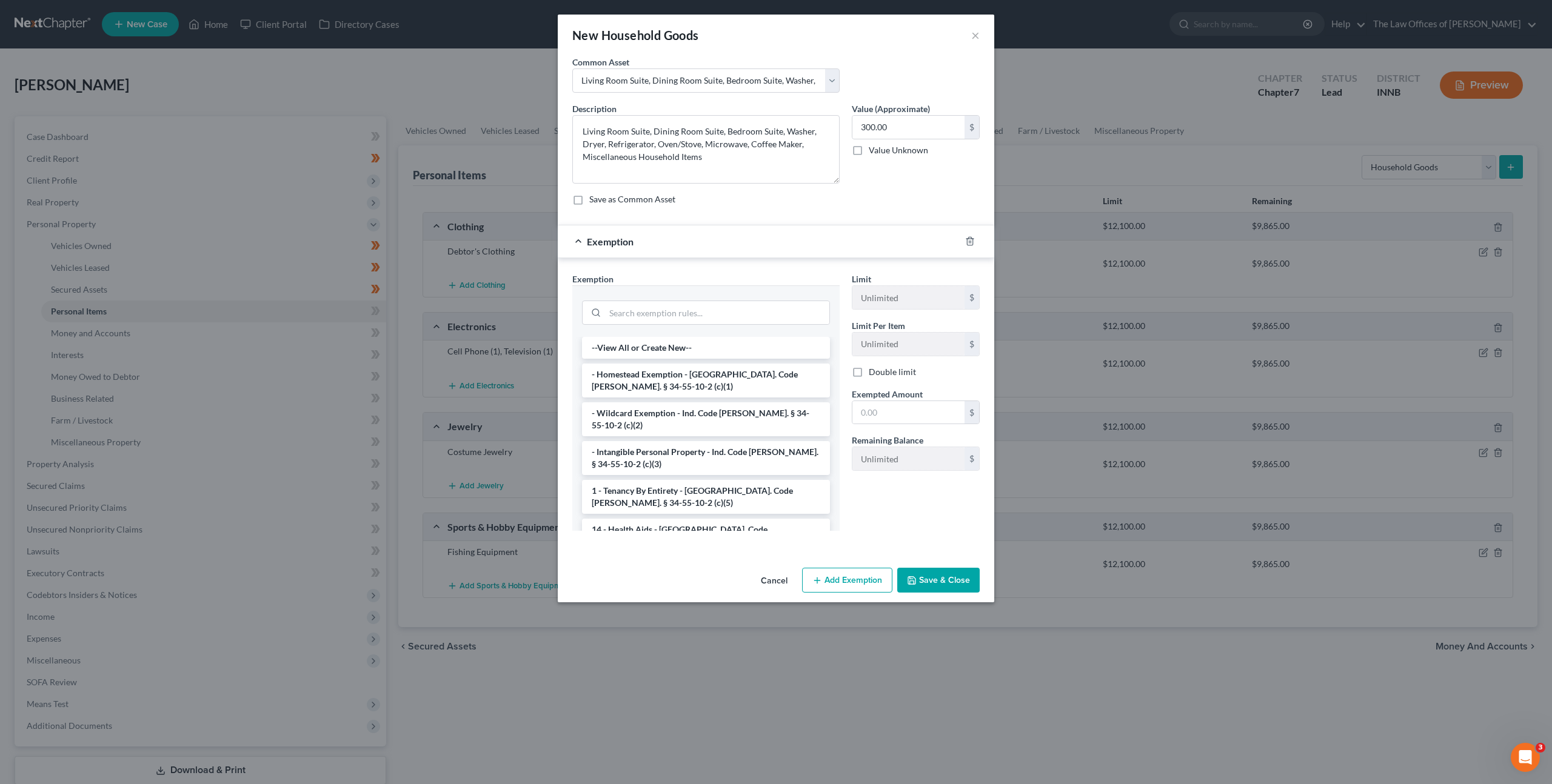
click at [733, 409] on li "- Wildcard Exemption - Ind. Code [PERSON_NAME]. § 34-55-10-2 (c)(2)" at bounding box center [706, 419] width 248 height 34
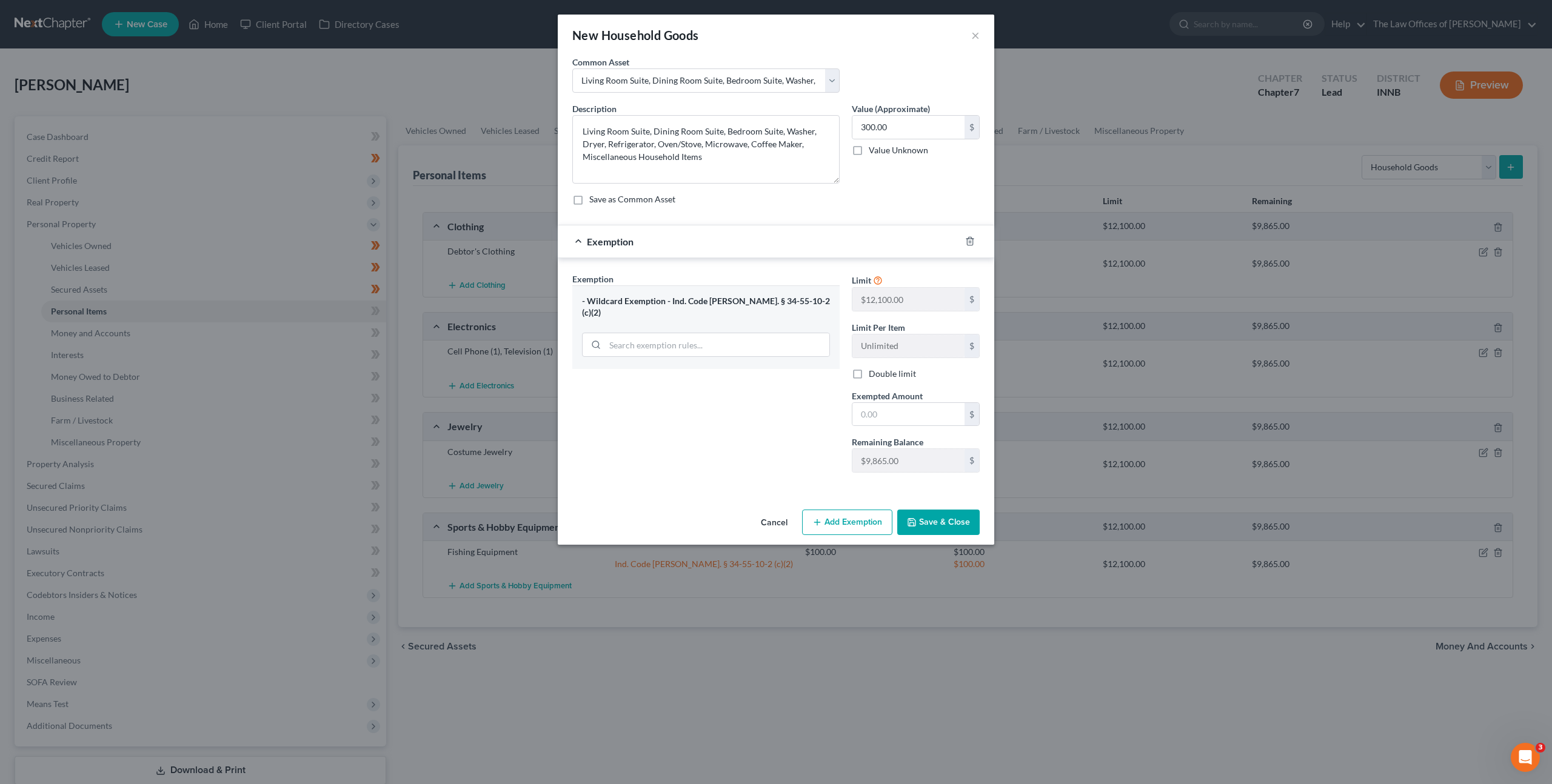
click at [830, 212] on div "Description * Living Room Suite, Dining Room Suite, Bedroom Suite, Washer, Drye…" at bounding box center [776, 159] width 420 height 113
click at [648, 130] on textarea "Living Room Suite, Dining Room Suite, Bedroom Suite, Washer, Dryer, Refrigerato…" at bounding box center [706, 149] width 268 height 68
drag, startPoint x: 701, startPoint y: 143, endPoint x: 610, endPoint y: 146, distance: 91.0
click at [610, 146] on textarea "Living Room Suite, Dining Room Suite, Bedroom Suite, Washer, Dryer, Refrigerato…" at bounding box center [706, 149] width 268 height 68
click at [704, 143] on textarea "Living Room Suite, Dining Room Suite, Bedroom Suite, Washer, Dryer, Microwave, …" at bounding box center [706, 149] width 268 height 68
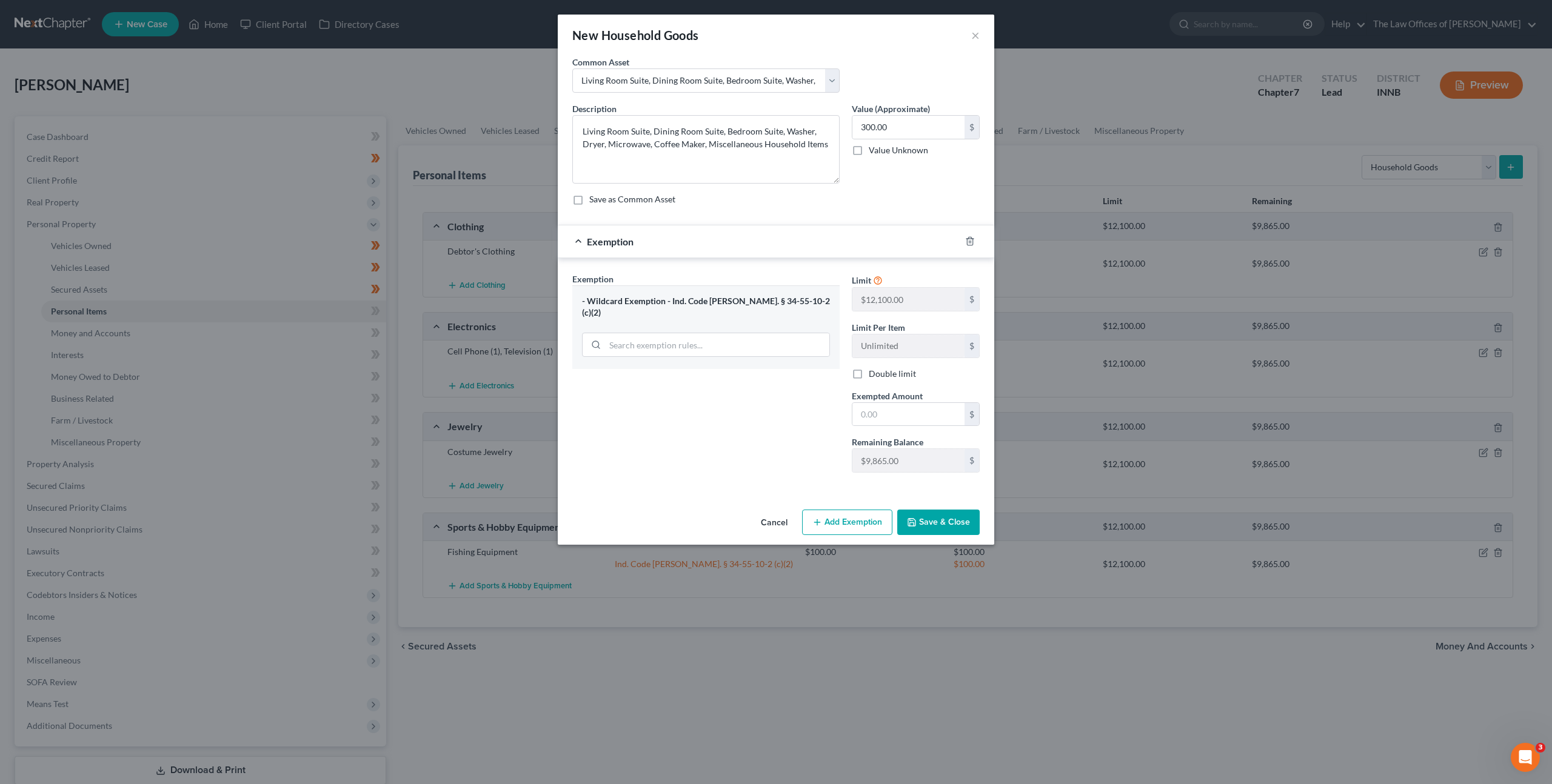
drag, startPoint x: 754, startPoint y: 211, endPoint x: 765, endPoint y: 207, distance: 11.7
click at [754, 211] on div "Description * Living Room Suite, Dining Room Suite, Bedroom Suite, Washer, Drye…" at bounding box center [776, 159] width 420 height 113
click at [887, 413] on input "text" at bounding box center [909, 414] width 112 height 23
click at [903, 122] on input "300.00" at bounding box center [909, 127] width 112 height 23
drag, startPoint x: 870, startPoint y: 411, endPoint x: 859, endPoint y: 403, distance: 13.6
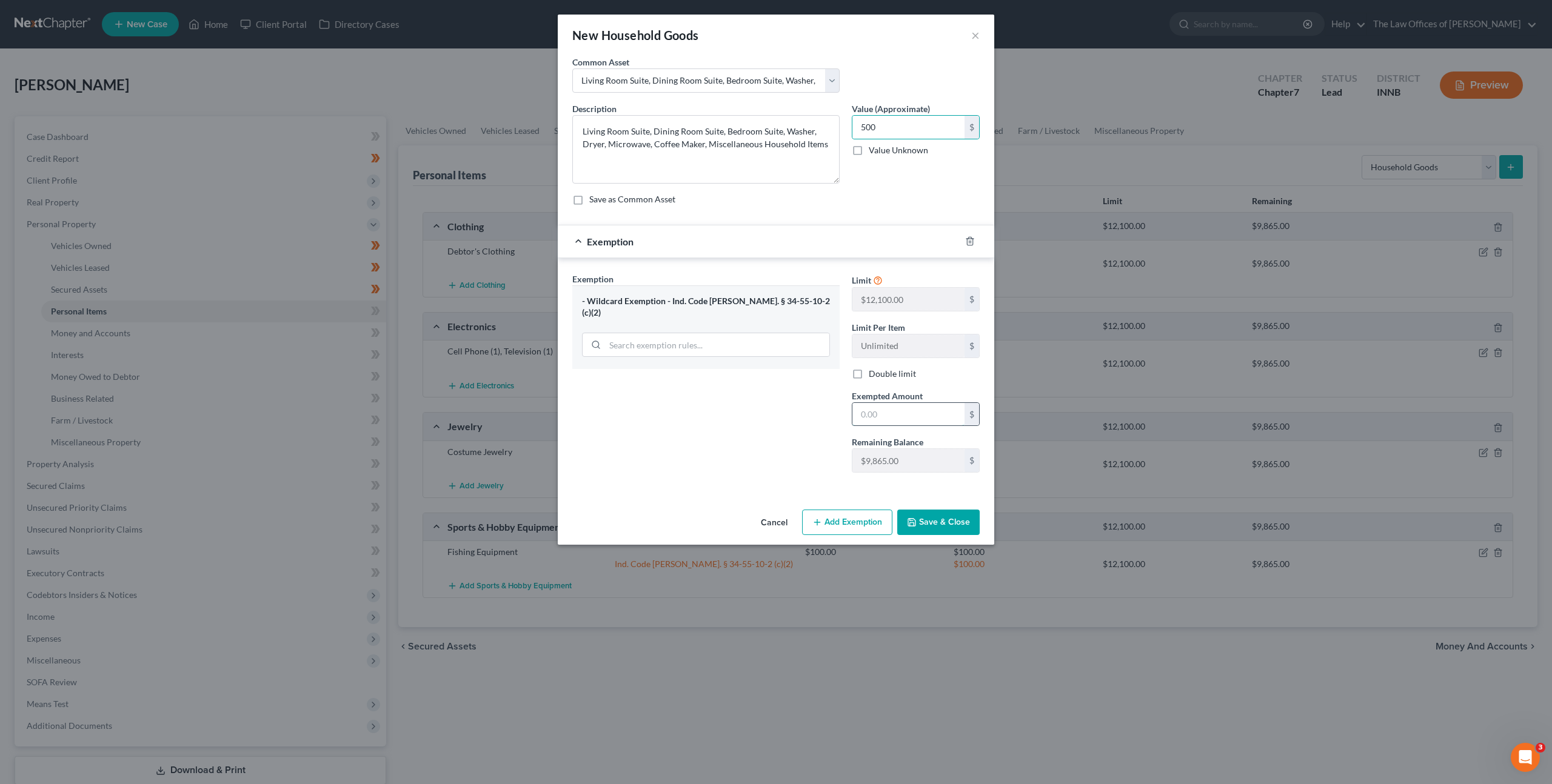
click at [871, 411] on input "text" at bounding box center [909, 414] width 112 height 23
click at [933, 501] on div "An exemption set must first be selected from the Filing Information section. Co…" at bounding box center [776, 280] width 437 height 449
click at [933, 520] on button "Save & Close" at bounding box center [939, 522] width 82 height 25
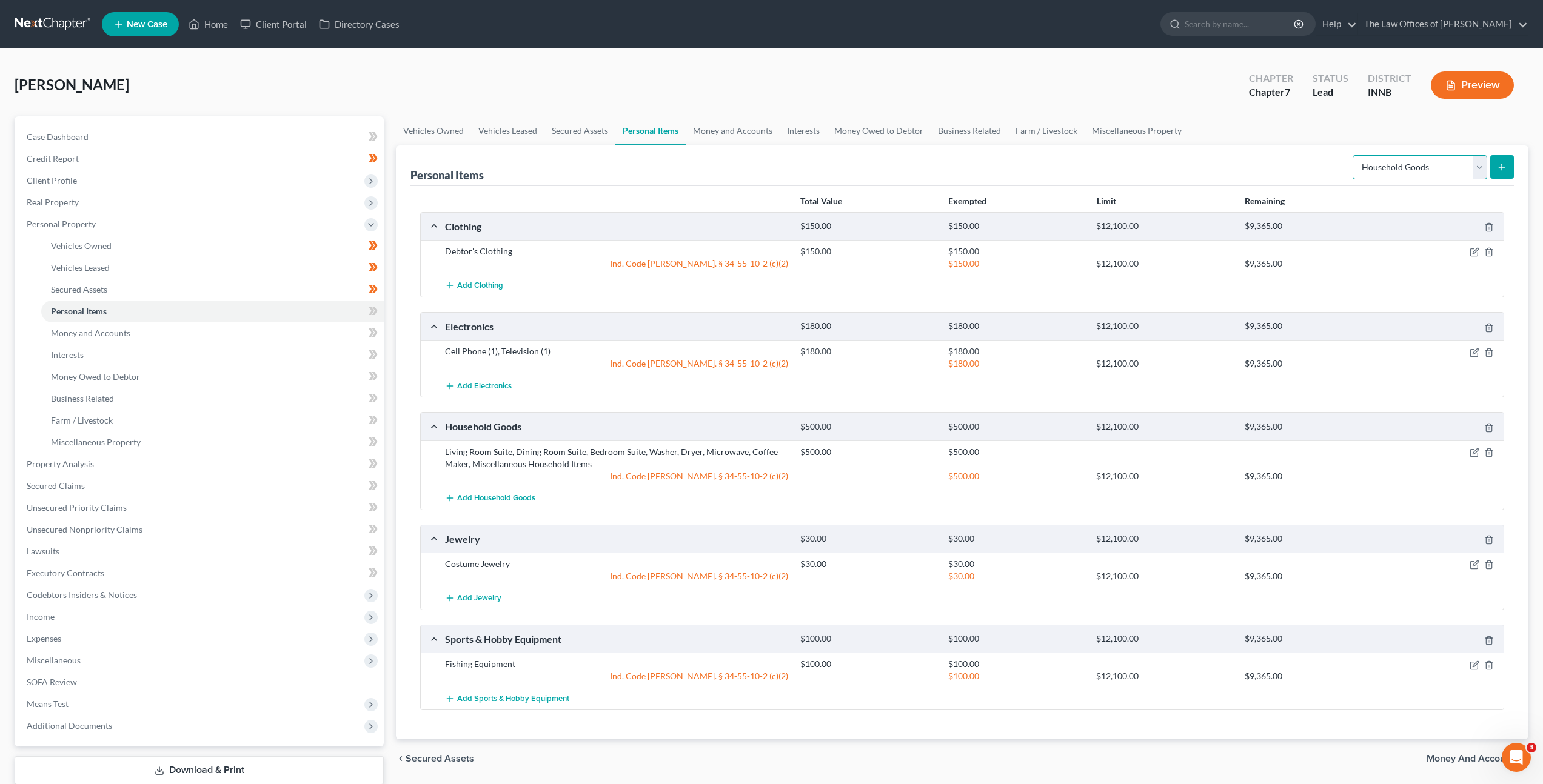
click at [1437, 156] on select "Select Item Type Clothing Collectibles Of Value Electronics Firearms Household …" at bounding box center [1420, 167] width 135 height 24
click at [1354, 155] on select "Select Item Type Clothing Collectibles Of Value Electronics Firearms Household …" at bounding box center [1420, 167] width 135 height 24
click at [1303, 160] on div "Personal Items Select Item Type Clothing Collectibles Of Value Electronics Fire…" at bounding box center [962, 166] width 1104 height 41
click at [378, 311] on span at bounding box center [373, 313] width 21 height 18
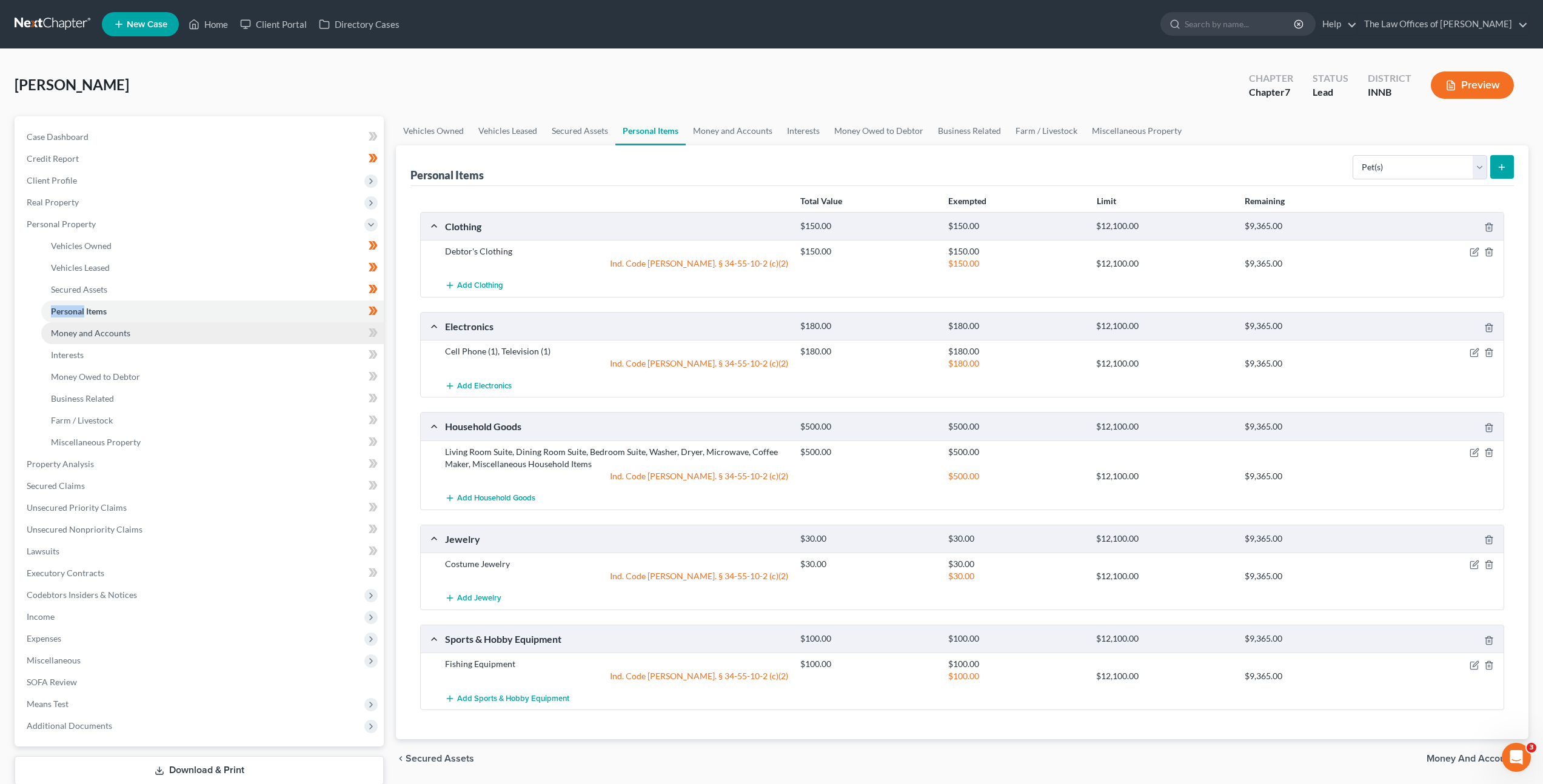
click at [307, 335] on link "Money and Accounts" at bounding box center [212, 333] width 343 height 22
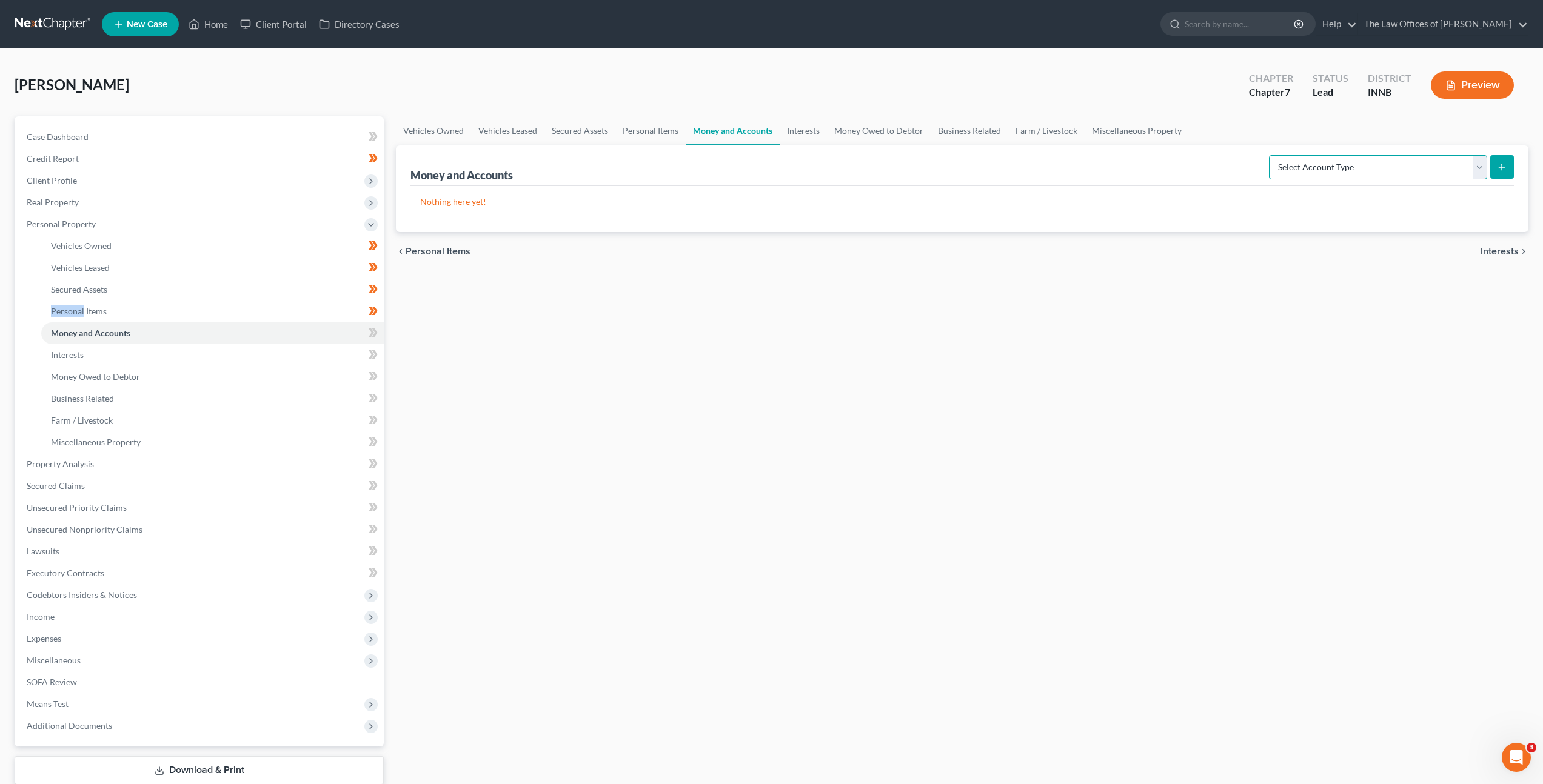
click at [1324, 166] on select "Select Account Type Brokerage Cash on Hand Certificates of Deposit Checking Acc…" at bounding box center [1378, 167] width 218 height 24
click at [1320, 175] on select "Select Account Type Brokerage Cash on Hand Certificates of Deposit Checking Acc…" at bounding box center [1378, 167] width 218 height 24
click at [1319, 168] on select "Select Account Type Brokerage Cash on Hand Certificates of Deposit Checking Acc…" at bounding box center [1378, 167] width 218 height 24
click at [1360, 162] on select "Select Account Type Brokerage Cash on Hand Certificates of Deposit Checking Acc…" at bounding box center [1378, 167] width 218 height 24
click at [1272, 155] on select "Select Account Type Brokerage Cash on Hand Certificates of Deposit Checking Acc…" at bounding box center [1378, 167] width 218 height 24
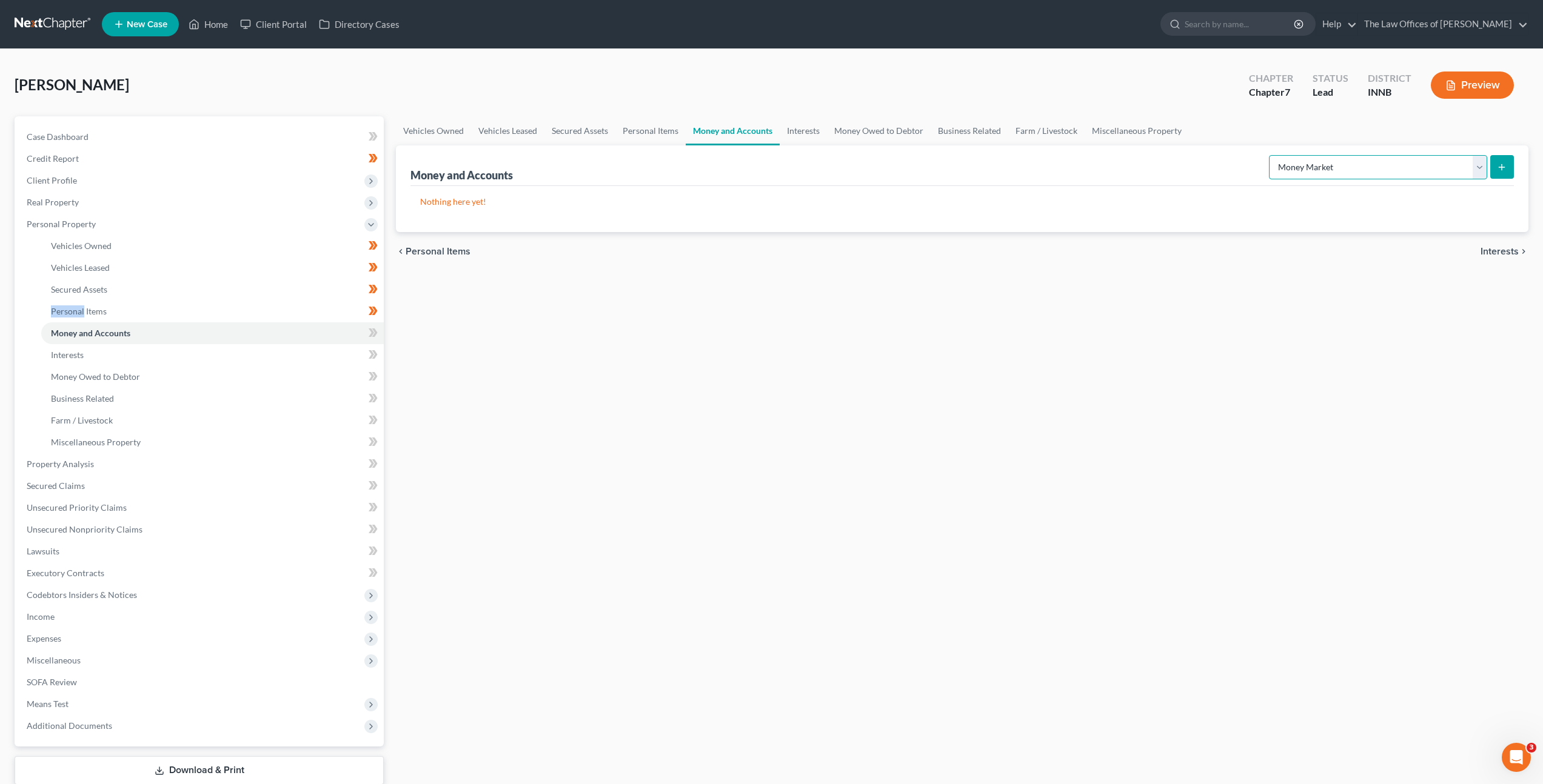
click at [1334, 158] on select "Select Account Type Brokerage Cash on Hand Certificates of Deposit Checking Acc…" at bounding box center [1378, 167] width 218 height 24
click at [1272, 155] on select "Select Account Type Brokerage Cash on Hand Certificates of Deposit Checking Acc…" at bounding box center [1378, 167] width 218 height 24
click at [1497, 168] on icon "submit" at bounding box center [1502, 167] width 10 height 10
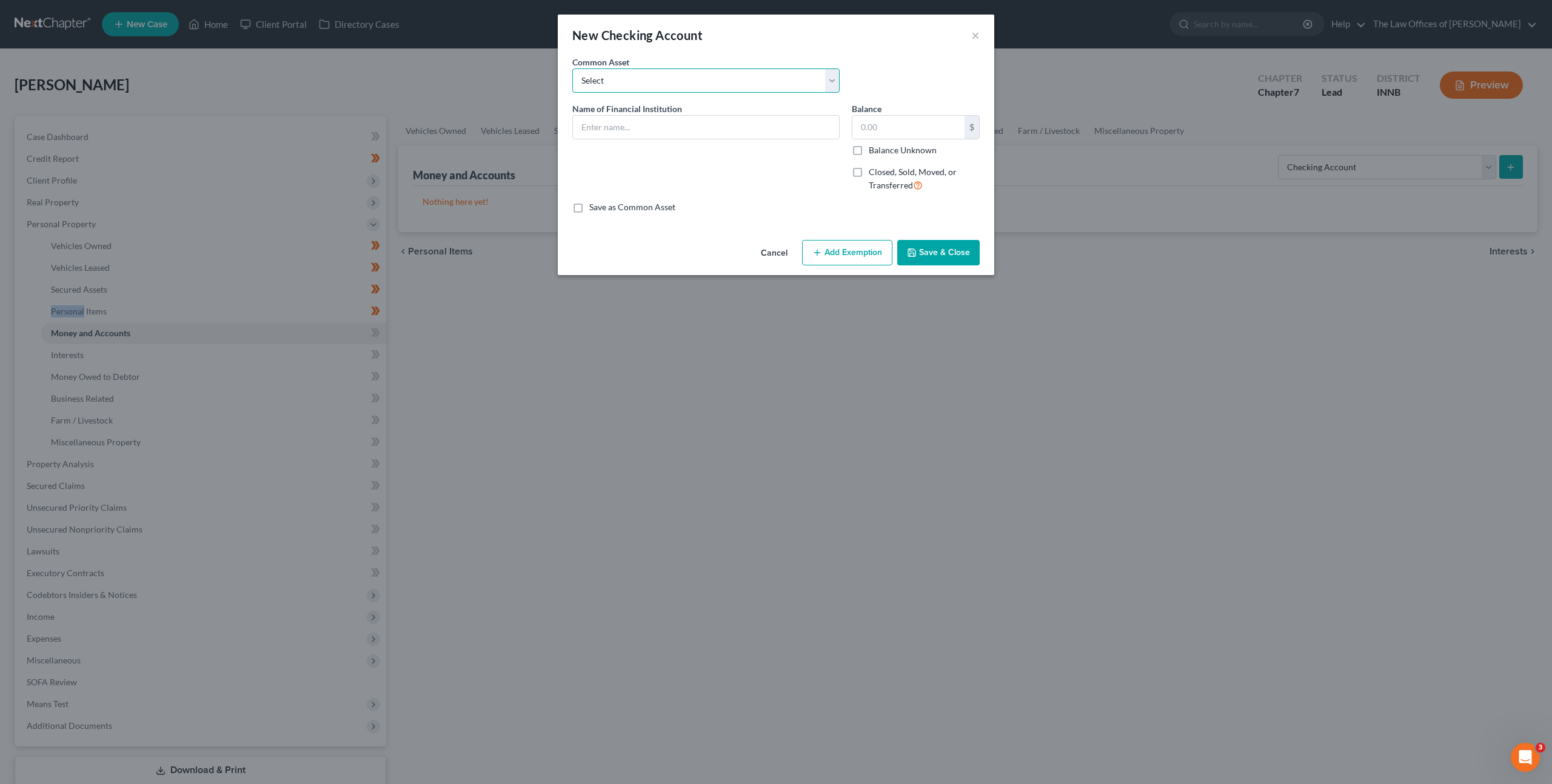
click at [701, 87] on select "Select PNC Bank Woodforest National Bank Heritage Federal Credit Union Account …" at bounding box center [706, 80] width 268 height 24
click at [709, 125] on input "text" at bounding box center [706, 127] width 266 height 23
click at [926, 135] on input "text" at bounding box center [909, 127] width 112 height 23
drag, startPoint x: 931, startPoint y: 241, endPoint x: 952, endPoint y: 250, distance: 22.8
click at [931, 241] on button "Save & Close" at bounding box center [939, 252] width 82 height 25
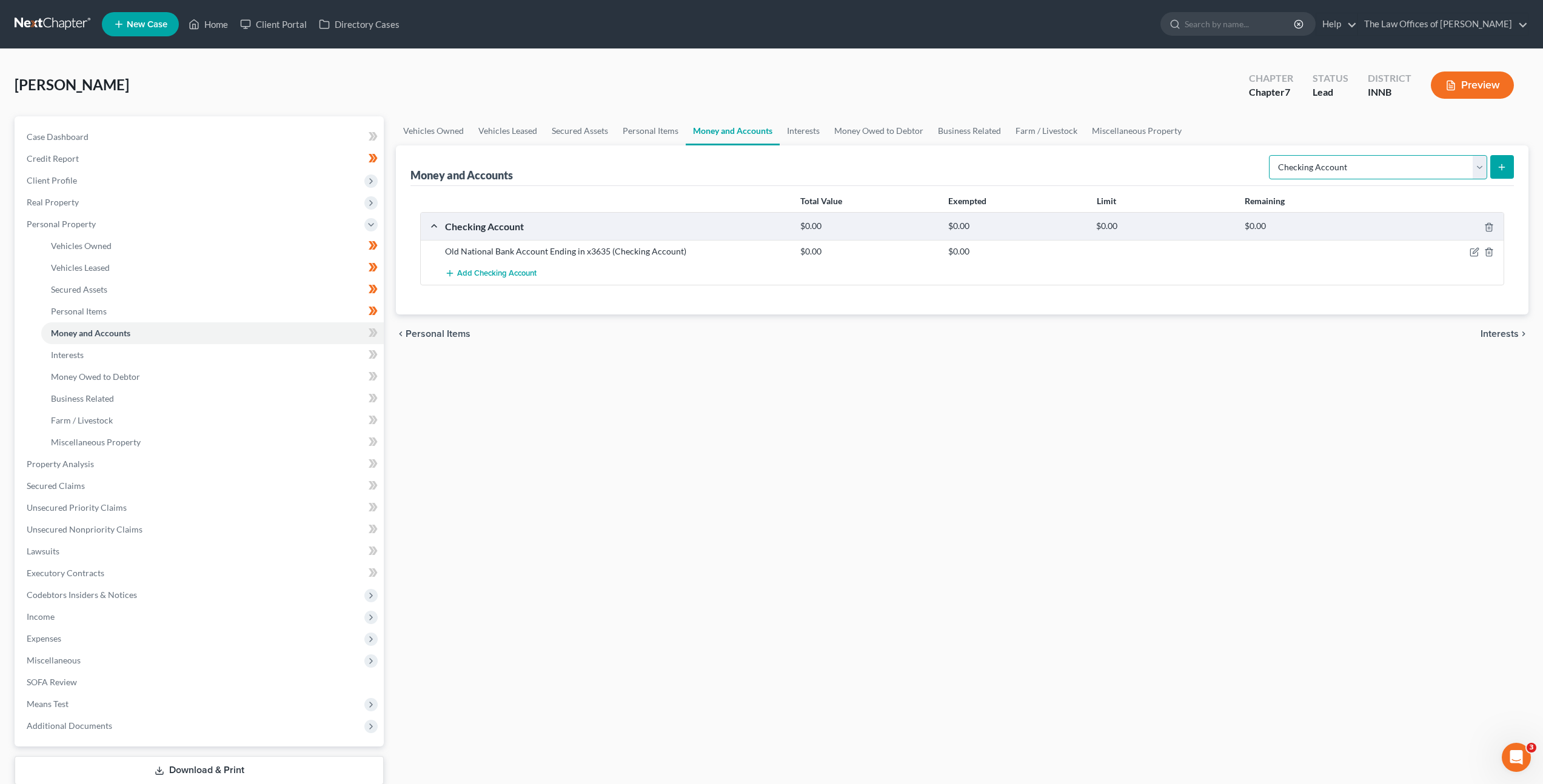
click at [1351, 176] on select "Select Account Type Brokerage Cash on Hand Certificates of Deposit Checking Acc…" at bounding box center [1378, 167] width 218 height 24
click at [506, 275] on span "Add Checking Account" at bounding box center [496, 274] width 79 height 10
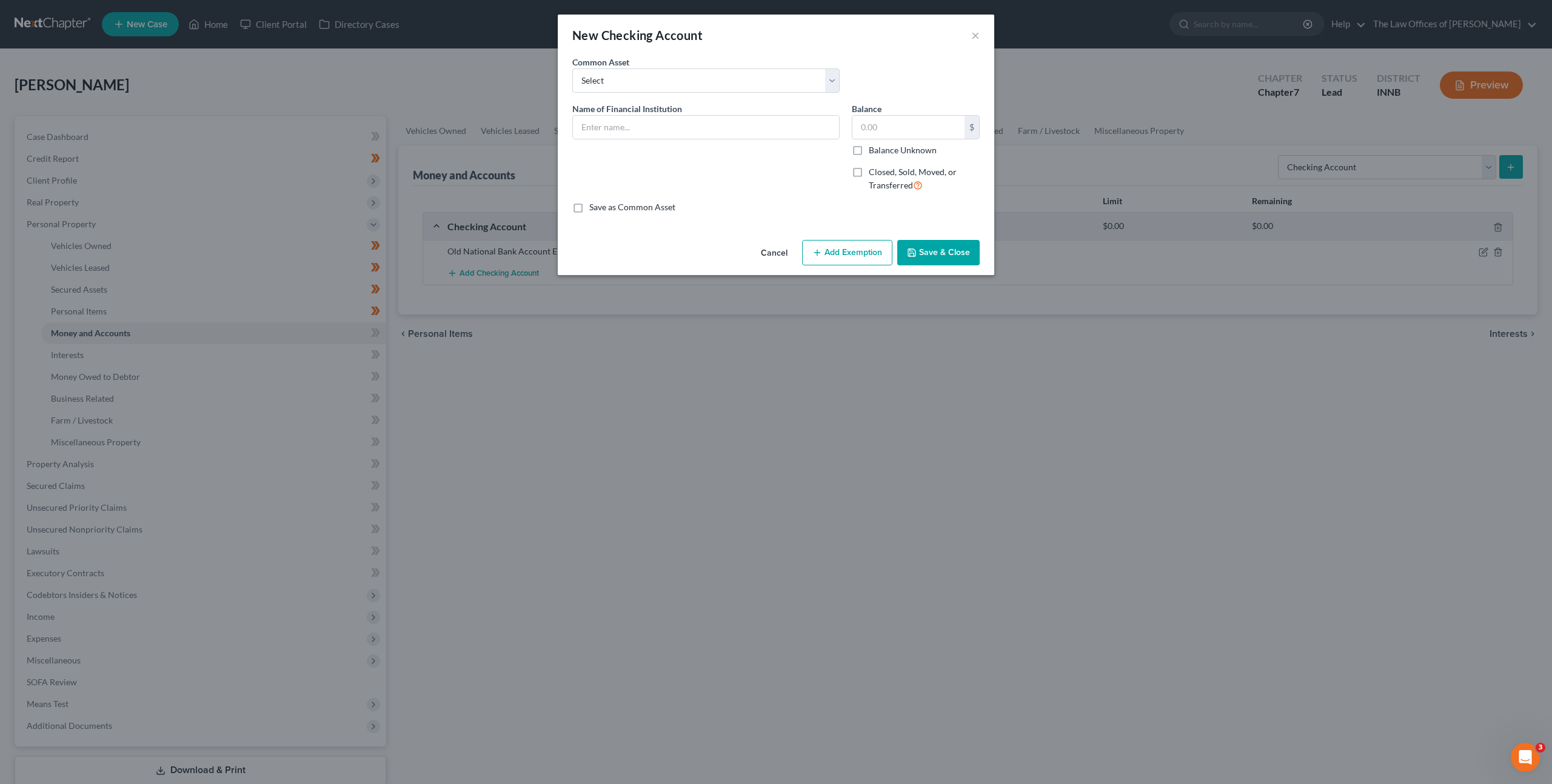
click at [615, 106] on span "Name of Financial Institution" at bounding box center [627, 109] width 109 height 10
click at [611, 130] on input "text" at bounding box center [706, 127] width 266 height 23
click at [695, 80] on select "Select PNC Bank Woodforest National Bank Heritage Federal Credit Union Account …" at bounding box center [706, 80] width 268 height 24
click at [572, 68] on select "Select PNC Bank Woodforest National Bank Heritage Federal Credit Union Account …" at bounding box center [706, 80] width 268 height 24
click at [694, 127] on input "Woodforest National Bank" at bounding box center [706, 127] width 266 height 23
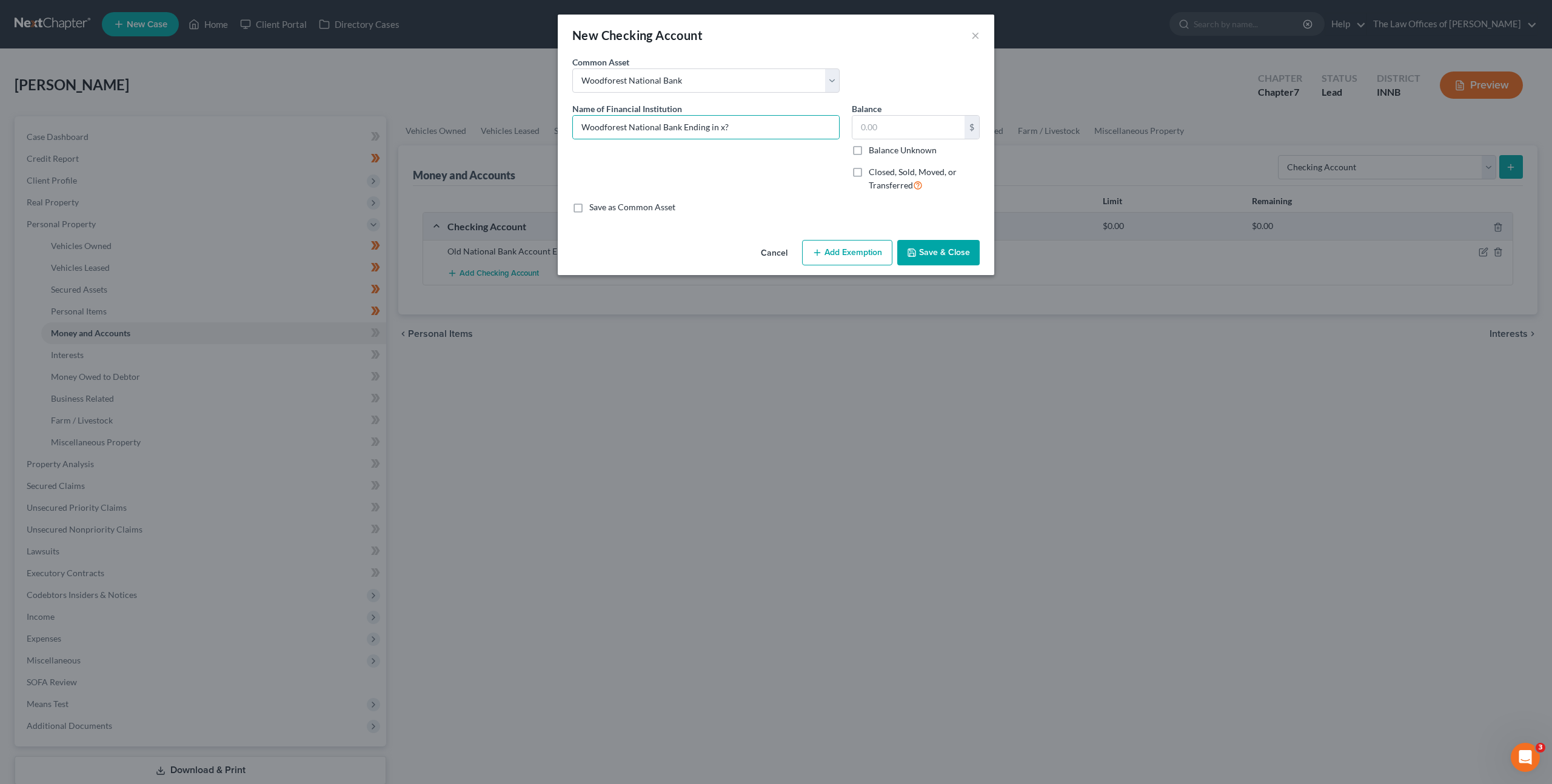
click at [960, 252] on button "Save & Close" at bounding box center [939, 252] width 82 height 25
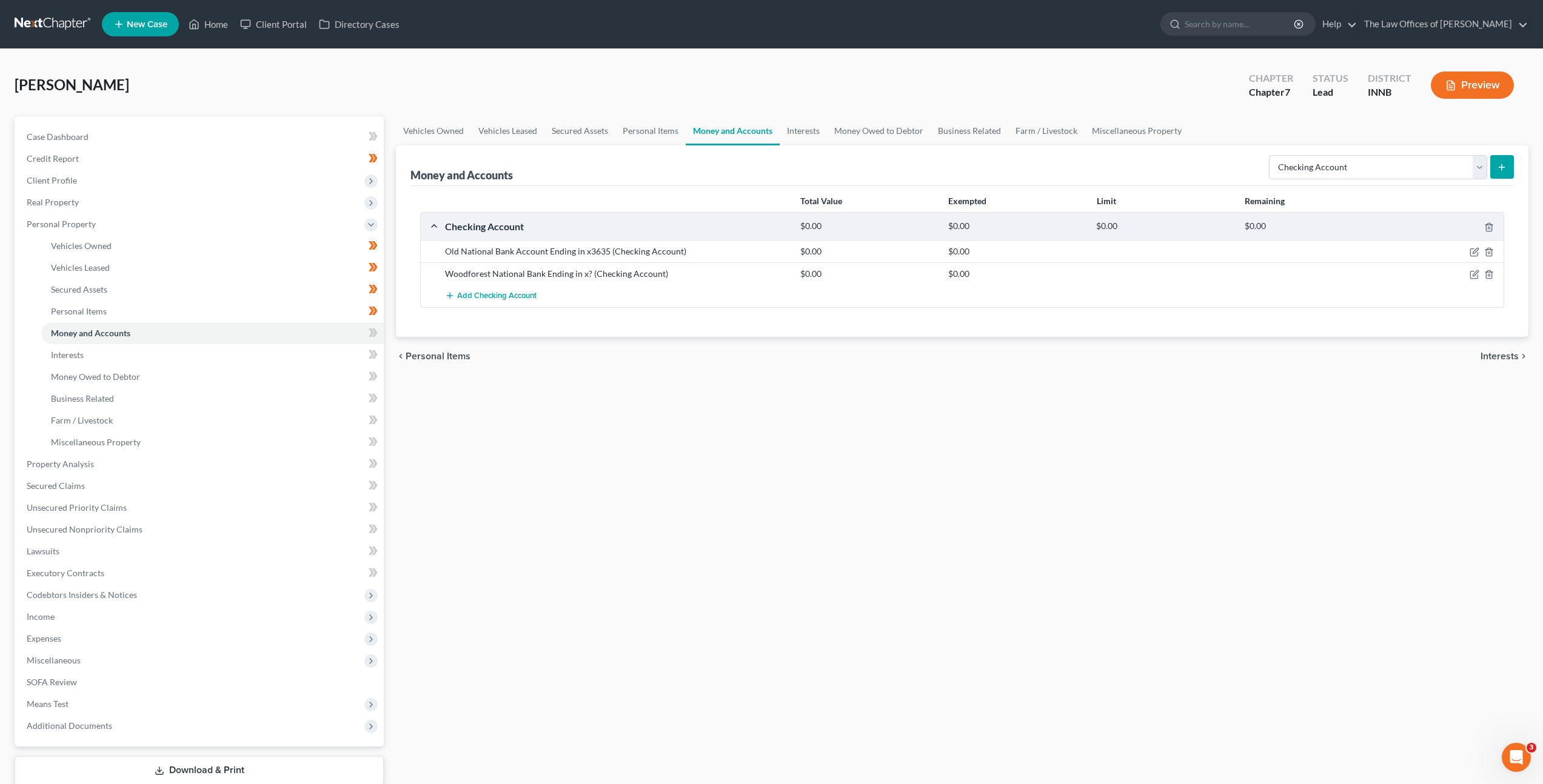
click at [898, 397] on div "Vehicles Owned Vehicles Leased Secured Assets Personal Items Money and Accounts…" at bounding box center [962, 466] width 1145 height 700
click at [367, 337] on span at bounding box center [373, 335] width 21 height 18
click at [759, 417] on div "Vehicles Owned Vehicles Leased Secured Assets Personal Items Money and Accounts…" at bounding box center [962, 466] width 1145 height 700
click at [827, 487] on div "Vehicles Owned Vehicles Leased Secured Assets Personal Items Money and Accounts…" at bounding box center [962, 466] width 1145 height 700
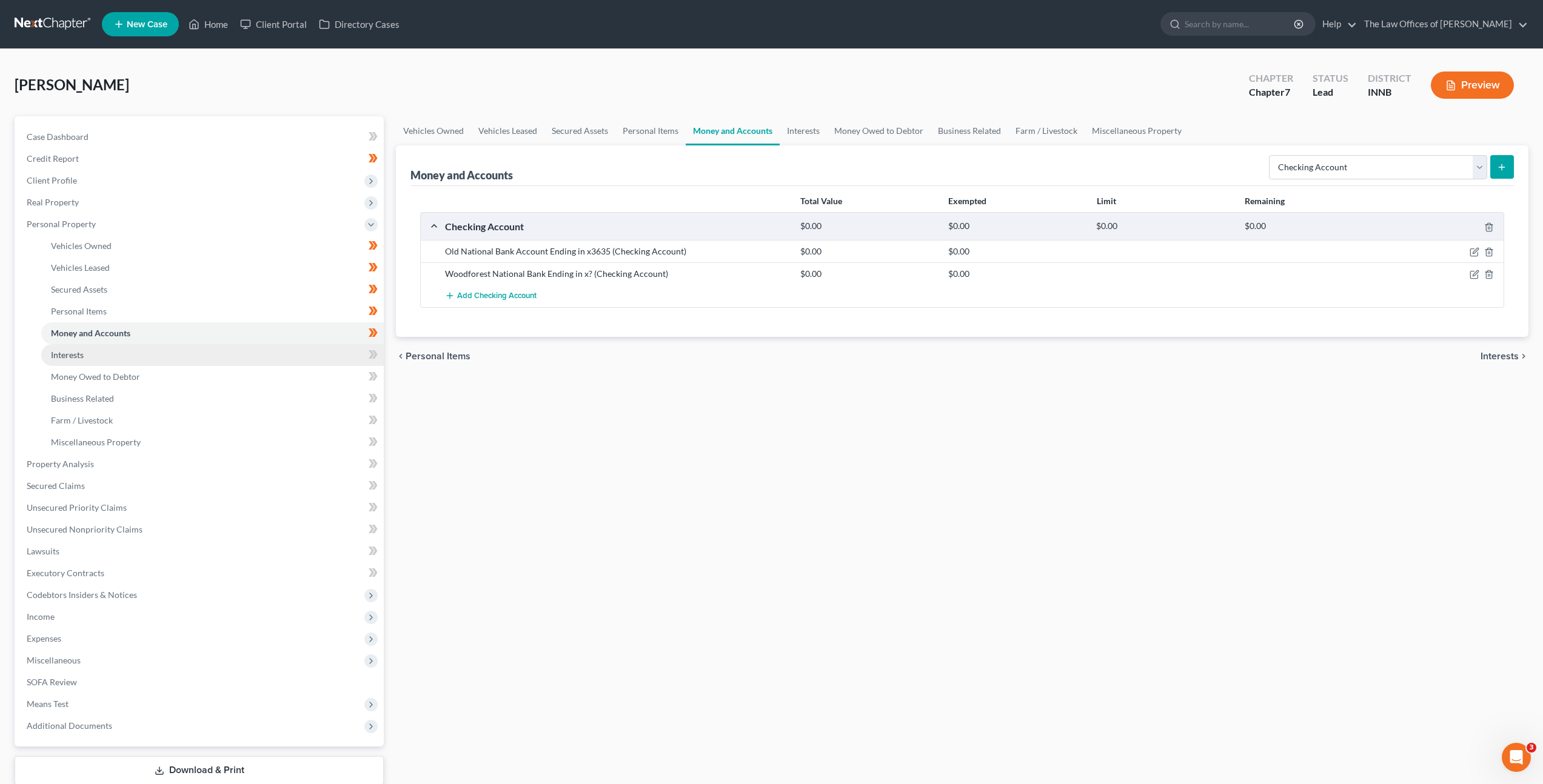
click at [261, 350] on link "Interests" at bounding box center [212, 355] width 343 height 22
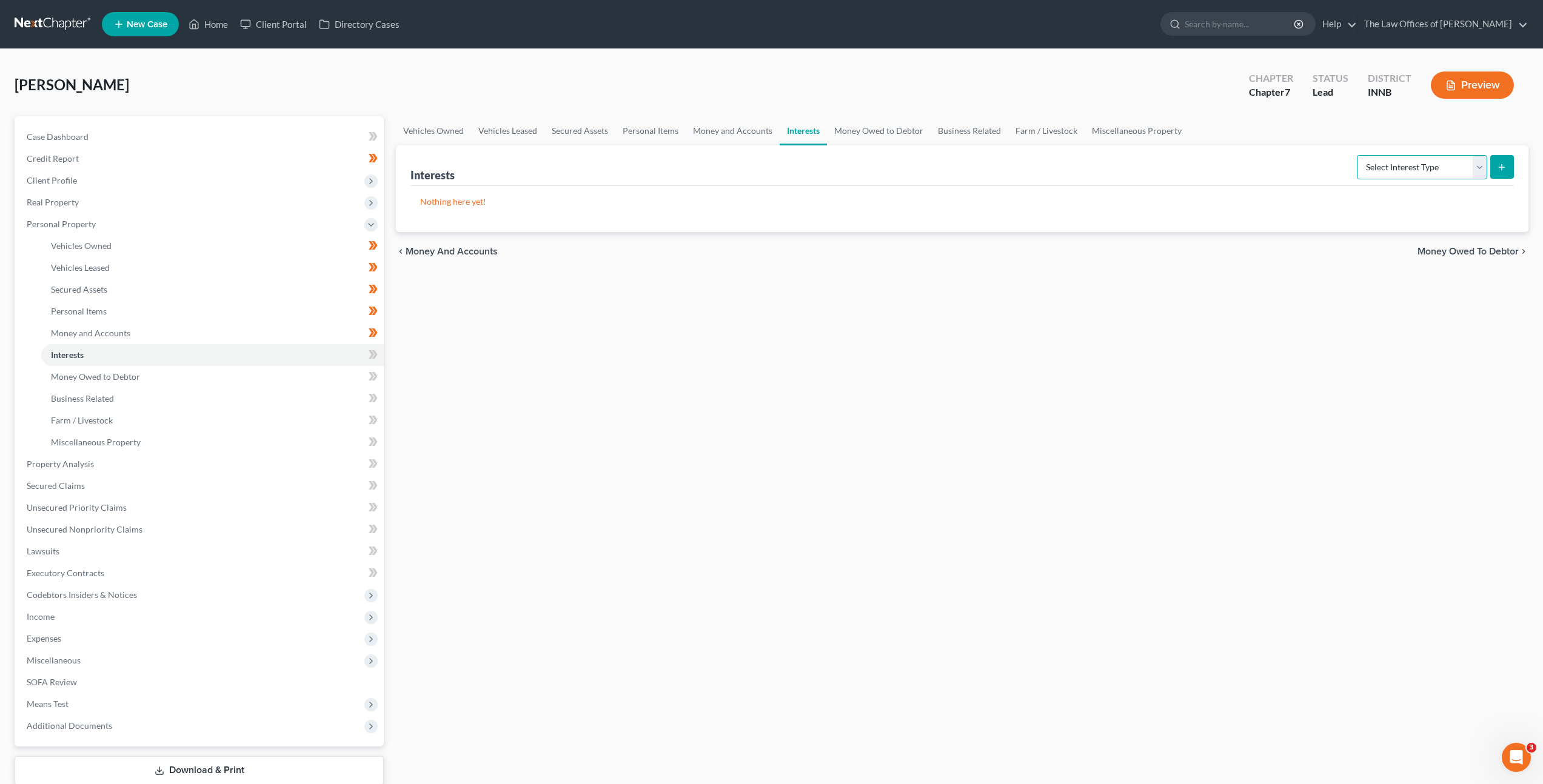
click at [1425, 162] on select "Select Interest Type 401K Annuity Bond Education IRA Government Bond Government…" at bounding box center [1422, 167] width 130 height 24
click at [1358, 155] on select "Select Interest Type 401K Annuity Bond Education IRA Government Bond Government…" at bounding box center [1422, 167] width 130 height 24
click at [1496, 166] on button "submit" at bounding box center [1502, 167] width 23 height 23
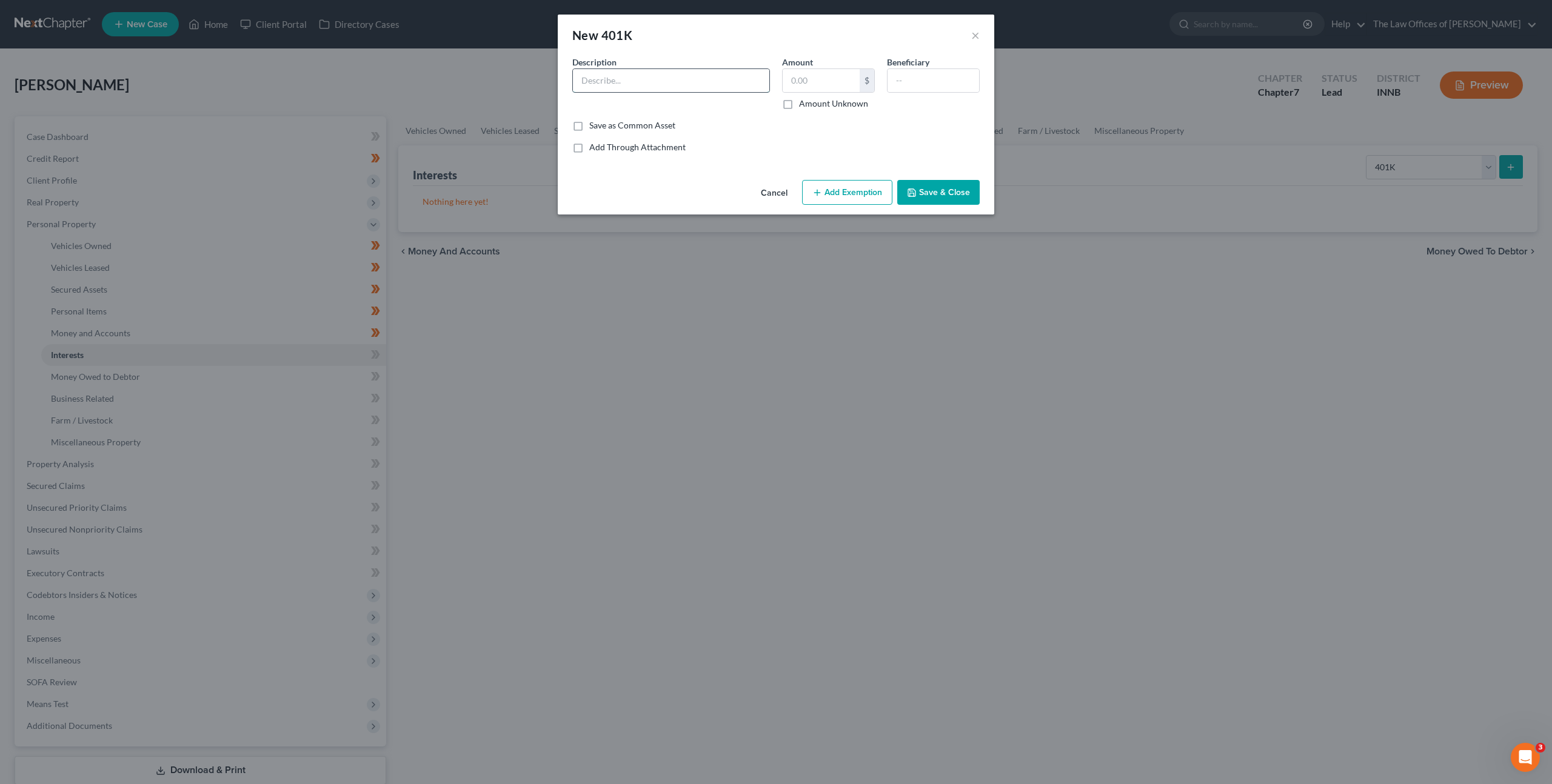
click at [714, 90] on input "text" at bounding box center [671, 80] width 196 height 23
click at [680, 91] on input "text" at bounding box center [671, 80] width 196 height 23
click at [810, 81] on input "text" at bounding box center [821, 80] width 77 height 23
drag, startPoint x: 576, startPoint y: 81, endPoint x: 640, endPoint y: 87, distance: 64.3
click at [577, 81] on input "401K" at bounding box center [671, 80] width 196 height 23
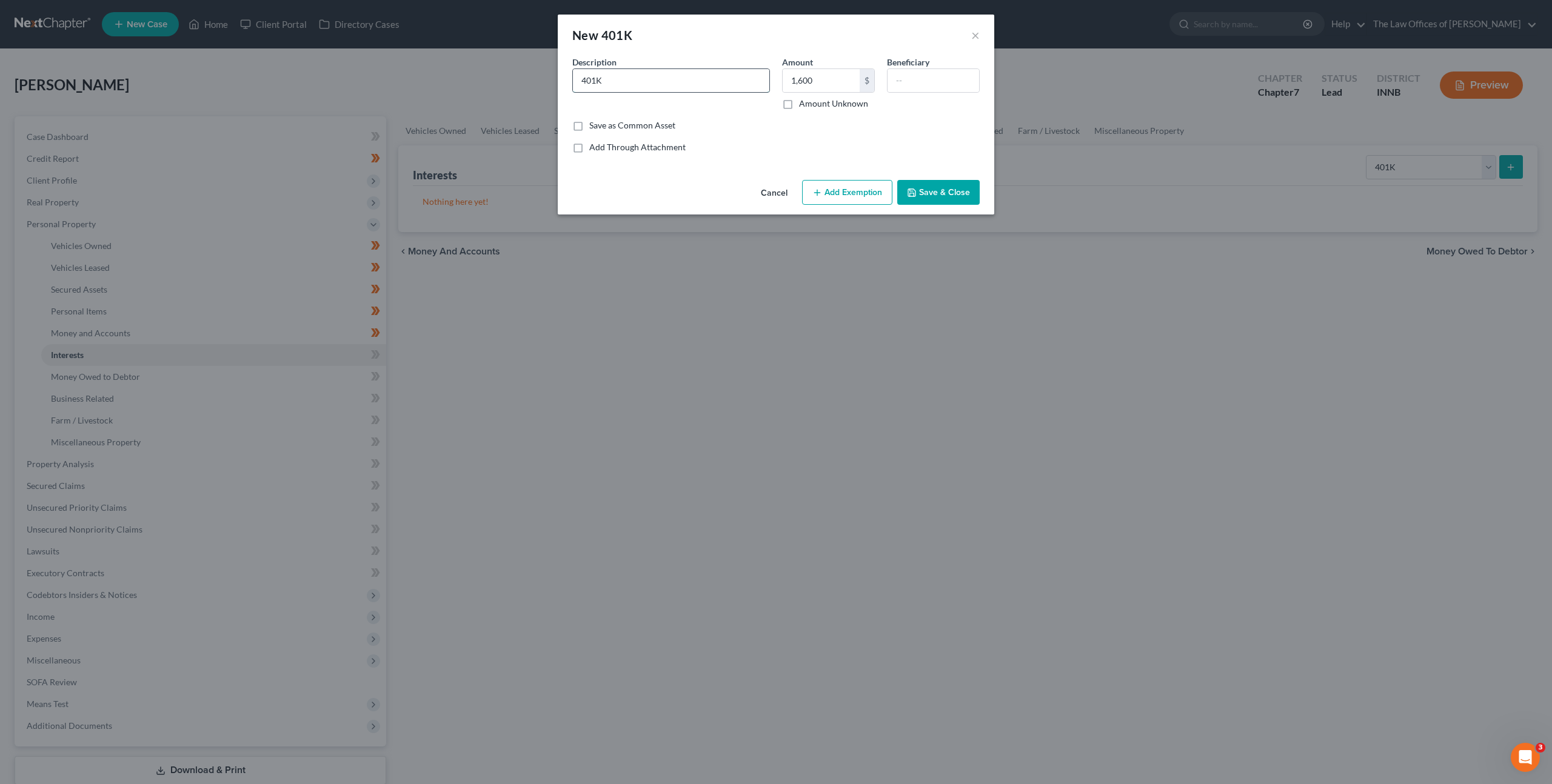
click at [640, 87] on input "401K" at bounding box center [671, 80] width 196 height 23
click at [912, 185] on button "Save & Close" at bounding box center [939, 192] width 82 height 25
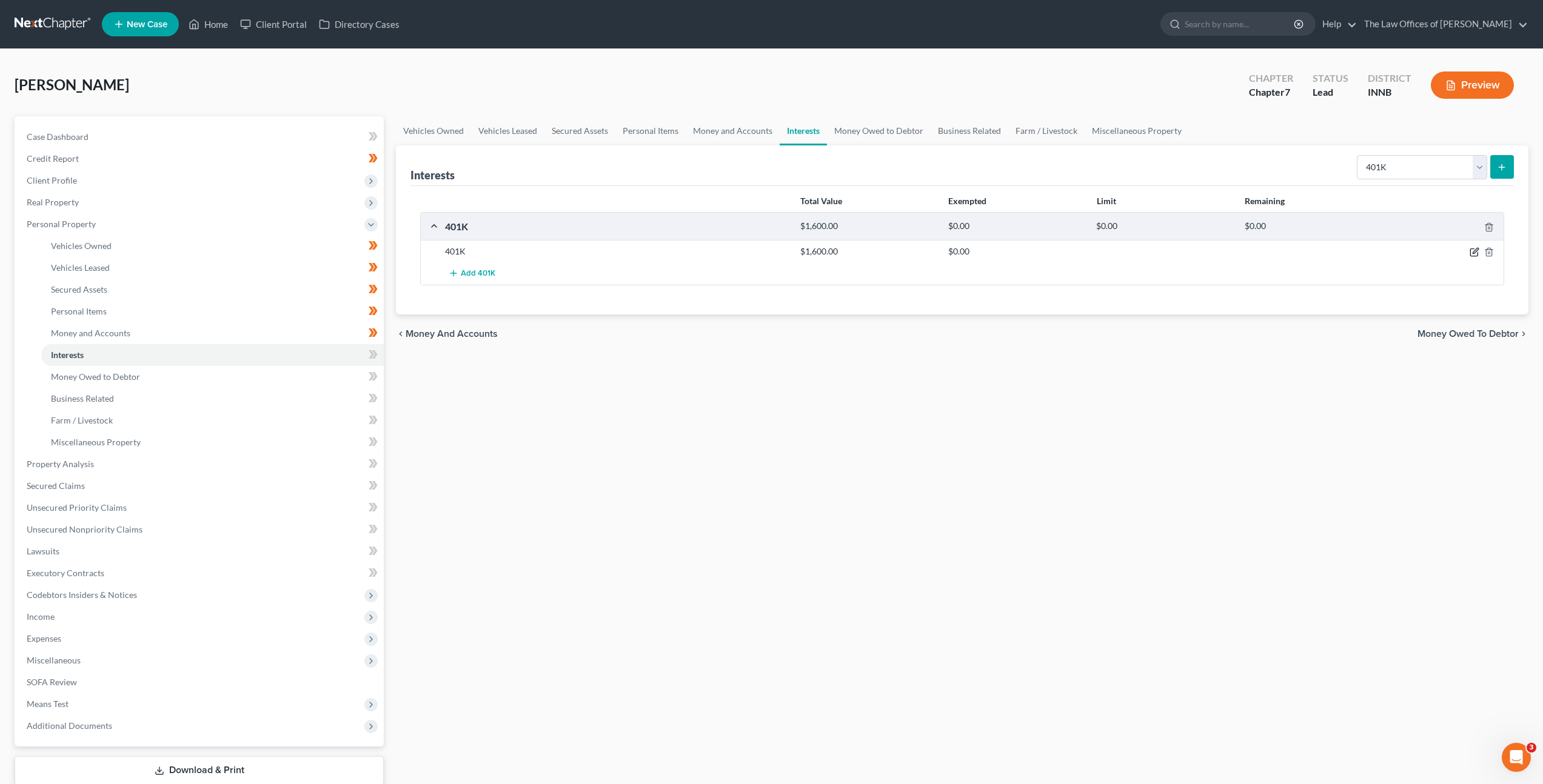
click at [1473, 250] on icon "button" at bounding box center [1475, 252] width 10 height 10
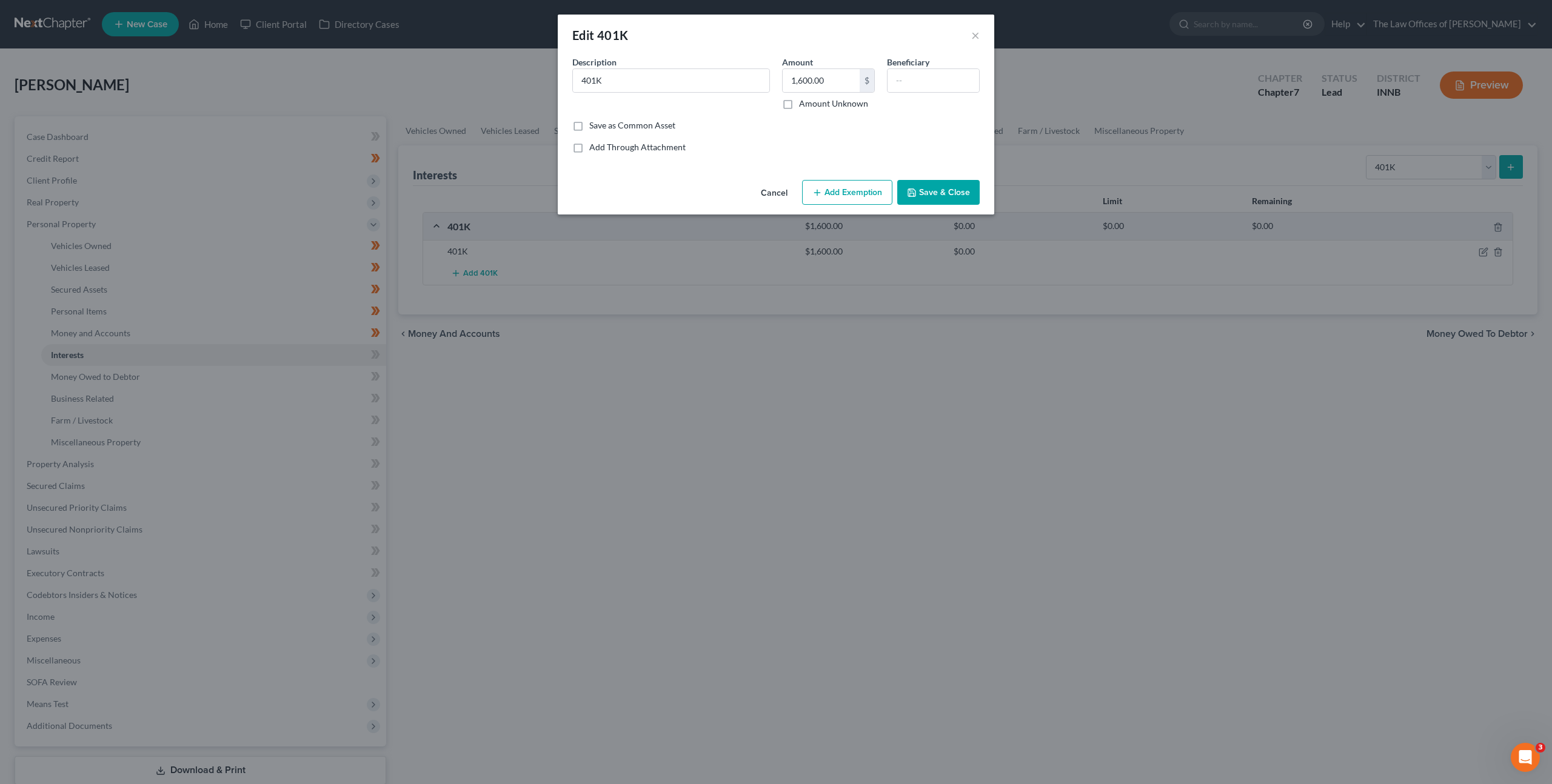
click at [808, 192] on button "Add Exemption" at bounding box center [847, 192] width 90 height 25
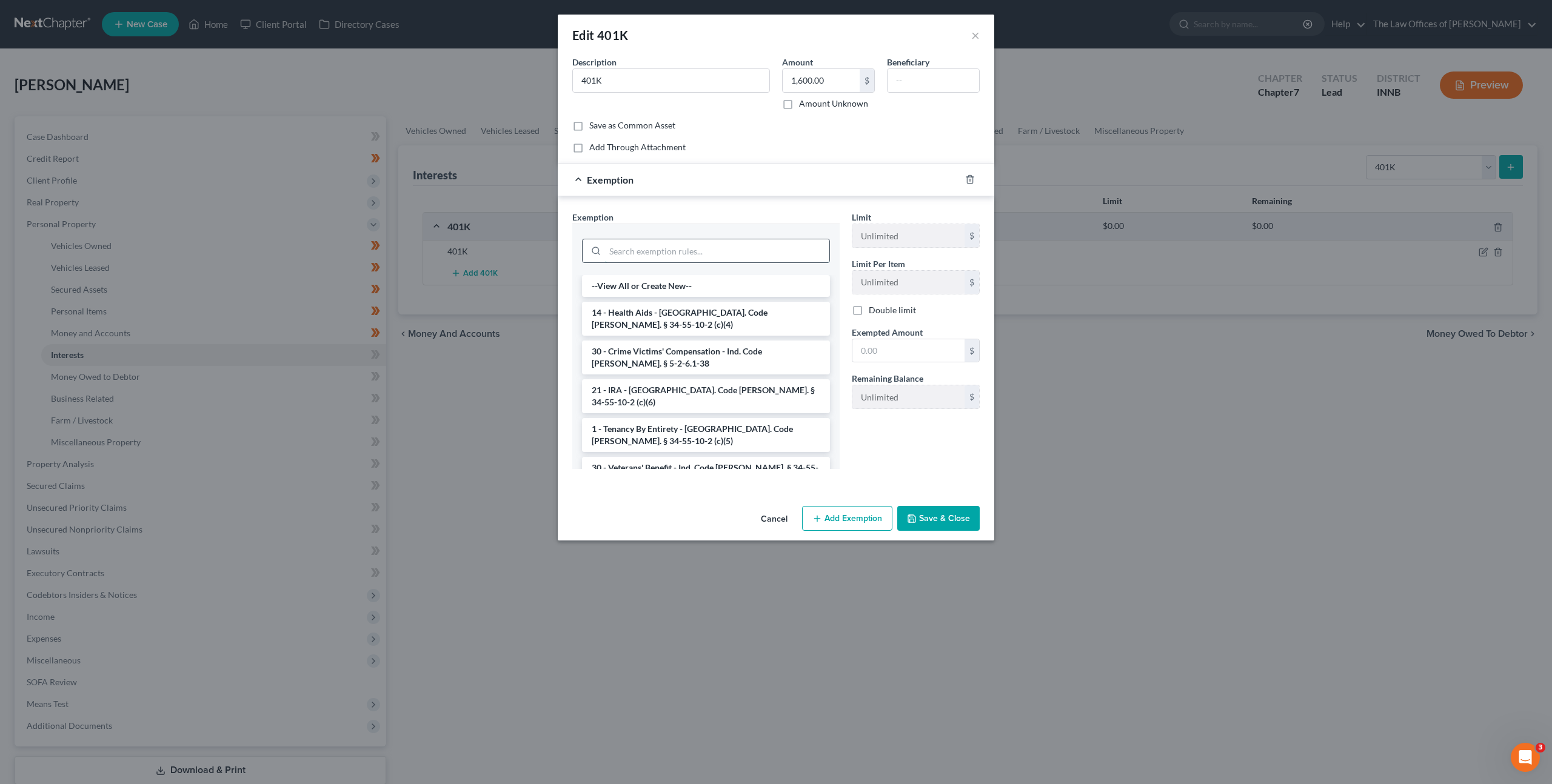
click at [709, 240] on input "search" at bounding box center [717, 250] width 225 height 23
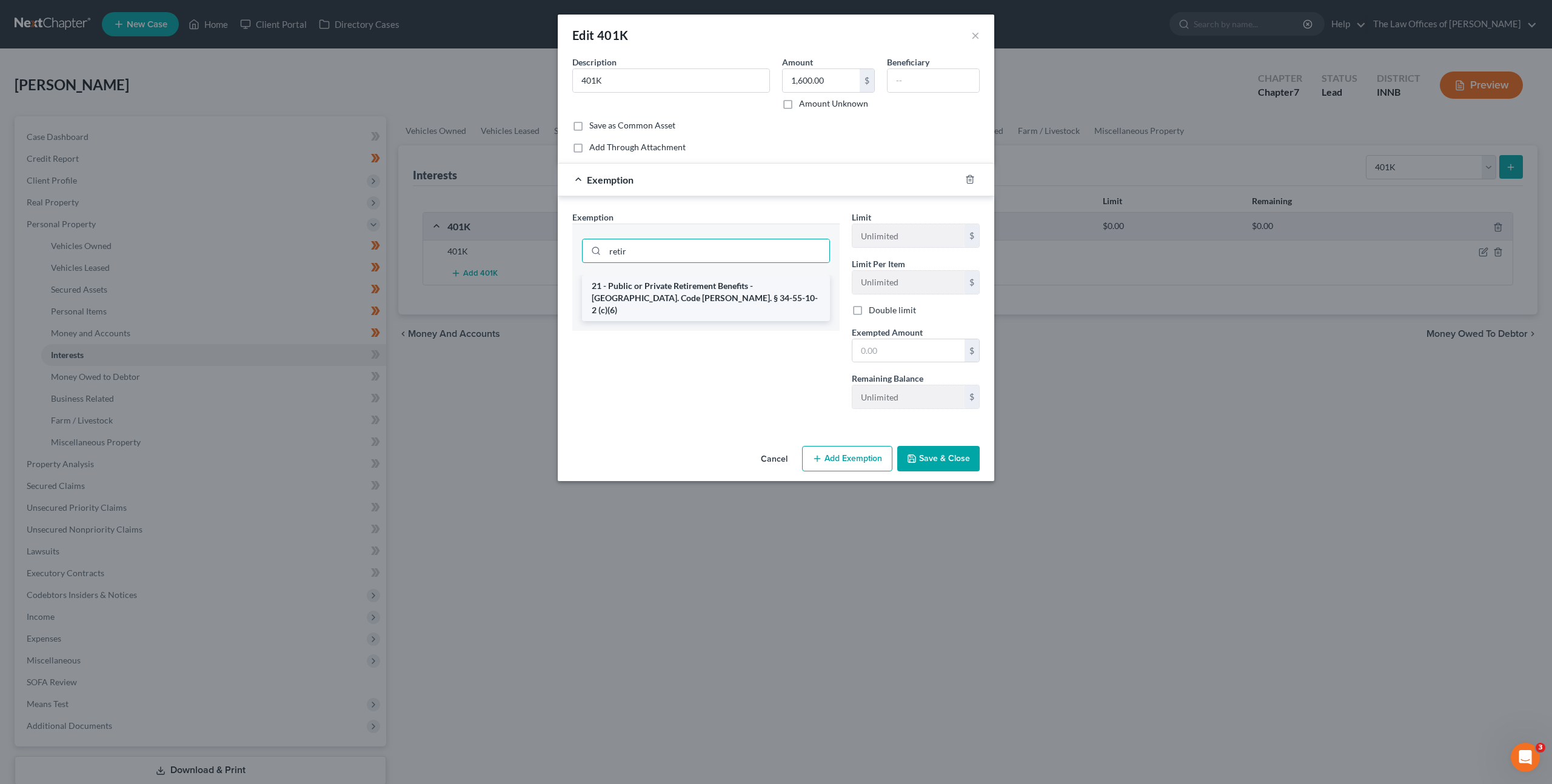
click at [718, 299] on li "21 - Public or Private Retirement Benefits - [GEOGRAPHIC_DATA]. Code [PERSON_NA…" at bounding box center [706, 298] width 248 height 46
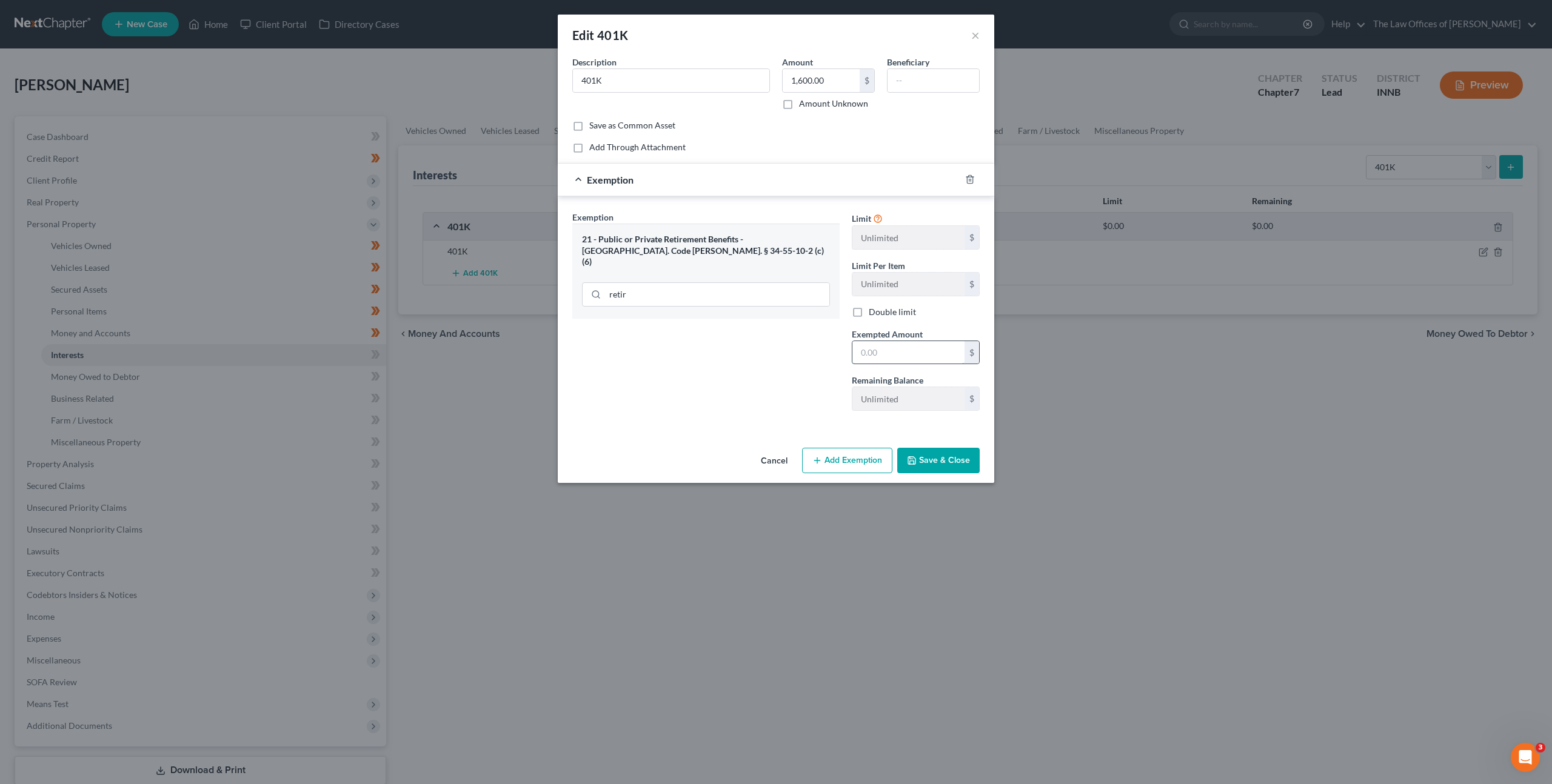
click at [879, 347] on input "text" at bounding box center [909, 352] width 112 height 23
click at [934, 454] on button "Save & Close" at bounding box center [939, 460] width 82 height 25
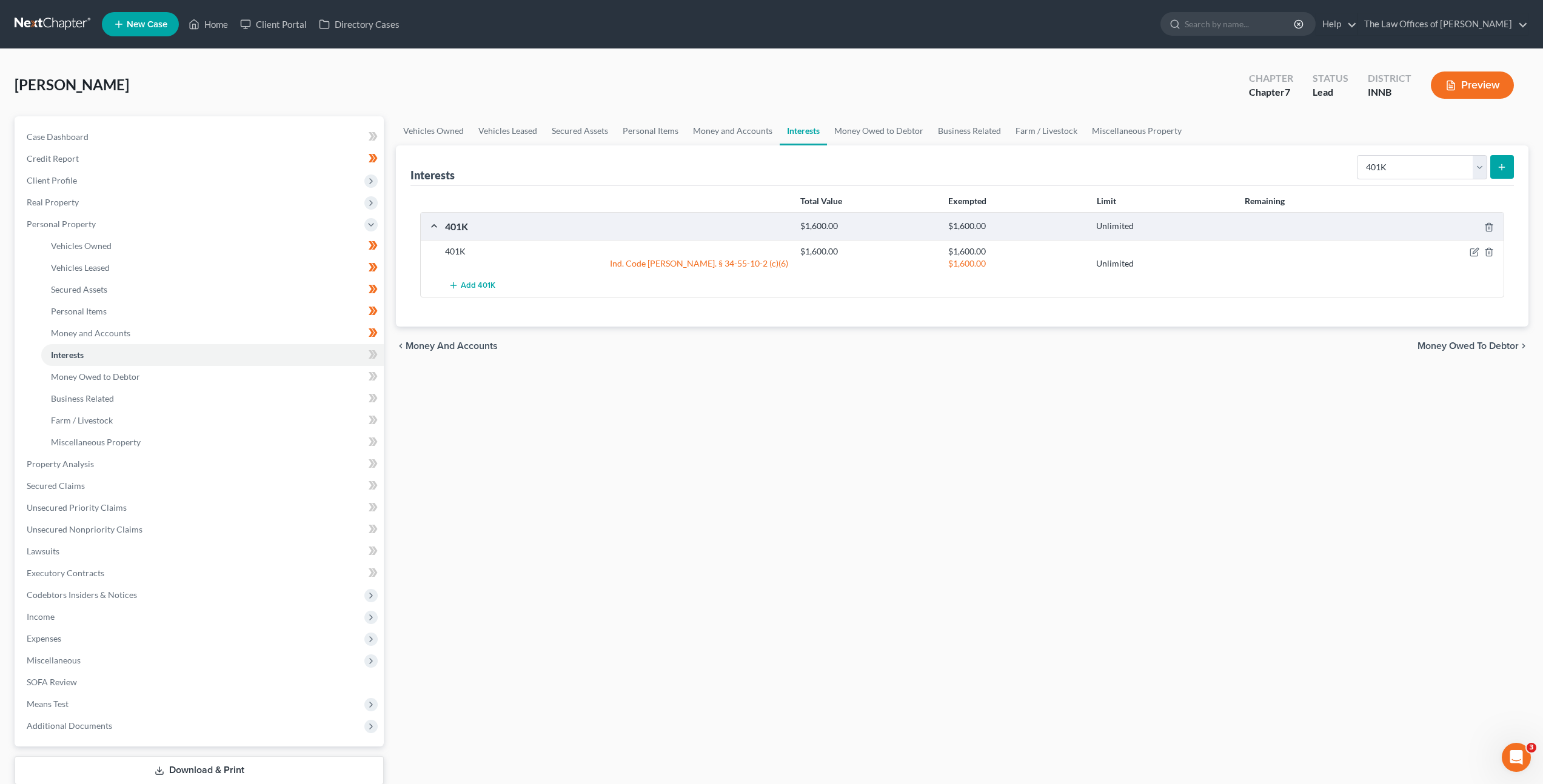
click at [835, 470] on div "Vehicles Owned Vehicles Leased Secured Assets Personal Items Money and Accounts…" at bounding box center [962, 466] width 1145 height 700
click at [370, 354] on icon at bounding box center [373, 355] width 9 height 15
click at [1407, 160] on select "Select Interest Type 401K Annuity Bond Education IRA Government Bond Government…" at bounding box center [1422, 167] width 130 height 24
drag, startPoint x: 664, startPoint y: 403, endPoint x: 669, endPoint y: 397, distance: 7.8
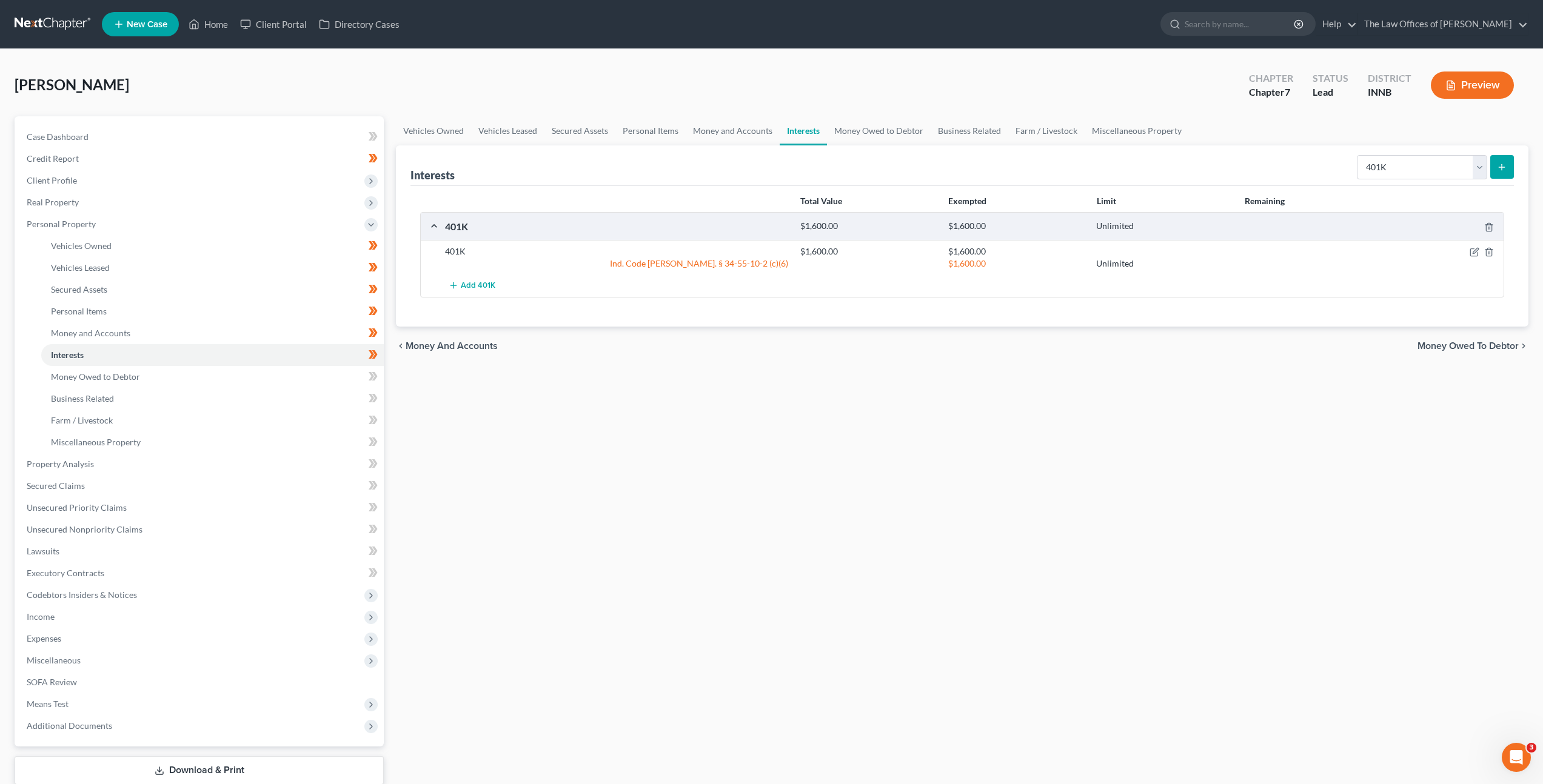
click at [664, 403] on div "Vehicles Owned Vehicles Leased Secured Assets Personal Items Money and Accounts…" at bounding box center [962, 466] width 1145 height 700
click at [640, 473] on div "Vehicles Owned Vehicles Leased Secured Assets Personal Items Money and Accounts…" at bounding box center [962, 466] width 1145 height 700
drag, startPoint x: 161, startPoint y: 371, endPoint x: 205, endPoint y: 373, distance: 44.0
click at [161, 371] on link "Money Owed to Debtor" at bounding box center [212, 376] width 343 height 22
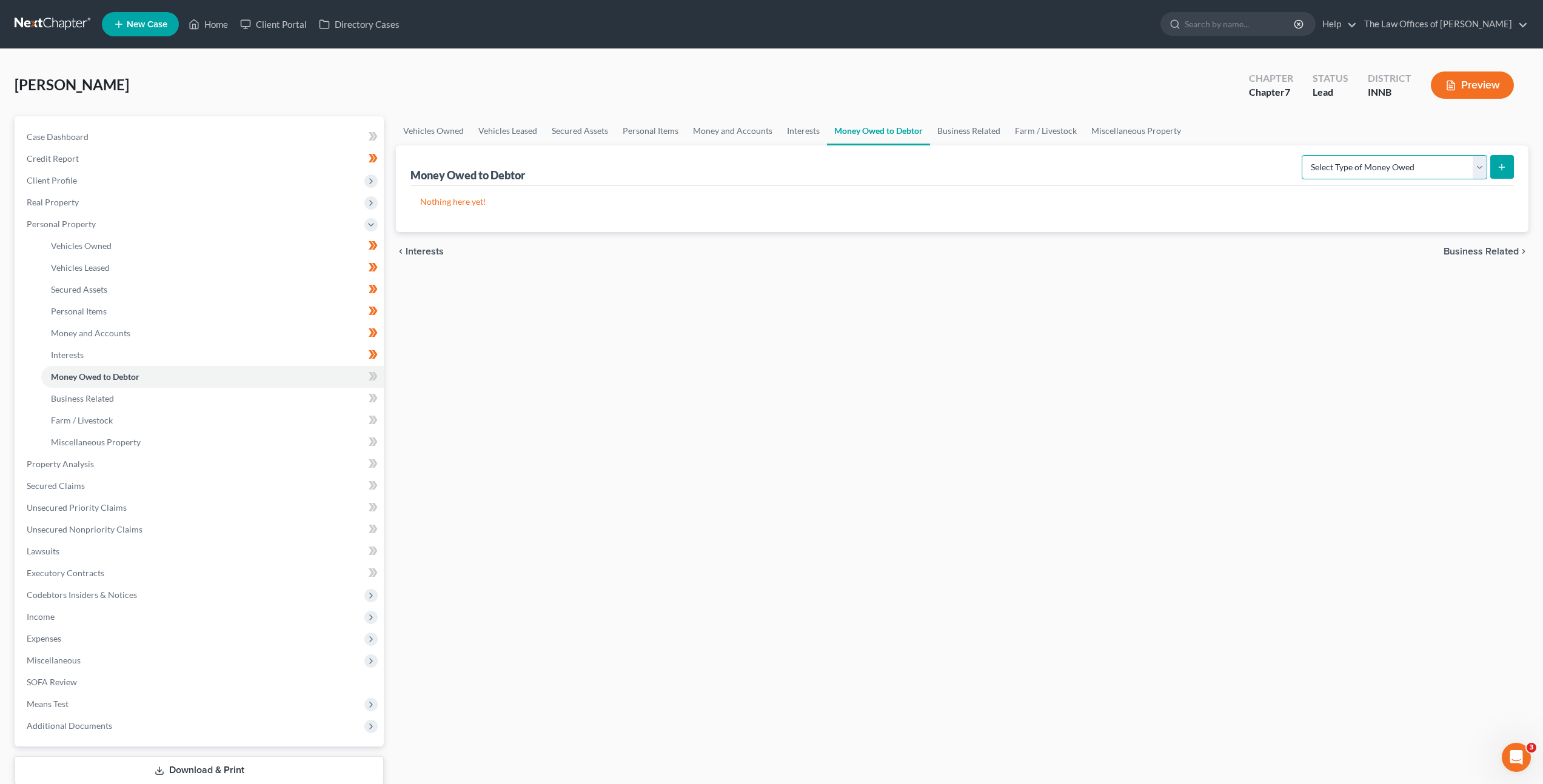
click at [1417, 173] on select "Select Type of Money Owed Accounts Receivable Alimony Child Support Claims Agai…" at bounding box center [1395, 167] width 186 height 24
click at [1366, 174] on select "Select Type of Money Owed Accounts Receivable Alimony Child Support Claims Agai…" at bounding box center [1395, 167] width 186 height 24
click at [1352, 172] on select "Select Type of Money Owed Accounts Receivable Alimony Child Support Claims Agai…" at bounding box center [1395, 167] width 186 height 24
click at [1361, 162] on select "Select Type of Money Owed Accounts Receivable Alimony Child Support Claims Agai…" at bounding box center [1395, 167] width 186 height 24
drag, startPoint x: 154, startPoint y: 523, endPoint x: 160, endPoint y: 520, distance: 6.7
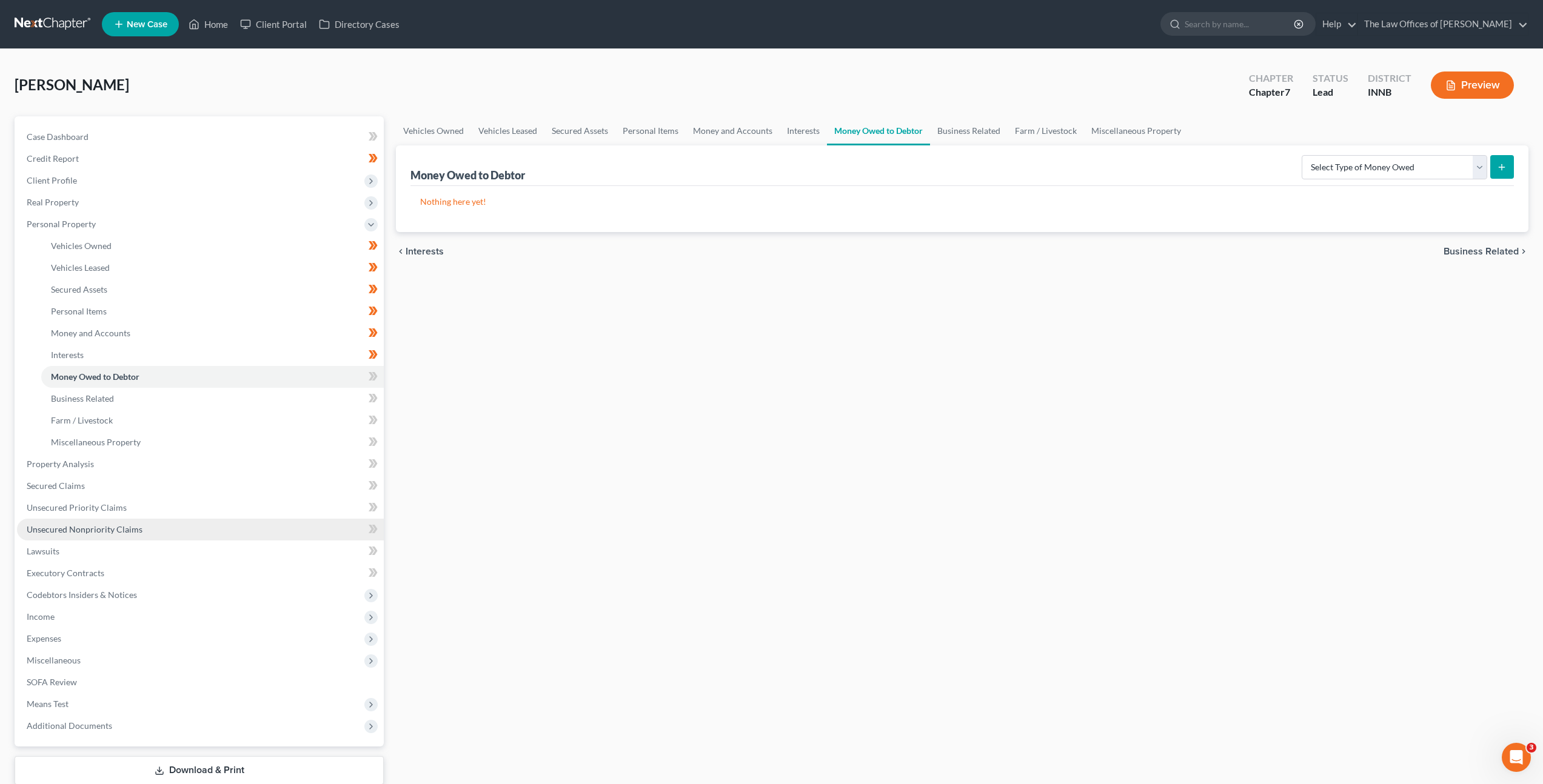
click at [154, 523] on link "Unsecured Nonpriority Claims" at bounding box center [201, 529] width 367 height 22
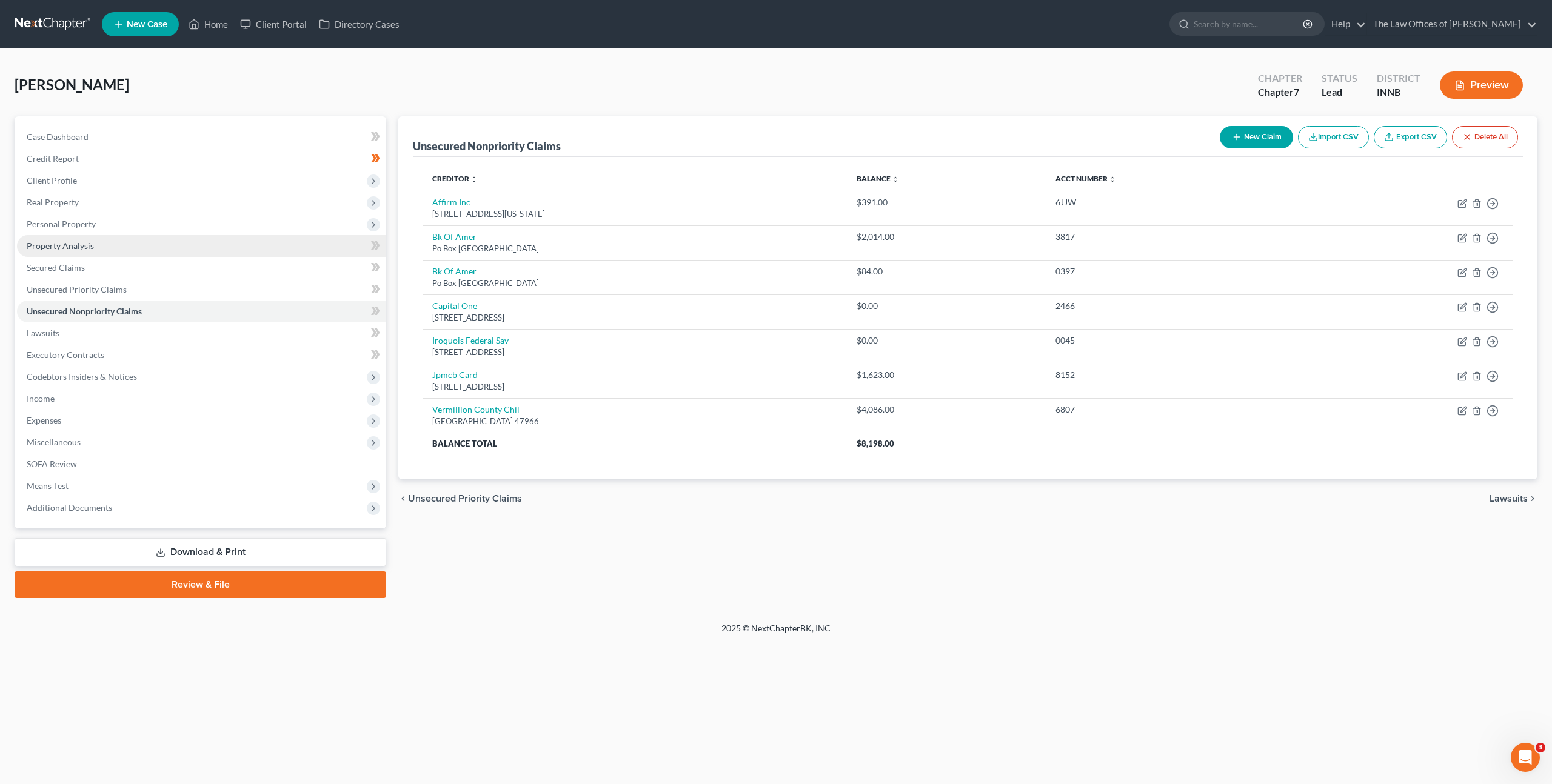
click at [265, 235] on link "Property Analysis" at bounding box center [202, 245] width 369 height 22
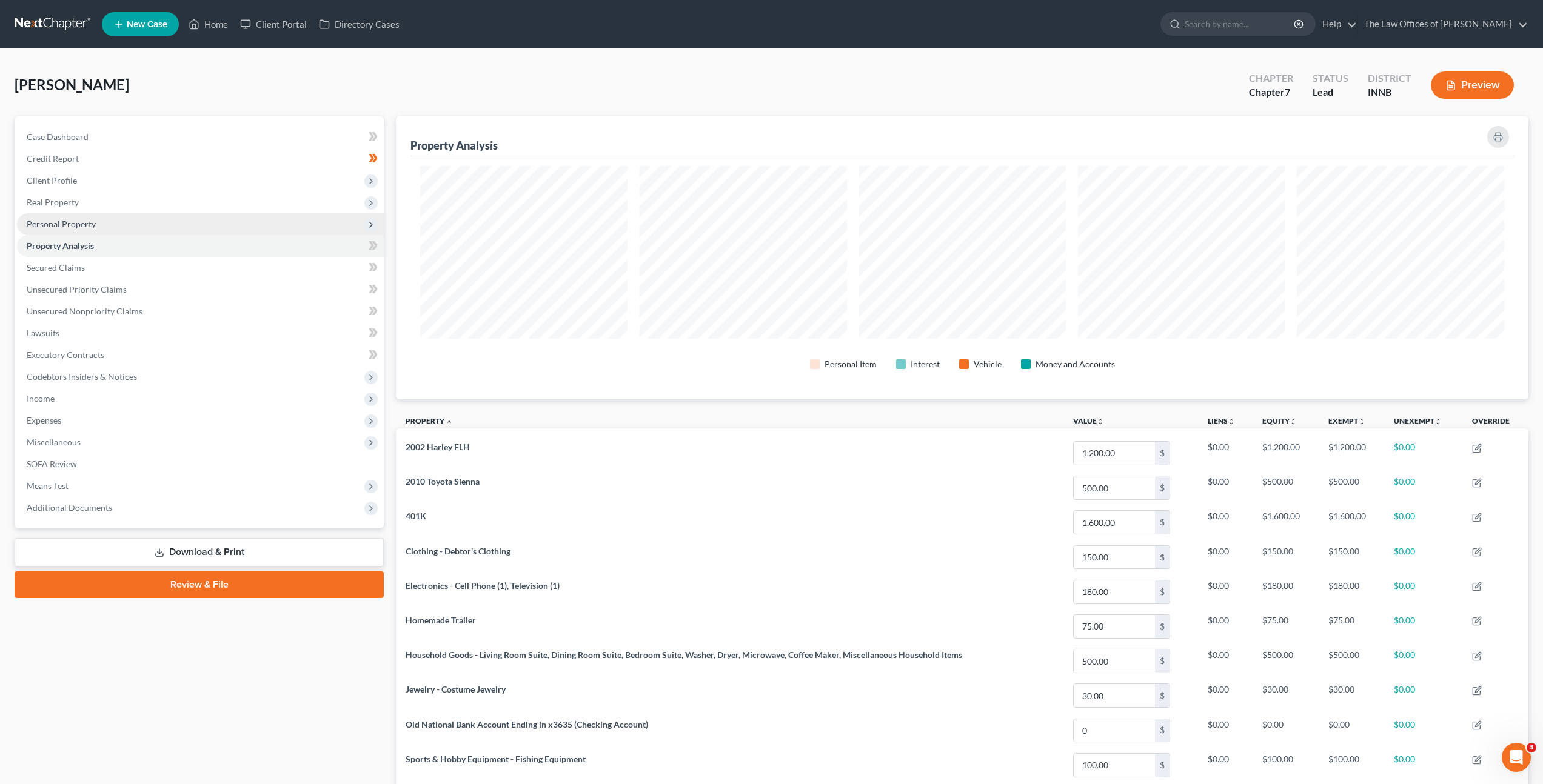
click at [265, 229] on span "Personal Property" at bounding box center [201, 224] width 367 height 22
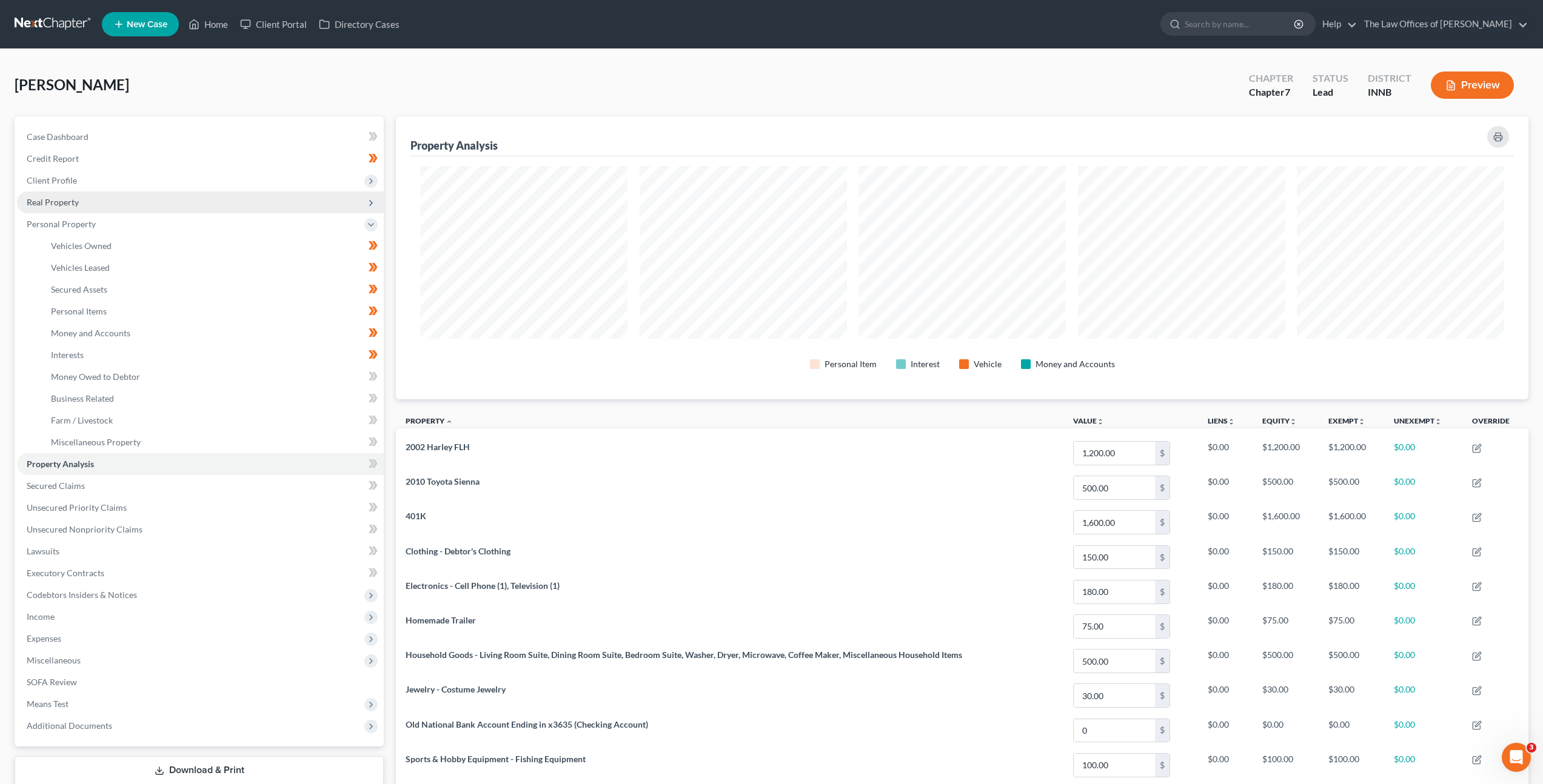
click at [258, 202] on span "Real Property" at bounding box center [201, 202] width 367 height 22
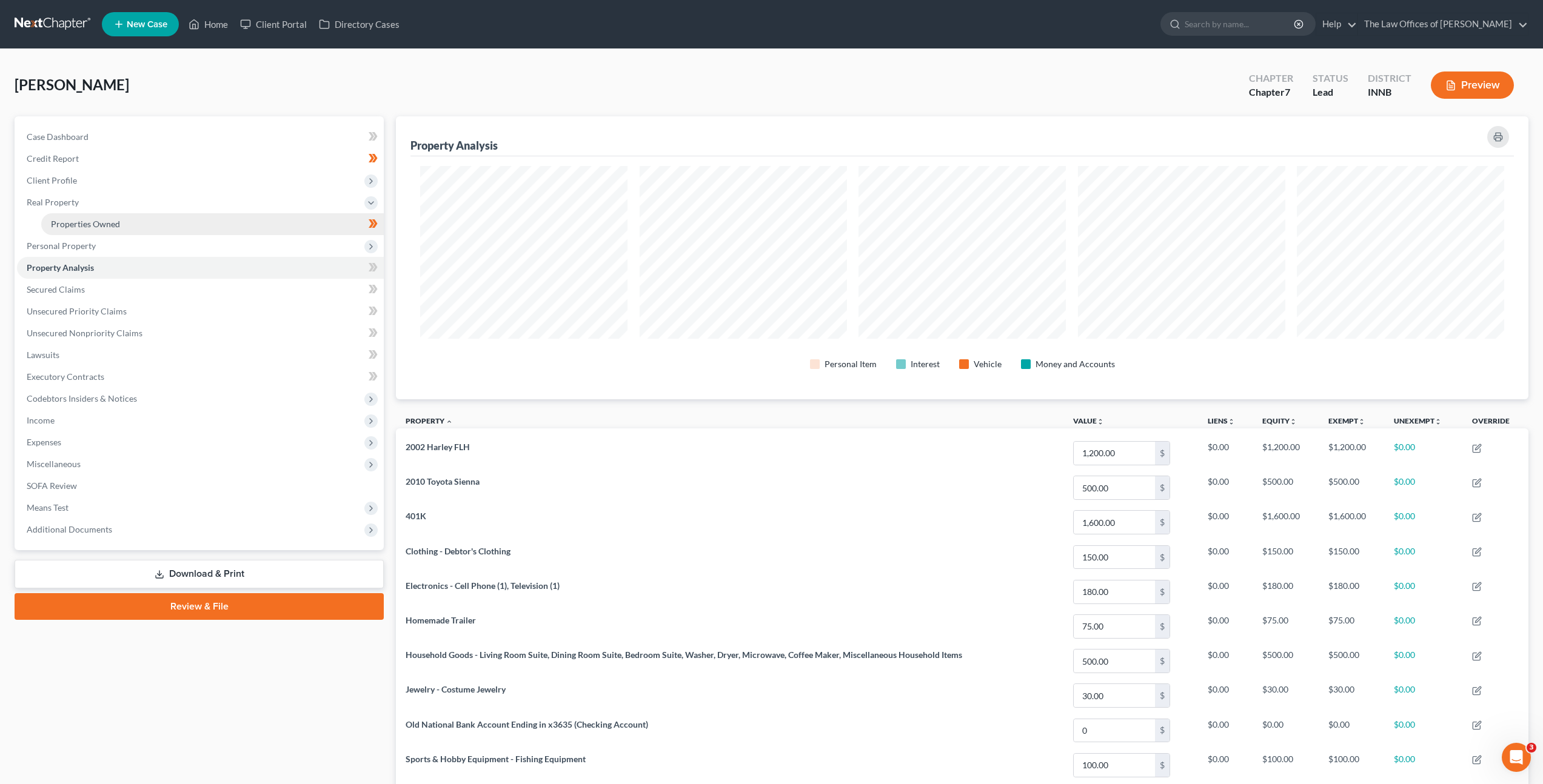
click at [252, 225] on link "Properties Owned" at bounding box center [212, 224] width 343 height 22
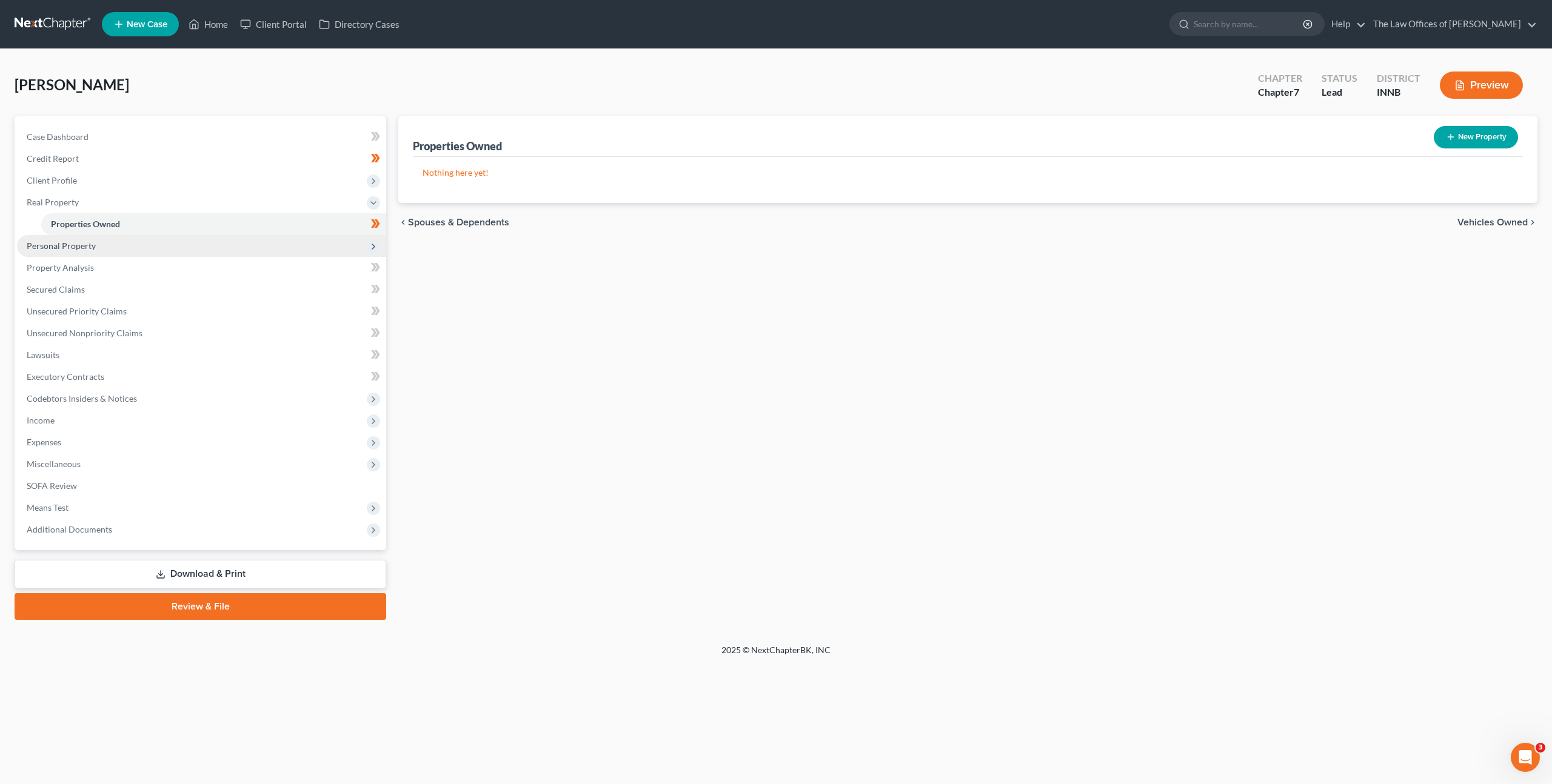
click at [245, 250] on span "Personal Property" at bounding box center [202, 245] width 369 height 22
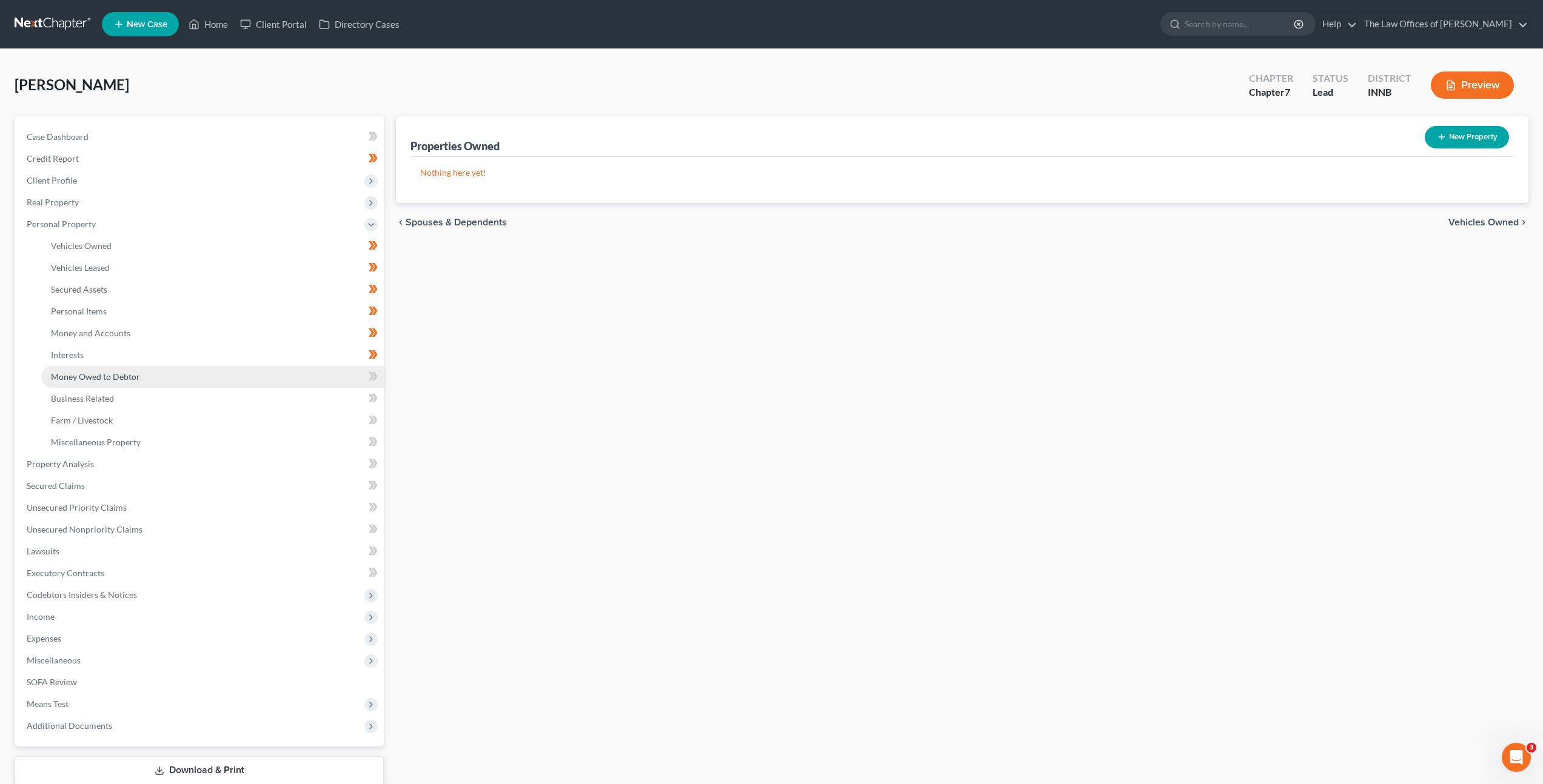
click at [226, 371] on link "Money Owed to Debtor" at bounding box center [212, 376] width 343 height 22
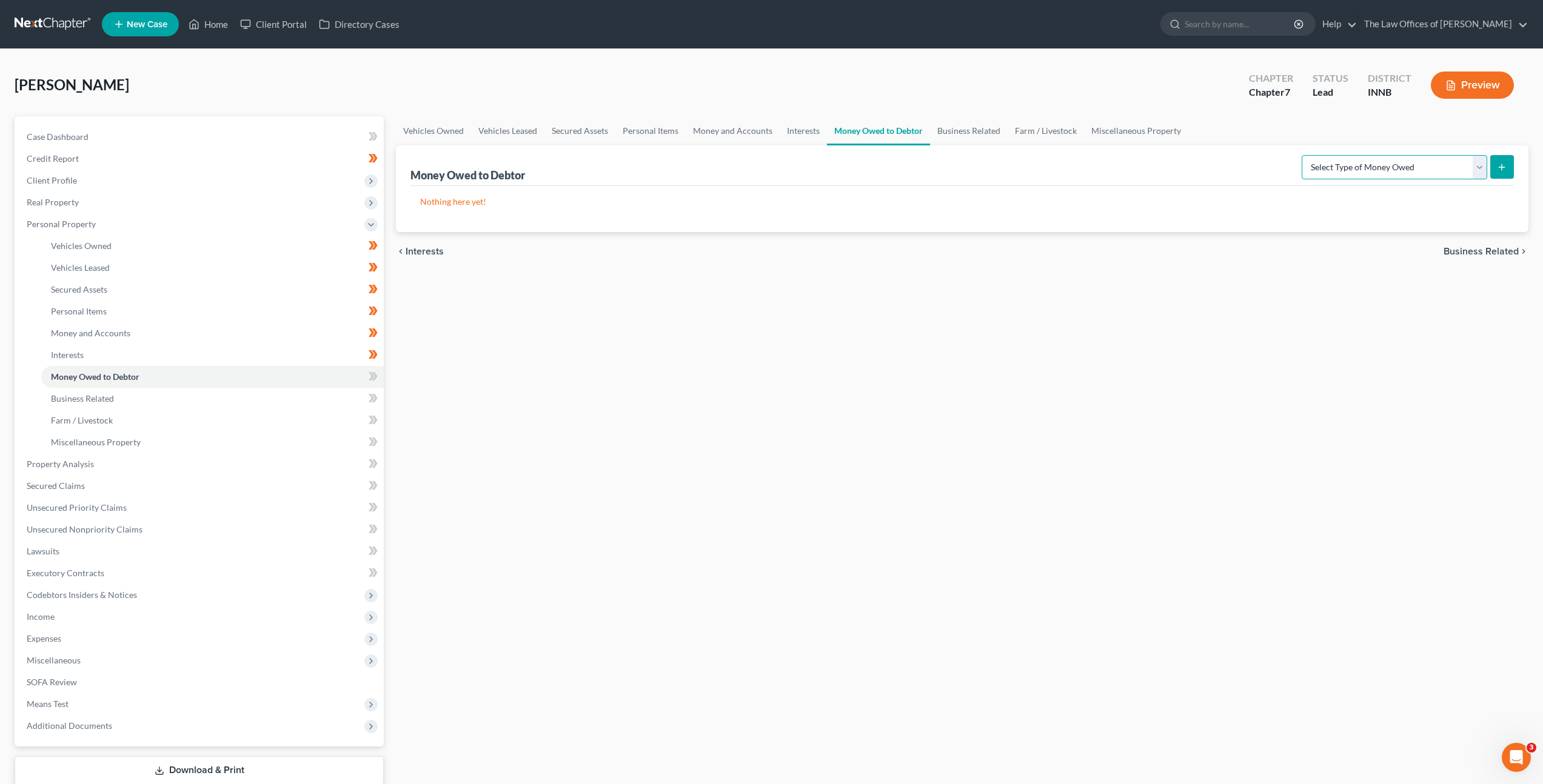
click at [1336, 175] on select "Select Type of Money Owed Accounts Receivable Alimony Child Support Claims Agai…" at bounding box center [1395, 167] width 186 height 24
click at [377, 376] on icon at bounding box center [375, 376] width 6 height 9
drag, startPoint x: 292, startPoint y: 408, endPoint x: 429, endPoint y: 381, distance: 139.6
click at [292, 408] on link "Business Related" at bounding box center [212, 398] width 343 height 22
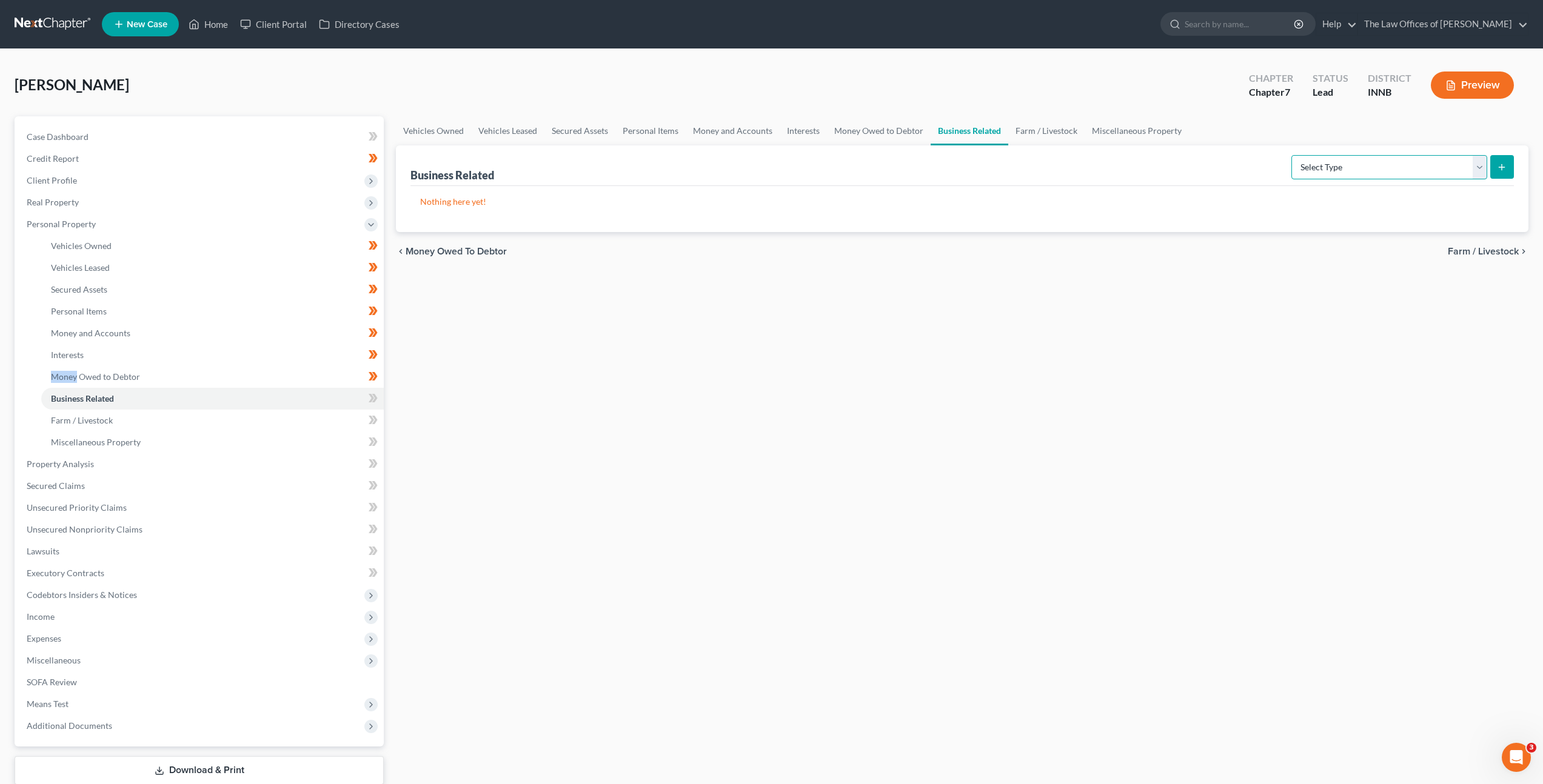
click at [1311, 174] on select "Select Type Customer Lists Franchises Inventory Licenses Machinery Office Equip…" at bounding box center [1389, 167] width 196 height 24
click at [503, 377] on div "Vehicles Owned Vehicles Leased Secured Assets Personal Items Money and Accounts…" at bounding box center [962, 466] width 1145 height 700
click at [377, 402] on icon at bounding box center [373, 398] width 9 height 15
click at [307, 423] on link "Farm / Livestock" at bounding box center [212, 420] width 343 height 22
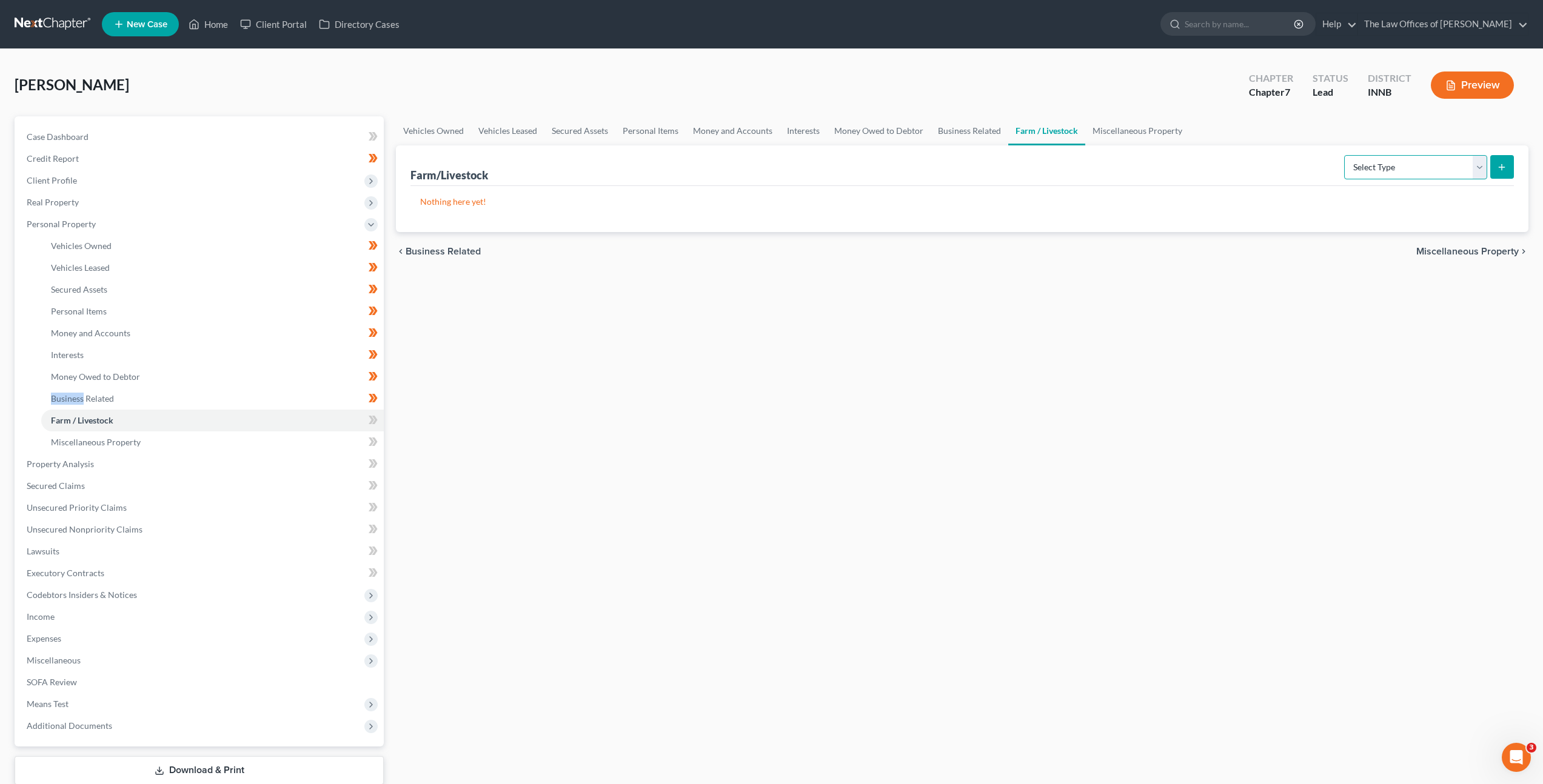
click at [1386, 162] on select "Select Type Animals & Livestock Crops: Growing or Harvested Farming Equipment F…" at bounding box center [1416, 167] width 143 height 24
click at [562, 441] on div "Vehicles Owned Vehicles Leased Secured Assets Personal Items Money and Accounts…" at bounding box center [962, 466] width 1145 height 700
click at [373, 422] on icon at bounding box center [373, 420] width 9 height 15
click at [313, 447] on link "Miscellaneous Property" at bounding box center [212, 442] width 343 height 22
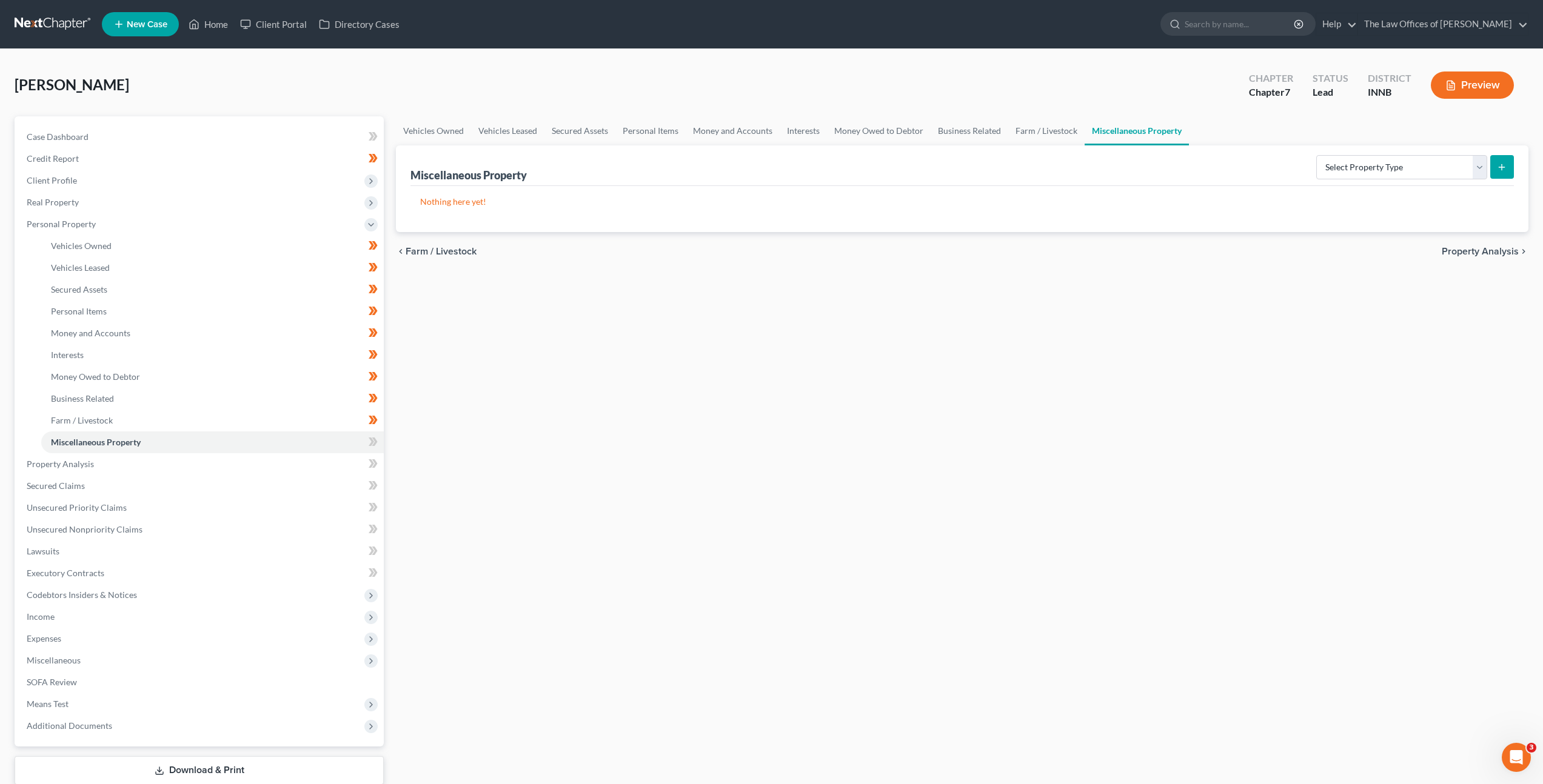
click at [1412, 179] on form "Select Property Type Assigned for Creditor Benefit [DATE] Holding for Another N…" at bounding box center [1414, 167] width 197 height 25
click at [1403, 165] on select "Select Property Type Assigned for Creditor Benefit [DATE] Holding for Another N…" at bounding box center [1401, 167] width 171 height 24
click at [372, 444] on icon at bounding box center [373, 442] width 9 height 15
drag, startPoint x: 656, startPoint y: 382, endPoint x: 693, endPoint y: 357, distance: 44.7
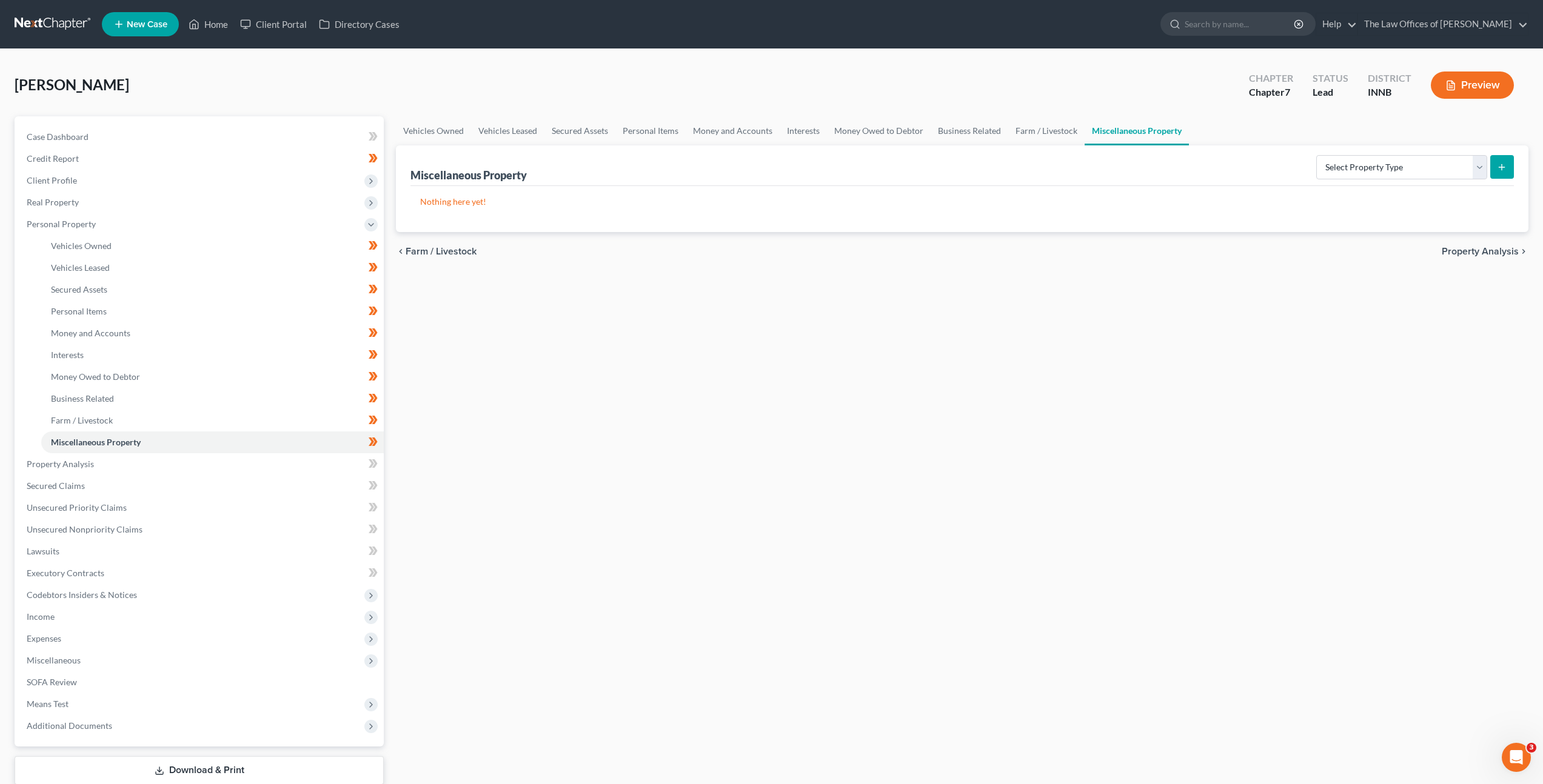
click at [659, 379] on div "Vehicles Owned Vehicles Leased Secured Assets Personal Items Money and Accounts…" at bounding box center [962, 466] width 1145 height 700
click at [185, 467] on link "Property Analysis" at bounding box center [201, 464] width 367 height 22
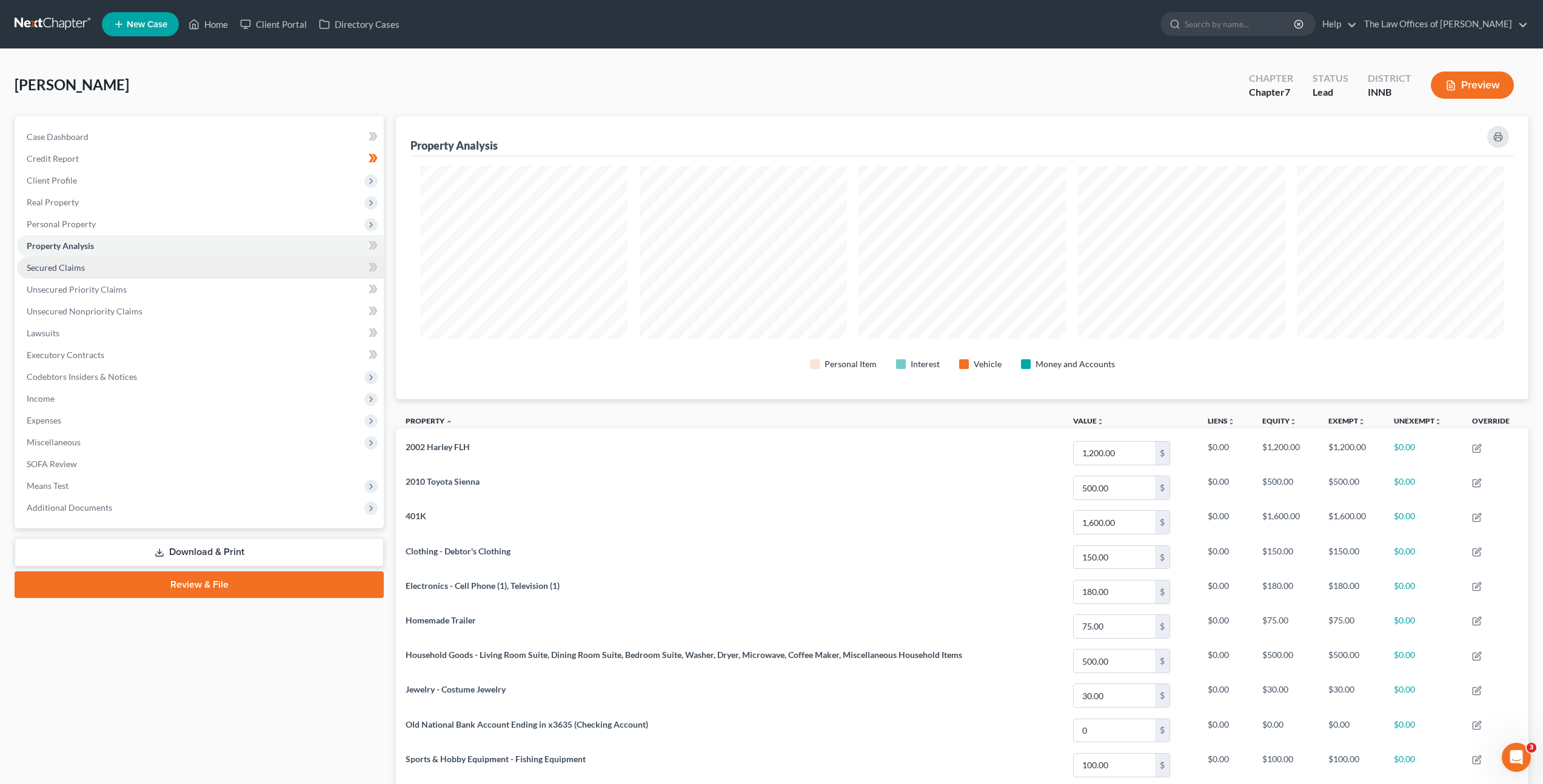
click at [172, 261] on link "Secured Claims" at bounding box center [201, 267] width 367 height 22
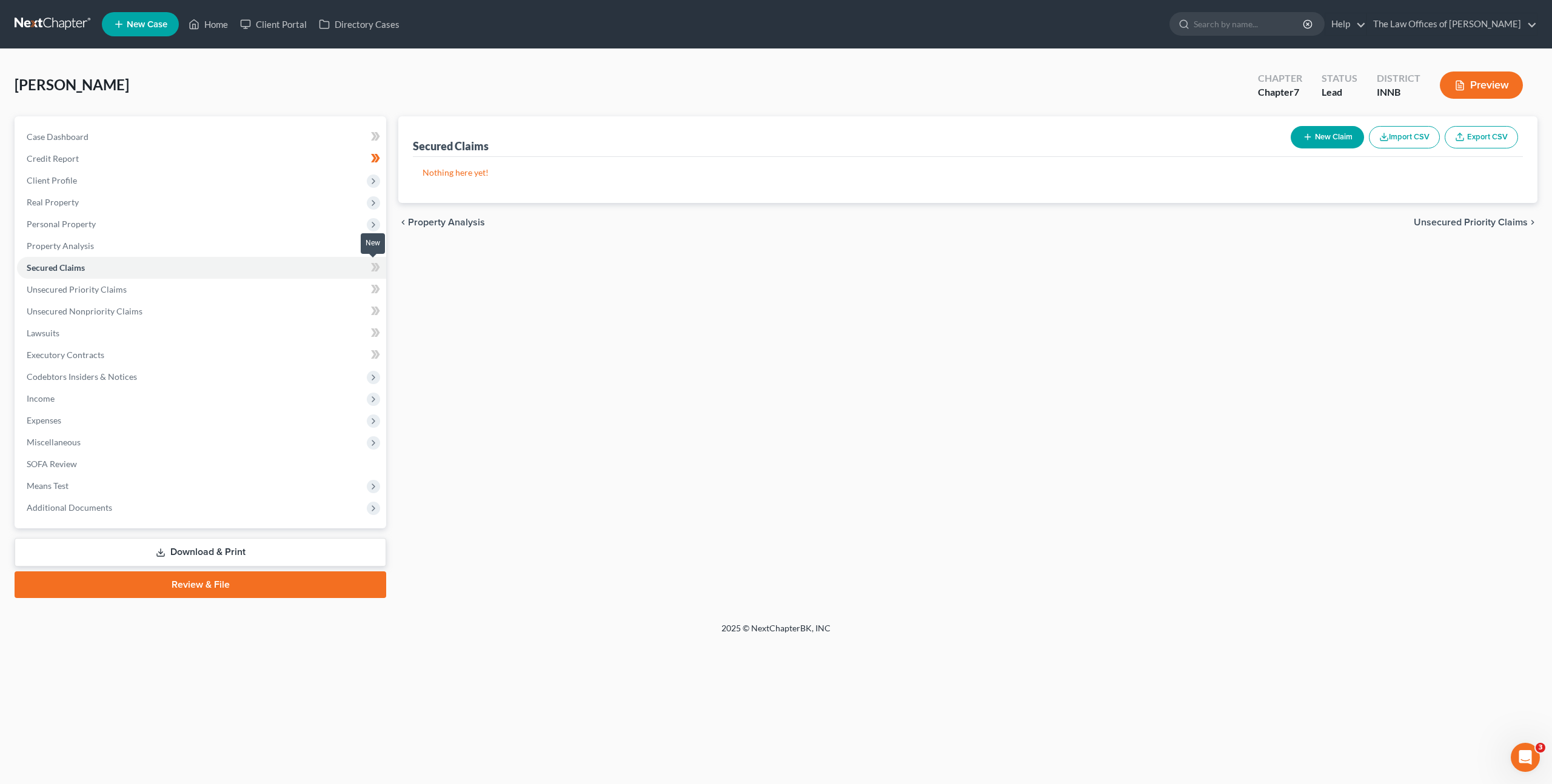
click at [381, 271] on span at bounding box center [375, 269] width 21 height 18
click at [564, 296] on div "Secured Claims New Claim Import CSV Export CSV Nothing here yet! Previous 1 Nex…" at bounding box center [968, 357] width 1151 height 481
click at [333, 288] on link "Unsecured Priority Claims" at bounding box center [202, 289] width 369 height 22
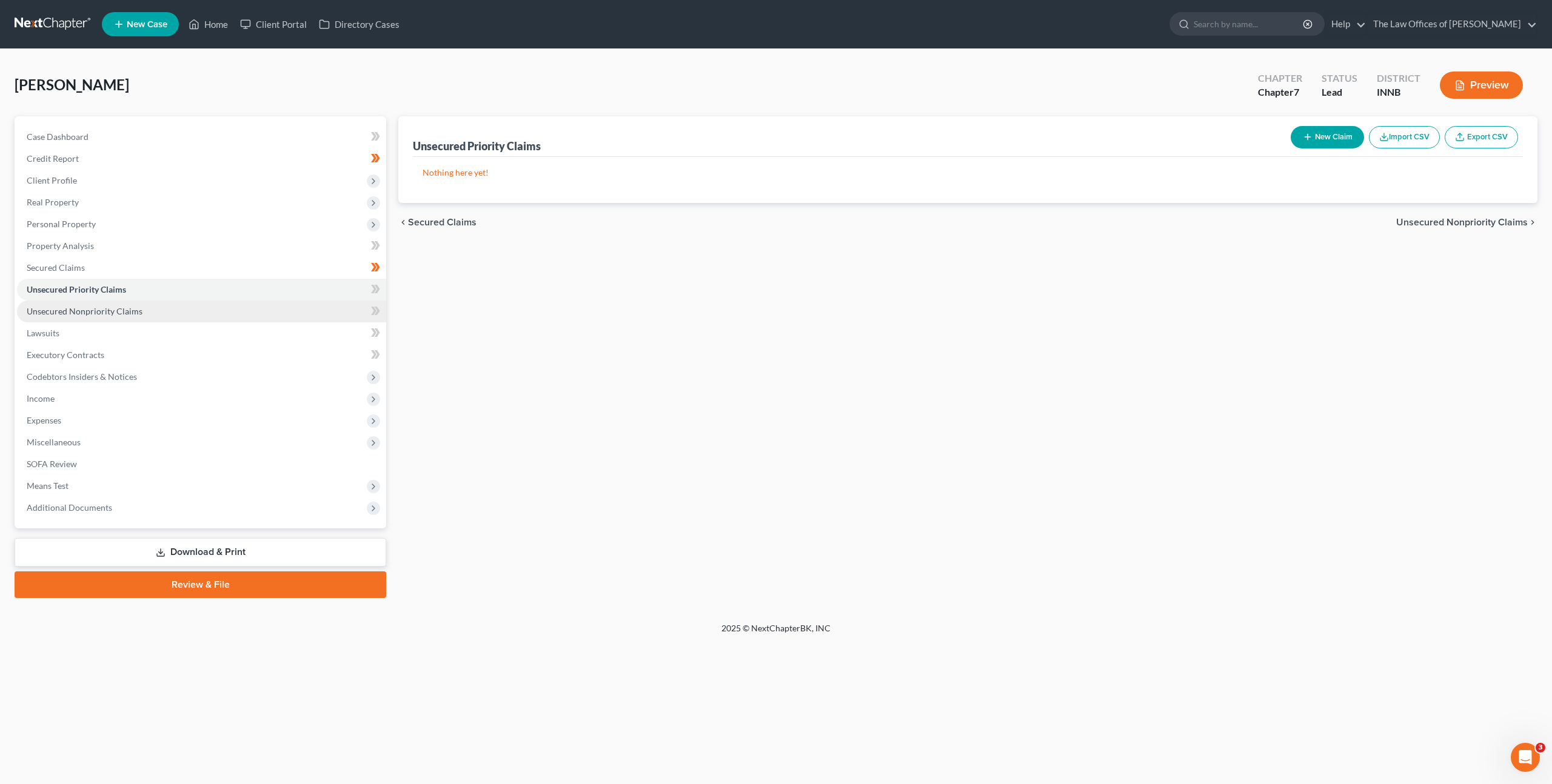
click at [314, 319] on link "Unsecured Nonpriority Claims" at bounding box center [202, 311] width 369 height 22
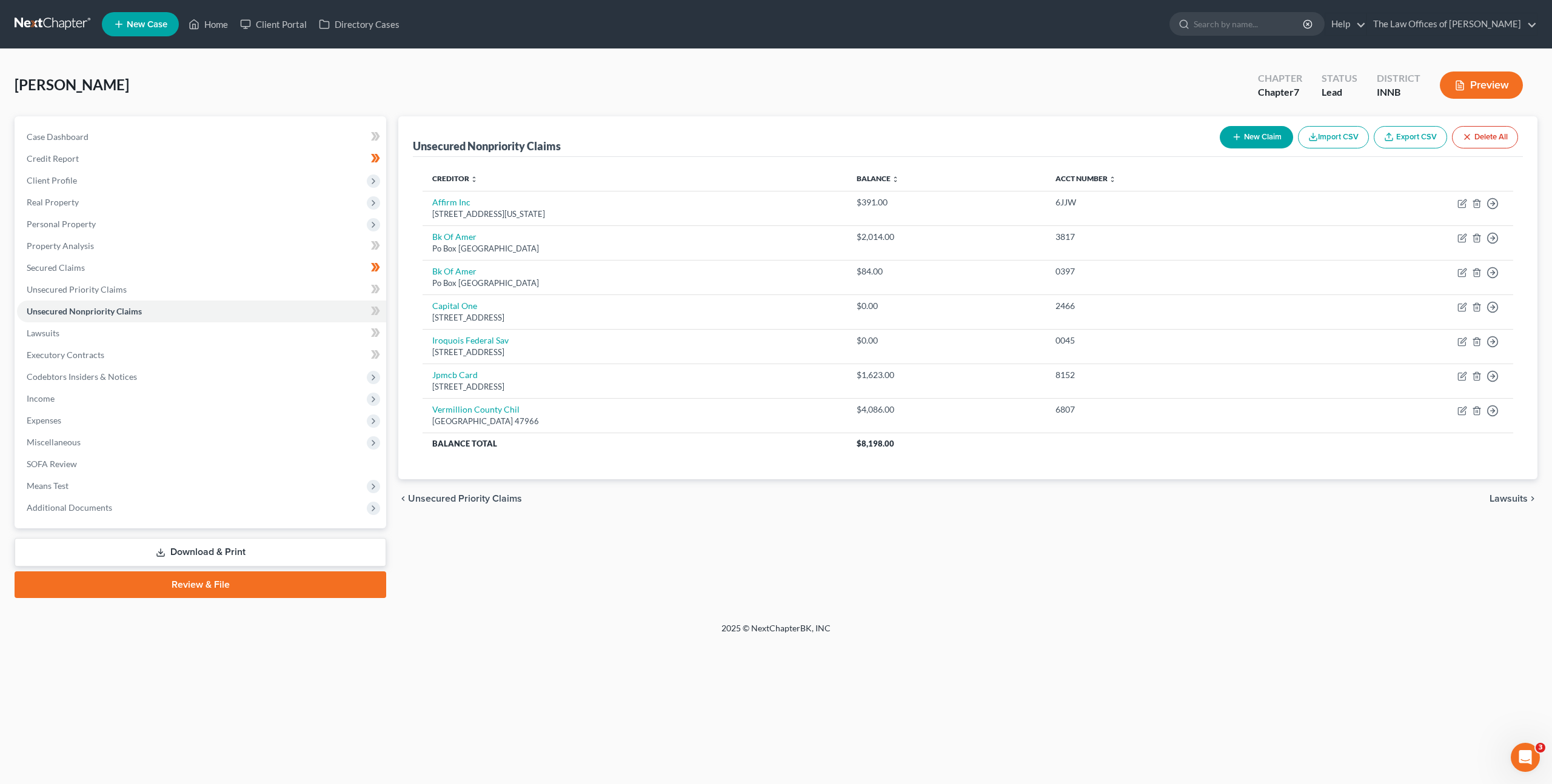
click at [1232, 129] on button "New Claim" at bounding box center [1256, 137] width 73 height 22
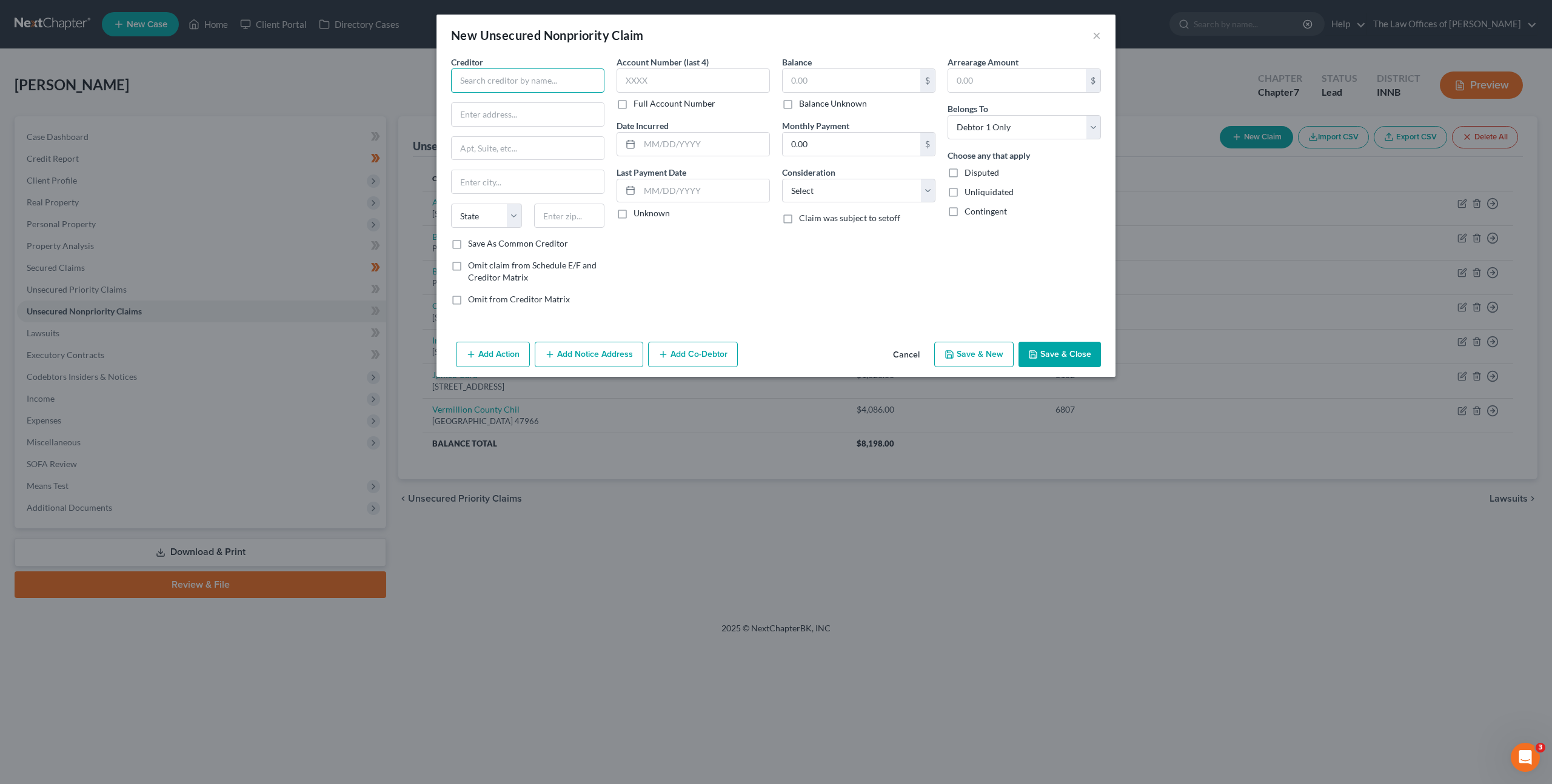
click at [500, 83] on input "text" at bounding box center [527, 80] width 153 height 24
click at [506, 103] on div "Ford Motor Credit Company, LLC" at bounding box center [523, 102] width 126 height 12
click at [680, 81] on input "text" at bounding box center [693, 80] width 153 height 24
click at [634, 104] on label "Full Account Number" at bounding box center [674, 104] width 82 height 12
click at [639, 104] on input "Full Account Number" at bounding box center [642, 101] width 8 height 8
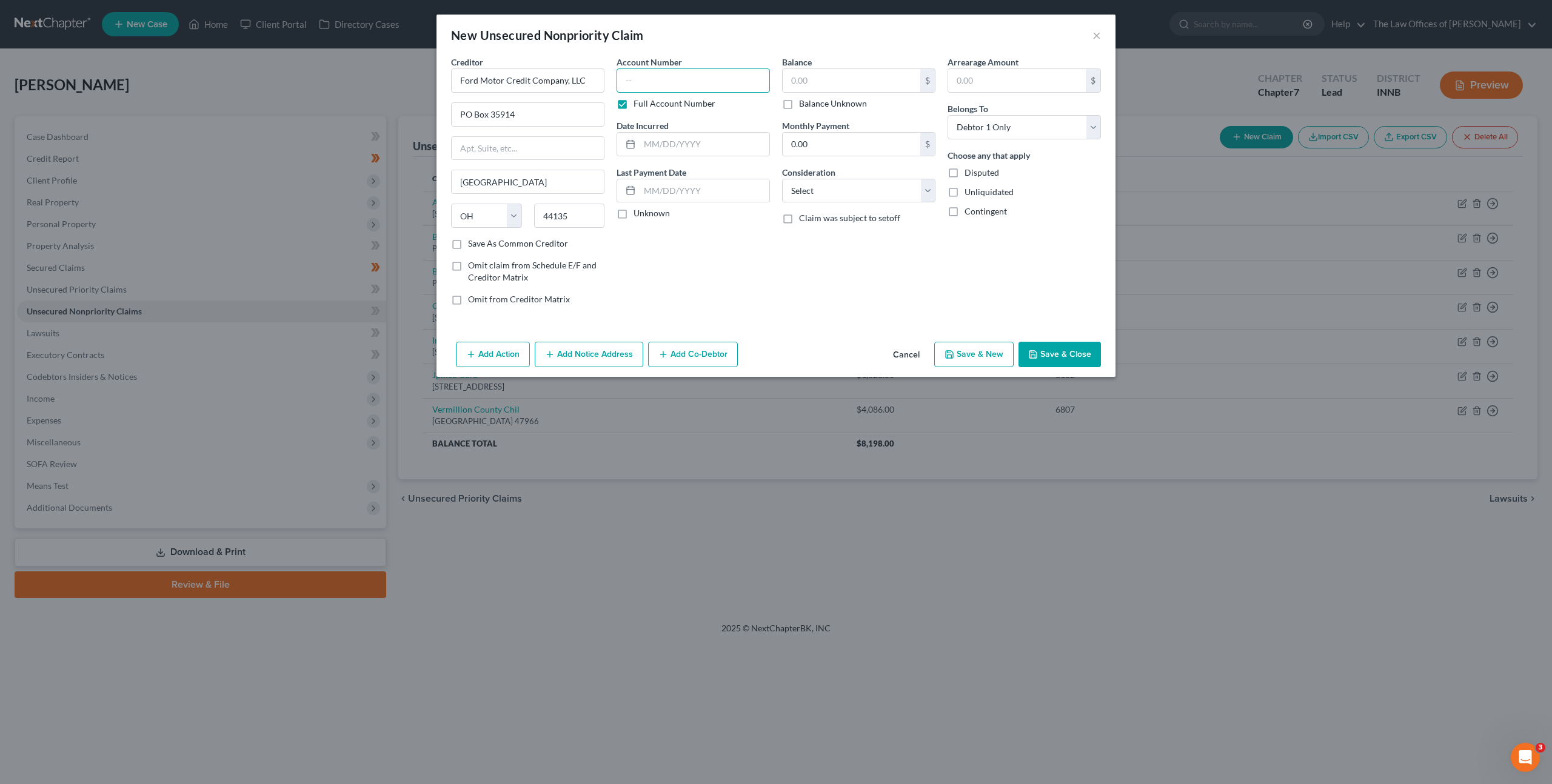
click at [643, 83] on input "text" at bounding box center [693, 80] width 153 height 24
paste input "86C01-1706-CC-000104"
click at [637, 82] on input "86C01-1706-CC-000104" at bounding box center [693, 80] width 153 height 24
drag, startPoint x: 818, startPoint y: 84, endPoint x: 836, endPoint y: 79, distance: 18.7
click at [818, 84] on input "text" at bounding box center [851, 80] width 138 height 23
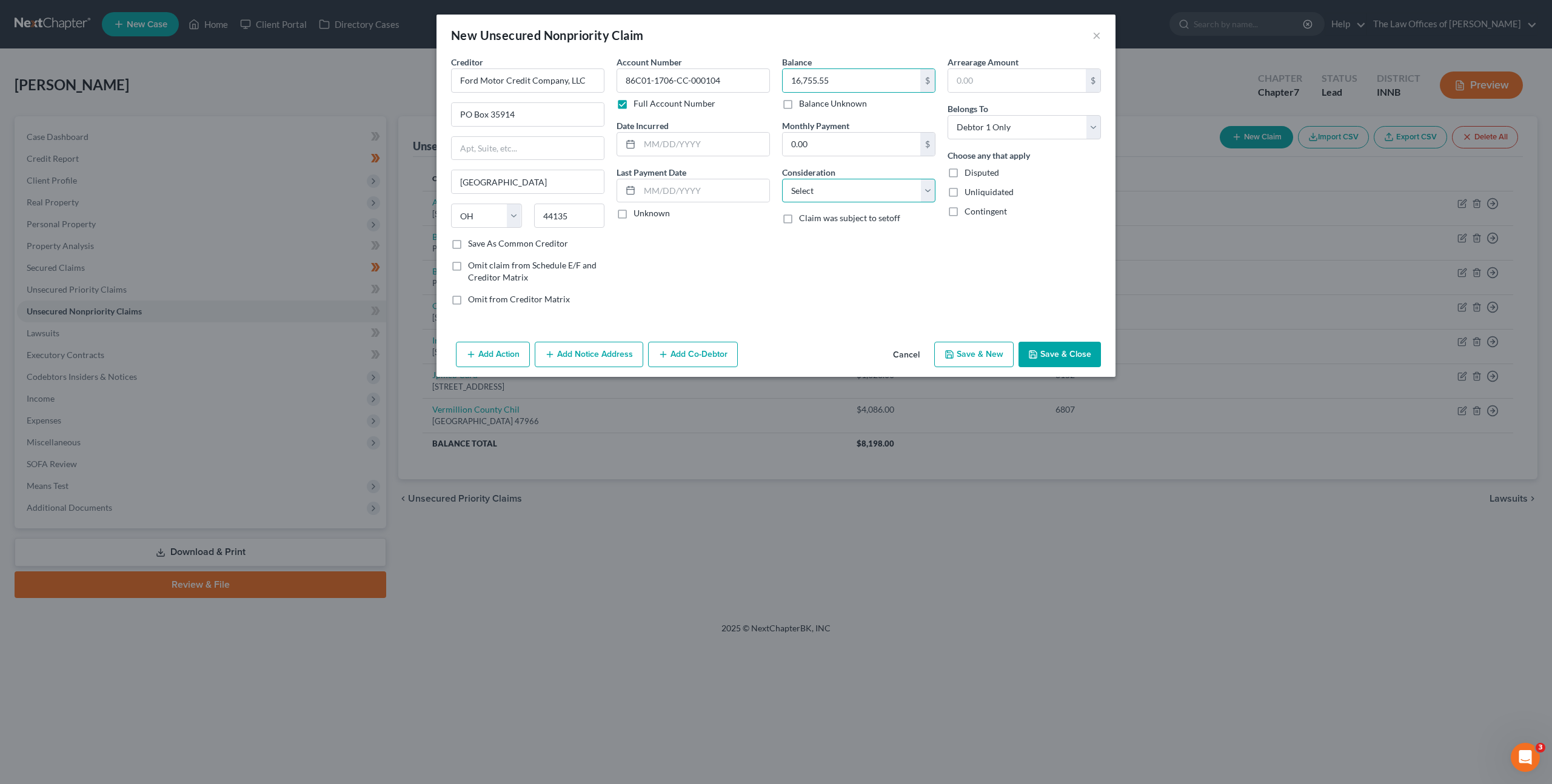
click at [818, 198] on select "Select Cable / Satellite Services Collection Agency Credit Card Debt Debt Couns…" at bounding box center [858, 191] width 153 height 24
click at [618, 354] on button "Add Notice Address" at bounding box center [589, 354] width 108 height 25
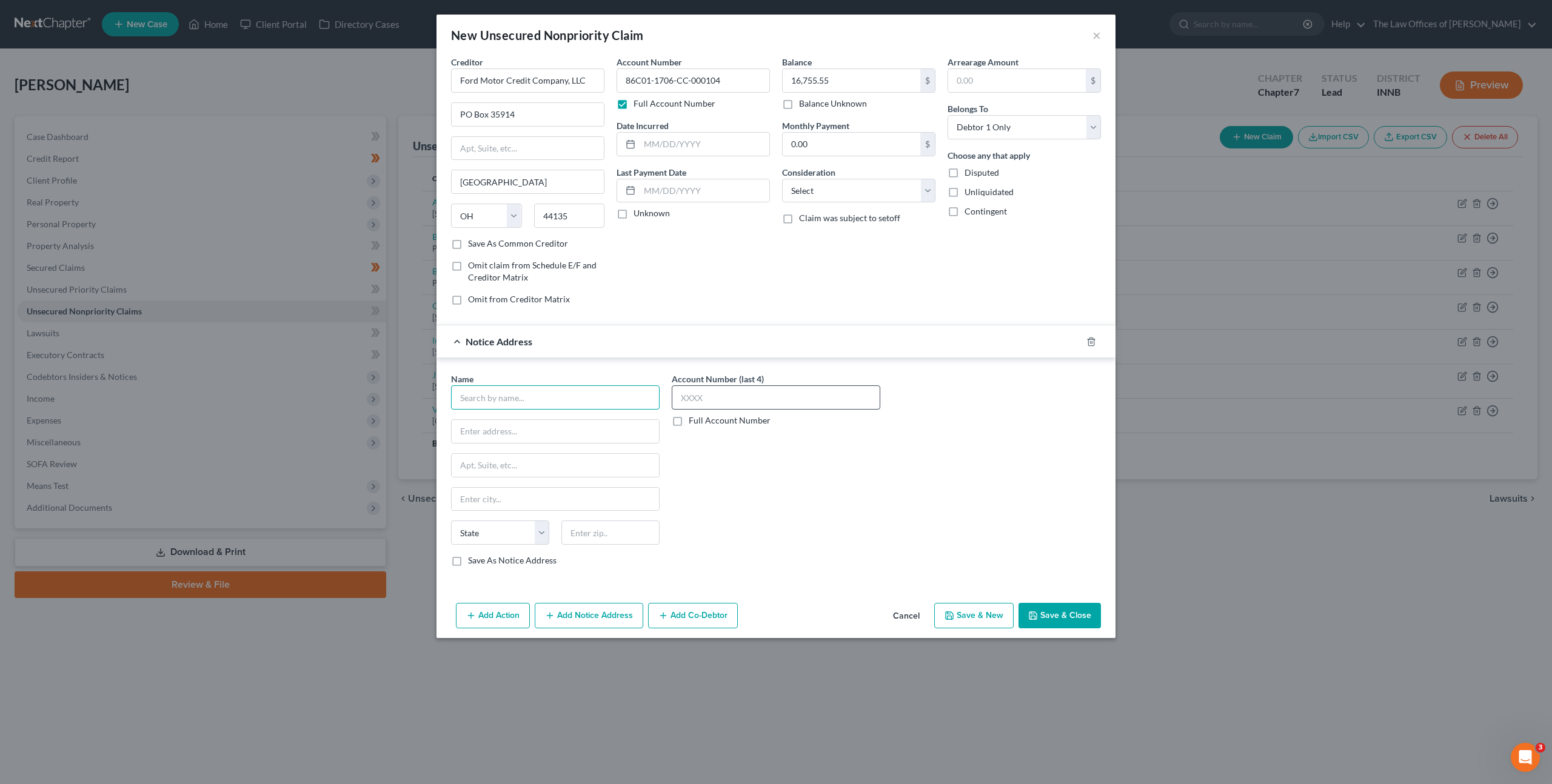
drag, startPoint x: 562, startPoint y: 391, endPoint x: 702, endPoint y: 389, distance: 140.0
click at [562, 391] on input "text" at bounding box center [555, 397] width 209 height 24
click at [509, 420] on div "Blitt and [PERSON_NAME] PC" at bounding box center [523, 419] width 126 height 12
click at [597, 625] on button "Add Notice Address" at bounding box center [589, 616] width 108 height 25
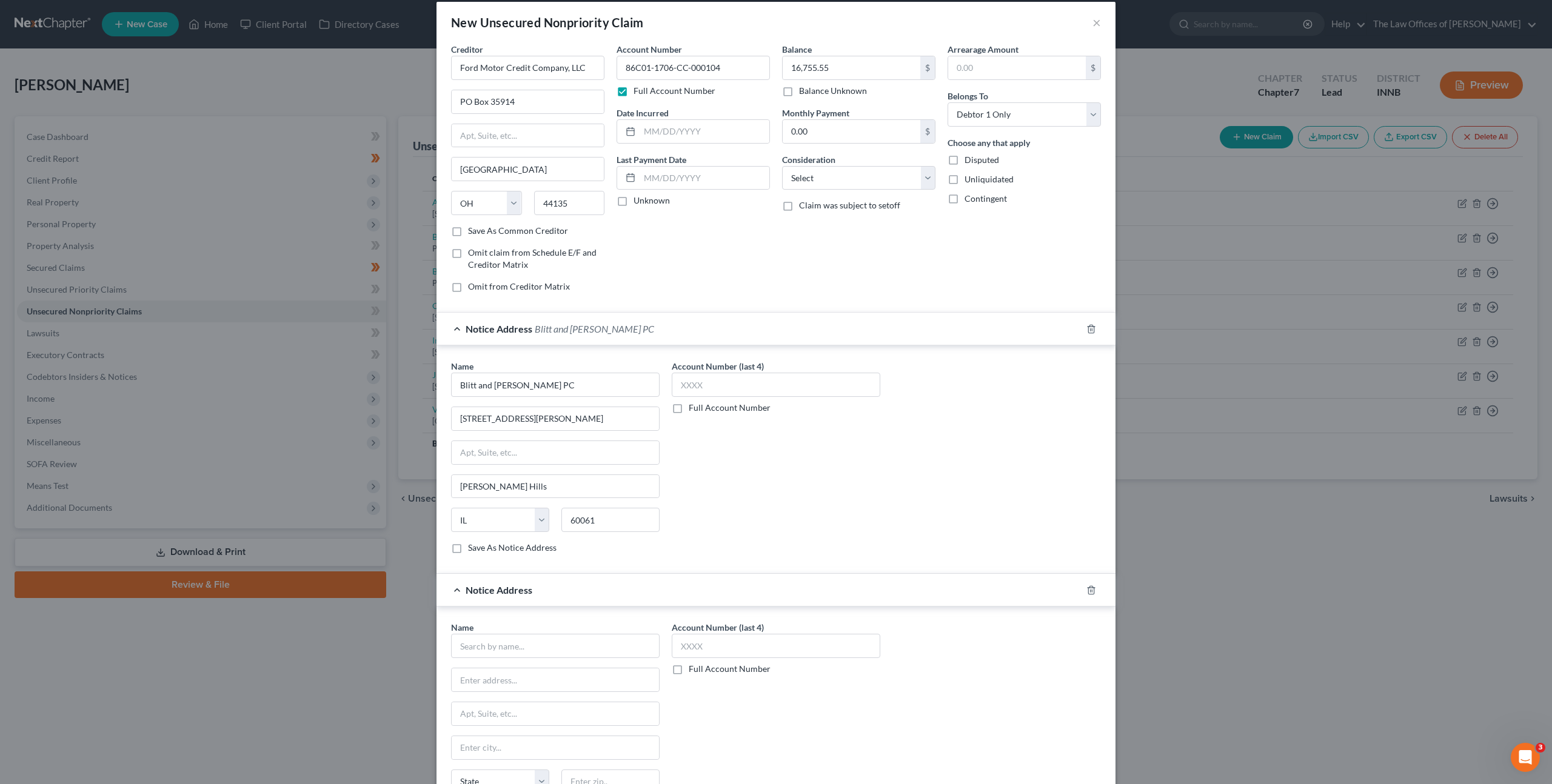
scroll to position [29, 0]
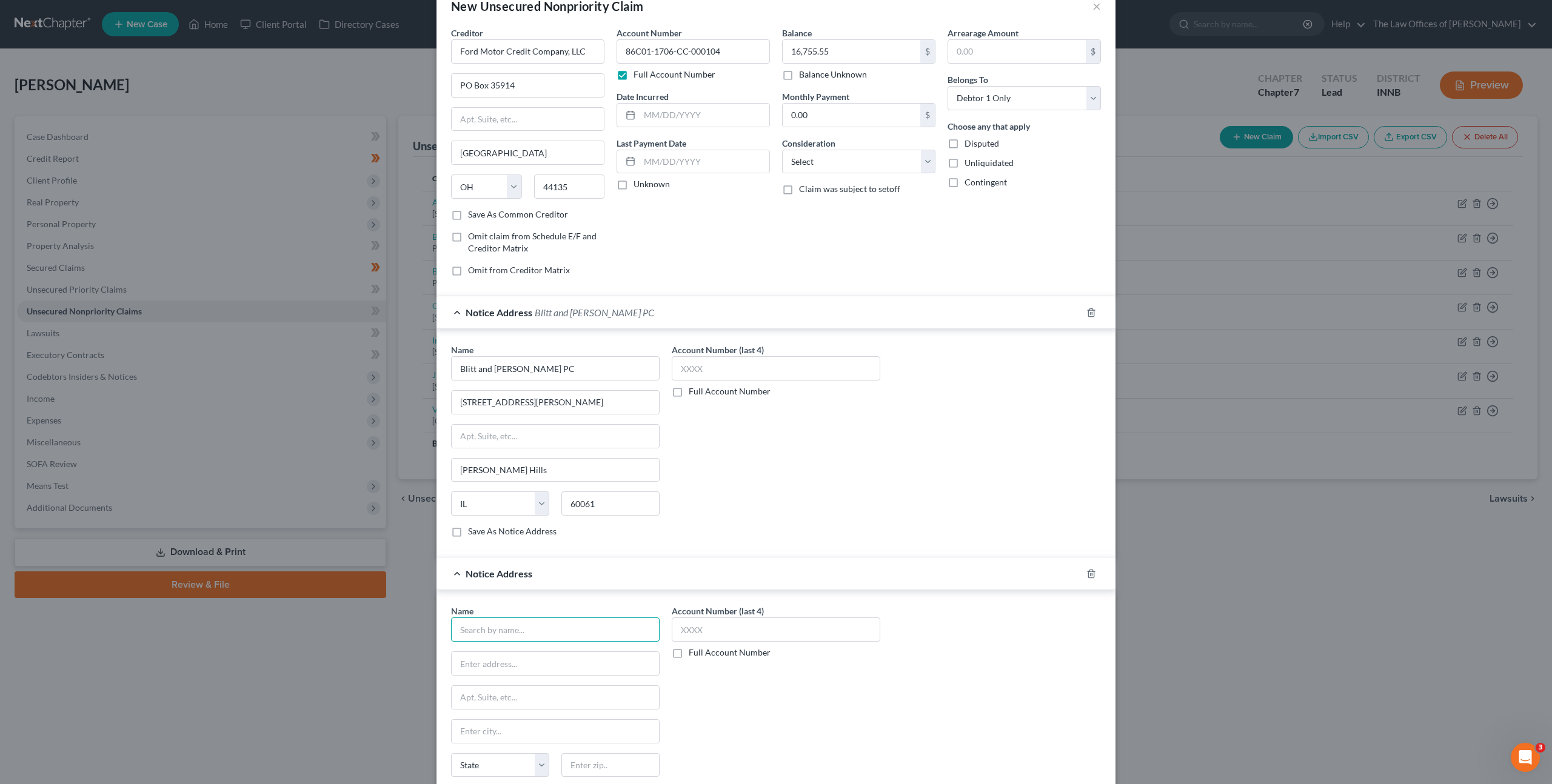
click at [538, 625] on input "text" at bounding box center [555, 629] width 209 height 24
click at [557, 654] on div "[PERSON_NAME] & [PERSON_NAME], PLC" at bounding box center [542, 651] width 163 height 12
click at [961, 490] on div "Name * Blitt and [PERSON_NAME] PC 775 Corporate [PERSON_NAME] [GEOGRAPHIC_DATA]…" at bounding box center [776, 445] width 662 height 204
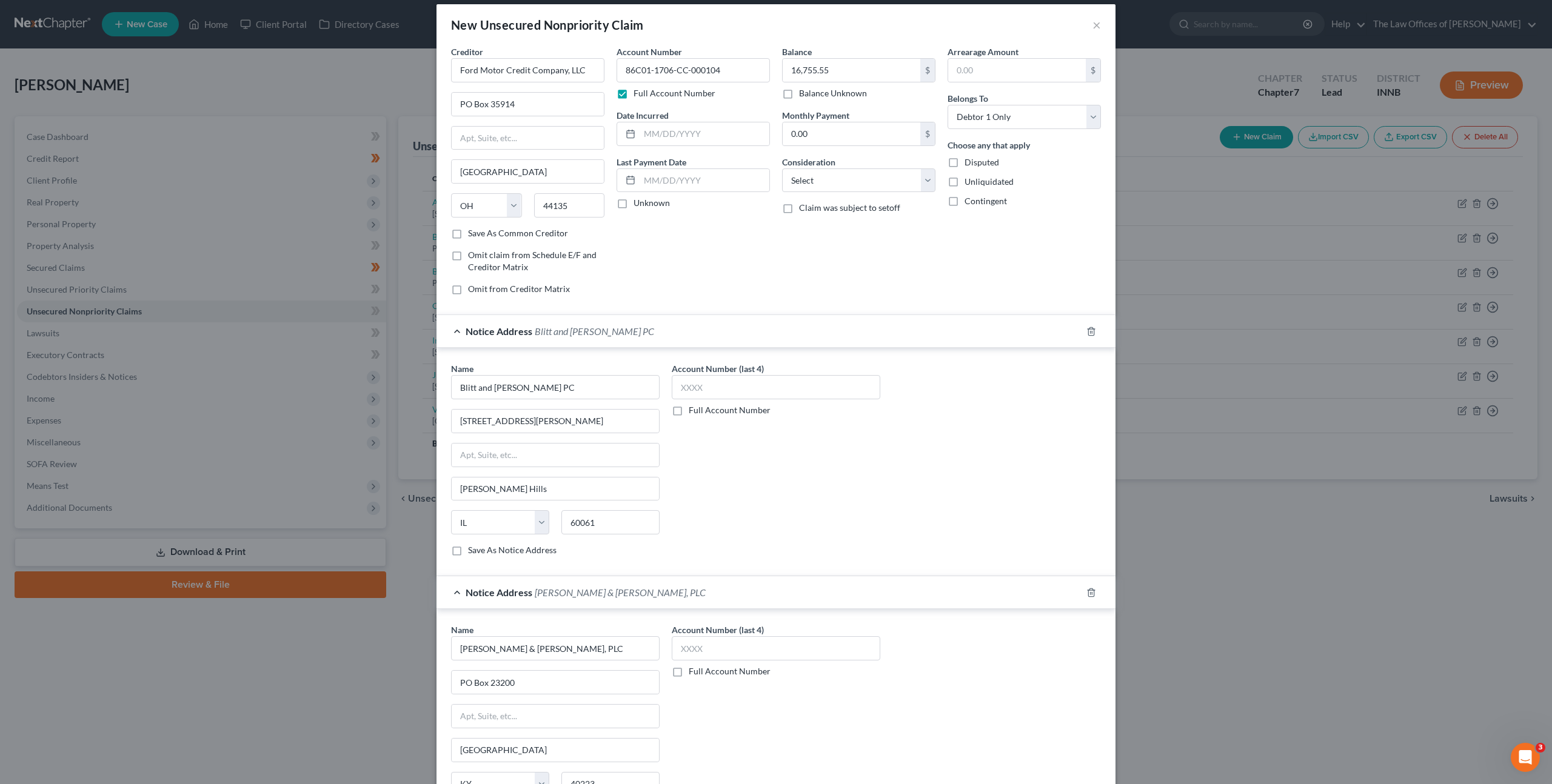
scroll to position [0, 0]
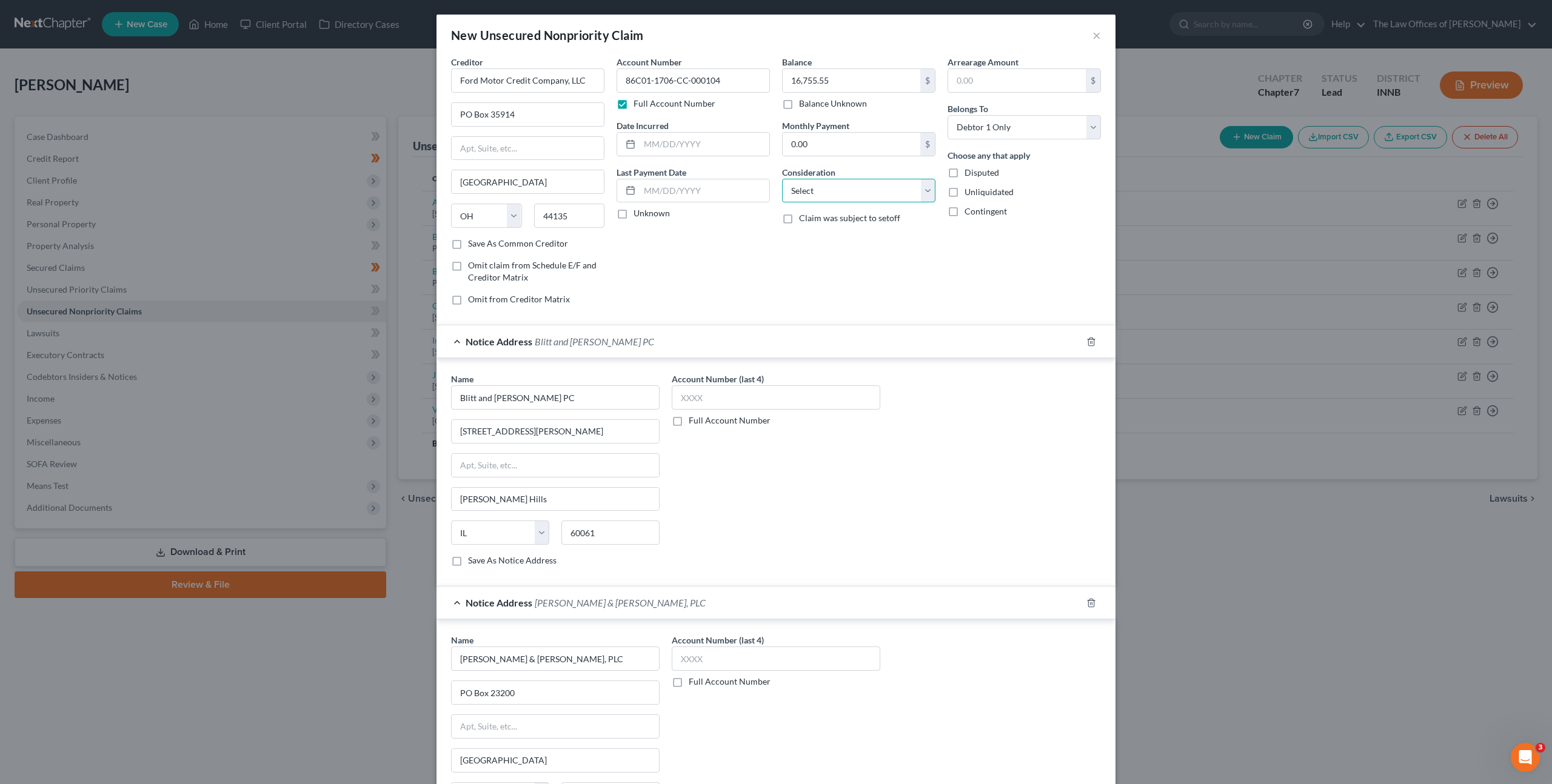
click at [782, 189] on select "Select Cable / Satellite Services Collection Agency Credit Card Debt Debt Couns…" at bounding box center [858, 191] width 153 height 24
click at [782, 179] on select "Select Cable / Satellite Services Collection Agency Credit Card Debt Debt Couns…" at bounding box center [858, 191] width 153 height 24
click at [795, 279] on div "Balance 16,755.55 $ Balance Unknown Balance Undetermined 16,755.55 $ Balance Un…" at bounding box center [858, 186] width 165 height 259
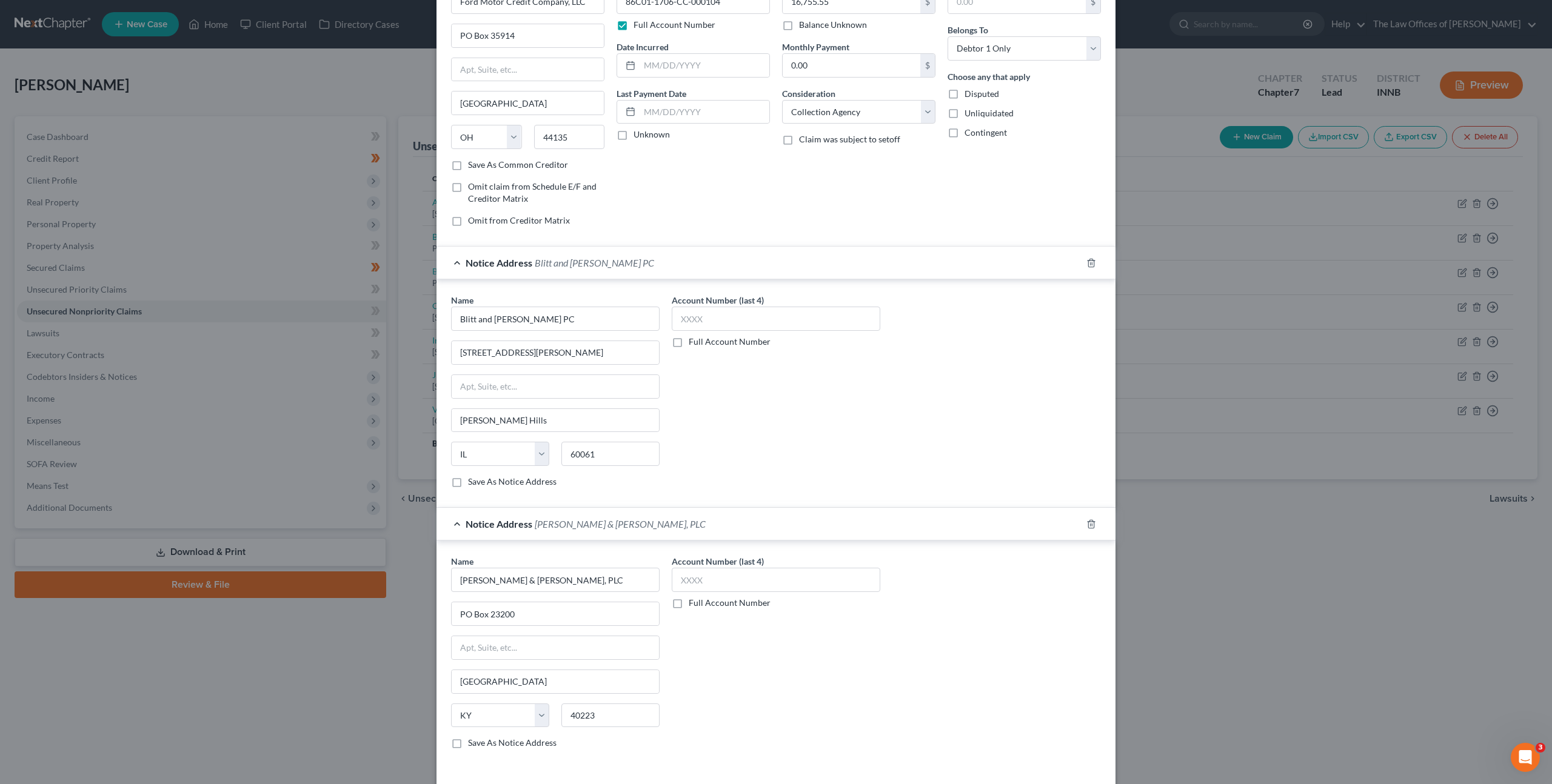
scroll to position [130, 0]
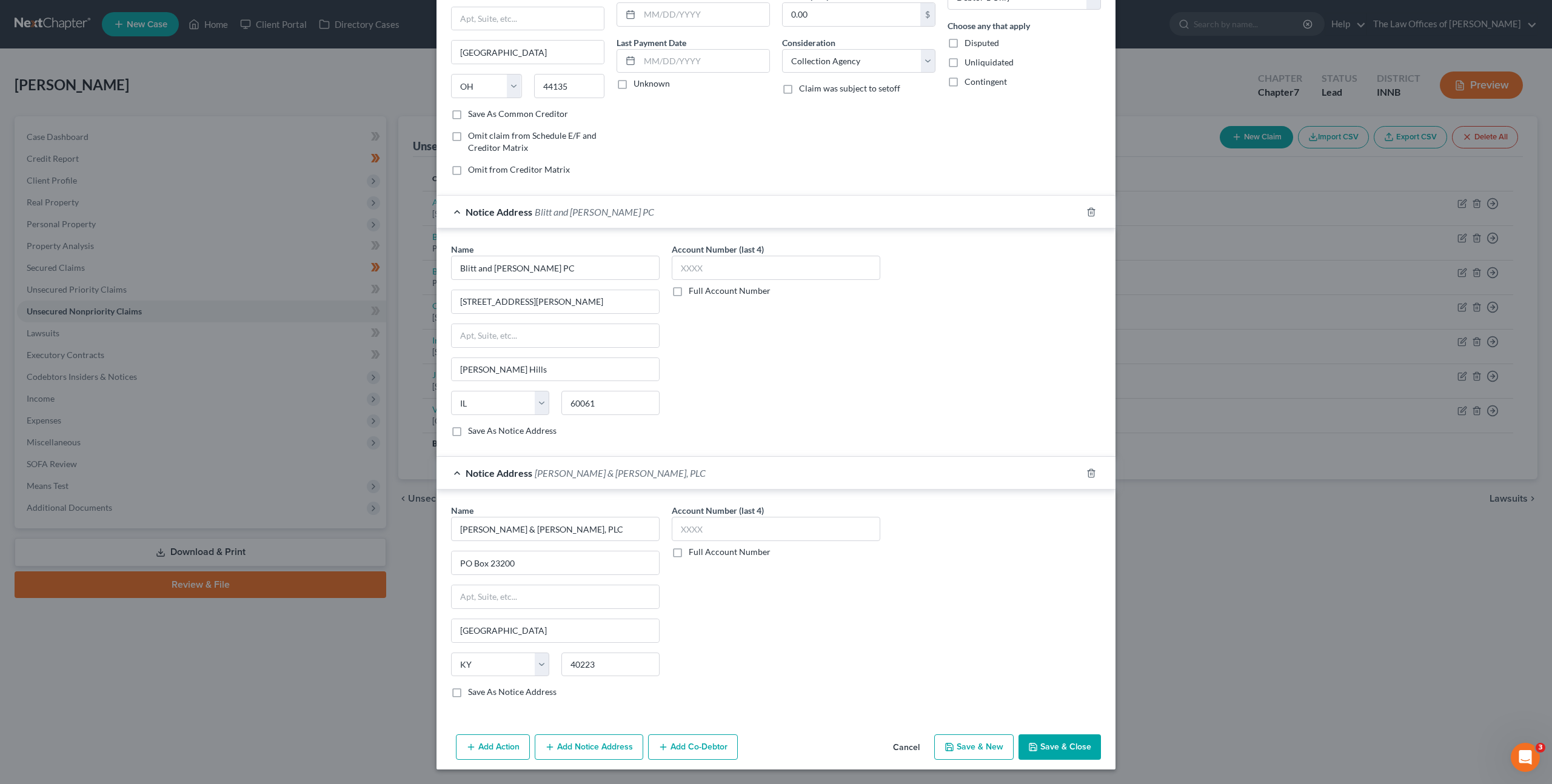
click at [1060, 739] on button "Save & Close" at bounding box center [1060, 746] width 82 height 25
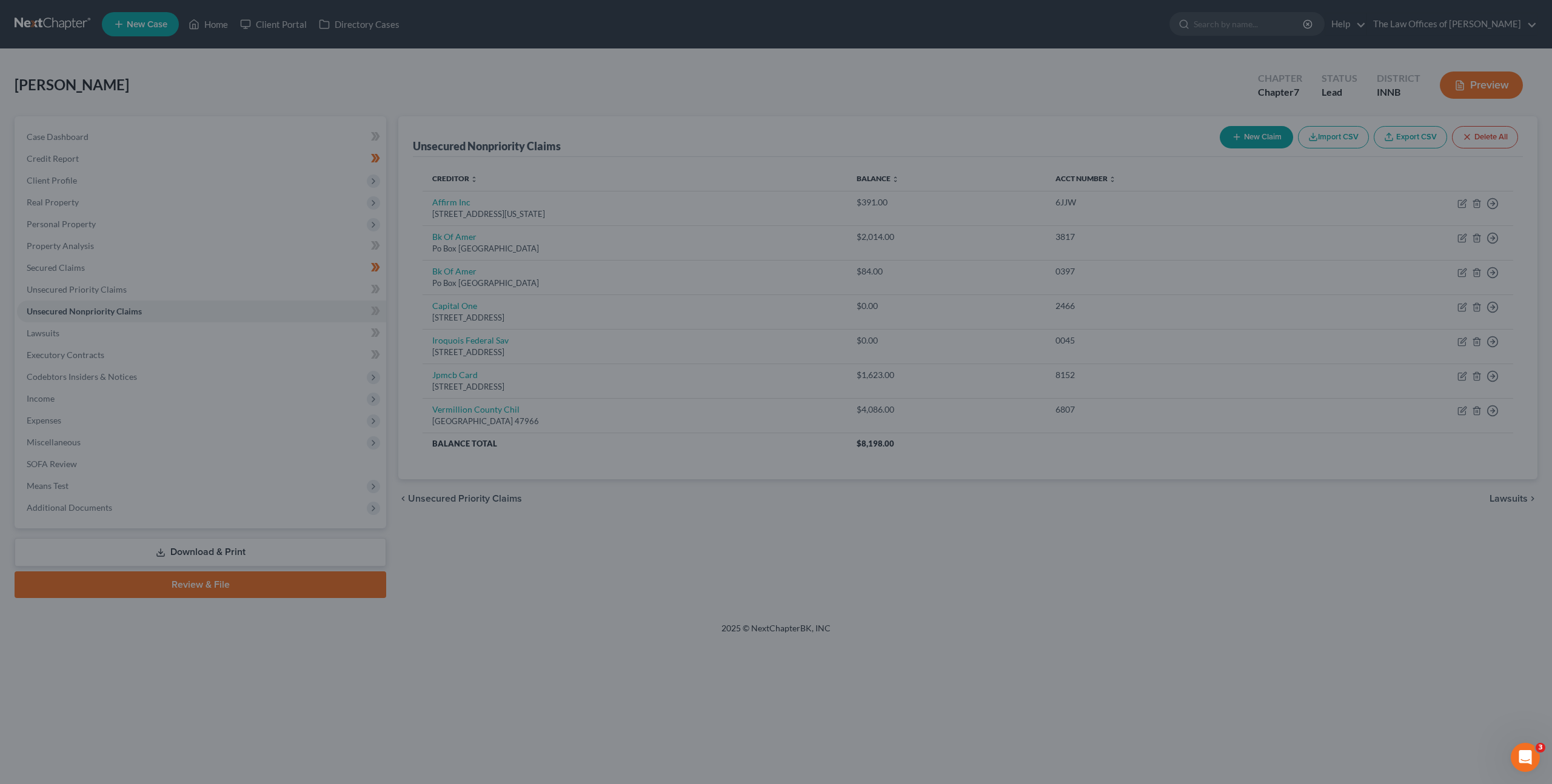
scroll to position [0, 0]
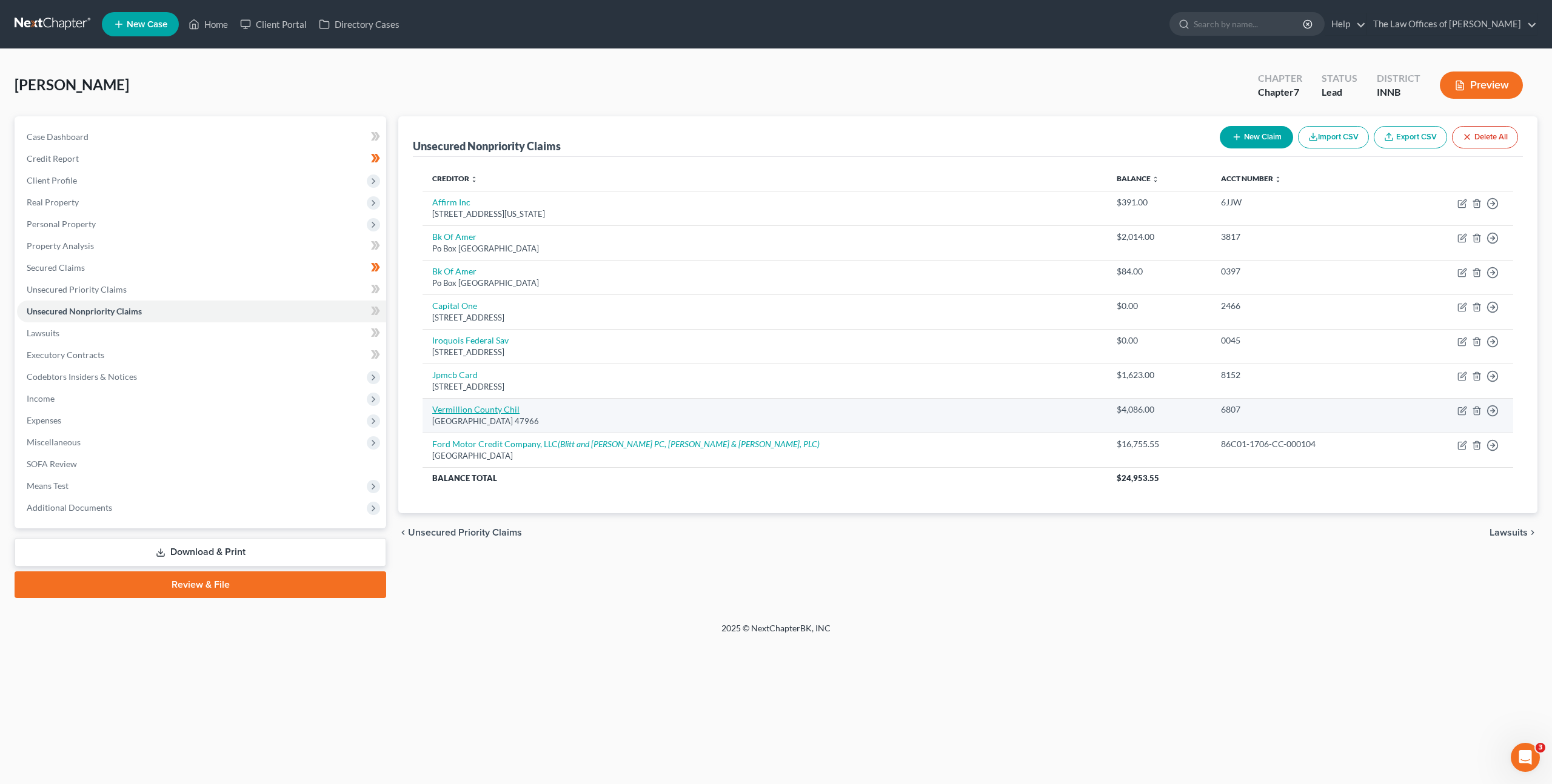
click at [487, 411] on link "Vermillion County Chil" at bounding box center [476, 409] width 87 height 10
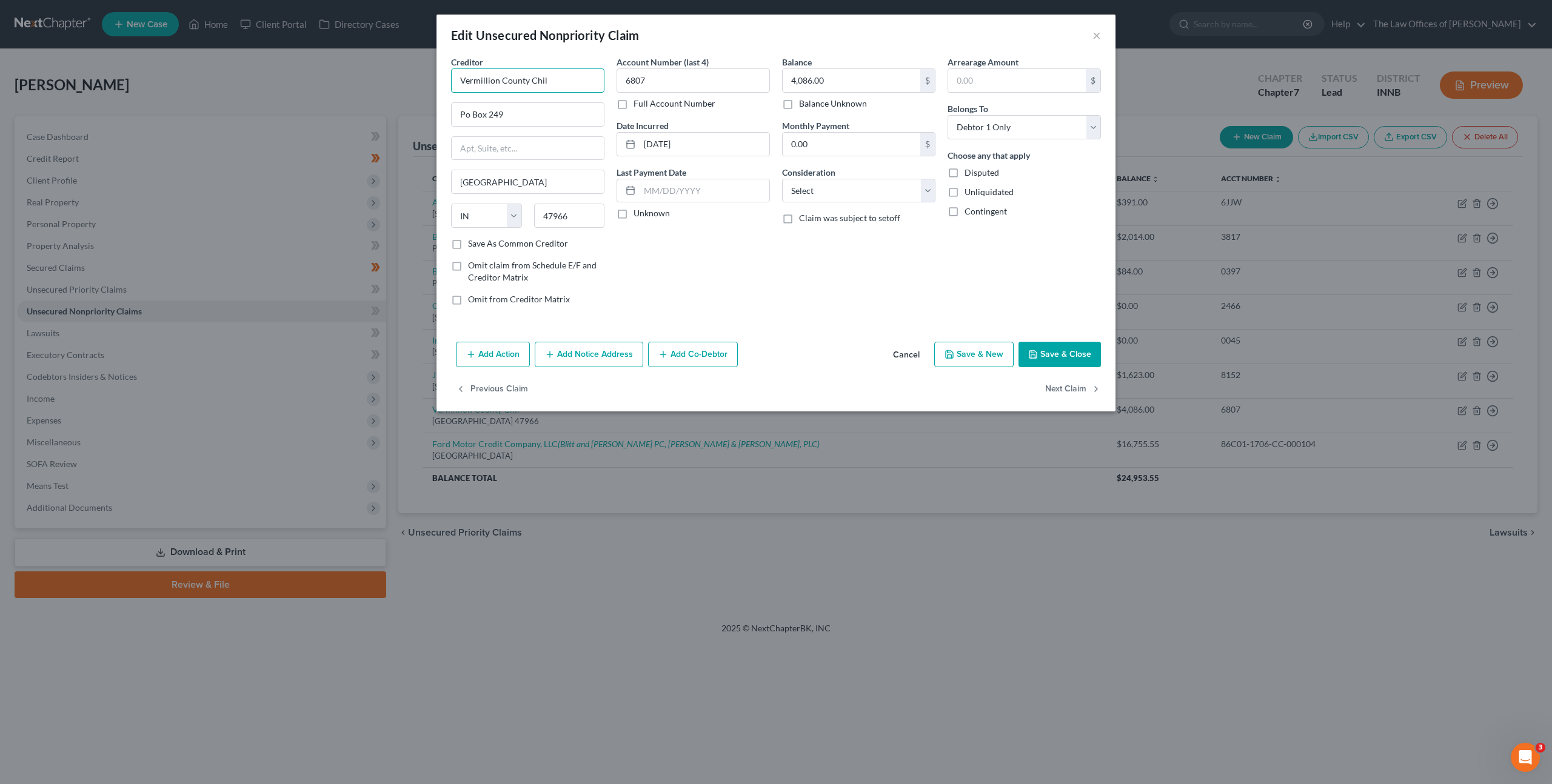
click at [581, 76] on input "Vermillion County Chil" at bounding box center [527, 80] width 153 height 24
click at [895, 354] on button "Cancel" at bounding box center [906, 355] width 46 height 24
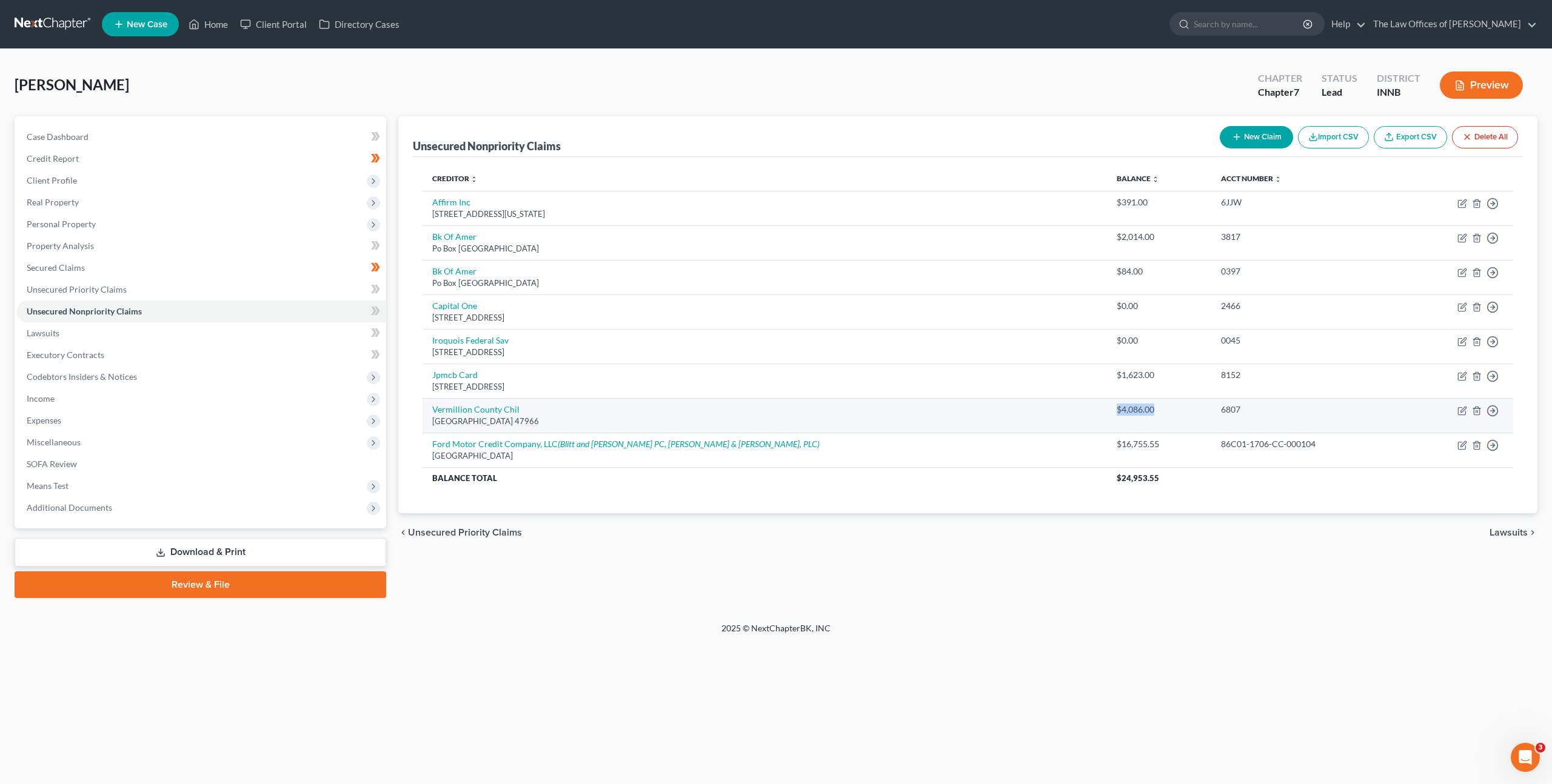
drag, startPoint x: 1044, startPoint y: 410, endPoint x: 1091, endPoint y: 410, distance: 47.0
click at [1107, 410] on td "$4,086.00" at bounding box center [1159, 415] width 105 height 34
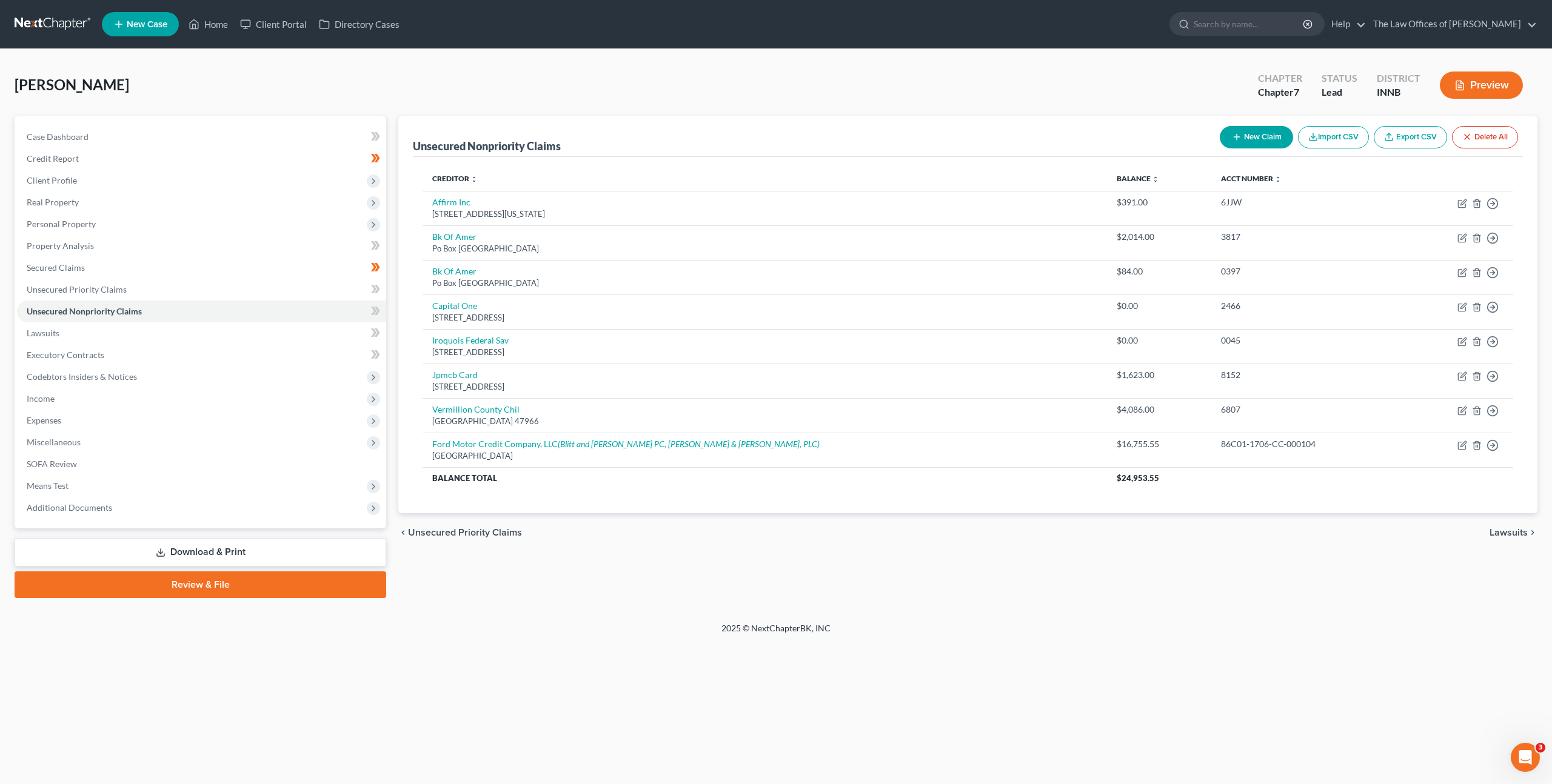
click at [997, 547] on div "chevron_left Unsecured Priority Claims Lawsuits chevron_right" at bounding box center [968, 533] width 1139 height 39
click at [274, 291] on link "Unsecured Priority Claims" at bounding box center [202, 289] width 369 height 22
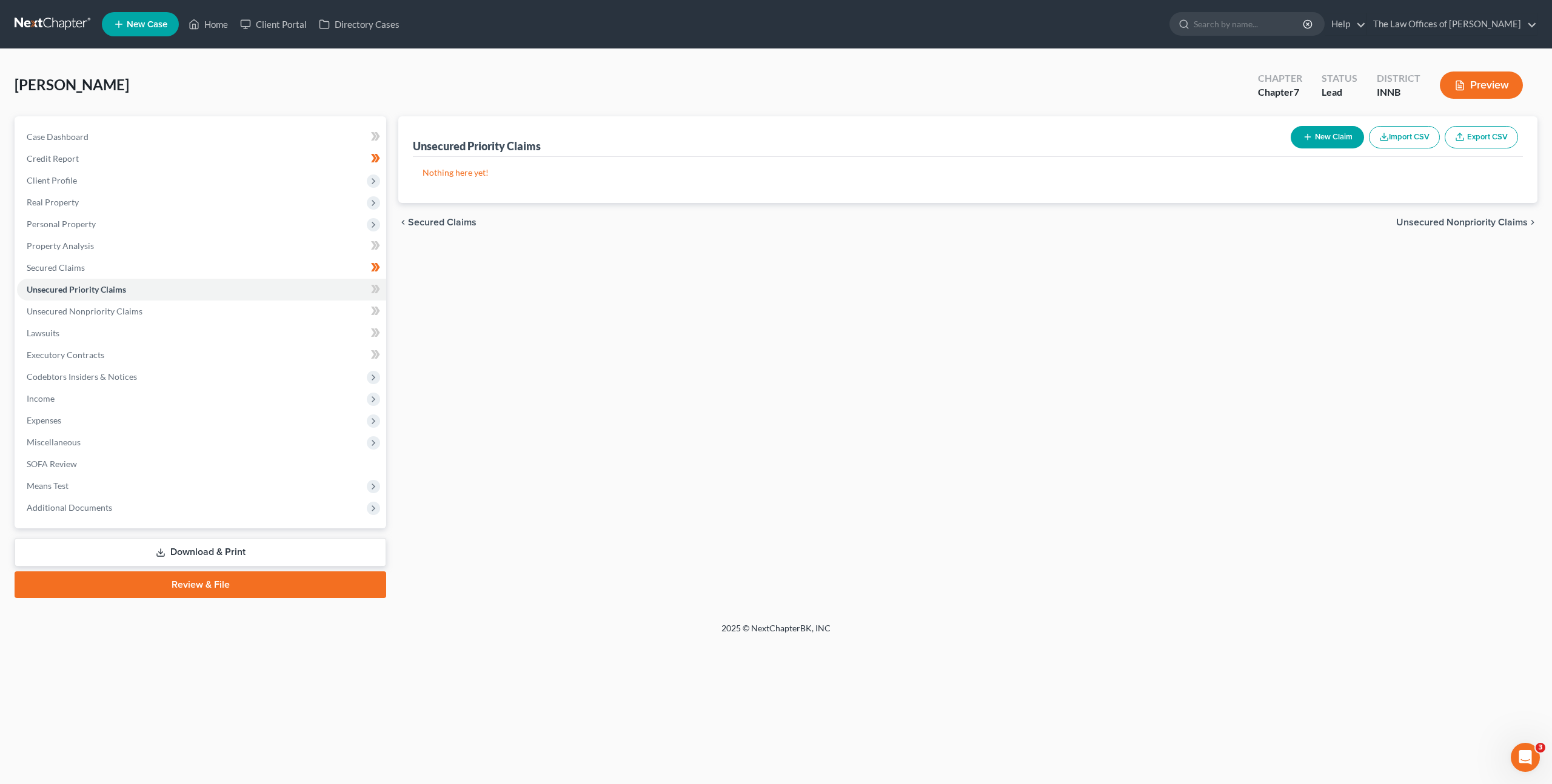
click at [1326, 135] on button "New Claim" at bounding box center [1327, 137] width 73 height 22
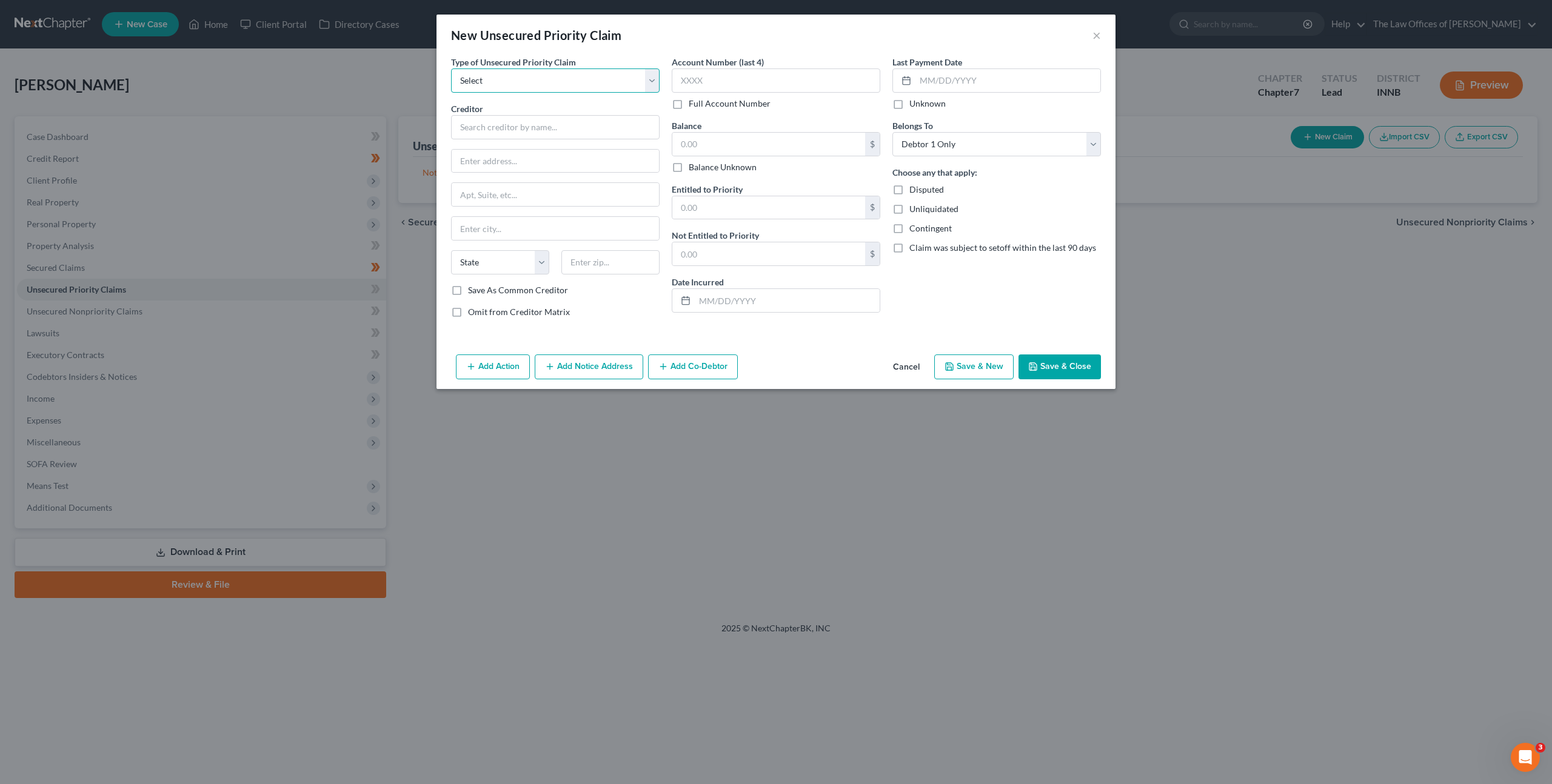
click at [557, 68] on select "Select Taxes & Other Government Units Domestic Support Obligations Extensions o…" at bounding box center [555, 80] width 209 height 24
click at [451, 68] on select "Select Taxes & Other Government Units Domestic Support Obligations Extensions o…" at bounding box center [555, 80] width 209 height 24
click at [535, 119] on input "text" at bounding box center [555, 127] width 209 height 24
click at [528, 125] on input "[PERSON_NAME]" at bounding box center [555, 127] width 209 height 24
drag, startPoint x: 533, startPoint y: 127, endPoint x: 486, endPoint y: 128, distance: 47.0
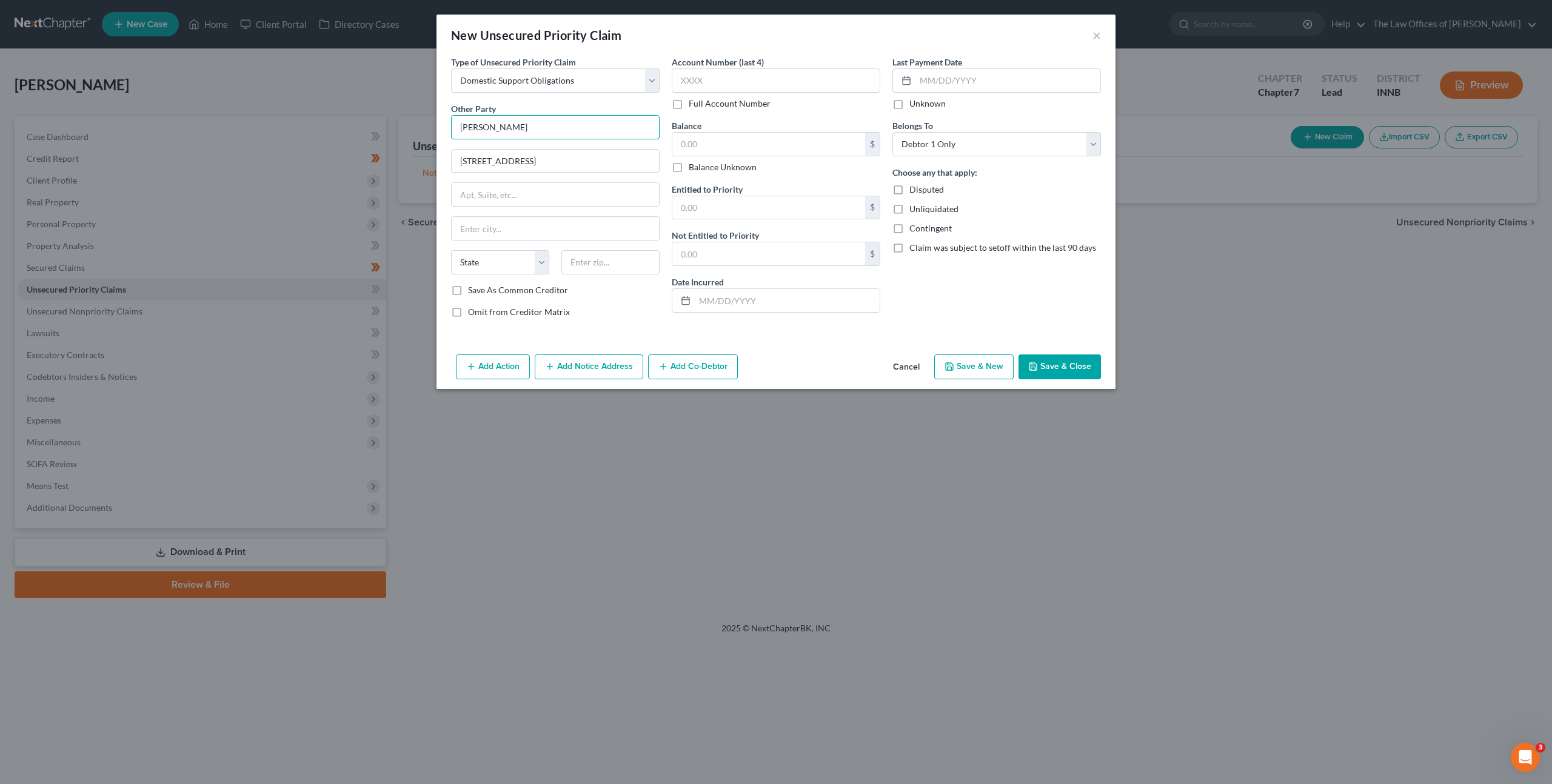
click at [486, 128] on input "[PERSON_NAME]" at bounding box center [555, 127] width 209 height 24
click at [630, 252] on input "text" at bounding box center [611, 262] width 98 height 24
click at [600, 200] on input "text" at bounding box center [555, 194] width 207 height 23
click at [605, 265] on input "text" at bounding box center [611, 262] width 98 height 24
drag, startPoint x: 779, startPoint y: 151, endPoint x: 789, endPoint y: 156, distance: 11.2
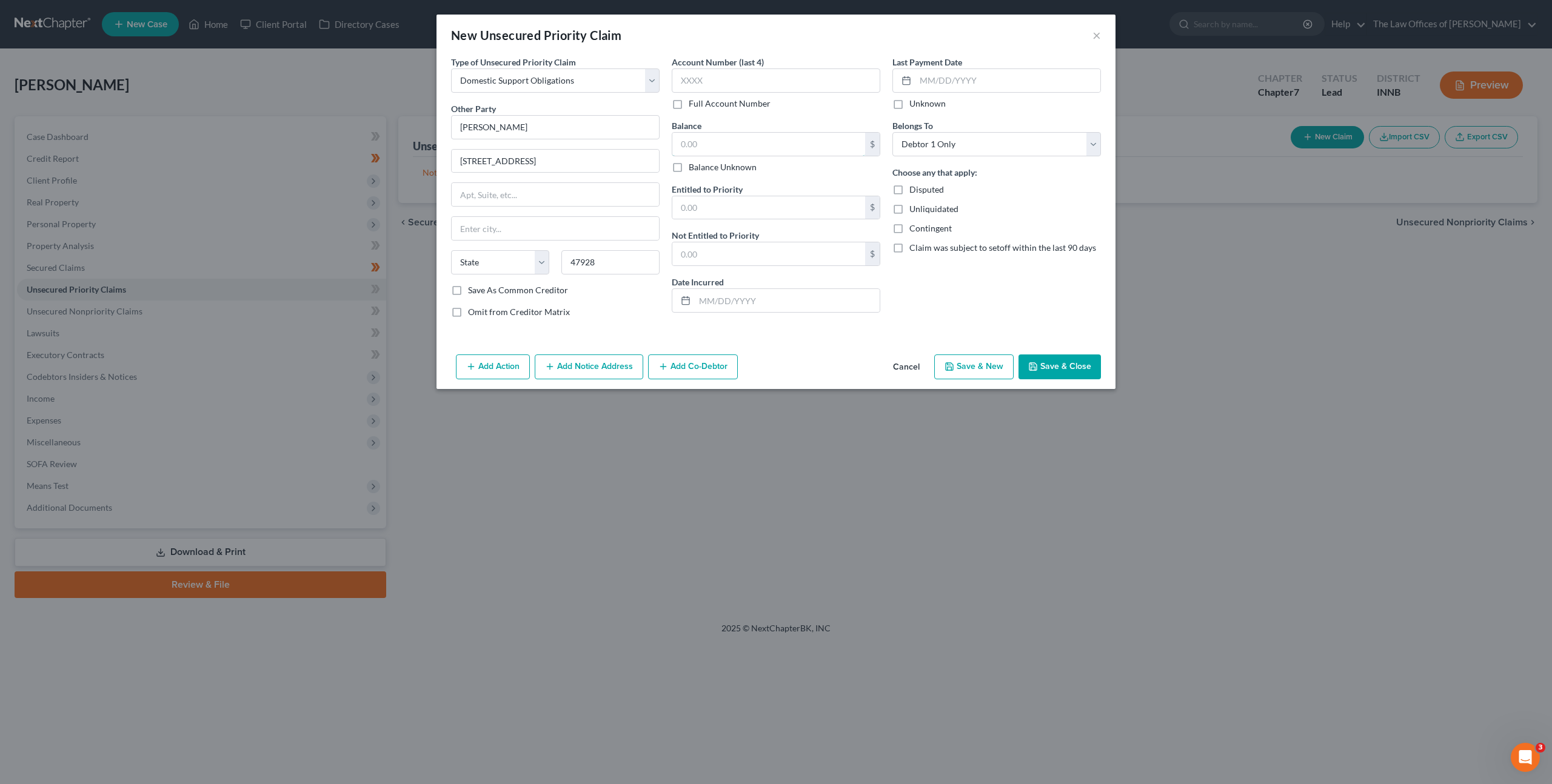
click at [780, 152] on input "text" at bounding box center [768, 144] width 193 height 23
click at [1041, 370] on button "Save & Close" at bounding box center [1060, 367] width 82 height 25
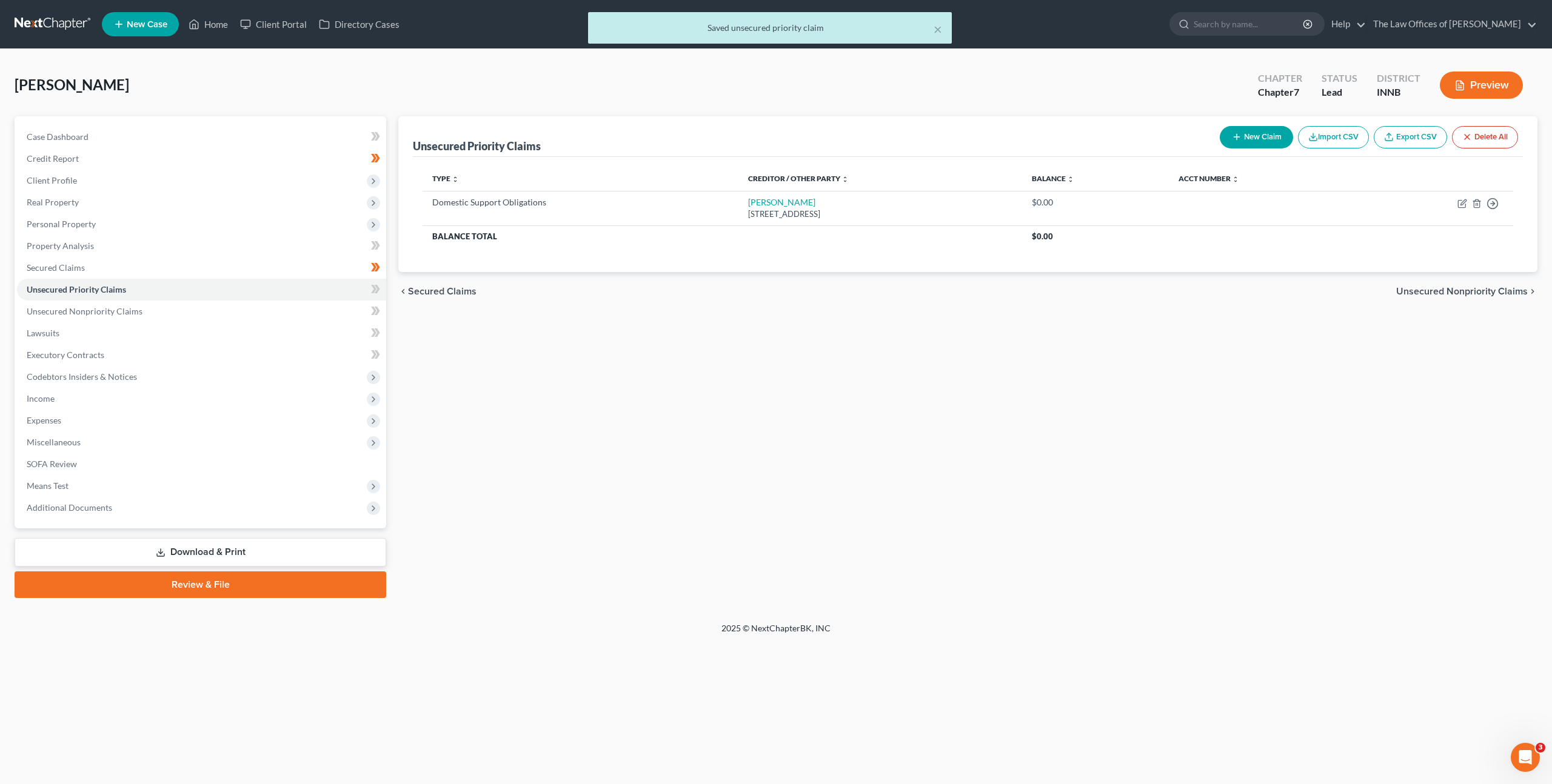
click at [725, 355] on div "Unsecured Priority Claims New Claim Import CSV Export CSV Delete All Type expan…" at bounding box center [968, 357] width 1151 height 481
click at [277, 311] on link "Unsecured Nonpriority Claims" at bounding box center [202, 311] width 369 height 22
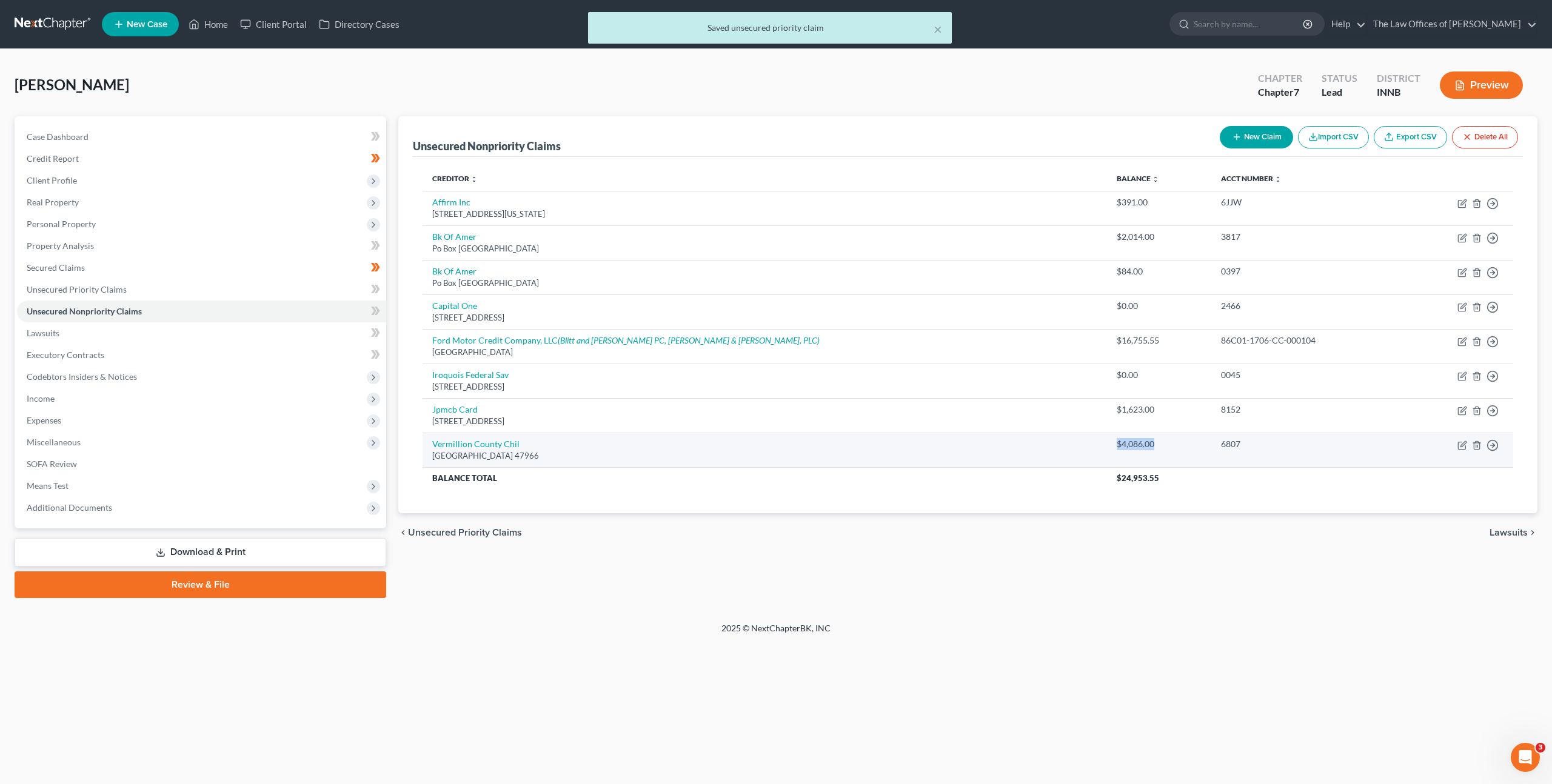
drag, startPoint x: 1089, startPoint y: 441, endPoint x: 1026, endPoint y: 441, distance: 63.0
click at [1107, 441] on td "$4,086.00" at bounding box center [1159, 450] width 105 height 34
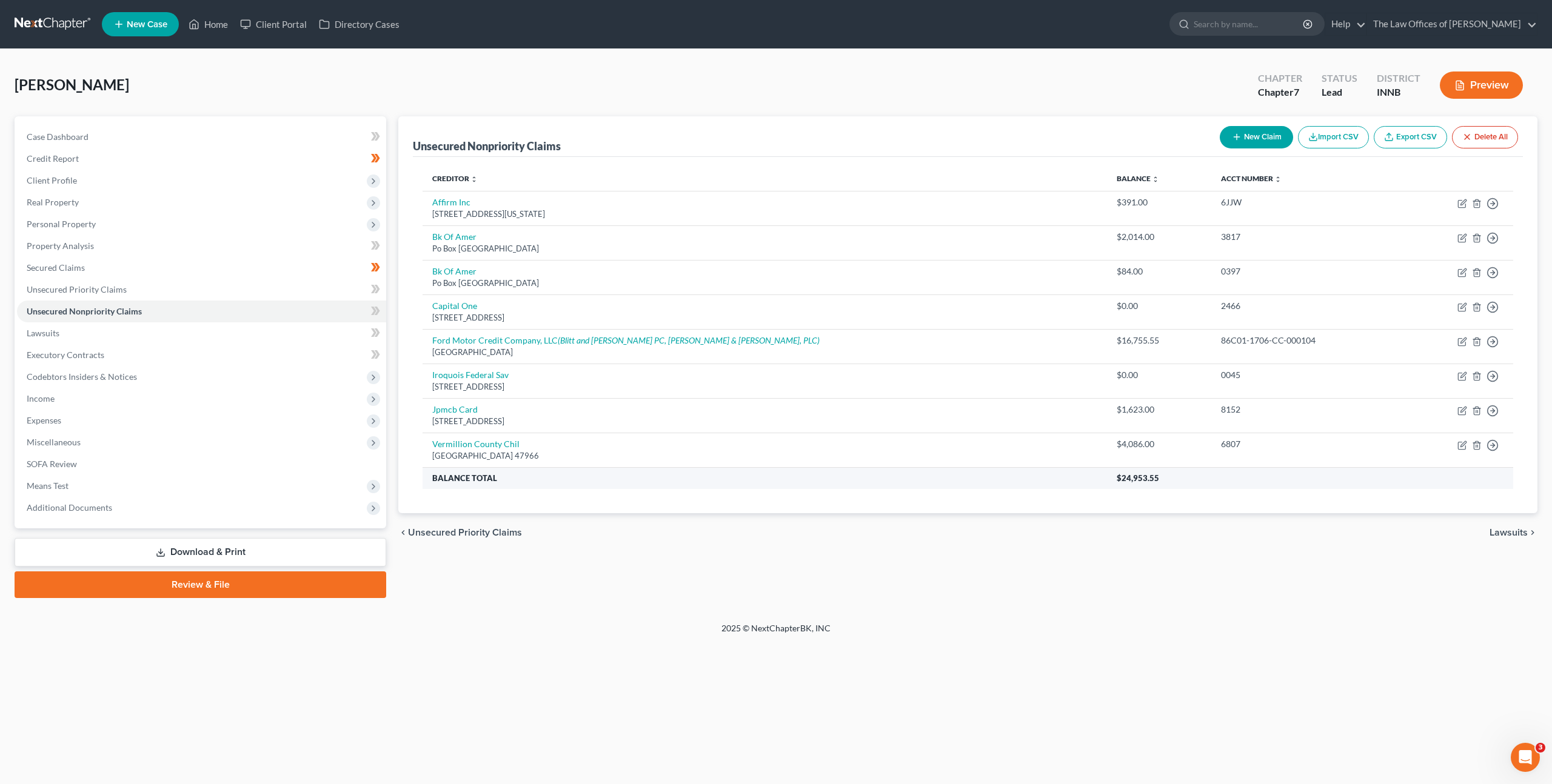
drag, startPoint x: 794, startPoint y: 486, endPoint x: 771, endPoint y: 481, distance: 23.5
click at [794, 486] on th "Balance Total" at bounding box center [765, 478] width 685 height 22
click at [243, 295] on link "Unsecured Priority Claims" at bounding box center [202, 289] width 369 height 22
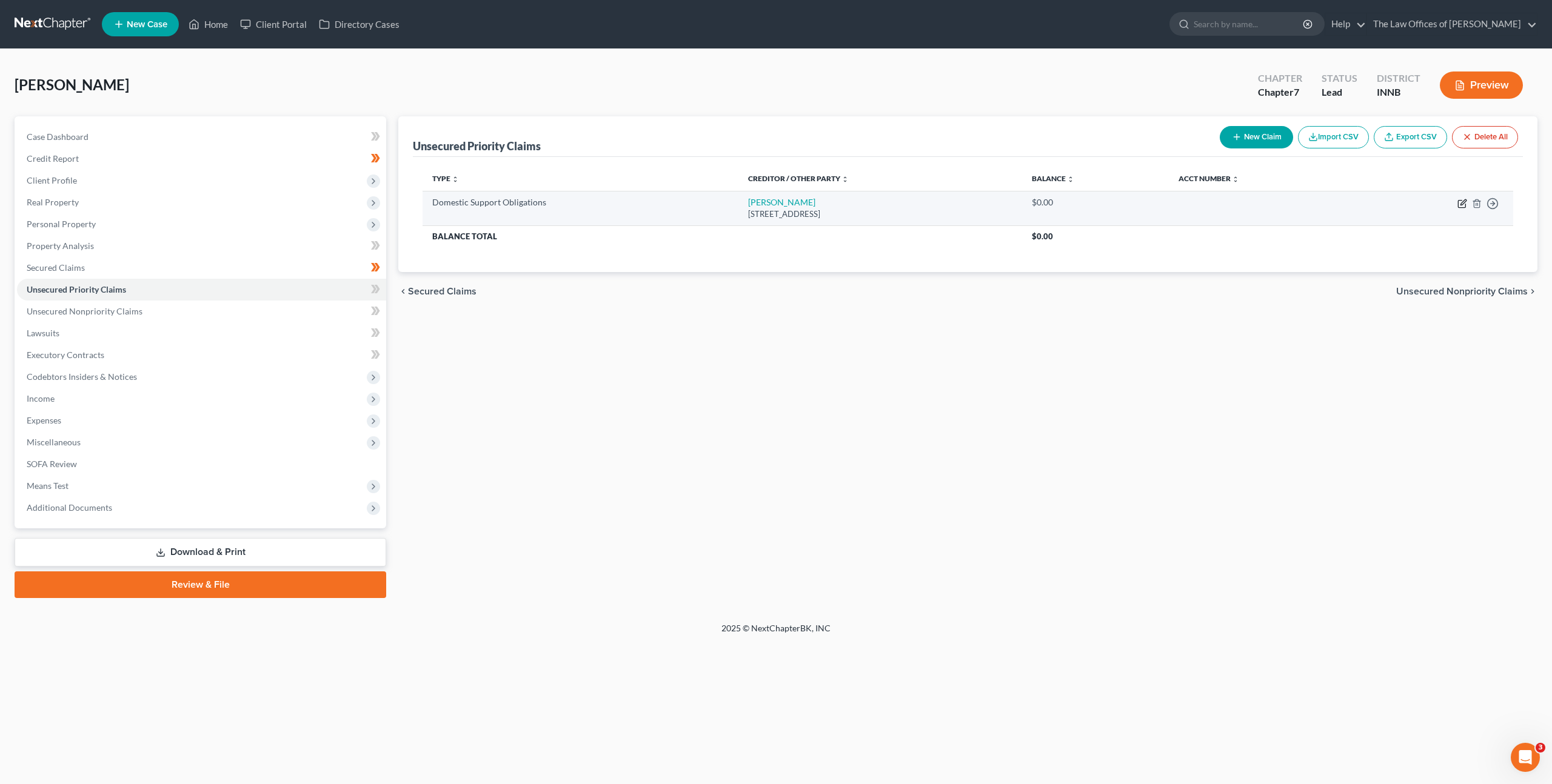
click at [1463, 202] on icon "button" at bounding box center [1462, 204] width 10 height 10
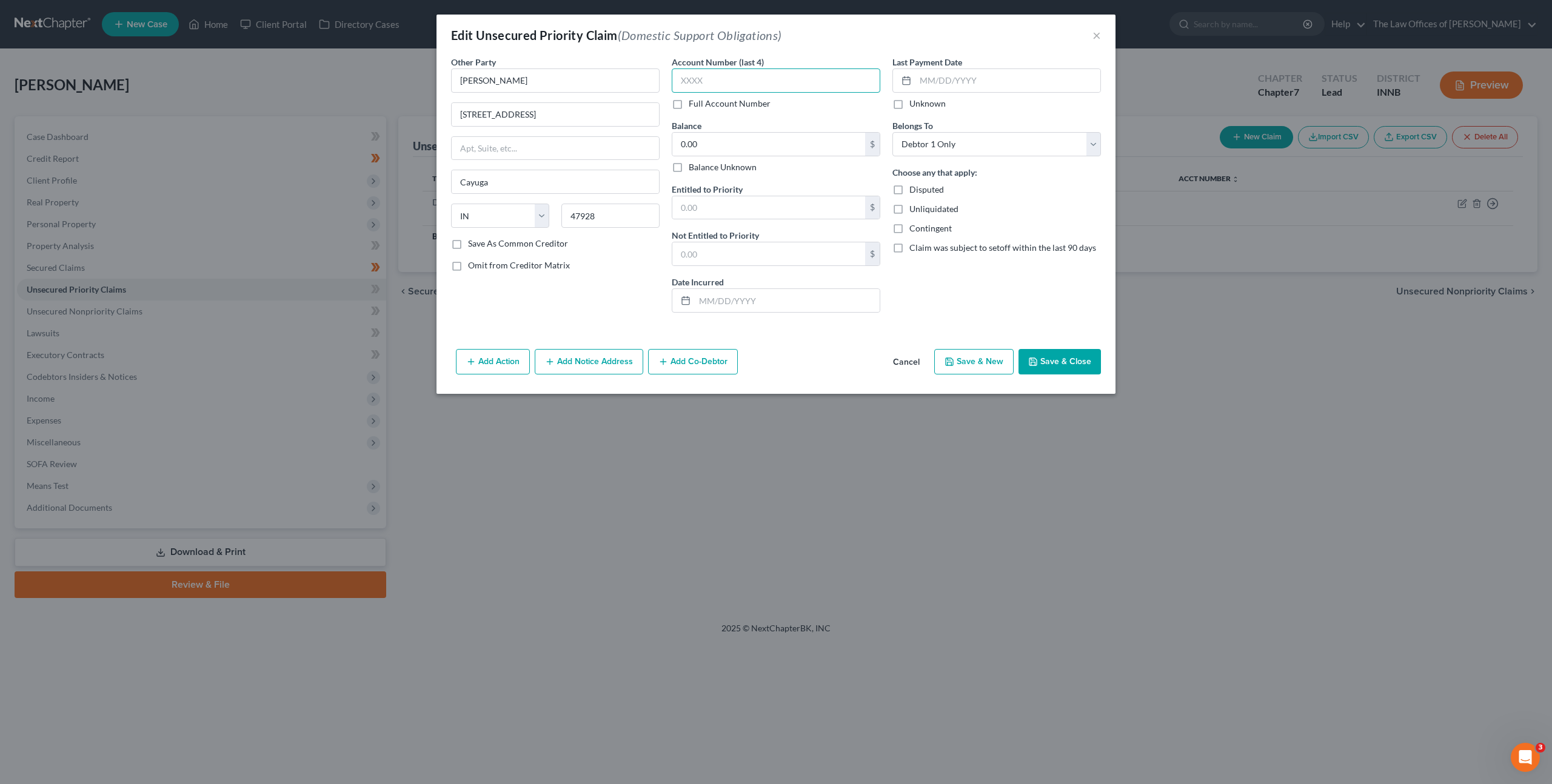
click at [757, 82] on input "text" at bounding box center [776, 80] width 209 height 24
click at [747, 161] on label "Balance Unknown" at bounding box center [723, 167] width 68 height 12
click at [701, 161] on input "Balance Unknown" at bounding box center [697, 165] width 8 height 8
click at [699, 161] on label "Balance Unknown" at bounding box center [723, 167] width 68 height 12
click at [699, 161] on input "Balance Unknown" at bounding box center [697, 165] width 8 height 8
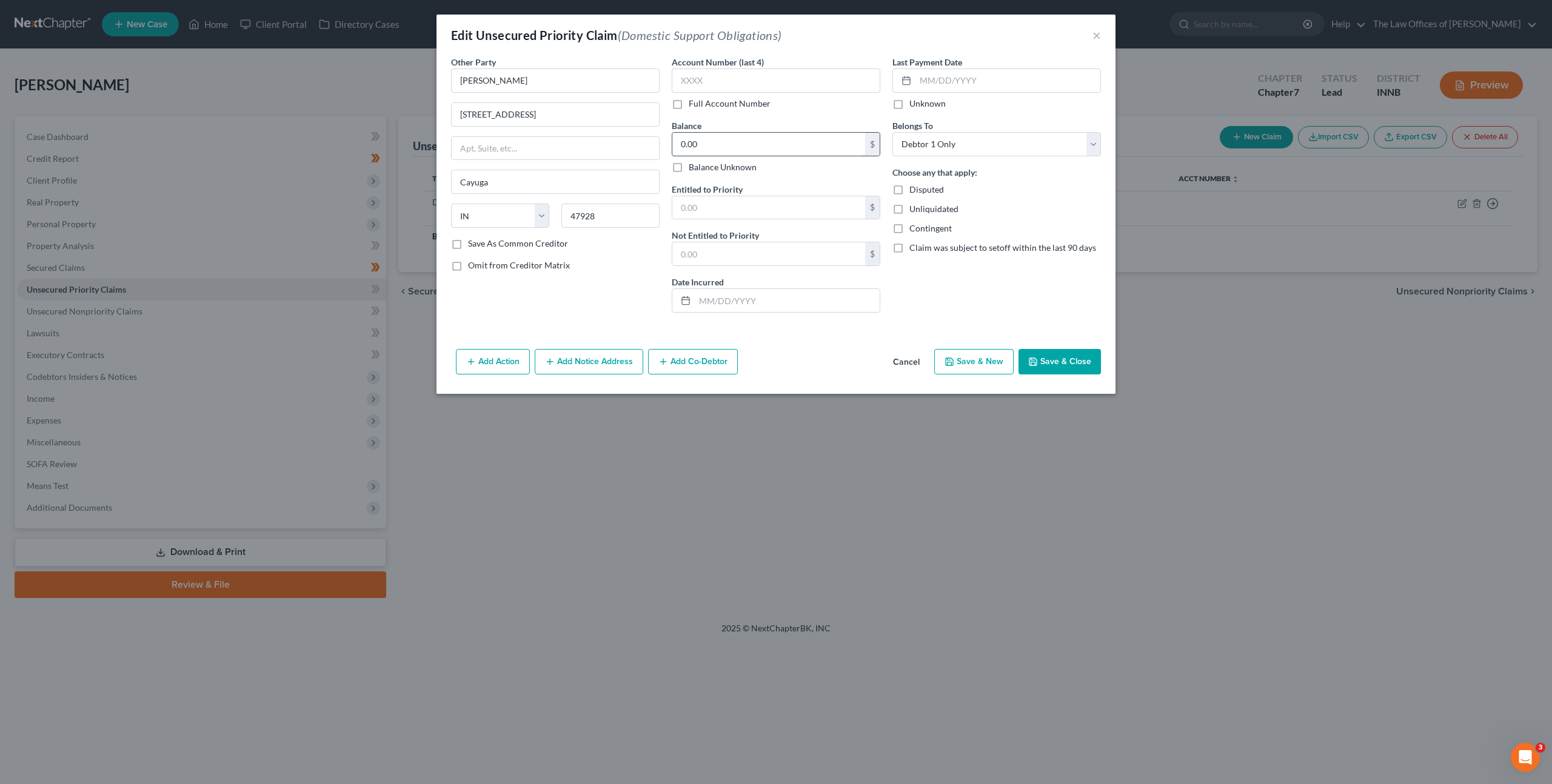
drag, startPoint x: 722, startPoint y: 143, endPoint x: 822, endPoint y: 132, distance: 100.6
click at [725, 143] on input "0.00" at bounding box center [768, 144] width 193 height 23
click at [778, 291] on input "text" at bounding box center [787, 300] width 185 height 23
click at [766, 188] on div "Entitled to Priority $" at bounding box center [776, 202] width 209 height 37
click at [803, 204] on input "text" at bounding box center [768, 207] width 193 height 23
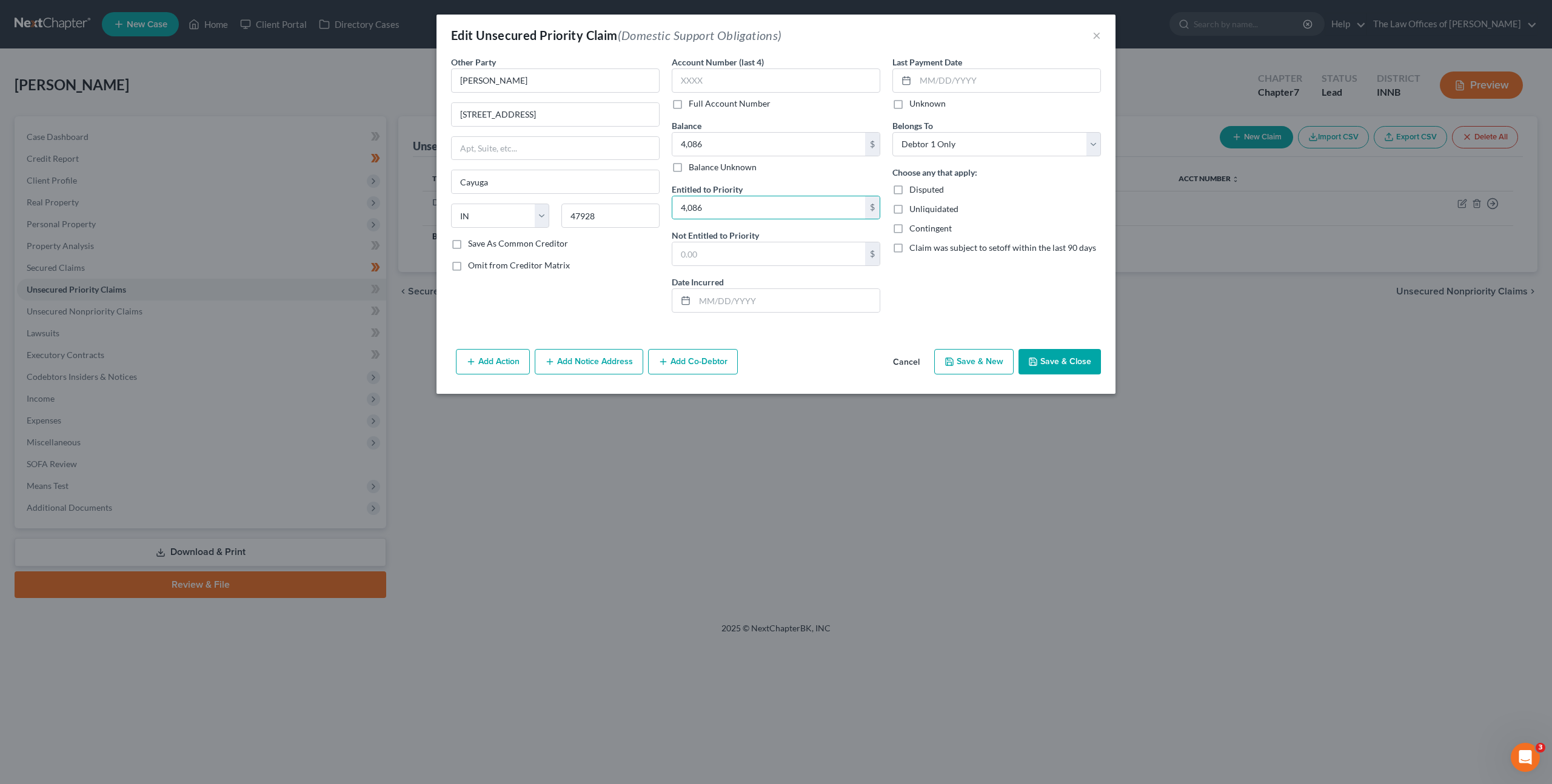
click at [913, 323] on div "Other Party * [PERSON_NAME] [GEOGRAPHIC_DATA] [US_STATE] AK AR [GEOGRAPHIC_DATA…" at bounding box center [776, 200] width 679 height 288
click at [950, 71] on input "text" at bounding box center [1008, 80] width 185 height 23
click at [1045, 361] on button "Save & Close" at bounding box center [1060, 362] width 82 height 25
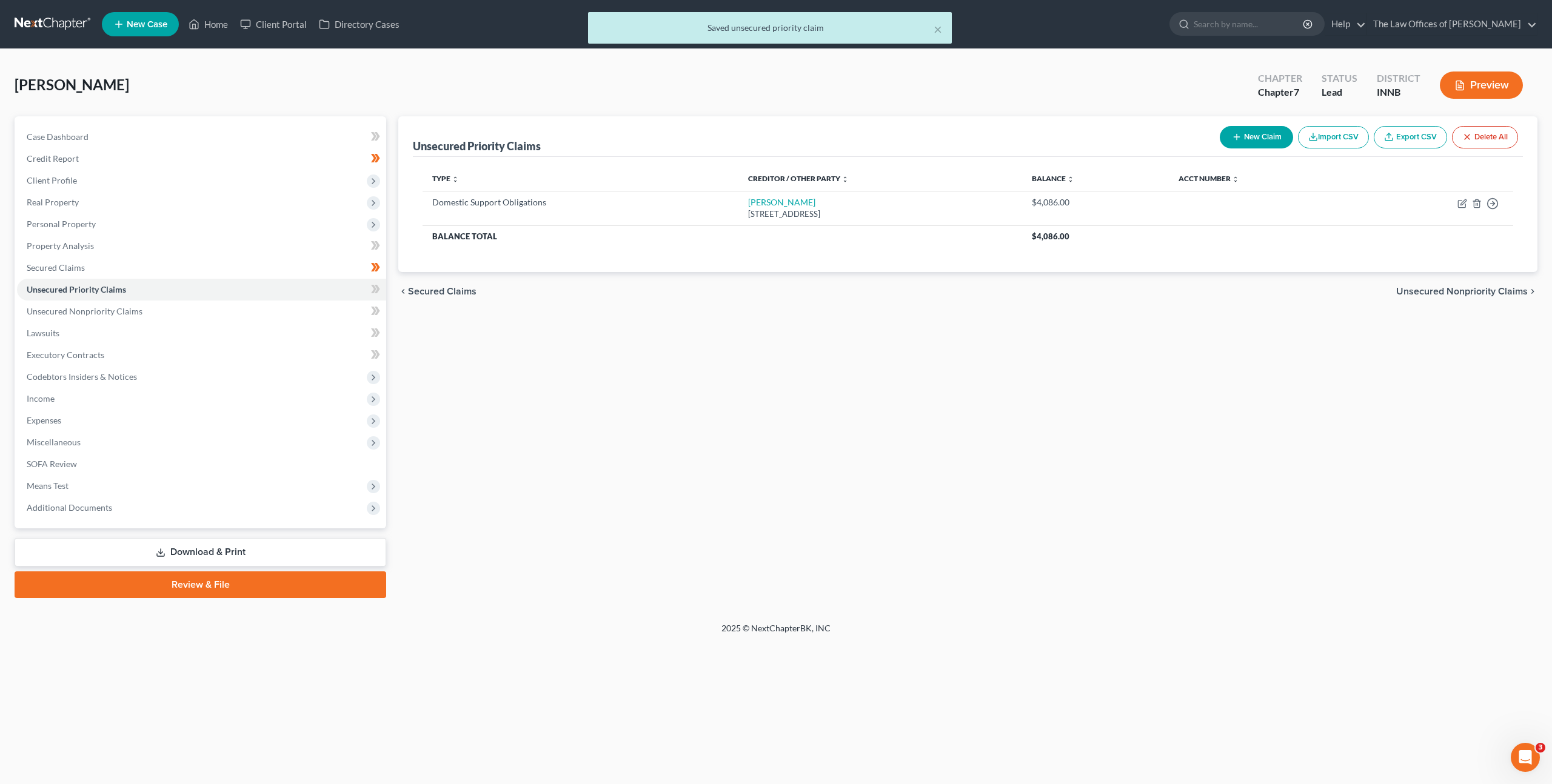
click at [739, 378] on div "Unsecured Priority Claims New Claim Import CSV Export CSV Delete All Type expan…" at bounding box center [968, 357] width 1151 height 481
click at [204, 313] on link "Unsecured Nonpriority Claims" at bounding box center [202, 311] width 369 height 22
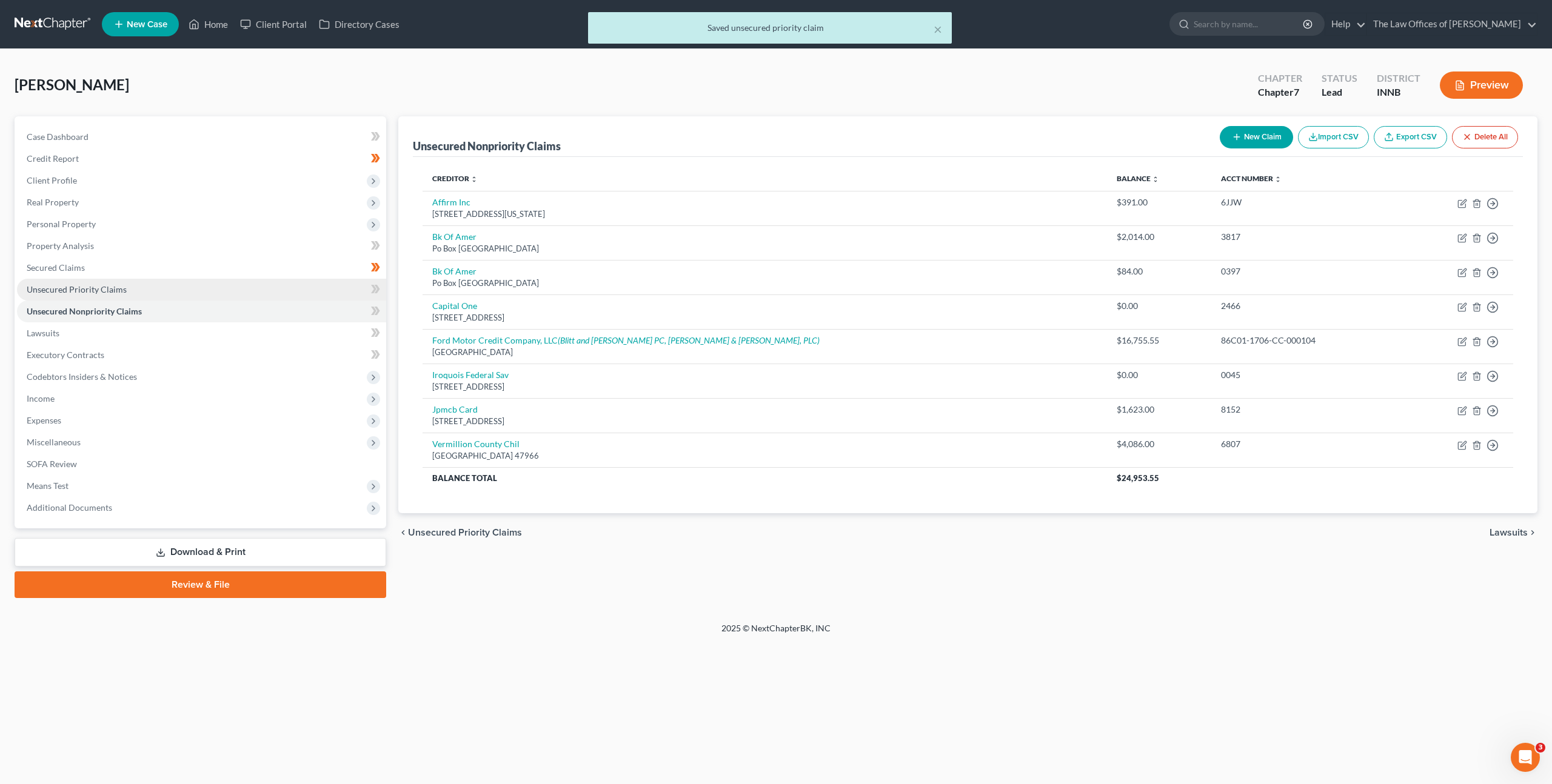
click at [202, 299] on link "Unsecured Priority Claims" at bounding box center [202, 289] width 369 height 22
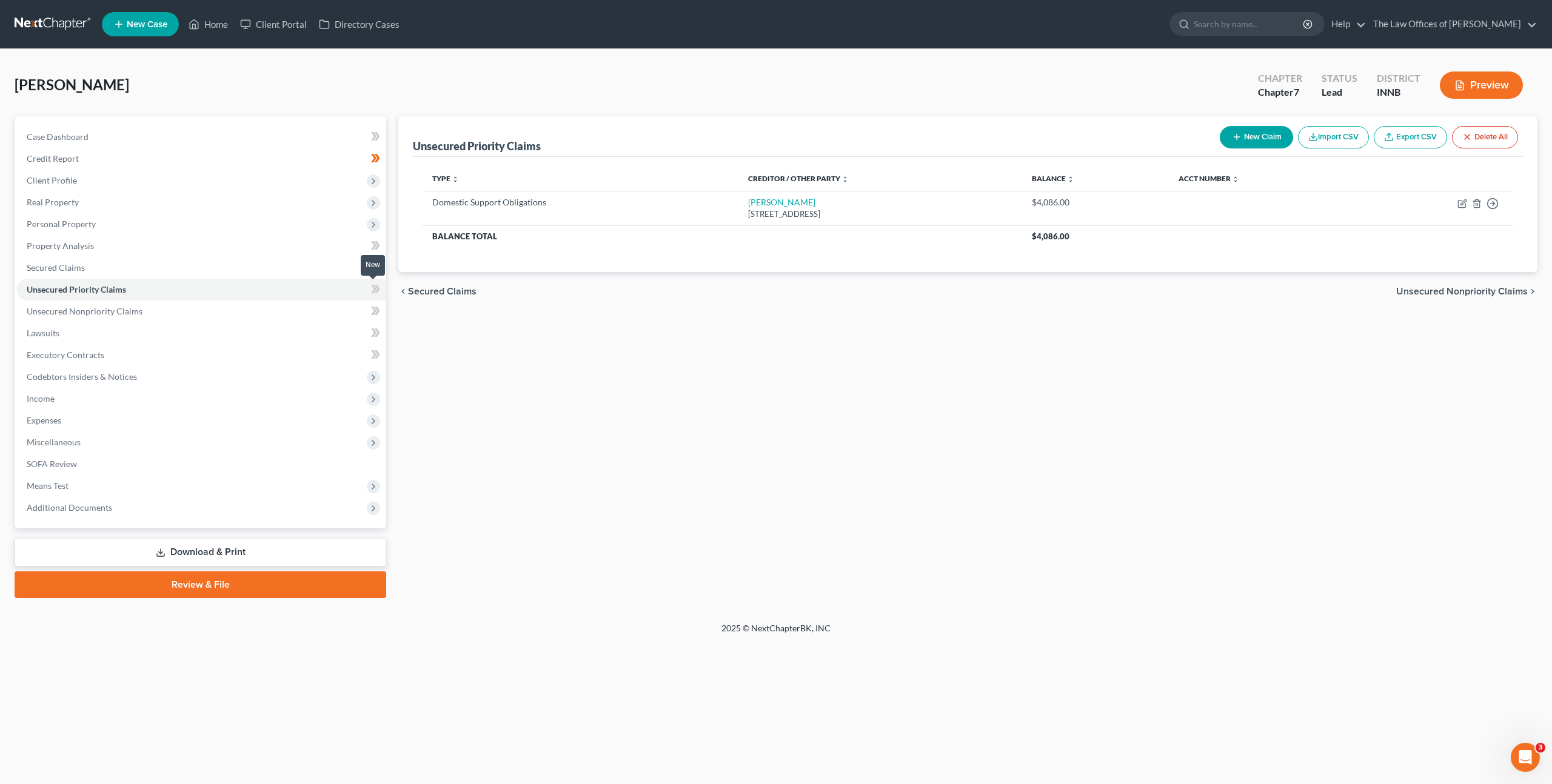
click at [379, 294] on icon at bounding box center [375, 289] width 9 height 15
drag, startPoint x: 527, startPoint y: 367, endPoint x: 260, endPoint y: 312, distance: 272.6
click at [527, 367] on div "Unsecured Priority Claims New Claim Import CSV Export CSV Delete All Type expan…" at bounding box center [968, 357] width 1151 height 481
click at [231, 303] on link "Unsecured Nonpriority Claims" at bounding box center [202, 311] width 369 height 22
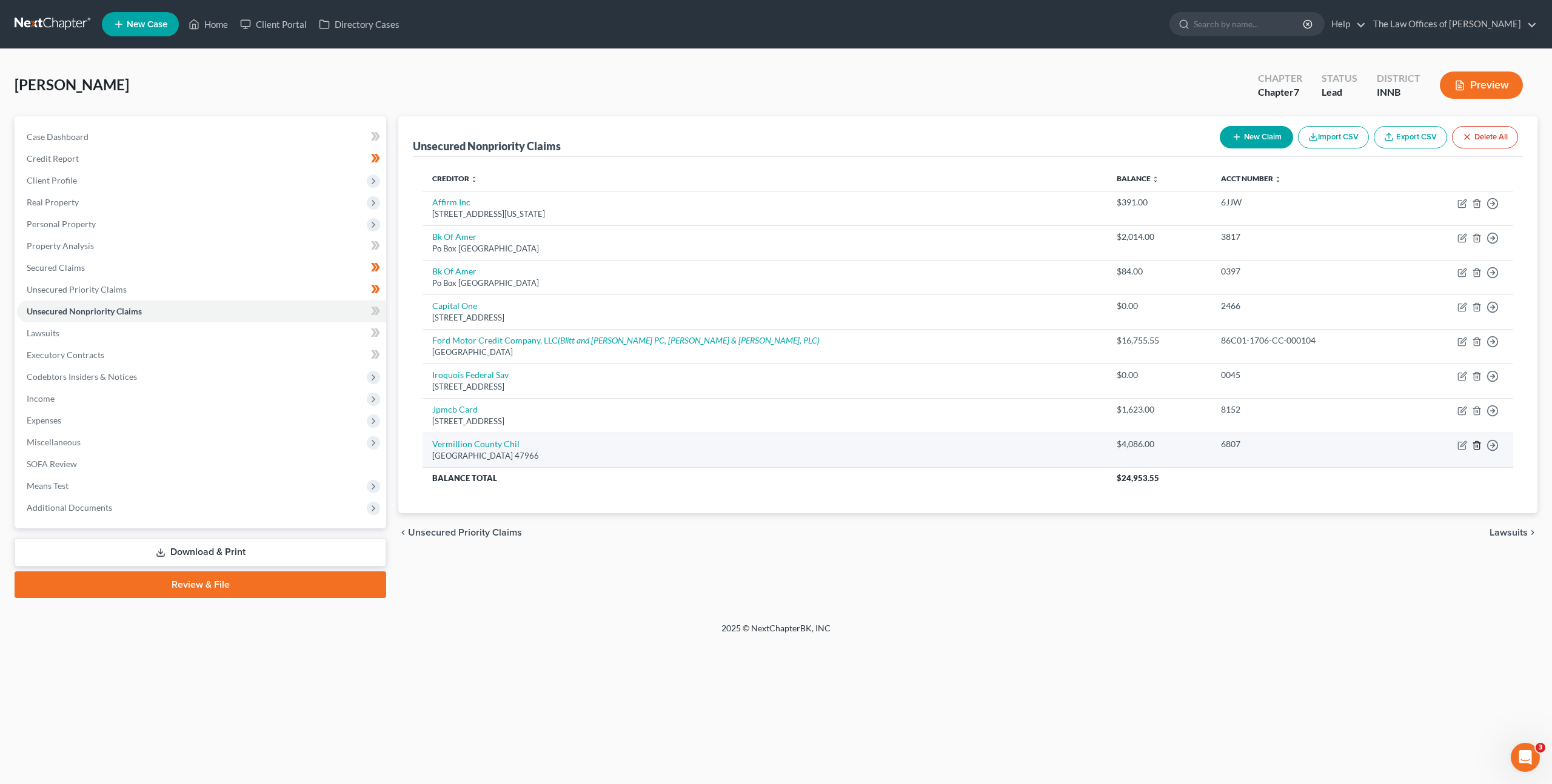
click at [1476, 446] on line "button" at bounding box center [1476, 446] width 0 height 2
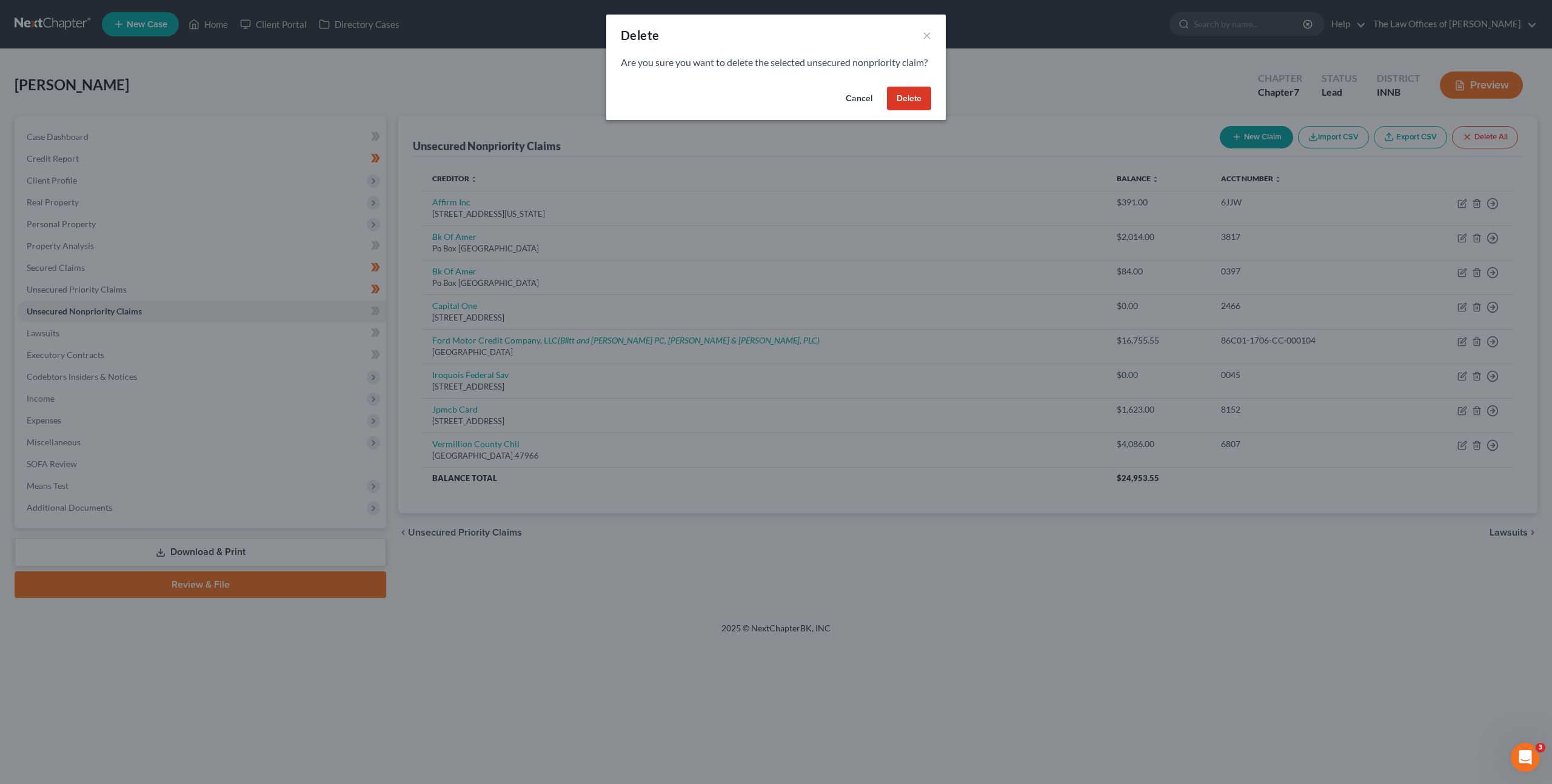
click at [899, 111] on button "Delete" at bounding box center [909, 98] width 44 height 24
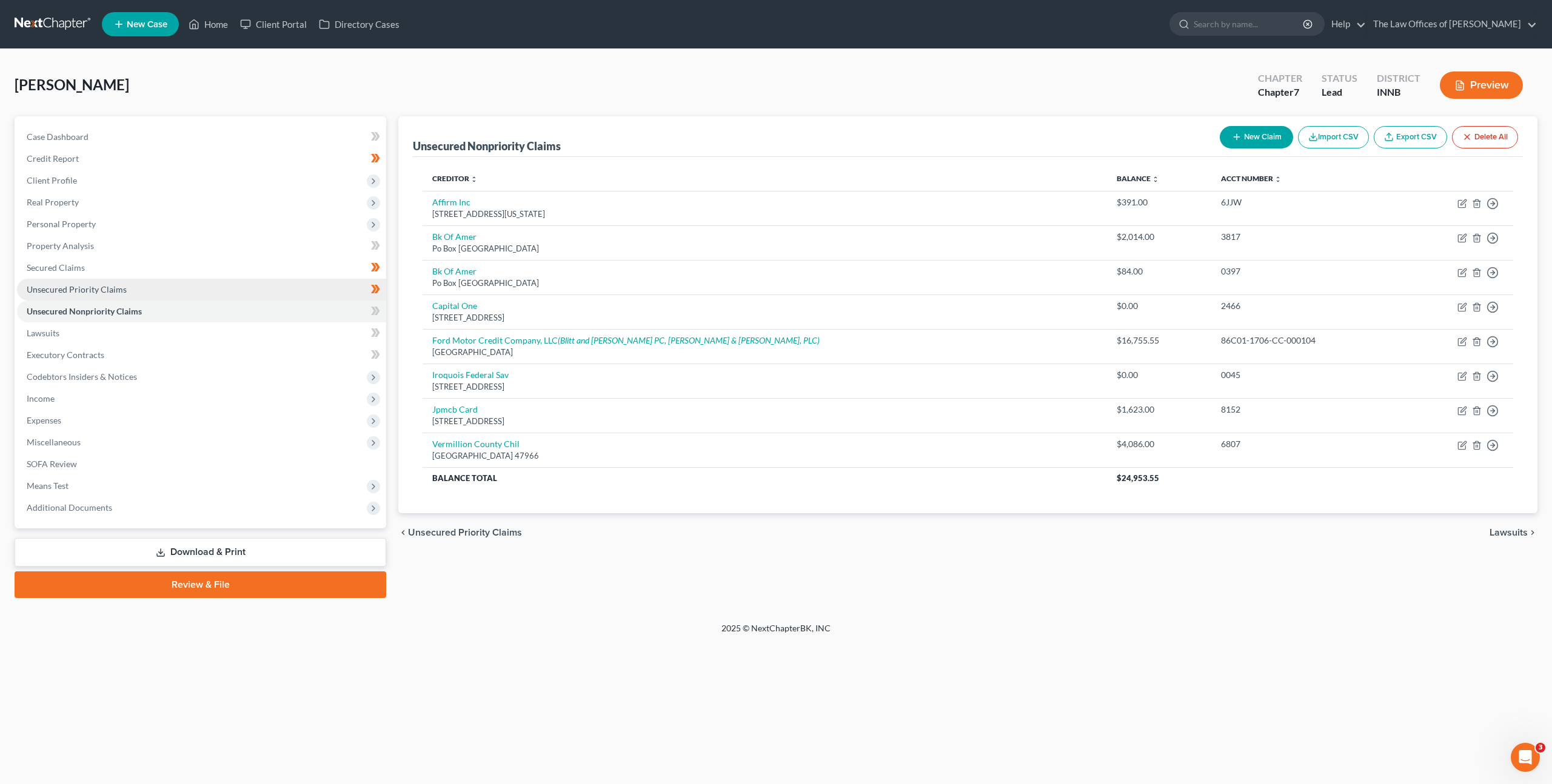
click at [221, 291] on link "Unsecured Priority Claims" at bounding box center [202, 289] width 369 height 22
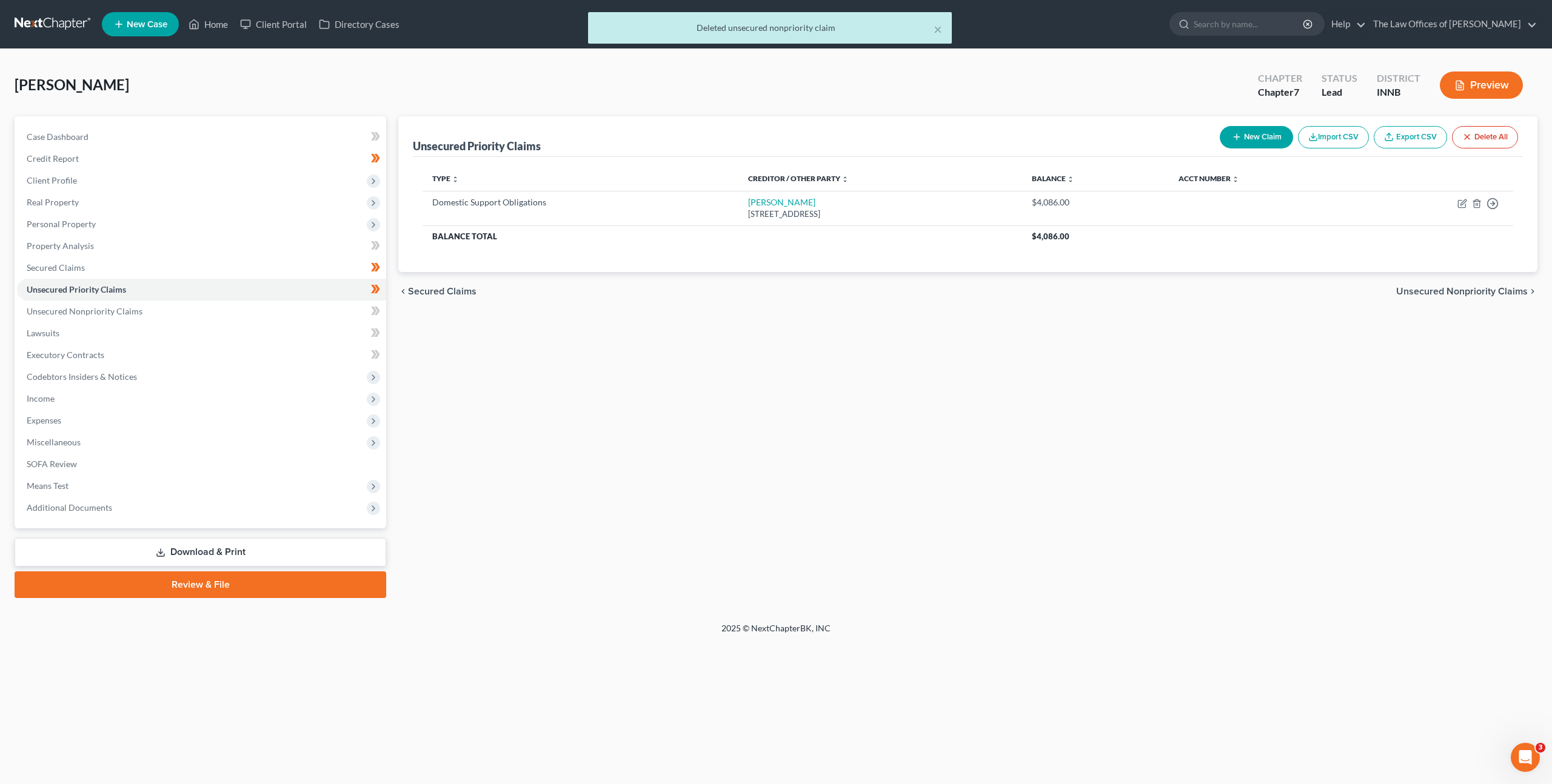
click at [1241, 144] on button "New Claim" at bounding box center [1256, 137] width 73 height 22
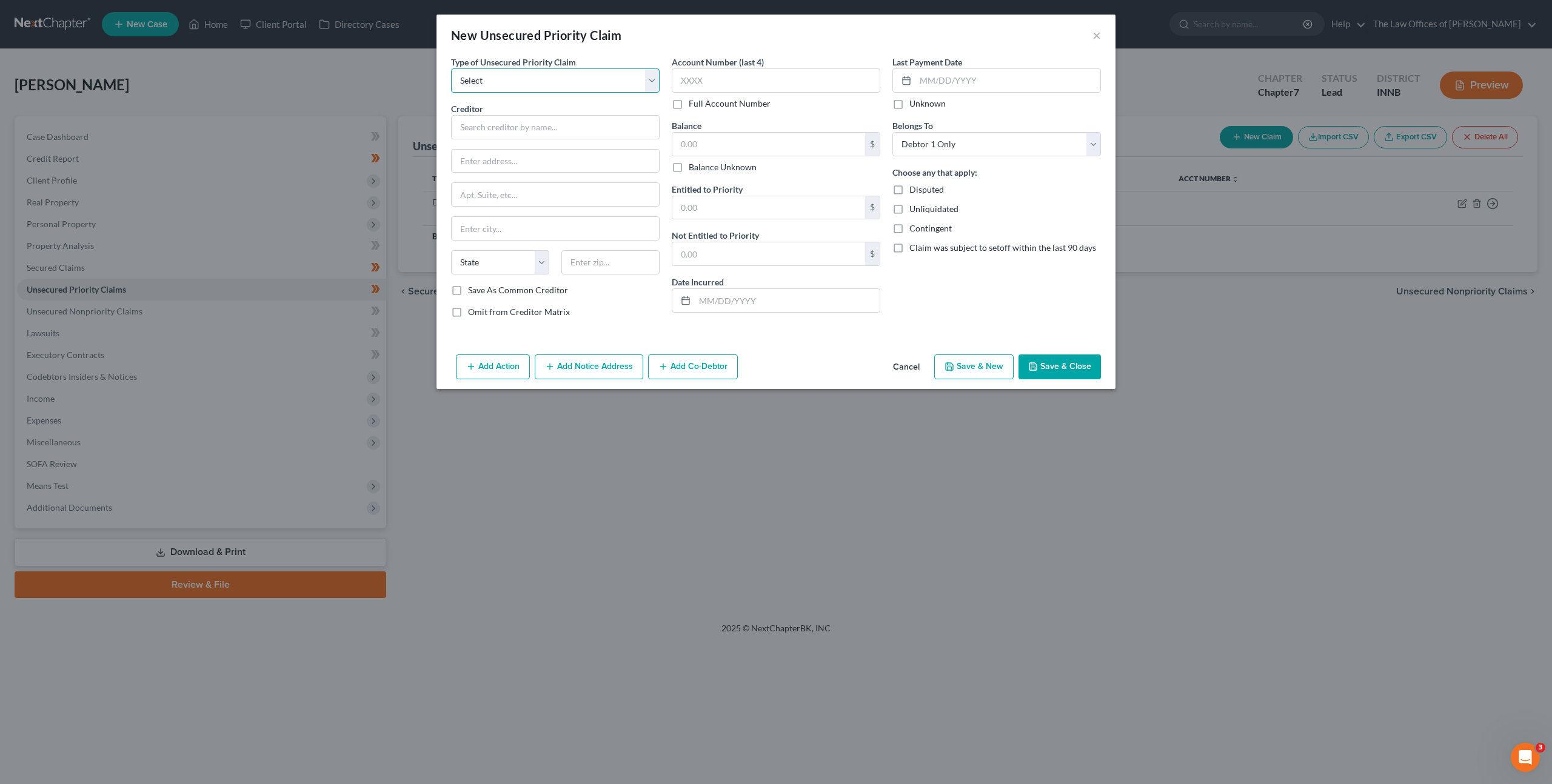
click at [640, 86] on select "Select Taxes & Other Government Units Domestic Support Obligations Extensions o…" at bounding box center [555, 80] width 209 height 24
click at [451, 68] on select "Select Taxes & Other Government Units Domestic Support Obligations Extensions o…" at bounding box center [555, 80] width 209 height 24
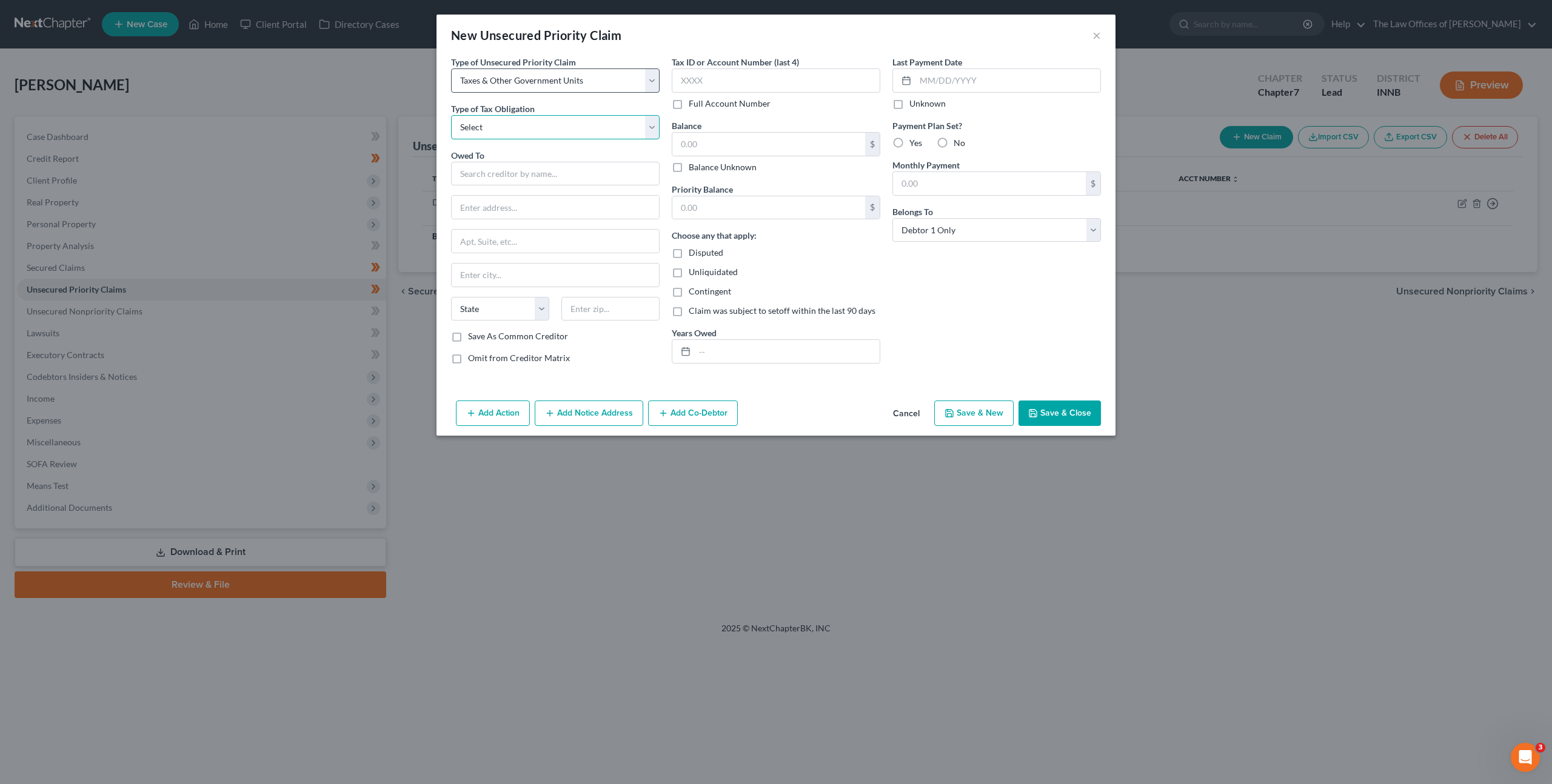
click at [560, 127] on select "Select Federal City State Franchise Tax Board Other" at bounding box center [555, 127] width 209 height 24
click at [568, 126] on select "Select Federal City State Franchise Tax Board Other" at bounding box center [555, 127] width 209 height 24
click at [451, 115] on select "Select Federal City State Franchise Tax Board Other" at bounding box center [555, 127] width 209 height 24
click at [538, 175] on input "text" at bounding box center [555, 173] width 209 height 24
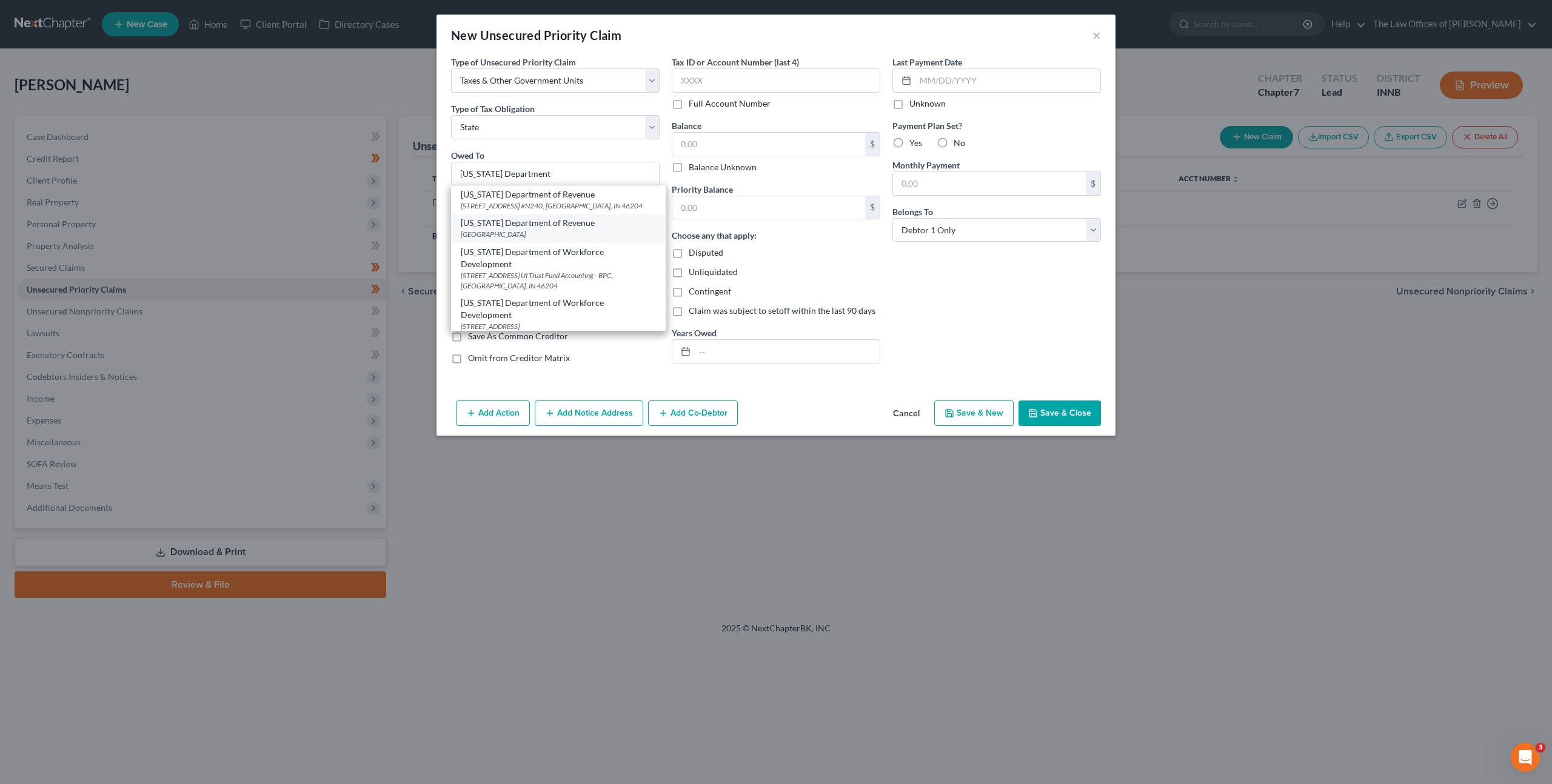
click at [576, 226] on div "[US_STATE] Department of Revenue" at bounding box center [558, 223] width 195 height 12
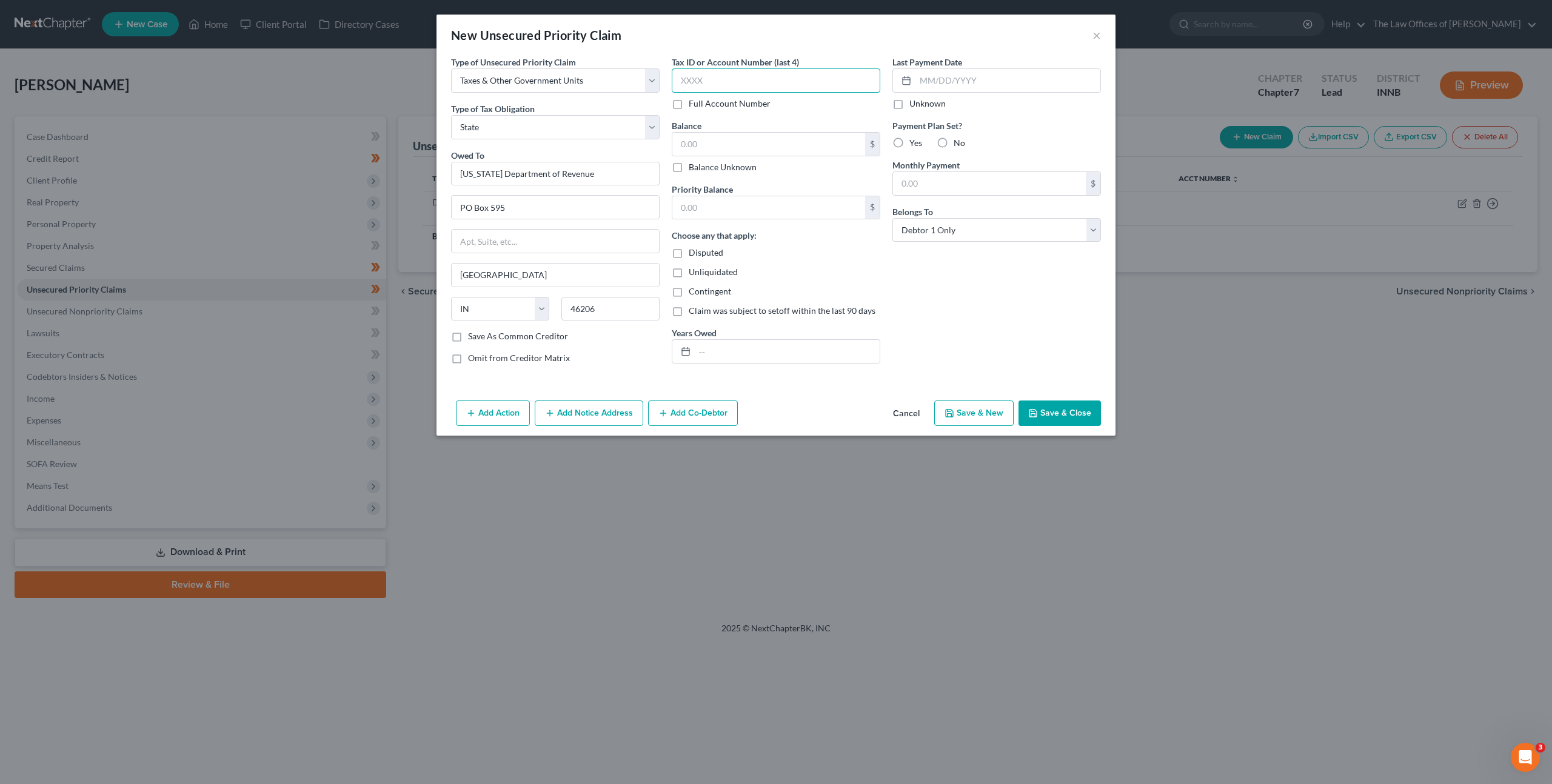
click at [730, 87] on input "text" at bounding box center [776, 80] width 209 height 24
drag, startPoint x: 717, startPoint y: 149, endPoint x: 852, endPoint y: 143, distance: 135.1
click at [720, 149] on input "text" at bounding box center [768, 144] width 193 height 23
click at [715, 360] on input "text" at bounding box center [787, 351] width 185 height 23
drag, startPoint x: 993, startPoint y: 263, endPoint x: 931, endPoint y: 279, distance: 64.0
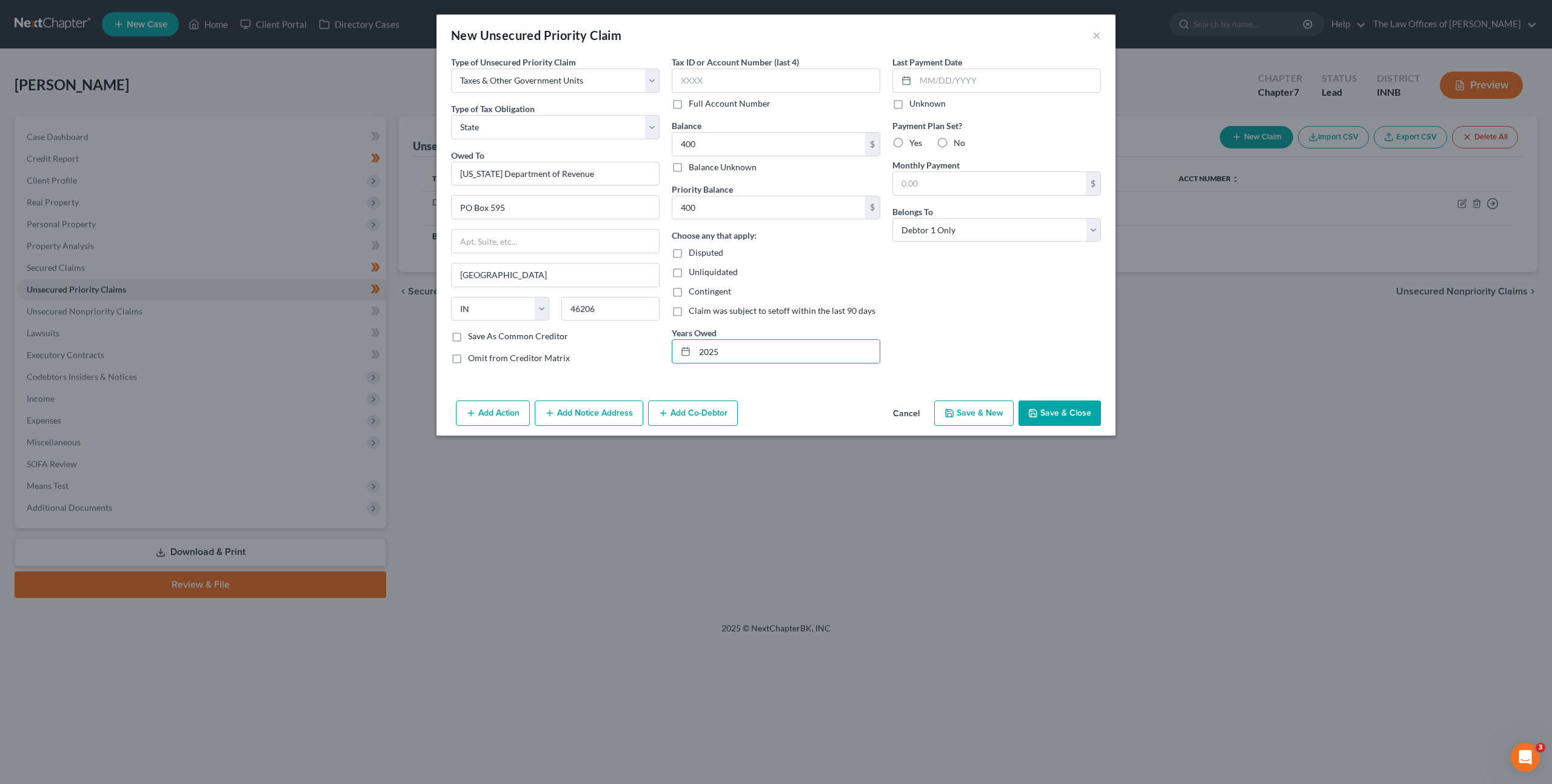
click at [952, 271] on div "Last Payment Date Unknown Payment Plan Set? Yes No Monthly Payment $ Belongs To…" at bounding box center [997, 215] width 221 height 318
click at [953, 144] on span "No" at bounding box center [959, 143] width 12 height 10
click at [958, 144] on input "No" at bounding box center [962, 141] width 8 height 8
click at [941, 333] on div "Last Payment Date Unknown Payment Plan Set? Yes No Monthly Payment $ Belongs To…" at bounding box center [997, 215] width 221 height 318
click at [1045, 409] on button "Save & Close" at bounding box center [1060, 413] width 82 height 25
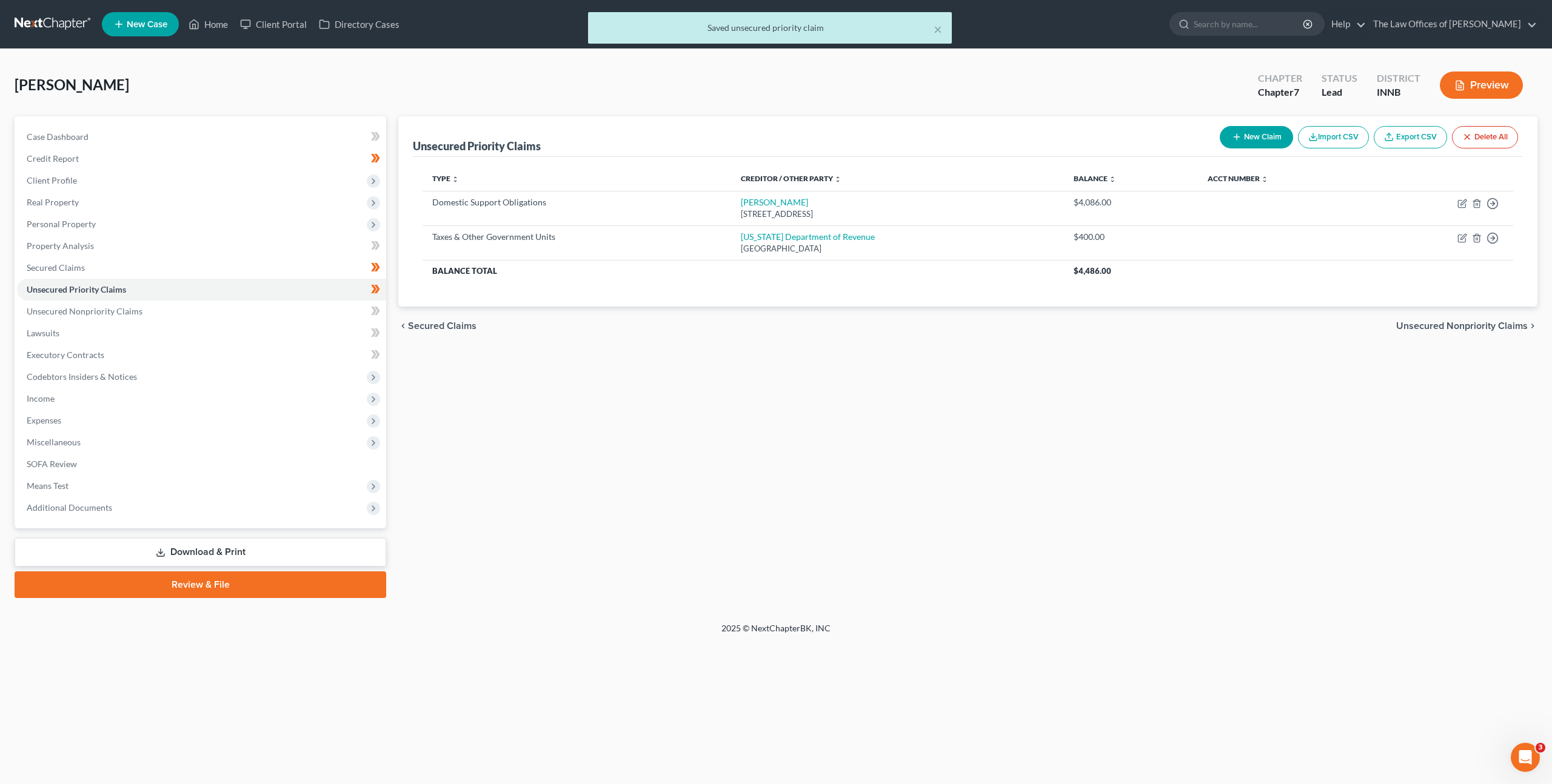
click at [846, 402] on div "Unsecured Priority Claims New Claim Import CSV Export CSV Delete All Type expan…" at bounding box center [968, 357] width 1151 height 481
click at [291, 315] on link "Unsecured Nonpriority Claims" at bounding box center [202, 311] width 369 height 22
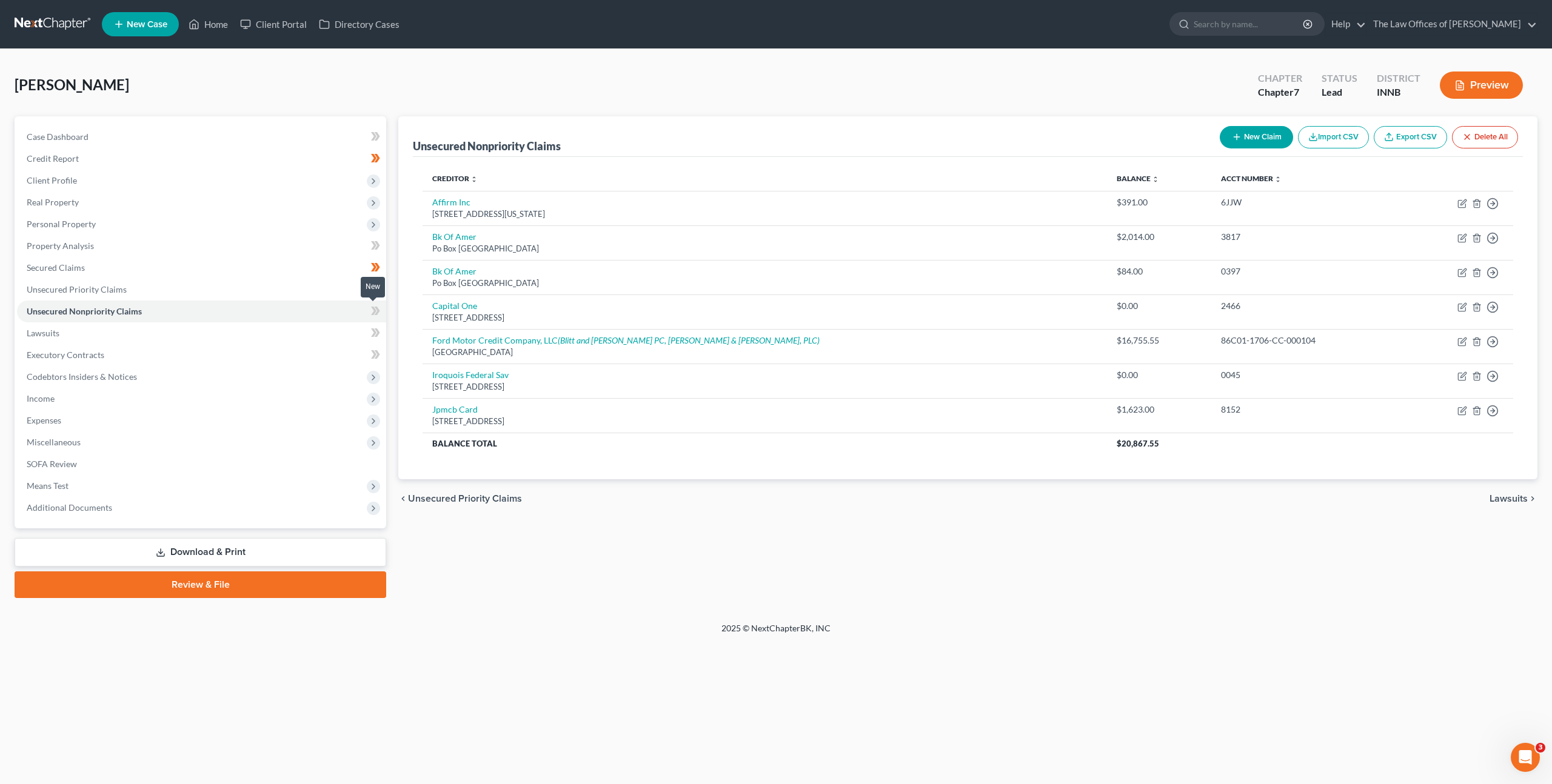
click at [372, 312] on icon at bounding box center [375, 311] width 9 height 15
click at [203, 330] on link "Lawsuits" at bounding box center [202, 333] width 369 height 22
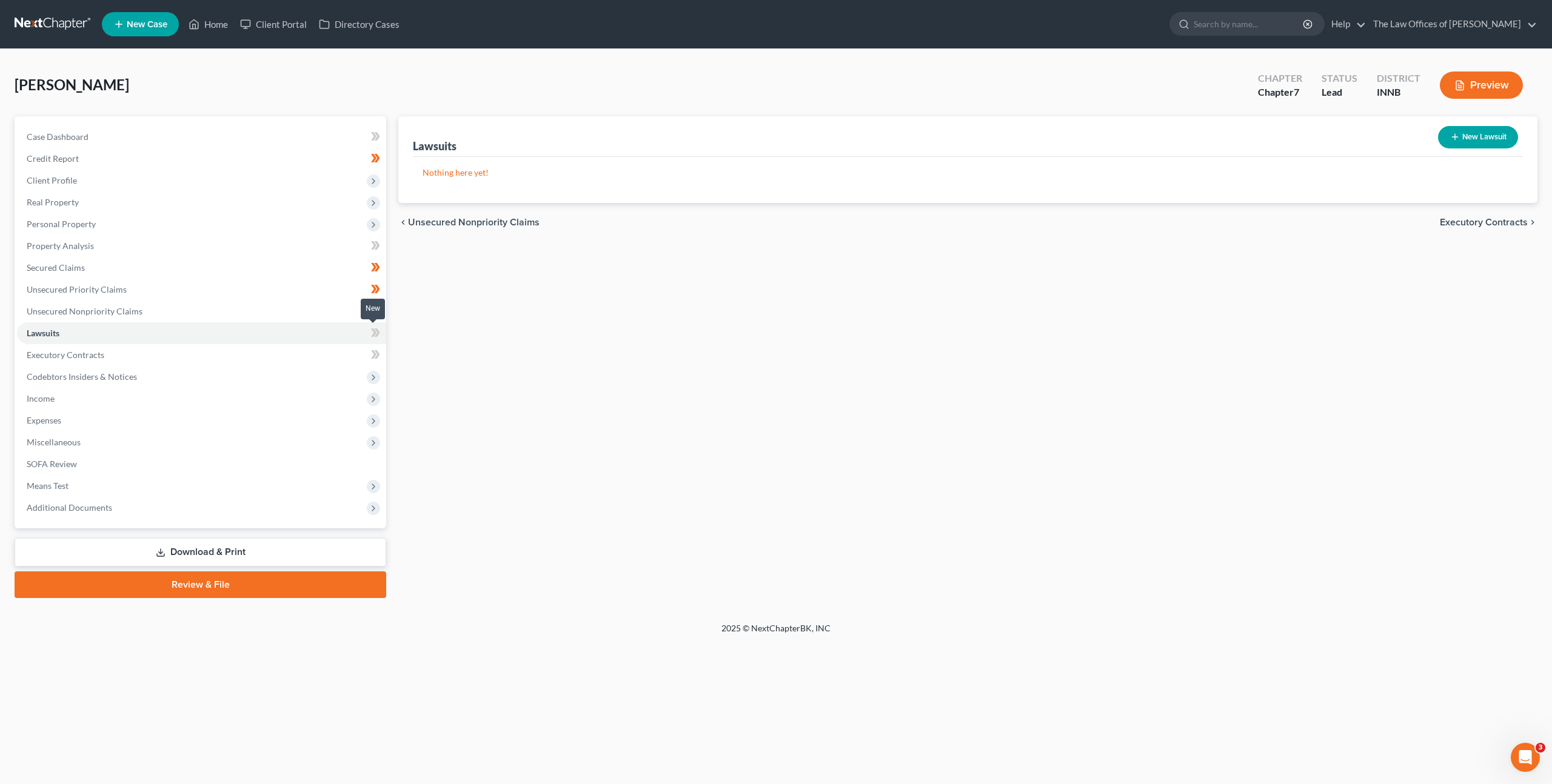
click at [369, 331] on span at bounding box center [375, 335] width 21 height 18
click at [679, 341] on div "Lawsuits New Lawsuit Nothing here yet! Court Name Date Filed Status Creditor Na…" at bounding box center [968, 357] width 1151 height 481
click at [237, 356] on link "Executory Contracts" at bounding box center [202, 355] width 369 height 22
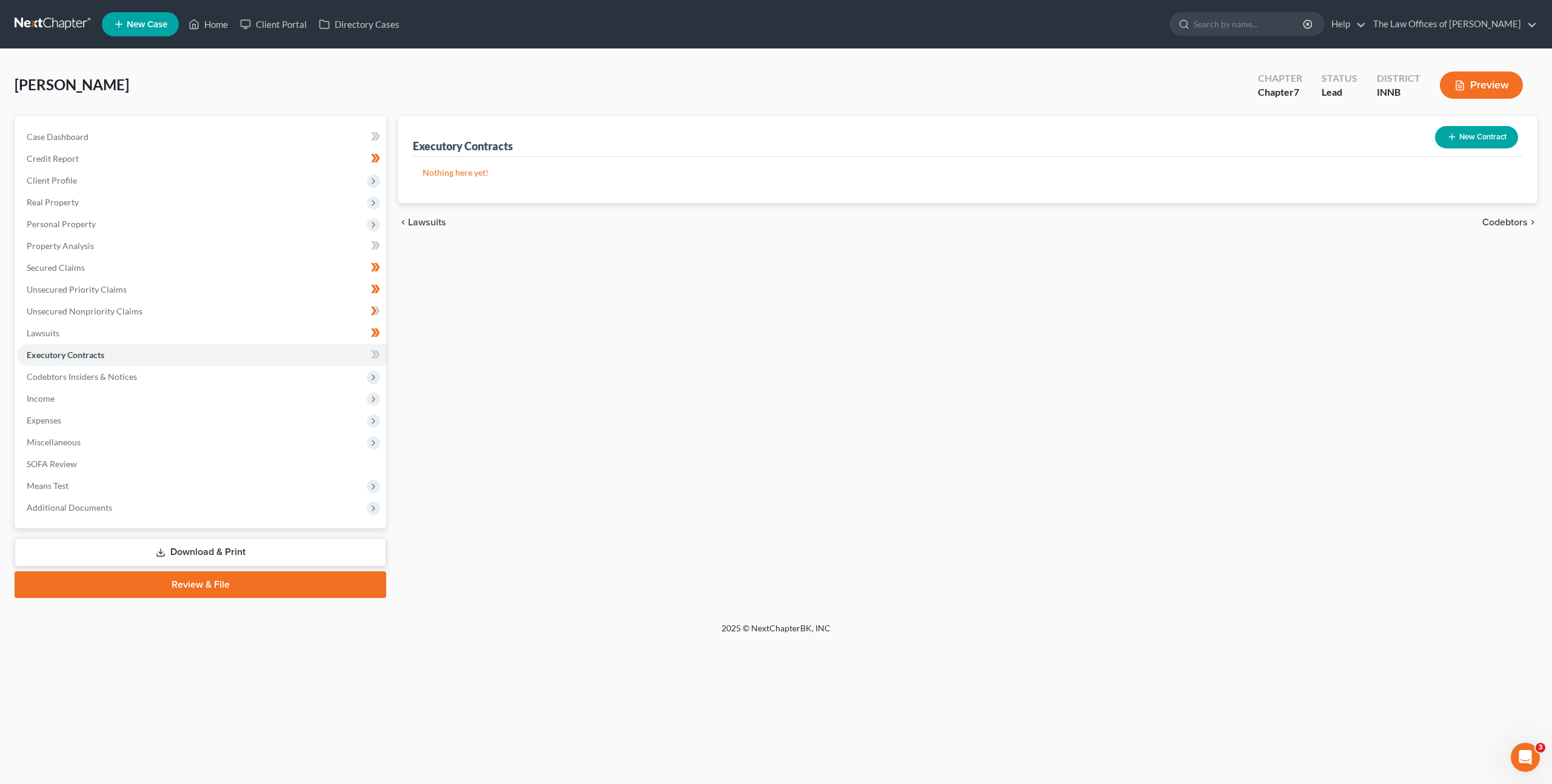
click at [1451, 142] on button "New Contract" at bounding box center [1476, 137] width 83 height 22
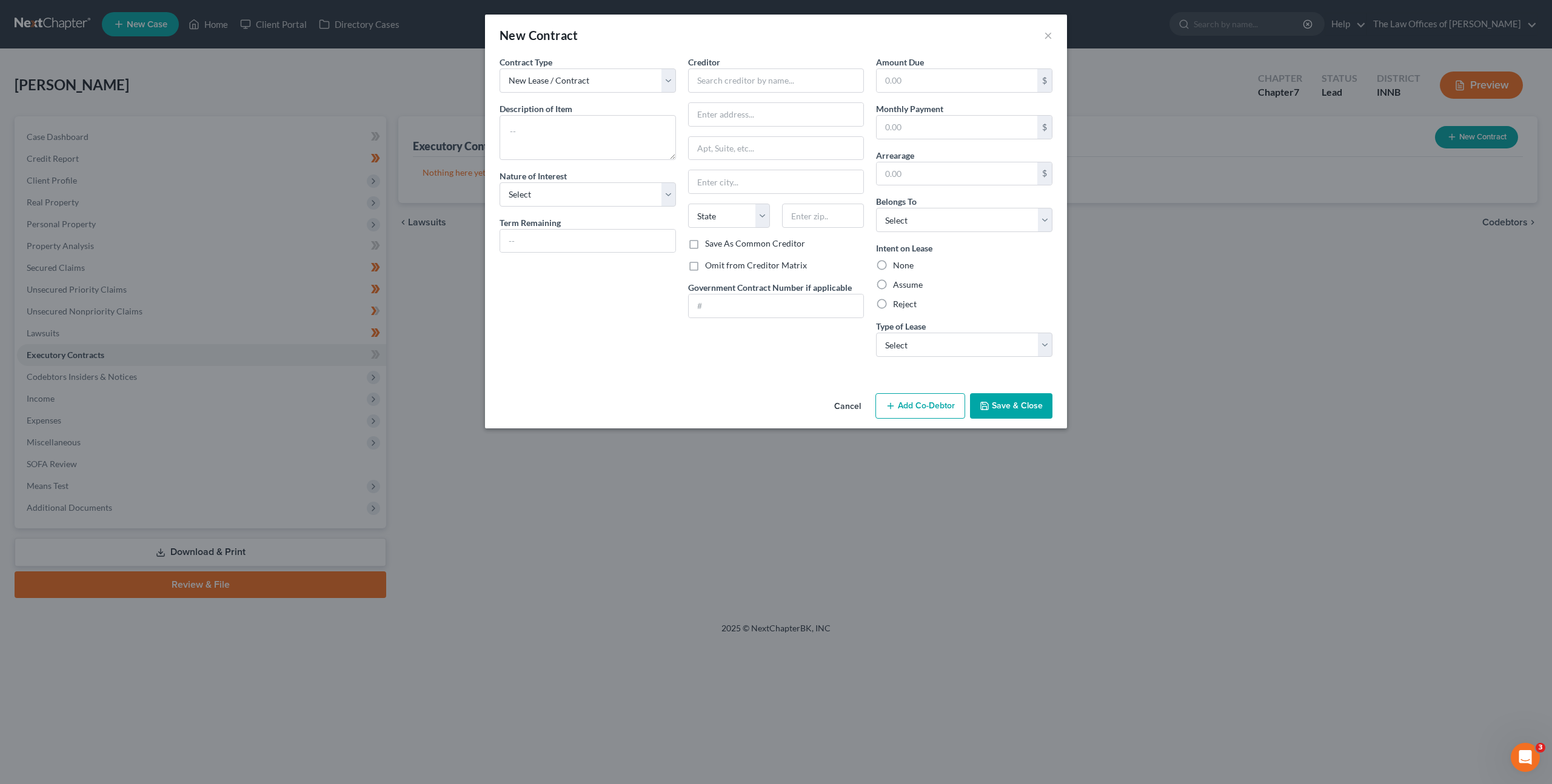
click at [547, 63] on label "Contract Type" at bounding box center [526, 62] width 53 height 13
click at [547, 69] on select "New Lease / Contract New Timeshare" at bounding box center [587, 80] width 177 height 24
click at [552, 134] on textarea at bounding box center [587, 137] width 177 height 45
click at [560, 205] on select "Select Purchaser Agent Lessor Lessee" at bounding box center [587, 194] width 177 height 24
click at [499, 183] on select "Select Purchaser Agent Lessor Lessee" at bounding box center [587, 194] width 177 height 24
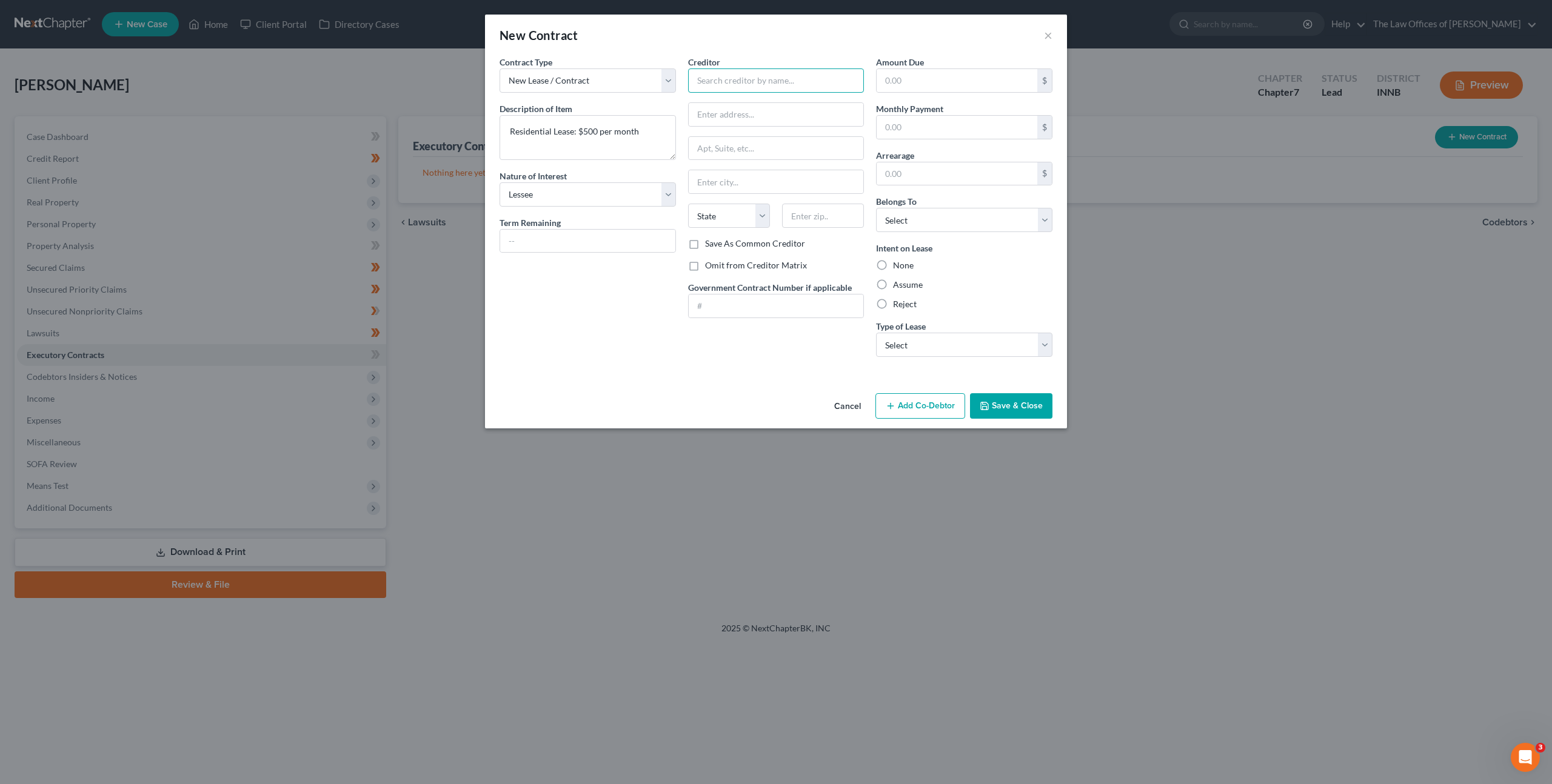
click at [757, 68] on input "text" at bounding box center [776, 80] width 177 height 24
click at [824, 74] on input "text" at bounding box center [776, 80] width 177 height 24
click at [741, 83] on input "text" at bounding box center [776, 80] width 177 height 24
click at [613, 343] on div "Contract Type New Lease / Contract New Timeshare Description of non-residential…" at bounding box center [587, 212] width 188 height 311
click at [705, 268] on label "Omit from Creditor Matrix" at bounding box center [756, 266] width 102 height 12
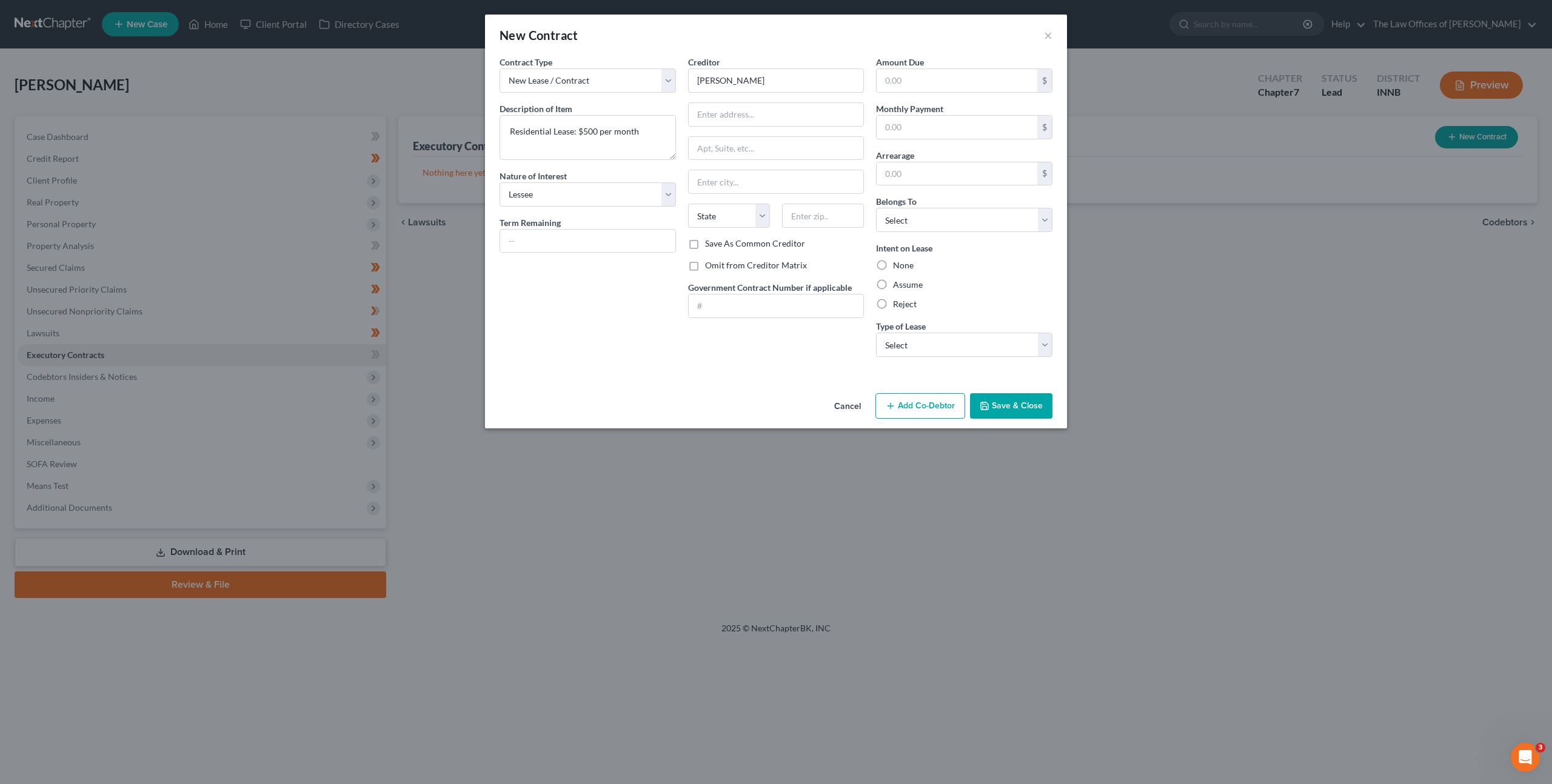
click at [710, 267] on input "Omit from Creditor Matrix" at bounding box center [714, 263] width 8 height 8
click at [633, 352] on div "Contract Type New Lease / Contract New Timeshare Description of non-residential…" at bounding box center [587, 212] width 188 height 311
click at [930, 87] on input "text" at bounding box center [957, 80] width 161 height 23
click at [893, 285] on label "Assume" at bounding box center [908, 285] width 30 height 12
click at [898, 285] on input "Assume" at bounding box center [902, 282] width 8 height 8
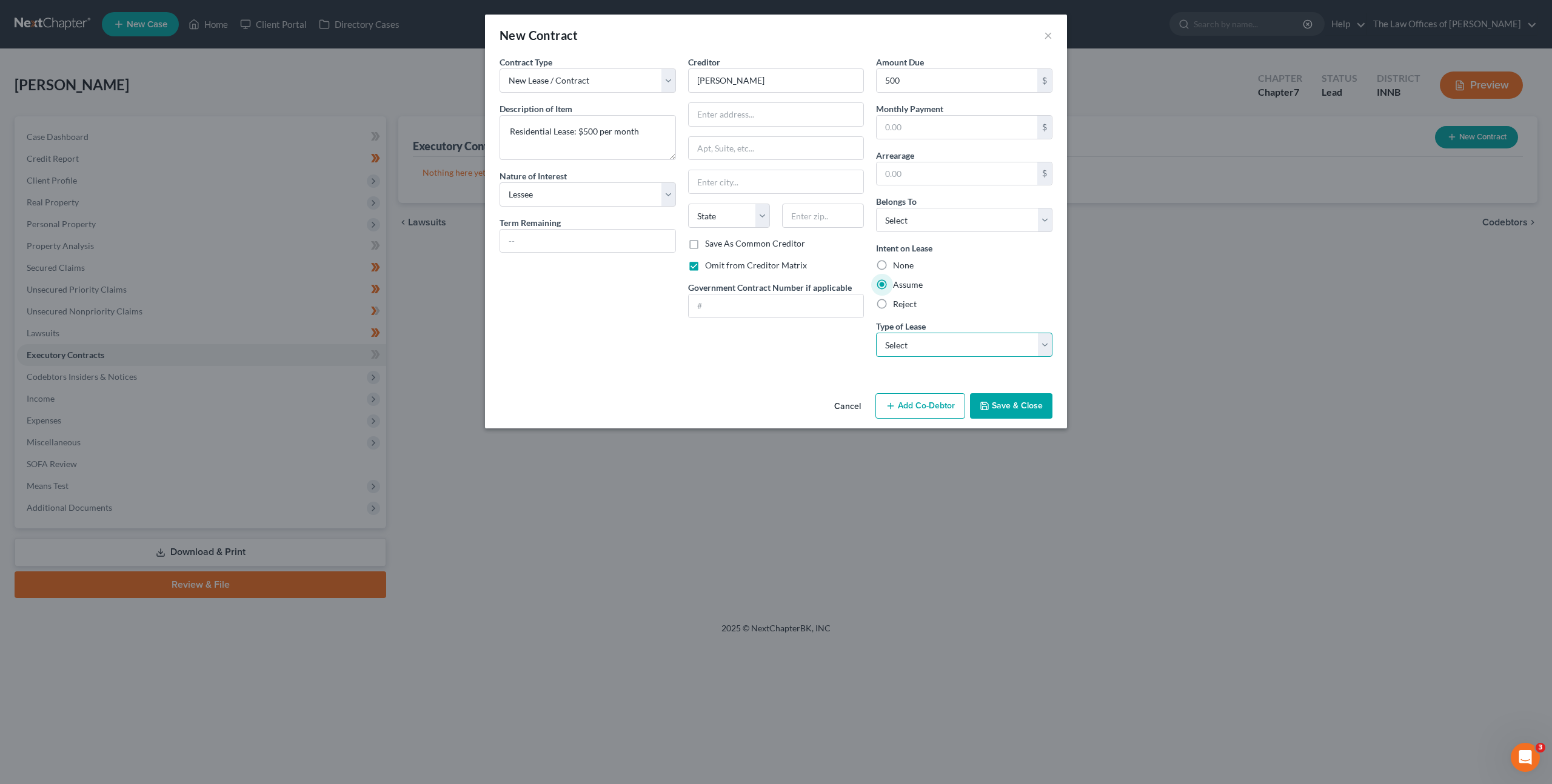
click at [899, 335] on select "Select Real Estate Car Other" at bounding box center [964, 344] width 177 height 24
click at [876, 333] on select "Select Real Estate Car Other" at bounding box center [964, 344] width 177 height 24
click at [804, 362] on div "Creditor * [PERSON_NAME] State [US_STATE] AK AR AZ CA CO CT DE DC [GEOGRAPHIC_D…" at bounding box center [776, 212] width 188 height 311
click at [942, 221] on select "Select Debtor 1 Only Debtor 2 Only Debtor 1 And Debtor 2 Only At Least One Of T…" at bounding box center [964, 220] width 177 height 24
click at [876, 208] on select "Select Debtor 1 Only Debtor 2 Only Debtor 1 And Debtor 2 Only At Least One Of T…" at bounding box center [964, 220] width 177 height 24
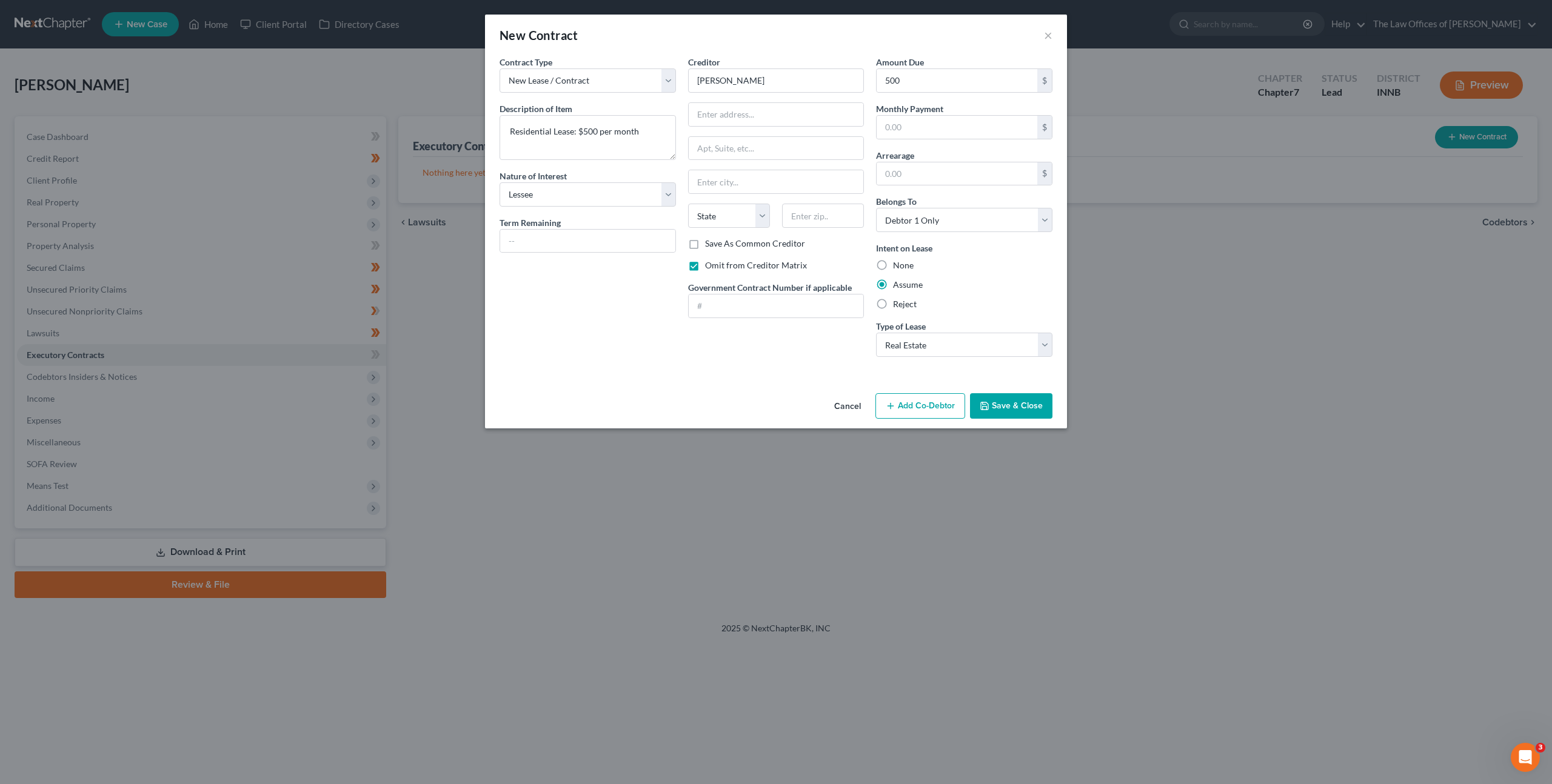
click at [615, 316] on div "Contract Type New Lease / Contract New Timeshare Description of non-residential…" at bounding box center [587, 212] width 188 height 311
click at [1023, 412] on button "Save & Close" at bounding box center [1011, 406] width 82 height 25
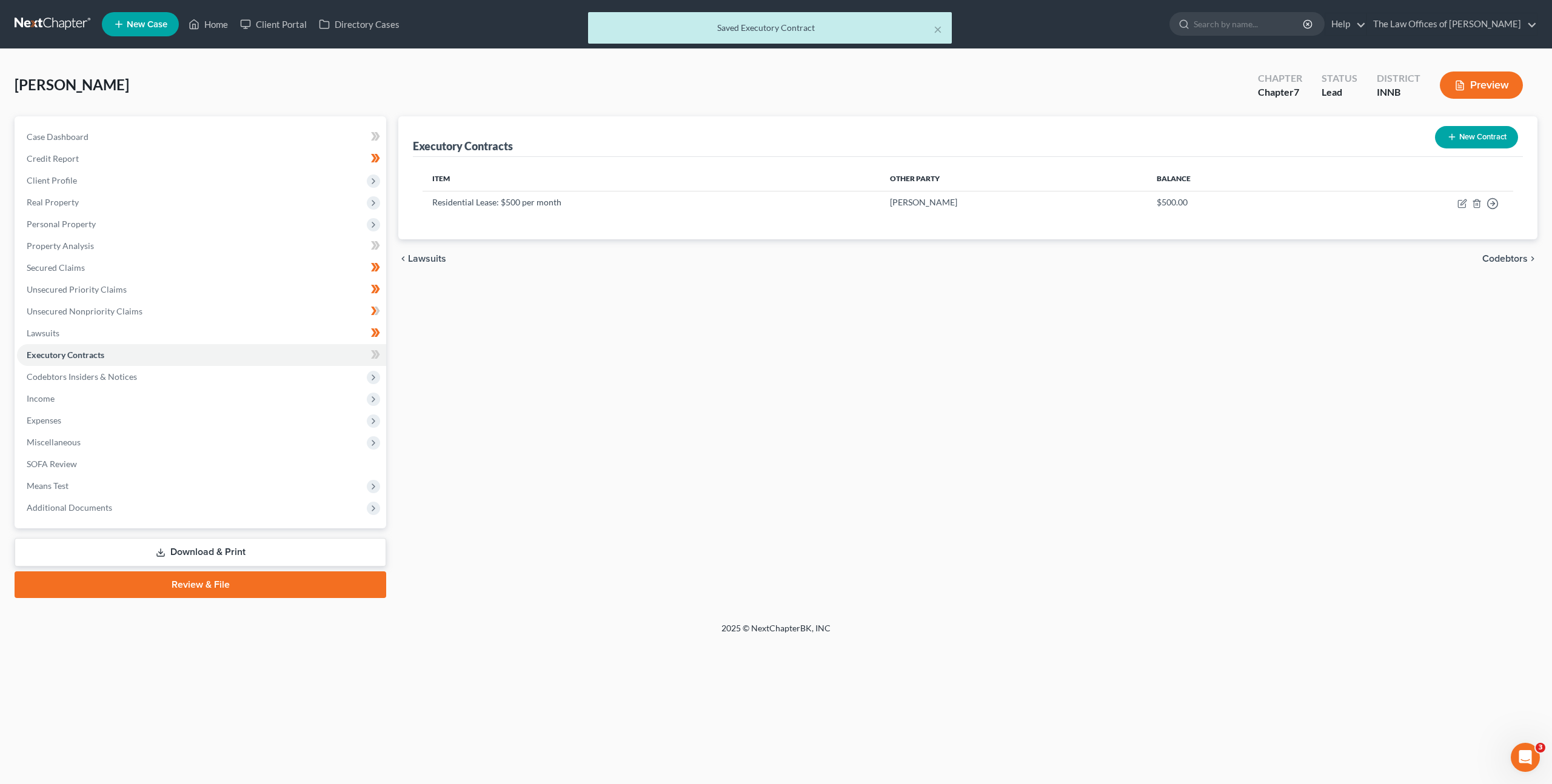
click at [779, 397] on div "Executory Contracts New Contract Item Other Party Balance Residential Lease: $5…" at bounding box center [968, 357] width 1151 height 481
click at [376, 355] on icon at bounding box center [375, 355] width 9 height 15
click at [340, 371] on span "Codebtors Insiders & Notices" at bounding box center [202, 376] width 369 height 22
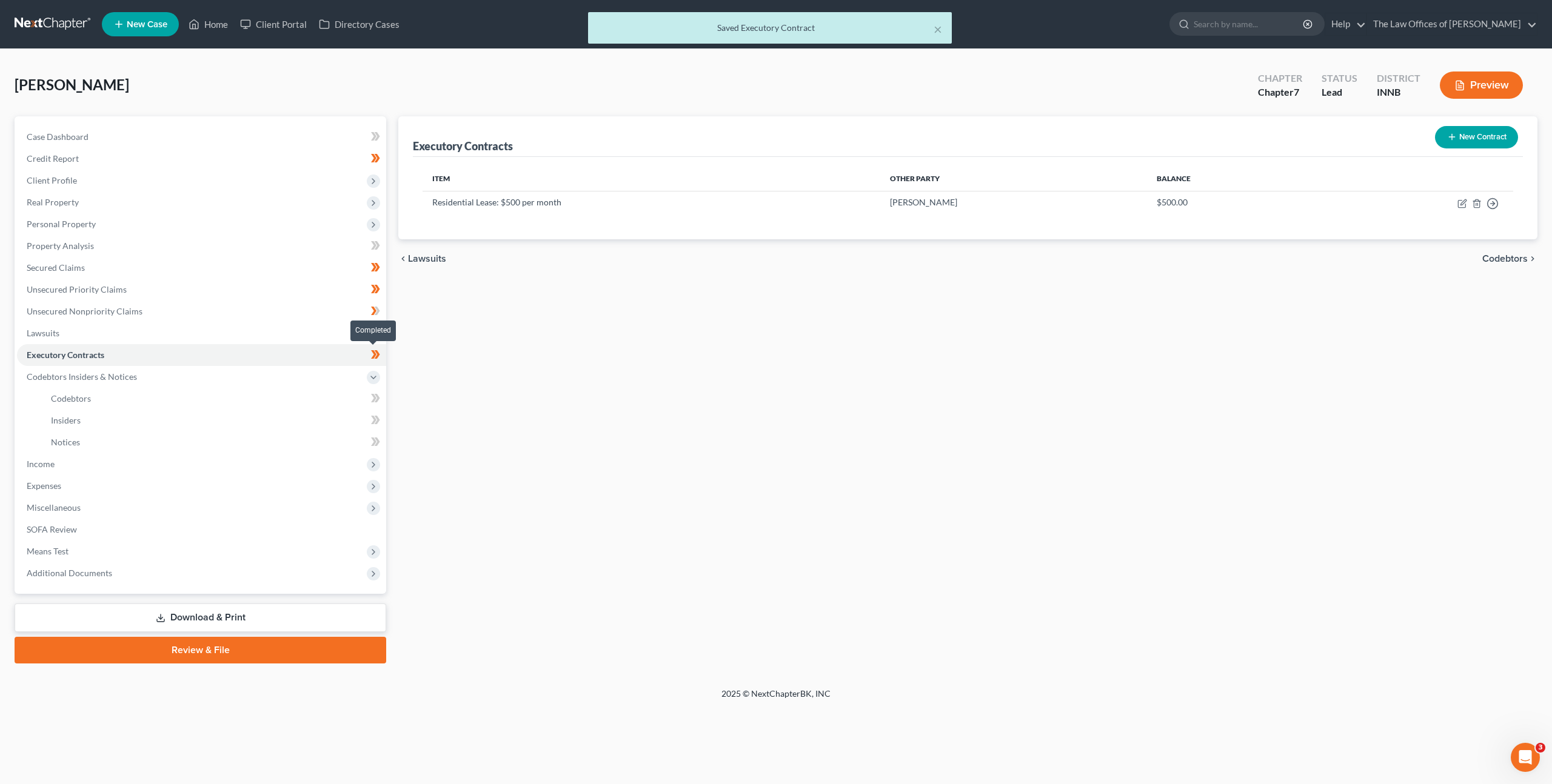
click at [377, 356] on icon at bounding box center [377, 355] width 6 height 9
click at [391, 354] on div "Case Dashboard Payments Invoices Payments Payments Credit Report Client Profile" at bounding box center [201, 390] width 384 height 547
click at [381, 355] on span at bounding box center [375, 357] width 21 height 18
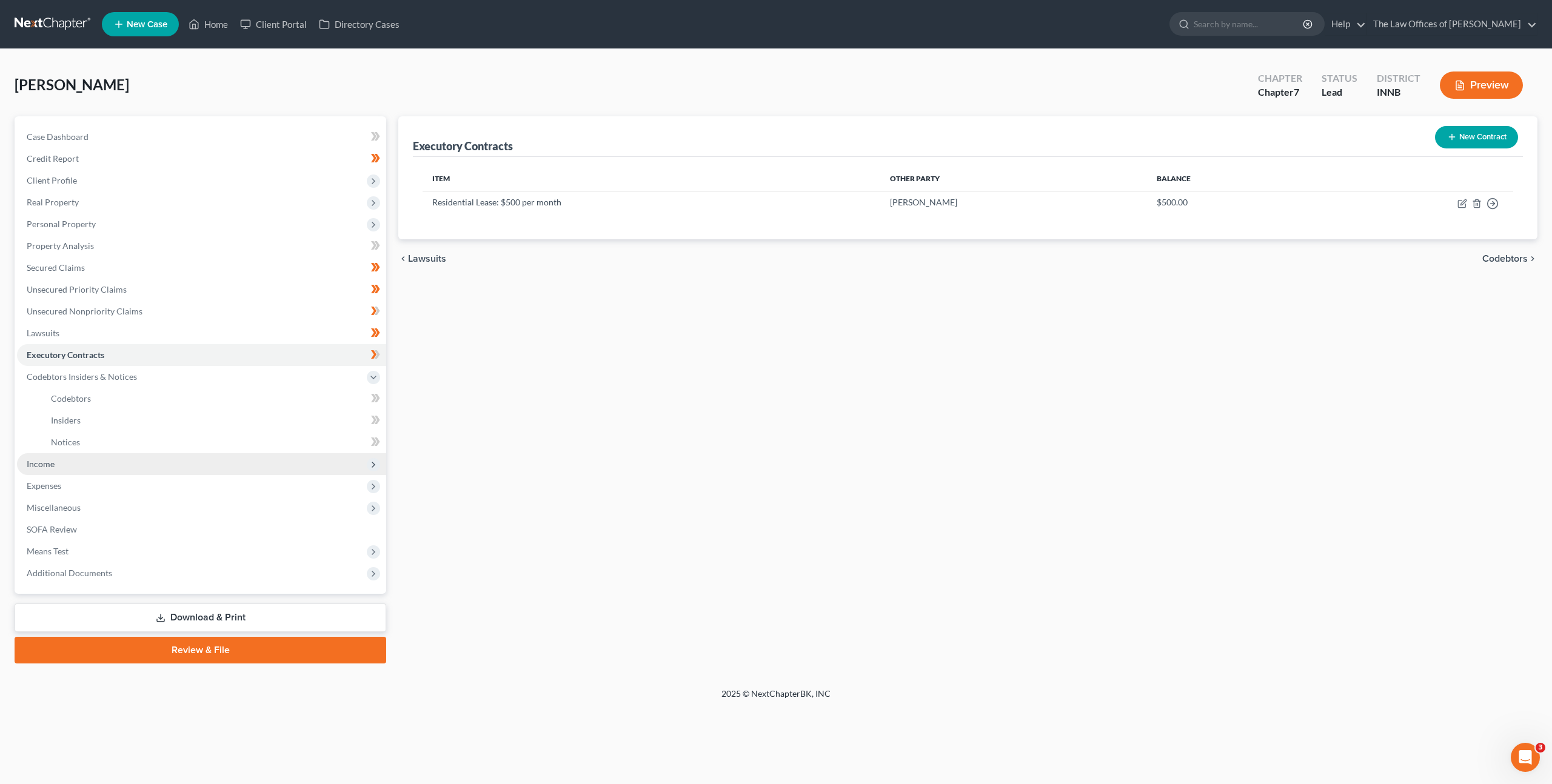
click at [263, 462] on span "Income" at bounding box center [202, 464] width 369 height 22
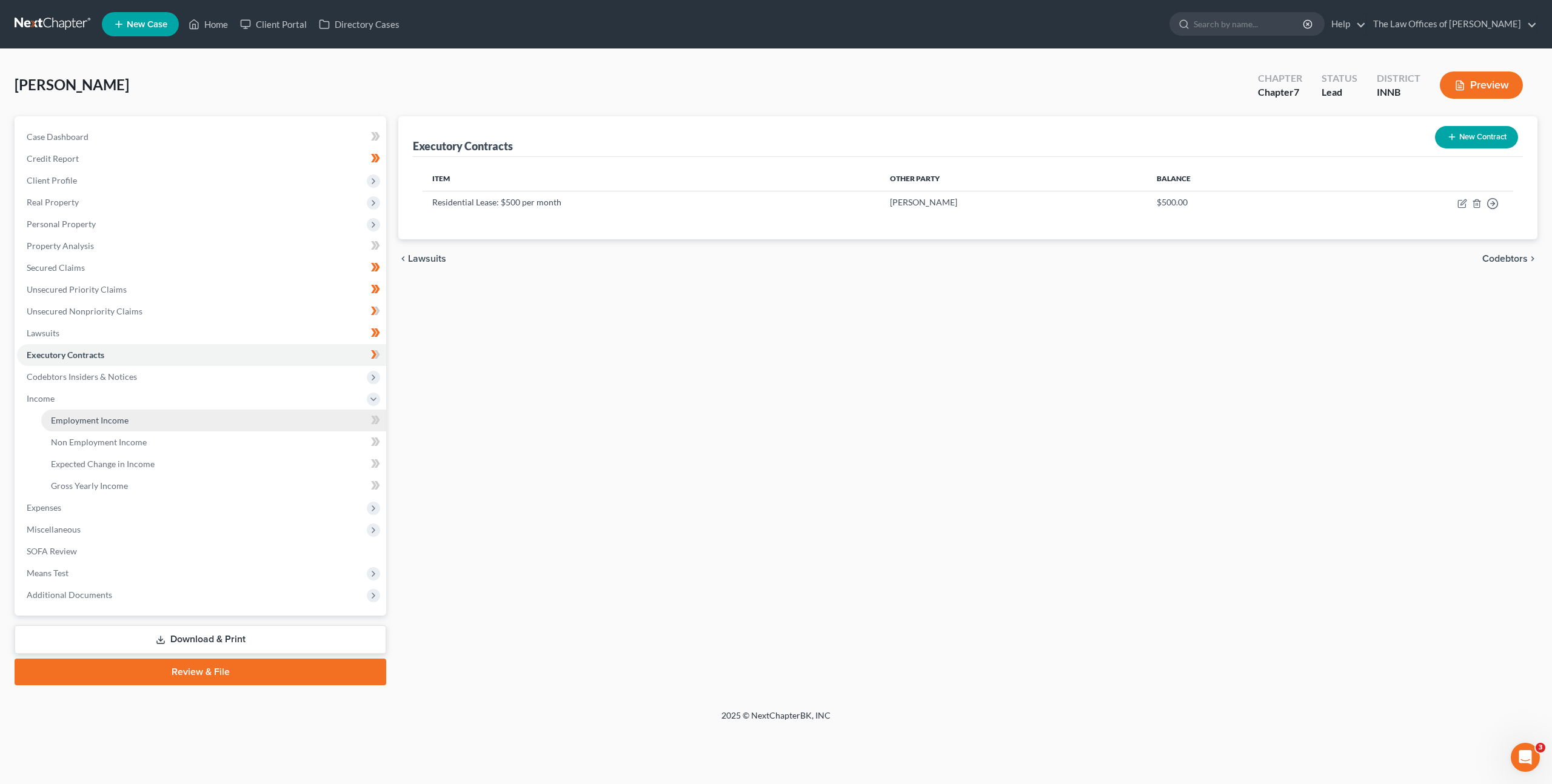
click at [249, 415] on link "Employment Income" at bounding box center [213, 420] width 345 height 22
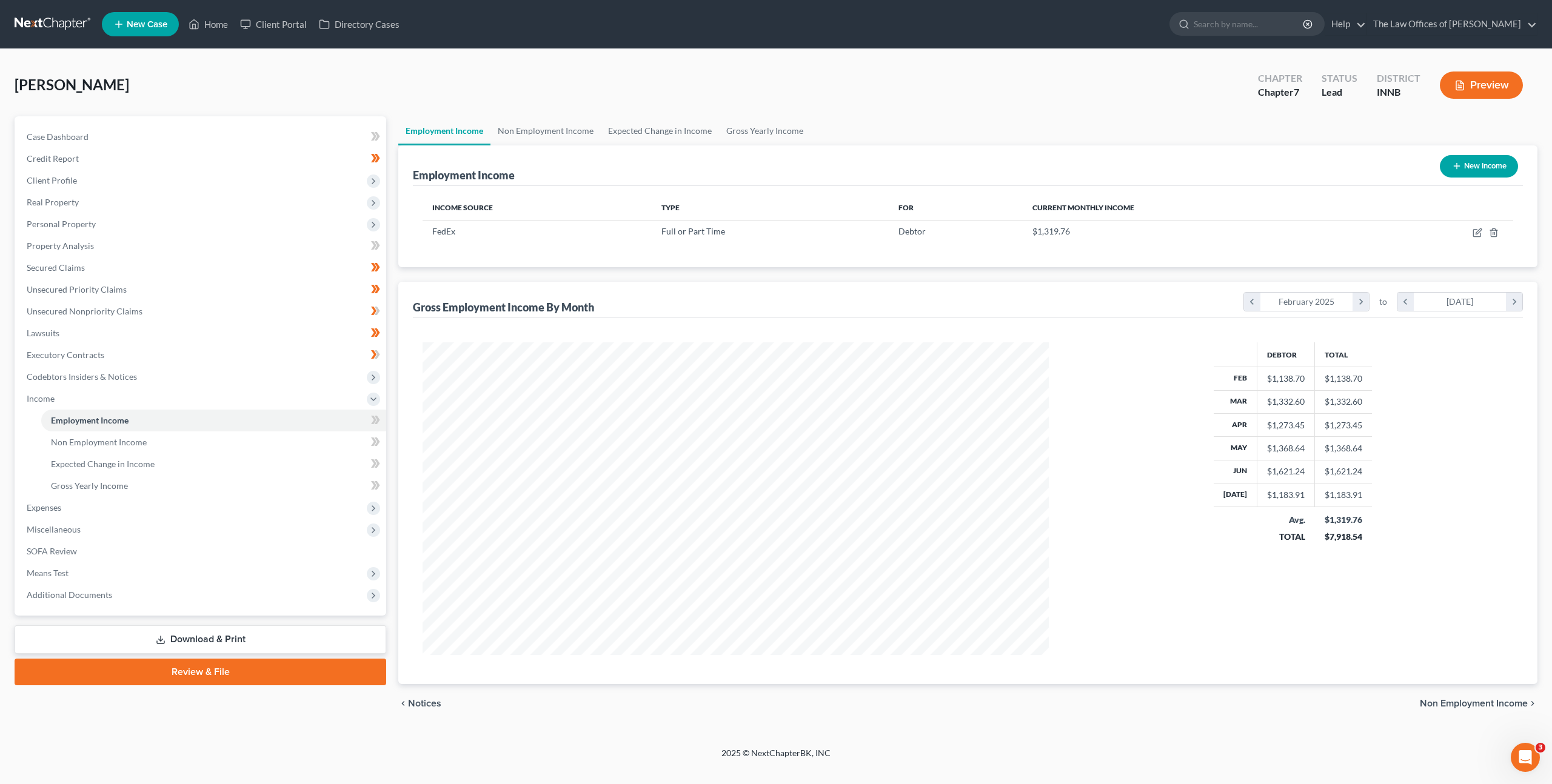
scroll to position [313, 650]
click at [1479, 232] on icon "button" at bounding box center [1478, 233] width 10 height 10
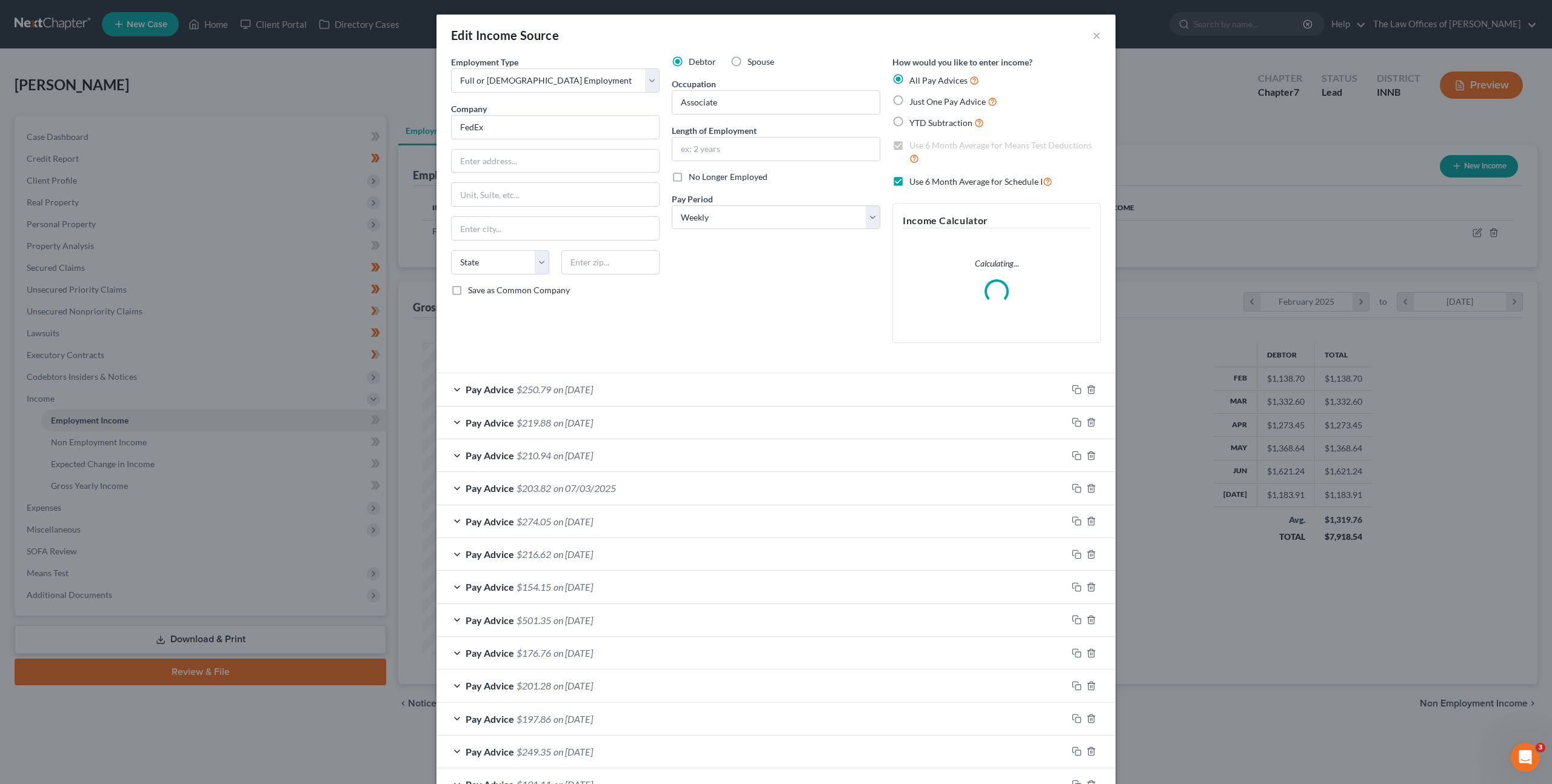
drag, startPoint x: 512, startPoint y: 153, endPoint x: 928, endPoint y: 167, distance: 416.2
click at [512, 152] on input "text" at bounding box center [555, 160] width 207 height 23
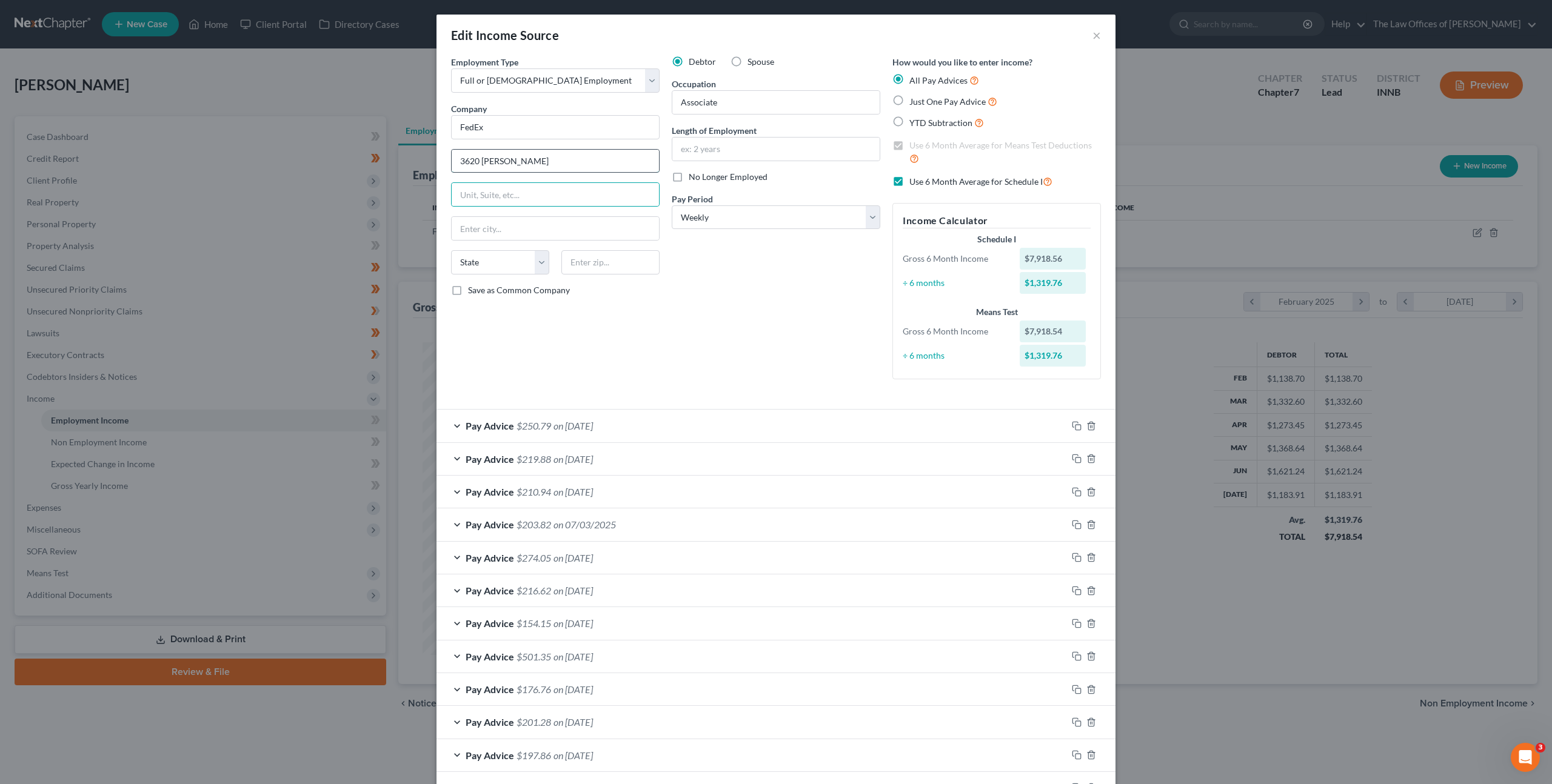
click at [598, 156] on input "3620 [PERSON_NAME]" at bounding box center [555, 160] width 207 height 23
click at [593, 267] on input "text" at bounding box center [611, 262] width 98 height 24
click at [712, 314] on div "Debtor Spouse Occupation Associate Length of Employment No Longer Employed Pay …" at bounding box center [776, 223] width 221 height 333
click at [768, 143] on input "text" at bounding box center [776, 149] width 207 height 23
drag, startPoint x: 732, startPoint y: 149, endPoint x: 900, endPoint y: 397, distance: 299.5
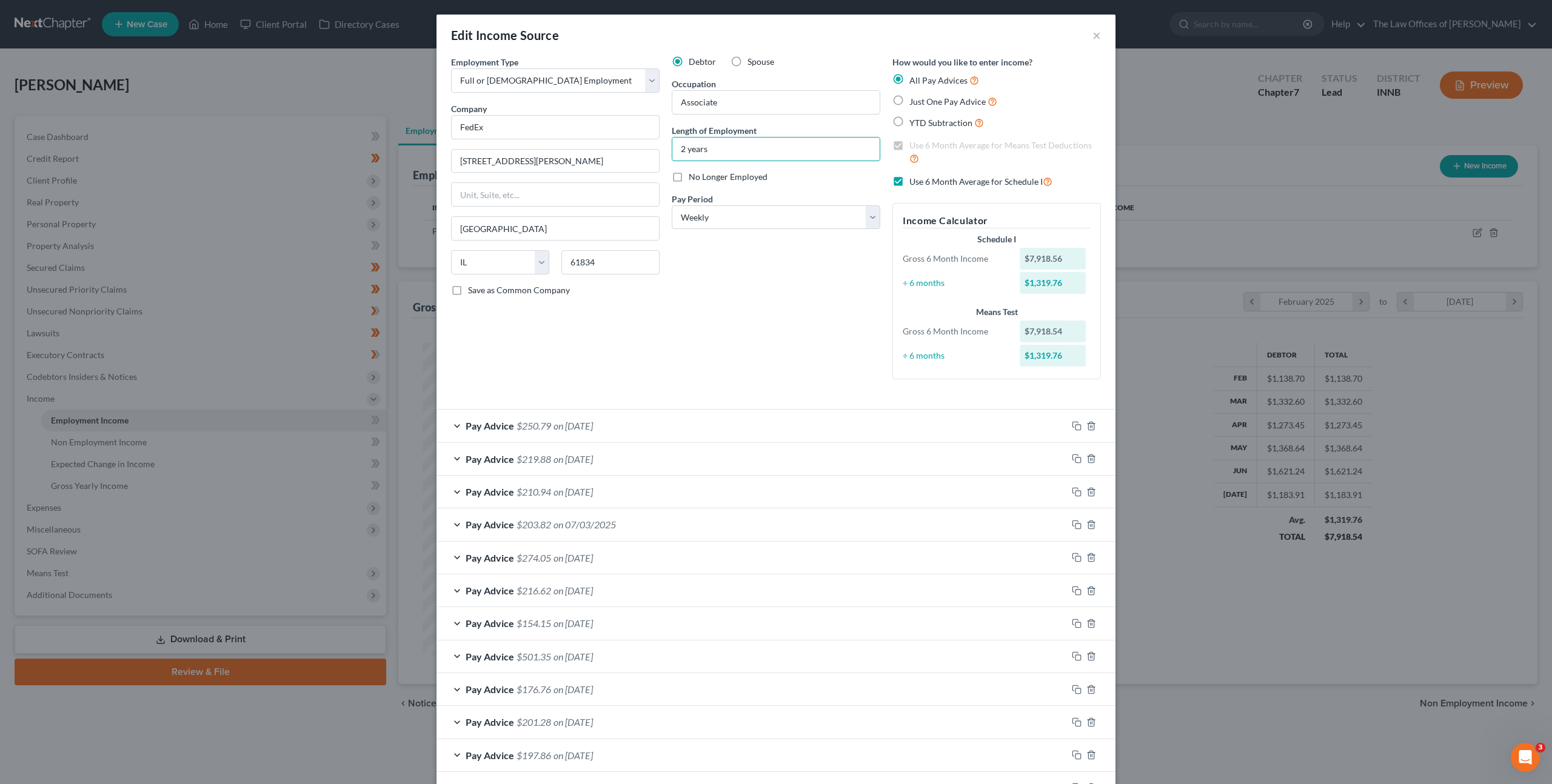
click at [539, 152] on div "Employment Type * Select Full or [DEMOGRAPHIC_DATA] Employment Self Employment …" at bounding box center [776, 228] width 662 height 344
click at [725, 331] on div "Debtor Spouse Occupation Associate Length of Employment 1 year No Longer Employ…" at bounding box center [776, 223] width 221 height 333
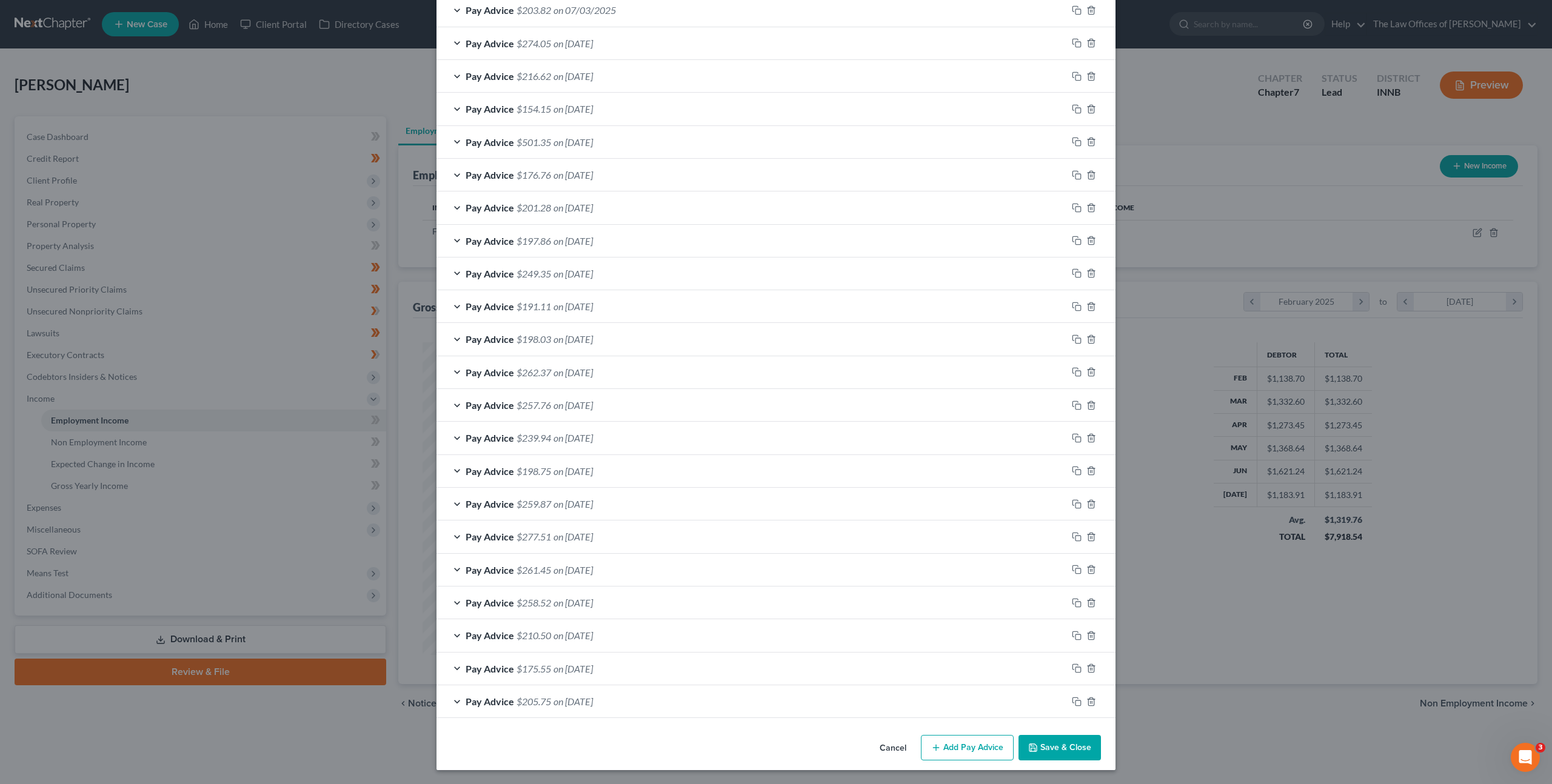
scroll to position [515, 0]
click at [1059, 742] on button "Save & Close" at bounding box center [1060, 746] width 82 height 25
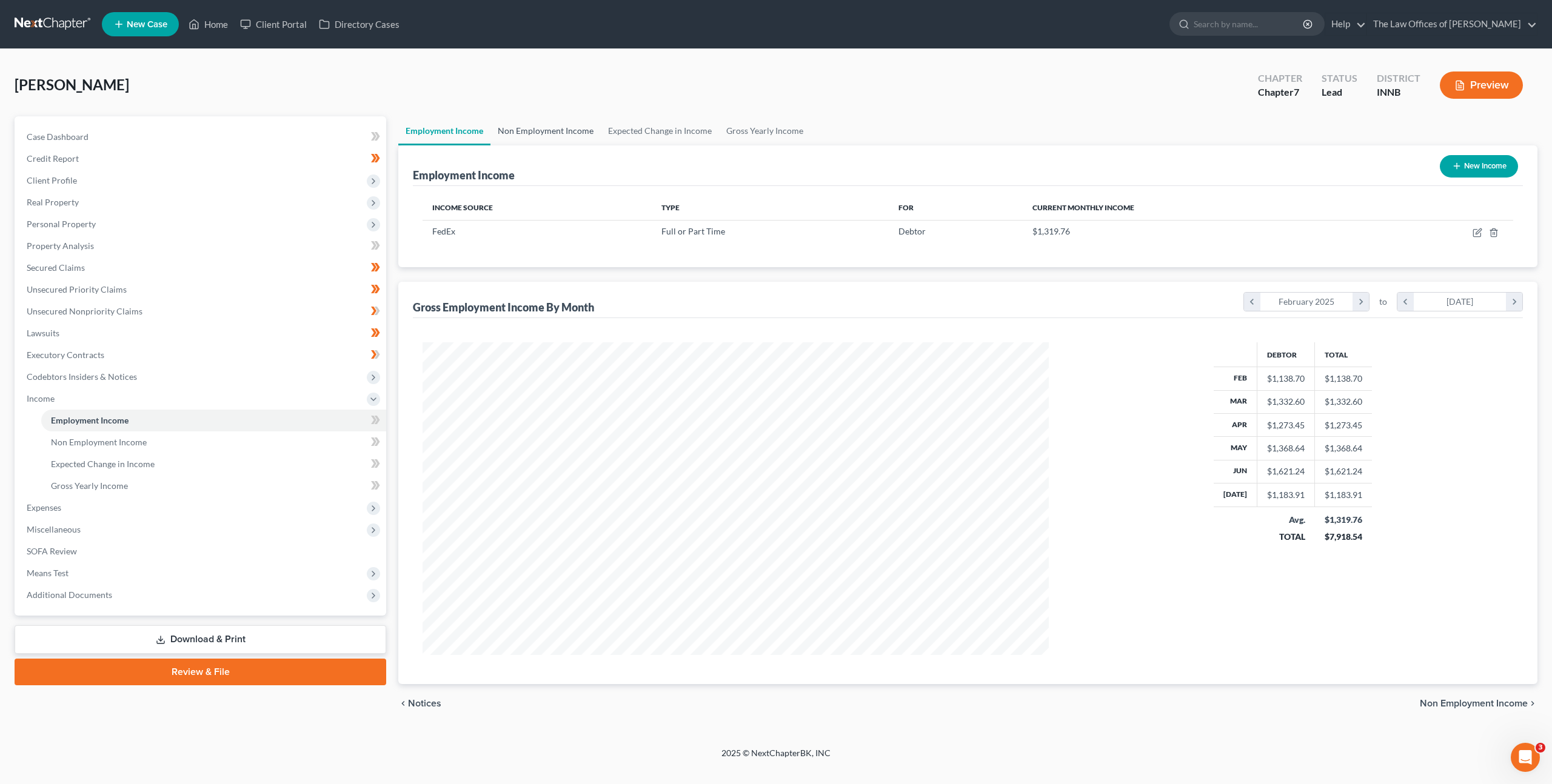
click at [545, 129] on link "Non Employment Income" at bounding box center [545, 130] width 110 height 29
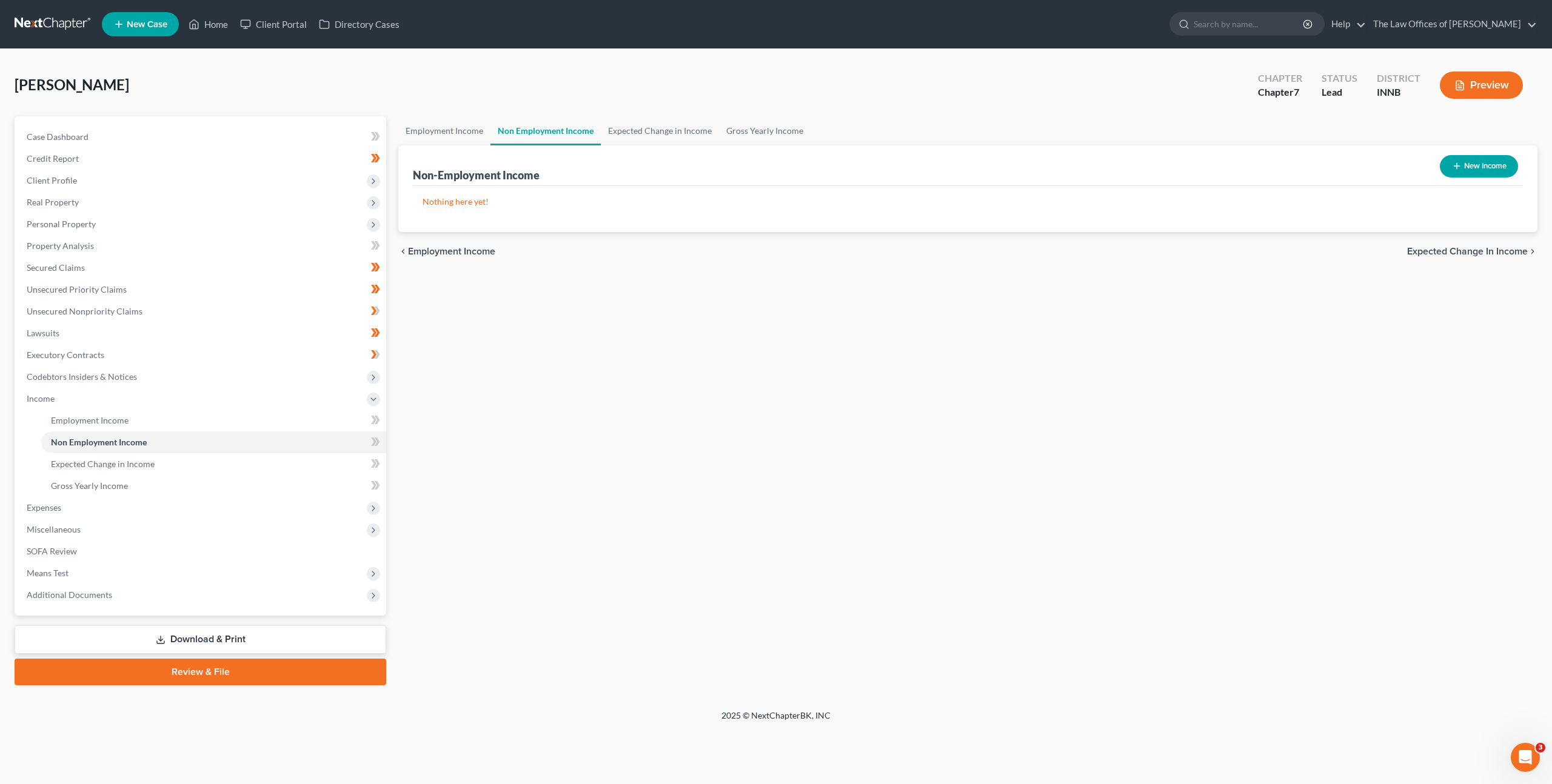
click at [1482, 176] on button "New Income" at bounding box center [1479, 166] width 78 height 22
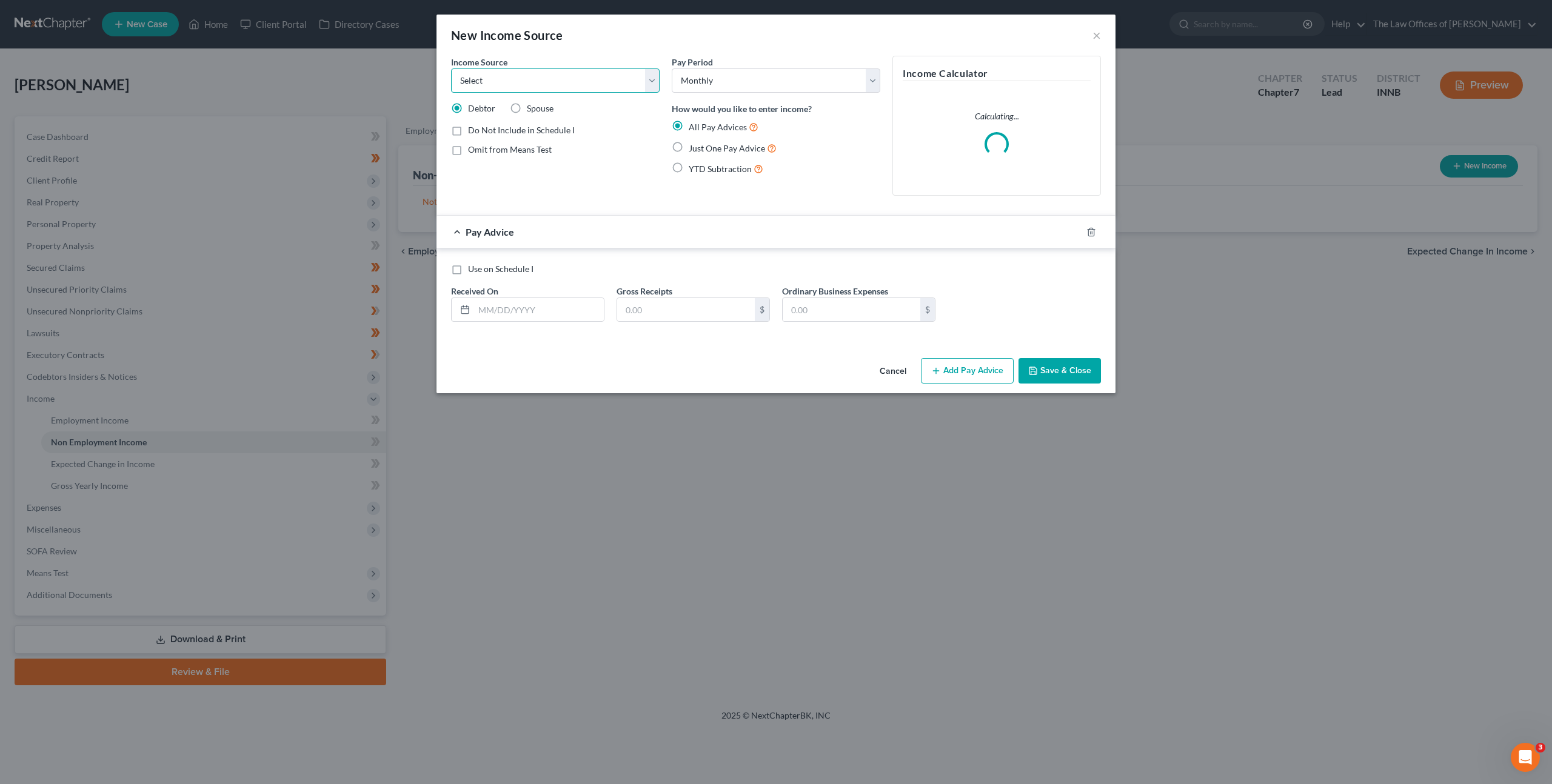
click at [583, 83] on select "Select Unemployment Disability (from employer) Pension Retirement Social Securi…" at bounding box center [555, 80] width 209 height 24
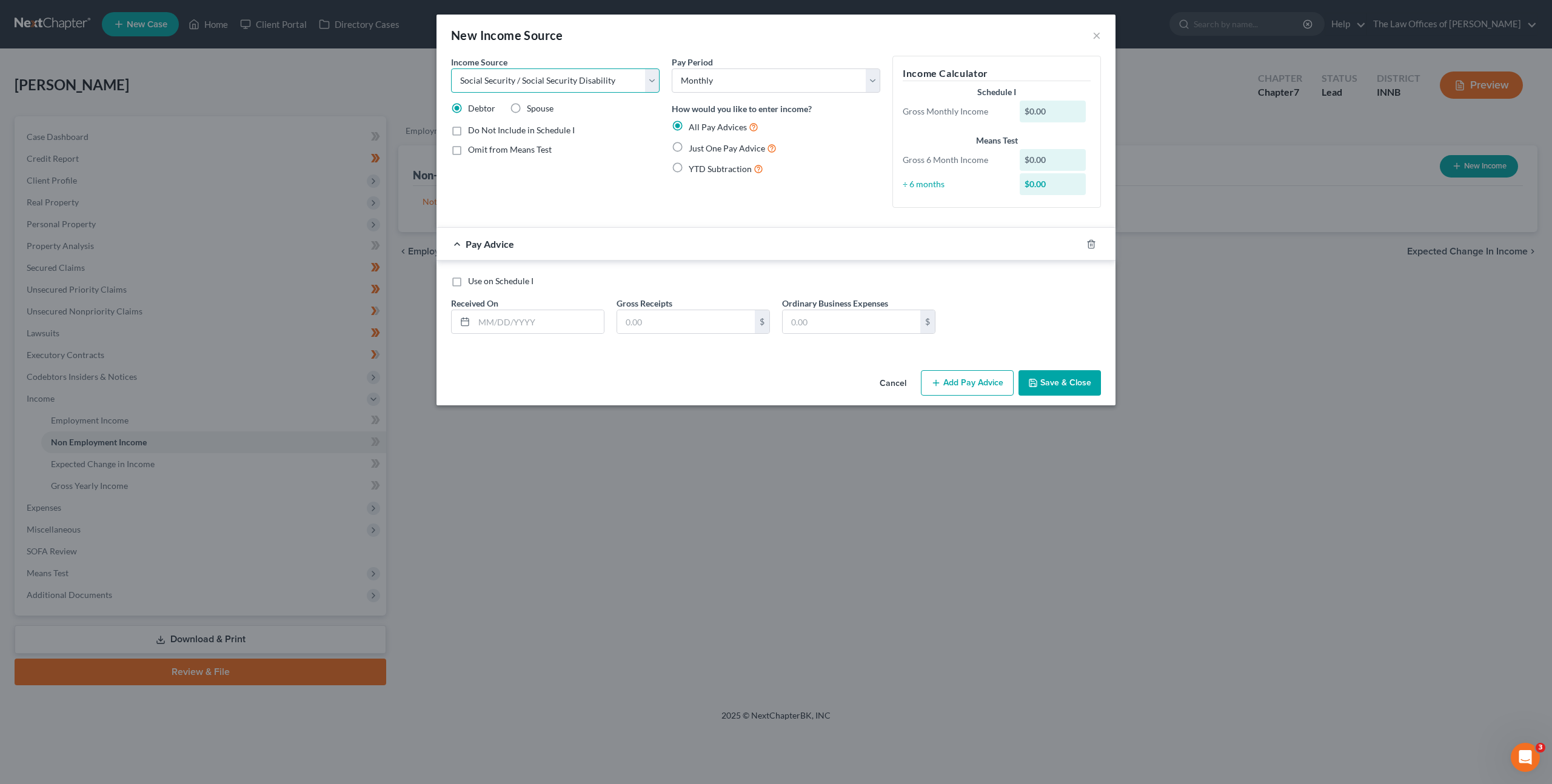
click at [451, 68] on select "Select Unemployment Disability (from employer) Pension Retirement Social Securi…" at bounding box center [555, 80] width 209 height 24
click at [689, 150] on label "Just One Pay Advice" at bounding box center [733, 148] width 88 height 14
click at [693, 149] on input "Just One Pay Advice" at bounding box center [697, 145] width 8 height 8
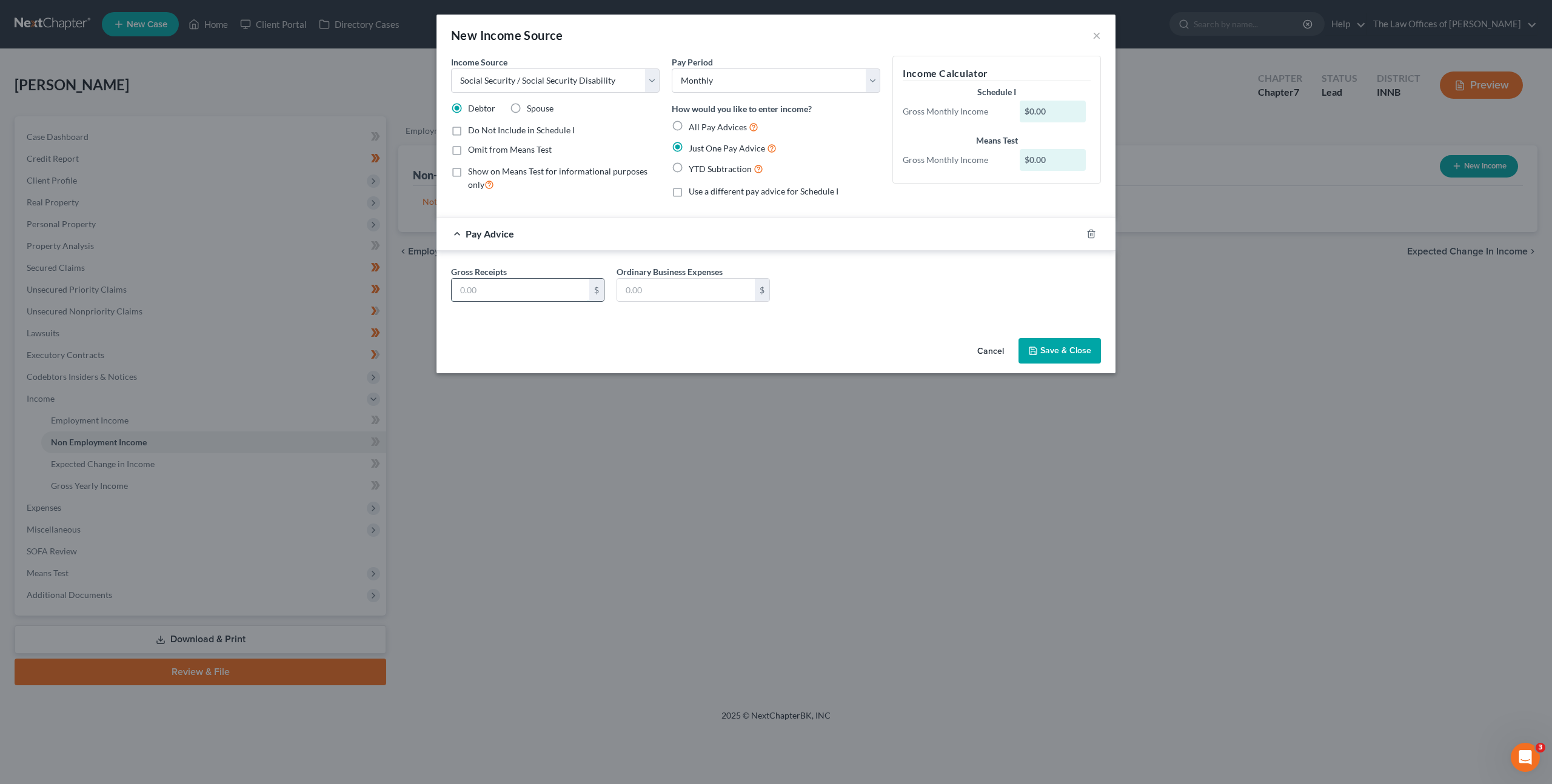
click at [545, 298] on input "text" at bounding box center [520, 290] width 138 height 23
drag, startPoint x: 605, startPoint y: 335, endPoint x: 639, endPoint y: 331, distance: 34.2
click at [605, 335] on div "Cancel Save & Close" at bounding box center [776, 353] width 679 height 40
click at [1067, 352] on button "Save & Close" at bounding box center [1060, 350] width 82 height 25
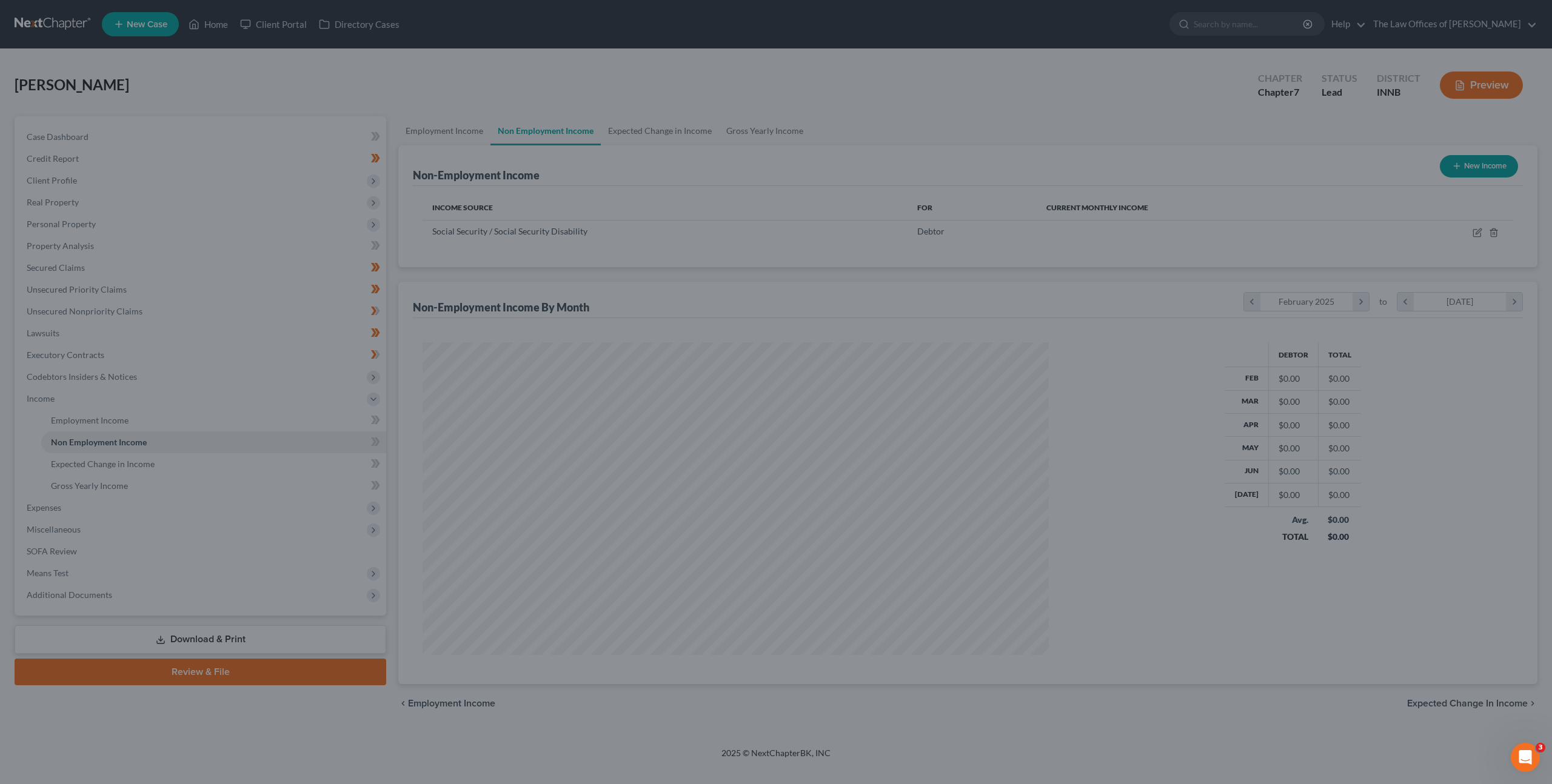
scroll to position [313, 650]
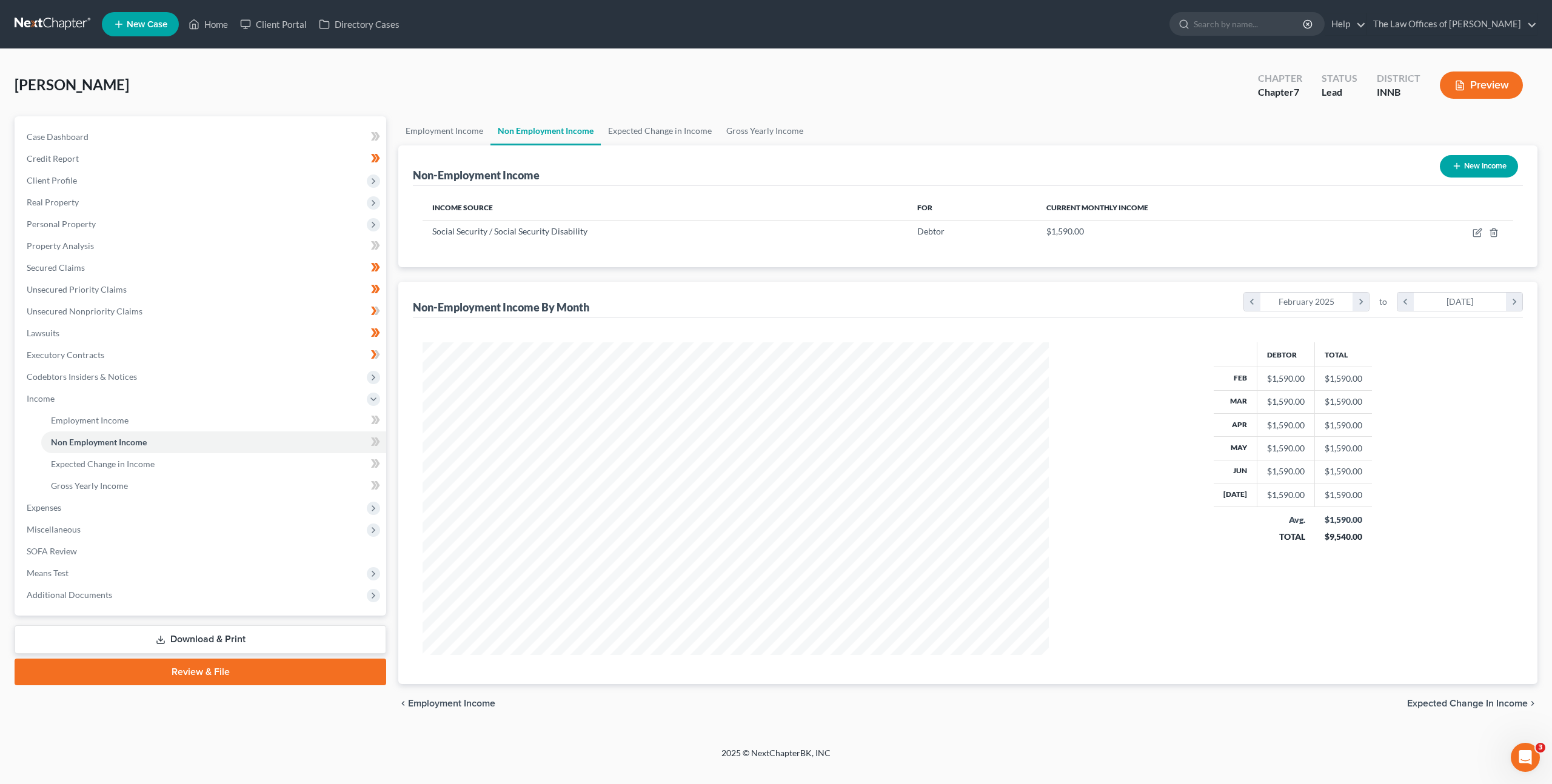
click at [850, 339] on div "Debtor Total Feb $1,590.00 $1,590.00 Mar $1,590.00 $1,590.00 Apr $1,590.00 $1,5…" at bounding box center [968, 501] width 1110 height 366
click at [384, 440] on span at bounding box center [375, 444] width 21 height 18
click at [364, 421] on link "Employment Income" at bounding box center [213, 420] width 345 height 22
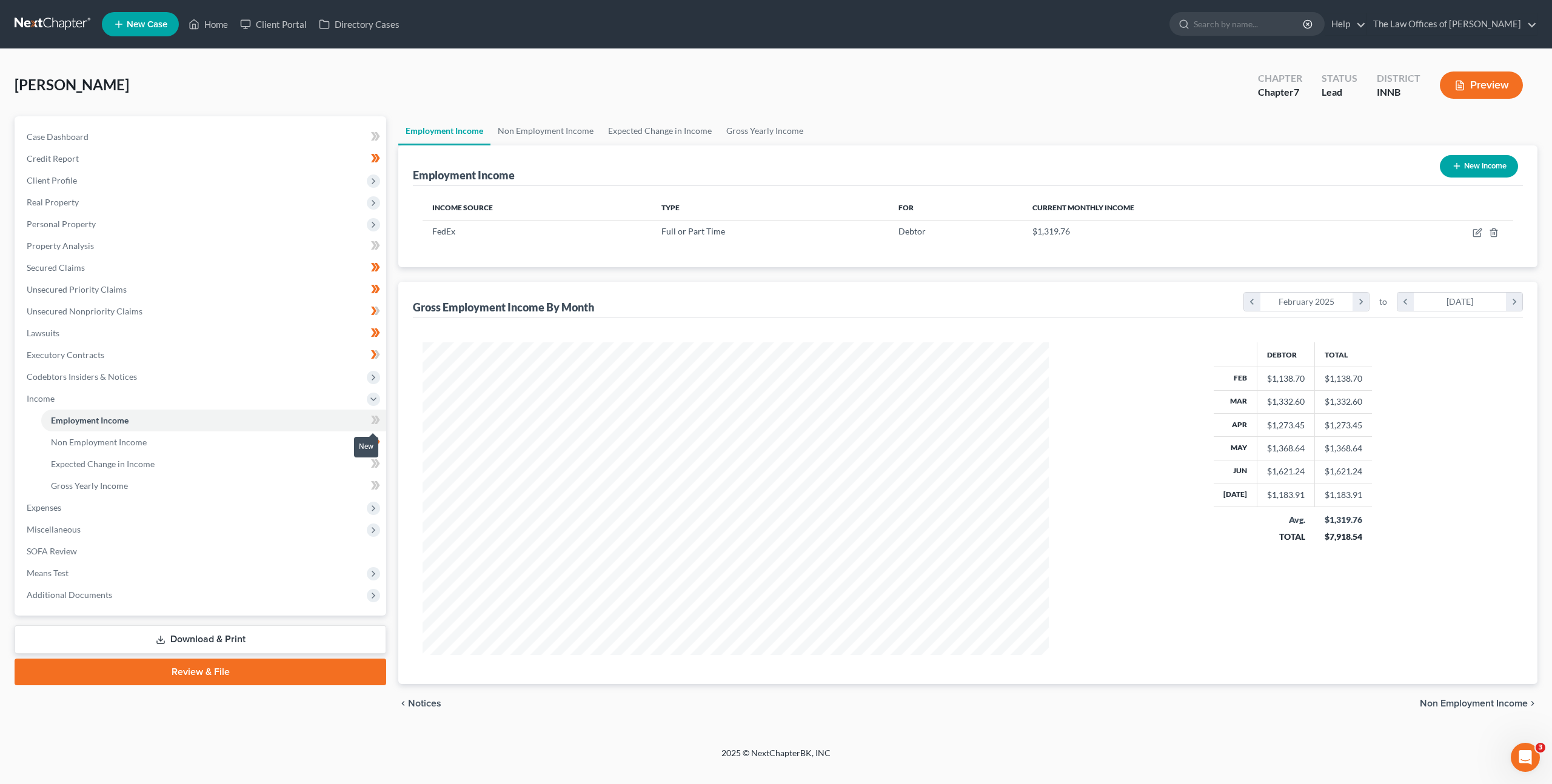
click at [376, 421] on icon at bounding box center [377, 420] width 6 height 9
click at [311, 467] on link "Expected Change in Income" at bounding box center [213, 464] width 345 height 22
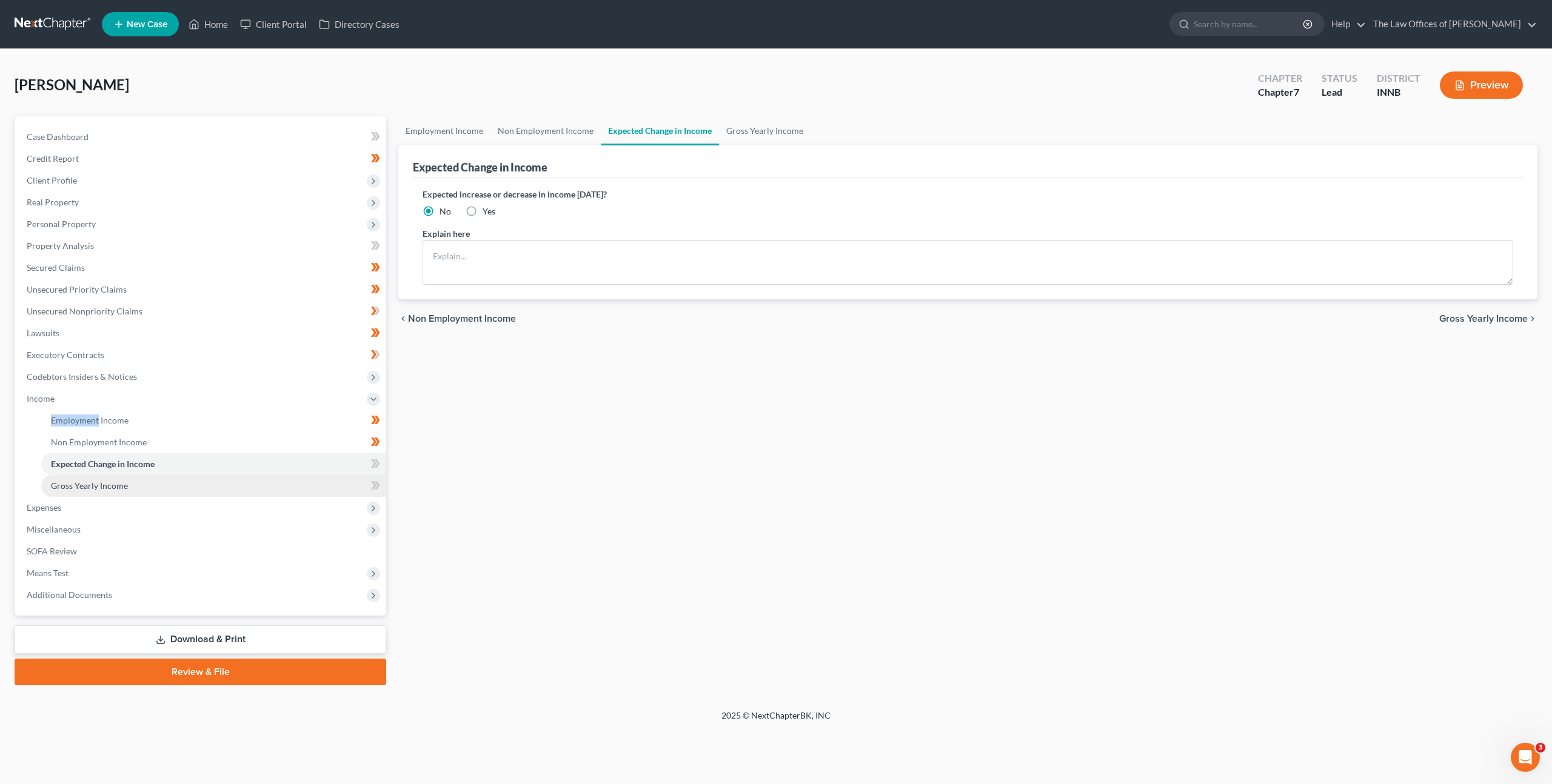
click at [299, 480] on link "Gross Yearly Income" at bounding box center [213, 486] width 345 height 22
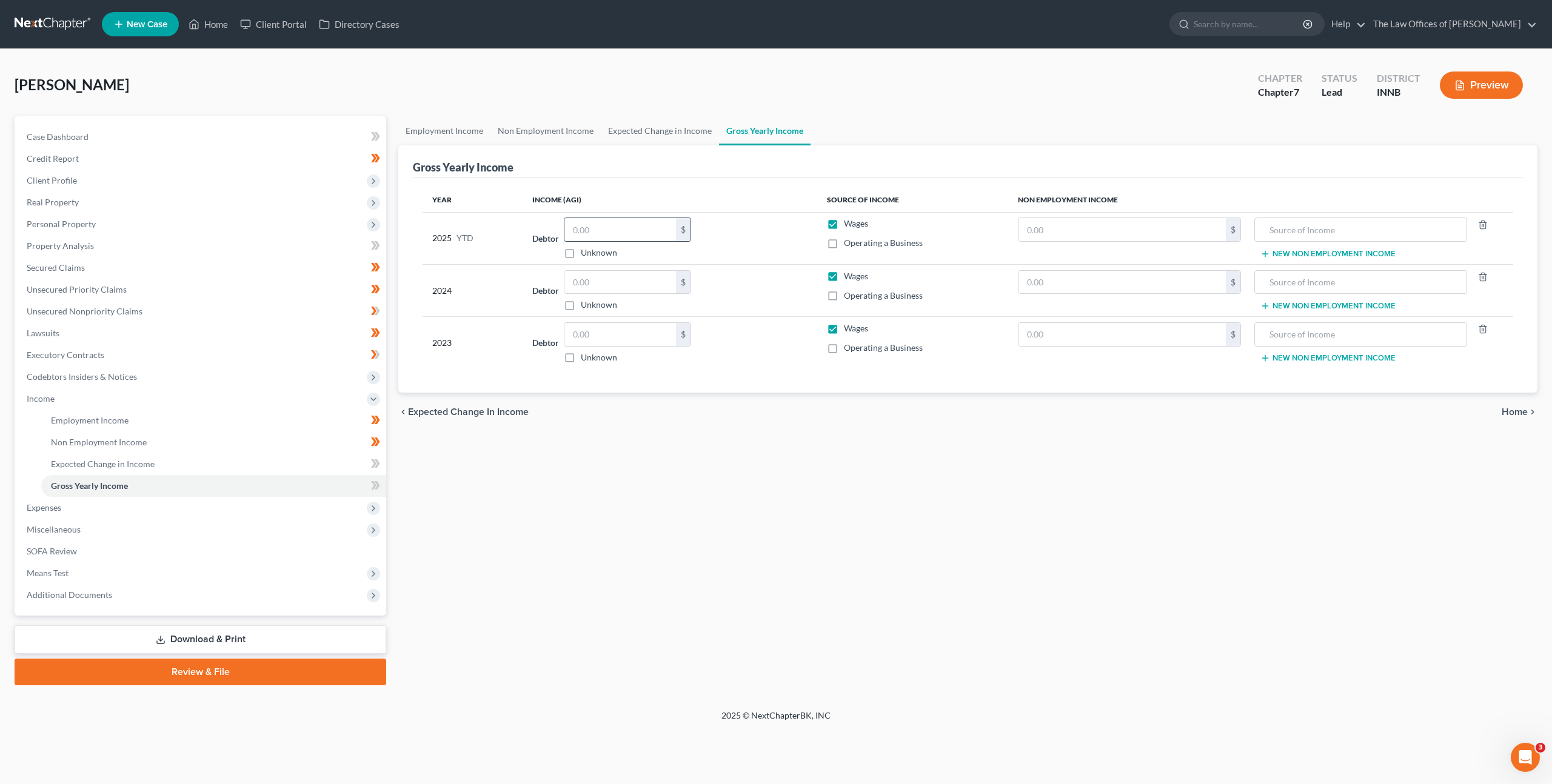
drag, startPoint x: 637, startPoint y: 224, endPoint x: 647, endPoint y: 223, distance: 10.0
click at [637, 224] on input "text" at bounding box center [619, 229] width 111 height 23
click at [1074, 207] on th "Non Employment Income" at bounding box center [1260, 199] width 505 height 24
click at [1053, 222] on input "text" at bounding box center [1122, 229] width 207 height 23
click at [475, 208] on table "Year Income (AGI) Source of Income Non Employment Income 2025 YTD Debtor 20,884…" at bounding box center [968, 278] width 1091 height 181
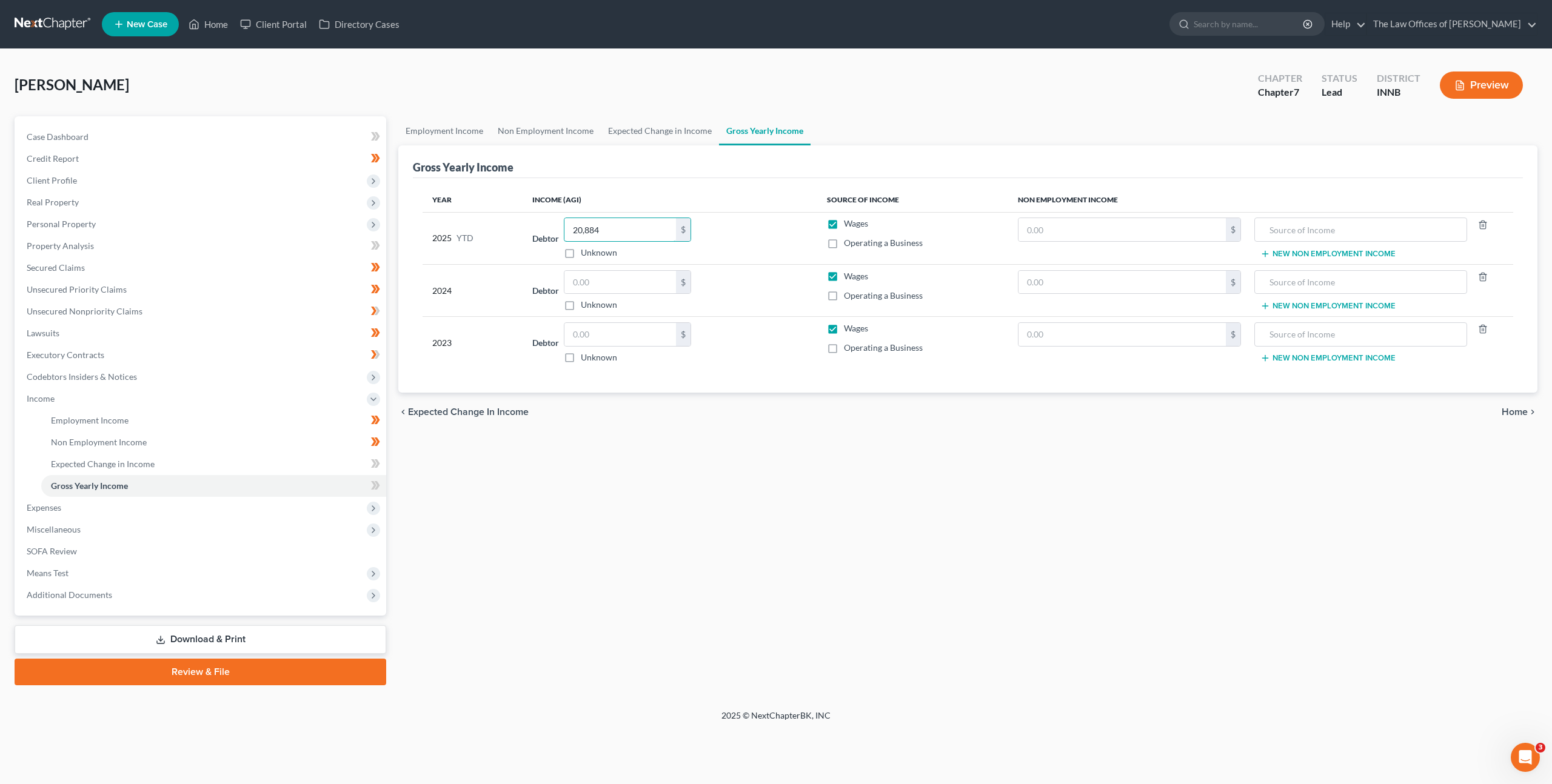
click at [562, 226] on div "Debtor 20,884.00 $ Unknown Balance Undetermined 20,884 $ Unknown" at bounding box center [669, 238] width 275 height 41
drag, startPoint x: 639, startPoint y: 287, endPoint x: 691, endPoint y: 279, distance: 52.6
click at [639, 287] on input "text" at bounding box center [619, 282] width 111 height 23
paste input "20,884"
click at [779, 272] on div "Debtor 20,884.00 $ Unknown Balance Undetermined 20,884 $ Unknown" at bounding box center [669, 291] width 275 height 41
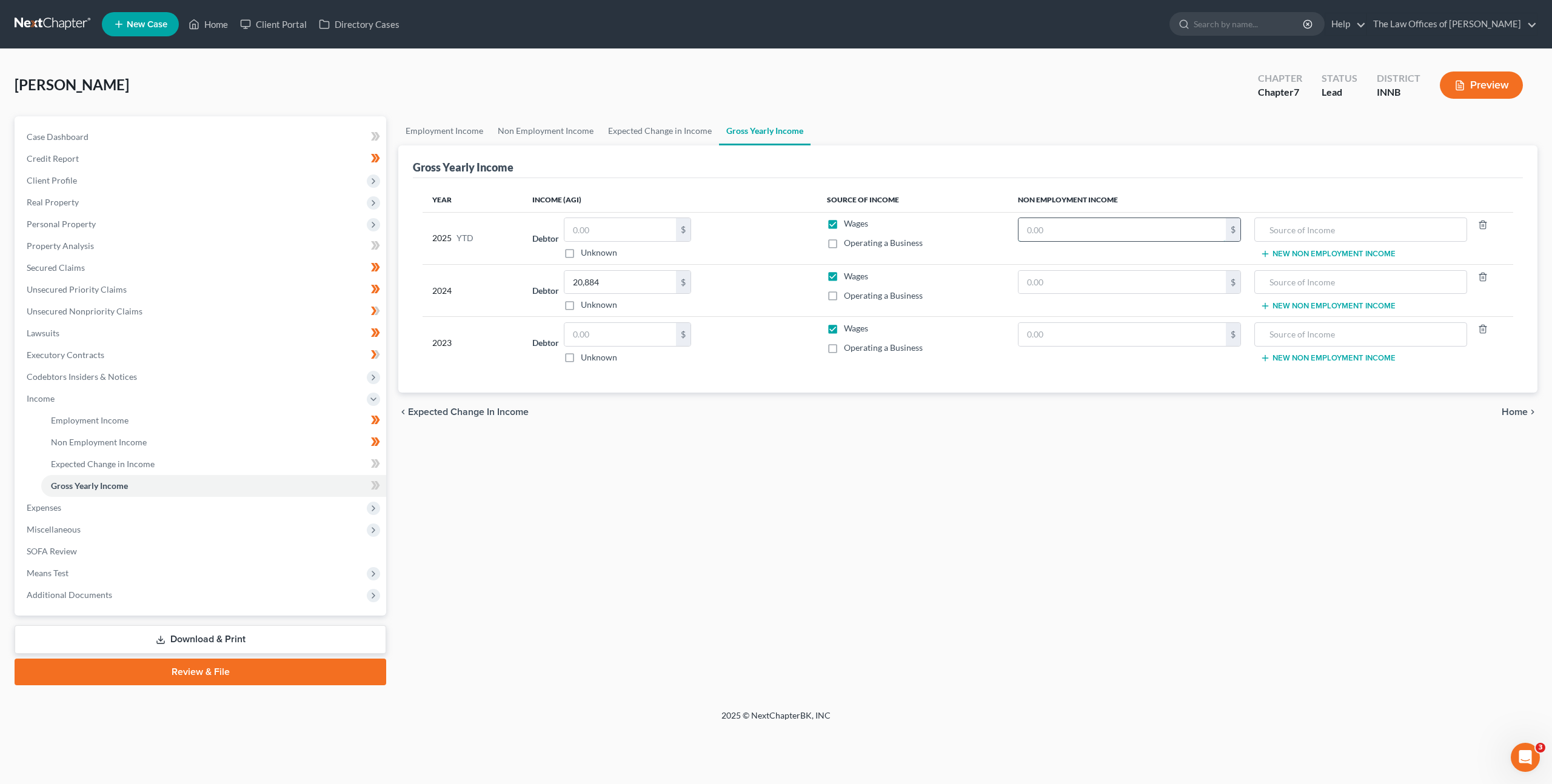
click at [1049, 229] on input "text" at bounding box center [1122, 229] width 207 height 23
click at [1323, 223] on input "text" at bounding box center [1361, 229] width 199 height 23
drag, startPoint x: 1158, startPoint y: 480, endPoint x: 1114, endPoint y: 485, distance: 44.3
click at [1158, 480] on div "Employment Income Non Employment Income Expected Change in Income Gross Yearly …" at bounding box center [968, 400] width 1151 height 569
click at [369, 484] on span at bounding box center [375, 488] width 21 height 18
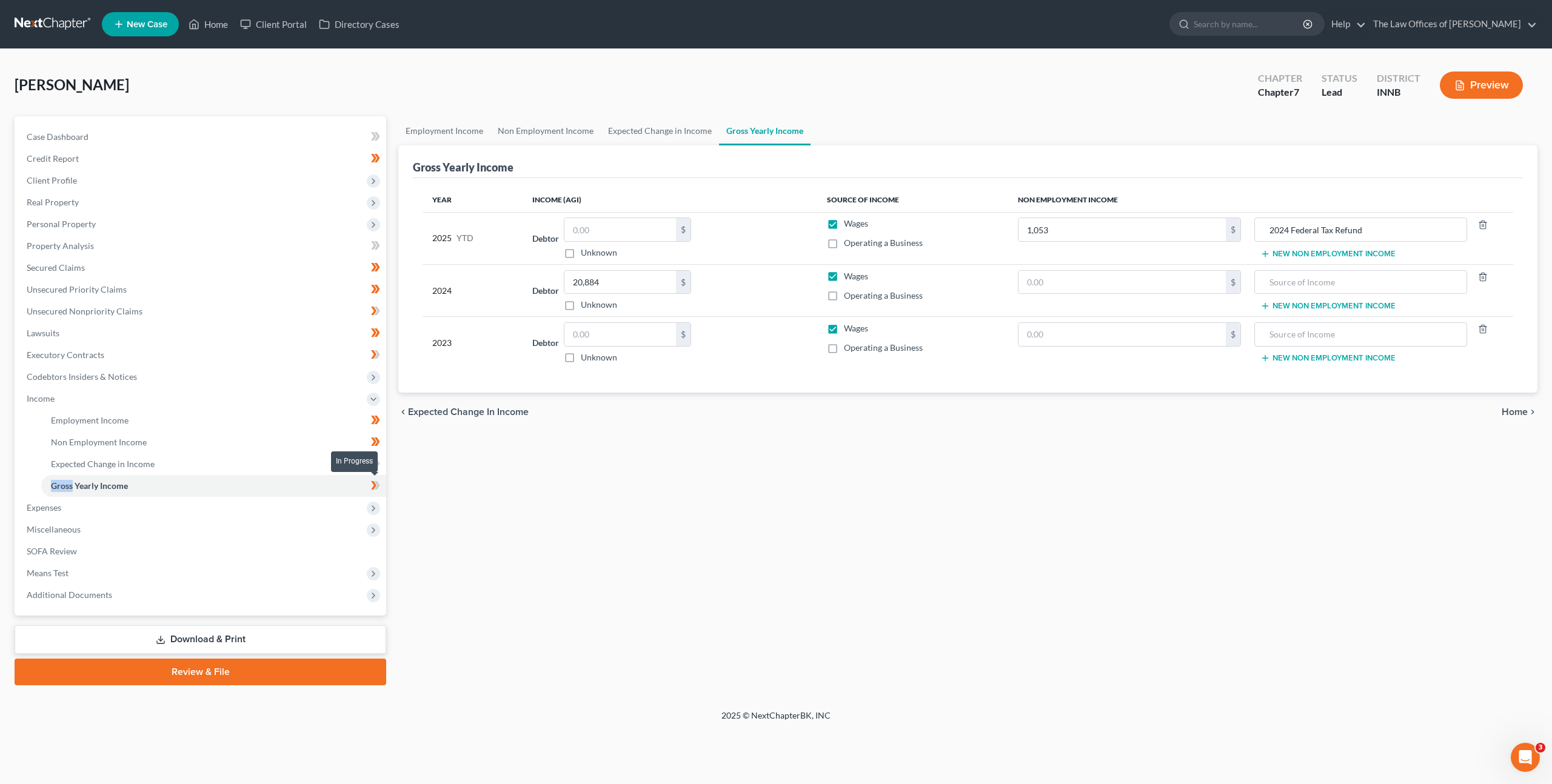
click at [369, 484] on span at bounding box center [375, 488] width 21 height 18
click at [273, 464] on link "Expected Change in Income" at bounding box center [213, 464] width 345 height 22
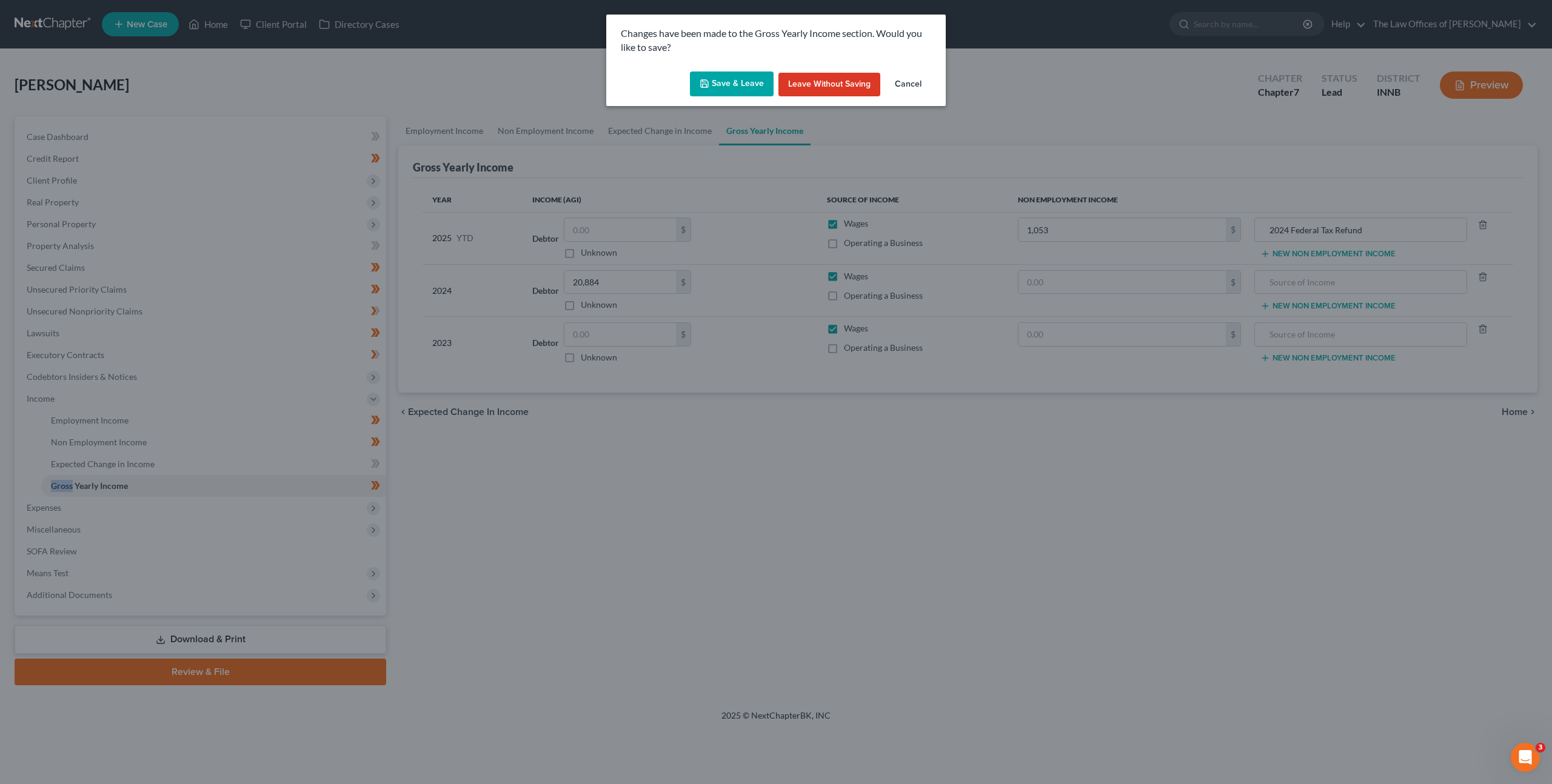
click at [716, 76] on button "Save & Leave" at bounding box center [731, 84] width 84 height 25
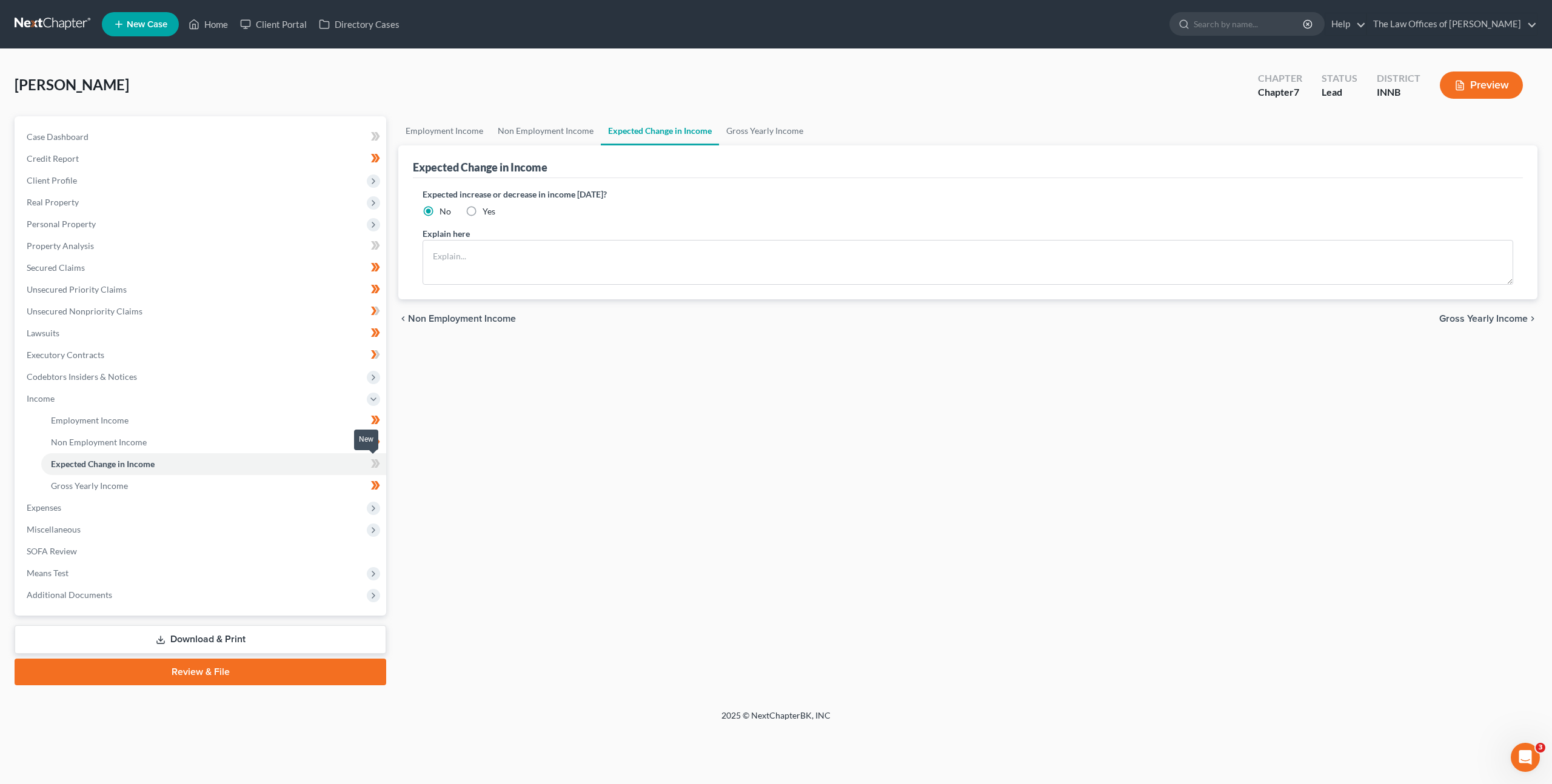
click at [378, 462] on icon at bounding box center [377, 464] width 6 height 9
click at [676, 443] on div "Employment Income Non Employment Income Expected Change in Income Gross Yearly …" at bounding box center [968, 400] width 1151 height 569
click at [325, 439] on link "Non Employment Income" at bounding box center [213, 442] width 345 height 22
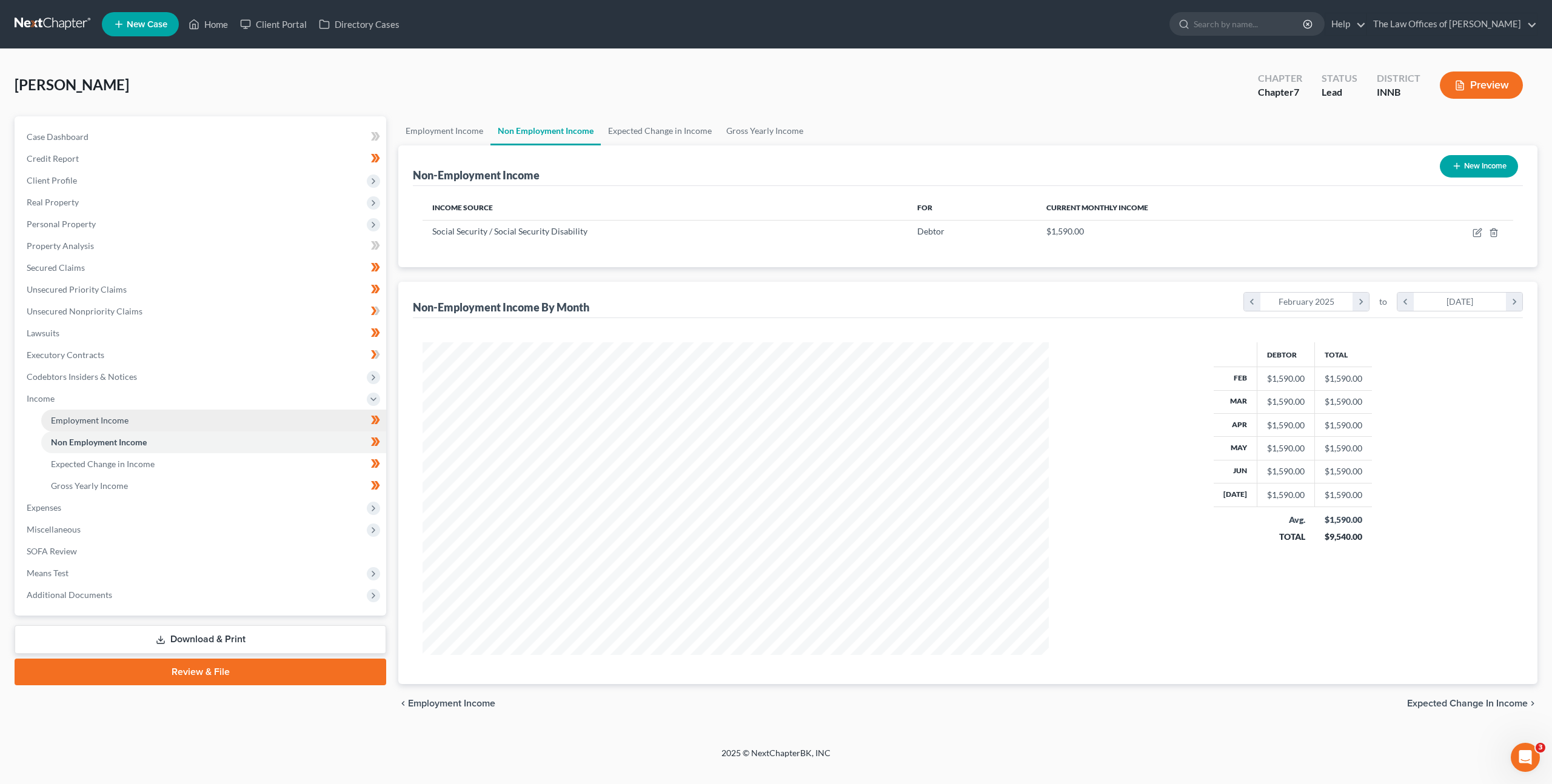
scroll to position [313, 650]
click at [318, 422] on link "Employment Income" at bounding box center [213, 420] width 345 height 22
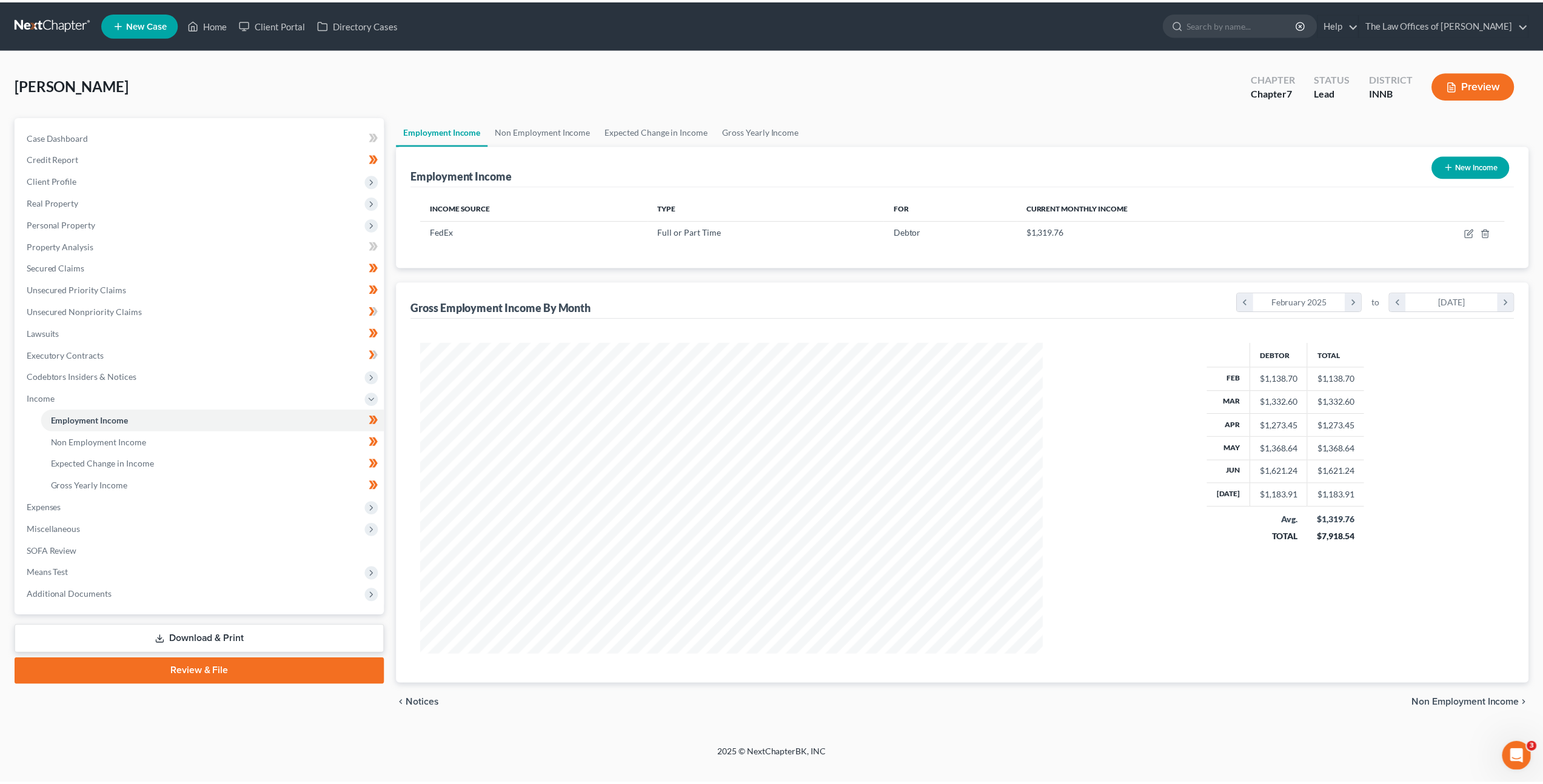
scroll to position [313, 650]
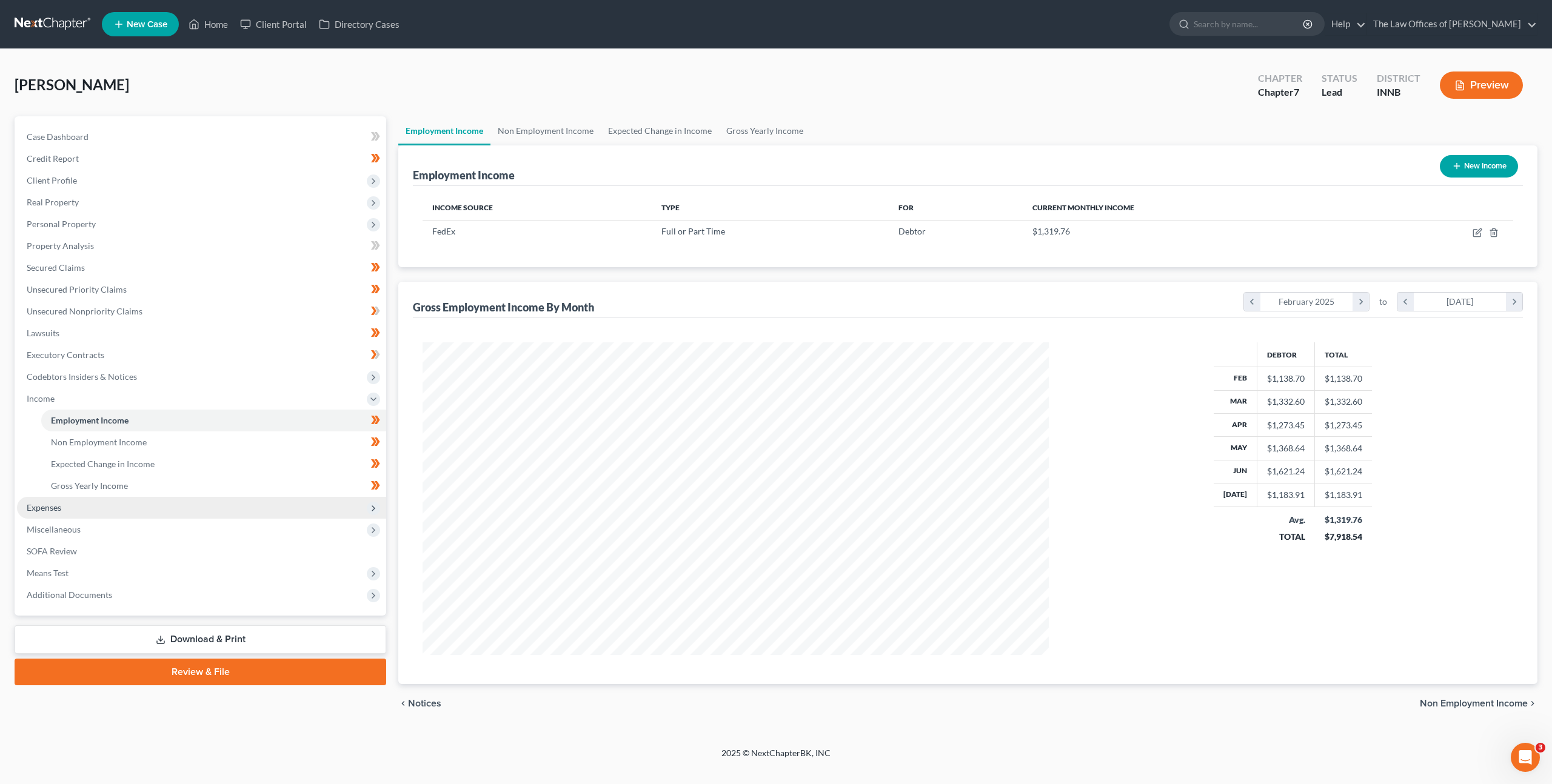
click at [296, 504] on span "Expenses" at bounding box center [202, 507] width 369 height 22
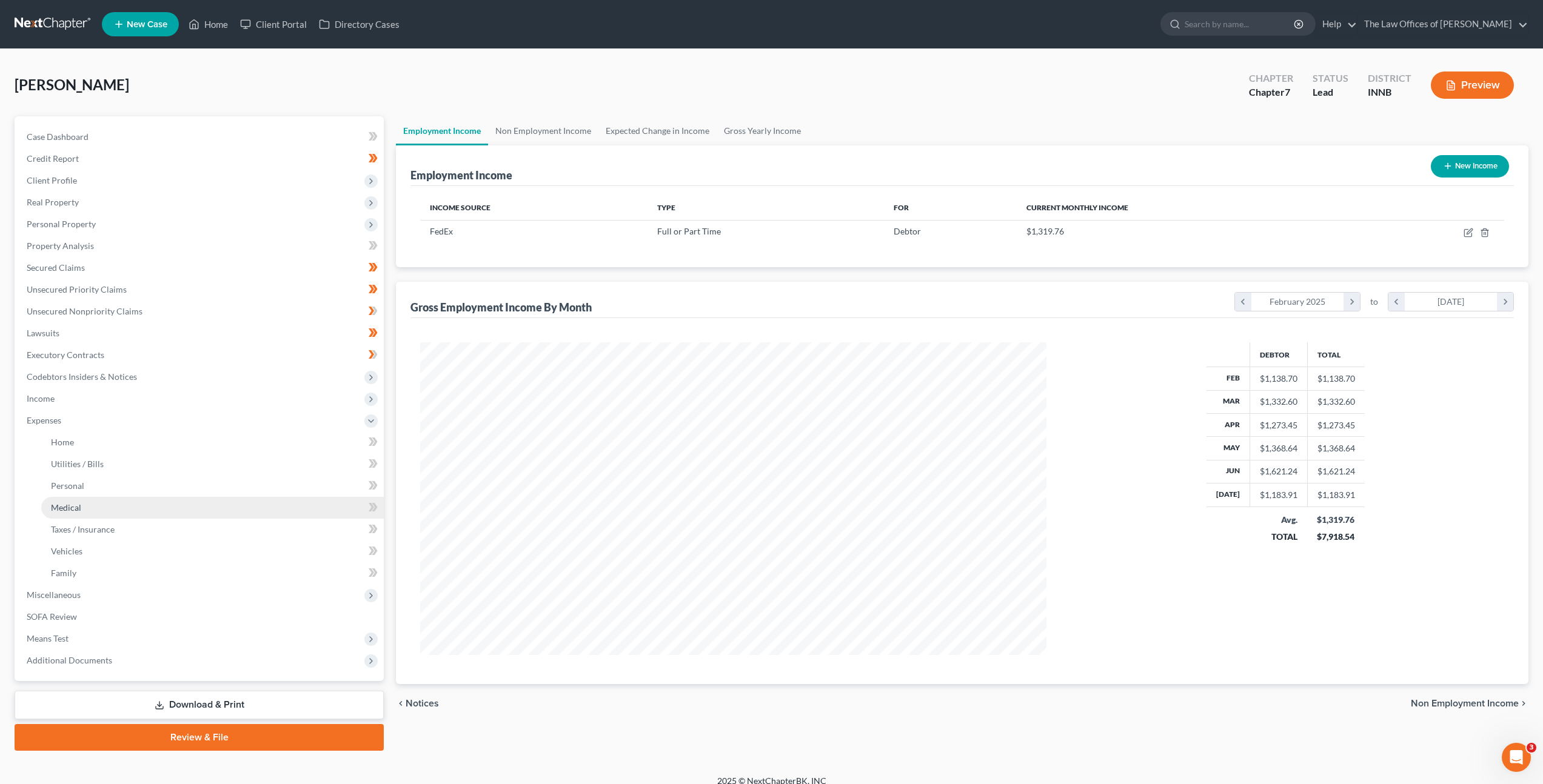
scroll to position [605665, 605654]
click at [266, 437] on link "Home" at bounding box center [212, 442] width 343 height 22
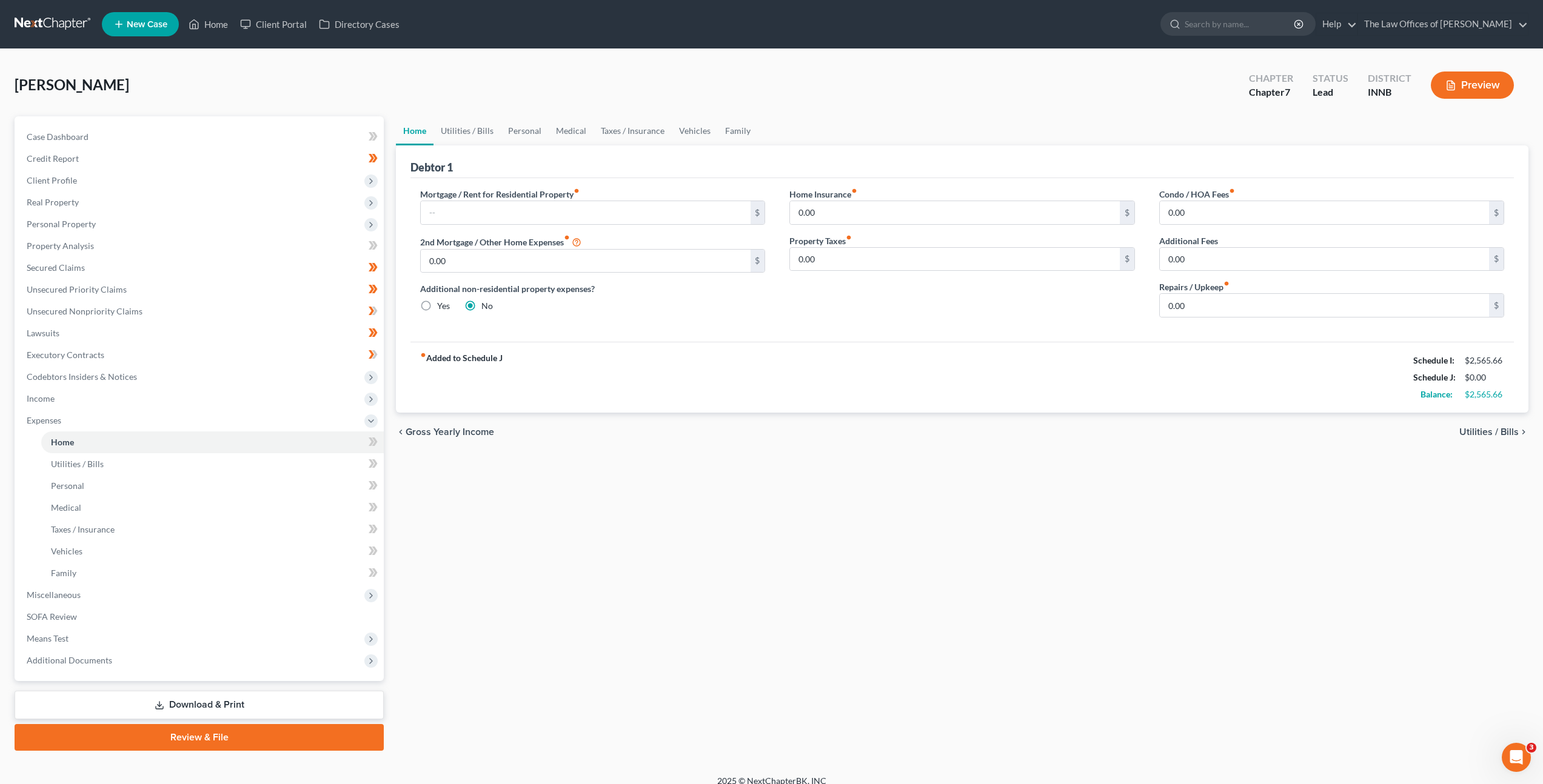
click at [560, 234] on label "2nd Mortgage / Other Home Expenses fiber_manual_record" at bounding box center [501, 242] width 161 height 15
drag, startPoint x: 562, startPoint y: 209, endPoint x: 751, endPoint y: 226, distance: 189.8
click at [567, 207] on input "text" at bounding box center [585, 212] width 329 height 23
click at [763, 318] on div "Mortgage / Rent for Residential Property fiber_manual_record 500 $ 2nd Mortgage…" at bounding box center [592, 257] width 369 height 140
click at [423, 184] on div "Mortgage / Rent for Residential Property fiber_manual_record 500 $ 2nd Mortgage…" at bounding box center [962, 260] width 1104 height 164
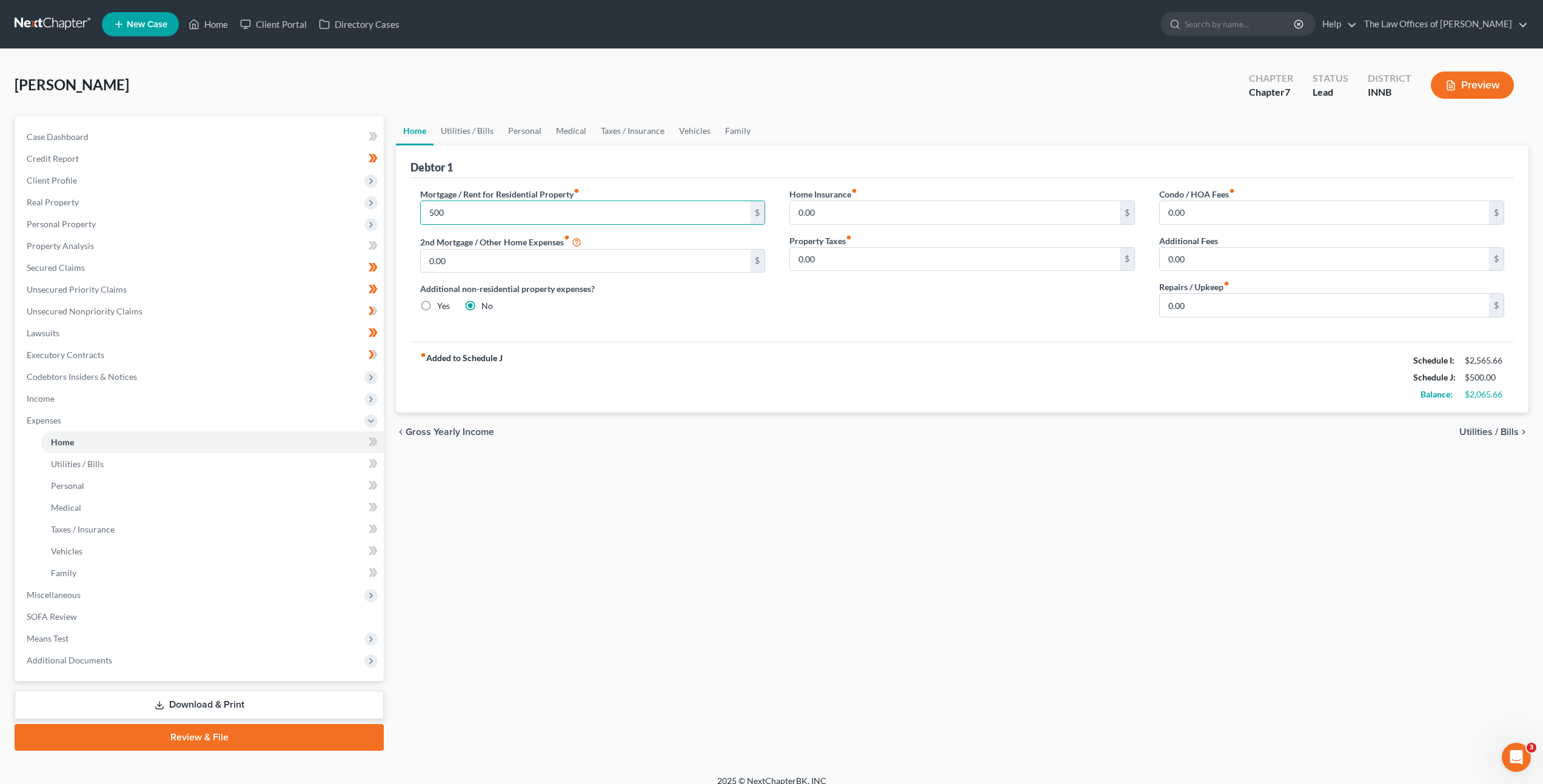
click at [340, 188] on div "Petition Navigation Case Dashboard Payments Invoices Payments Payments Credit R…" at bounding box center [772, 434] width 1526 height 635
click at [336, 157] on div "Petition Navigation Case Dashboard Payments Invoices Payments Payments Credit R…" at bounding box center [772, 434] width 1526 height 635
drag, startPoint x: 999, startPoint y: 341, endPoint x: 989, endPoint y: 330, distance: 14.9
click at [999, 341] on div "Mortgage / Rent for Residential Property fiber_manual_record 500 $ 2nd Mortgage…" at bounding box center [962, 260] width 1104 height 164
click at [635, 216] on input "500" at bounding box center [585, 212] width 329 height 23
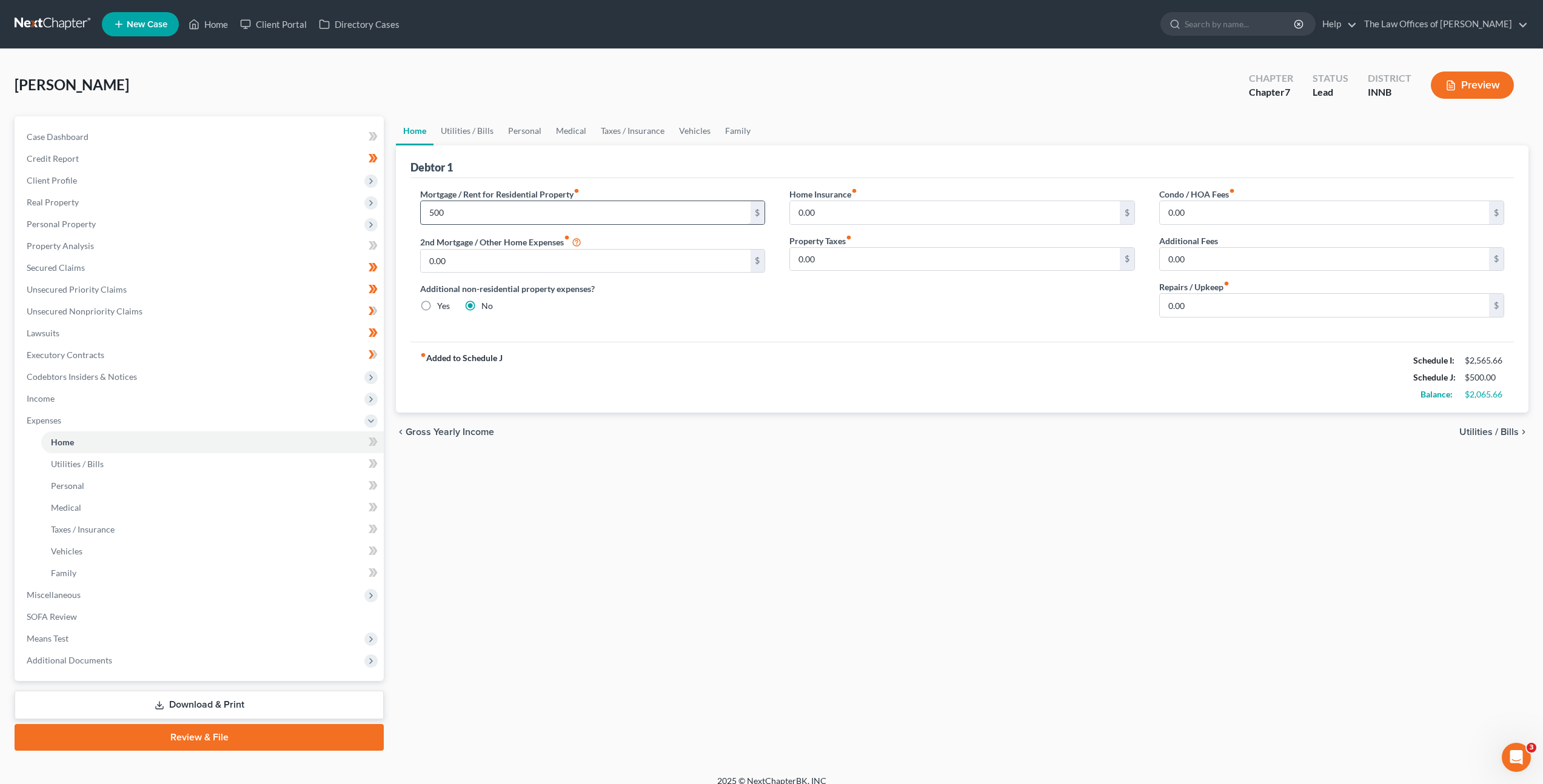
click at [640, 214] on input "500" at bounding box center [585, 212] width 329 height 23
click at [698, 319] on div "Mortgage / Rent for Residential Property fiber_manual_record 500 $ 2nd Mortgage…" at bounding box center [592, 257] width 369 height 140
click at [840, 216] on input "0.00" at bounding box center [954, 212] width 329 height 23
click at [1189, 311] on input "0.00" at bounding box center [1324, 305] width 329 height 23
click at [743, 332] on div "Mortgage / Rent for Residential Property fiber_manual_record 500 $ 2nd Mortgage…" at bounding box center [962, 260] width 1104 height 164
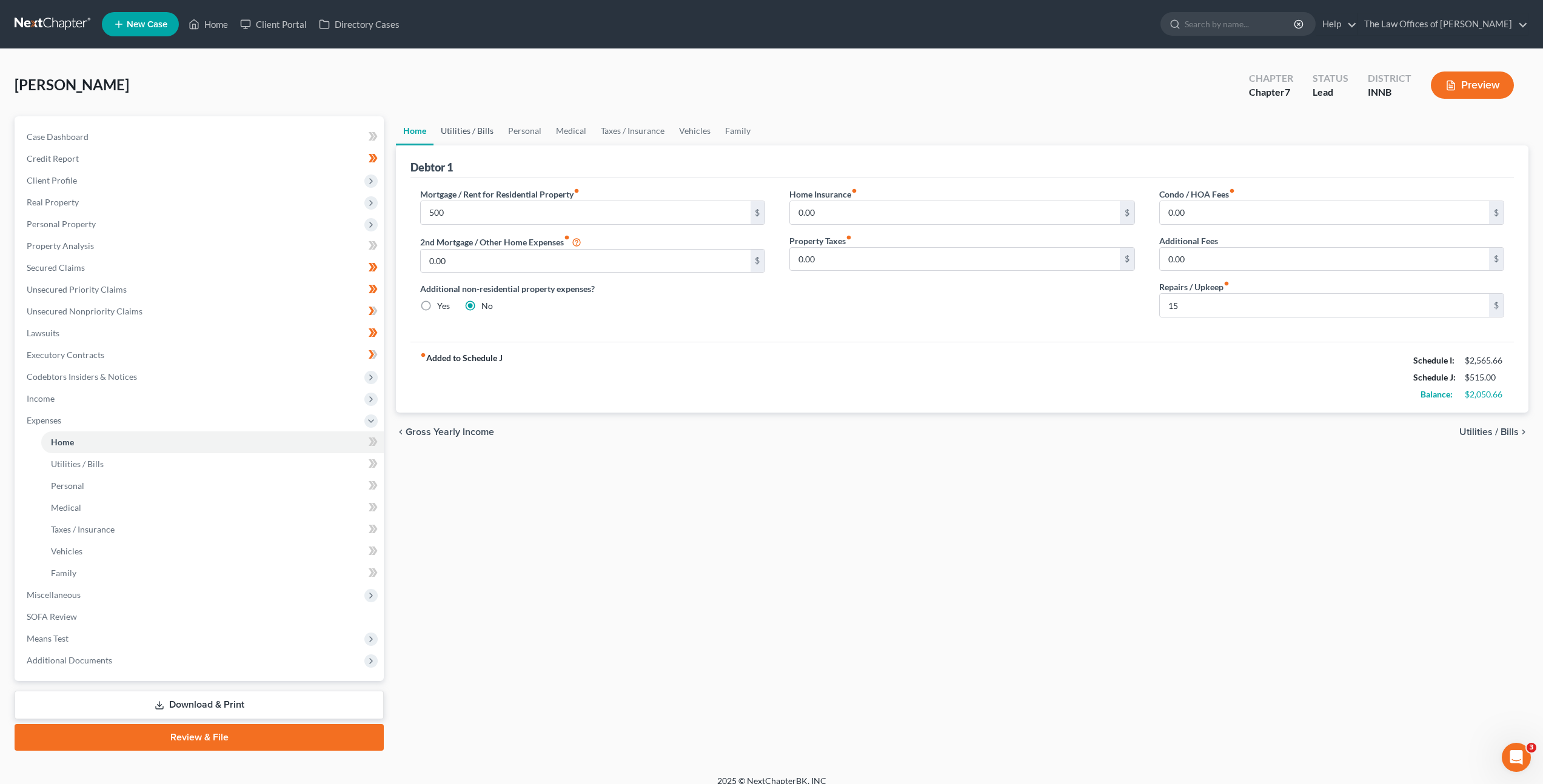
click at [471, 125] on link "Utilities / Bills" at bounding box center [467, 130] width 67 height 29
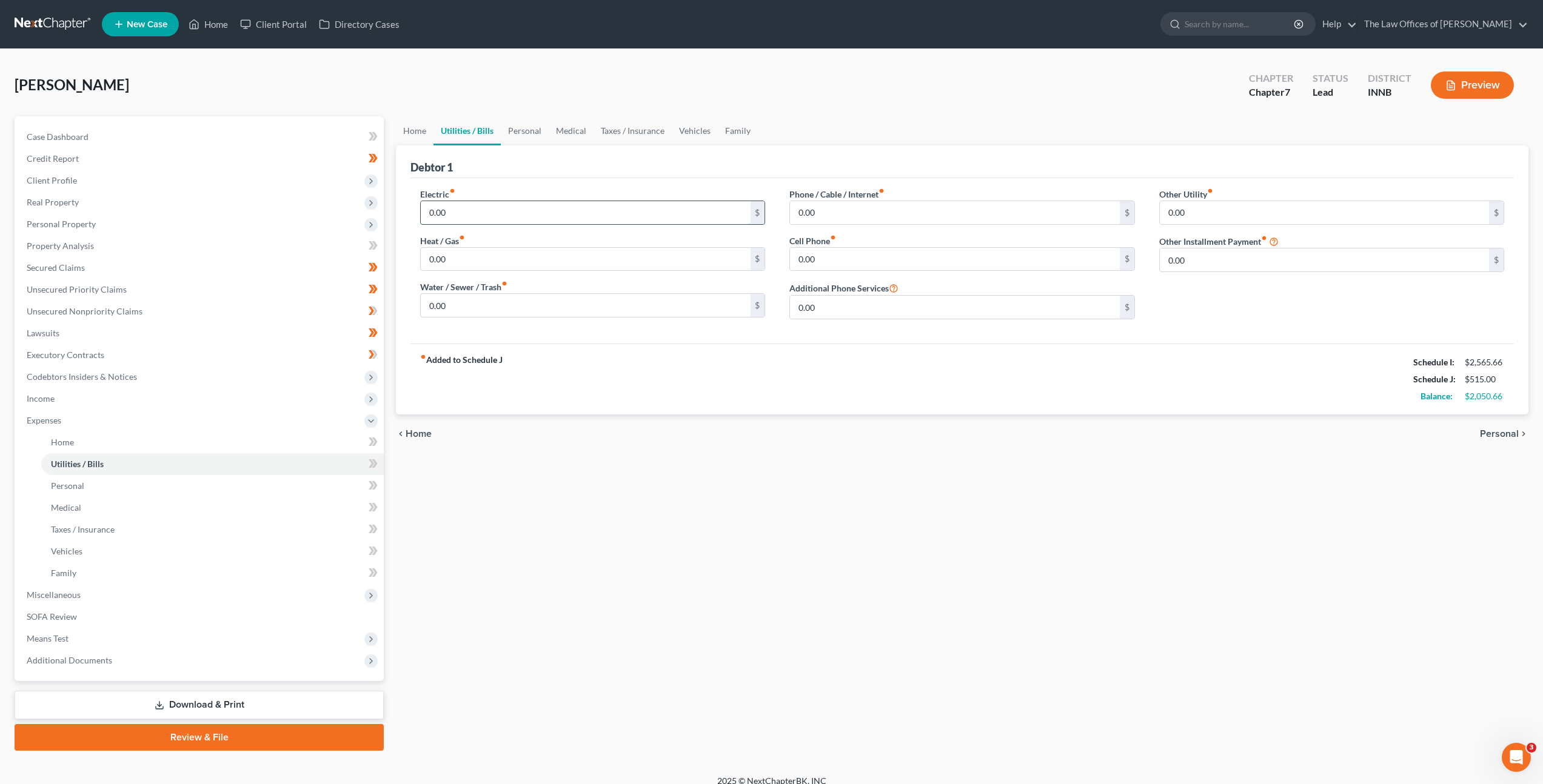
click at [596, 223] on input "0.00" at bounding box center [585, 212] width 329 height 23
click at [549, 205] on input "0.00" at bounding box center [585, 212] width 329 height 23
click at [409, 188] on div "Electric fiber_manual_record 0.00 $ Heat / Gas fiber_manual_record 0.00 $ Water…" at bounding box center [592, 258] width 369 height 141
click at [470, 208] on input "0.00" at bounding box center [585, 212] width 329 height 23
click at [347, 198] on div "Petition Navigation Case Dashboard Payments Invoices Payments Payments Credit R…" at bounding box center [772, 434] width 1526 height 635
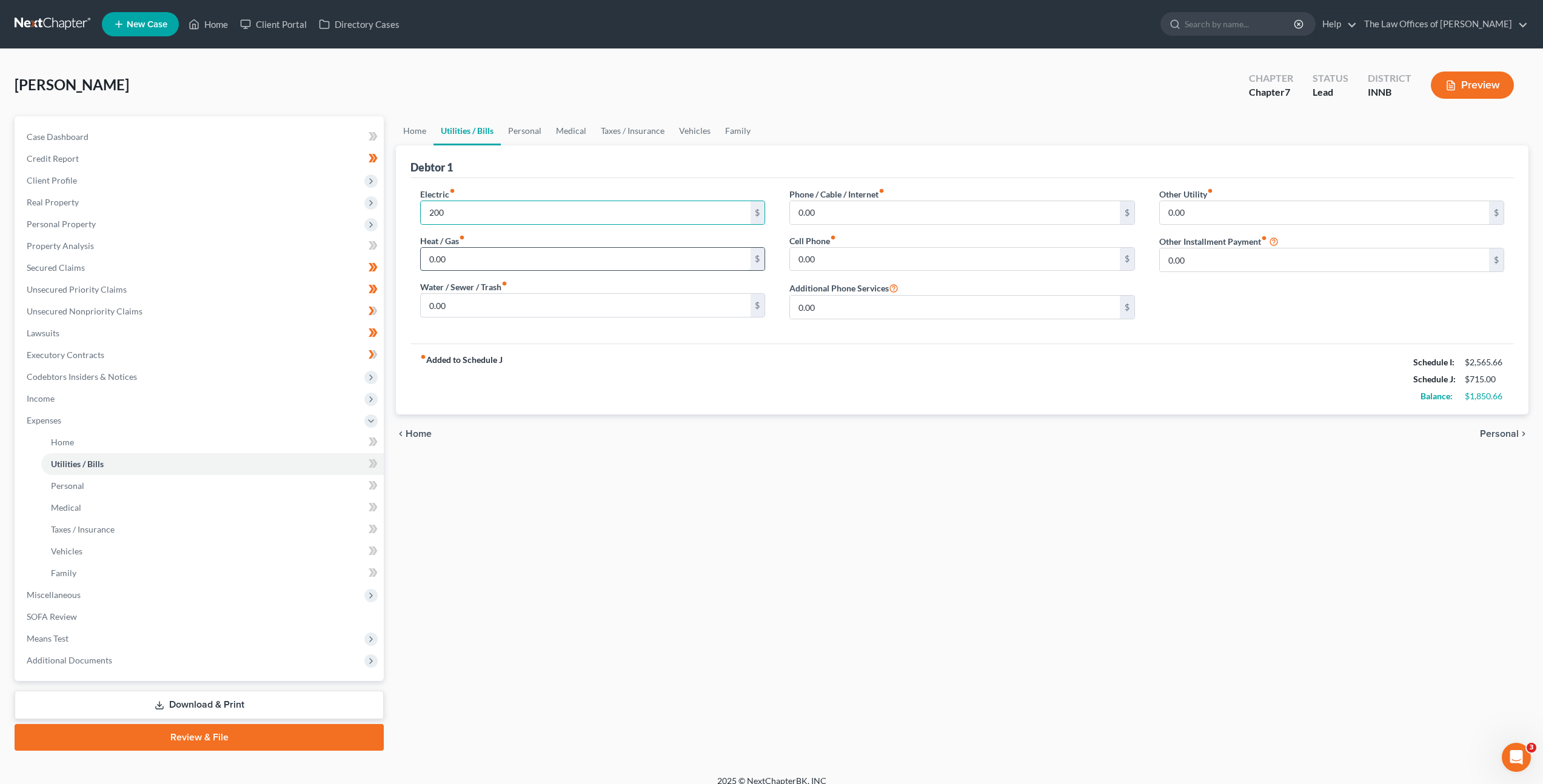
click at [490, 255] on input "0.00" at bounding box center [585, 259] width 329 height 23
click at [458, 258] on input "0.00" at bounding box center [585, 259] width 329 height 23
drag, startPoint x: 417, startPoint y: 257, endPoint x: 428, endPoint y: 256, distance: 11.0
click at [311, 253] on div "Petition Navigation Case Dashboard Payments Invoices Payments Payments Credit R…" at bounding box center [772, 434] width 1526 height 635
click at [783, 350] on div "fiber_manual_record Added to Schedule J Schedule I: $2,565.66 Schedule J: $765.…" at bounding box center [962, 379] width 1104 height 71
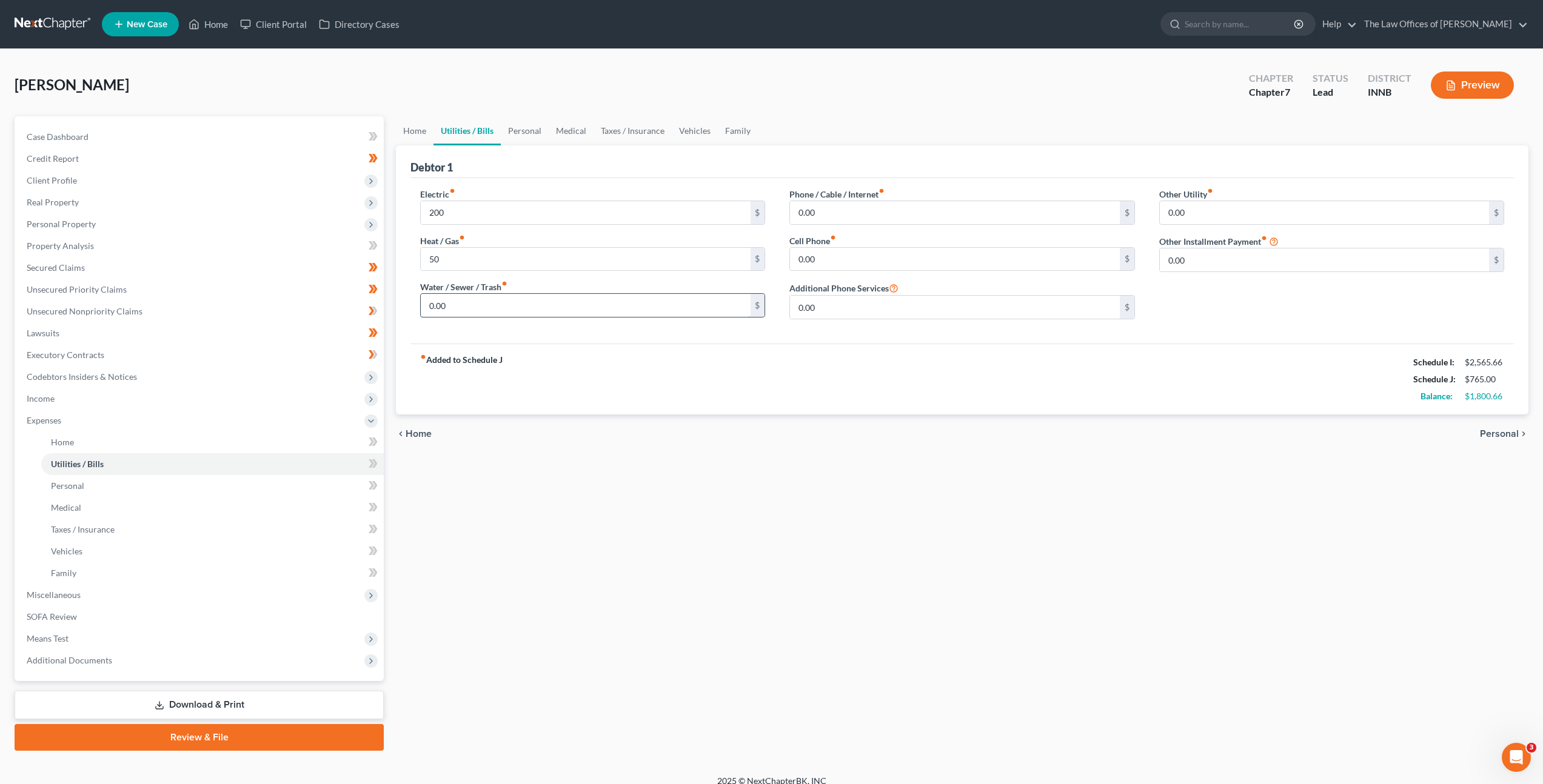
click at [639, 296] on input "0.00" at bounding box center [585, 305] width 329 height 23
click at [594, 313] on input "0.00" at bounding box center [585, 305] width 329 height 23
drag, startPoint x: 596, startPoint y: 312, endPoint x: 439, endPoint y: 284, distance: 159.5
click at [487, 292] on div "Water / Sewer / Trash fiber_manual_record 0.00 $" at bounding box center [592, 299] width 345 height 37
click at [676, 374] on div "fiber_manual_record Added to Schedule J Schedule I: $2,565.66 Schedule J: $825.…" at bounding box center [962, 379] width 1104 height 71
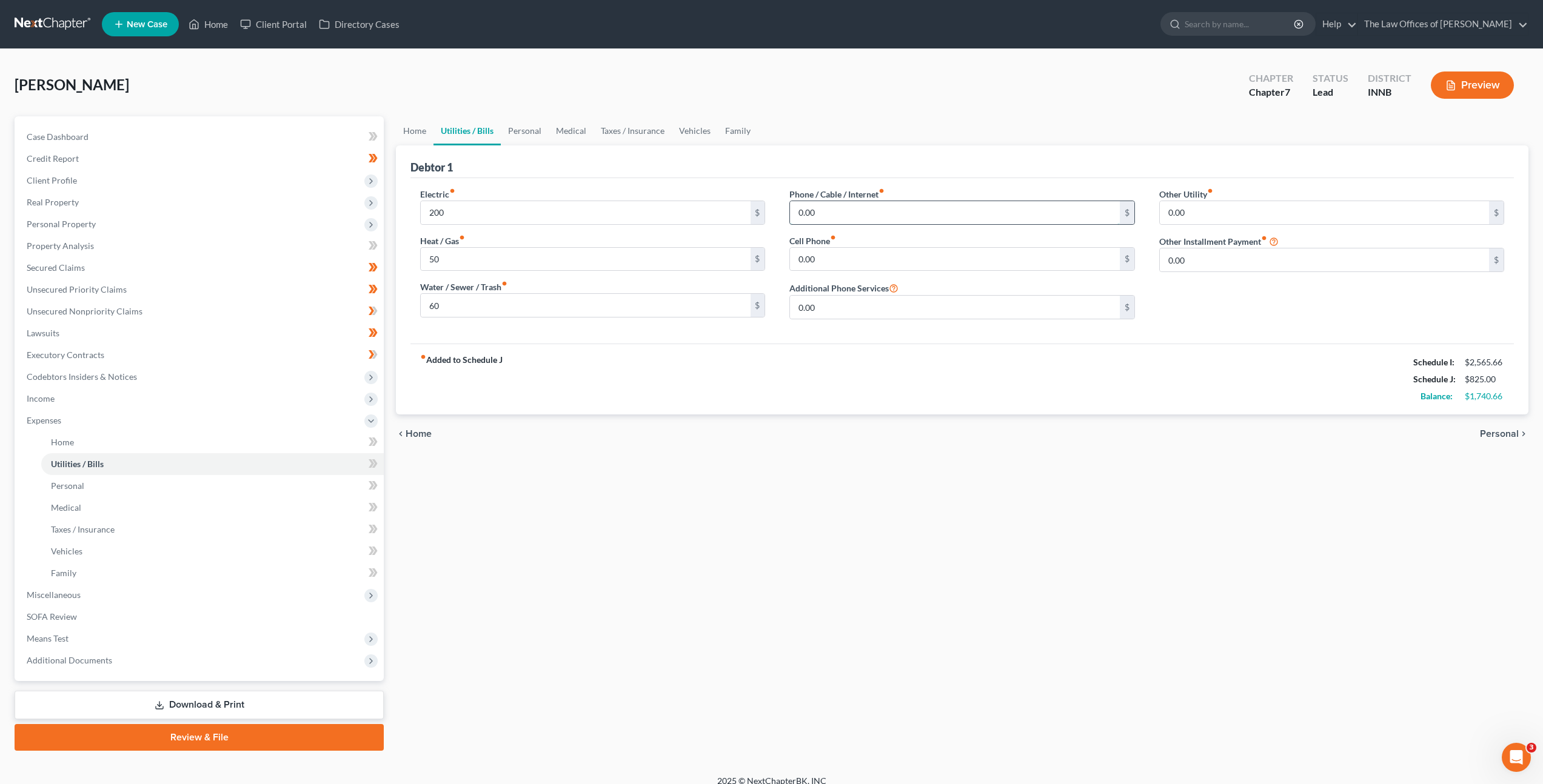
click at [843, 215] on input "0.00" at bounding box center [954, 212] width 329 height 23
click at [871, 209] on input "0.00" at bounding box center [954, 212] width 329 height 23
drag, startPoint x: 867, startPoint y: 211, endPoint x: 745, endPoint y: 199, distance: 122.6
click at [765, 205] on div "Electric fiber_manual_record 200 $ Heat / Gas fiber_manual_record 50 $ Water / …" at bounding box center [962, 258] width 1108 height 141
click at [872, 244] on div "Cell Phone fiber_manual_record 0.00 $" at bounding box center [962, 253] width 345 height 37
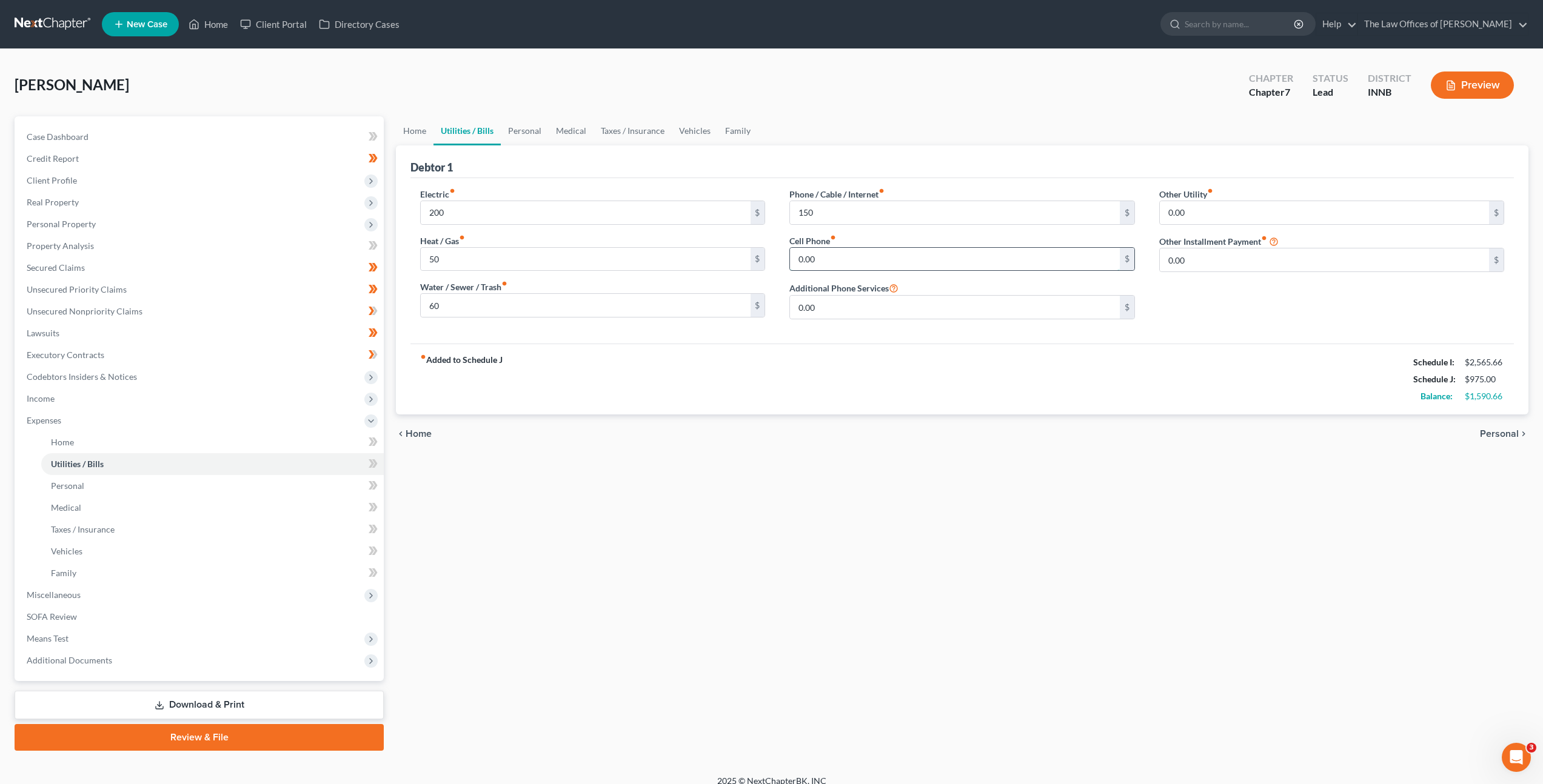
click at [869, 256] on input "0.00" at bounding box center [954, 259] width 329 height 23
drag, startPoint x: 838, startPoint y: 370, endPoint x: 788, endPoint y: 335, distance: 61.0
click at [835, 368] on div "fiber_manual_record Added to Schedule J Schedule I: $2,565.66 Schedule J: $1,06…" at bounding box center [962, 379] width 1104 height 71
click at [514, 134] on link "Personal" at bounding box center [525, 130] width 48 height 29
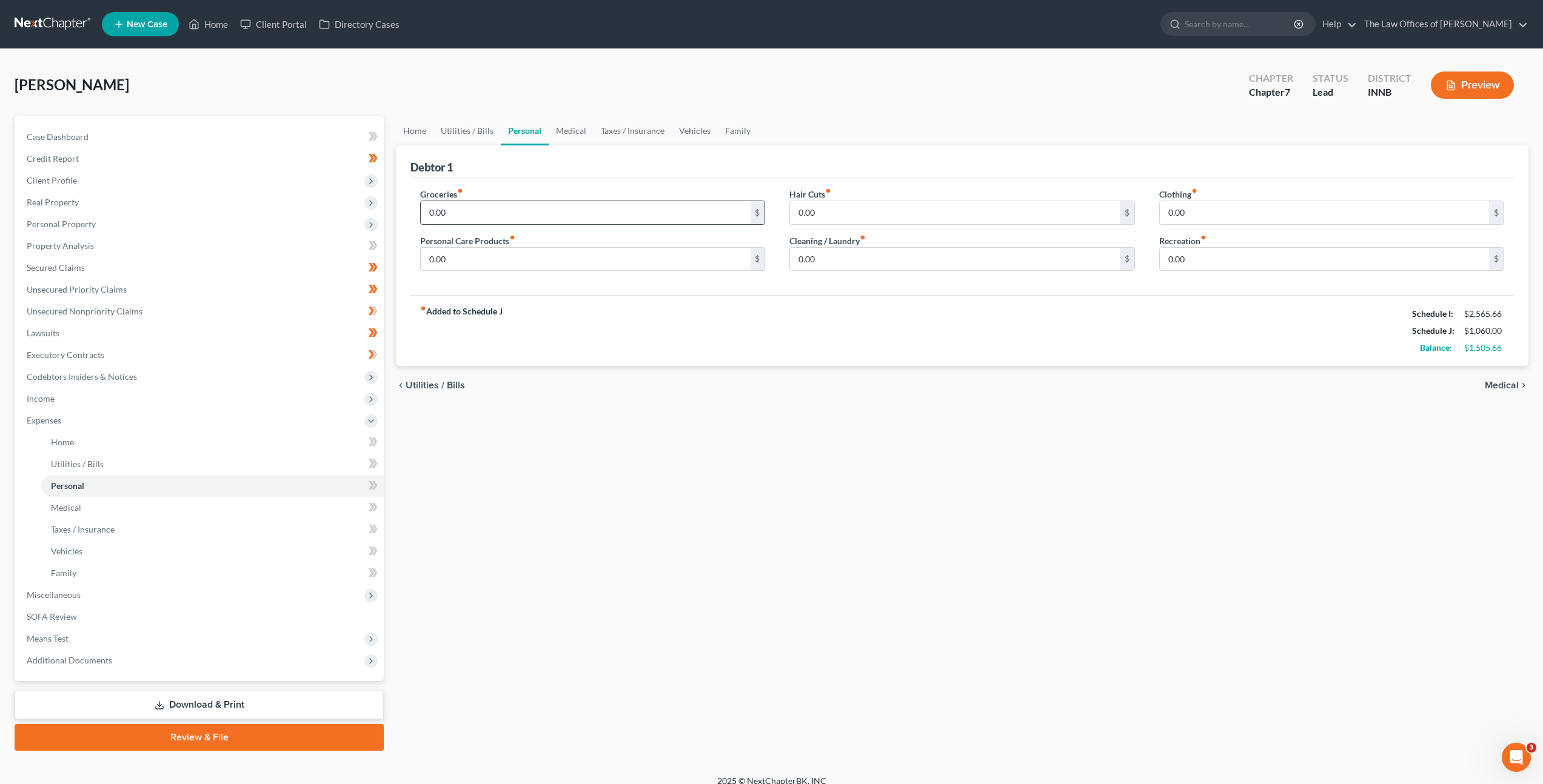
click at [483, 223] on input "0.00" at bounding box center [585, 212] width 329 height 23
click at [496, 282] on div "Groceries fiber_manual_record 650 $ Personal Care Products fiber_manual_record …" at bounding box center [962, 237] width 1104 height 117
click at [474, 251] on input "0.00" at bounding box center [585, 259] width 329 height 23
click at [836, 259] on input "0.00" at bounding box center [954, 259] width 329 height 23
click at [856, 188] on div "Hair Cuts fiber_manual_record 0.00 $" at bounding box center [962, 206] width 345 height 37
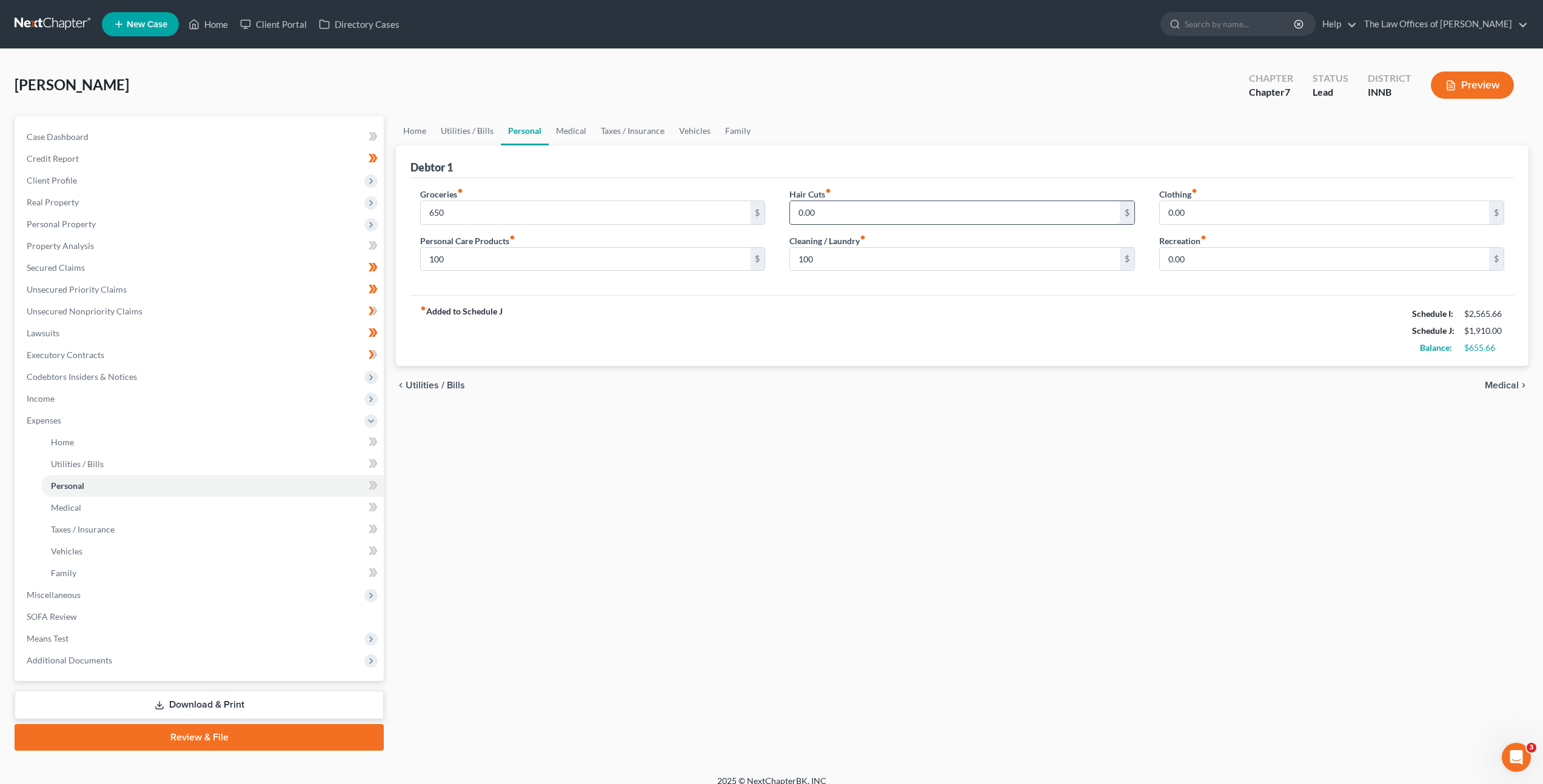
drag, startPoint x: 856, startPoint y: 221, endPoint x: 874, endPoint y: 222, distance: 18.0
click at [860, 220] on input "0.00" at bounding box center [954, 212] width 329 height 23
click at [1218, 255] on input "0.00" at bounding box center [1324, 259] width 329 height 23
click at [1222, 195] on div "Clothing fiber_manual_record 0.00 $" at bounding box center [1331, 206] width 345 height 37
drag, startPoint x: 1210, startPoint y: 217, endPoint x: 1200, endPoint y: 165, distance: 53.0
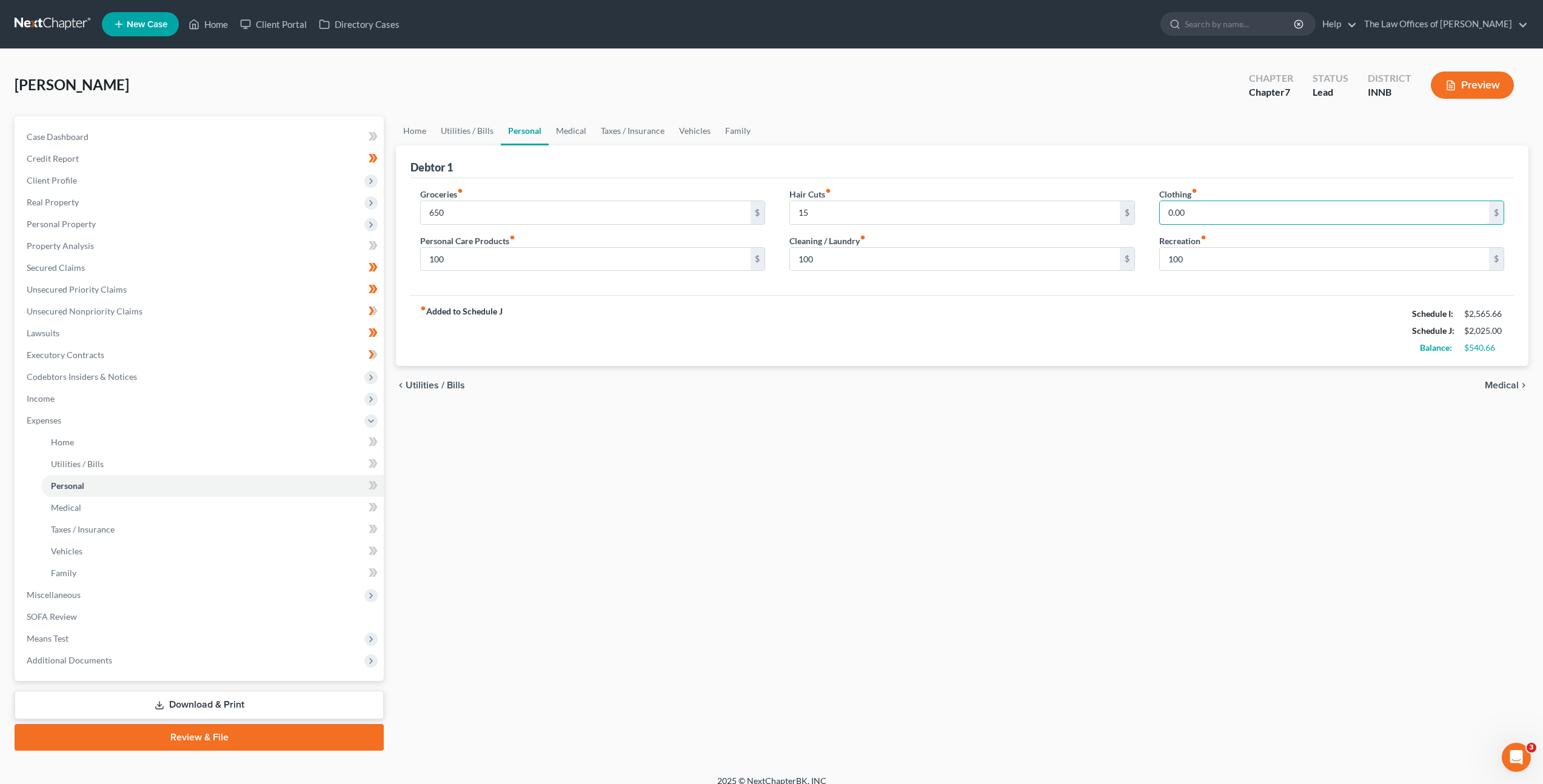
click at [1210, 217] on input "0.00" at bounding box center [1324, 212] width 329 height 23
click at [571, 119] on link "Medical" at bounding box center [571, 130] width 45 height 29
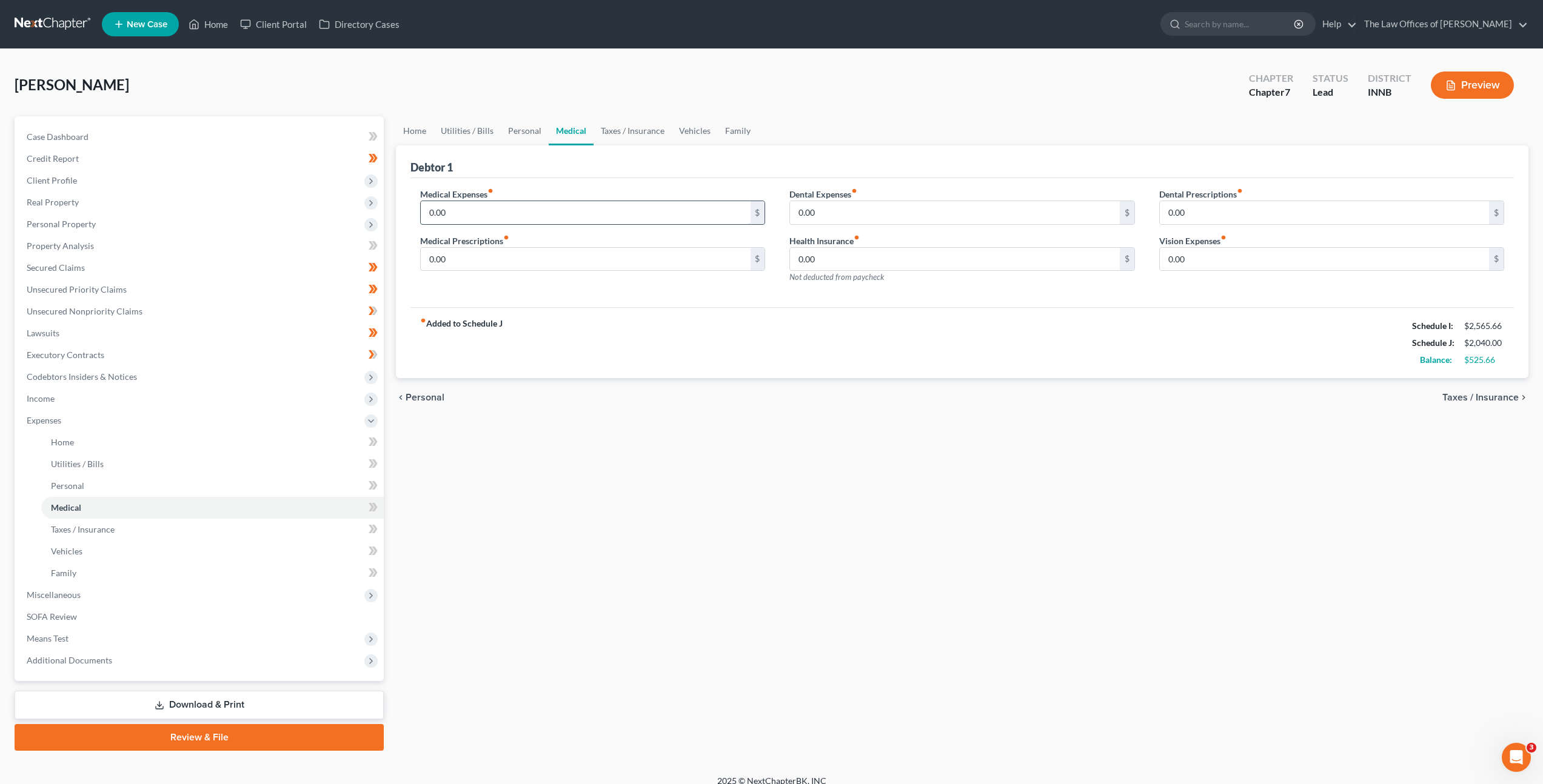
click at [565, 210] on input "0.00" at bounding box center [585, 212] width 329 height 23
drag, startPoint x: 557, startPoint y: 263, endPoint x: 572, endPoint y: 270, distance: 16.6
click at [557, 263] on input "0.00" at bounding box center [585, 259] width 329 height 23
drag, startPoint x: 652, startPoint y: 318, endPoint x: 810, endPoint y: 205, distance: 194.2
click at [652, 318] on div "fiber_manual_record Added to Schedule J Schedule I: $2,565.66 Schedule J: $2,09…" at bounding box center [962, 343] width 1104 height 71
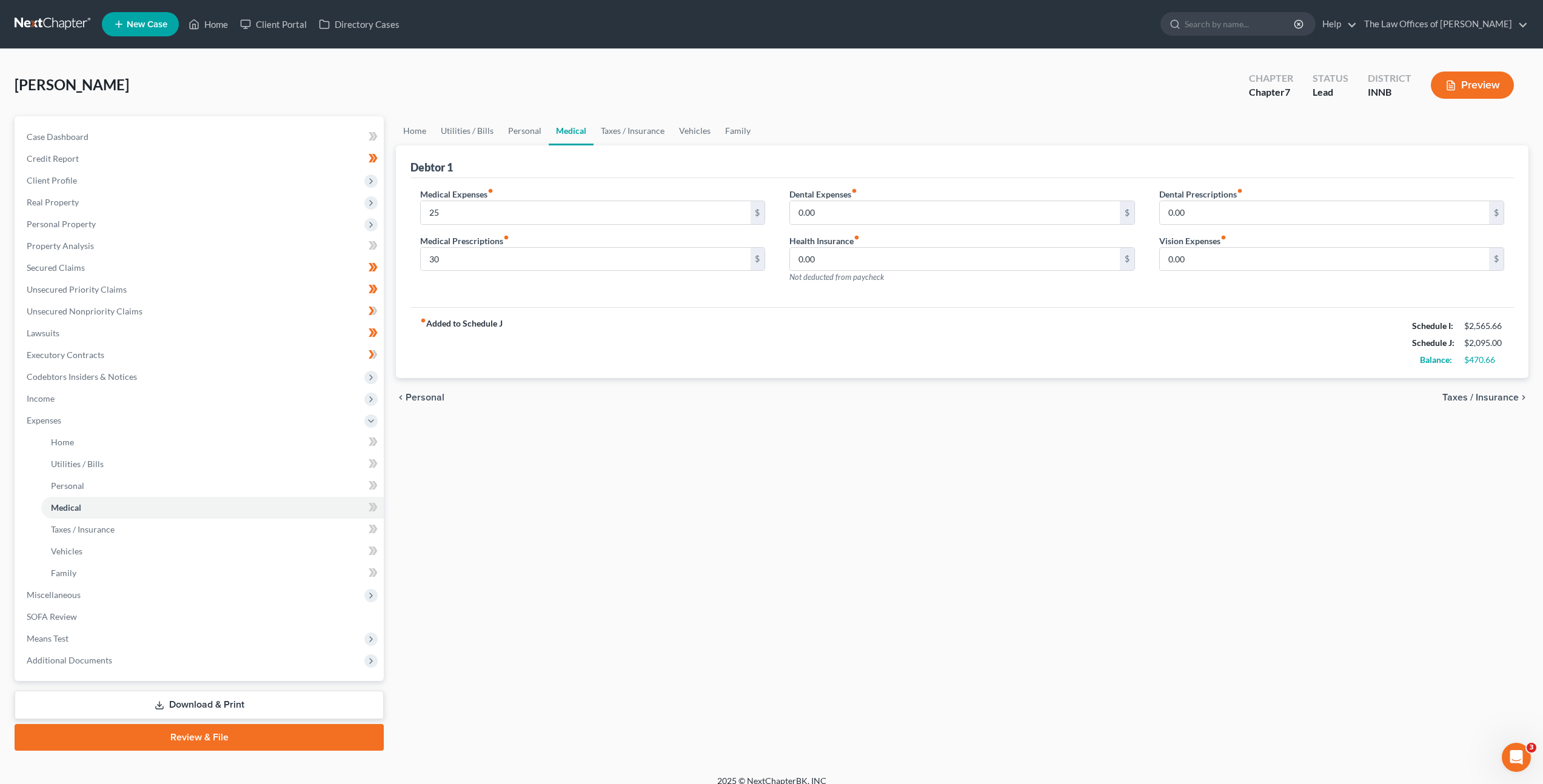
click at [826, 194] on label "Dental Expenses fiber_manual_record" at bounding box center [823, 194] width 68 height 13
drag, startPoint x: 827, startPoint y: 205, endPoint x: 900, endPoint y: 213, distance: 73.4
click at [827, 205] on input "0.00" at bounding box center [954, 212] width 329 height 23
click at [866, 197] on div "Dental Expenses fiber_manual_record 0.00 $" at bounding box center [962, 206] width 345 height 37
drag, startPoint x: 842, startPoint y: 212, endPoint x: 751, endPoint y: 186, distance: 94.6
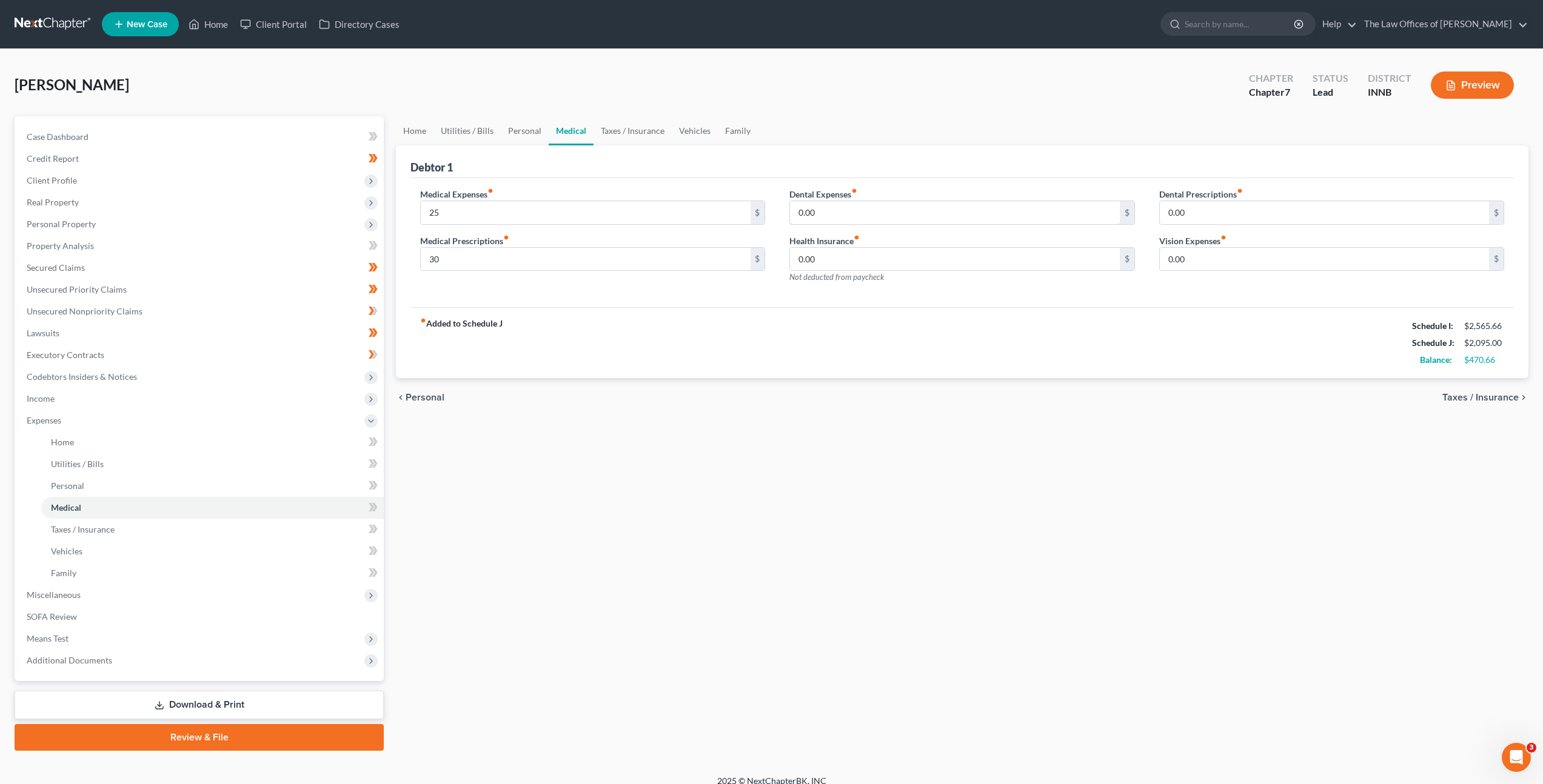
click at [784, 200] on div "Dental Expenses fiber_manual_record 0.00 $ Health Insurance fiber_manual_record…" at bounding box center [962, 240] width 369 height 105
click at [819, 343] on div "fiber_manual_record Added to Schedule J Schedule I: $2,565.66 Schedule J: $2,10…" at bounding box center [962, 343] width 1104 height 71
click at [1194, 261] on input "0.00" at bounding box center [1324, 259] width 329 height 23
drag, startPoint x: 1130, startPoint y: 360, endPoint x: 1149, endPoint y: 373, distance: 23.0
click at [1130, 359] on div "fiber_manual_record Added to Schedule J Schedule I: $2,565.66 Schedule J: $2,10…" at bounding box center [962, 343] width 1104 height 71
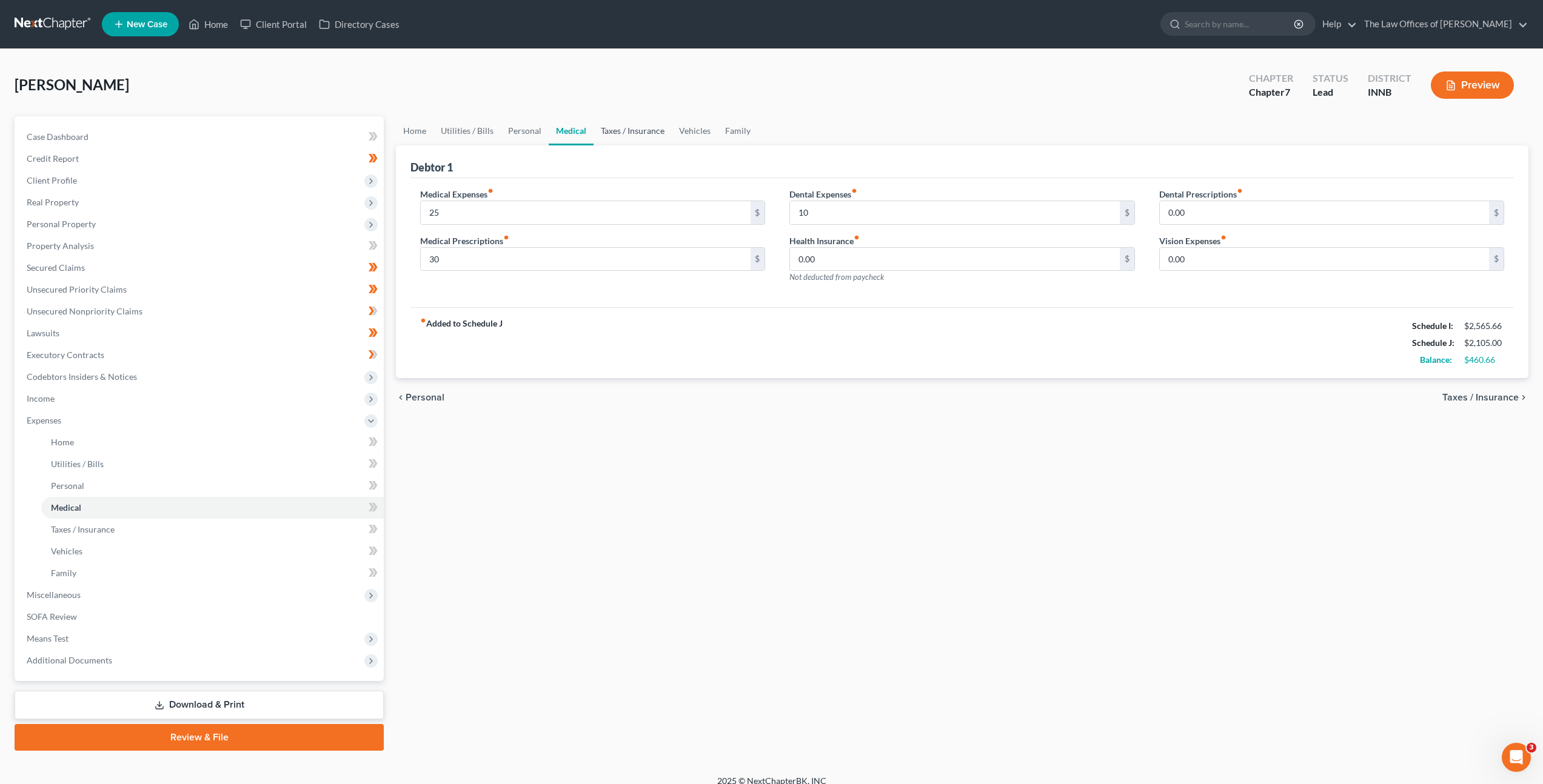
click at [629, 127] on link "Taxes / Insurance" at bounding box center [632, 130] width 78 height 29
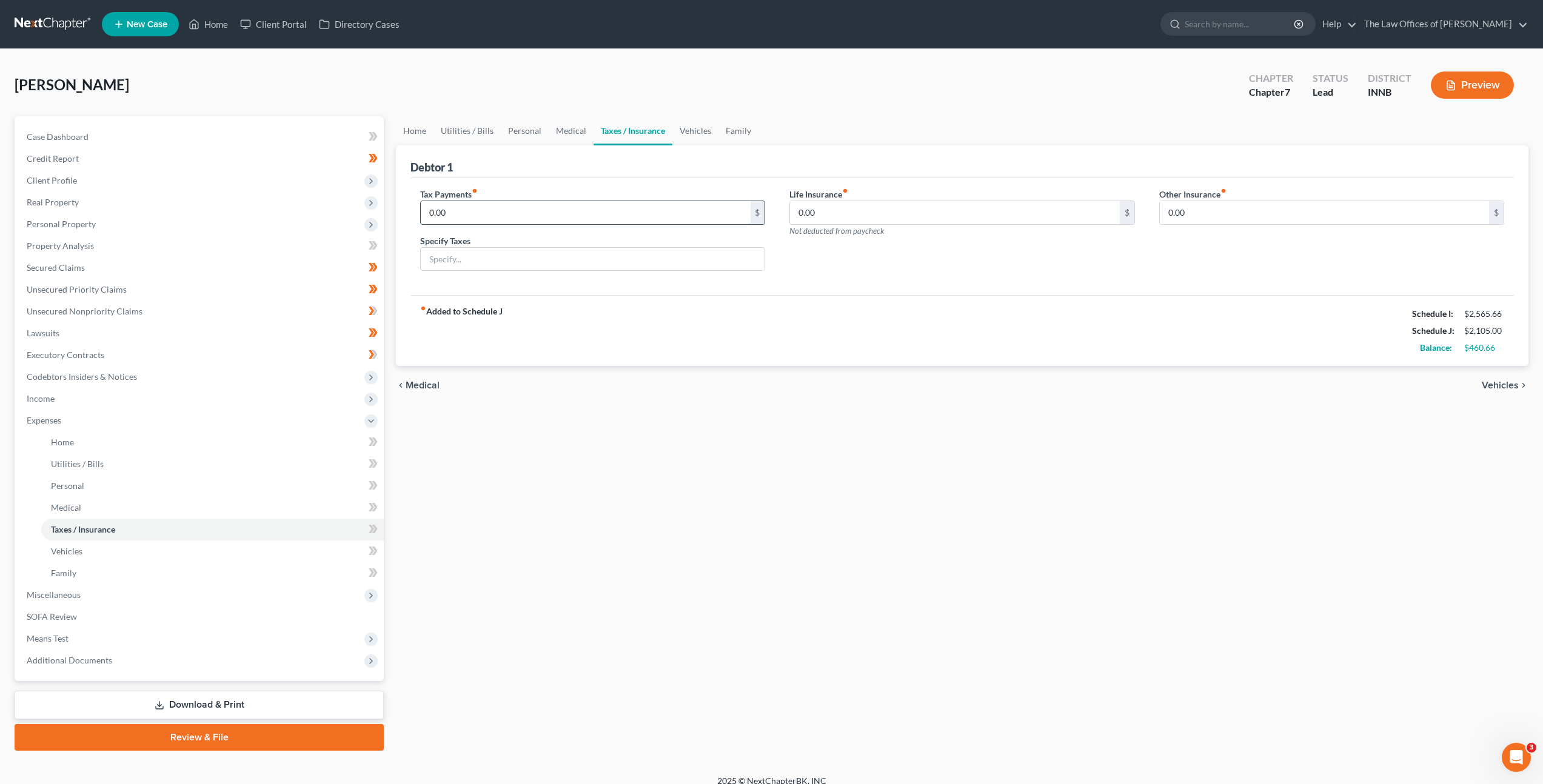
click at [620, 210] on input "0.00" at bounding box center [585, 212] width 329 height 23
click at [912, 215] on input "0.00" at bounding box center [954, 212] width 329 height 23
click at [1182, 213] on input "0.00" at bounding box center [1324, 212] width 329 height 23
click at [1075, 279] on div "Life Insurance fiber_manual_record 0.00 $ Not deducted from paycheck" at bounding box center [962, 234] width 369 height 93
click at [688, 129] on link "Vehicles" at bounding box center [695, 130] width 46 height 29
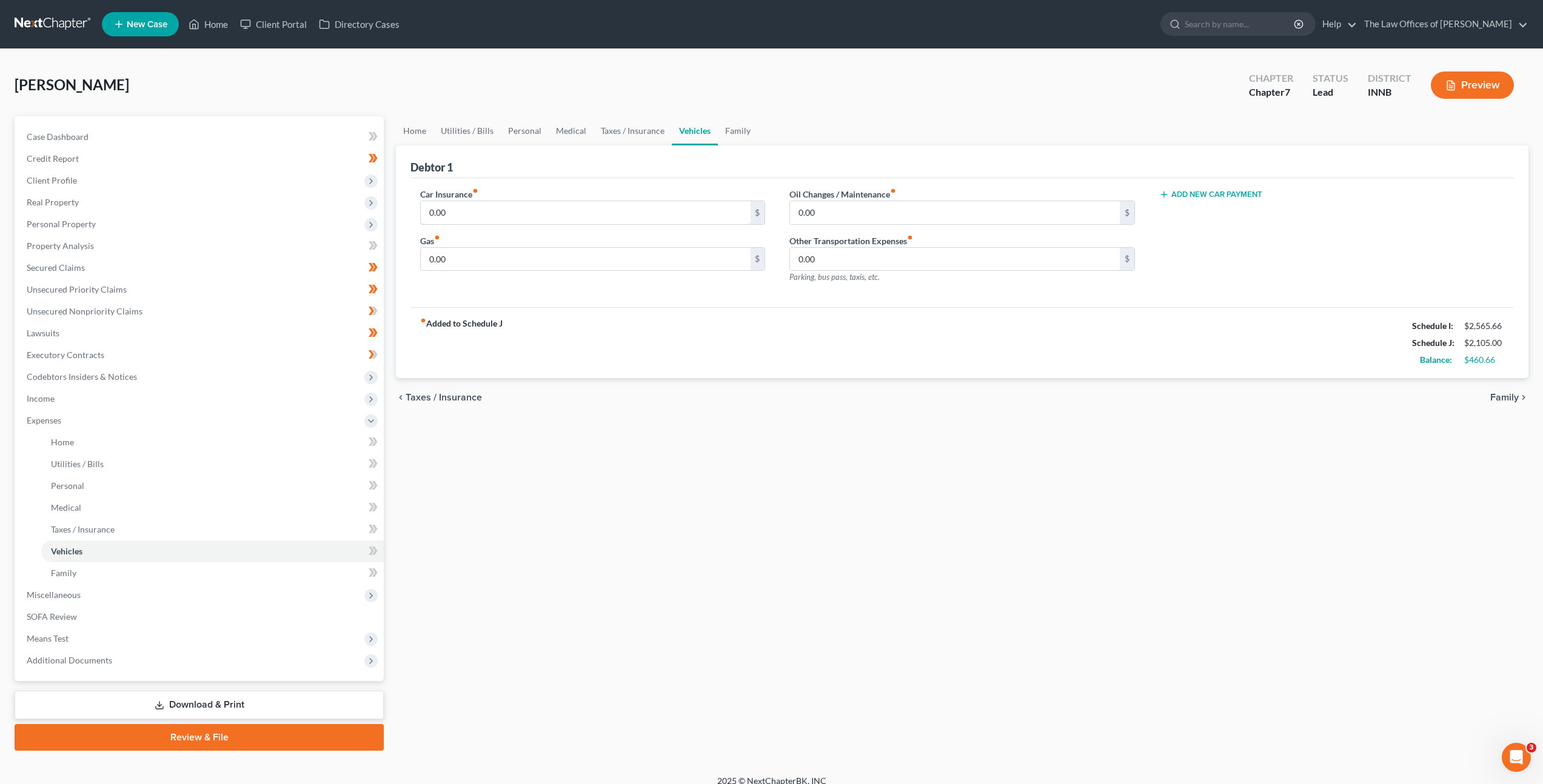
click at [496, 213] on input "0.00" at bounding box center [585, 212] width 329 height 23
click at [533, 263] on input "0.00" at bounding box center [585, 259] width 329 height 23
click at [832, 202] on input "0.00" at bounding box center [954, 212] width 329 height 23
click at [682, 255] on input "0.00" at bounding box center [585, 259] width 329 height 23
click at [560, 259] on input "0.00" at bounding box center [585, 259] width 329 height 23
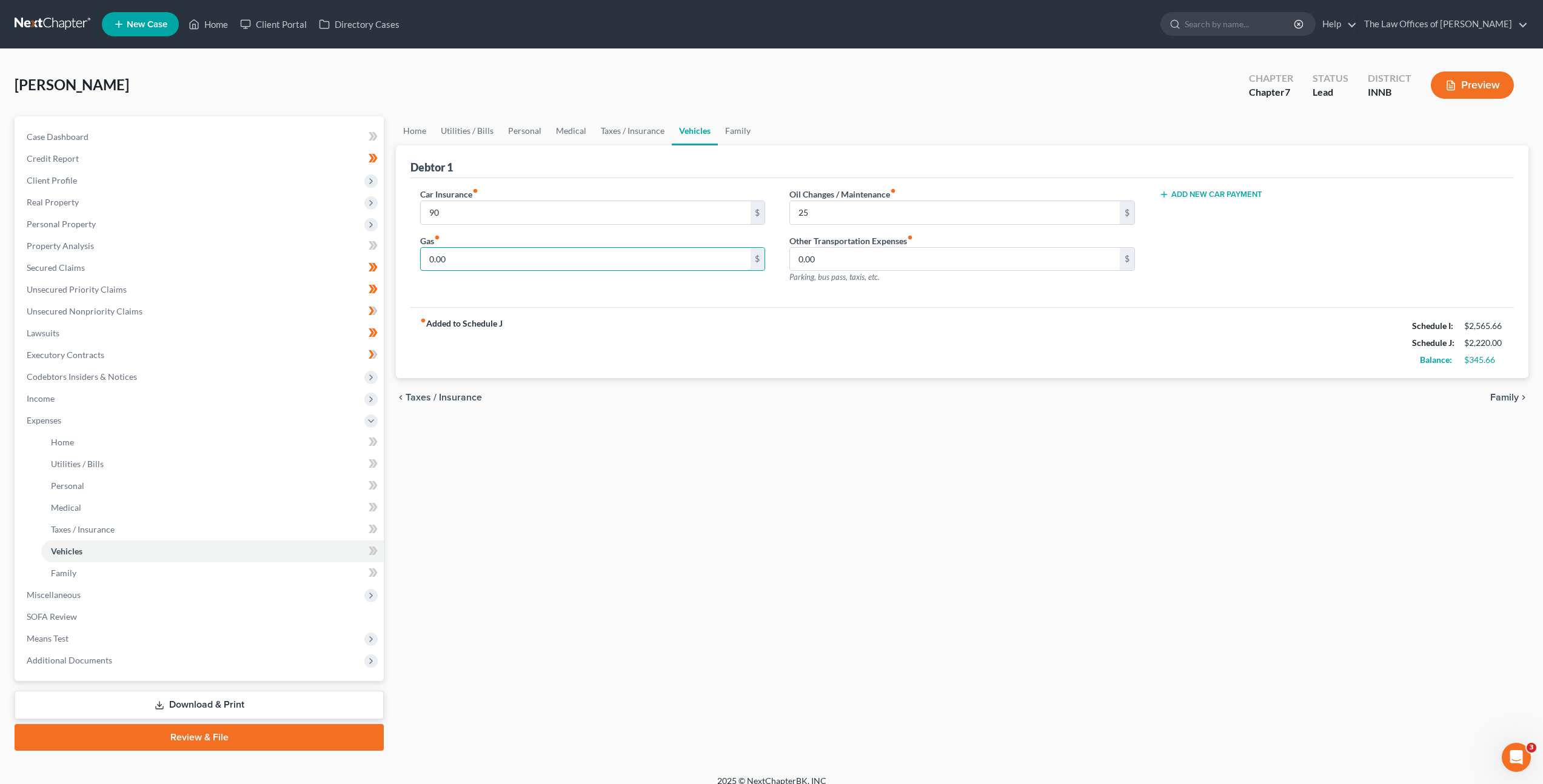
drag, startPoint x: 531, startPoint y: 260, endPoint x: 388, endPoint y: 272, distance: 143.5
click at [410, 263] on div "Car Insurance fiber_manual_record 90 $ Gas fiber_manual_record 0.00 $" at bounding box center [592, 240] width 369 height 105
click at [594, 292] on div "Car Insurance fiber_manual_record 90 $ Gas fiber_manual_record 0.00 $" at bounding box center [592, 240] width 369 height 105
drag, startPoint x: 484, startPoint y: 264, endPoint x: 427, endPoint y: 263, distance: 57.0
click at [428, 262] on input "0.00" at bounding box center [585, 259] width 329 height 23
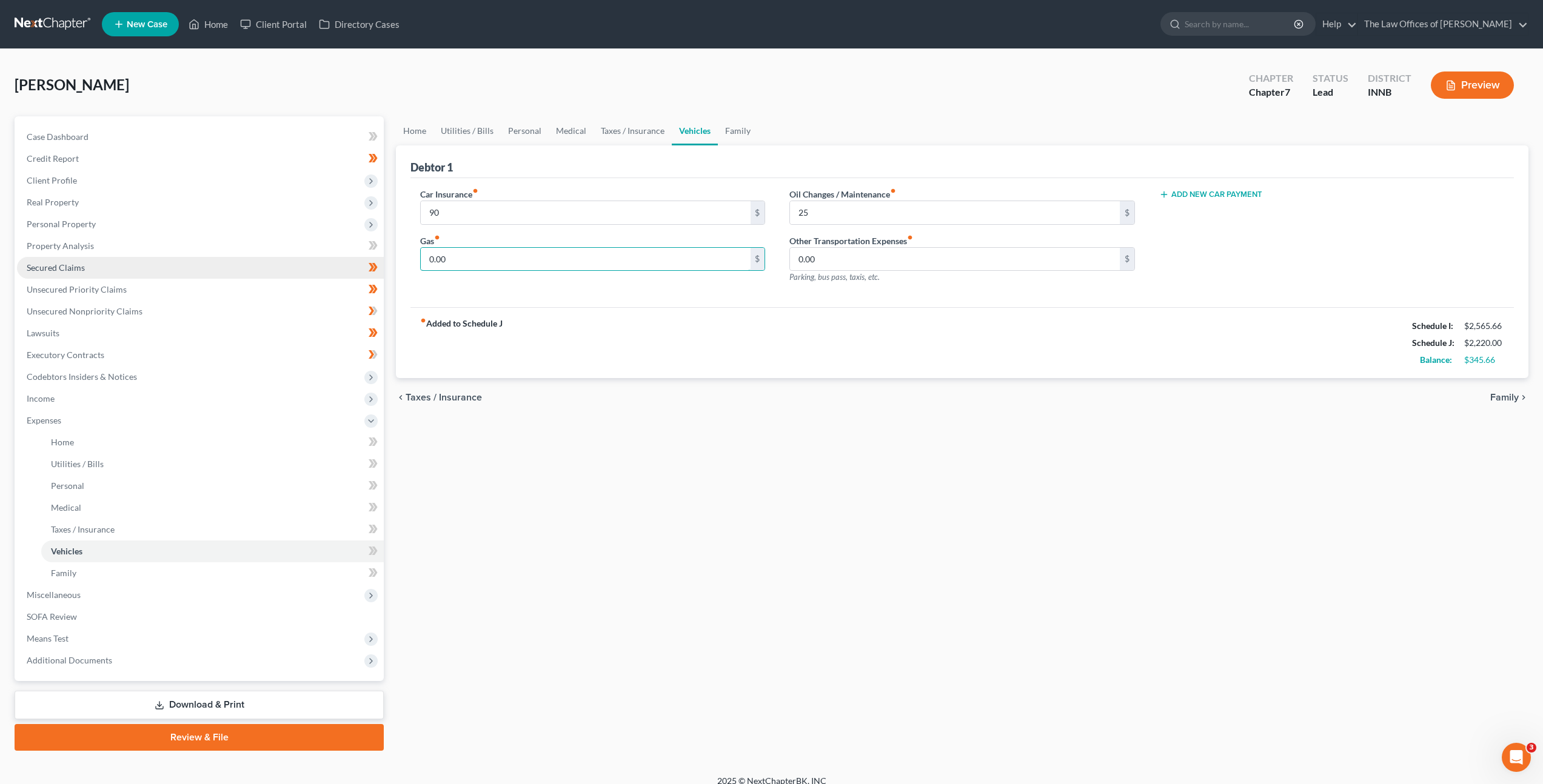
drag, startPoint x: 469, startPoint y: 263, endPoint x: 361, endPoint y: 266, distance: 108.0
click at [357, 265] on div "Petition Navigation Case Dashboard Payments Invoices Payments Payments Credit R…" at bounding box center [772, 434] width 1526 height 635
drag, startPoint x: 810, startPoint y: 363, endPoint x: 721, endPoint y: 278, distance: 123.1
click at [807, 361] on div "fiber_manual_record Added to Schedule J Schedule I: $2,565.66 Schedule J: $2,62…" at bounding box center [962, 343] width 1104 height 71
click at [736, 131] on link "Family" at bounding box center [738, 130] width 40 height 29
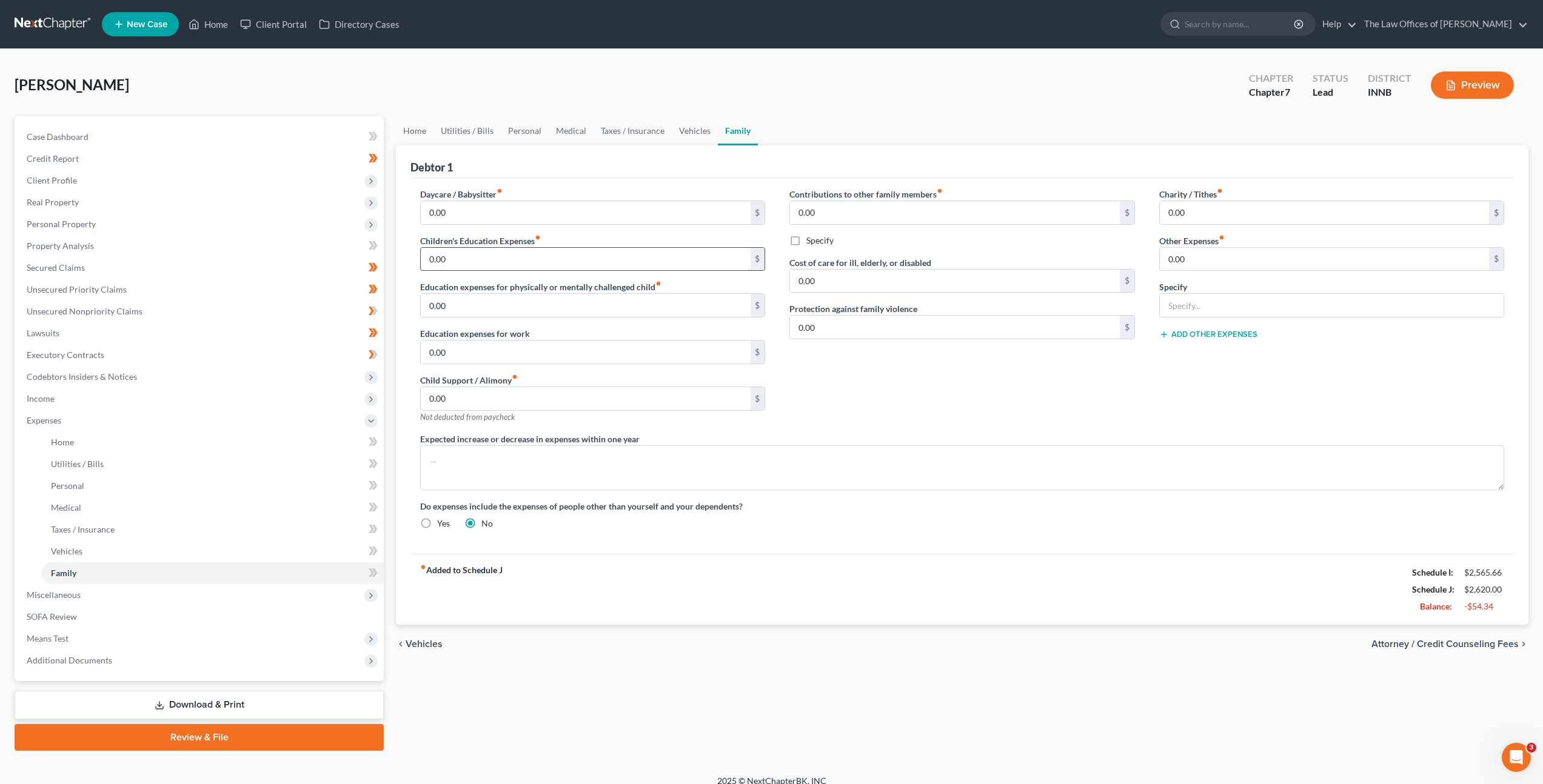
click at [633, 251] on input "0.00" at bounding box center [585, 259] width 329 height 23
click at [906, 414] on div "Contributions to other family members fiber_manual_record 0.00 $ Specify Cost o…" at bounding box center [962, 310] width 369 height 245
click at [372, 440] on icon at bounding box center [371, 442] width 6 height 9
click at [370, 463] on icon at bounding box center [373, 464] width 9 height 15
click at [370, 487] on icon at bounding box center [371, 485] width 6 height 9
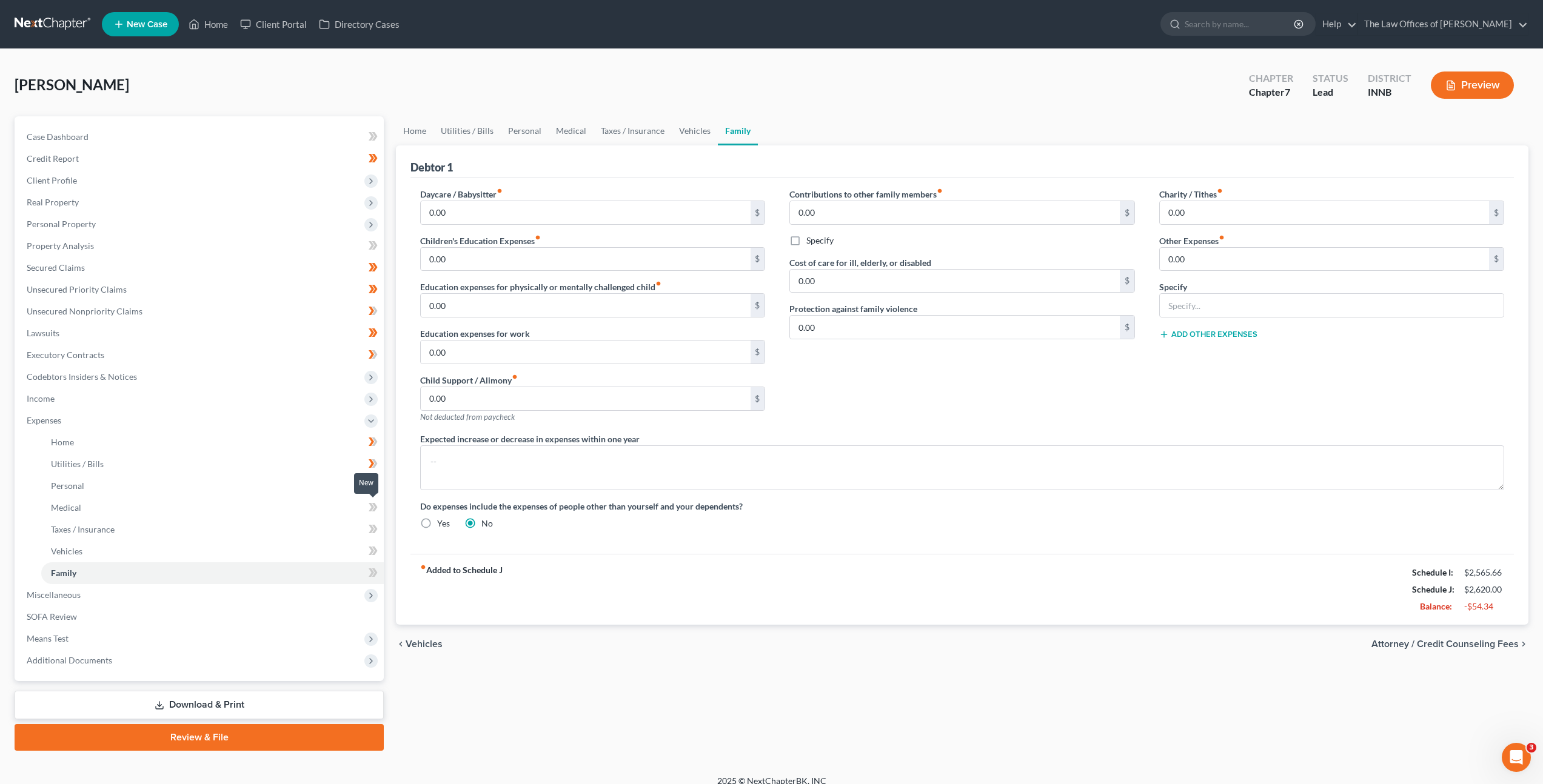
click at [369, 504] on icon at bounding box center [373, 507] width 9 height 15
drag, startPoint x: 372, startPoint y: 526, endPoint x: 369, endPoint y: 548, distance: 22.2
click at [372, 528] on icon at bounding box center [373, 529] width 9 height 15
click at [369, 548] on icon at bounding box center [373, 551] width 9 height 15
click at [369, 566] on icon at bounding box center [373, 572] width 9 height 15
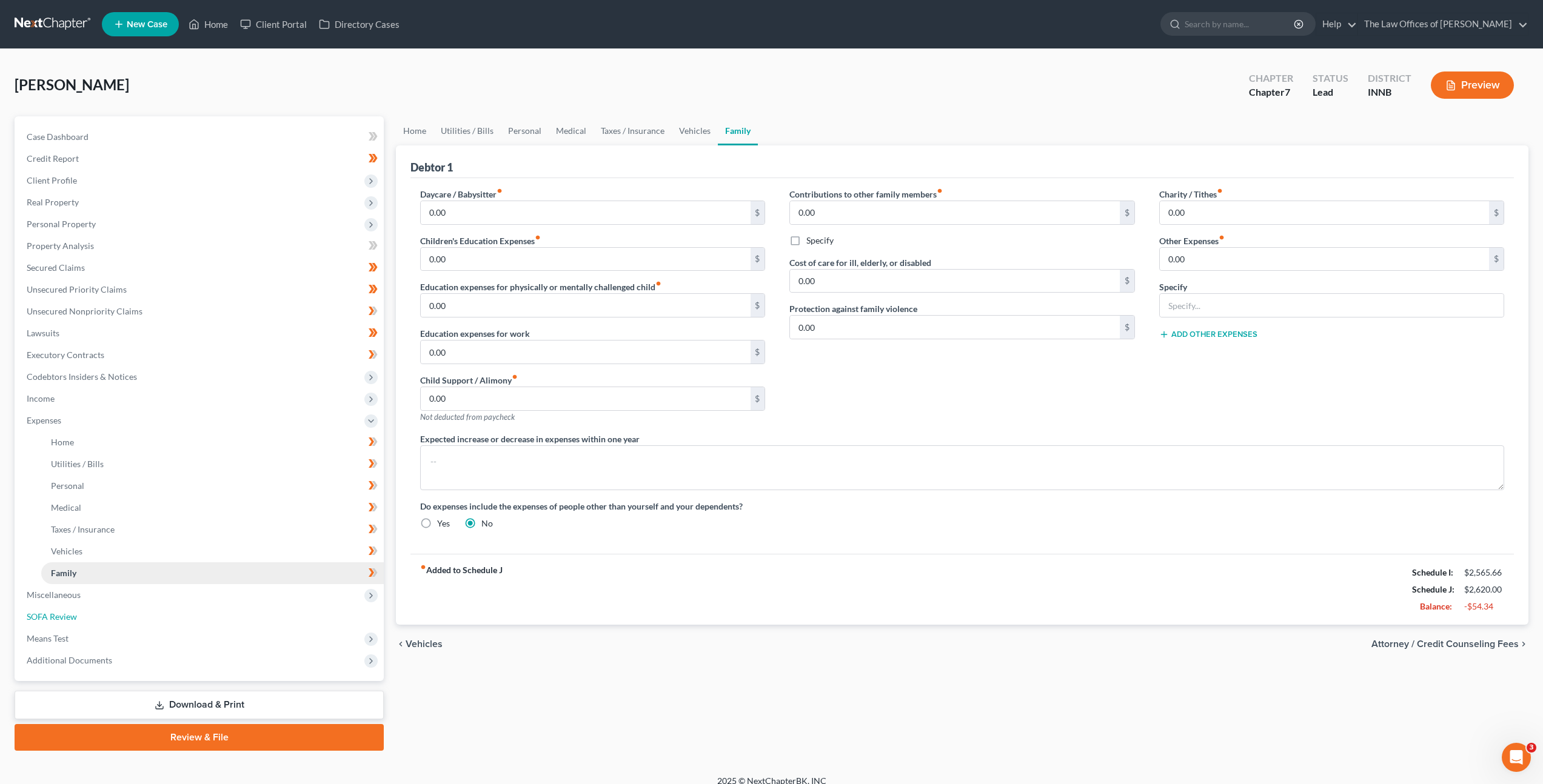
click at [204, 607] on link "SOFA Review" at bounding box center [201, 616] width 367 height 22
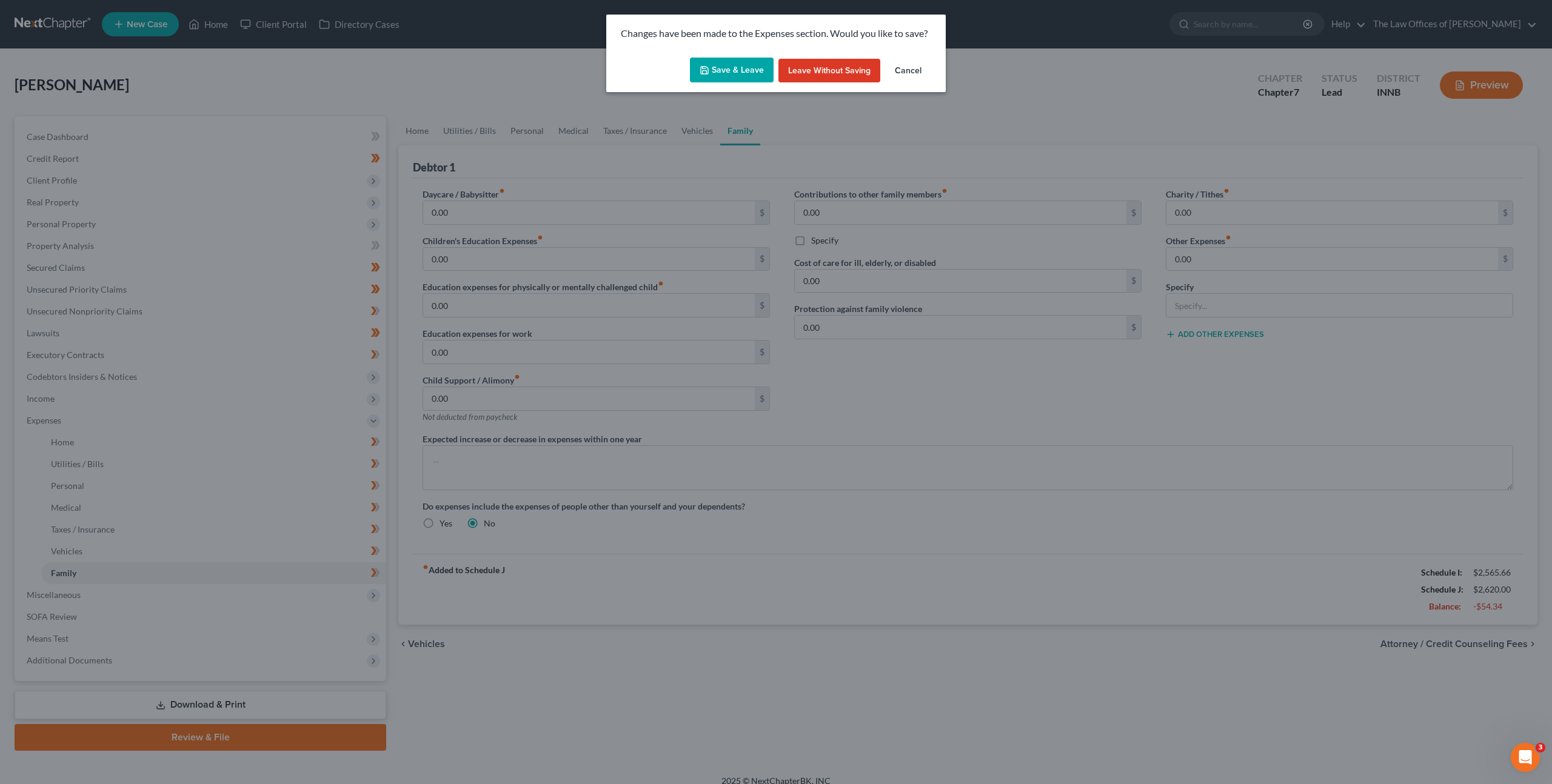
click at [731, 61] on button "Save & Leave" at bounding box center [731, 70] width 84 height 25
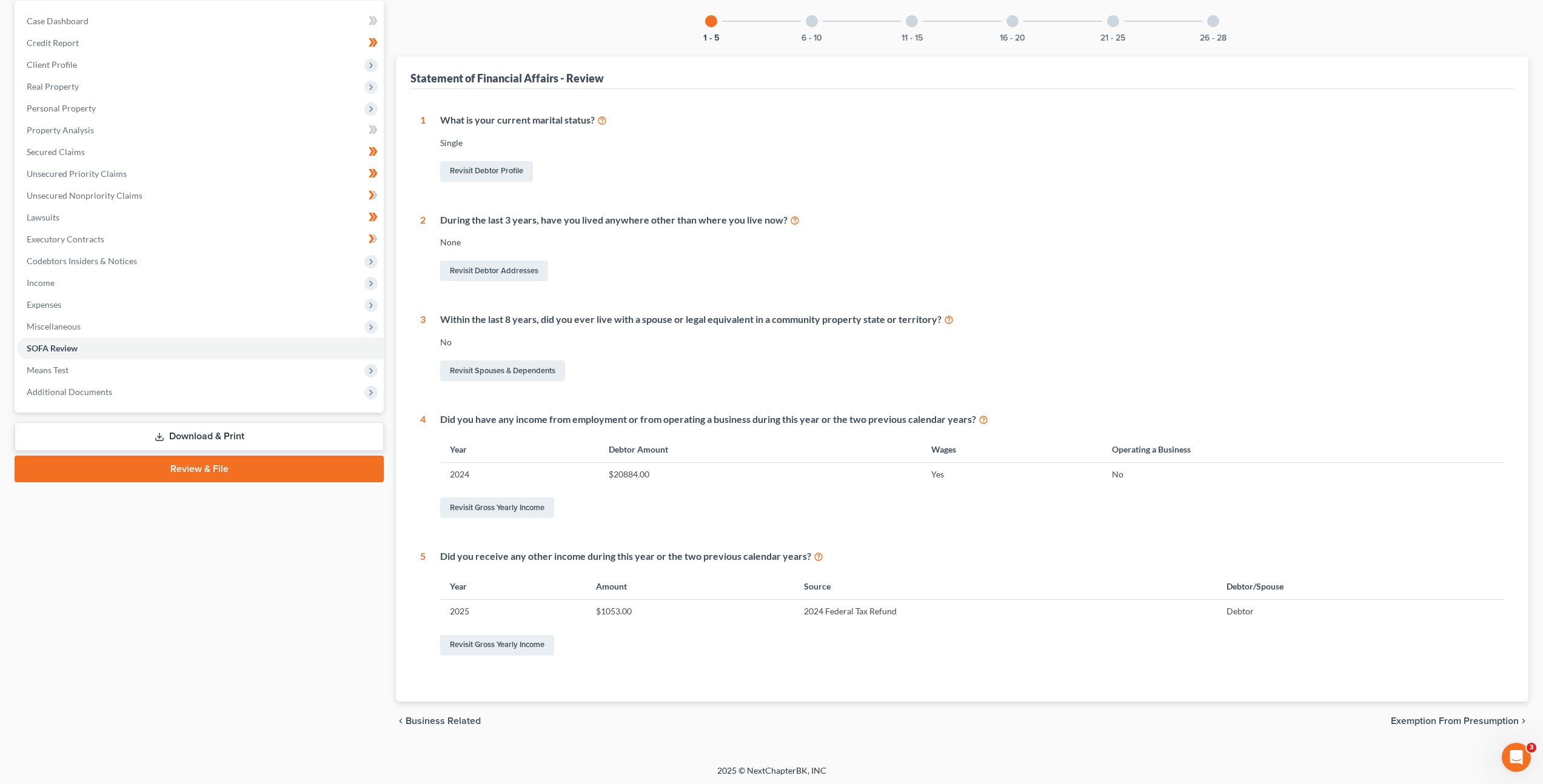
scroll to position [113, 0]
click at [802, 26] on div "6 - 10" at bounding box center [811, 23] width 41 height 41
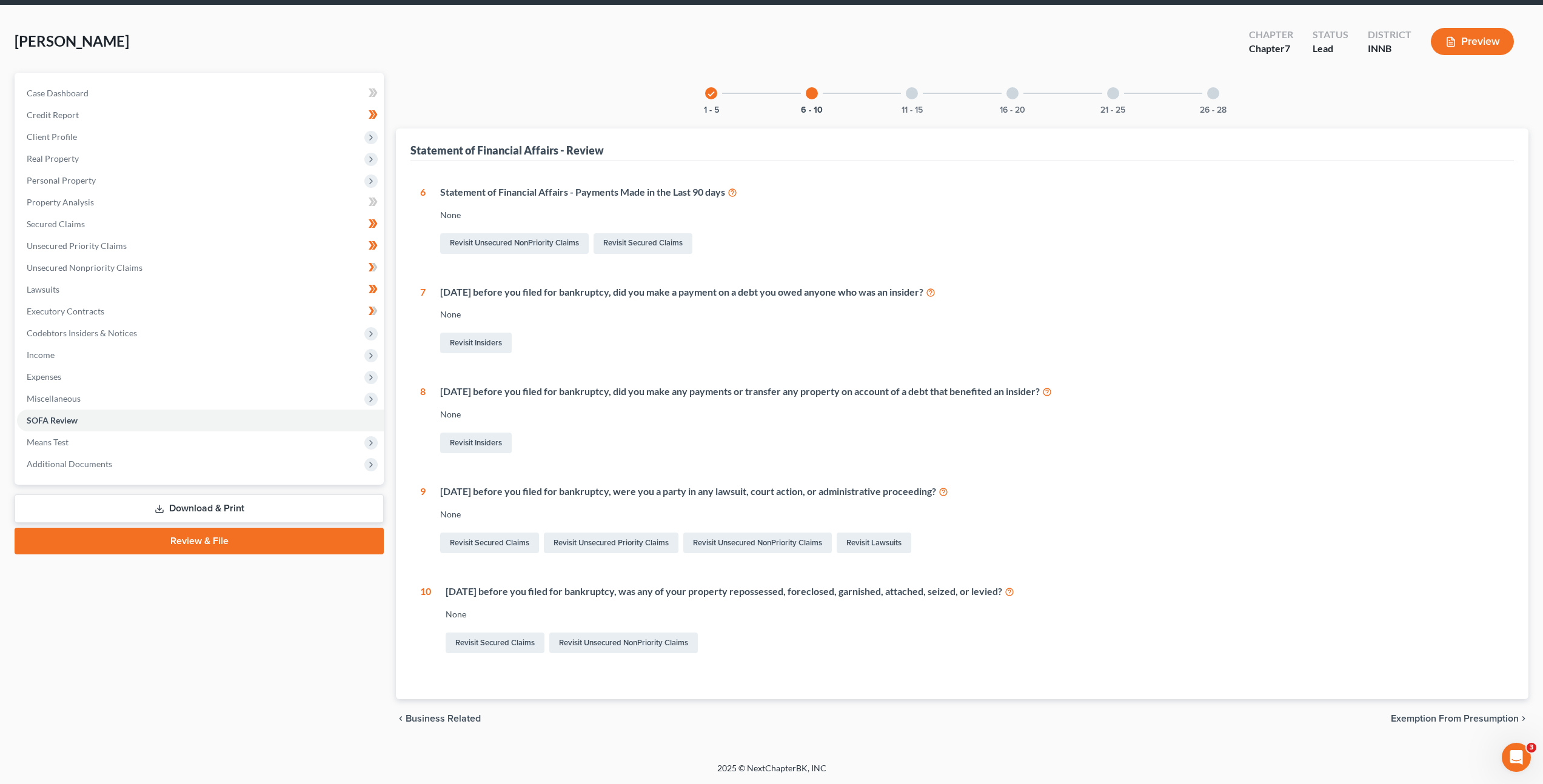
scroll to position [44, 0]
click at [914, 100] on div "11 - 15" at bounding box center [912, 93] width 41 height 41
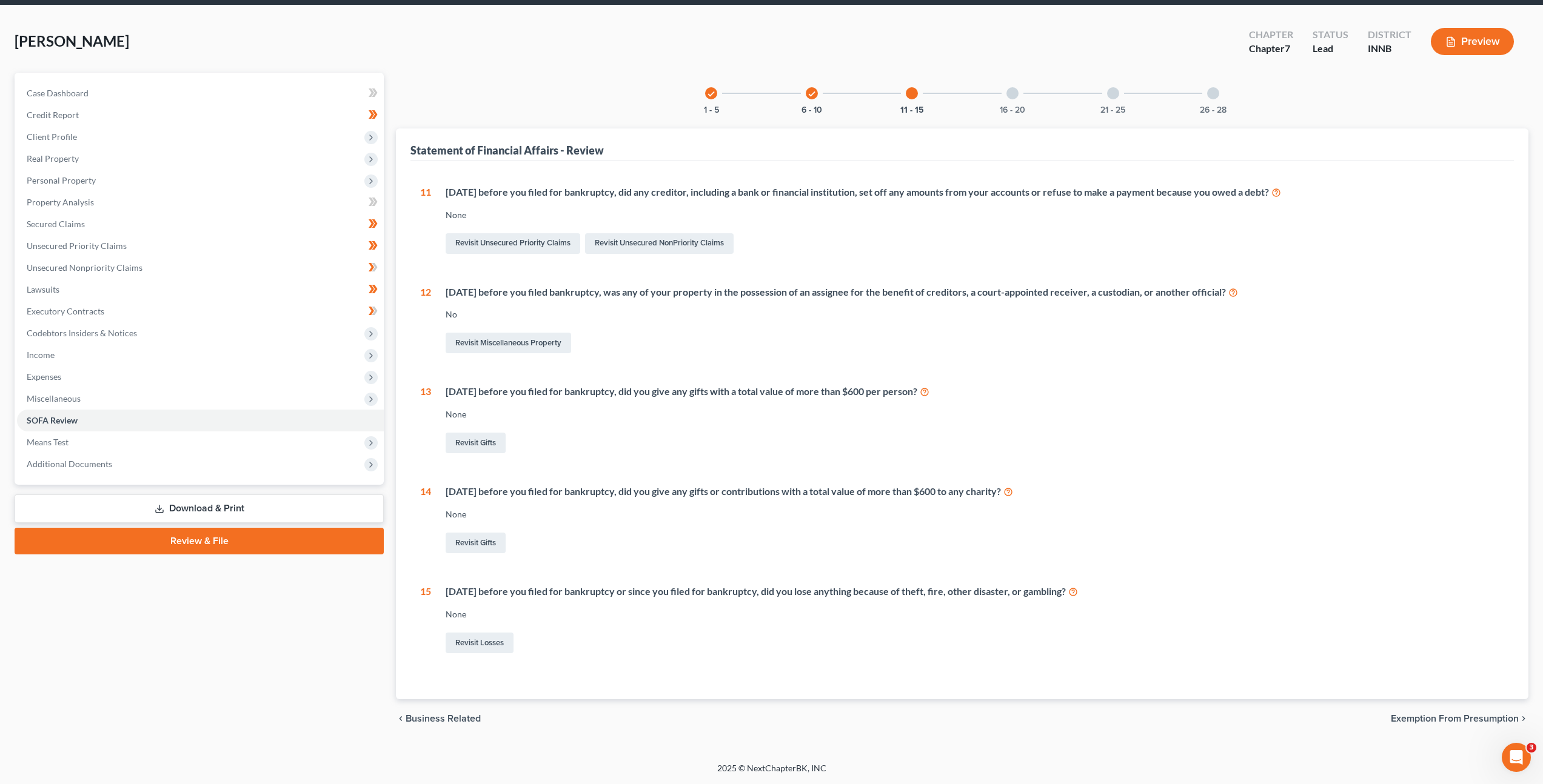
click at [1025, 100] on div "16 - 20" at bounding box center [1012, 93] width 41 height 41
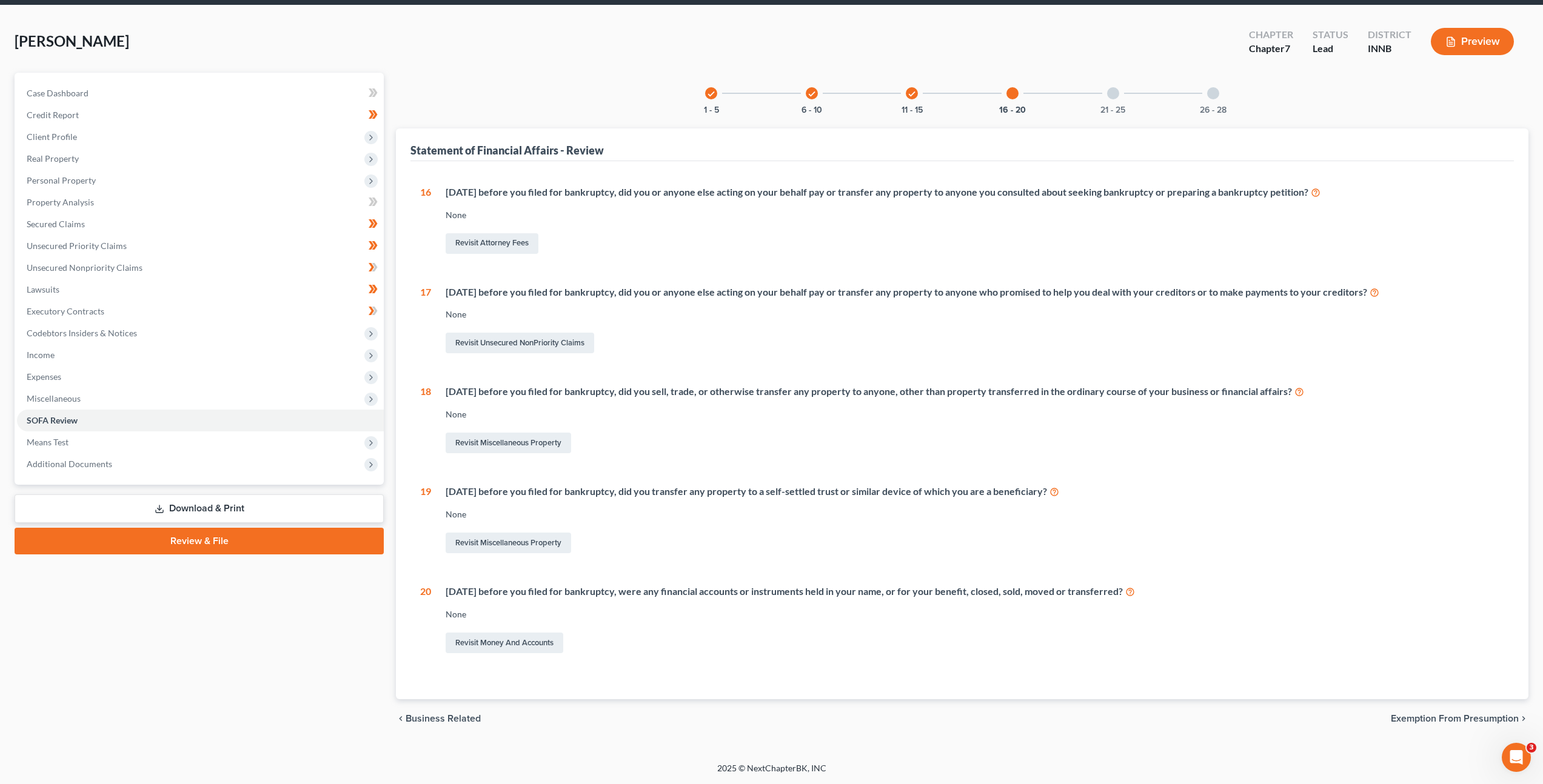
click at [1108, 91] on div at bounding box center [1113, 93] width 12 height 12
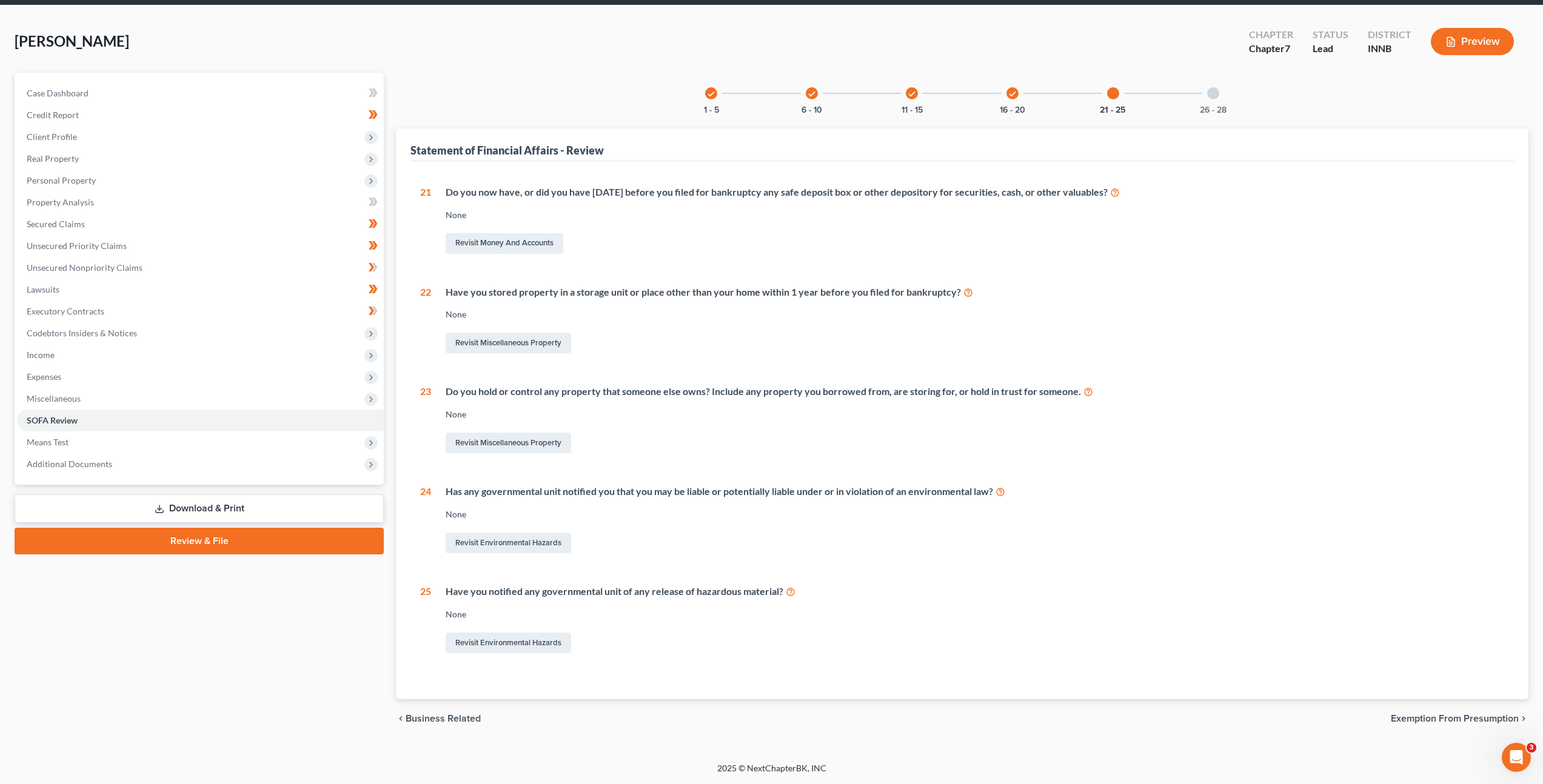
click at [1213, 98] on div at bounding box center [1213, 93] width 12 height 12
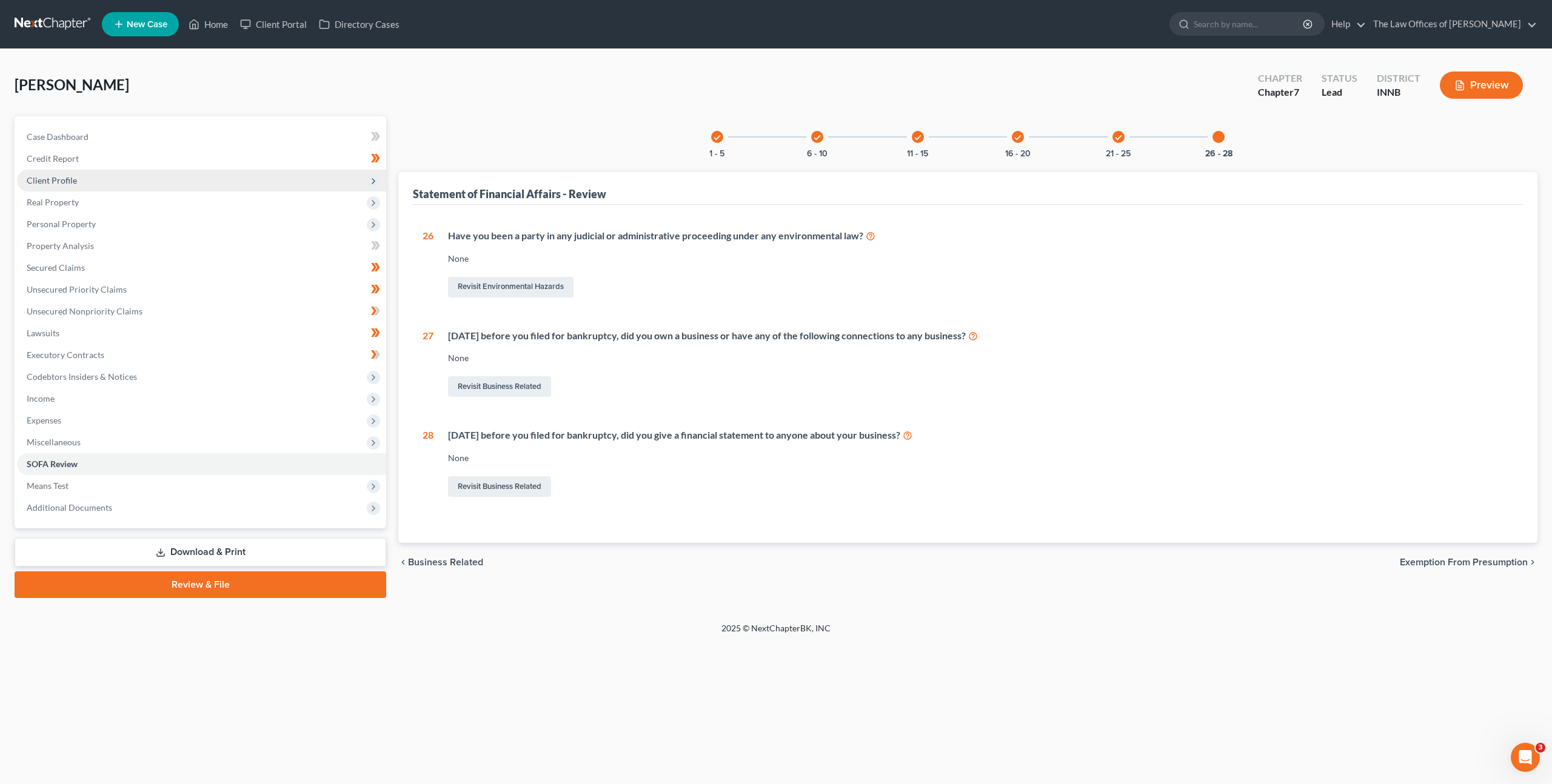
click at [242, 175] on span "Client Profile" at bounding box center [202, 180] width 369 height 22
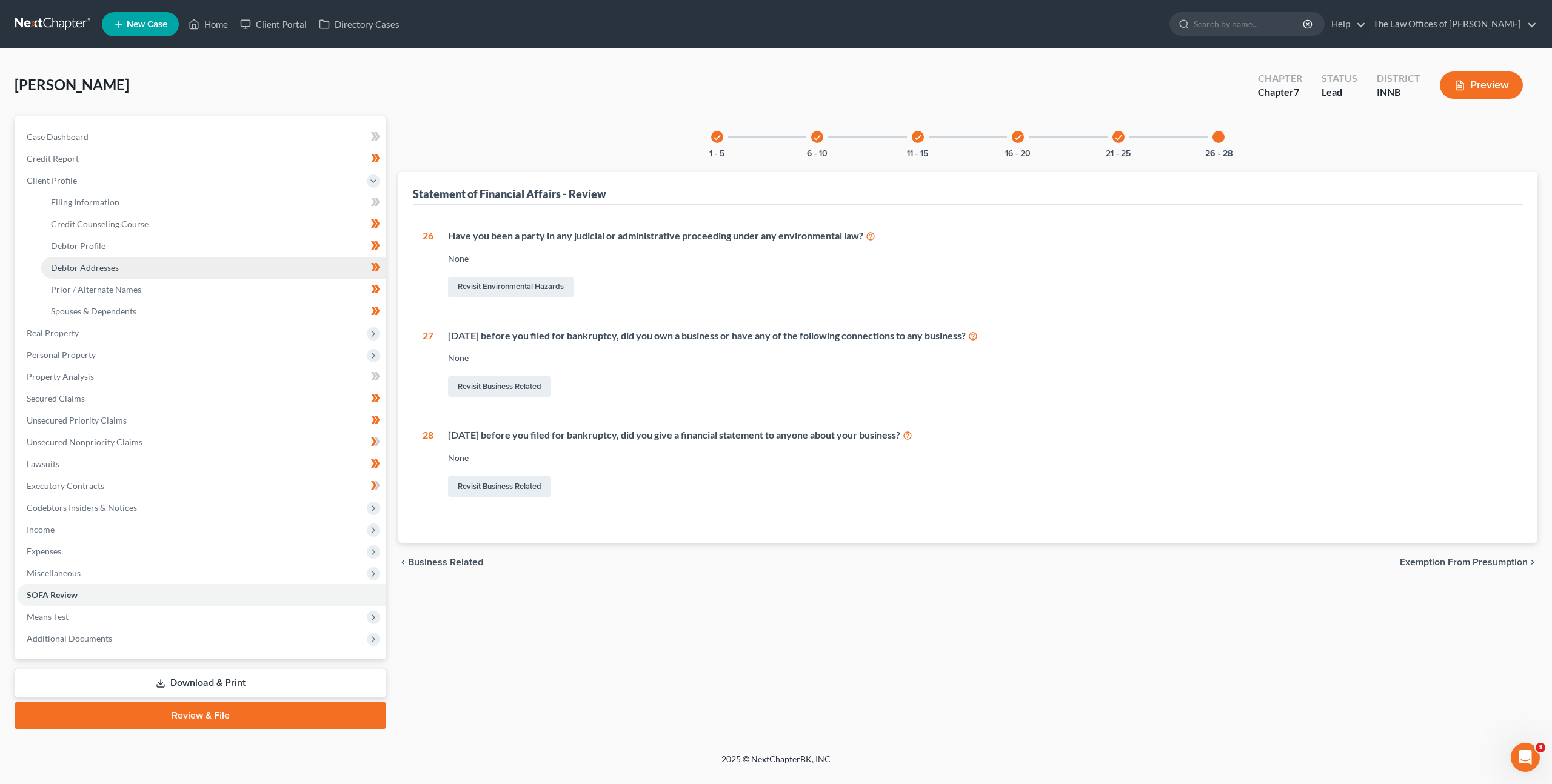
click at [215, 260] on link "Debtor Addresses" at bounding box center [213, 267] width 345 height 22
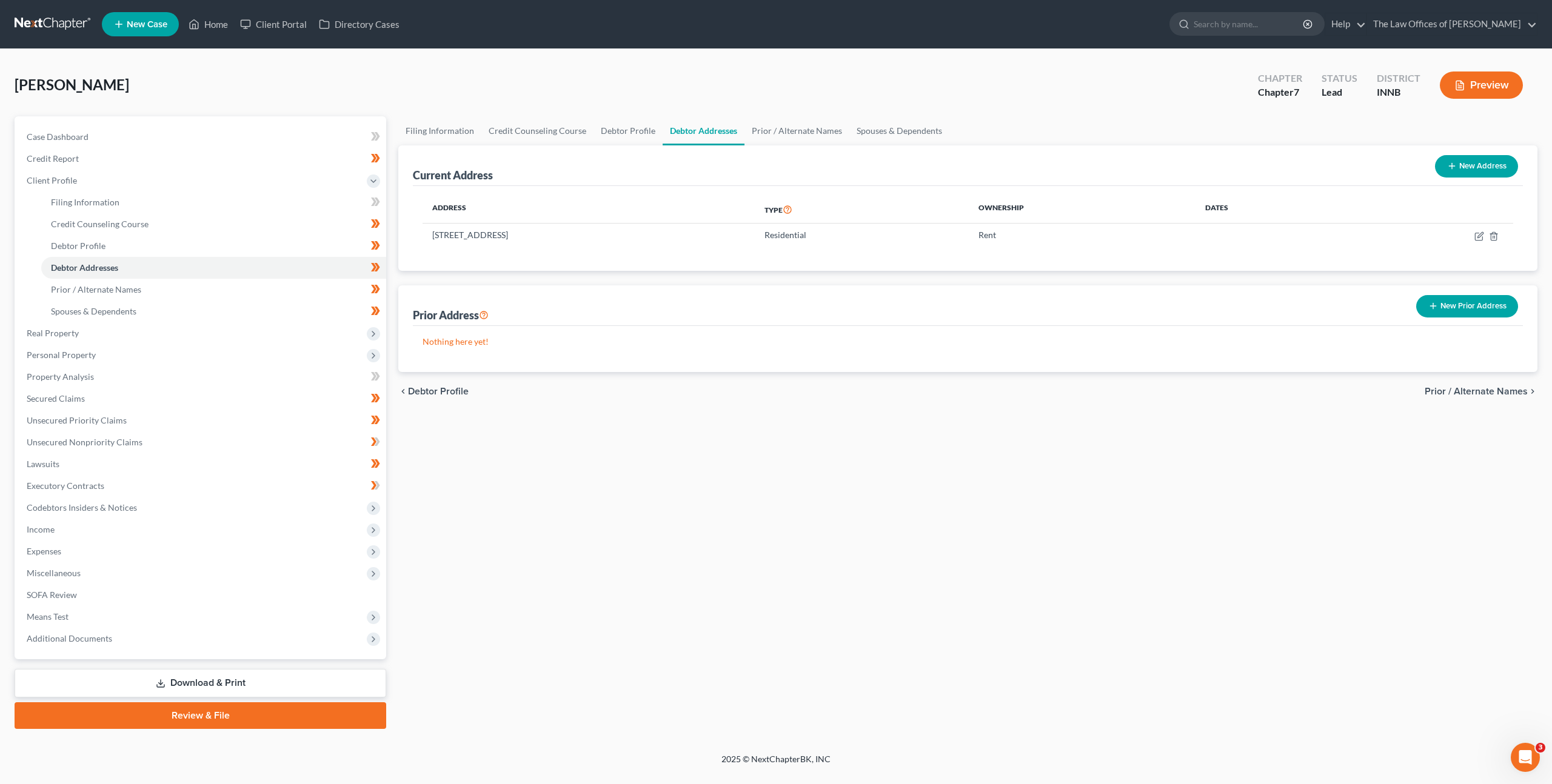
click at [57, 18] on link at bounding box center [54, 24] width 78 height 22
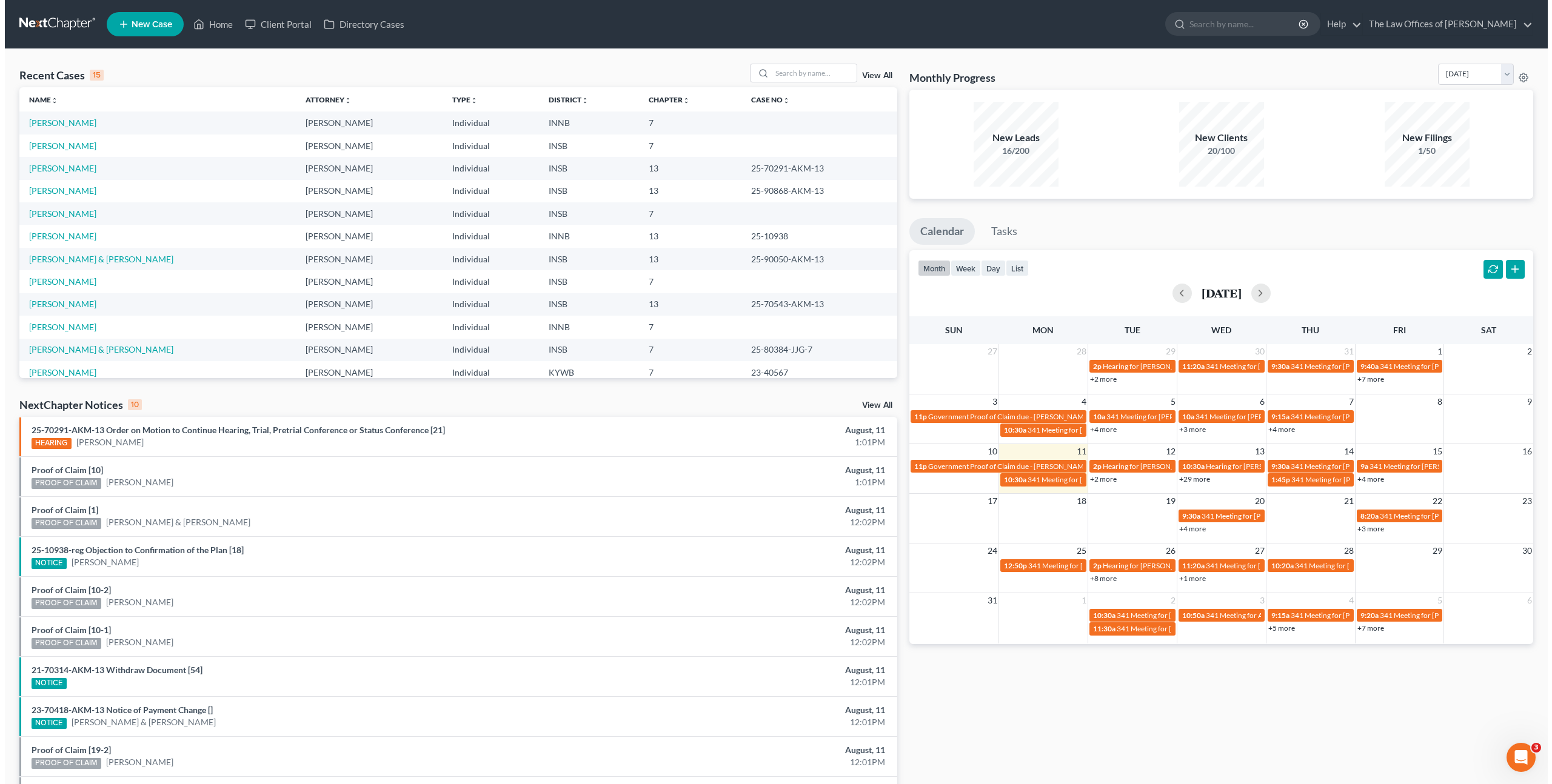
scroll to position [2, 0]
drag, startPoint x: 46, startPoint y: 327, endPoint x: 73, endPoint y: 305, distance: 34.8
click at [46, 328] on link "Leeth, George" at bounding box center [57, 324] width 67 height 10
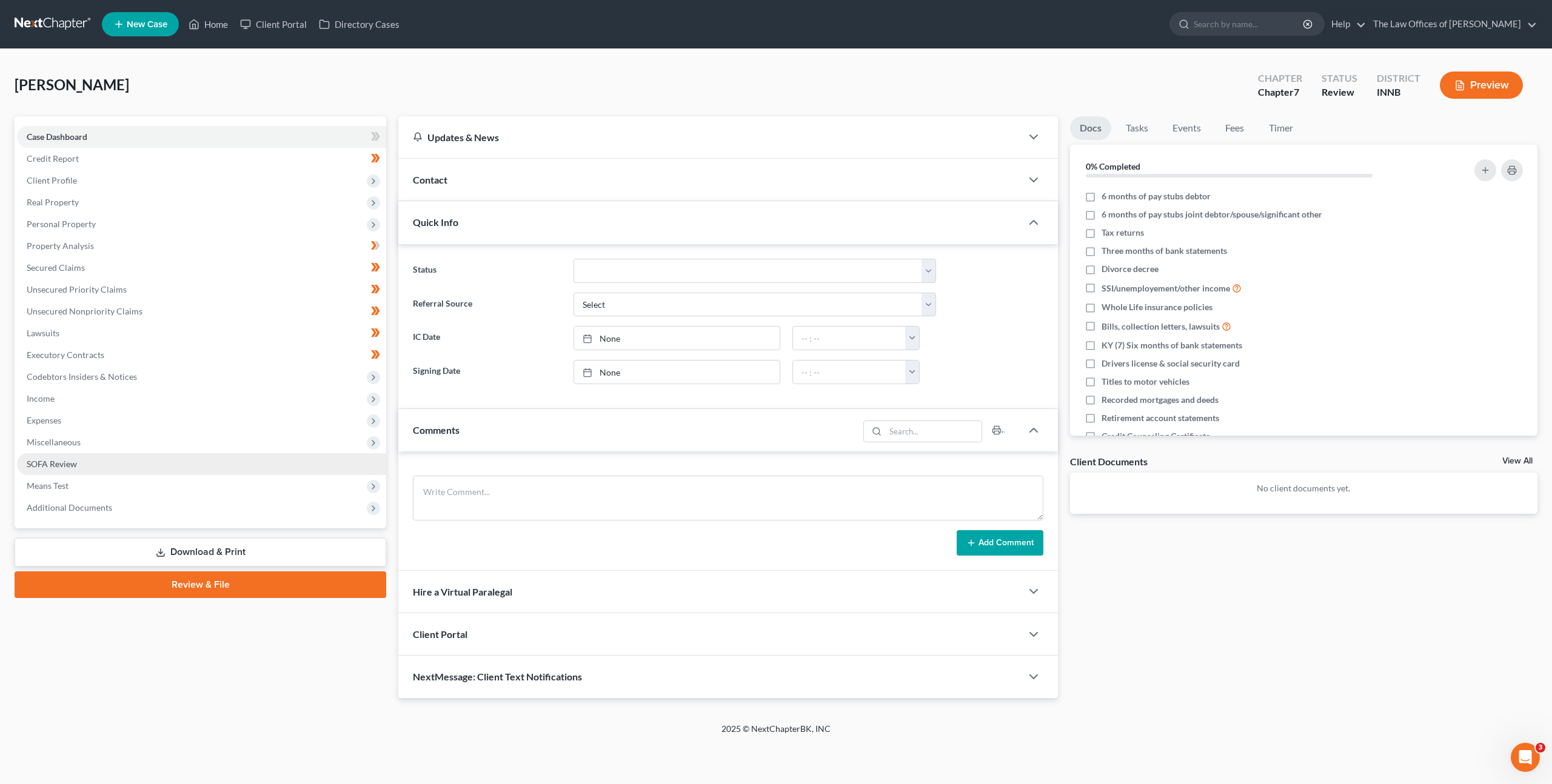
click at [175, 457] on link "SOFA Review" at bounding box center [202, 464] width 369 height 22
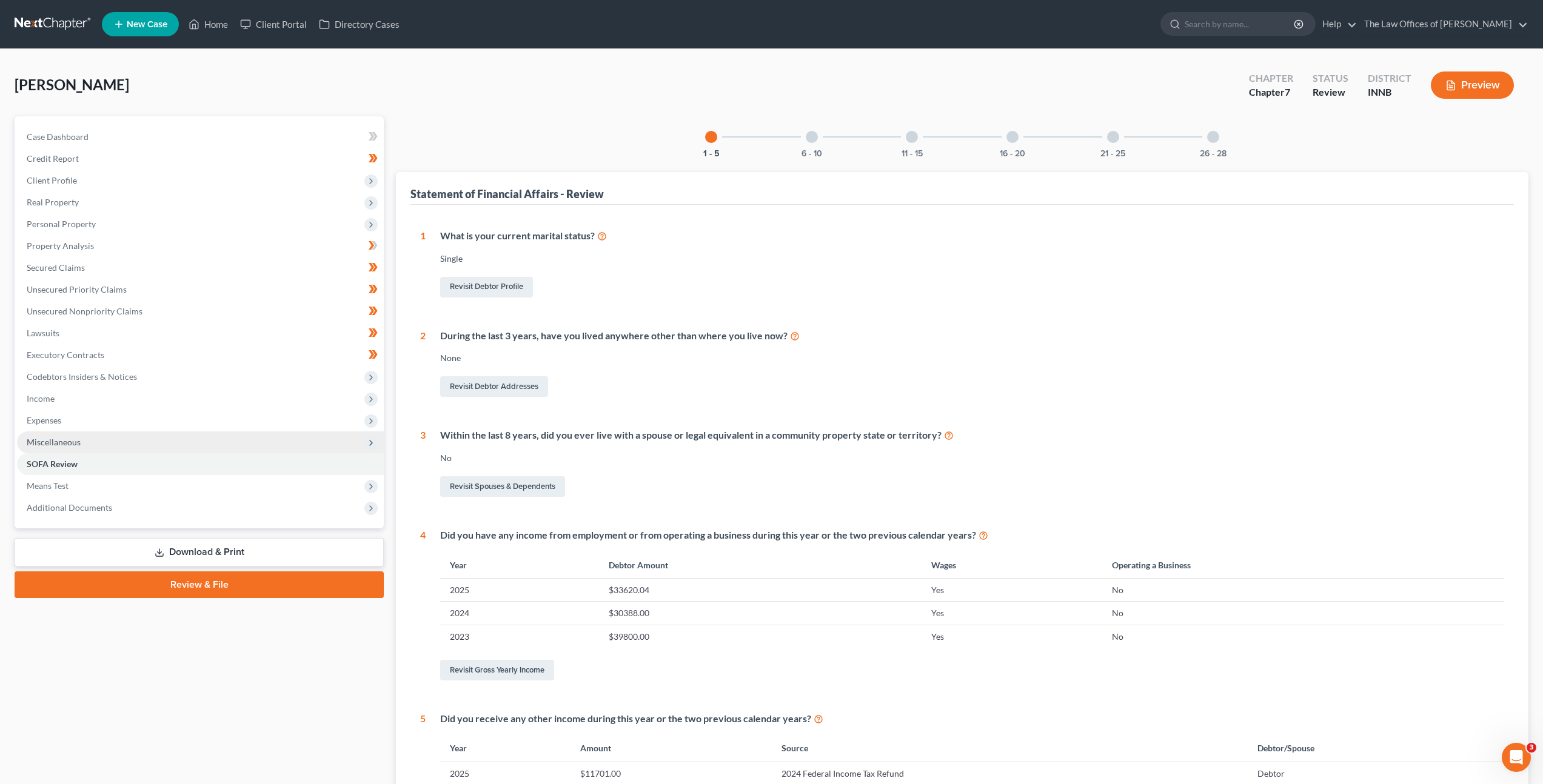
click at [185, 449] on span "Miscellaneous" at bounding box center [201, 442] width 367 height 22
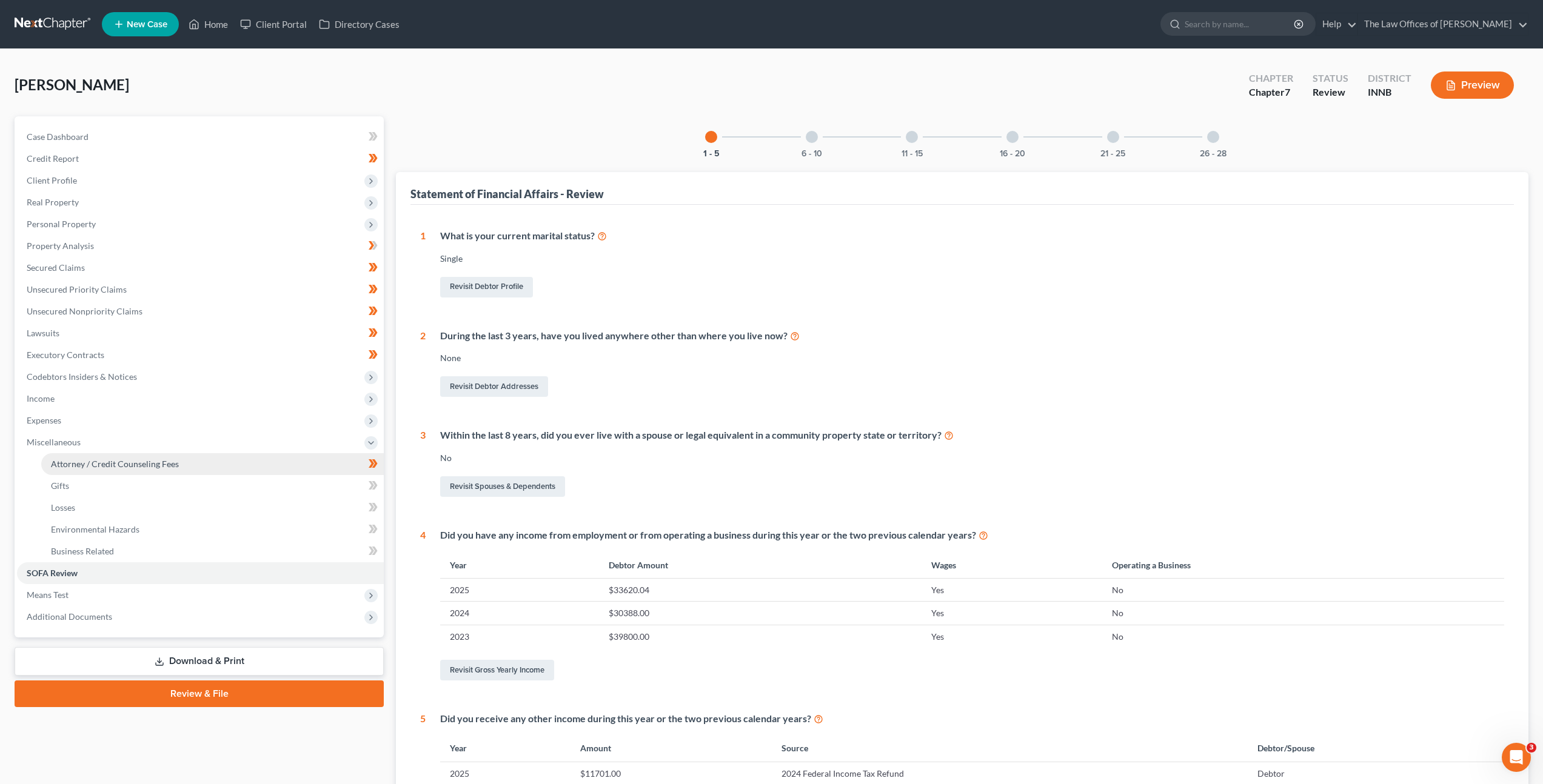
click at [175, 467] on span "Attorney / Credit Counseling Fees" at bounding box center [115, 464] width 128 height 10
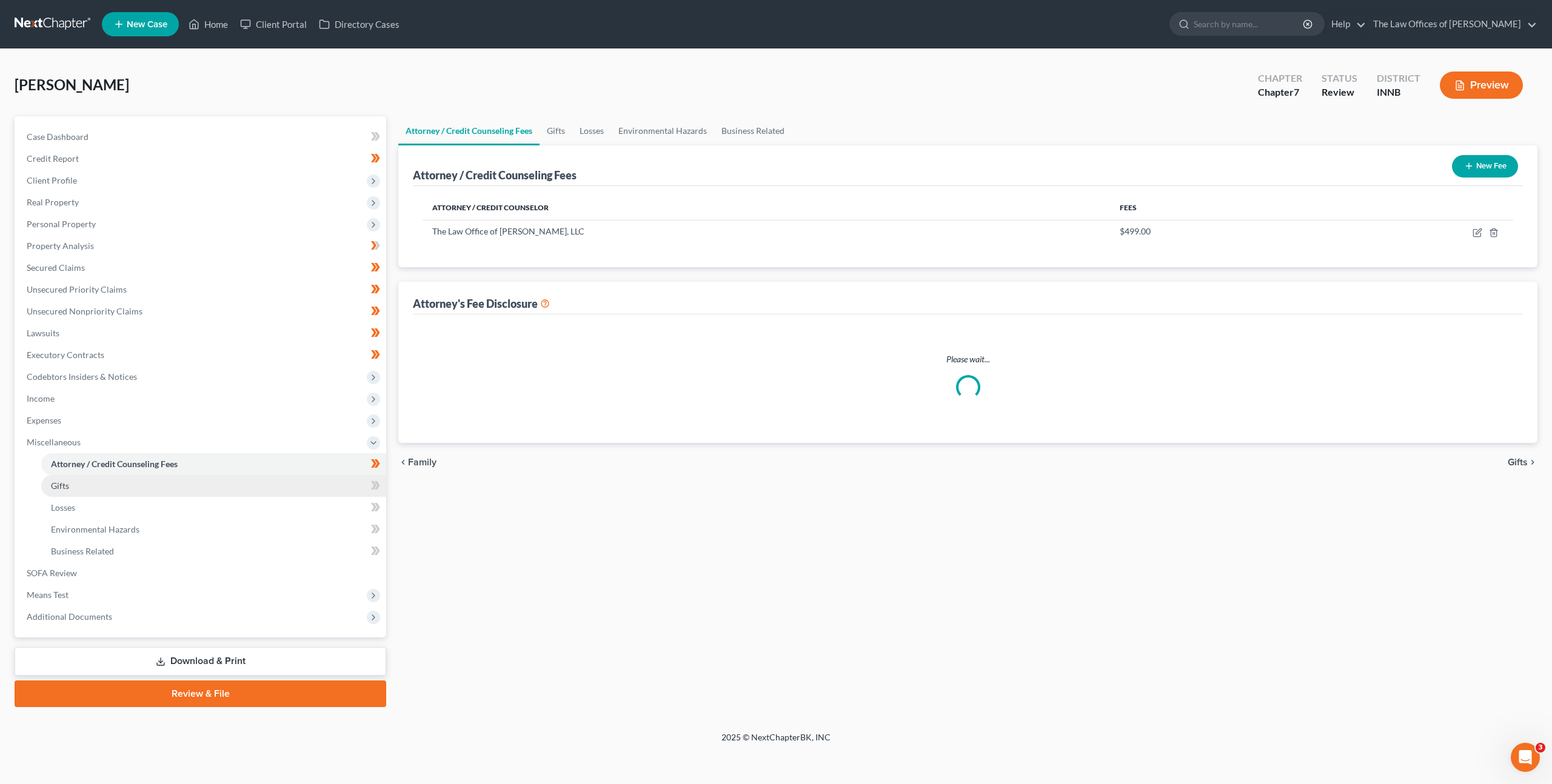
select select "17"
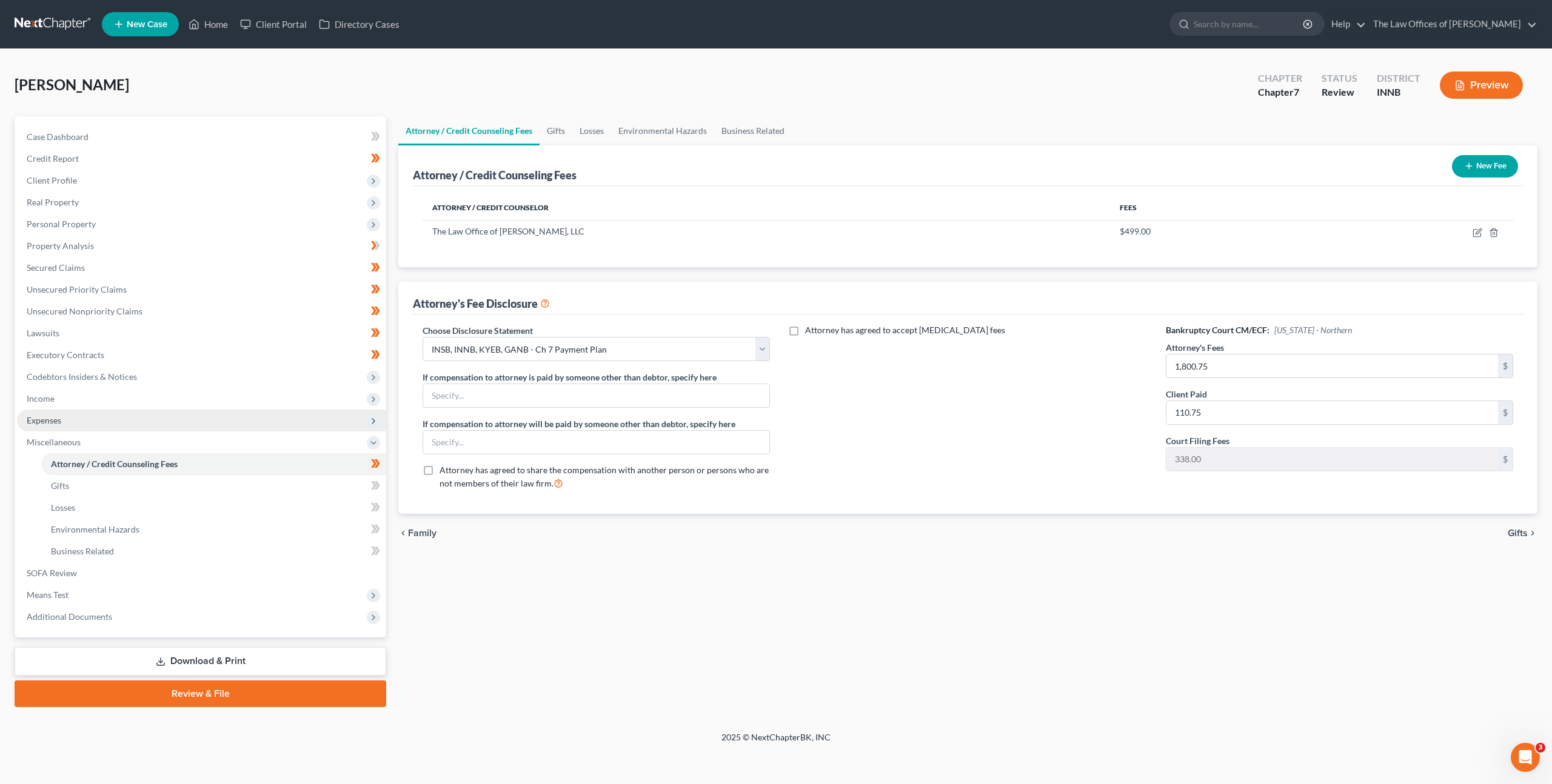
click at [185, 422] on span "Expenses" at bounding box center [202, 420] width 369 height 22
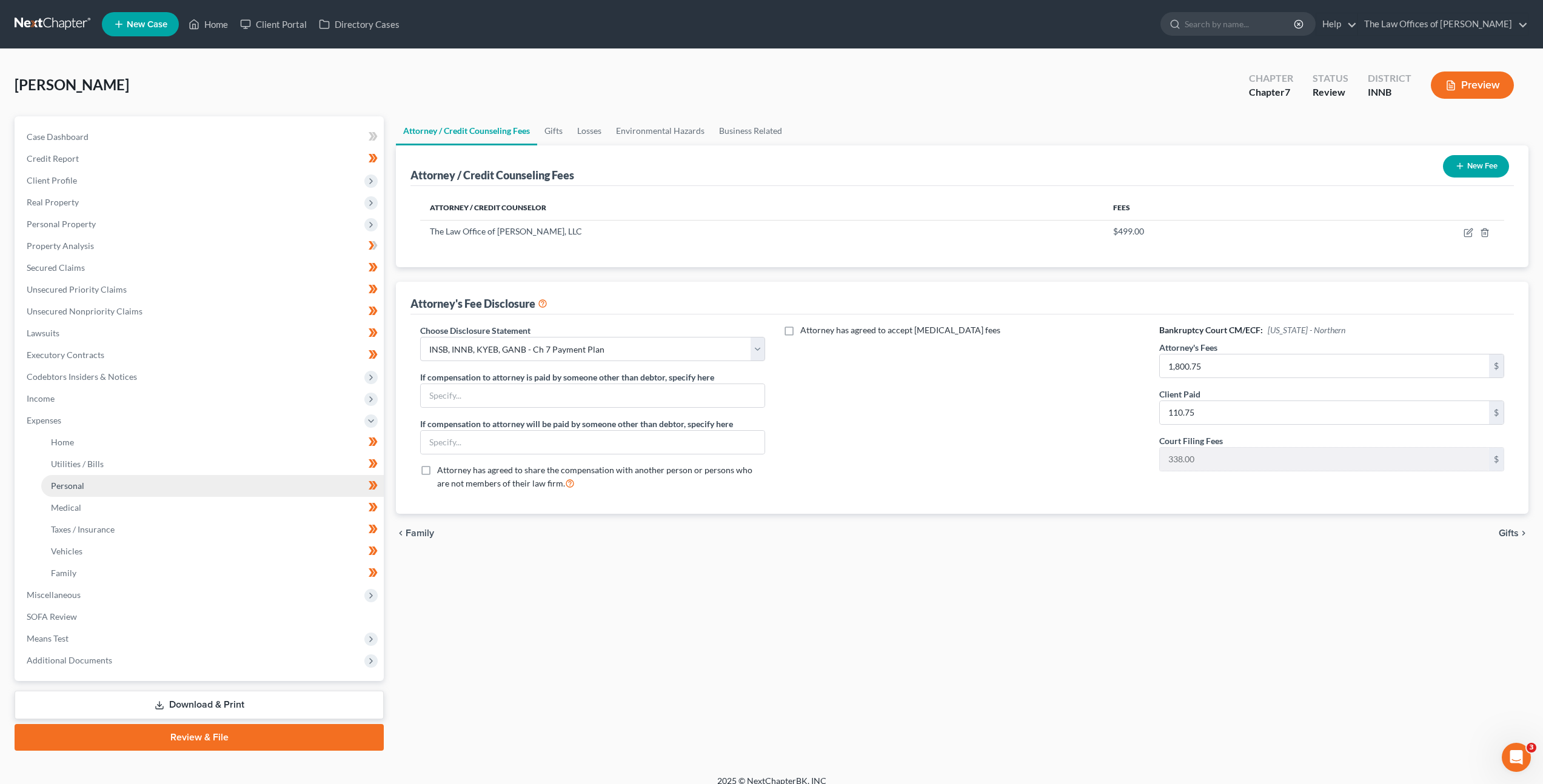
click at [162, 486] on link "Personal" at bounding box center [212, 486] width 343 height 22
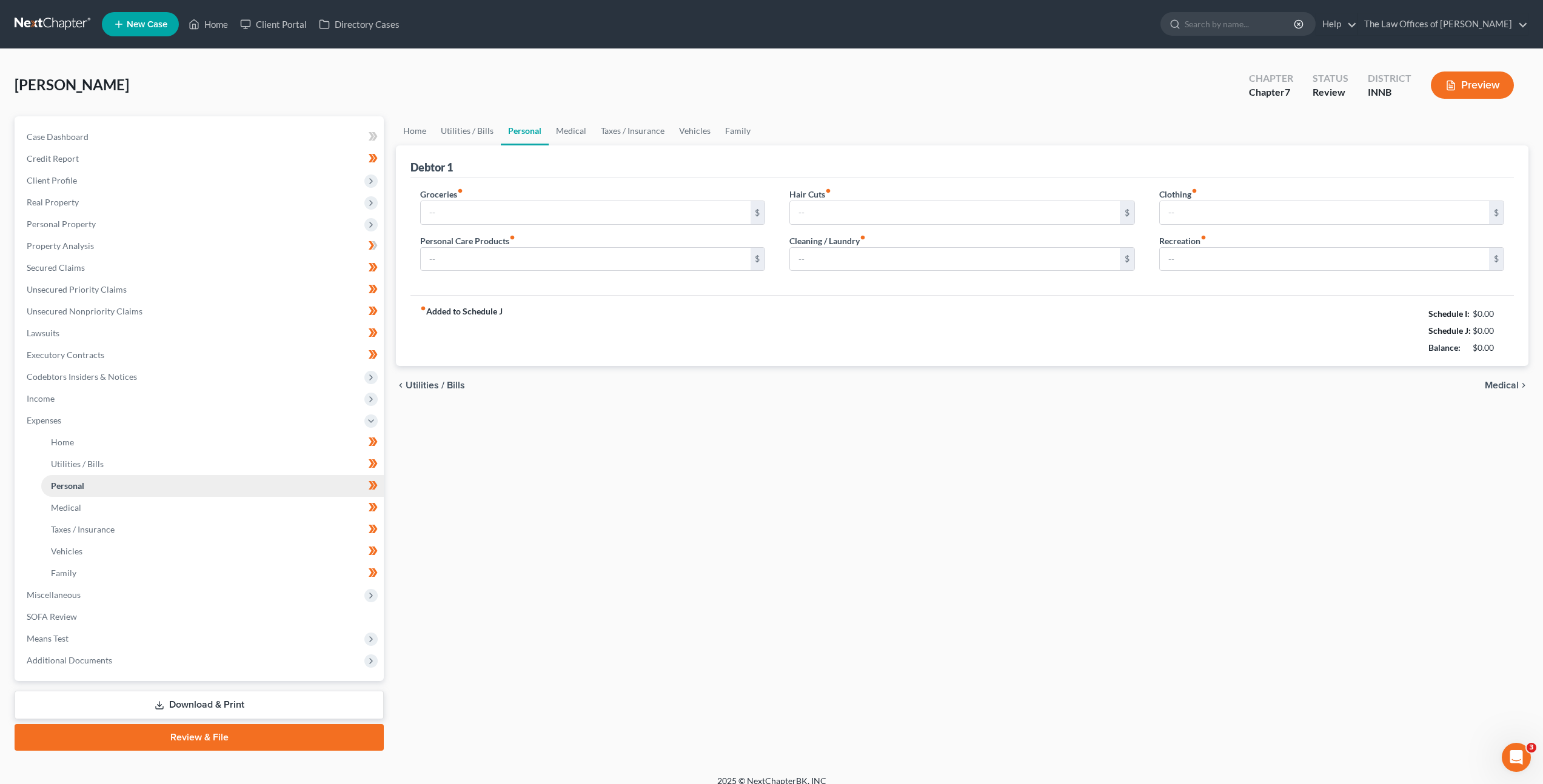
type input "950.00"
type input "250.00"
type input "30.00"
type input "200.00"
type input "100.00"
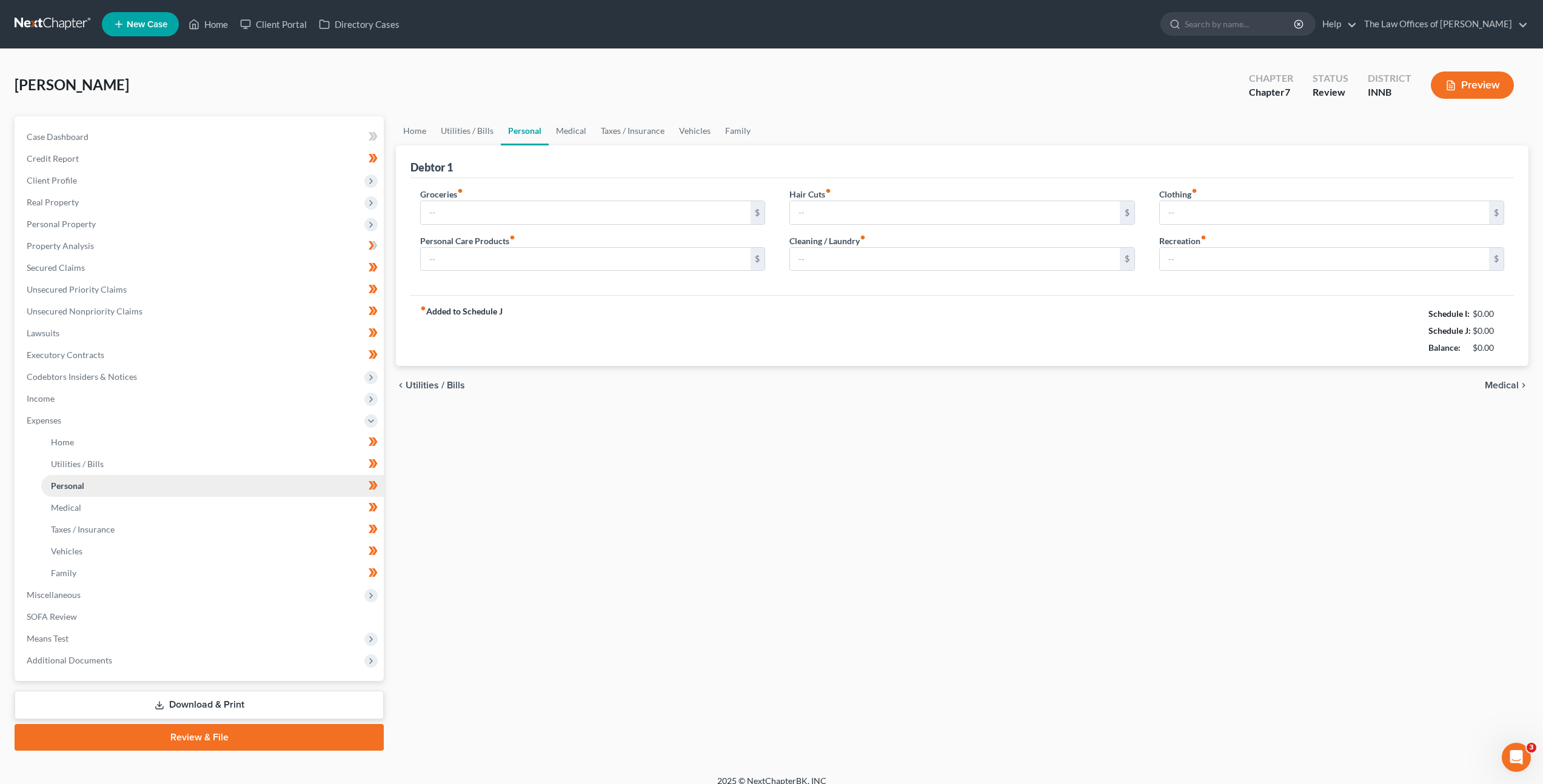
type input "100.00"
click at [158, 504] on link "Medical" at bounding box center [212, 507] width 343 height 22
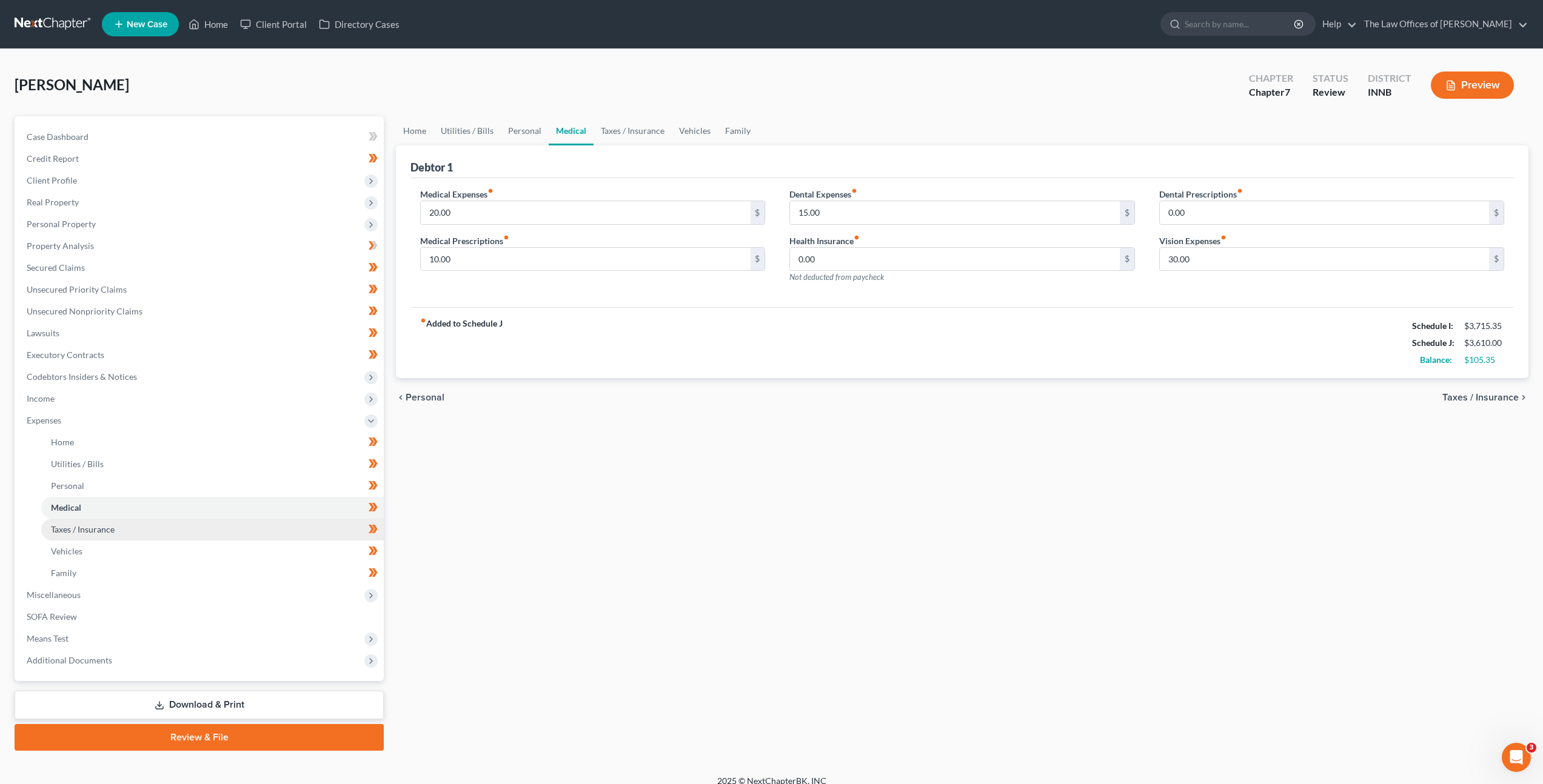
click at [164, 529] on link "Taxes / Insurance" at bounding box center [212, 529] width 343 height 22
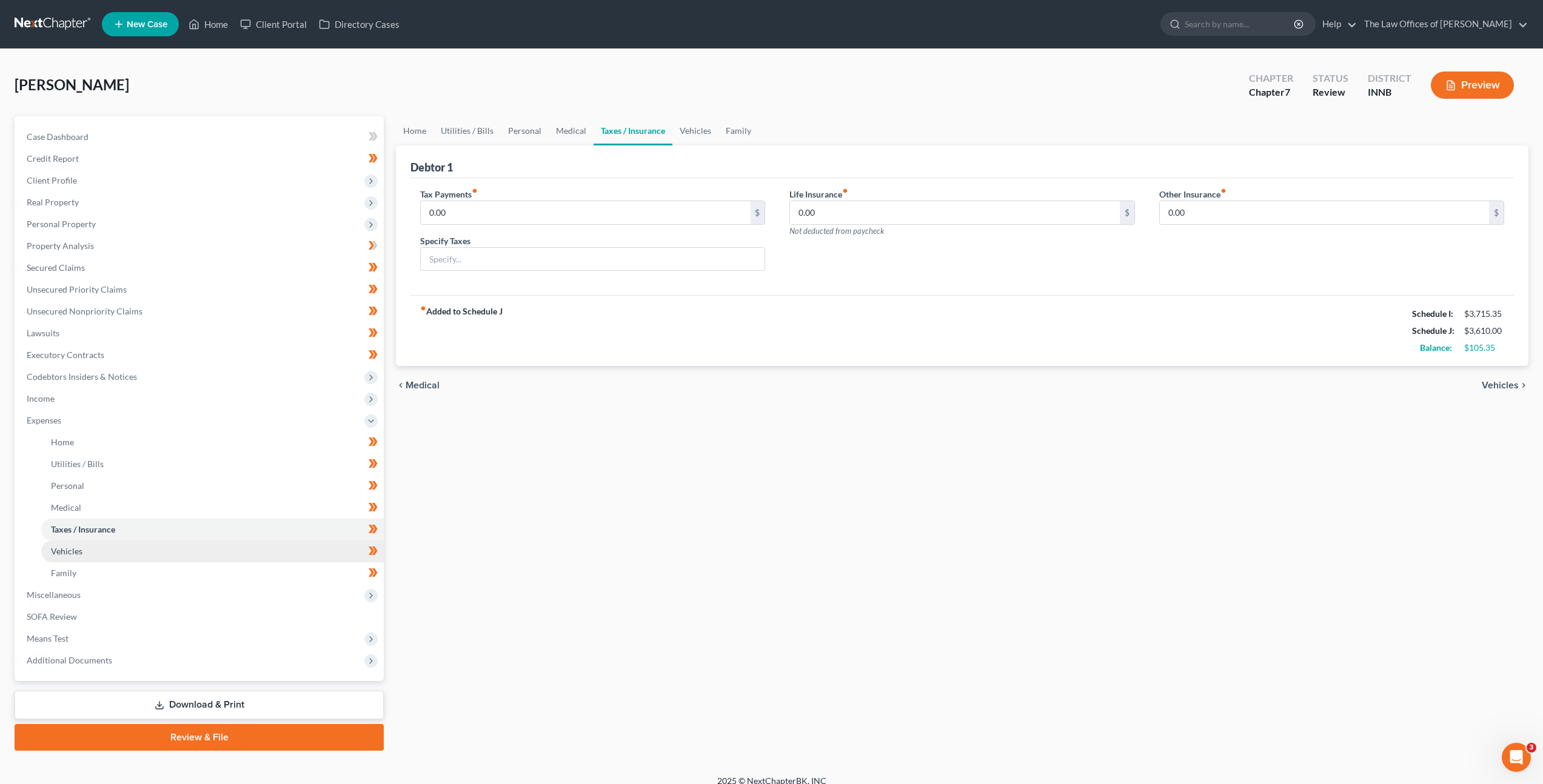
click at [163, 558] on link "Vehicles" at bounding box center [212, 551] width 343 height 22
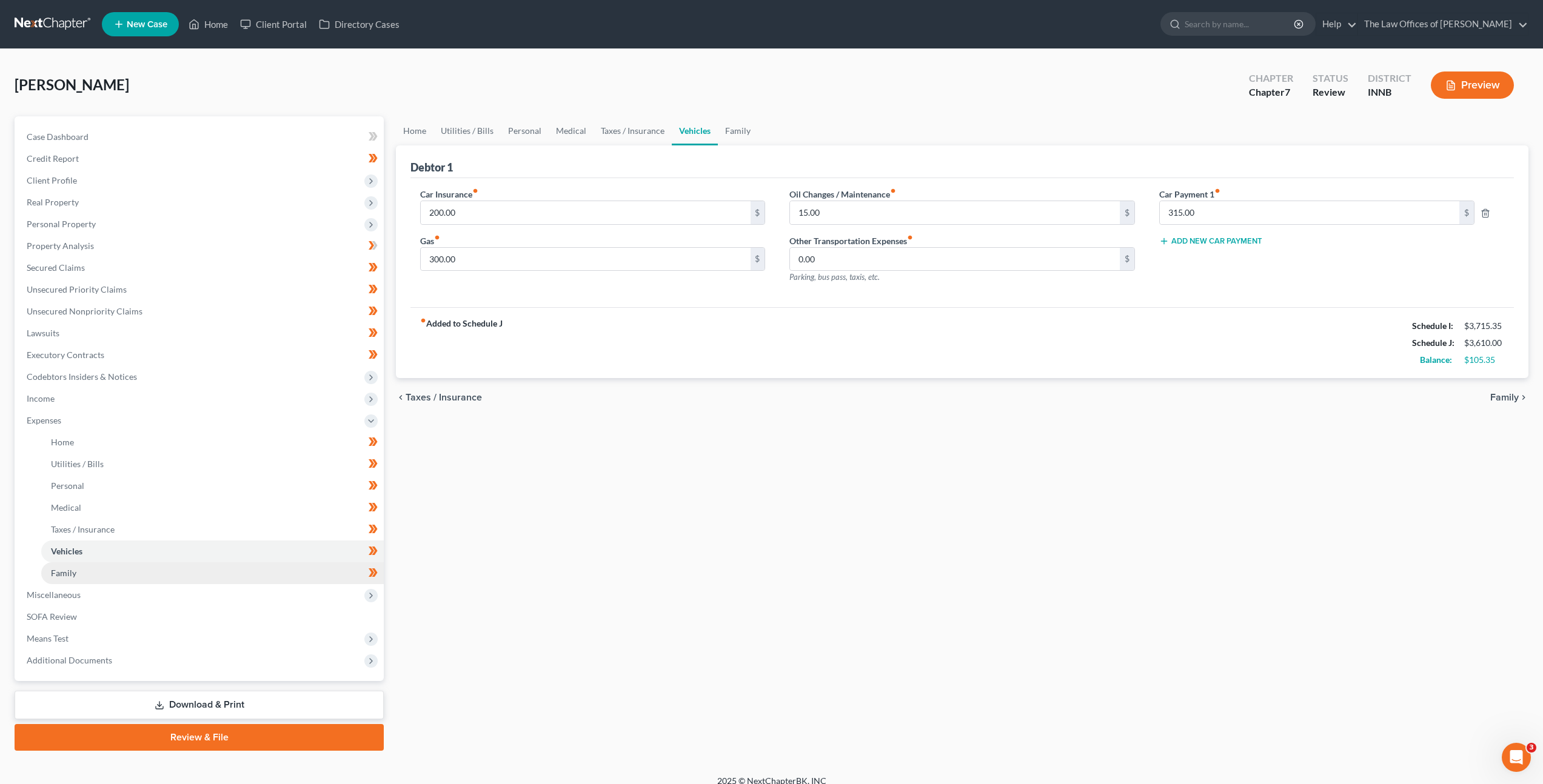
click at [163, 573] on link "Family" at bounding box center [212, 573] width 343 height 22
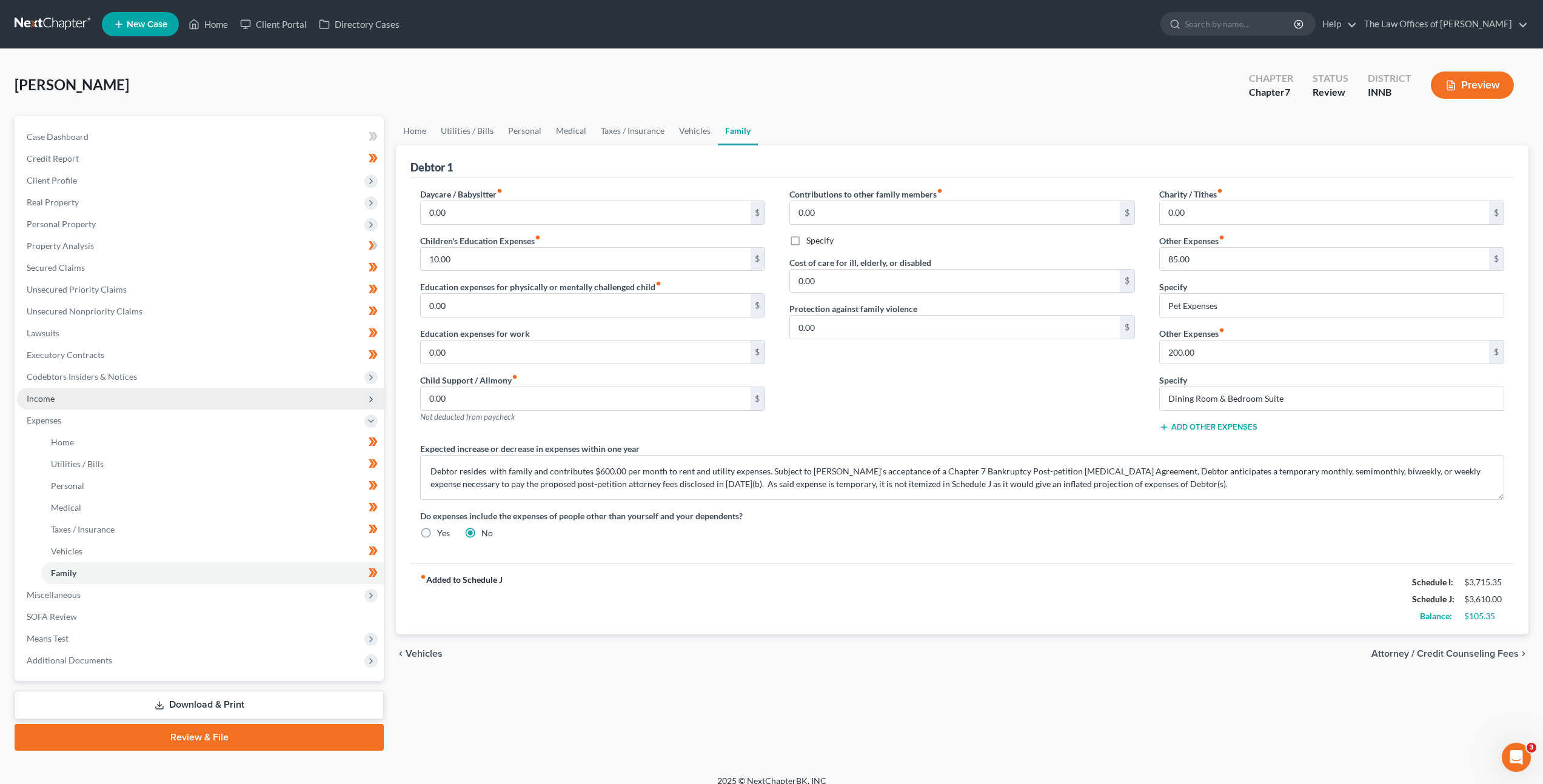
click at [265, 402] on span "Income" at bounding box center [201, 398] width 367 height 22
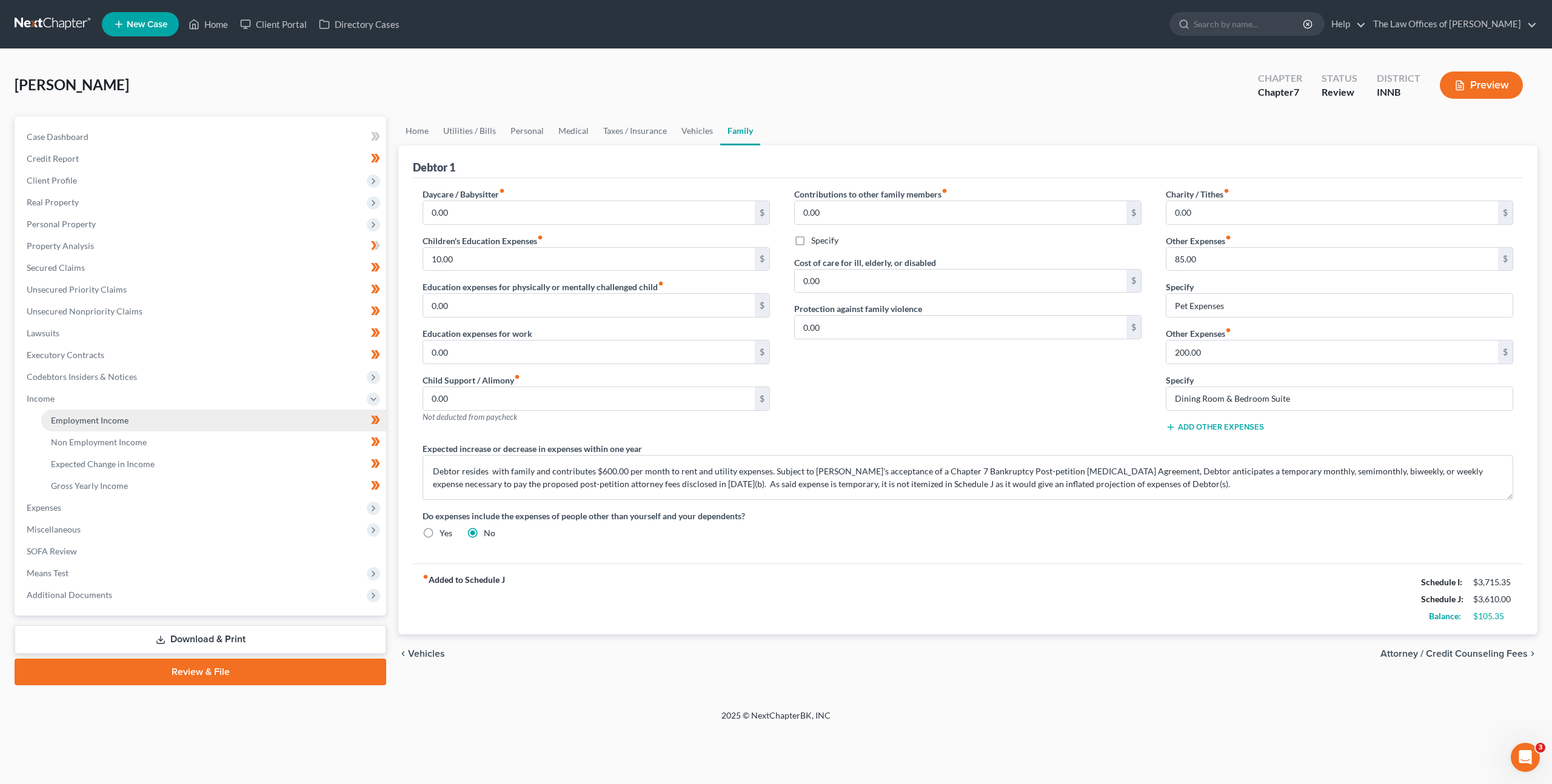
click at [251, 417] on link "Employment Income" at bounding box center [213, 420] width 345 height 22
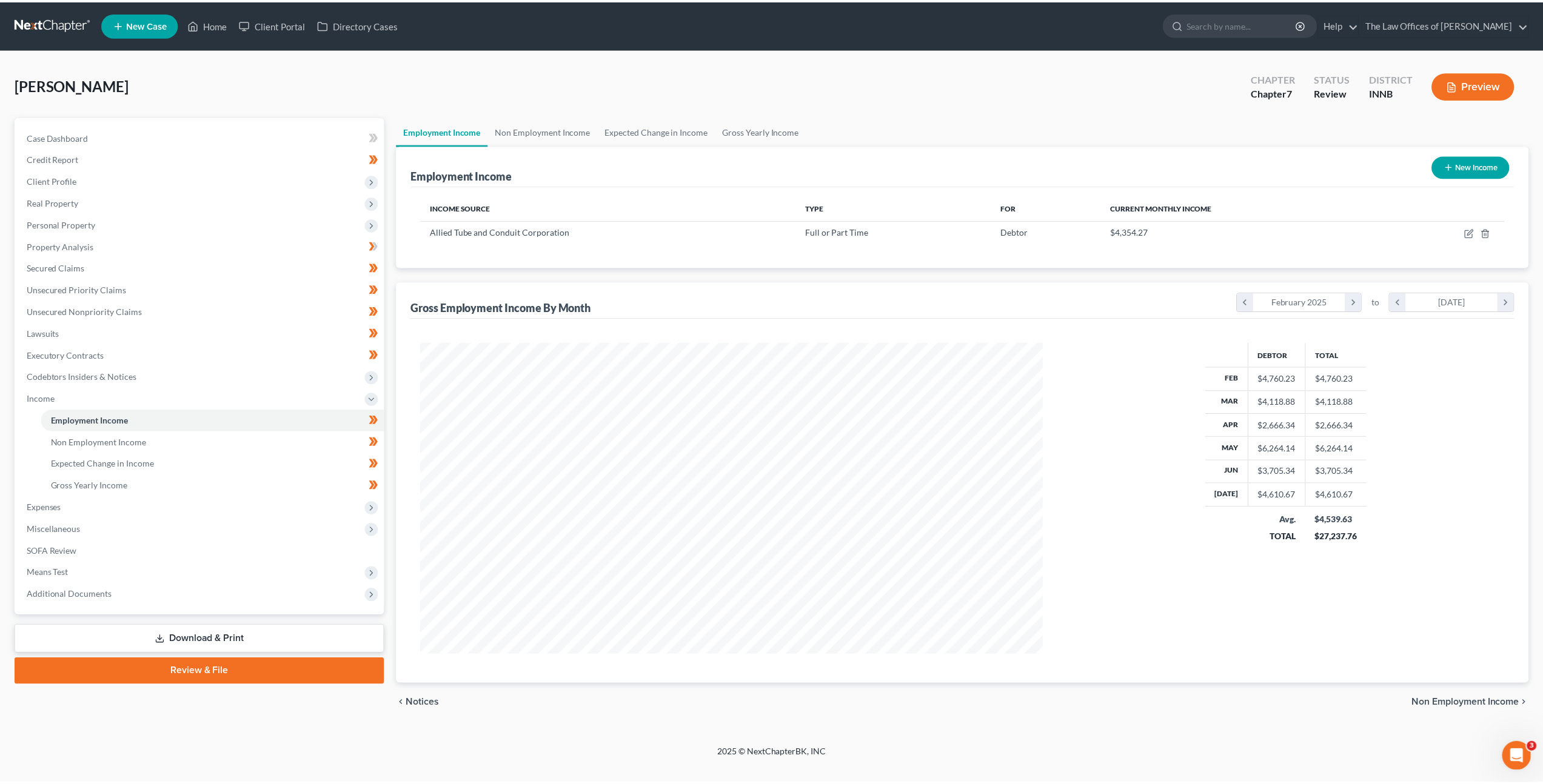
scroll to position [313, 650]
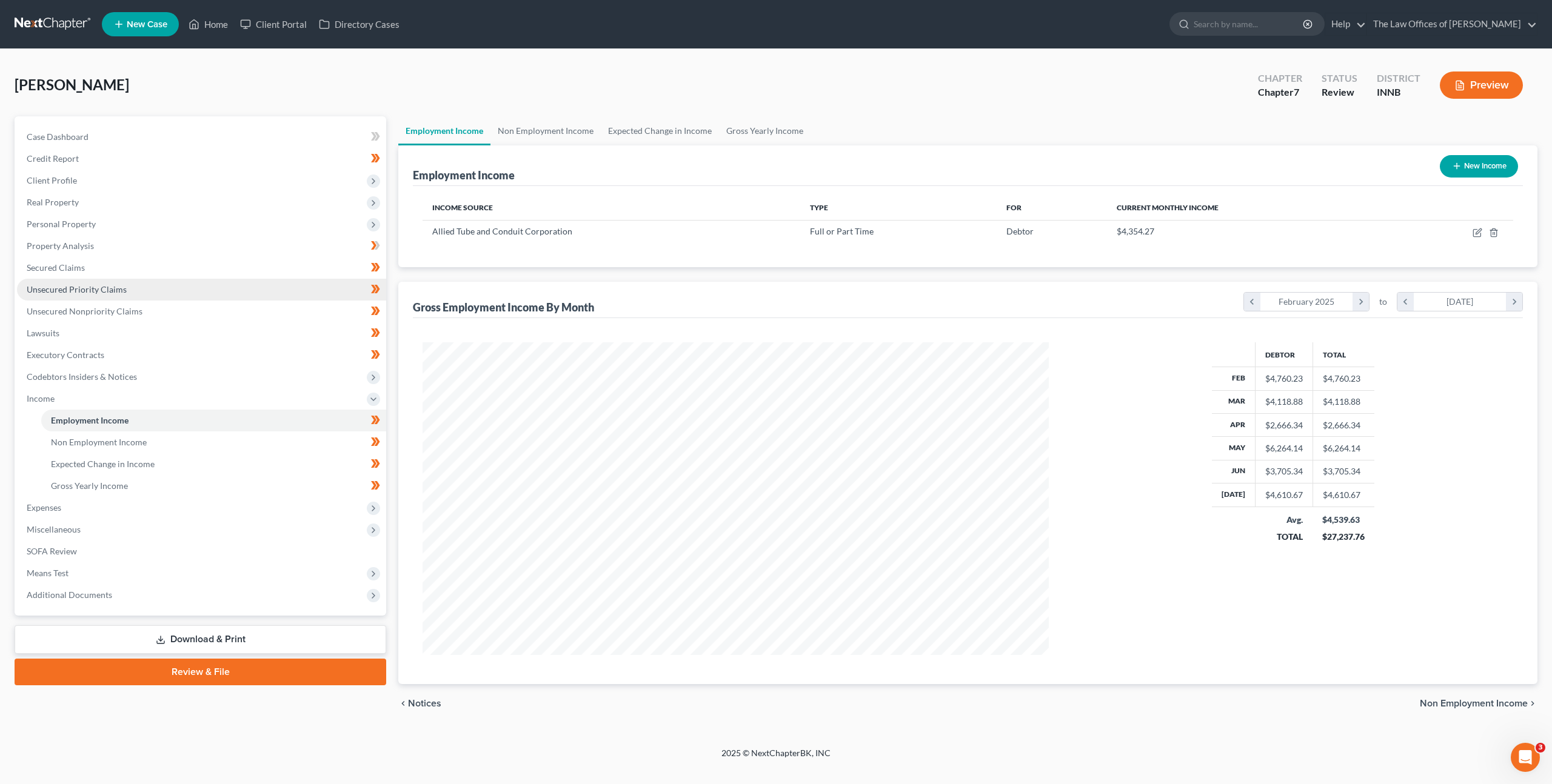
click at [204, 286] on link "Unsecured Priority Claims" at bounding box center [202, 289] width 369 height 22
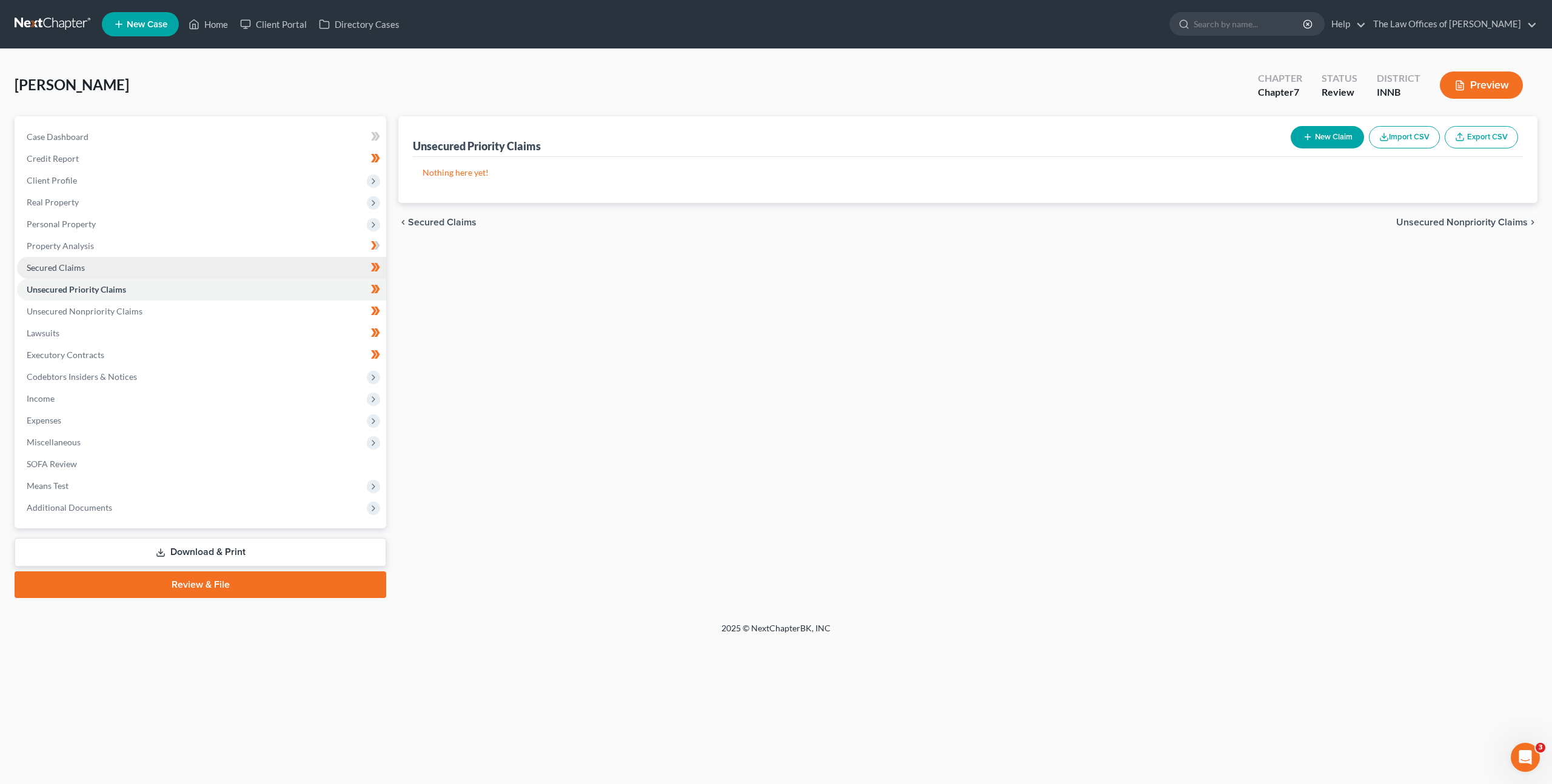
click at [207, 261] on link "Secured Claims" at bounding box center [202, 267] width 369 height 22
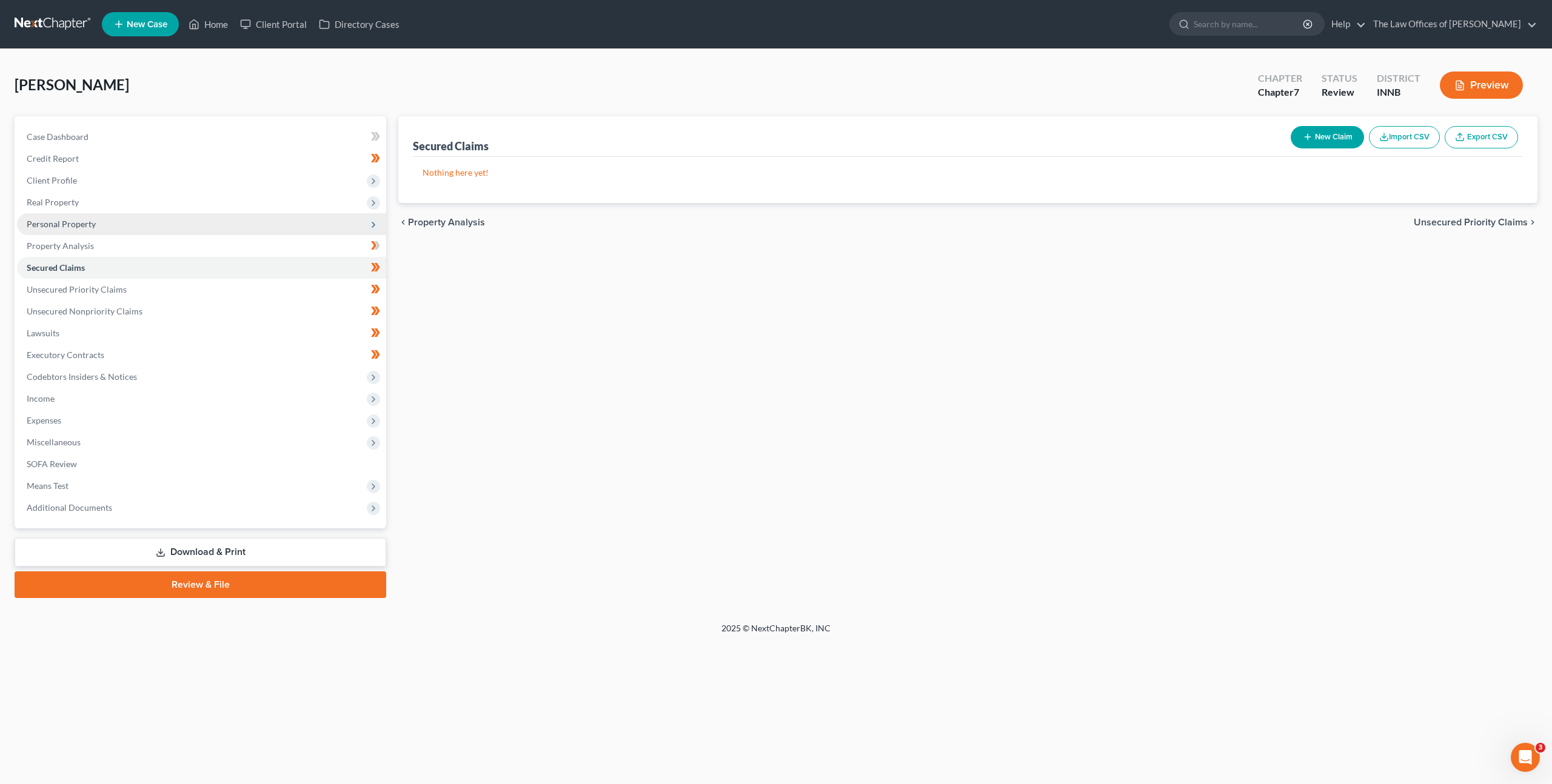
click at [223, 223] on span "Personal Property" at bounding box center [202, 224] width 369 height 22
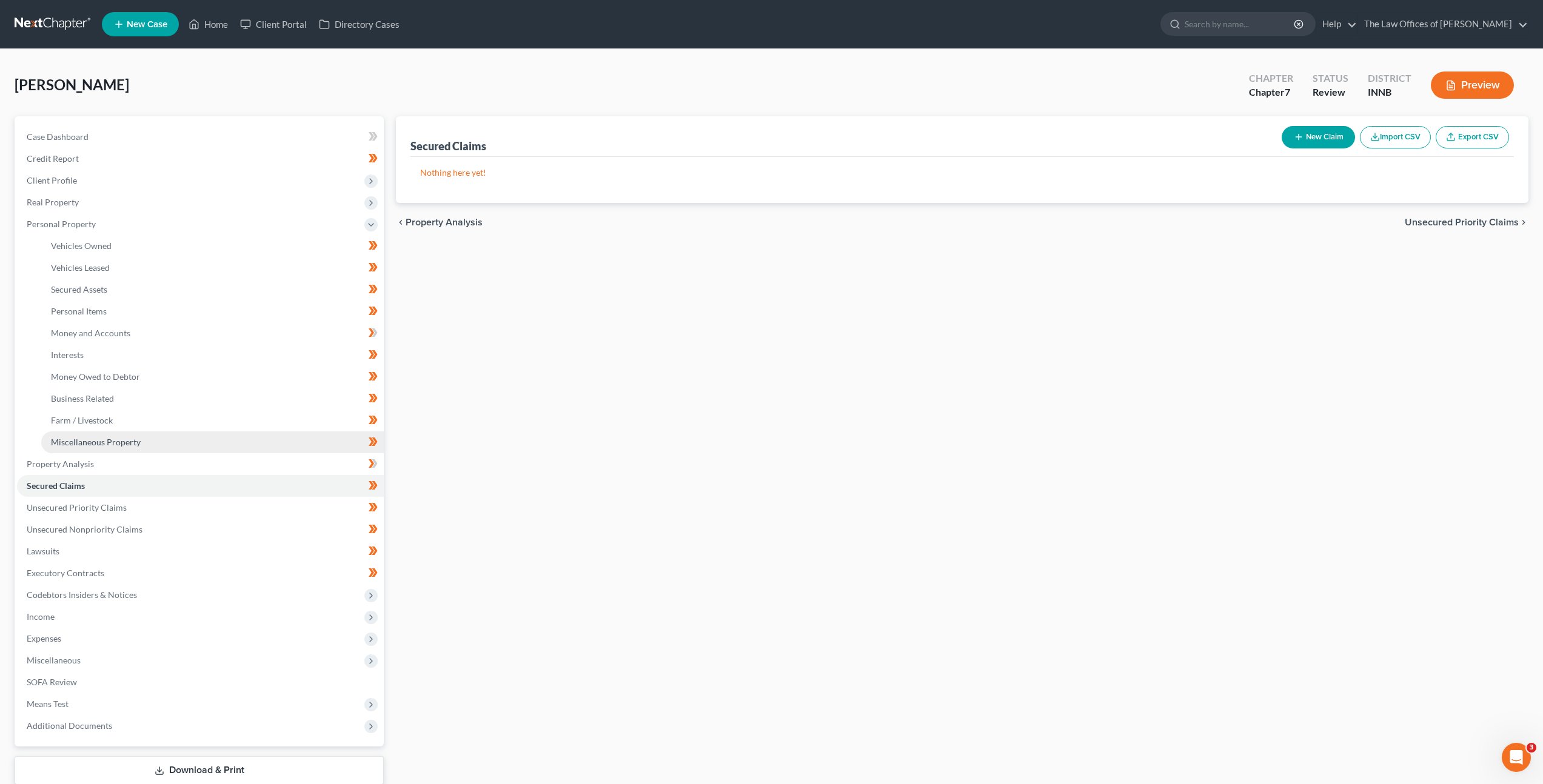
click at [186, 440] on link "Miscellaneous Property" at bounding box center [212, 442] width 343 height 22
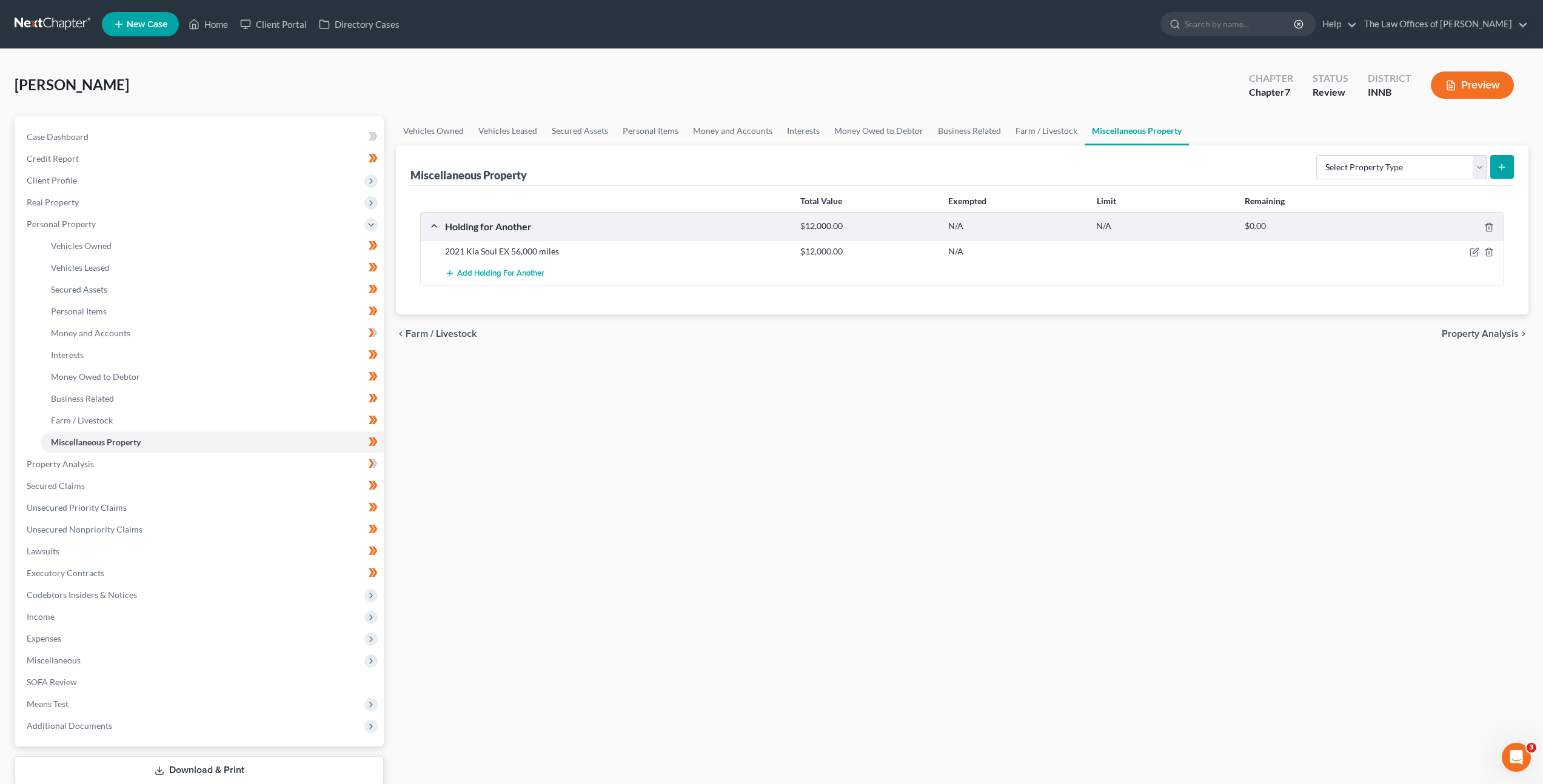
click at [483, 419] on div "Vehicles Owned Vehicles Leased Secured Assets Personal Items Money and Accounts…" at bounding box center [962, 466] width 1145 height 700
